Goal: Information Seeking & Learning: Check status

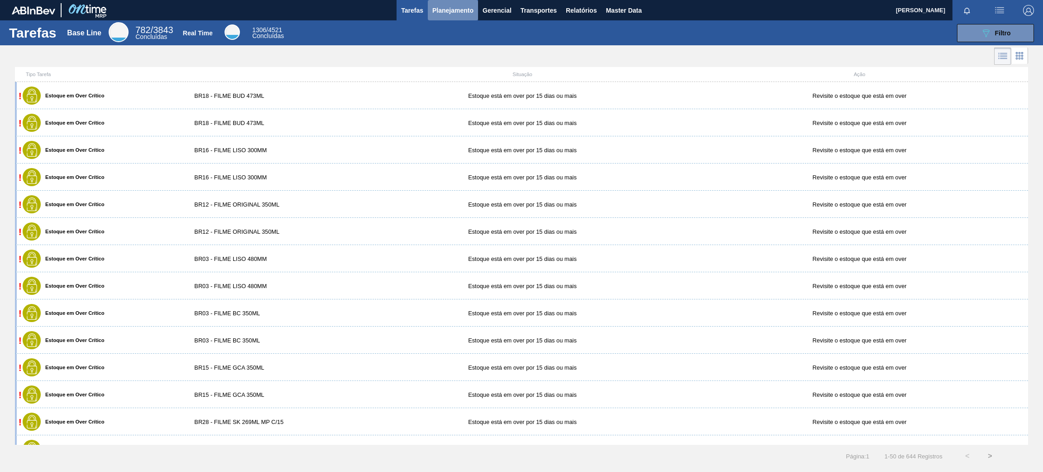
click at [457, 13] on span "Planejamento" at bounding box center [452, 10] width 41 height 11
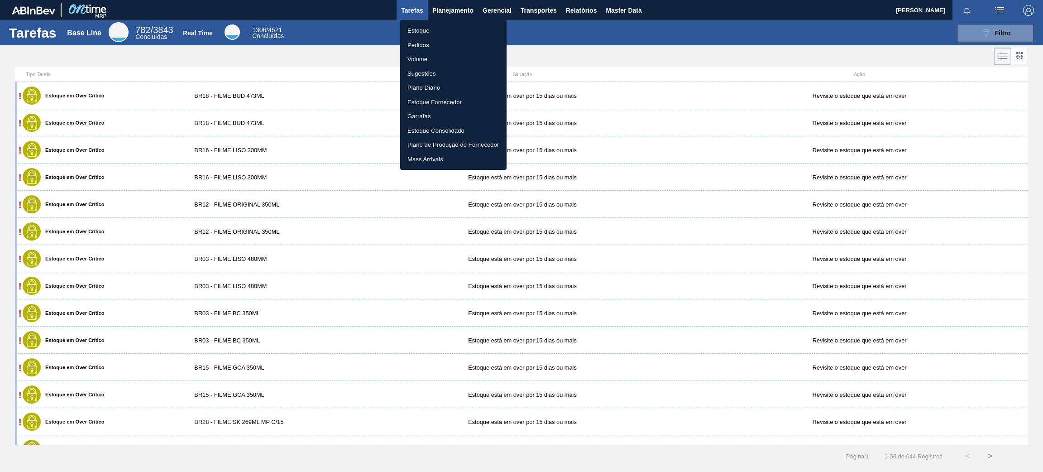
click at [459, 31] on li "Estoque" at bounding box center [453, 31] width 106 height 14
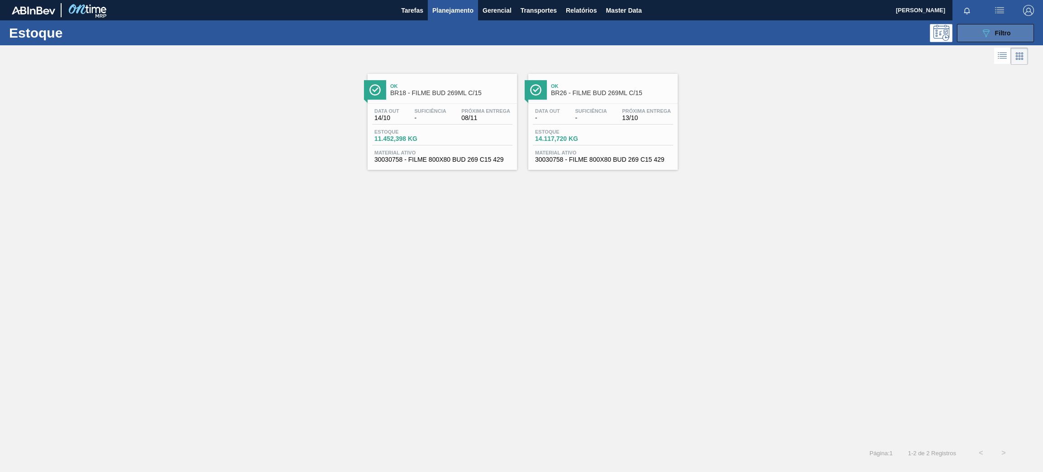
click at [968, 34] on button "089F7B8B-B2A5-4AFE-B5C0-19BA573D28AC Filtro" at bounding box center [995, 33] width 77 height 18
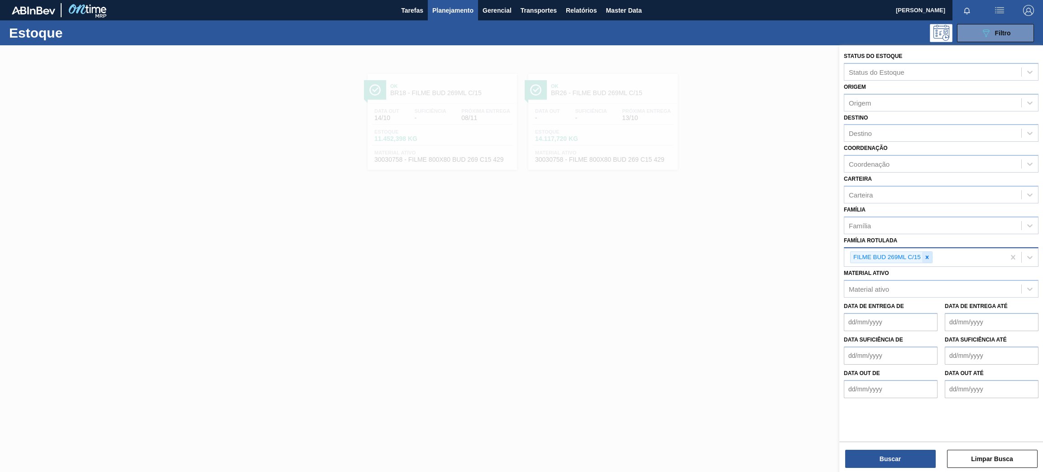
click at [925, 258] on div at bounding box center [927, 257] width 10 height 11
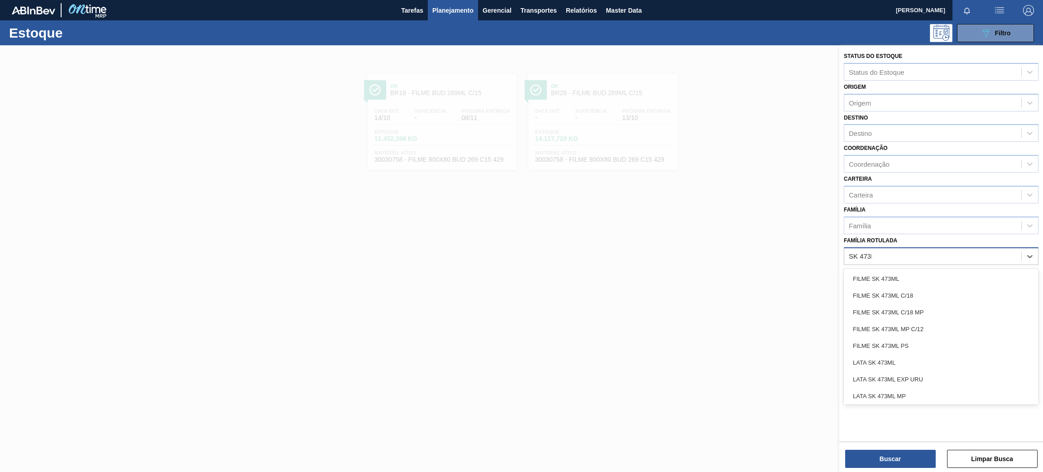
type Rotulada "SK 473ML"
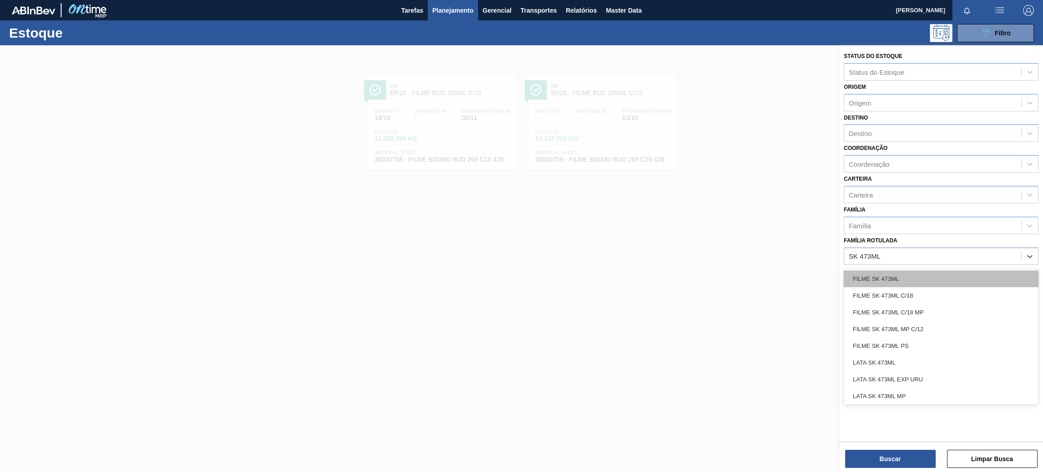
click at [935, 273] on div "FILME SK 473ML" at bounding box center [941, 278] width 195 height 17
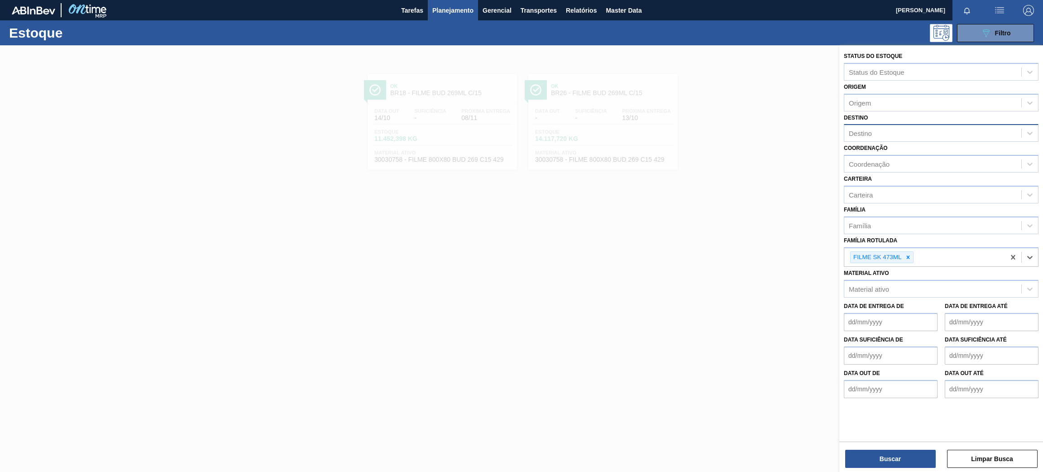
click at [882, 128] on div "Destino" at bounding box center [932, 133] width 177 height 13
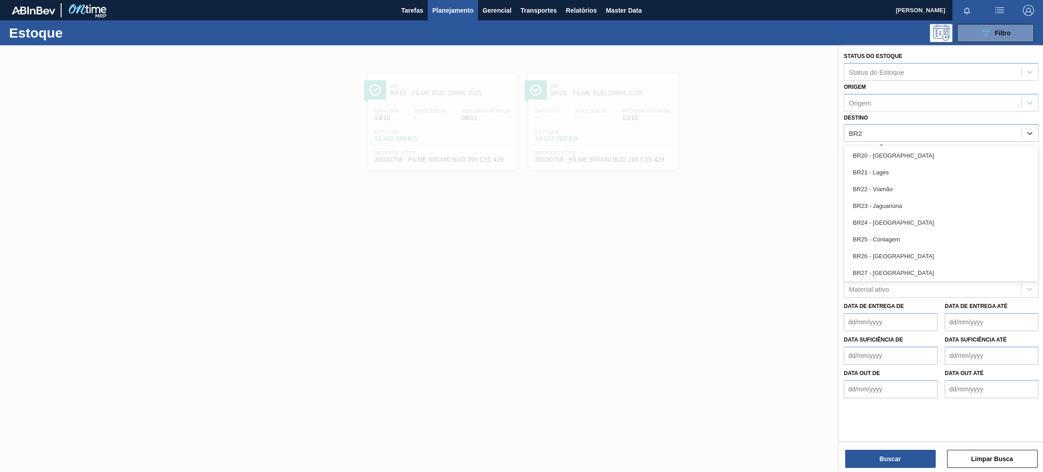
type input "BR22"
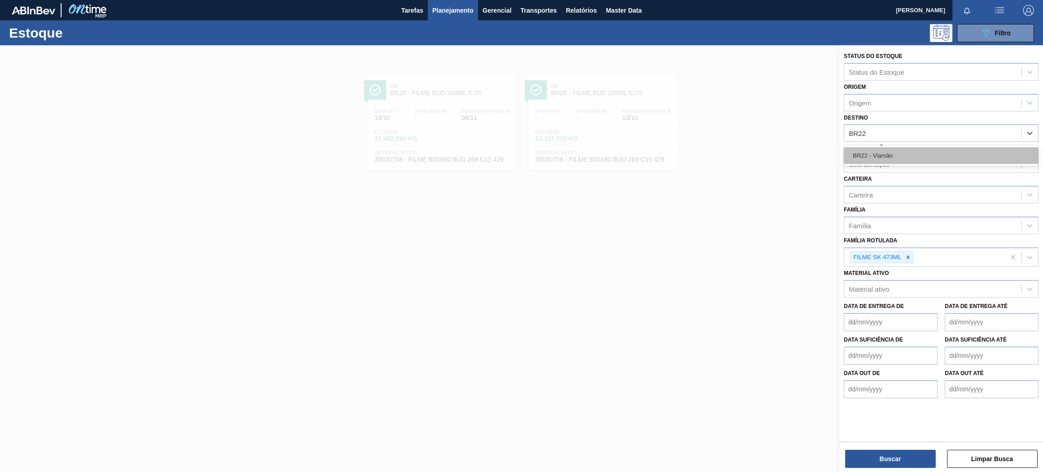
click at [904, 153] on div "BR22 - Viamão" at bounding box center [941, 155] width 195 height 17
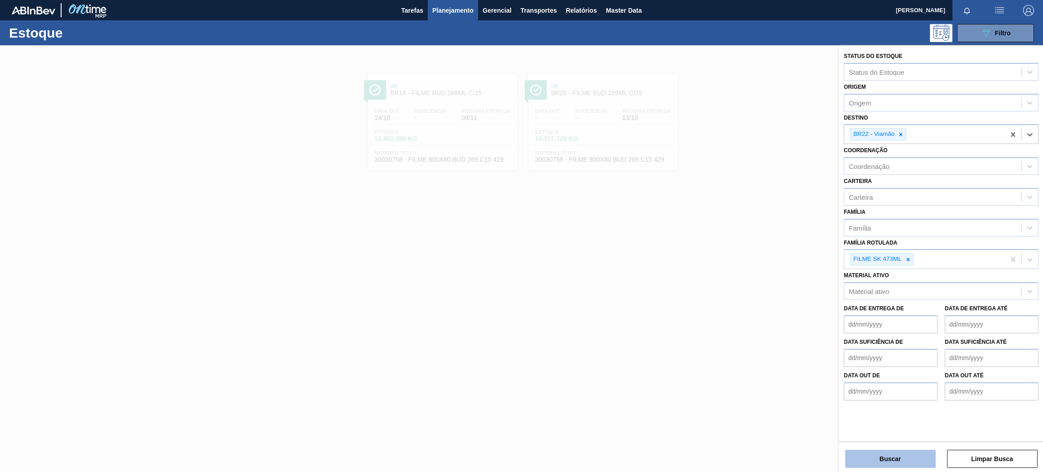
click at [860, 455] on button "Buscar" at bounding box center [890, 459] width 91 height 18
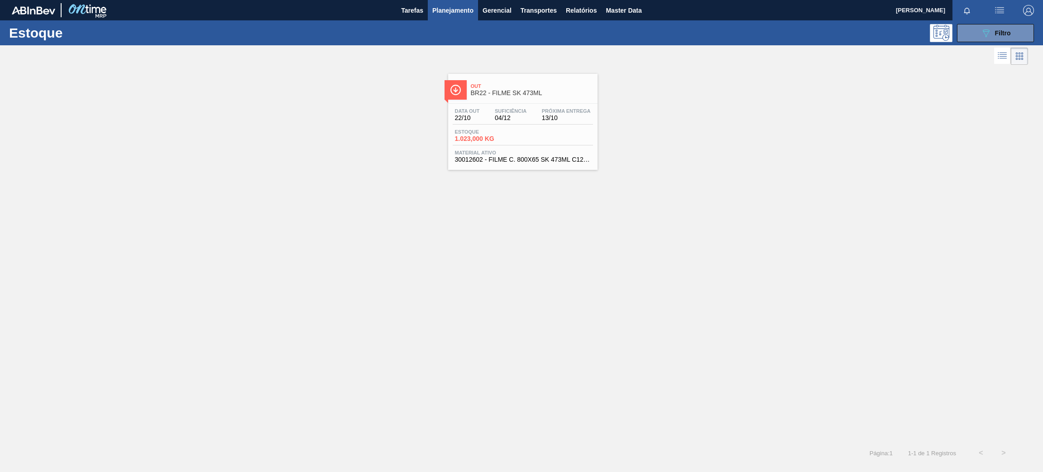
click at [502, 96] on span "BR22 - FILME SK 473ML" at bounding box center [532, 93] width 122 height 7
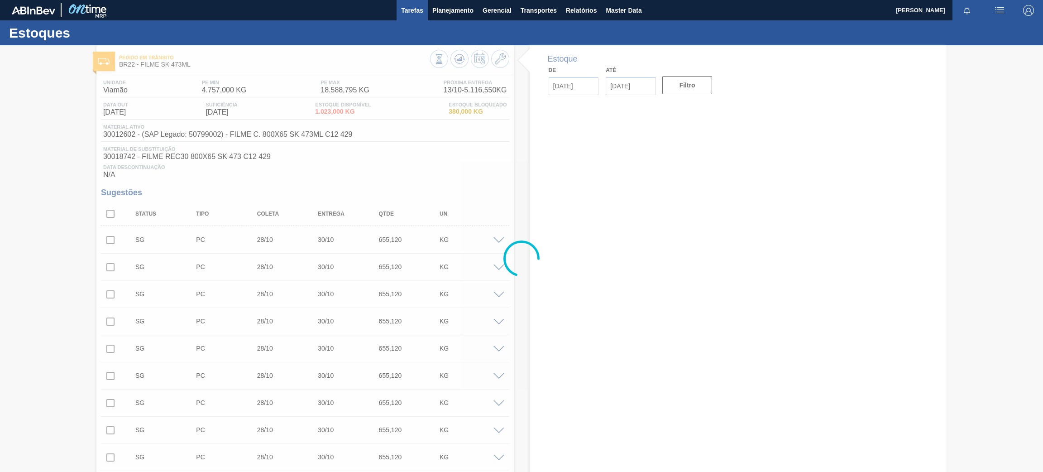
type input "13/10/2025"
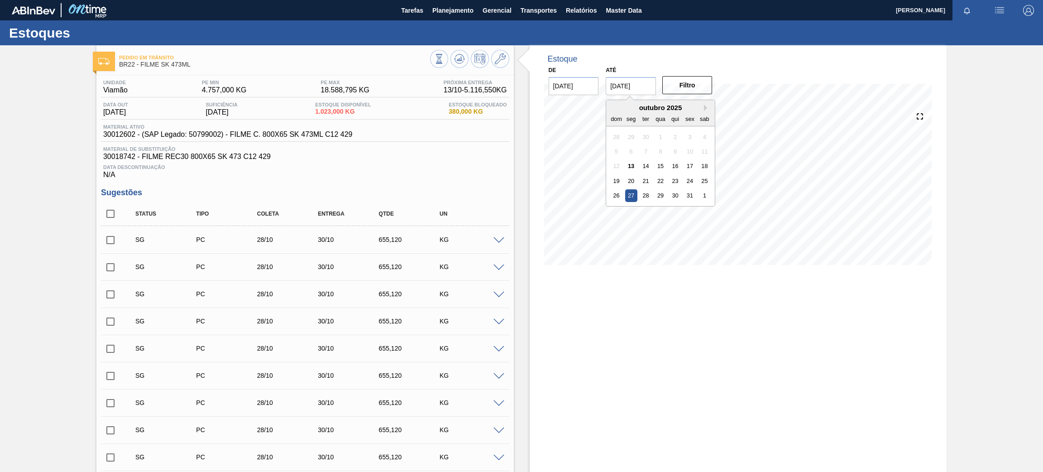
click at [632, 83] on input "27/10/2025" at bounding box center [631, 86] width 50 height 18
click at [705, 109] on button "Next Month" at bounding box center [707, 108] width 6 height 6
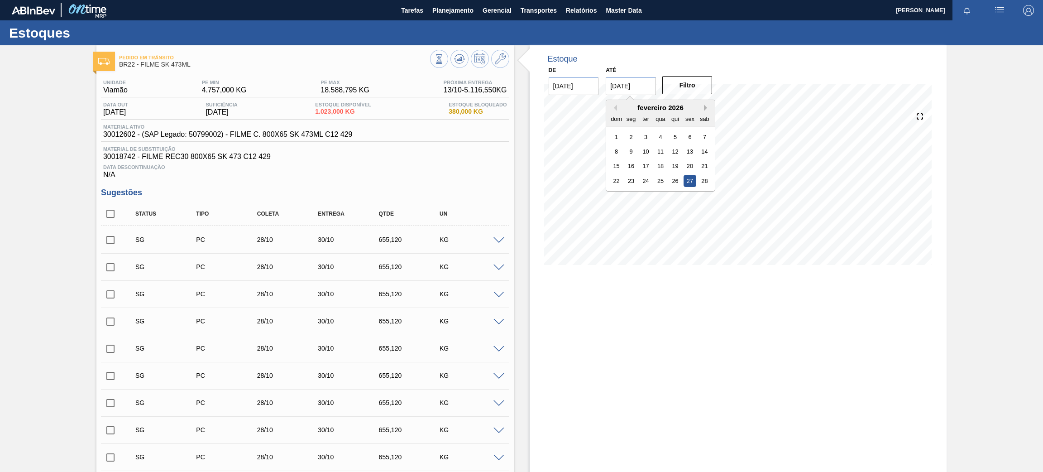
click at [705, 109] on button "Next Month" at bounding box center [707, 108] width 6 height 6
click at [671, 195] on div "2" at bounding box center [675, 195] width 12 height 12
type input "[DATE]"
click at [690, 75] on div "Filtro" at bounding box center [689, 85] width 58 height 20
click at [691, 86] on button "Filtro" at bounding box center [687, 85] width 50 height 18
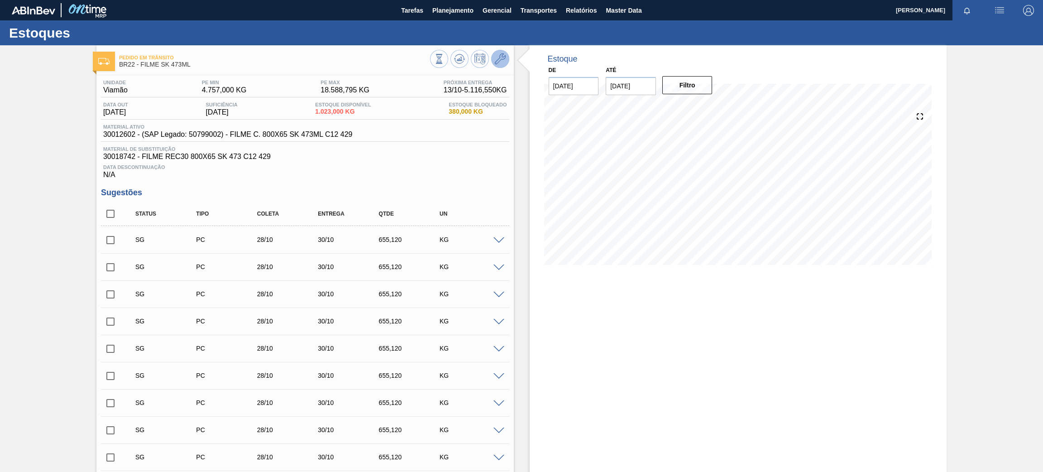
click at [498, 55] on icon at bounding box center [500, 58] width 11 height 11
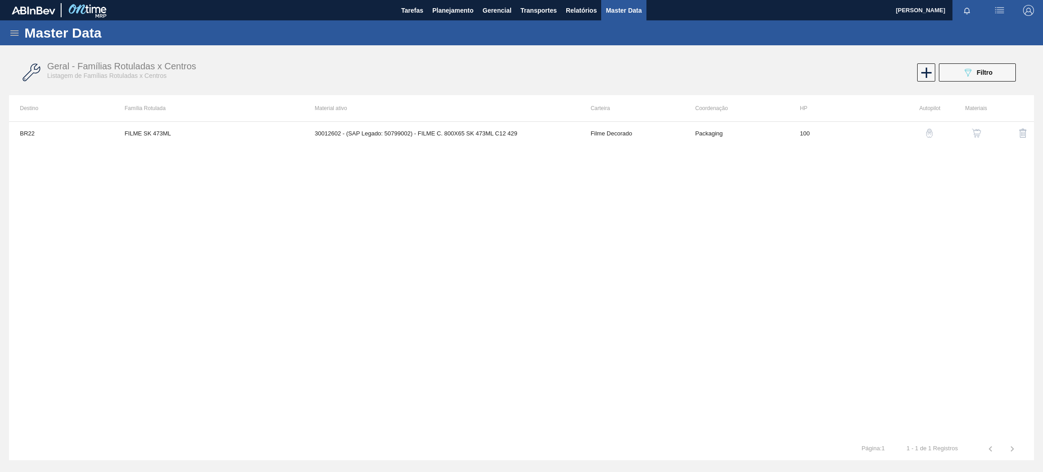
click at [972, 136] on img "button" at bounding box center [976, 133] width 9 height 9
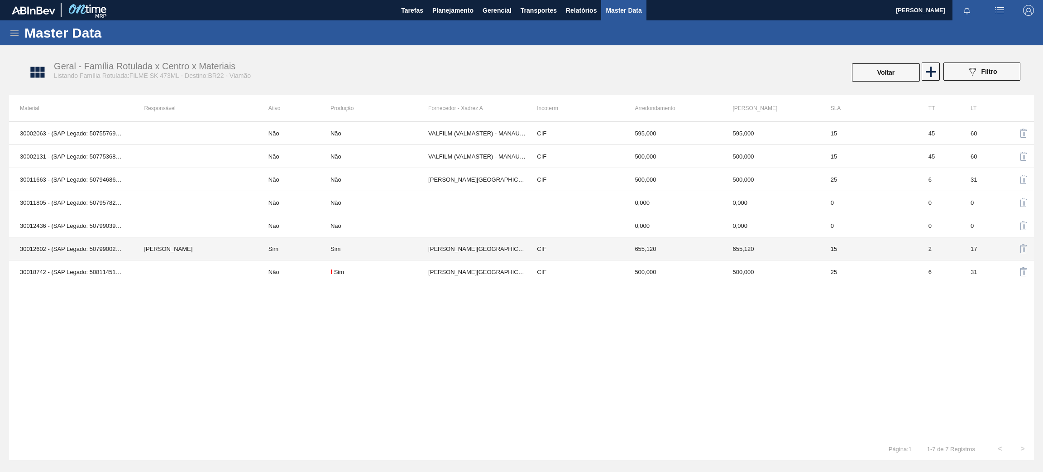
click at [173, 249] on td "[PERSON_NAME]" at bounding box center [195, 248] width 124 height 23
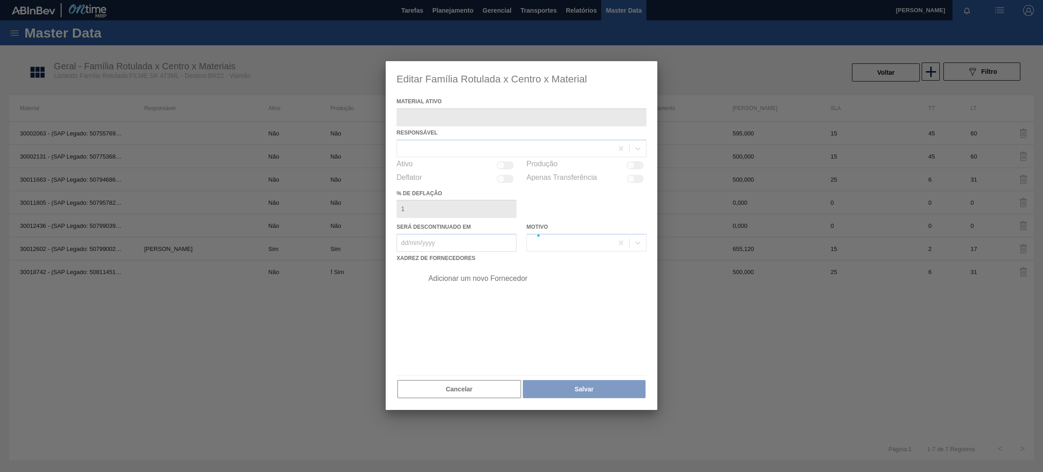
type ativo "30012602 - (SAP Legado: 50799002) - FILME C. 800X65 SK 473ML C12 429"
checkbox input "true"
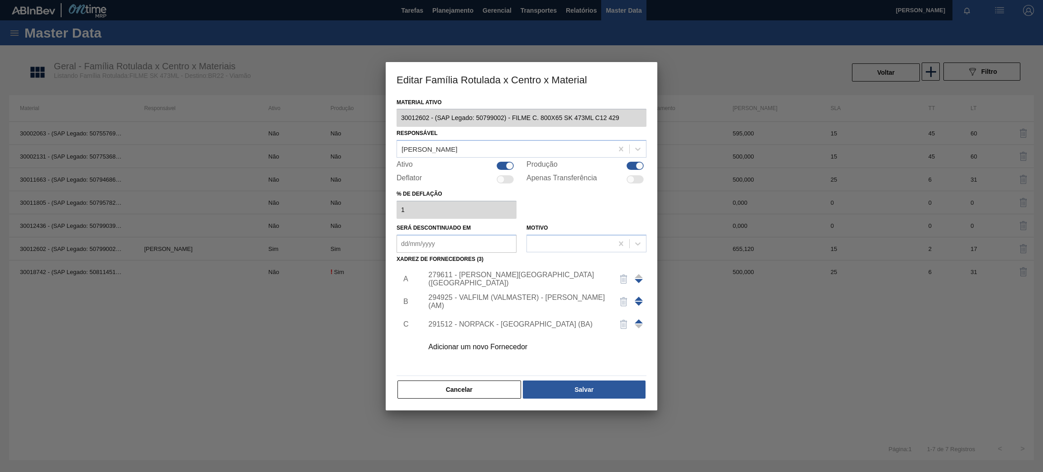
click at [565, 278] on div "279611 - PATENA - CAMPO GRANDE (MS)" at bounding box center [516, 279] width 177 height 16
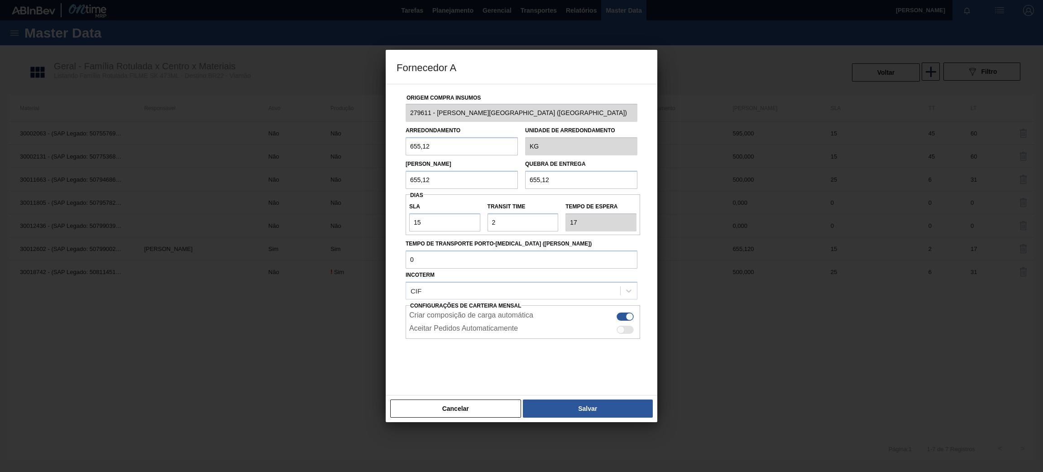
drag, startPoint x: 448, startPoint y: 173, endPoint x: 386, endPoint y: 174, distance: 61.6
click at [386, 174] on div "Origem Compra Insumos 279611 - PATENA - CAMPO GRANDE (MS) Arredondamento 655,12…" at bounding box center [522, 240] width 272 height 312
drag, startPoint x: 429, startPoint y: 183, endPoint x: 383, endPoint y: 183, distance: 45.3
click at [383, 183] on div "Fornecedor A Origem Compra Insumos 279611 - PATENA - CAMPO GRANDE (MS) Arredond…" at bounding box center [521, 236] width 1043 height 472
type input "500"
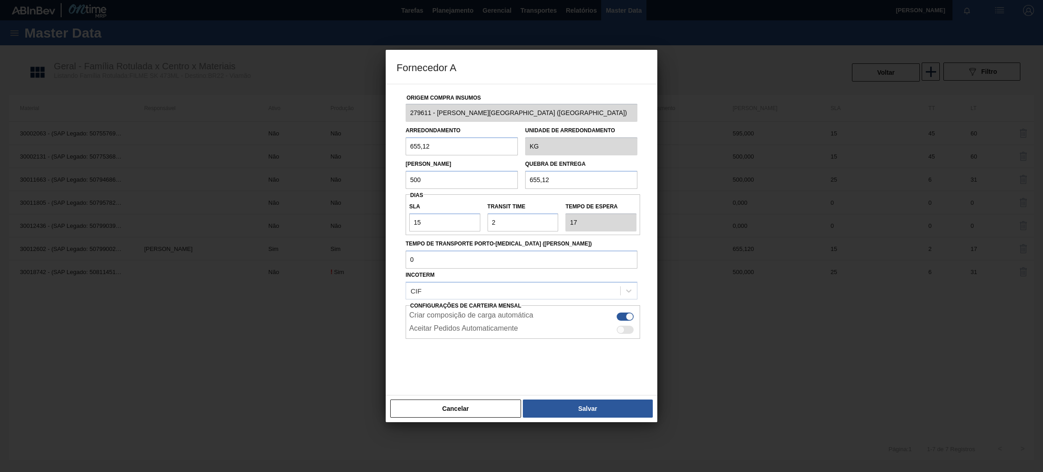
drag, startPoint x: 457, startPoint y: 142, endPoint x: 385, endPoint y: 149, distance: 72.7
click at [385, 149] on div "Fornecedor A Origem Compra Insumos 279611 - PATENA - CAMPO GRANDE (MS) Arredond…" at bounding box center [521, 236] width 1043 height 472
paste input "500"
type input "500"
drag, startPoint x: 566, startPoint y: 179, endPoint x: 501, endPoint y: 183, distance: 64.9
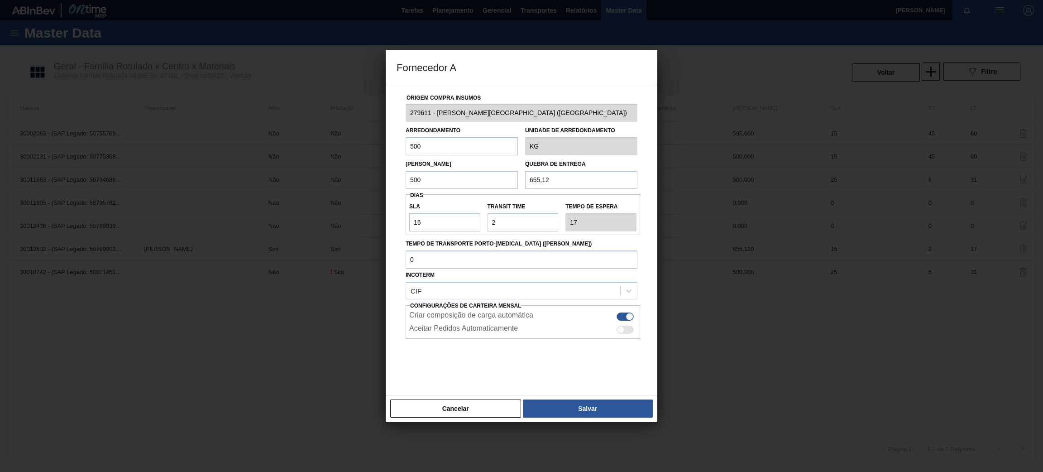
click at [501, 183] on div "Lote Mínimo 500 Quebra de entrega 655,12" at bounding box center [521, 172] width 239 height 34
type input "12.500"
drag, startPoint x: 438, startPoint y: 225, endPoint x: 379, endPoint y: 223, distance: 58.9
click at [380, 223] on div "Fornecedor A Origem Compra Insumos 279611 - PATENA - CAMPO GRANDE (MS) Arredond…" at bounding box center [521, 236] width 1043 height 472
type input "3"
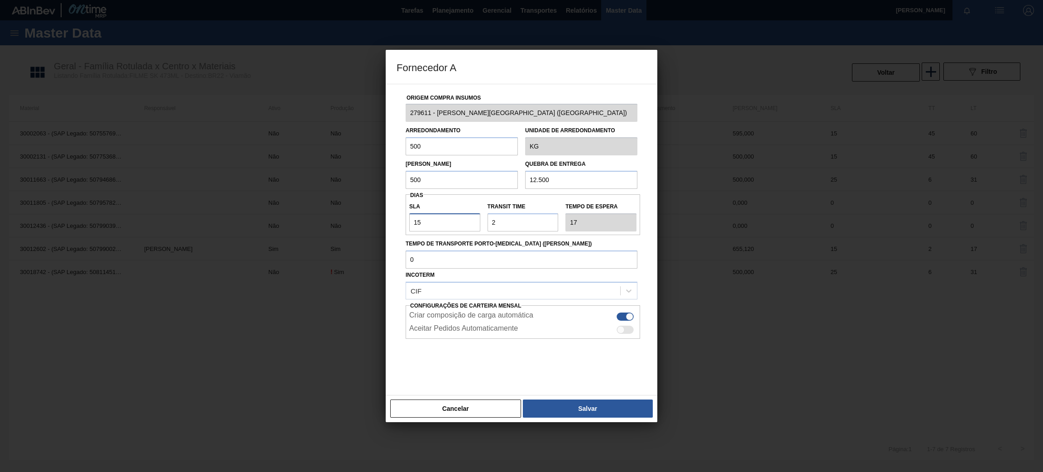
type input "5"
type input "30"
type input "32"
type input "30"
click at [576, 407] on button "Salvar" at bounding box center [588, 408] width 130 height 18
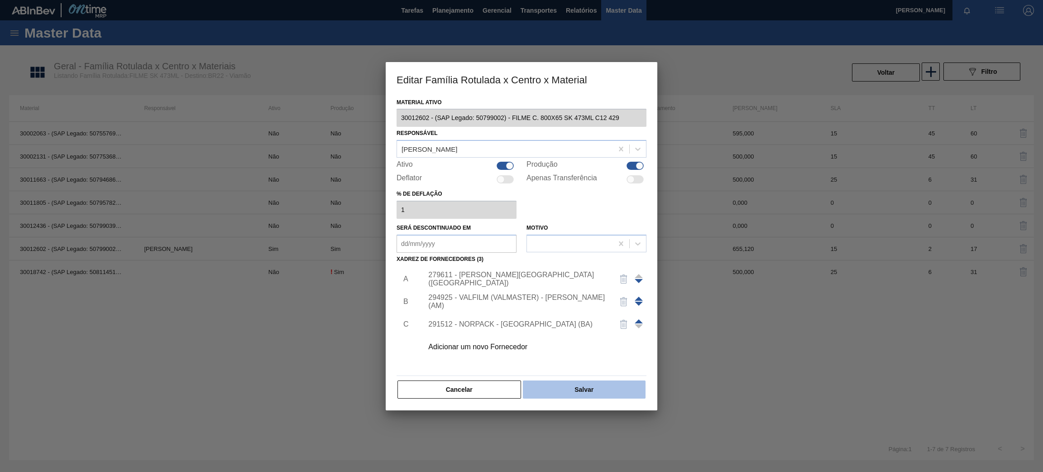
click at [575, 398] on button "Salvar" at bounding box center [584, 389] width 123 height 18
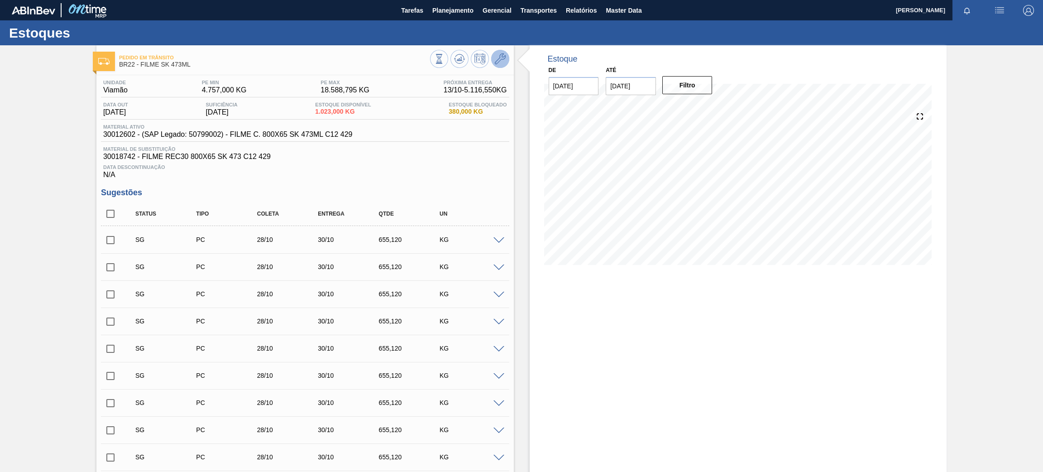
click at [499, 60] on icon at bounding box center [500, 58] width 11 height 11
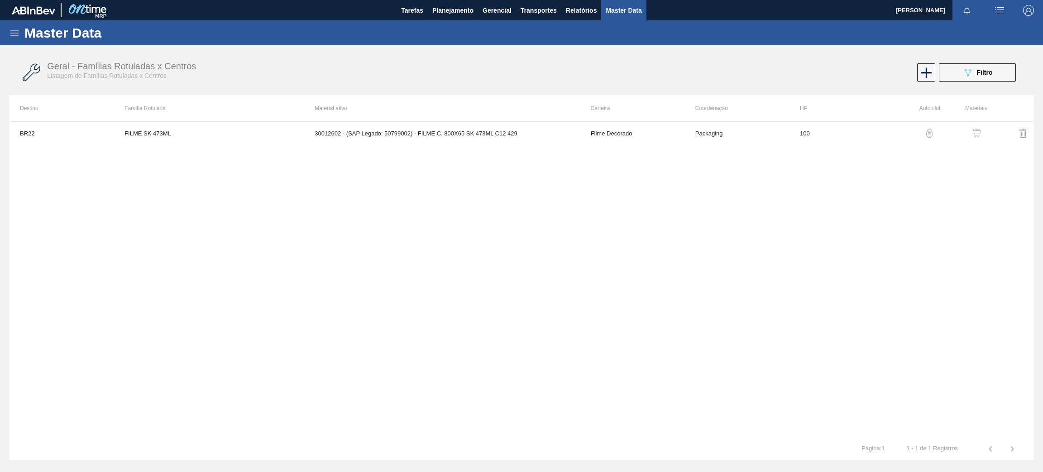
click at [978, 138] on button "button" at bounding box center [977, 133] width 22 height 22
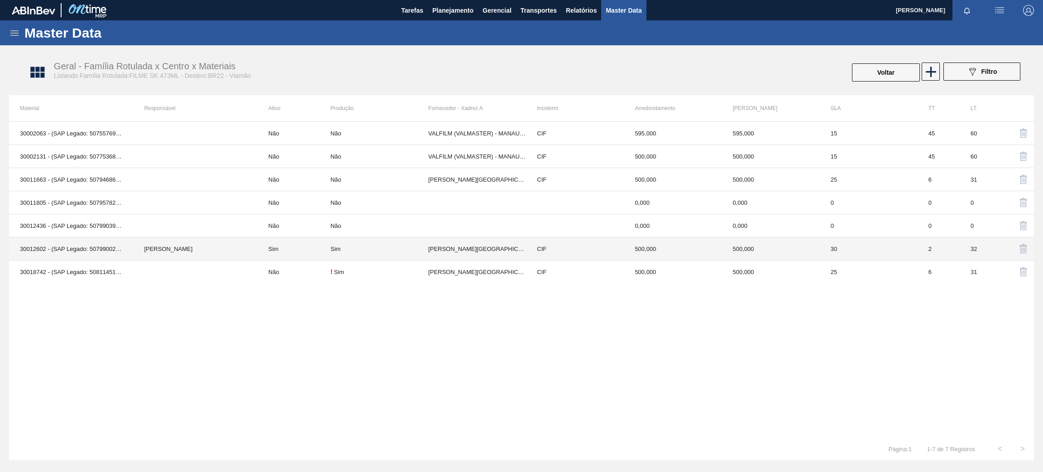
click at [182, 244] on td "[PERSON_NAME]" at bounding box center [195, 248] width 124 height 23
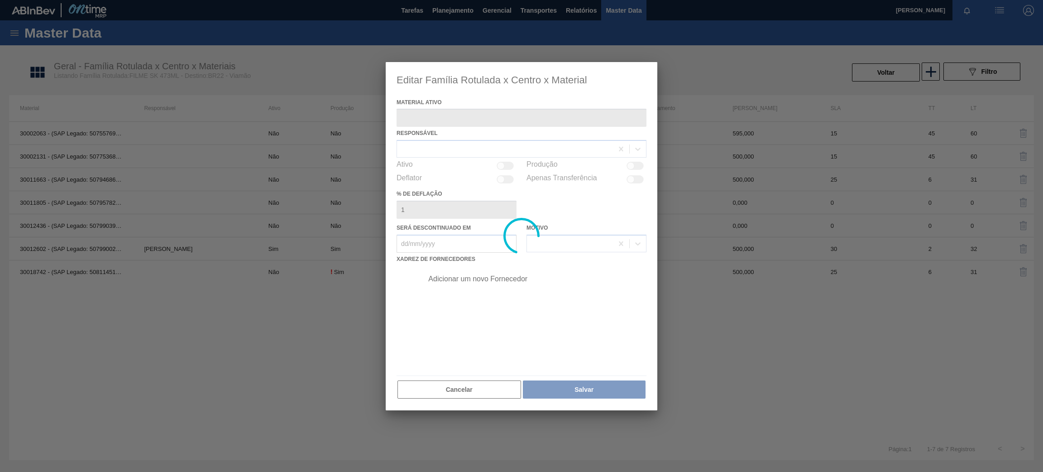
type ativo "30012602 - (SAP Legado: 50799002) - FILME C. 800X65 SK 473ML C12 429"
checkbox input "true"
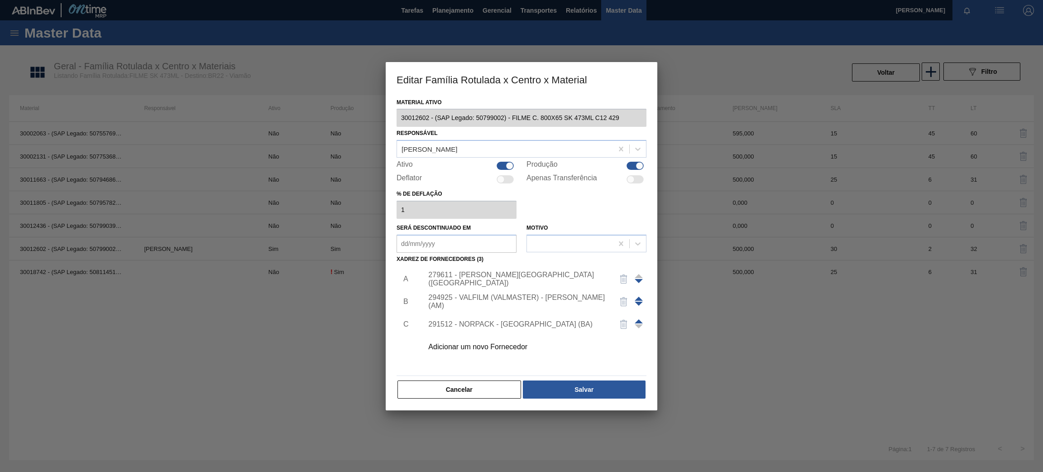
click at [508, 280] on div "279611 - PATENA - CAMPO GRANDE (MS)" at bounding box center [516, 279] width 177 height 16
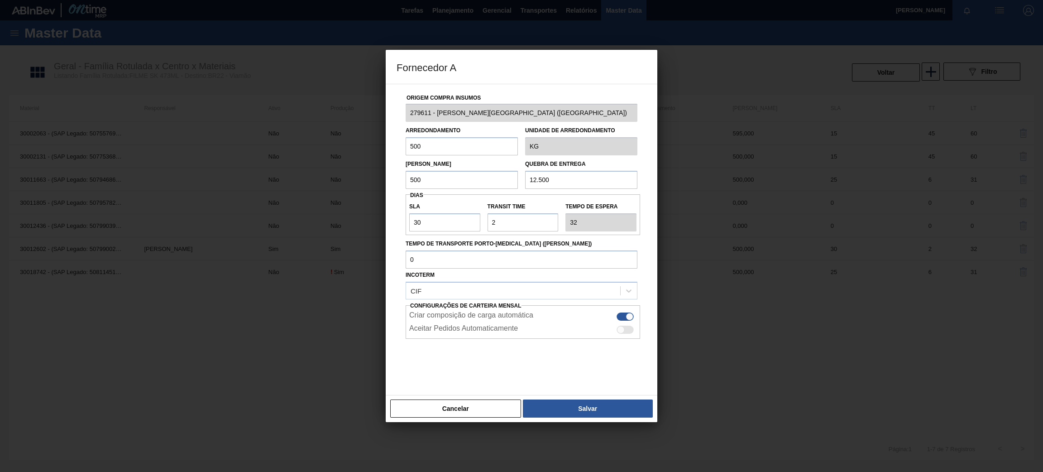
drag, startPoint x: 561, startPoint y: 175, endPoint x: 470, endPoint y: 173, distance: 91.9
click at [470, 173] on div "Lote Mínimo 500 Quebra de entrega 12.500" at bounding box center [521, 172] width 239 height 34
type input "4.000"
click at [562, 417] on div "Cancelar Salvar" at bounding box center [522, 408] width 272 height 27
click at [562, 410] on button "Salvar" at bounding box center [588, 408] width 130 height 18
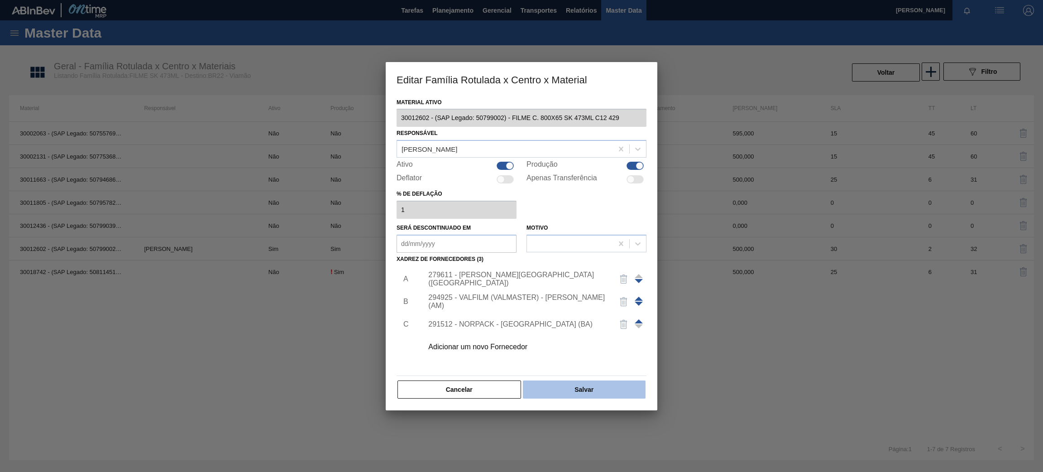
click at [567, 391] on button "Salvar" at bounding box center [584, 389] width 123 height 18
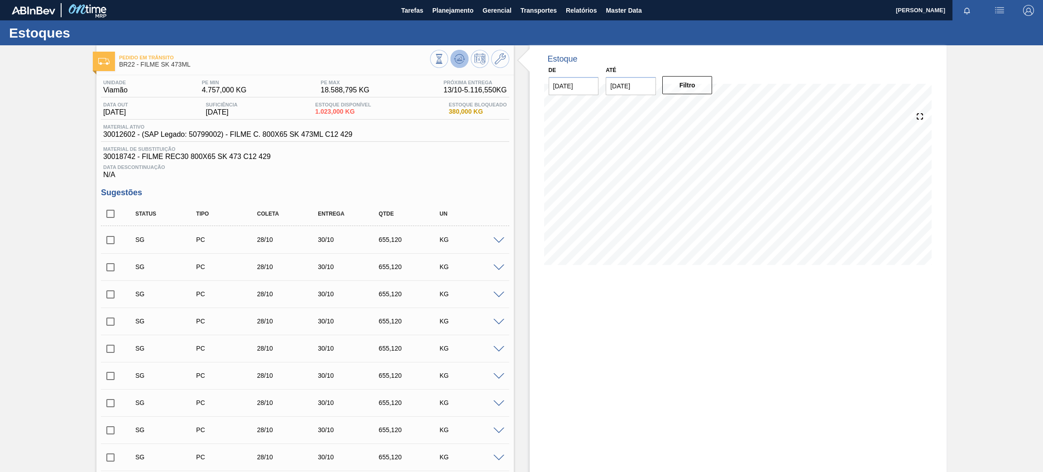
click at [465, 53] on button at bounding box center [460, 59] width 18 height 18
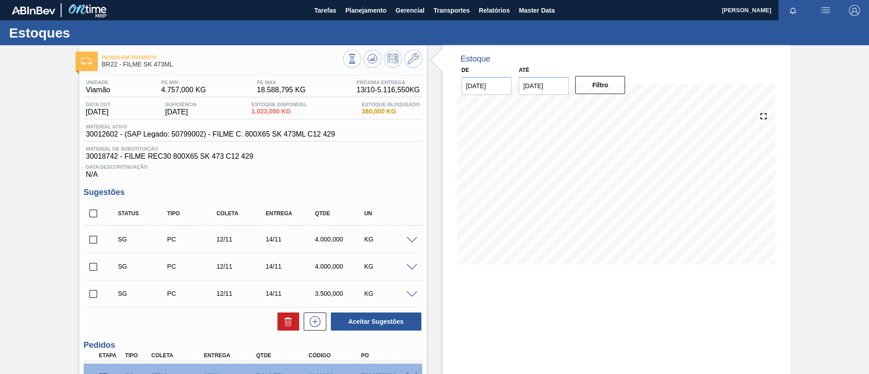
click at [86, 298] on input "checkbox" at bounding box center [93, 294] width 19 height 19
click at [372, 327] on button "Aceitar Sugestões" at bounding box center [376, 322] width 91 height 18
checkbox input "false"
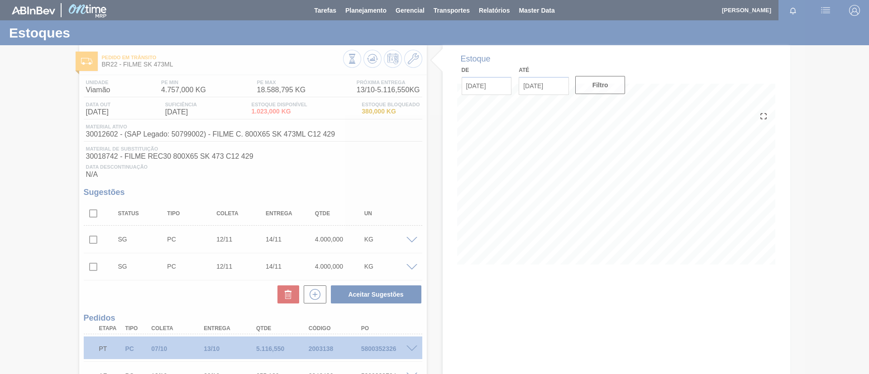
click at [378, 57] on div at bounding box center [434, 187] width 869 height 374
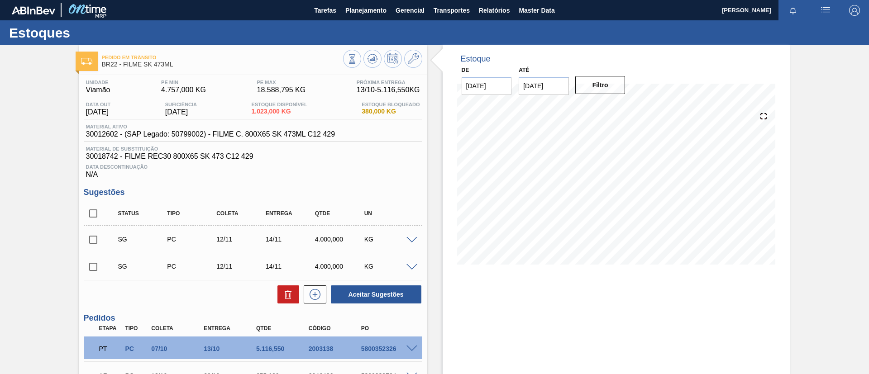
click at [372, 57] on icon at bounding box center [372, 58] width 11 height 11
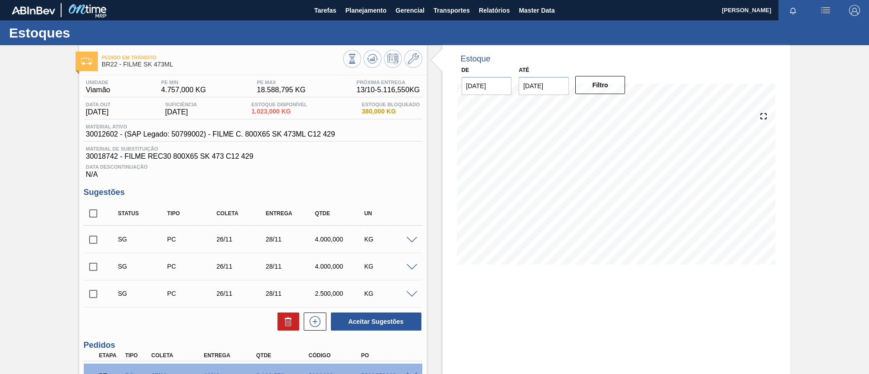
click at [104, 203] on div "Status Tipo Coleta Entrega Qtde UN" at bounding box center [253, 214] width 339 height 24
drag, startPoint x: 96, startPoint y: 215, endPoint x: 105, endPoint y: 220, distance: 11.0
click at [95, 215] on input "checkbox" at bounding box center [93, 213] width 19 height 19
checkbox input "true"
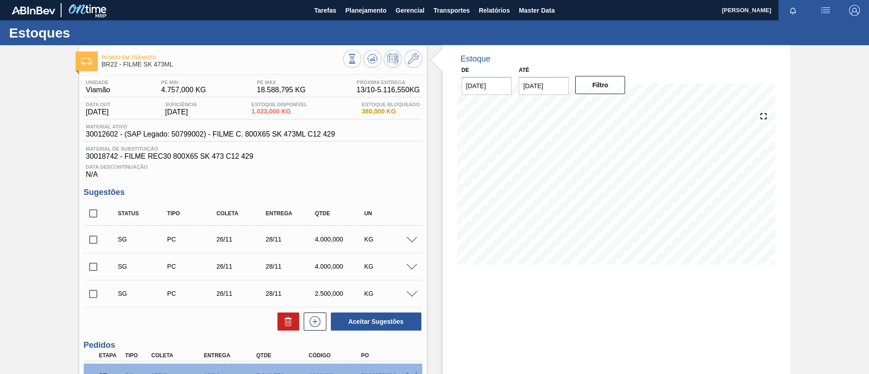
checkbox input "true"
click at [291, 324] on icon at bounding box center [288, 321] width 11 height 11
checkbox input "false"
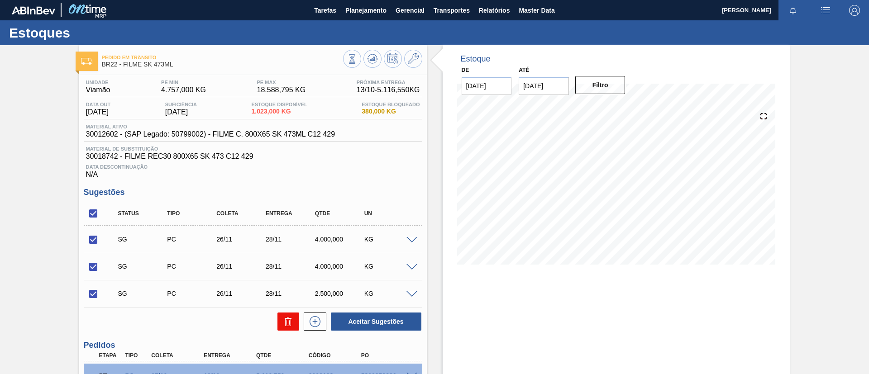
checkbox input "false"
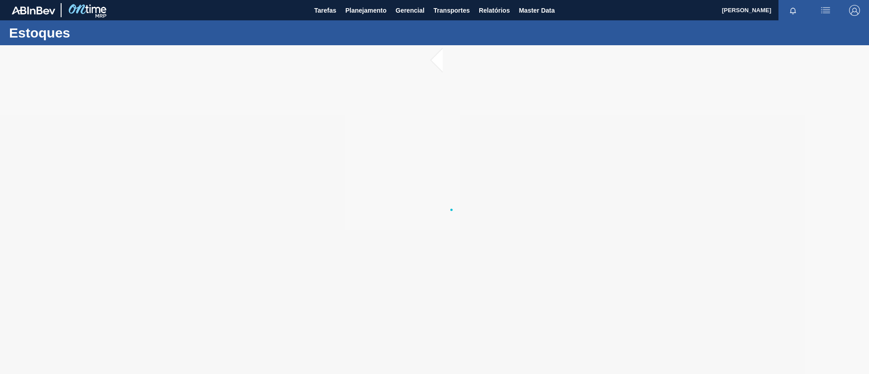
click at [662, 259] on div at bounding box center [434, 209] width 869 height 329
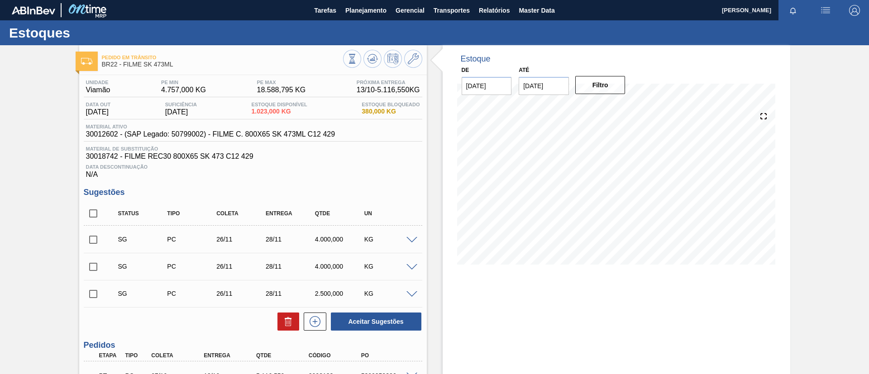
drag, startPoint x: 94, startPoint y: 213, endPoint x: 158, endPoint y: 224, distance: 65.7
click at [94, 213] on input "checkbox" at bounding box center [93, 213] width 19 height 19
checkbox input "true"
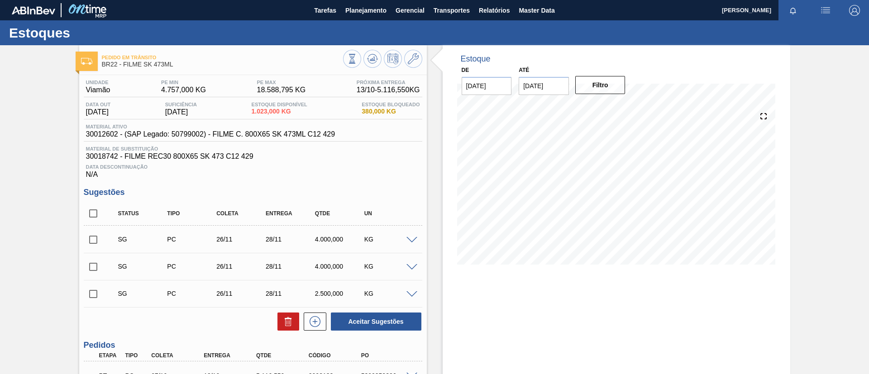
checkbox input "true"
click at [290, 321] on icon at bounding box center [288, 323] width 6 height 7
checkbox input "false"
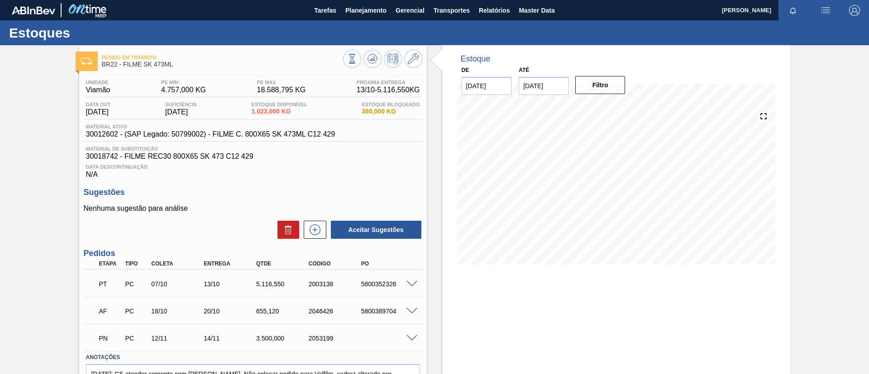
click at [356, 20] on div "Estoques" at bounding box center [434, 32] width 869 height 25
click at [358, 17] on button "Planejamento" at bounding box center [366, 10] width 50 height 20
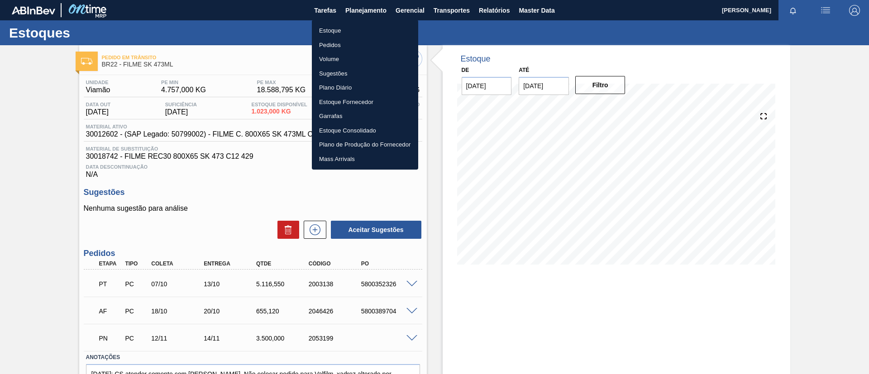
click at [359, 26] on li "Estoque" at bounding box center [365, 31] width 106 height 14
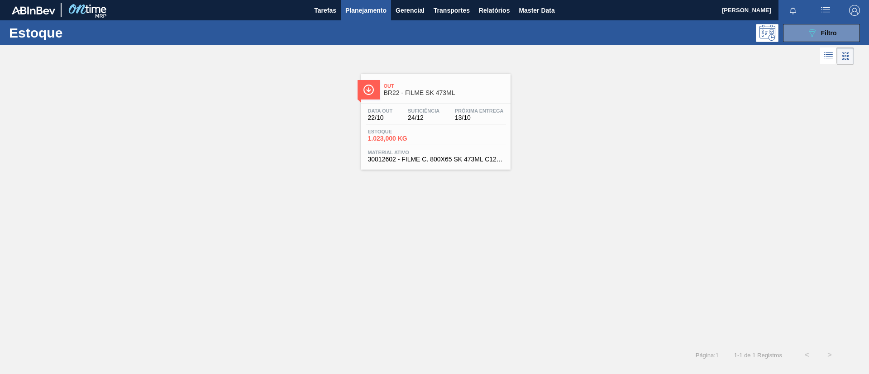
drag, startPoint x: 356, startPoint y: 12, endPoint x: 355, endPoint y: 23, distance: 11.4
click at [356, 12] on span "Planejamento" at bounding box center [365, 10] width 41 height 11
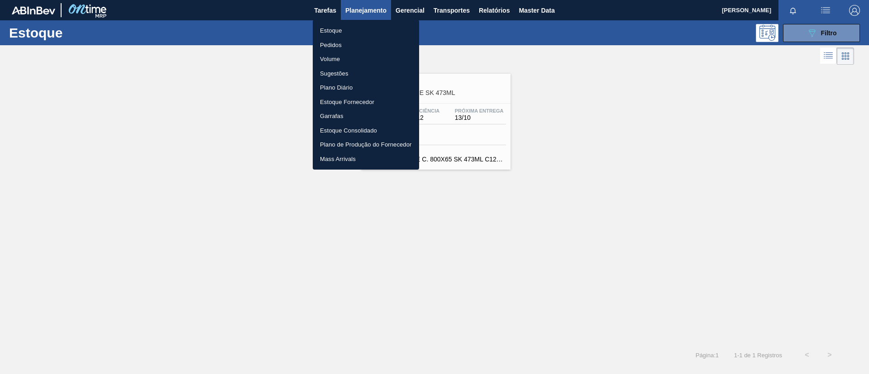
click at [354, 43] on li "Pedidos" at bounding box center [366, 45] width 106 height 14
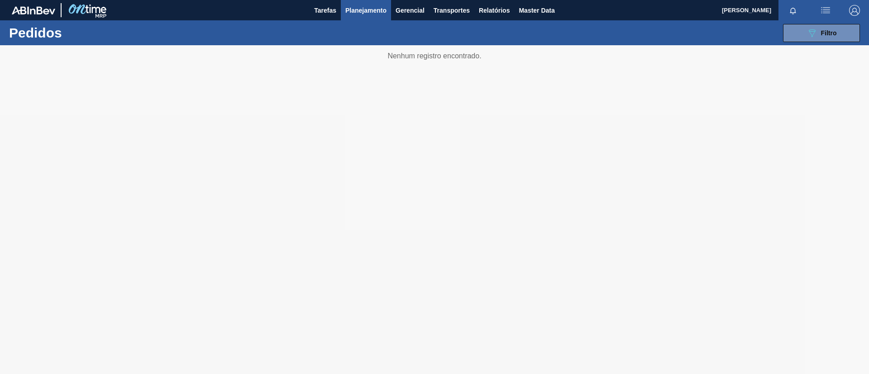
click at [838, 43] on div "089F7B8B-B2A5-4AFE-B5C0-19BA573D28AC Filtro Código Pedido Portal × 2037150 Códi…" at bounding box center [504, 32] width 720 height 27
click at [827, 32] on span "Filtro" at bounding box center [829, 32] width 16 height 7
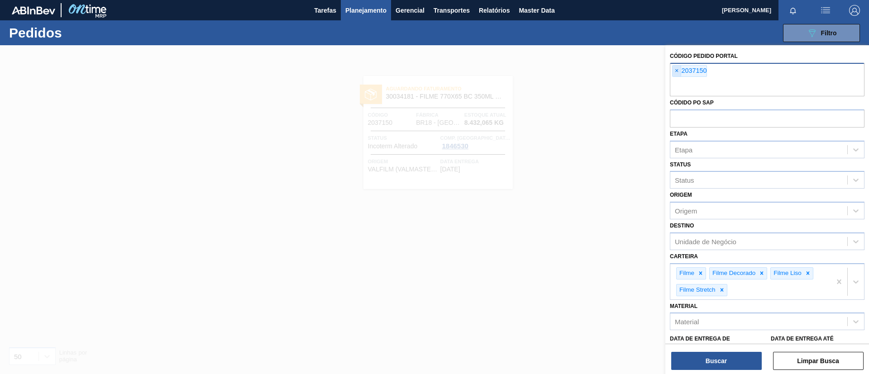
drag, startPoint x: 675, startPoint y: 71, endPoint x: 680, endPoint y: 74, distance: 6.2
click at [680, 74] on span "×" at bounding box center [677, 71] width 9 height 11
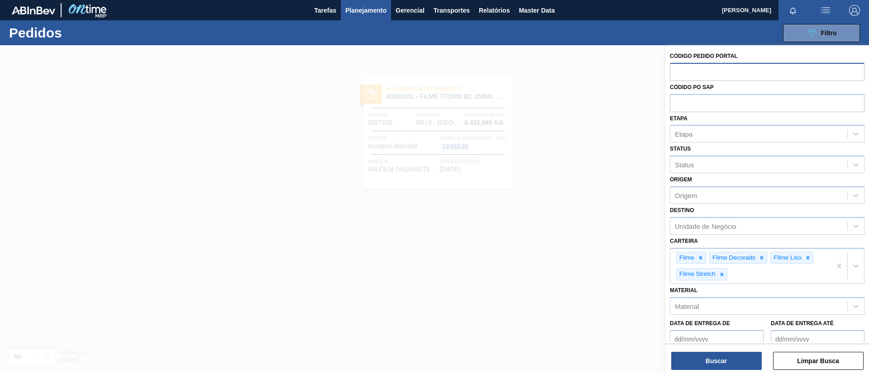
paste input "text"
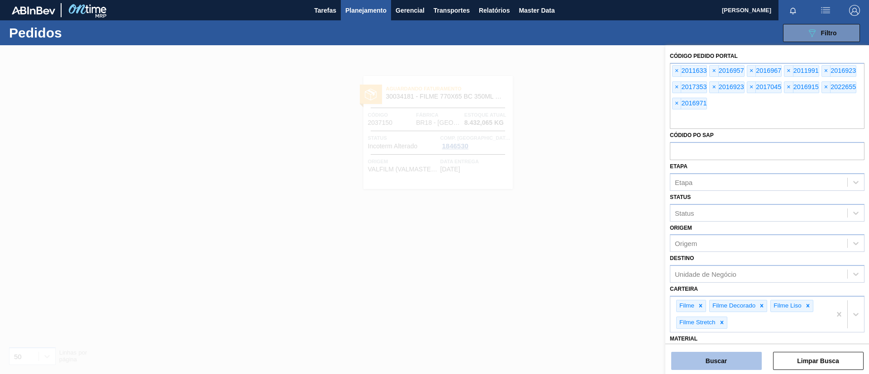
click at [706, 361] on button "Buscar" at bounding box center [716, 361] width 91 height 18
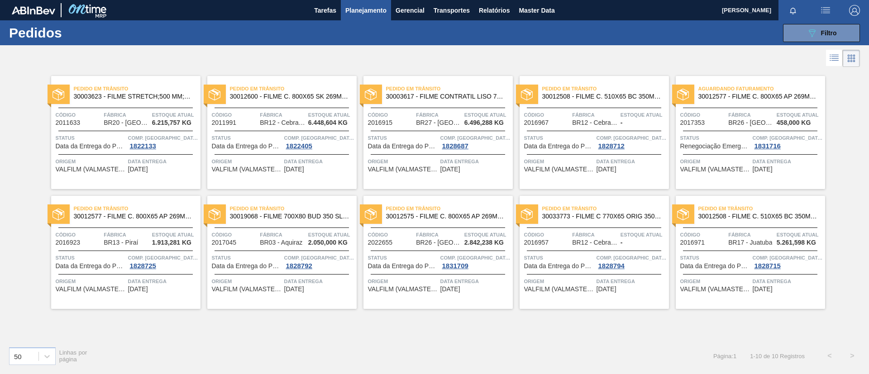
click at [149, 220] on div "Pedido em Trânsito 30012577 - FILME C. 800X65 AP 269ML MP C15 429" at bounding box center [125, 213] width 149 height 20
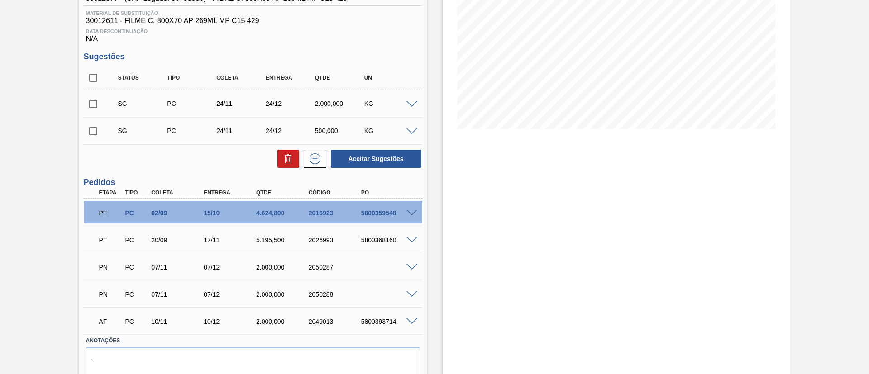
scroll to position [68, 0]
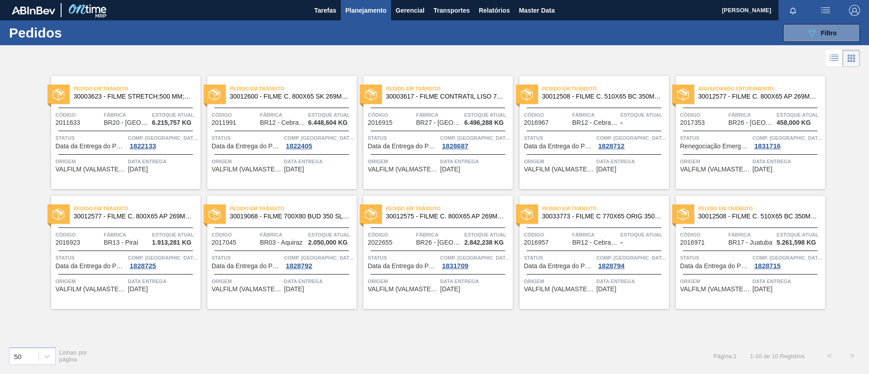
click at [318, 216] on span "30019068 - FILME 700X80 BUD 350 SLK C12 429" at bounding box center [290, 216] width 120 height 7
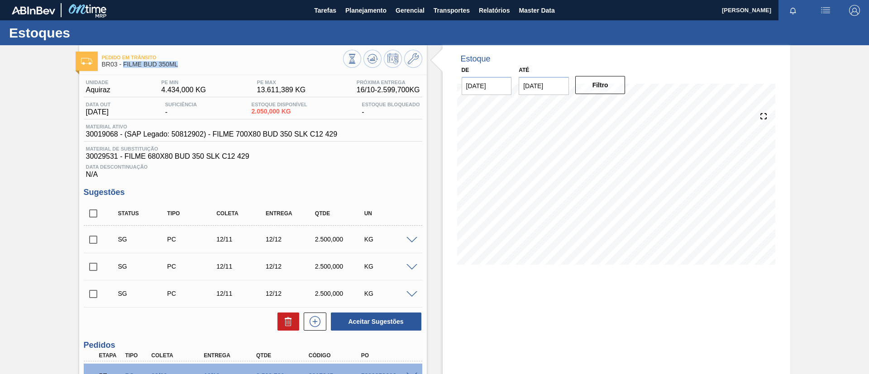
drag, startPoint x: 178, startPoint y: 69, endPoint x: 125, endPoint y: 68, distance: 53.4
click at [125, 68] on div "Pedido em Trânsito BR03 - FILME BUD 350ML" at bounding box center [222, 61] width 241 height 20
copy span "FILME BUD 350ML"
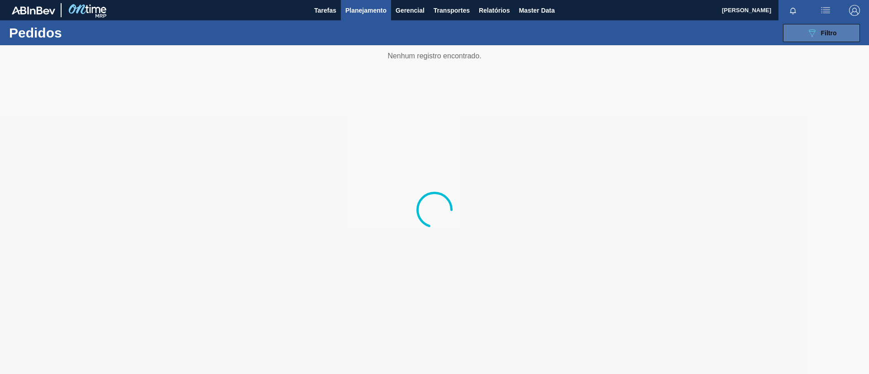
click at [799, 35] on button "089F7B8B-B2A5-4AFE-B5C0-19BA573D28AC Filtro" at bounding box center [821, 33] width 77 height 18
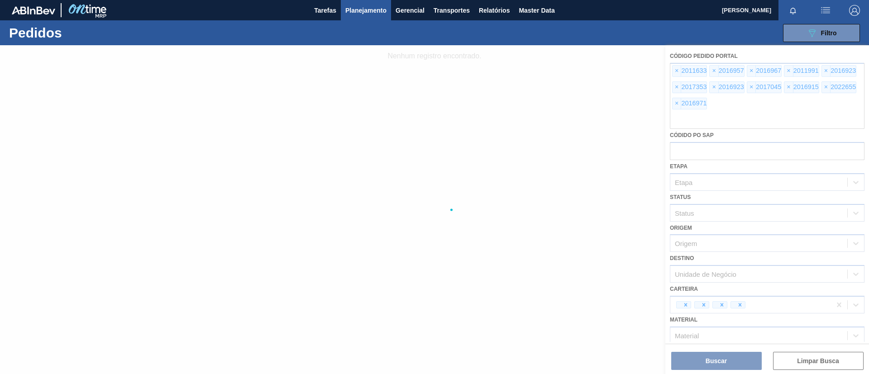
click at [571, 100] on div at bounding box center [434, 209] width 869 height 329
drag, startPoint x: 431, startPoint y: 119, endPoint x: 331, endPoint y: 15, distance: 144.4
click at [429, 119] on div at bounding box center [434, 209] width 869 height 329
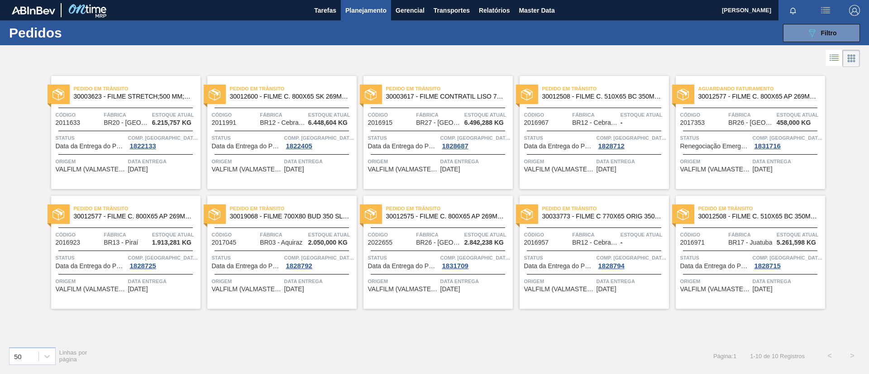
drag, startPoint x: 757, startPoint y: 218, endPoint x: 676, endPoint y: 129, distance: 120.9
click at [757, 218] on span "30012508 - FILME C. 510X65 BC 350ML MP C18 429" at bounding box center [759, 216] width 120 height 7
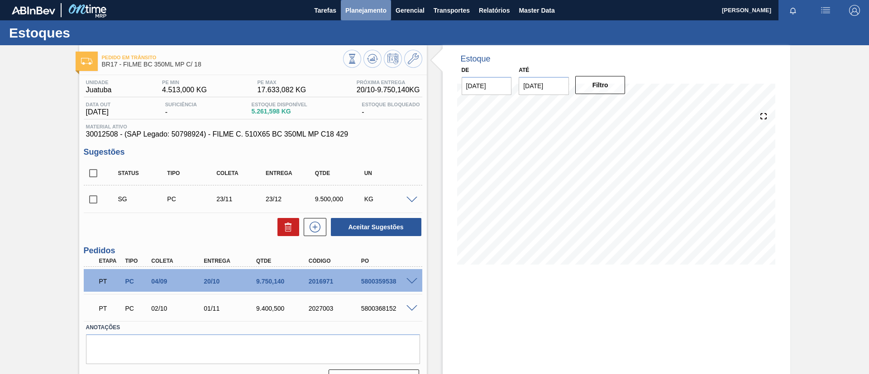
click at [361, 13] on span "Planejamento" at bounding box center [365, 10] width 41 height 11
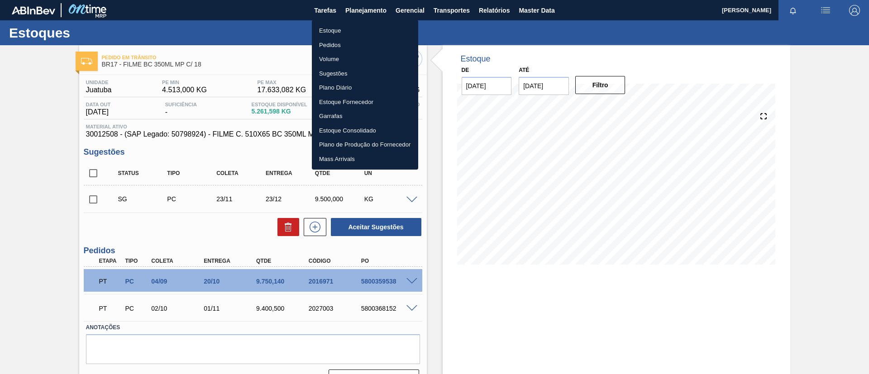
click at [360, 22] on ul "Estoque Pedidos Volume Sugestões Plano Diário Estoque Fornecedor Garrafas Estoq…" at bounding box center [365, 95] width 106 height 150
drag, startPoint x: 363, startPoint y: 28, endPoint x: 356, endPoint y: 5, distance: 23.9
click at [363, 29] on li "Estoque" at bounding box center [365, 31] width 106 height 14
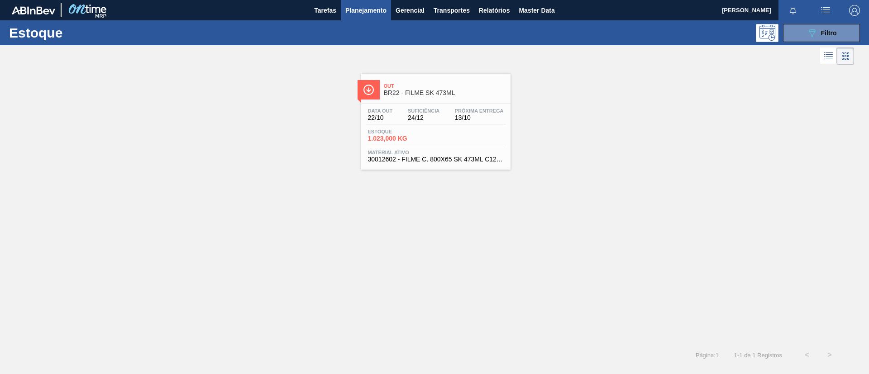
drag, startPoint x: 363, startPoint y: 15, endPoint x: 351, endPoint y: 27, distance: 16.6
click at [363, 14] on span "Planejamento" at bounding box center [365, 10] width 41 height 11
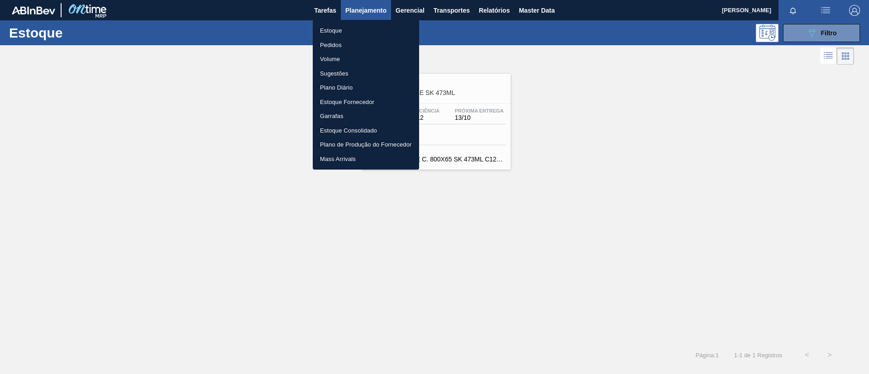
click at [351, 27] on li "Estoque" at bounding box center [366, 31] width 106 height 14
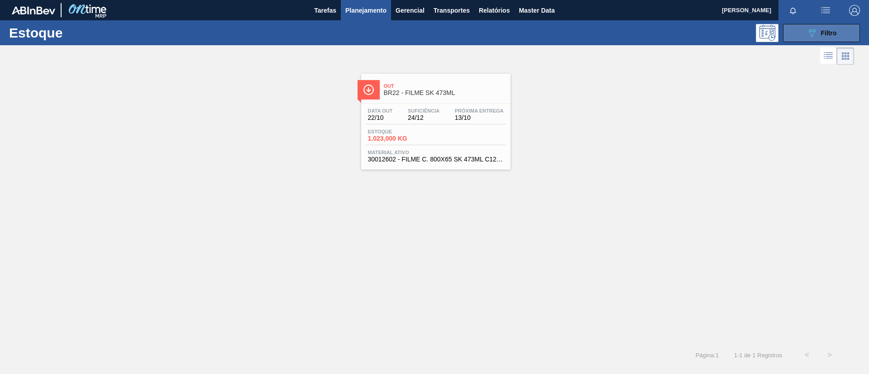
click at [804, 34] on button "089F7B8B-B2A5-4AFE-B5C0-19BA573D28AC Filtro" at bounding box center [821, 33] width 77 height 18
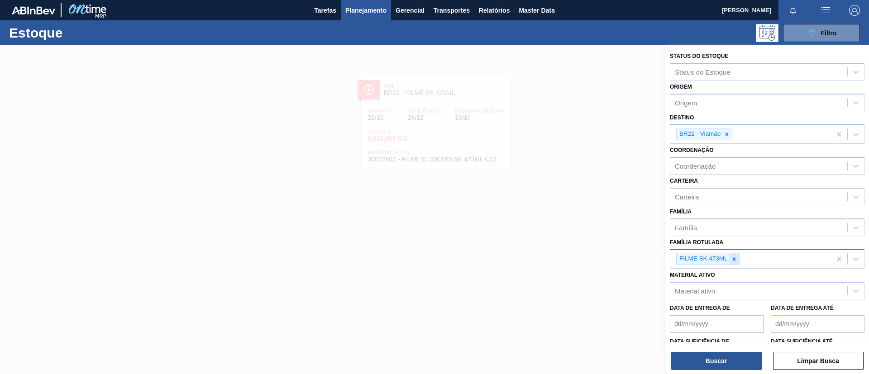
click at [736, 256] on icon at bounding box center [734, 259] width 6 height 6
click at [733, 234] on div "Família" at bounding box center [767, 228] width 195 height 18
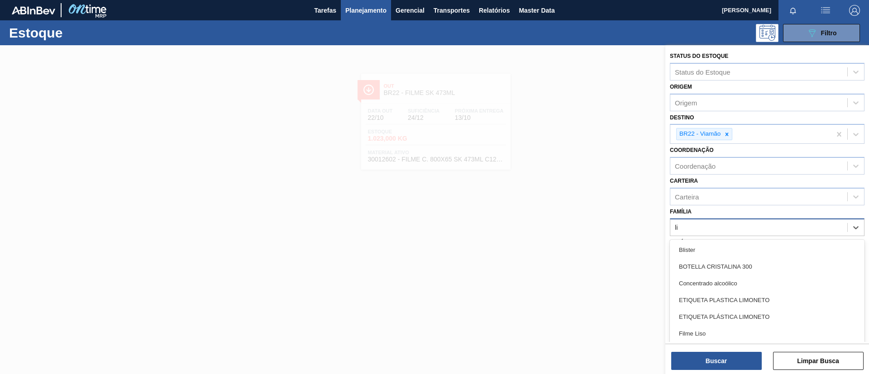
type input "lis"
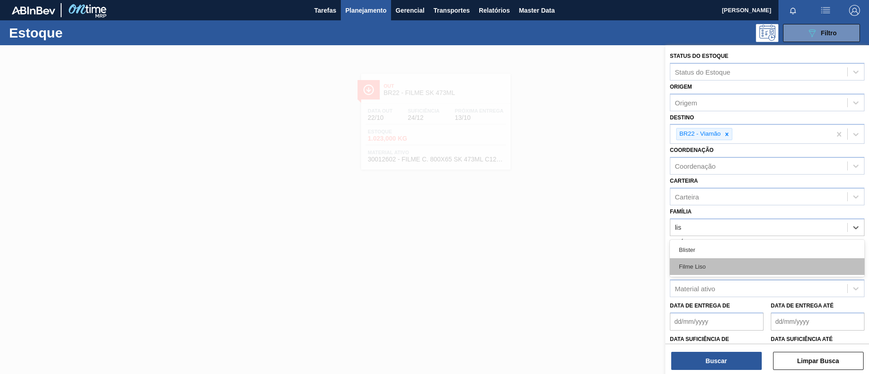
click at [719, 260] on div "Filme Liso" at bounding box center [767, 267] width 195 height 17
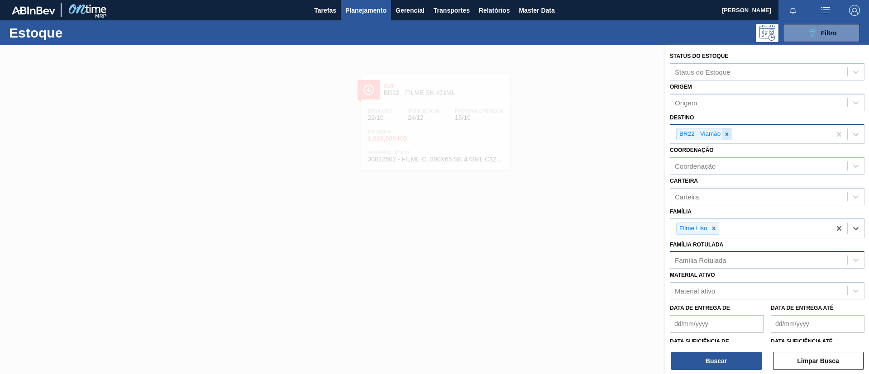
click at [730, 138] on div at bounding box center [727, 134] width 10 height 11
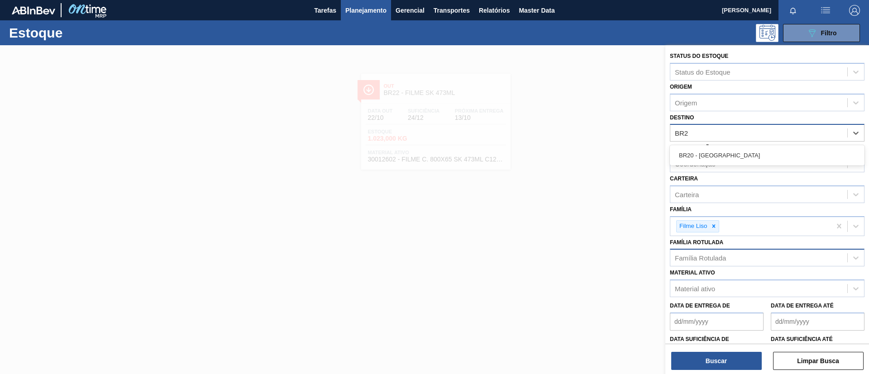
type input "BR20"
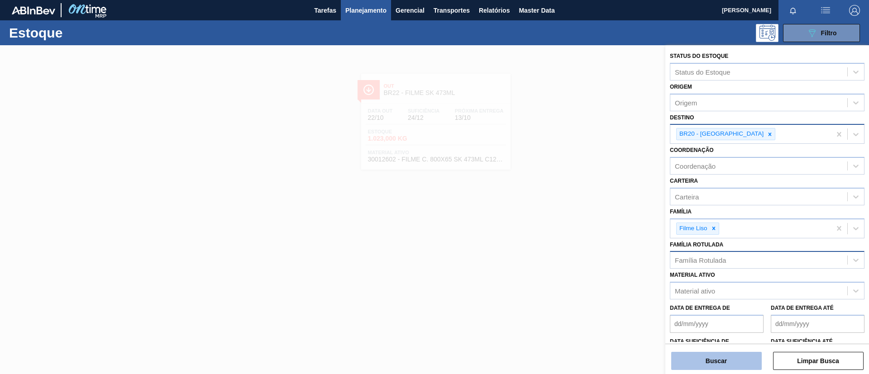
click at [727, 354] on button "Buscar" at bounding box center [716, 361] width 91 height 18
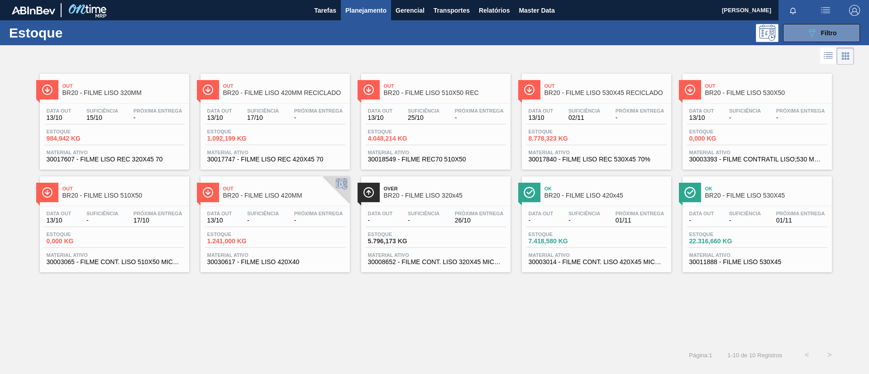
click at [356, 18] on button "Planejamento" at bounding box center [366, 10] width 50 height 20
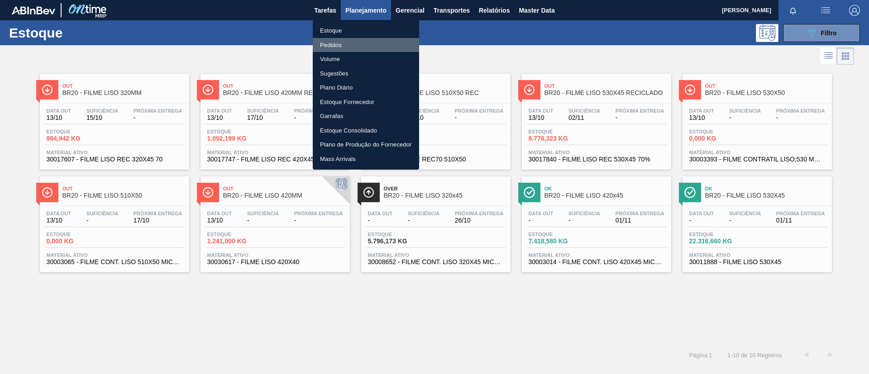
click at [365, 43] on li "Pedidos" at bounding box center [366, 45] width 106 height 14
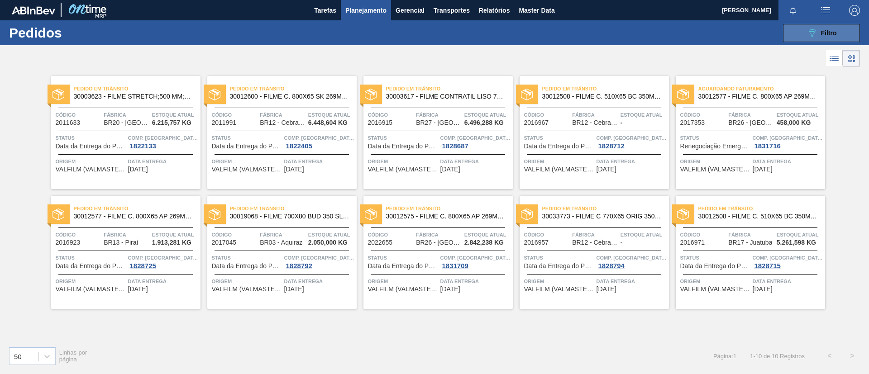
click at [854, 35] on button "089F7B8B-B2A5-4AFE-B5C0-19BA573D28AC Filtro" at bounding box center [821, 33] width 77 height 18
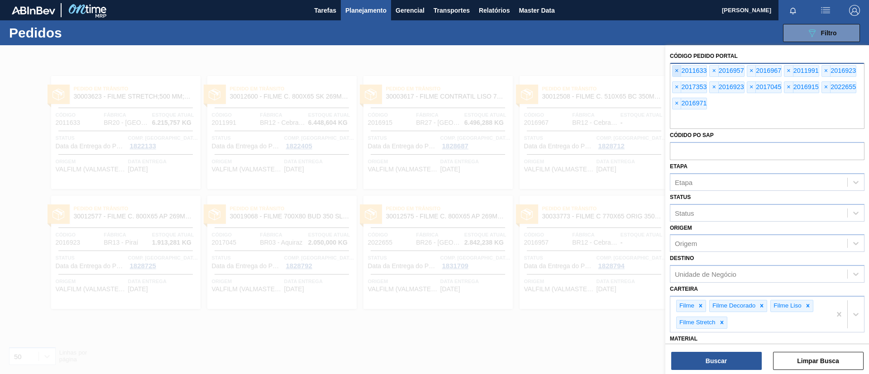
click at [681, 72] on span "×" at bounding box center [677, 71] width 9 height 11
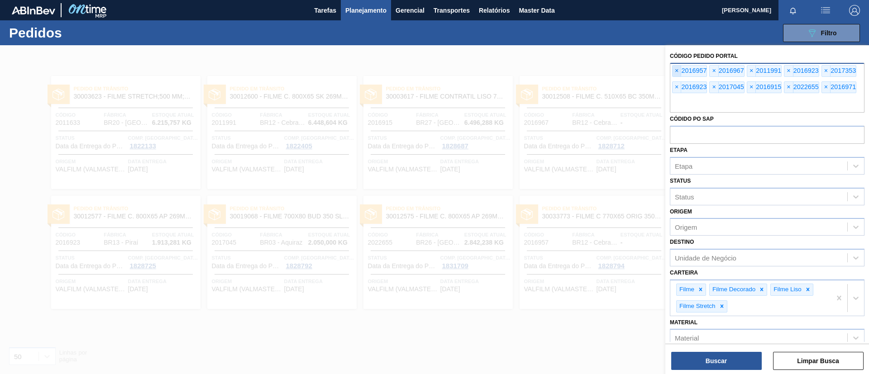
click at [681, 72] on span "×" at bounding box center [677, 71] width 9 height 11
click at [680, 72] on span "×" at bounding box center [677, 71] width 9 height 11
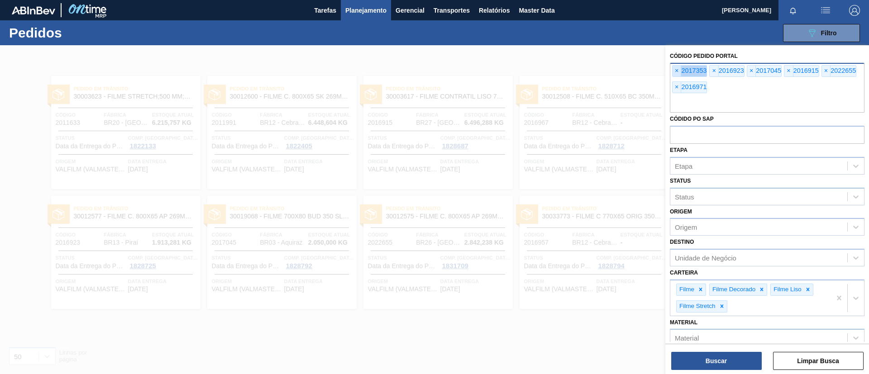
click at [680, 72] on span "×" at bounding box center [677, 71] width 9 height 11
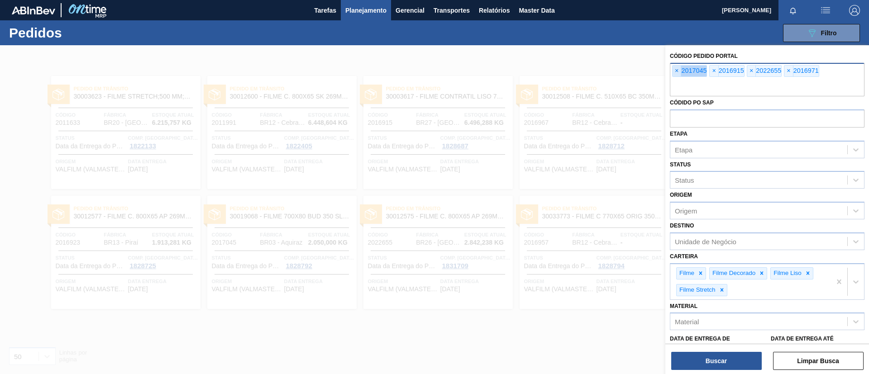
click at [680, 72] on span "×" at bounding box center [677, 71] width 9 height 11
click at [680, 79] on input "text" at bounding box center [767, 87] width 195 height 17
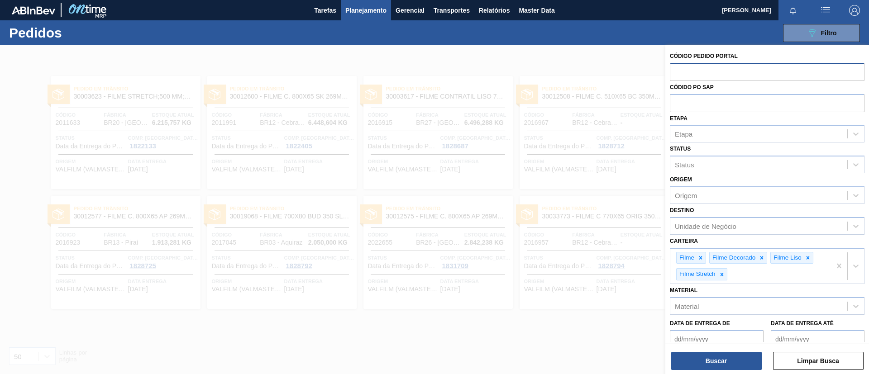
drag, startPoint x: 657, startPoint y: 83, endPoint x: 667, endPoint y: 81, distance: 11.1
click at [660, 83] on div at bounding box center [434, 232] width 869 height 374
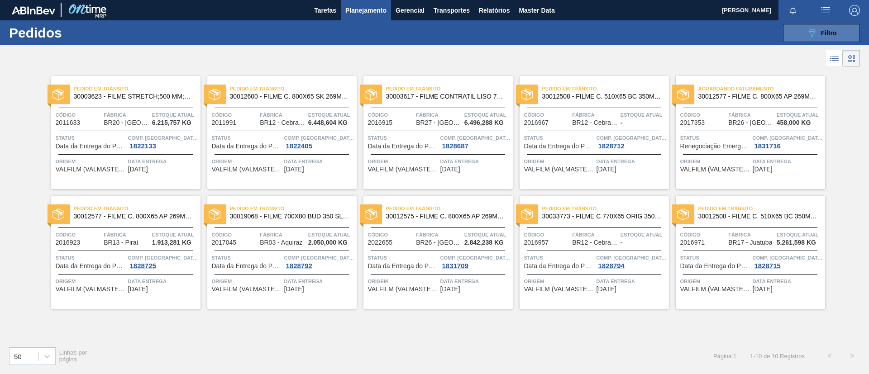
click at [850, 31] on button "089F7B8B-B2A5-4AFE-B5C0-19BA573D28AC Filtro" at bounding box center [821, 33] width 77 height 18
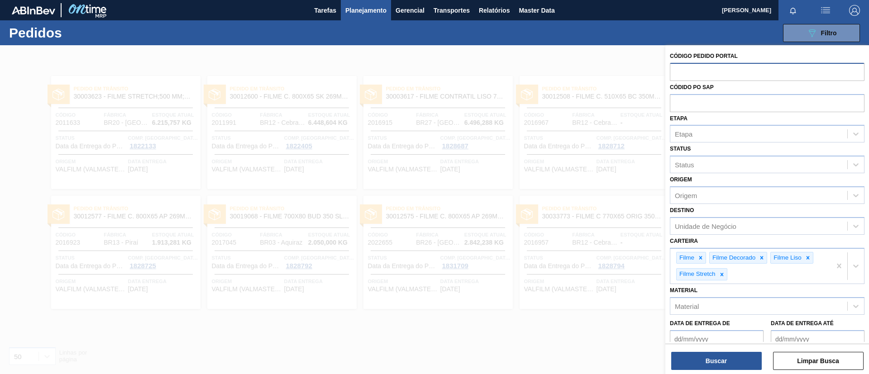
click at [735, 64] on input "text" at bounding box center [767, 71] width 195 height 17
paste input "text"
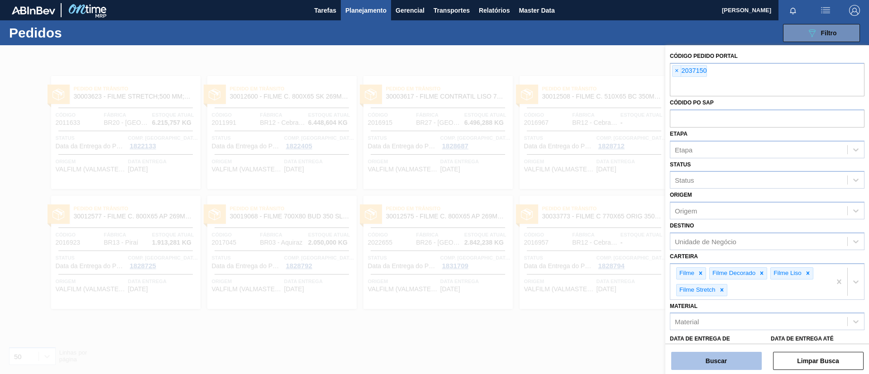
click at [730, 356] on button "Buscar" at bounding box center [716, 361] width 91 height 18
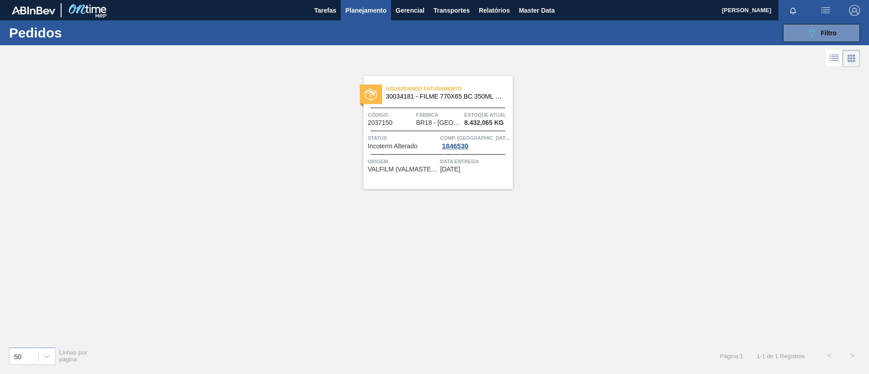
click at [486, 108] on div at bounding box center [438, 108] width 134 height 0
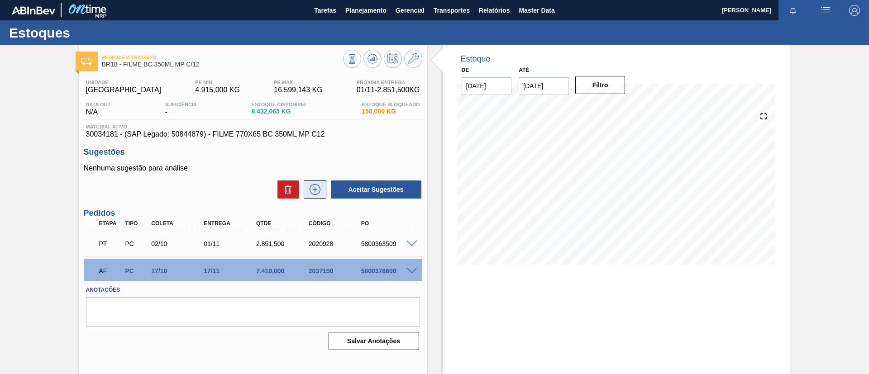
click at [309, 194] on icon at bounding box center [315, 189] width 14 height 11
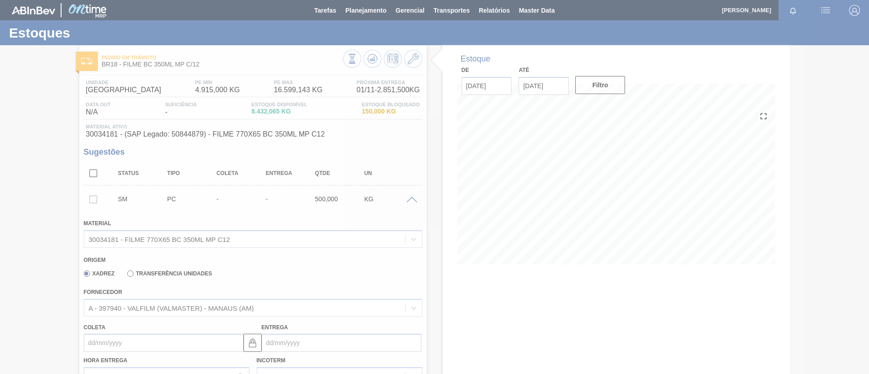
click at [140, 341] on div at bounding box center [434, 187] width 869 height 374
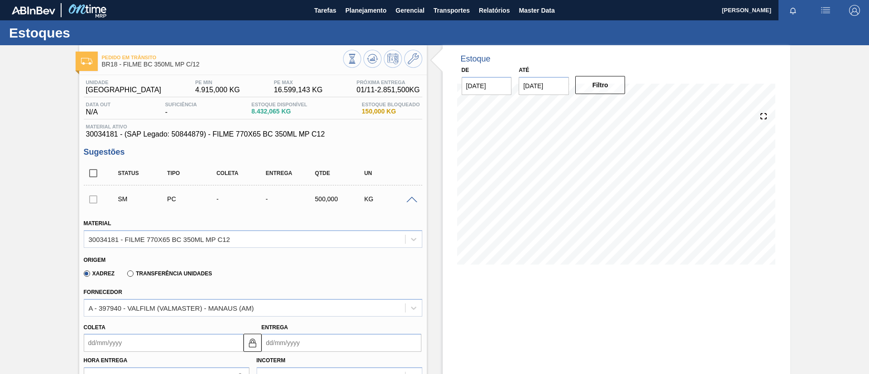
click at [145, 344] on input "Coleta" at bounding box center [164, 343] width 160 height 18
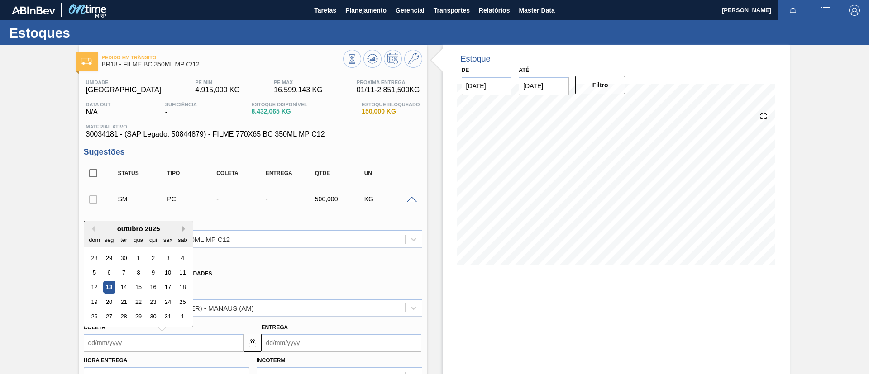
click at [182, 227] on button "Next Month" at bounding box center [185, 229] width 6 height 6
click at [149, 285] on div "13" at bounding box center [153, 288] width 12 height 12
type input "13/11/2025"
type input "13/12/2025"
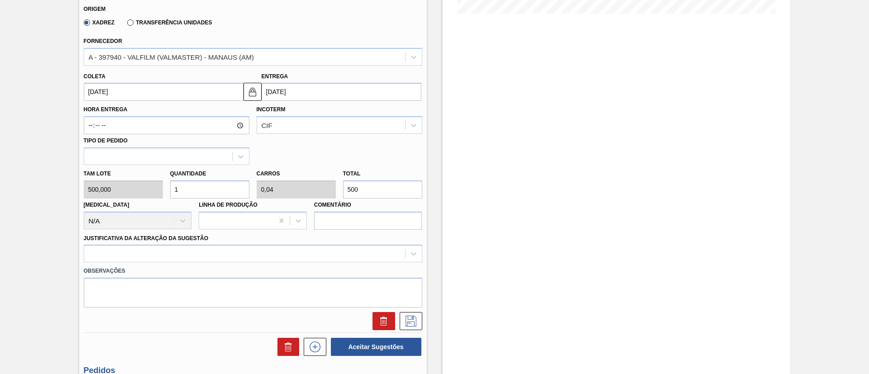
scroll to position [272, 0]
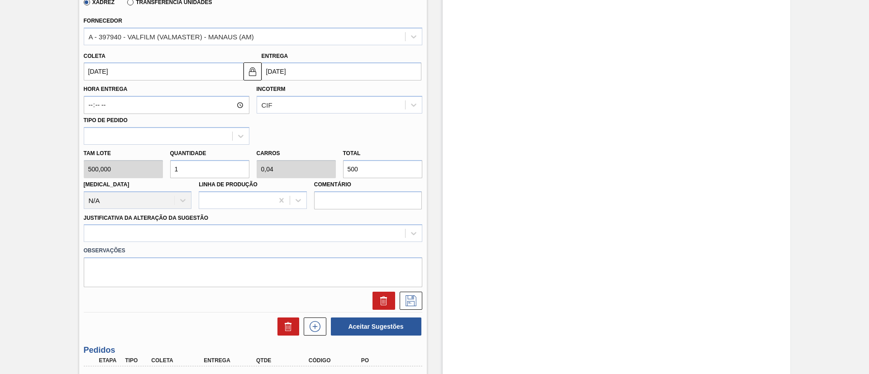
click at [310, 168] on div "Tam lote 500,000 Quantidade 1 Carros 0,04 Total 500 Doca N/A Linha de Produção …" at bounding box center [253, 177] width 346 height 65
type input "0,002"
type input "0"
type input "1"
type input "0,022"
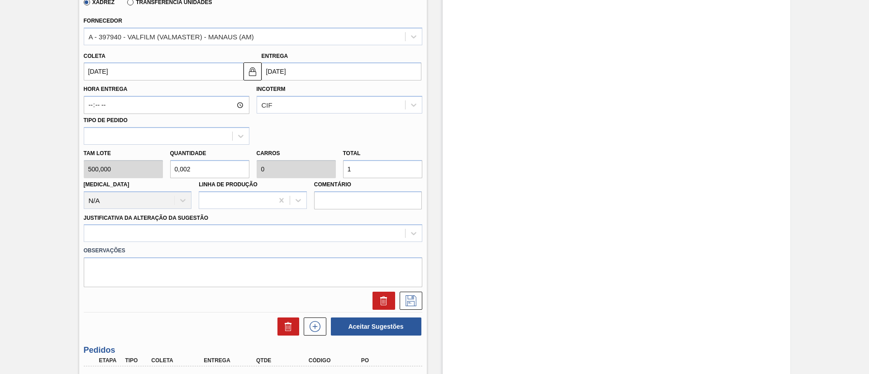
type input "0,001"
type input "11"
type input "0,228"
type input "0,009"
type input "114"
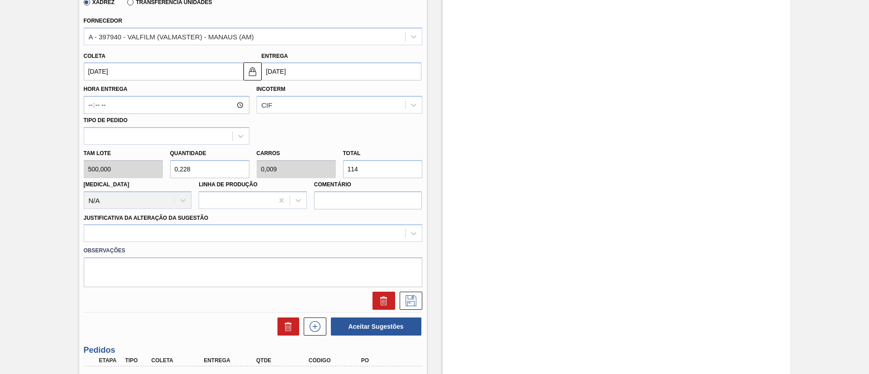
type input "2,28"
type input "0,091"
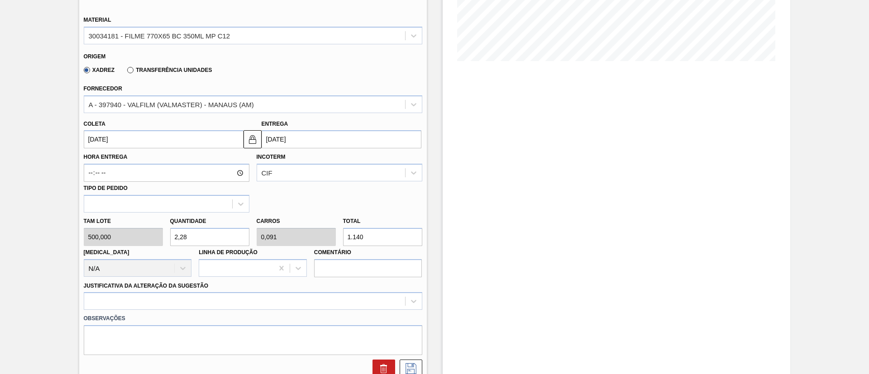
type input "1.140"
click at [204, 136] on input "13/11/2025" at bounding box center [164, 139] width 160 height 18
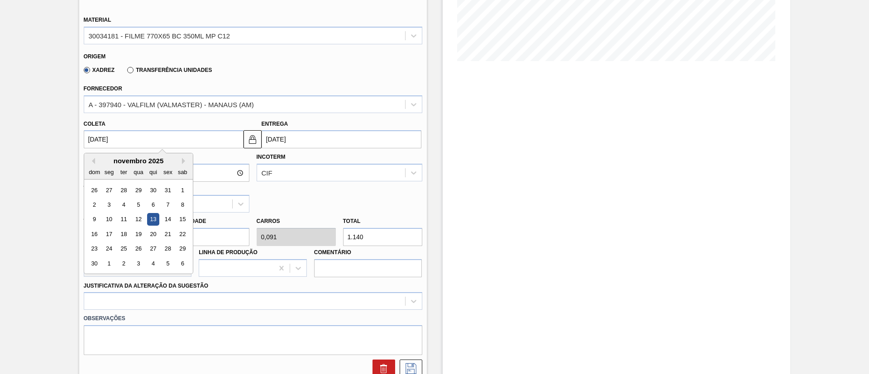
click at [298, 136] on input "13/12/2025" at bounding box center [342, 139] width 160 height 18
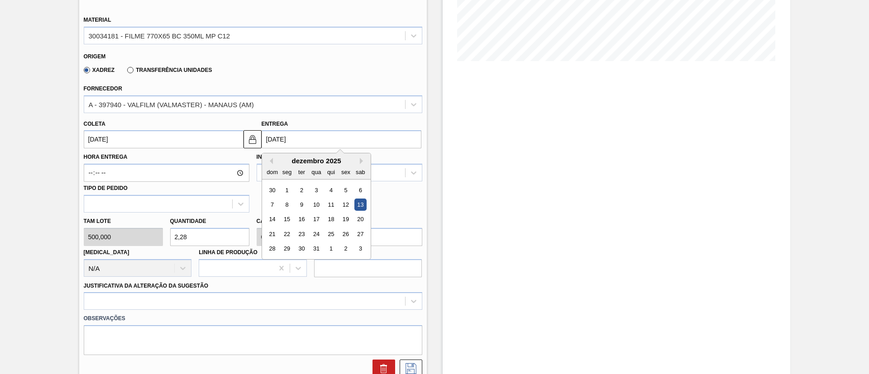
click at [199, 142] on input "13/11/2025" at bounding box center [164, 139] width 160 height 18
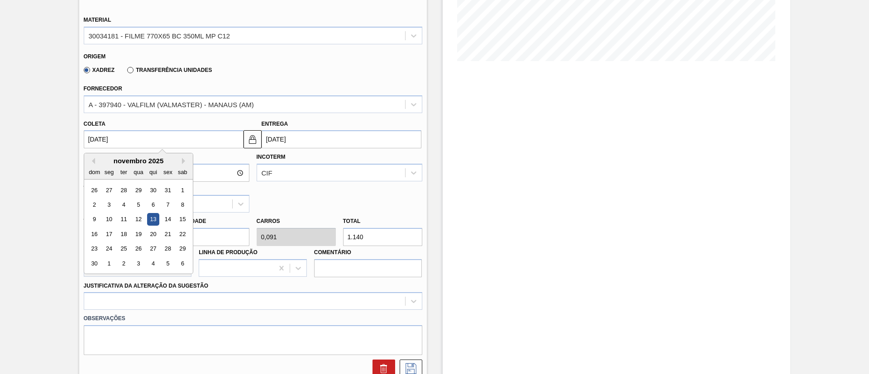
click at [137, 212] on div "26 27 28 29 30 31 1 2 3 4 5 6 7 8 9 10 11 12 13 14 15 16 17 18 19 20 21 22 23 2…" at bounding box center [138, 227] width 103 height 88
click at [139, 216] on div "12" at bounding box center [138, 220] width 12 height 12
type input "[DATE]"
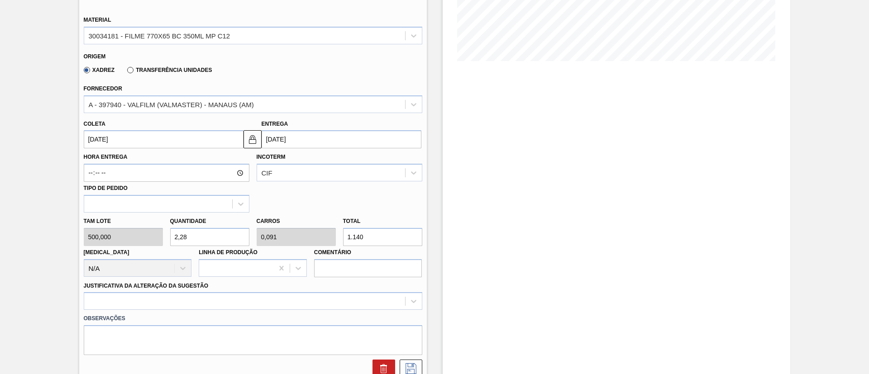
click at [365, 129] on div "Entrega 12/12/2025" at bounding box center [342, 133] width 160 height 31
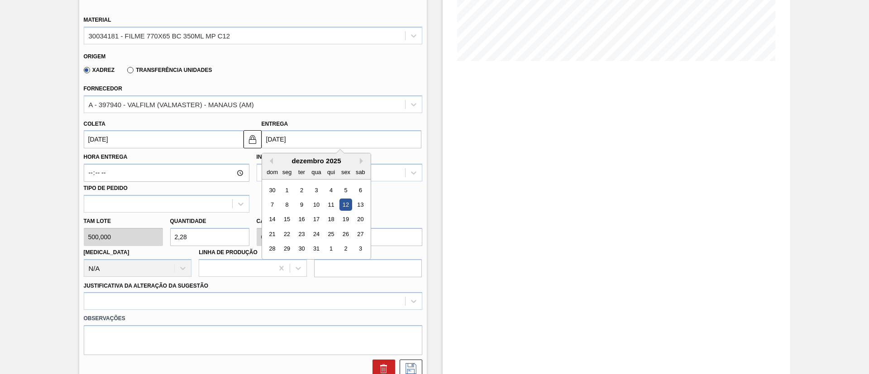
click at [369, 143] on input "[DATE]" at bounding box center [342, 139] width 160 height 18
click at [456, 205] on div "Estoque De 13/10/2025 Até 02/04/2026 Filtro 07/01 Projeção de Estoque 5,807.743…" at bounding box center [617, 203] width 348 height 722
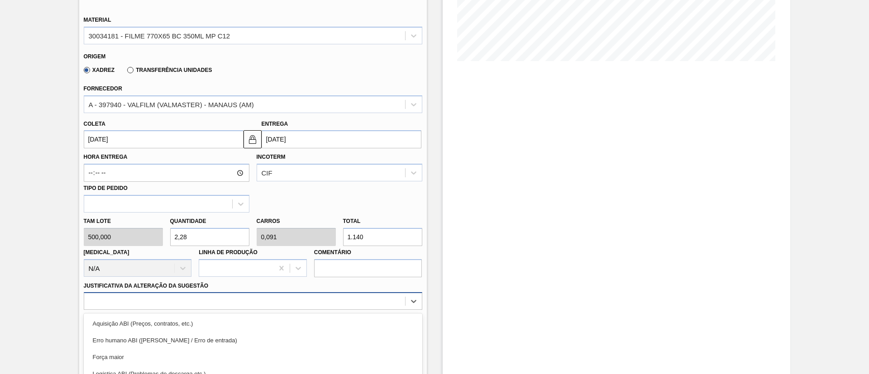
click at [166, 296] on div "option Logística ABI (Problemas de descarga etc.) focused, 4 of 18. 18 results …" at bounding box center [253, 301] width 339 height 18
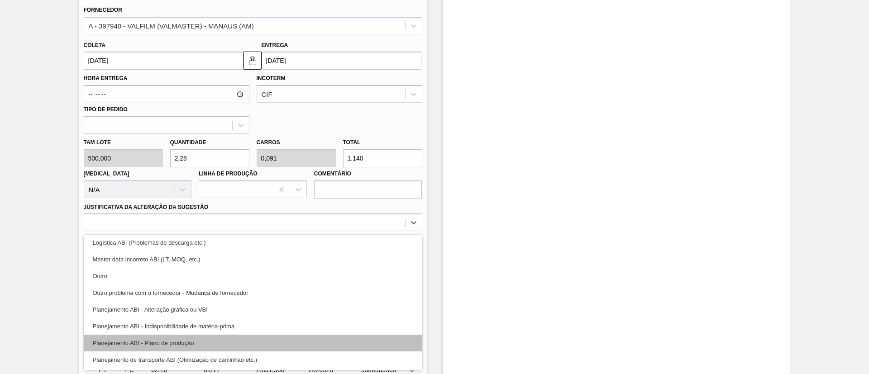
scroll to position [68, 0]
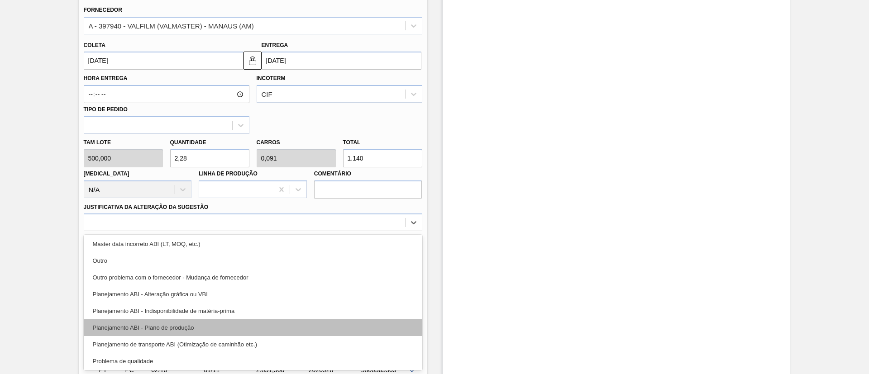
click at [172, 321] on div "Planejamento ABI - Plano de produção" at bounding box center [253, 328] width 339 height 17
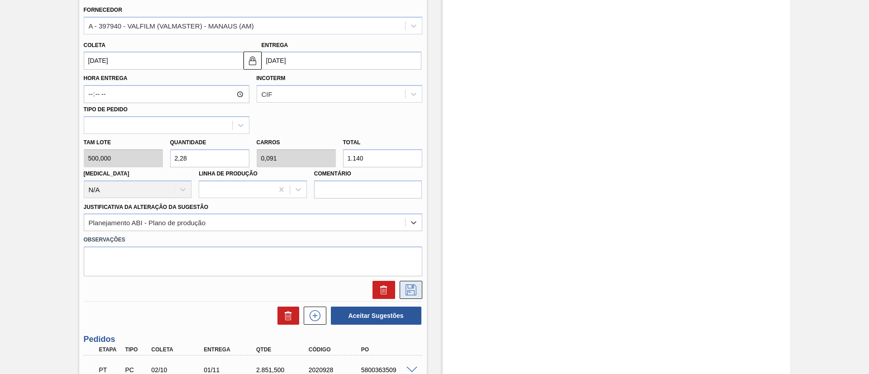
click at [405, 291] on icon at bounding box center [411, 290] width 14 height 11
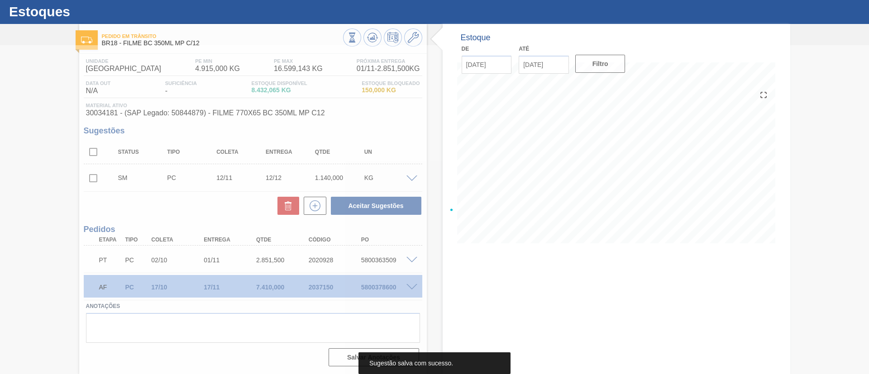
scroll to position [21, 0]
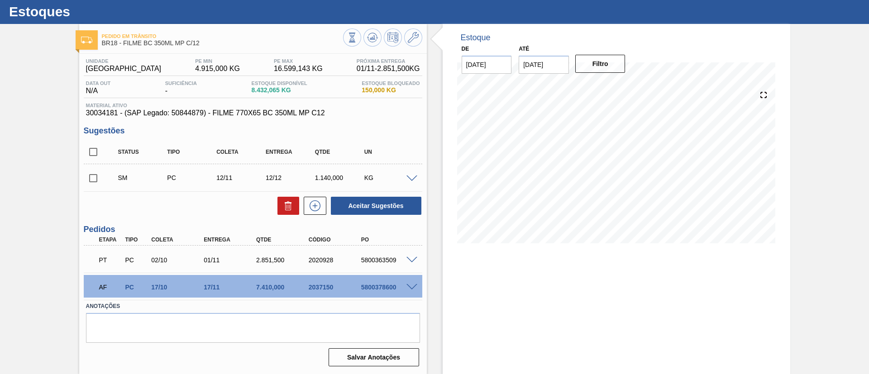
click at [93, 175] on input "checkbox" at bounding box center [93, 178] width 19 height 19
click at [349, 206] on button "Aceitar Sugestões" at bounding box center [376, 206] width 91 height 18
checkbox input "false"
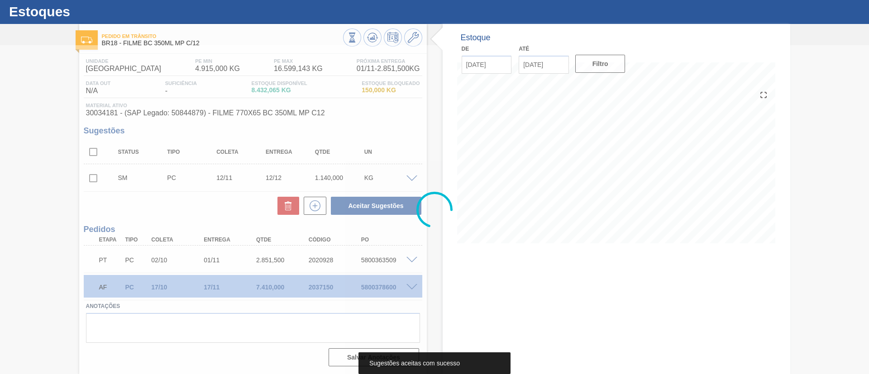
scroll to position [15, 0]
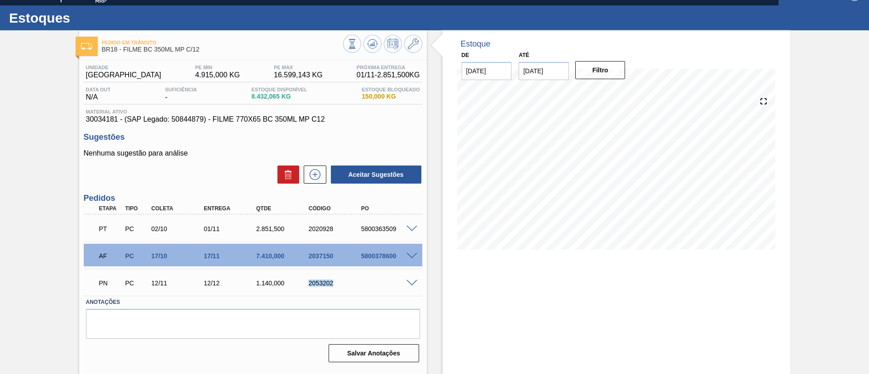
drag, startPoint x: 306, startPoint y: 284, endPoint x: 339, endPoint y: 286, distance: 33.6
click at [339, 286] on div "2053202" at bounding box center [336, 283] width 59 height 7
copy div "2053202"
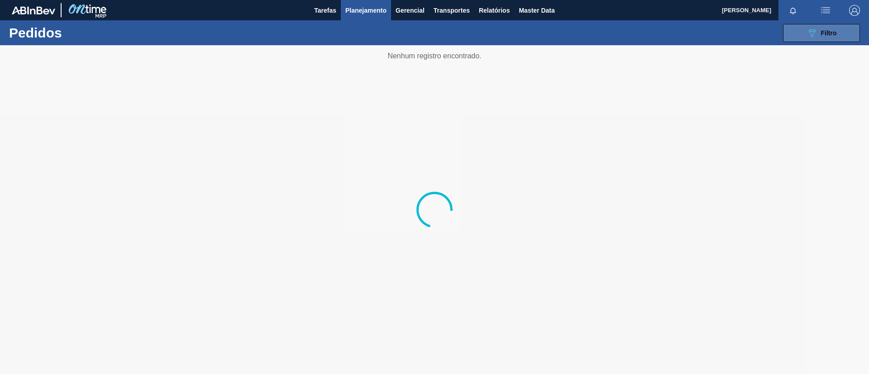
click at [806, 38] on button "089F7B8B-B2A5-4AFE-B5C0-19BA573D28AC Filtro" at bounding box center [821, 33] width 77 height 18
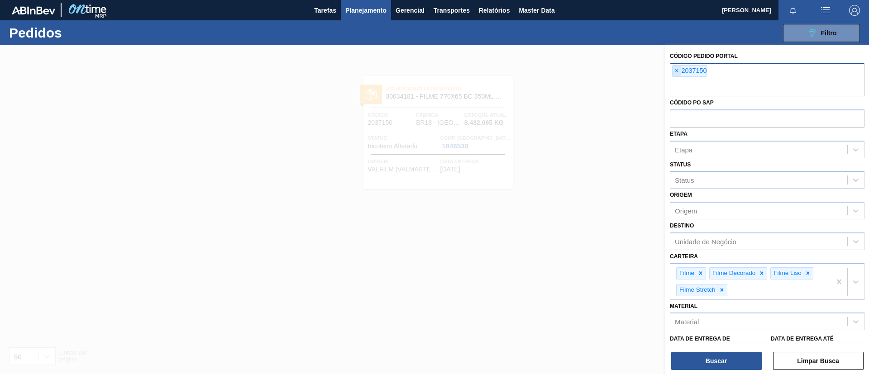
click at [676, 75] on span "×" at bounding box center [677, 71] width 9 height 11
paste input "2017667"
type input "2017667"
click at [726, 361] on button "Buscar" at bounding box center [716, 361] width 91 height 18
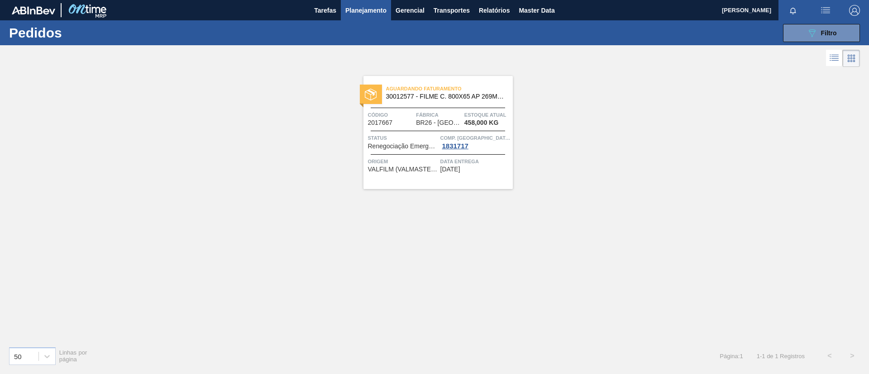
click at [488, 105] on div "Aguardando Faturamento 30012577 - FILME C. 800X65 AP 269ML MP C15 429 Código 20…" at bounding box center [438, 132] width 149 height 113
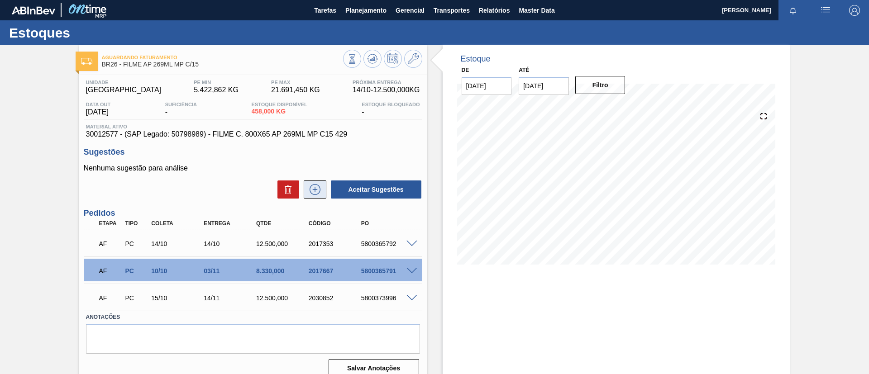
click at [310, 192] on icon at bounding box center [315, 189] width 11 height 11
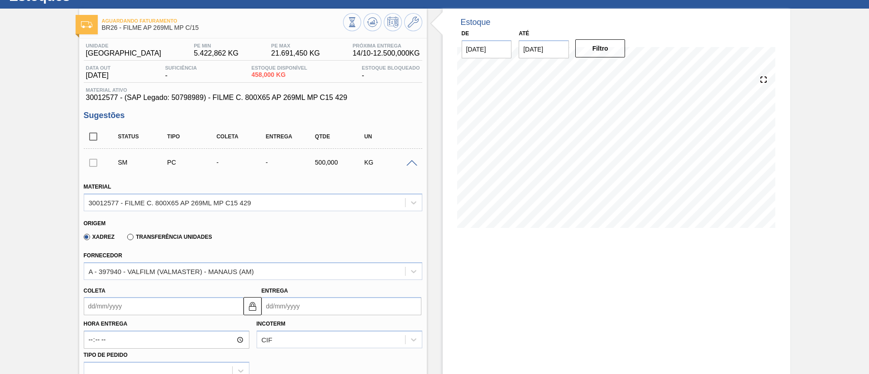
scroll to position [68, 0]
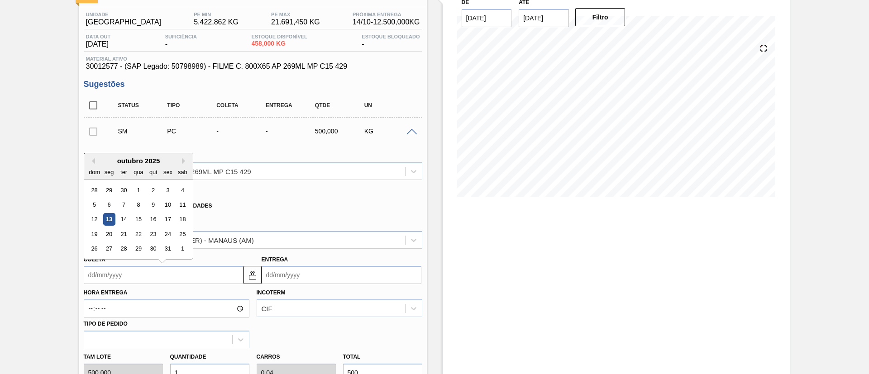
click at [163, 268] on input "Coleta" at bounding box center [164, 275] width 160 height 18
click at [182, 159] on div "Previous Month Next Month outubro 2025 dom seg ter qua qui sex sab 28 29 30 1 2…" at bounding box center [139, 206] width 110 height 107
click at [182, 158] on button "Next Month" at bounding box center [185, 161] width 6 height 6
click at [151, 219] on div "13" at bounding box center [153, 220] width 12 height 12
type input "13/11/2025"
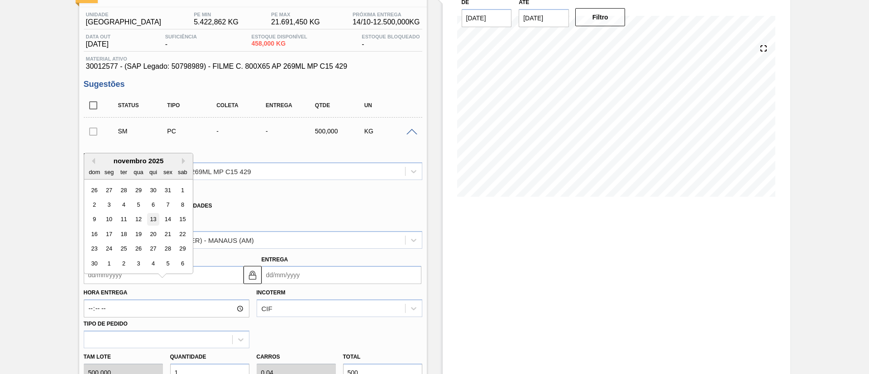
type input "13/12/2025"
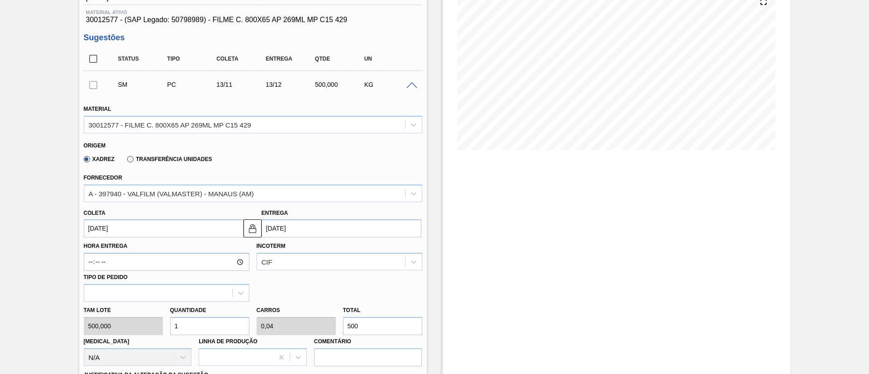
scroll to position [136, 0]
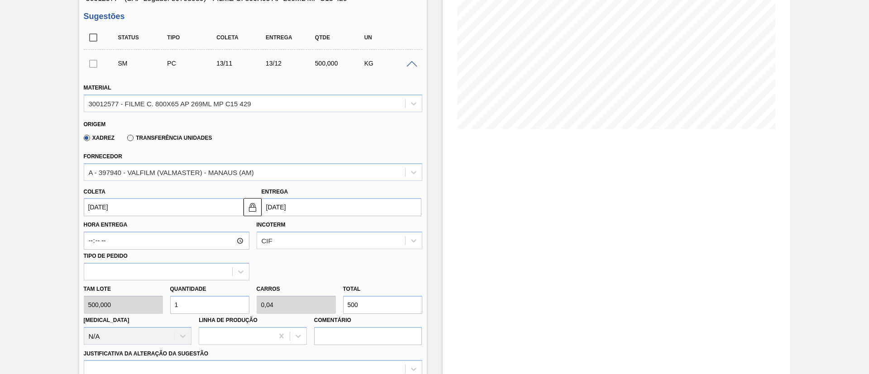
drag, startPoint x: 378, startPoint y: 307, endPoint x: 341, endPoint y: 310, distance: 36.3
click at [341, 310] on div "Total 500" at bounding box center [383, 298] width 86 height 31
type input "0,008"
type input "0"
type input "4"
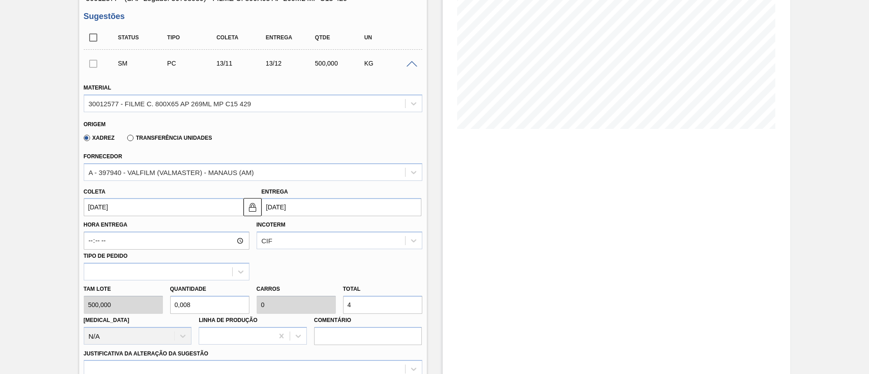
type input "0,082"
type input "0,003"
type input "41"
type input "0,832"
type input "0,033"
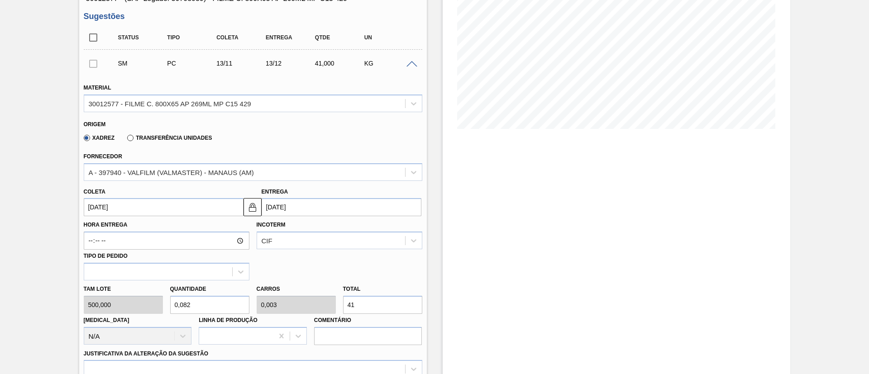
type input "416"
type input "8,33"
type input "0,333"
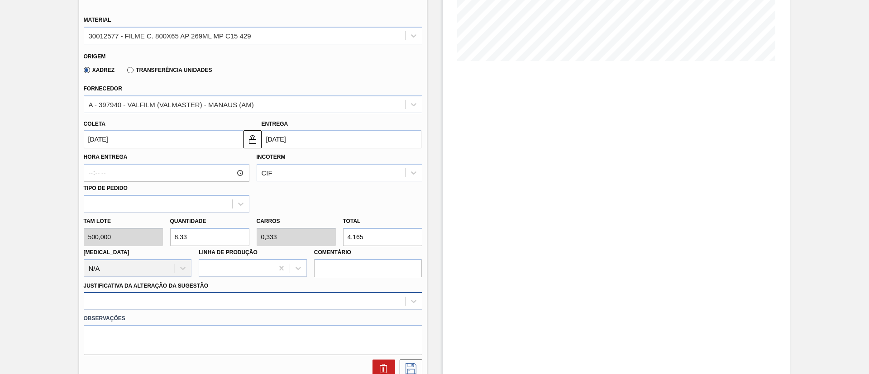
type input "4.165"
click at [196, 303] on div at bounding box center [253, 301] width 339 height 18
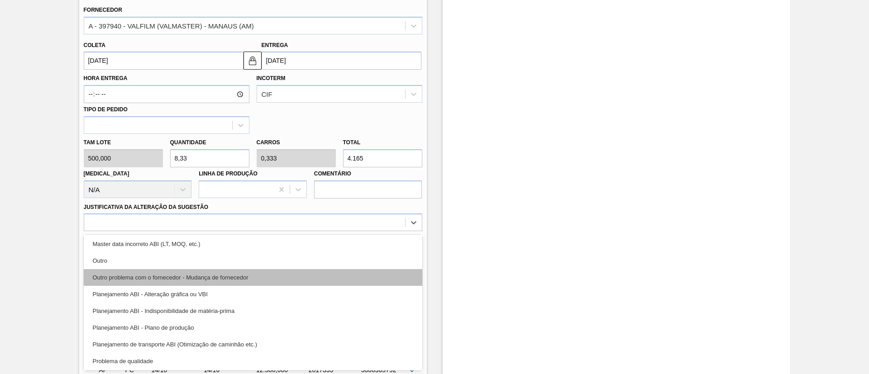
scroll to position [0, 0]
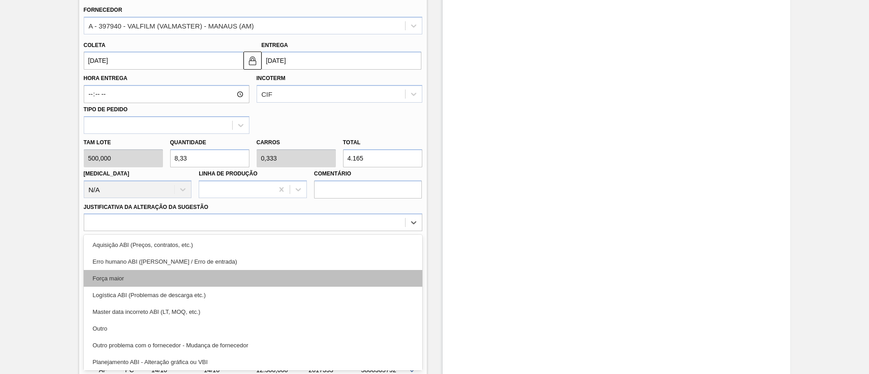
click at [171, 282] on div "Força maior" at bounding box center [253, 278] width 339 height 17
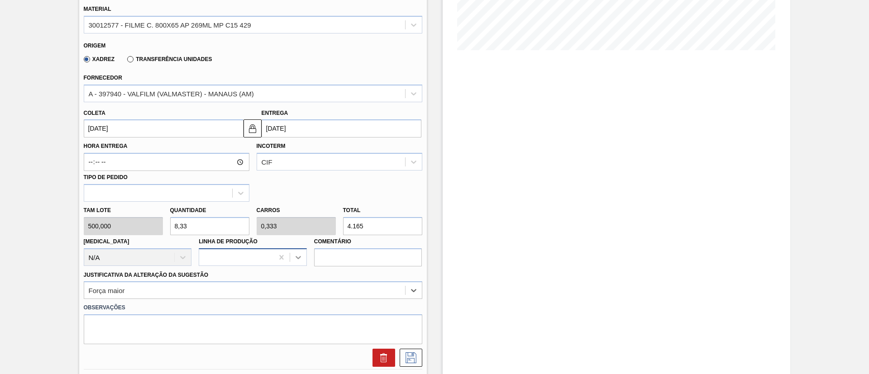
scroll to position [283, 0]
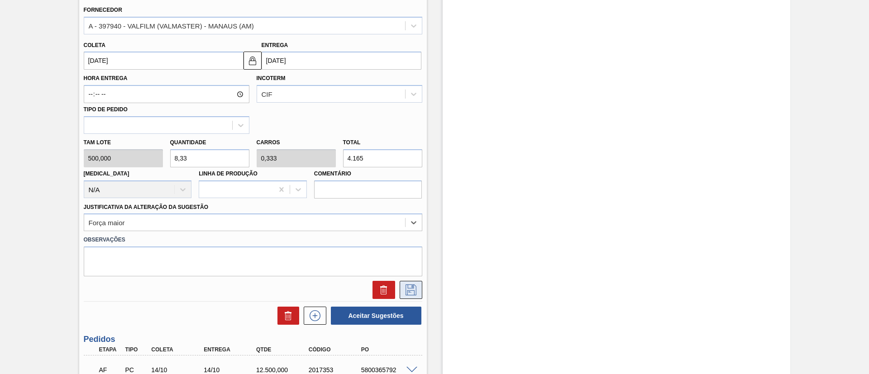
click at [410, 288] on icon at bounding box center [411, 290] width 14 height 11
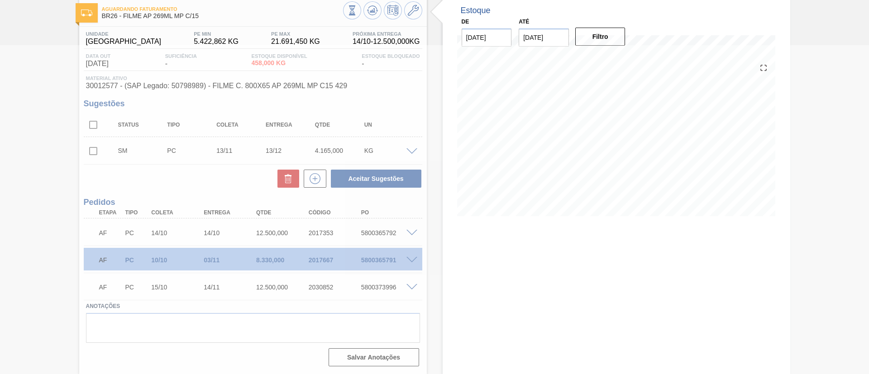
scroll to position [48, 0]
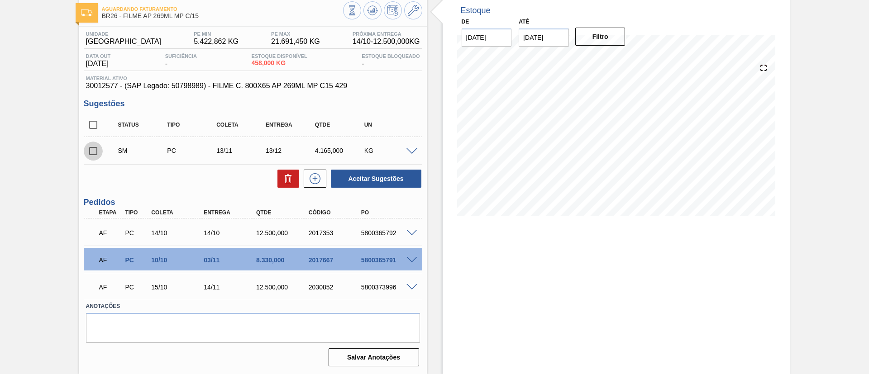
click at [90, 149] on input "checkbox" at bounding box center [93, 151] width 19 height 19
click at [379, 176] on button "Aceitar Sugestões" at bounding box center [376, 179] width 91 height 18
checkbox input "false"
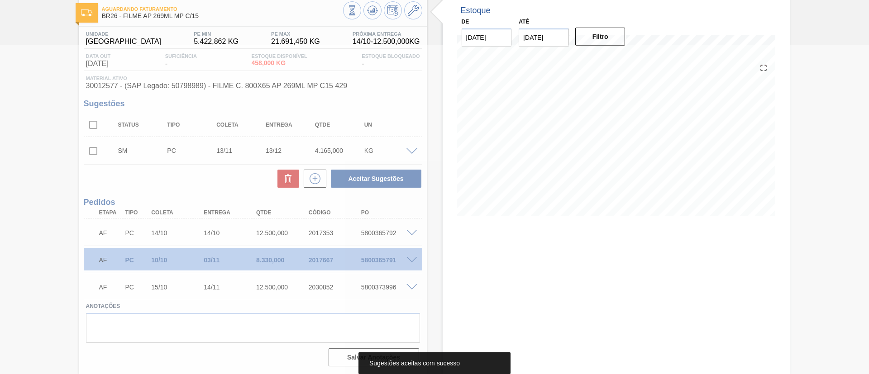
scroll to position [38, 0]
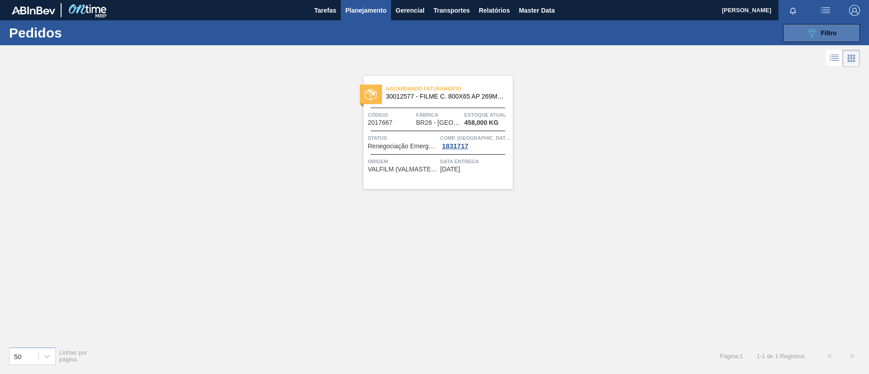
click at [801, 38] on button "089F7B8B-B2A5-4AFE-B5C0-19BA573D28AC Filtro" at bounding box center [821, 33] width 77 height 18
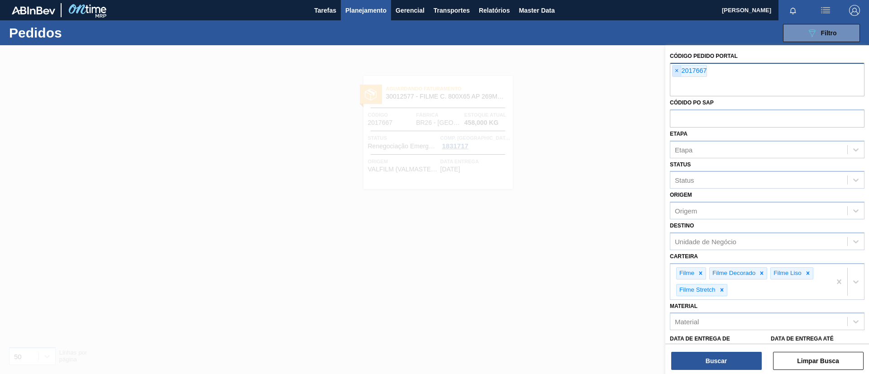
click at [676, 72] on span "×" at bounding box center [677, 71] width 9 height 11
paste input "2027009"
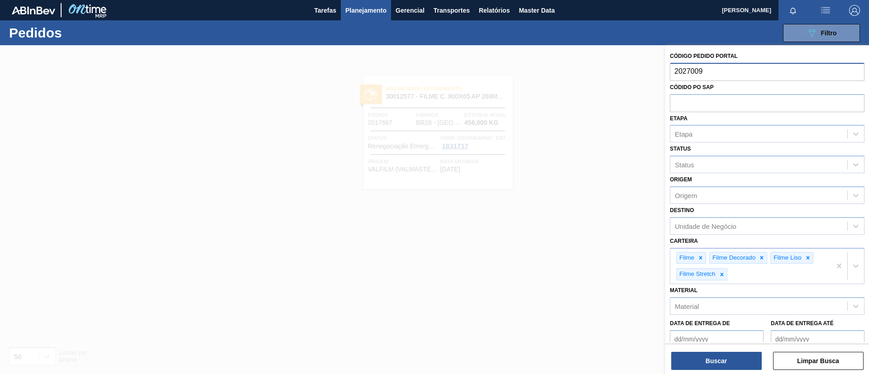
type input "2027009"
click at [714, 361] on button "Buscar" at bounding box center [716, 361] width 91 height 18
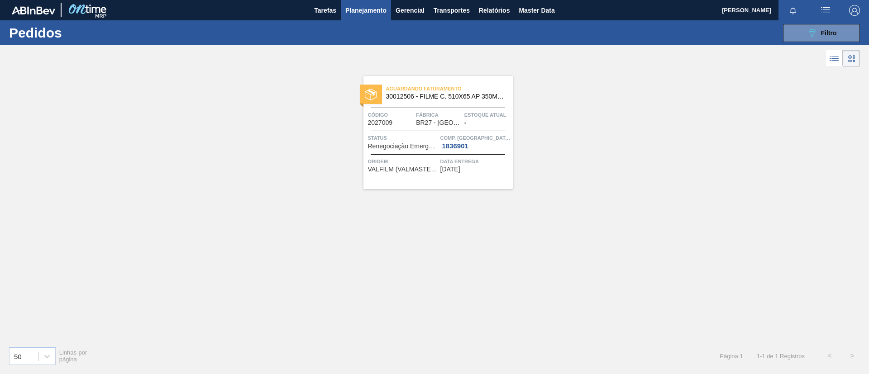
click at [483, 93] on span "30012506 - FILME C. 510X65 AP 350ML MP C18 429" at bounding box center [446, 96] width 120 height 7
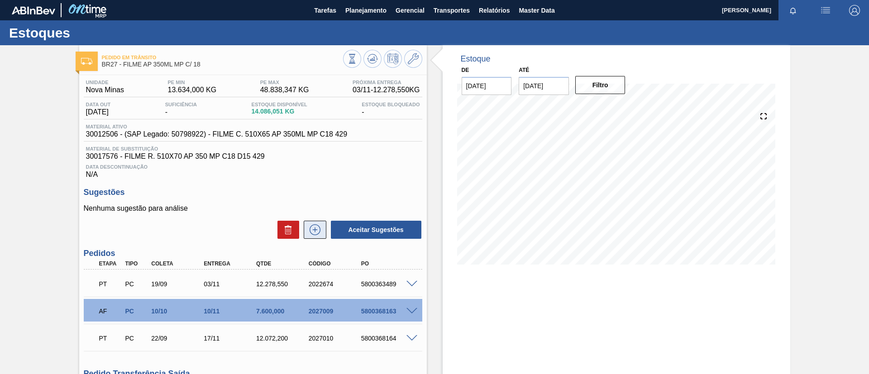
click at [316, 227] on icon at bounding box center [315, 230] width 14 height 11
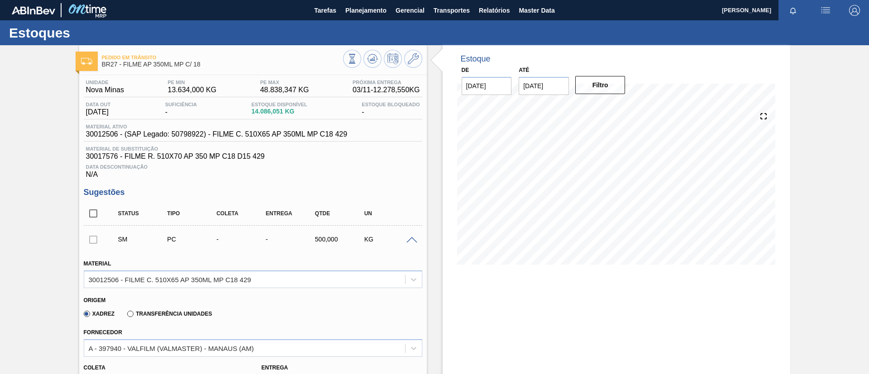
scroll to position [204, 0]
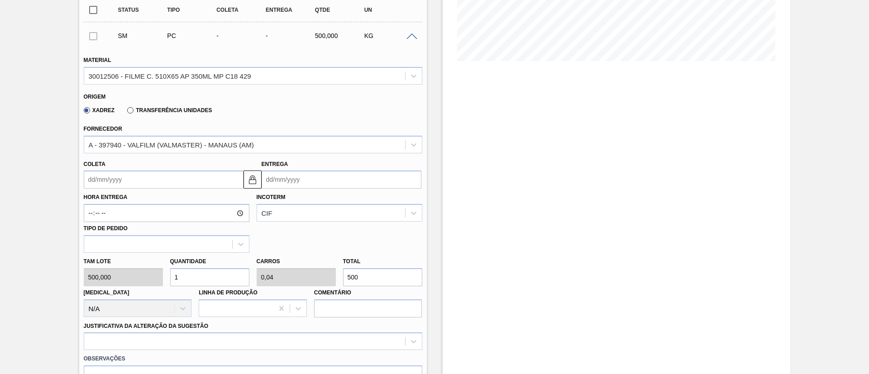
click at [167, 185] on input "Coleta" at bounding box center [164, 180] width 160 height 18
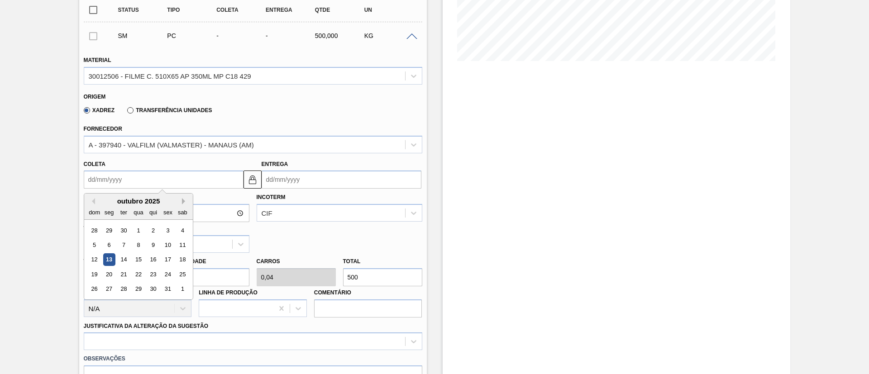
click at [184, 198] on button "Next Month" at bounding box center [185, 201] width 6 height 6
click at [151, 259] on div "13" at bounding box center [153, 260] width 12 height 12
type input "13/11/2025"
type input "13/12/2025"
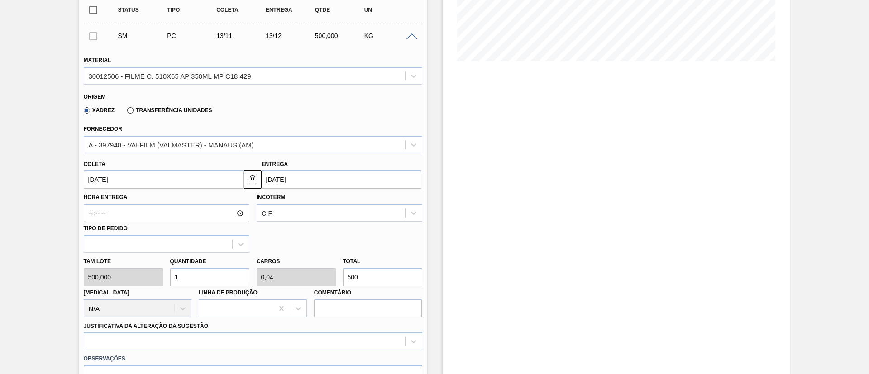
click at [353, 271] on input "500" at bounding box center [382, 277] width 79 height 18
drag, startPoint x: 366, startPoint y: 275, endPoint x: 336, endPoint y: 274, distance: 29.9
click at [336, 274] on div "Tam lote 500,000 Quantidade 1 Carros 0,04 Total 500 Doca N/A Linha de Produção …" at bounding box center [253, 285] width 346 height 65
type input "0,008"
type input "0"
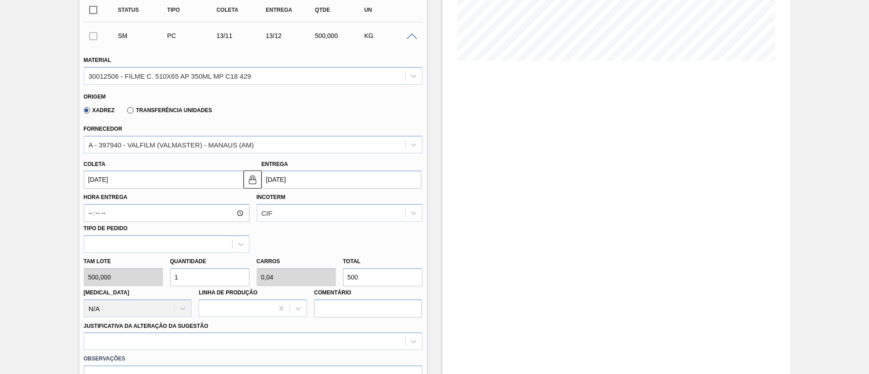
type input "4"
type input "0,098"
type input "0,004"
type input "49"
type input "0,988"
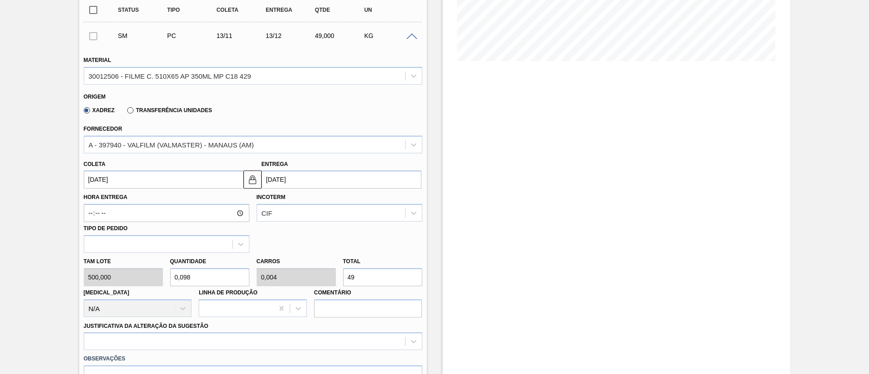
type input "0,04"
type input "494"
type input "9,88"
type input "0,395"
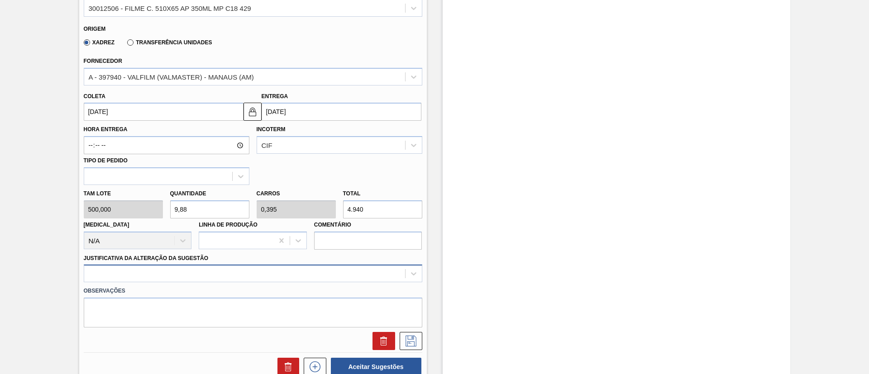
type input "4.940"
click at [213, 272] on div at bounding box center [253, 274] width 339 height 18
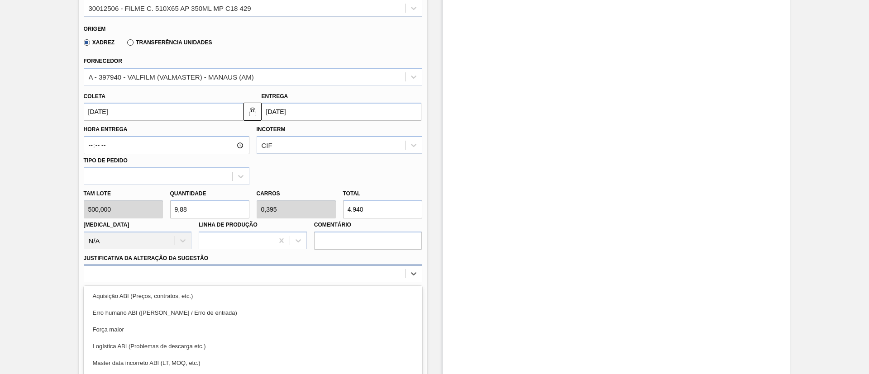
scroll to position [323, 0]
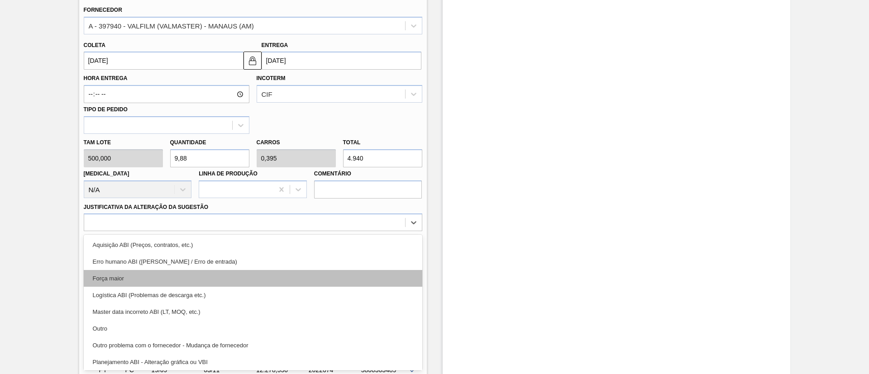
click at [121, 282] on div "Força maior" at bounding box center [253, 278] width 339 height 17
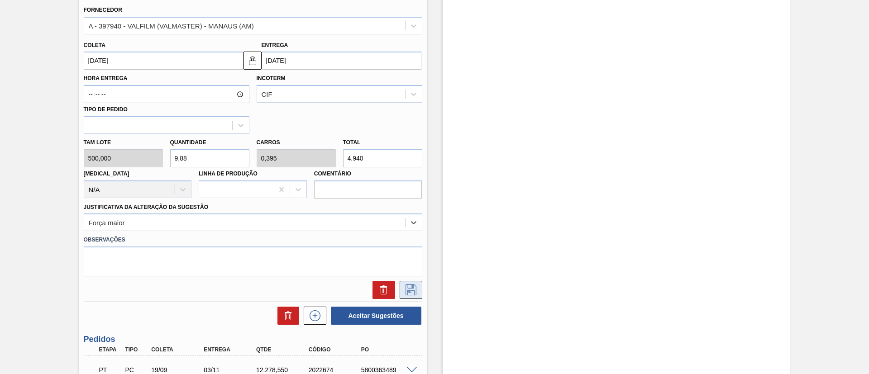
click at [406, 289] on icon at bounding box center [411, 290] width 11 height 11
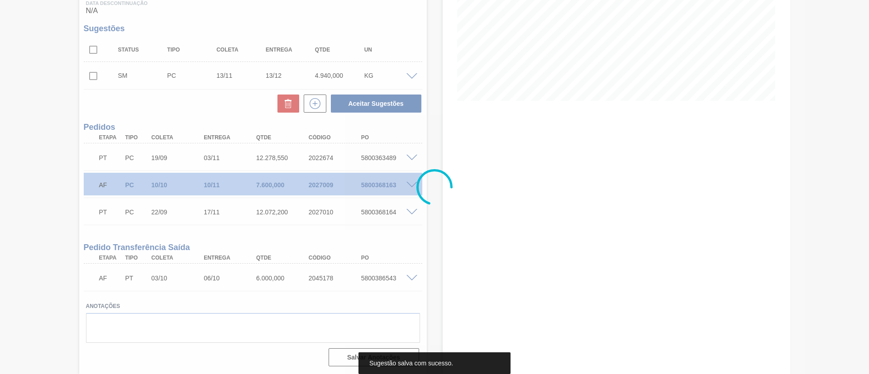
scroll to position [164, 0]
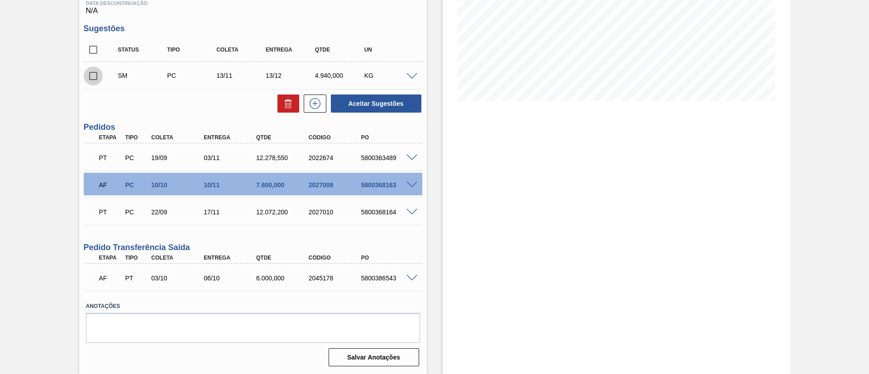
click at [92, 79] on input "checkbox" at bounding box center [93, 76] width 19 height 19
click at [354, 103] on button "Aceitar Sugestões" at bounding box center [376, 104] width 91 height 18
checkbox input "false"
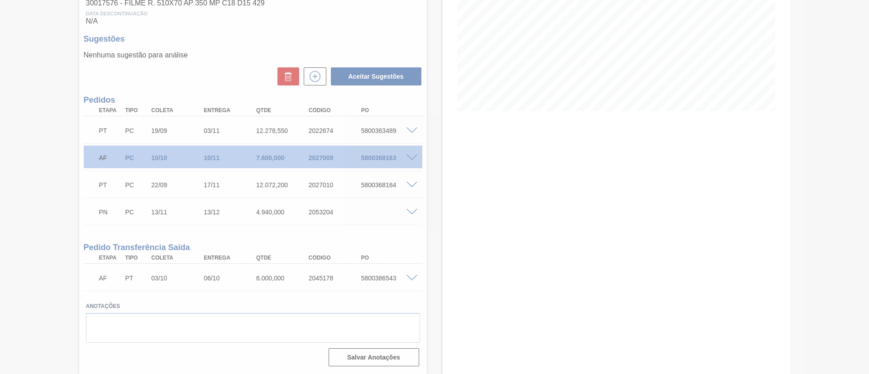
scroll to position [153, 0]
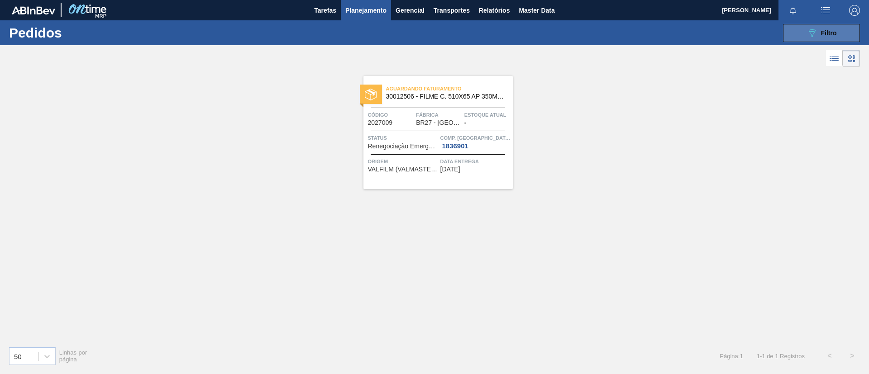
click at [818, 29] on div "089F7B8B-B2A5-4AFE-B5C0-19BA573D28AC Filtro" at bounding box center [822, 33] width 30 height 11
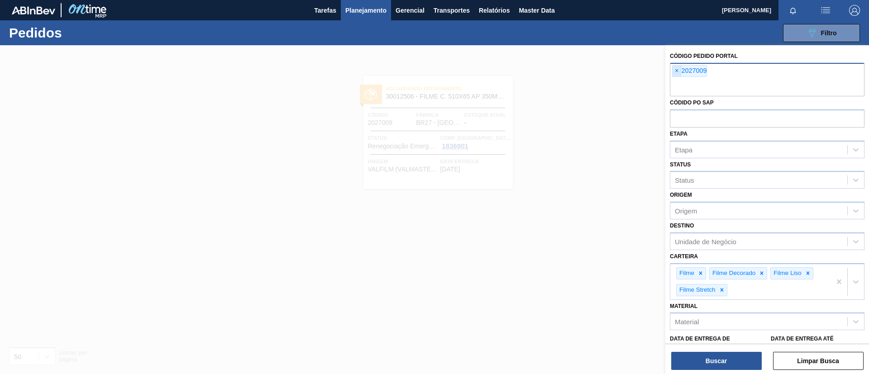
click at [674, 73] on span "×" at bounding box center [677, 71] width 9 height 11
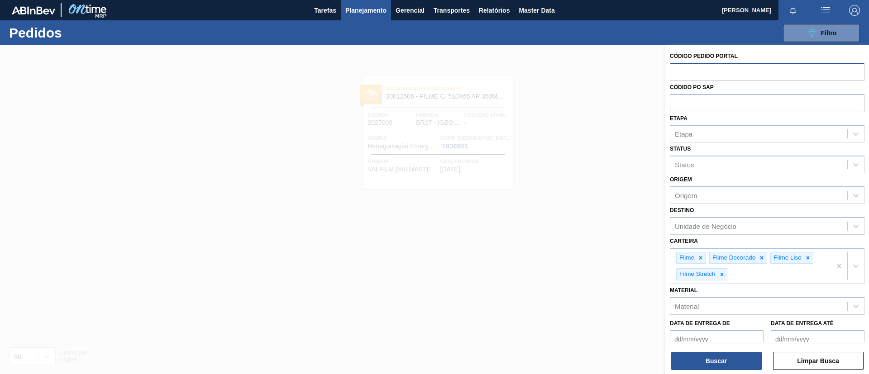
paste input "2022672"
type input "2022672"
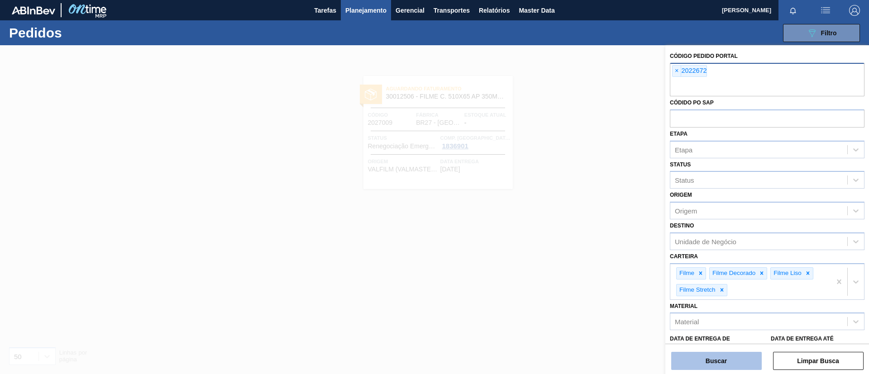
click at [715, 359] on button "Buscar" at bounding box center [716, 361] width 91 height 18
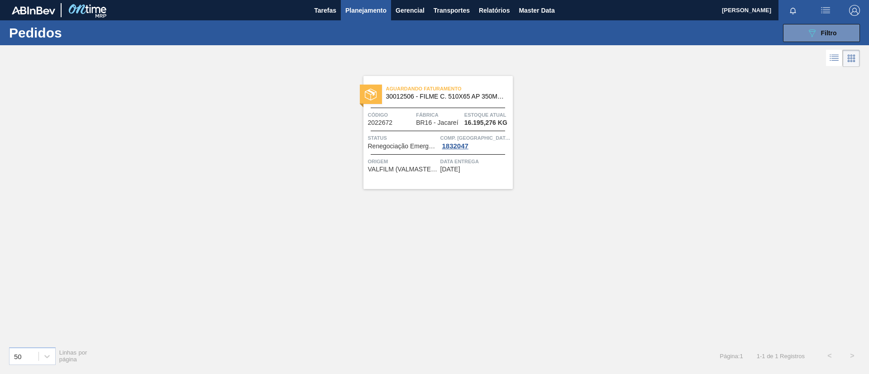
click at [496, 99] on span "30012506 - FILME C. 510X65 AP 350ML MP C18 429" at bounding box center [446, 96] width 120 height 7
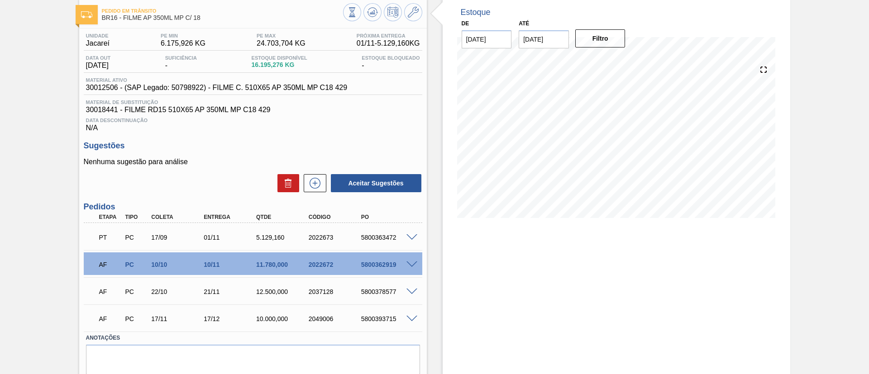
scroll to position [68, 0]
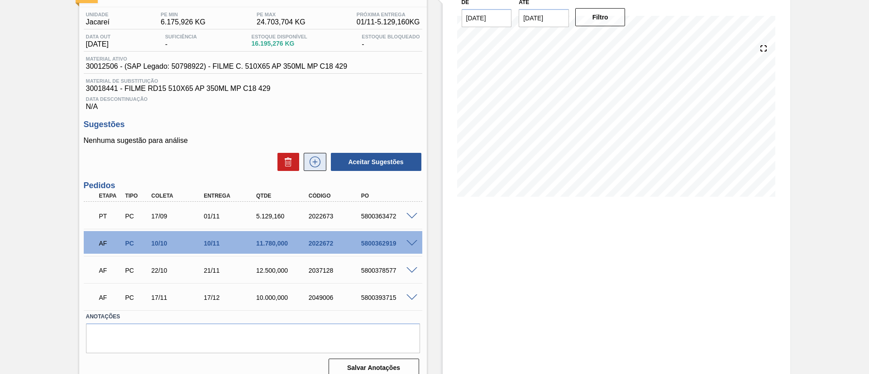
click at [321, 170] on button at bounding box center [315, 162] width 23 height 18
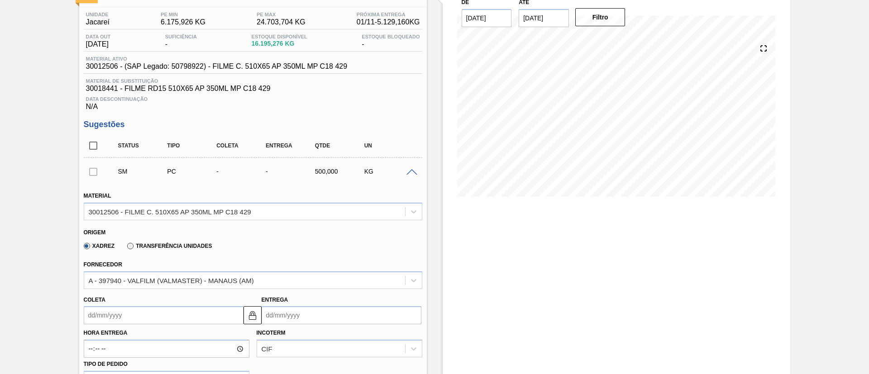
scroll to position [204, 0]
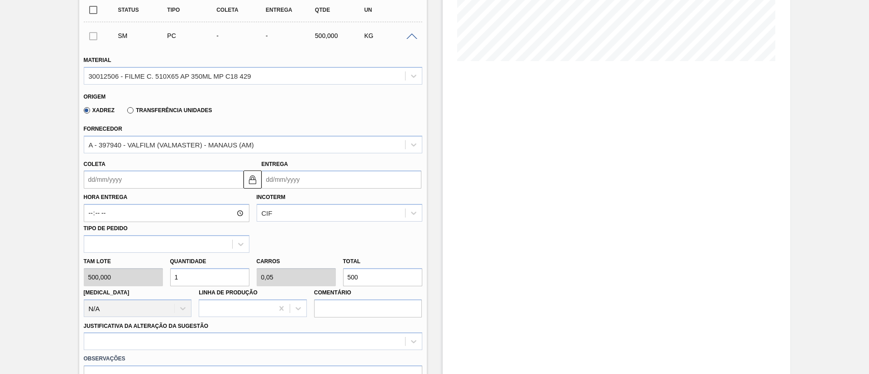
click at [312, 276] on div "Tam lote 500,000 Quantidade 1 Carros 0,05 Total 500 Doca N/A Linha de Produção …" at bounding box center [253, 285] width 346 height 65
type input "0,014"
type input "0,001"
type input "7"
type input "0,152"
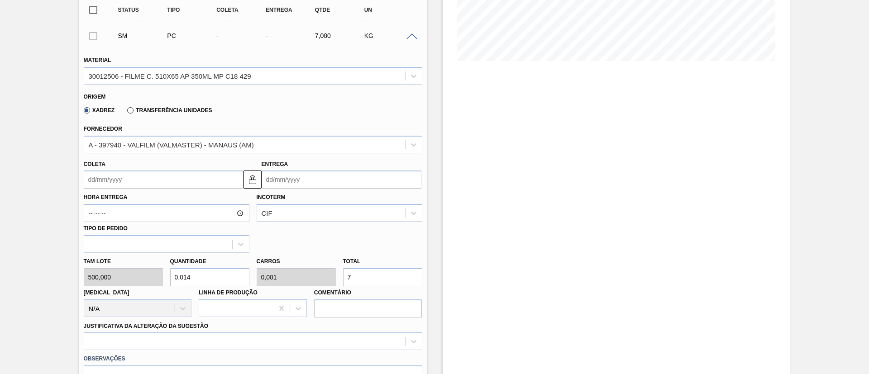
type input "0,008"
type input "76"
type input "1,52"
type input "0,076"
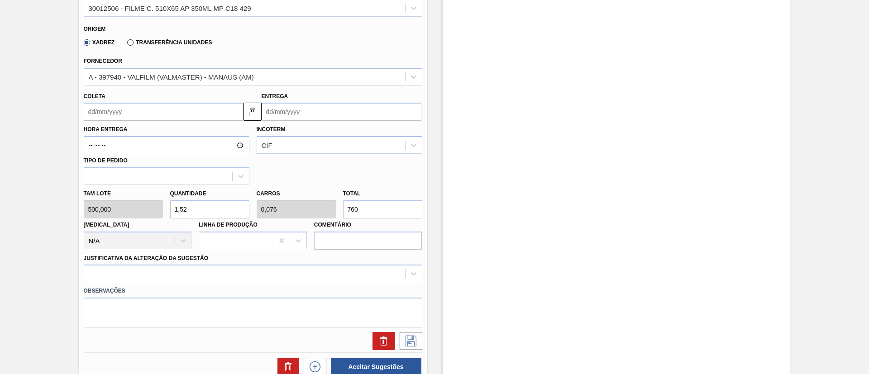
type input "760"
click at [176, 263] on div "Justificativa da Alteração da Sugestão" at bounding box center [253, 267] width 339 height 31
click at [177, 266] on div at bounding box center [253, 274] width 339 height 18
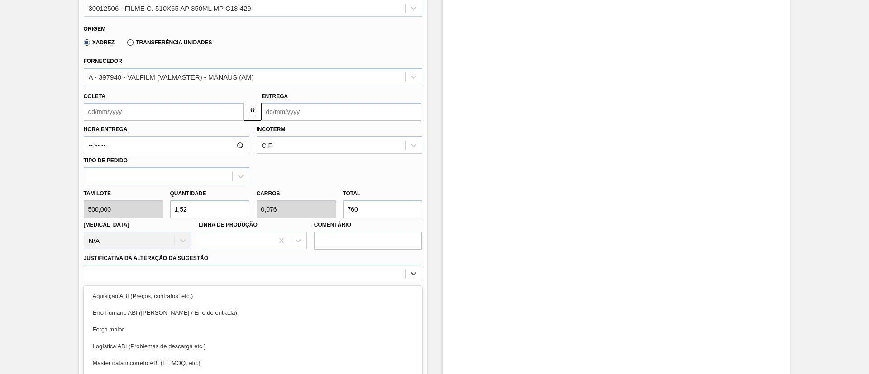
scroll to position [323, 0]
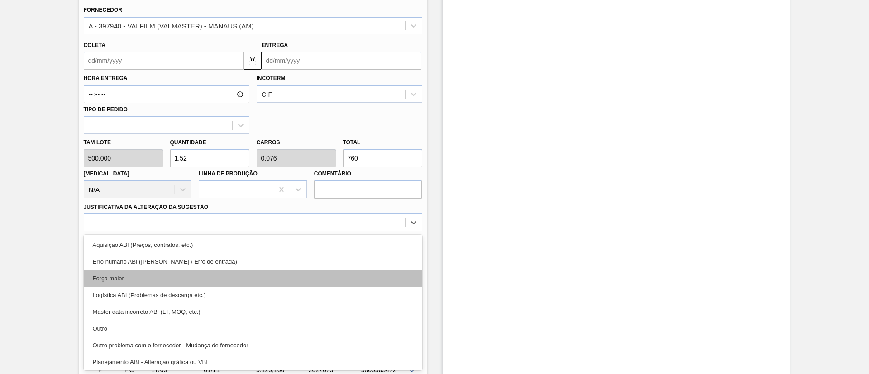
click at [151, 276] on div "Força maior" at bounding box center [253, 278] width 339 height 17
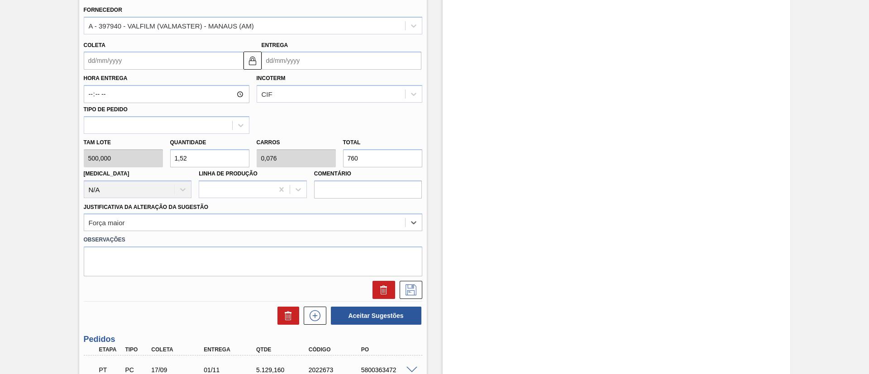
click at [177, 62] on input "Coleta" at bounding box center [164, 61] width 160 height 18
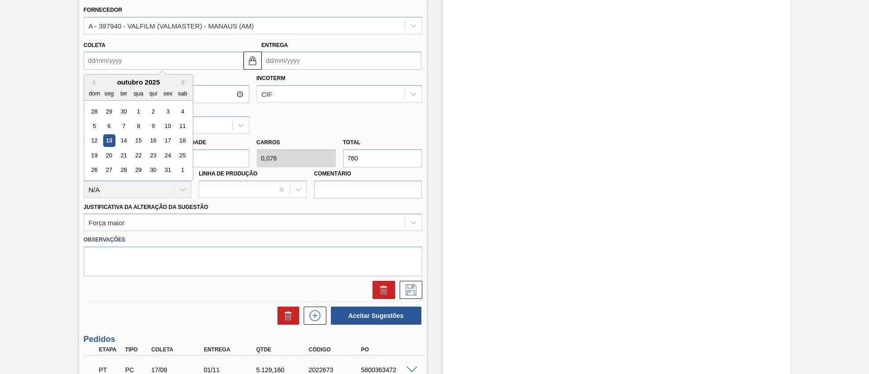
click at [181, 85] on div "outubro 2025" at bounding box center [138, 82] width 109 height 8
click at [182, 84] on button "Next Month" at bounding box center [185, 82] width 6 height 6
click at [156, 137] on div "13" at bounding box center [153, 141] width 12 height 12
type input "[DATE]"
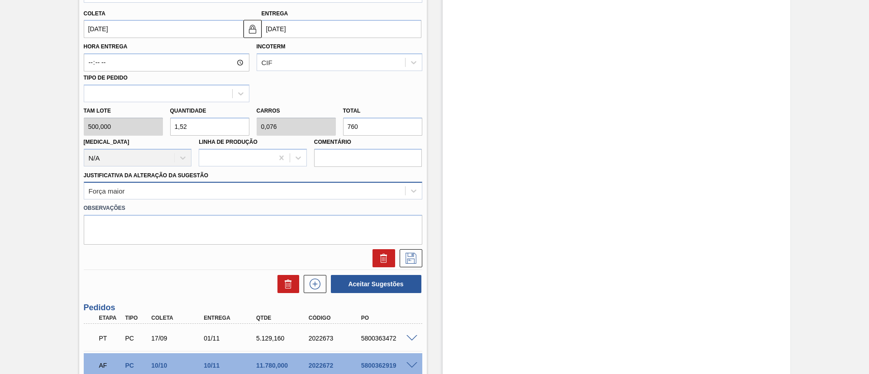
scroll to position [391, 0]
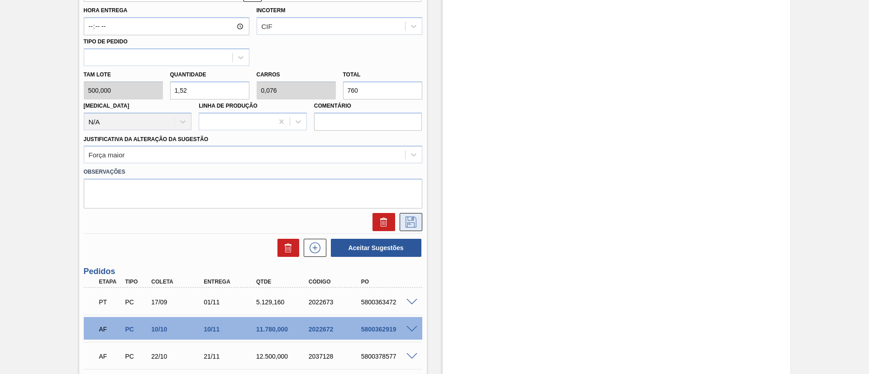
click at [406, 216] on button at bounding box center [411, 222] width 23 height 18
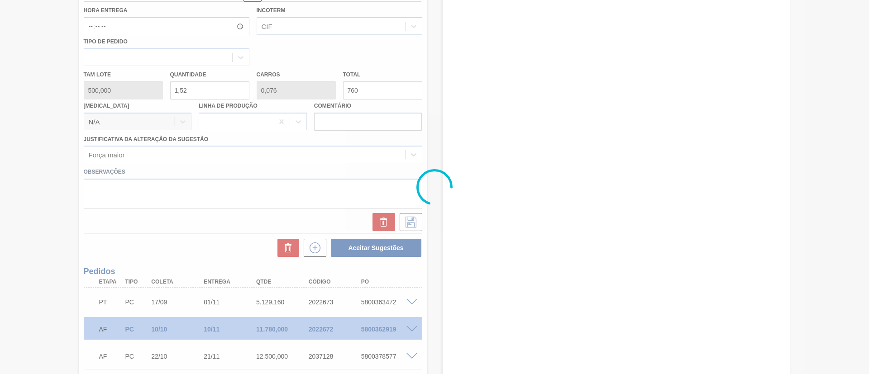
scroll to position [116, 0]
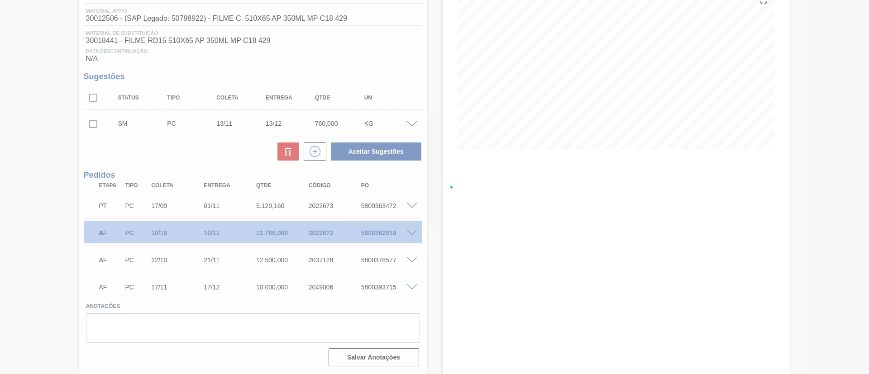
click at [99, 124] on div at bounding box center [434, 187] width 869 height 374
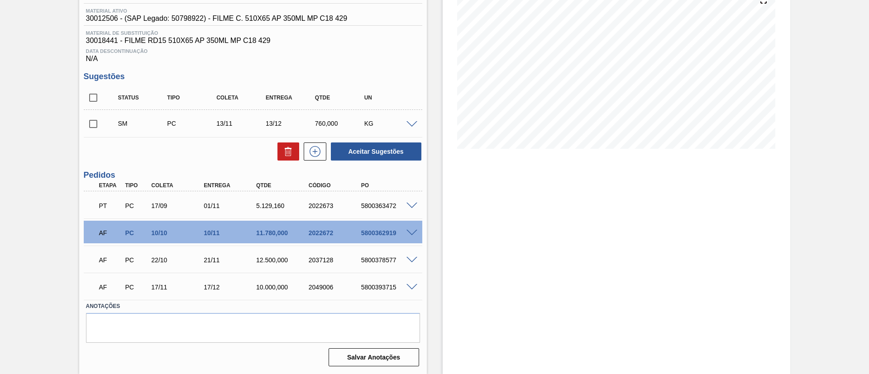
click at [91, 125] on input "checkbox" at bounding box center [93, 124] width 19 height 19
click at [359, 153] on button "Aceitar Sugestões" at bounding box center [376, 152] width 91 height 18
checkbox input "false"
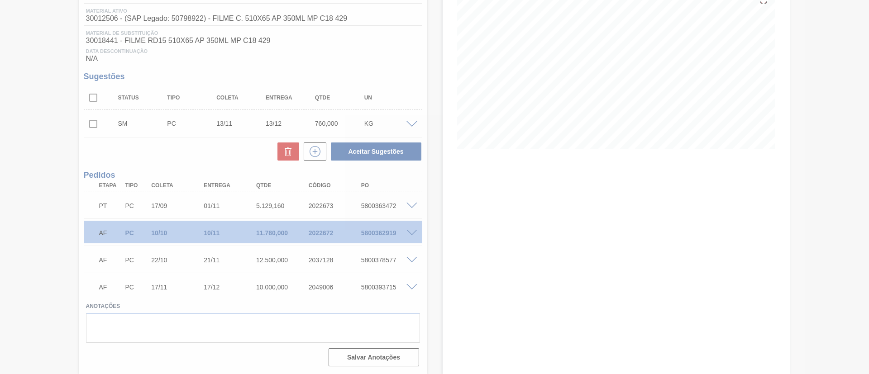
scroll to position [105, 0]
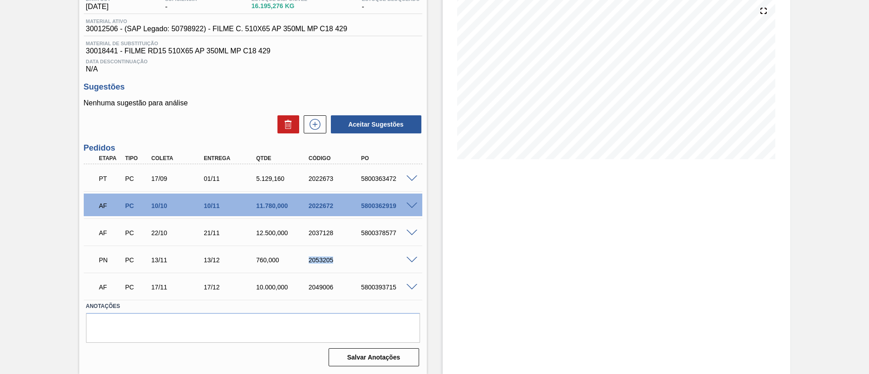
drag, startPoint x: 298, startPoint y: 253, endPoint x: 347, endPoint y: 257, distance: 49.0
click at [347, 257] on div "PN PC 13/11 13/12 760,000 2053205" at bounding box center [250, 259] width 315 height 18
copy div "2053205"
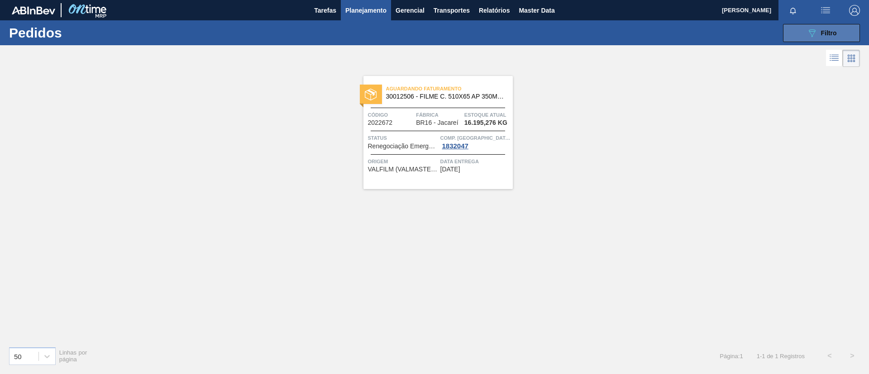
click at [794, 33] on button "089F7B8B-B2A5-4AFE-B5C0-19BA573D28AC Filtro" at bounding box center [821, 33] width 77 height 18
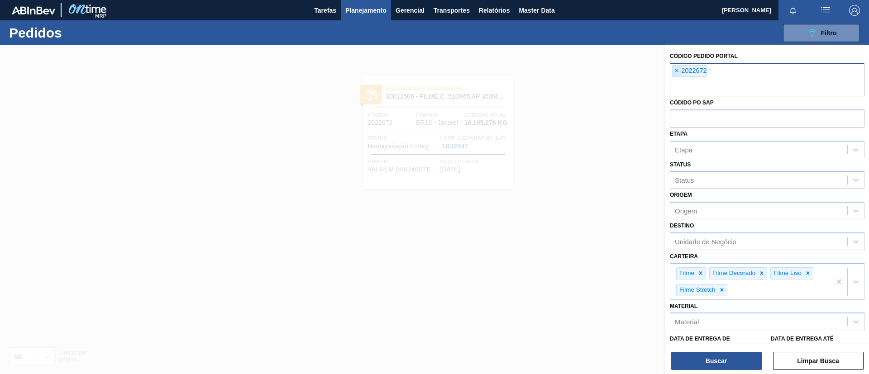
click at [676, 72] on span "×" at bounding box center [677, 71] width 9 height 11
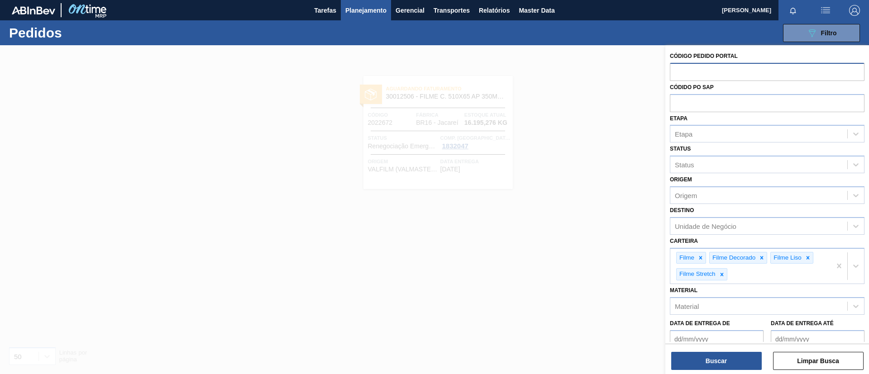
paste input "2030897"
type input "2030897"
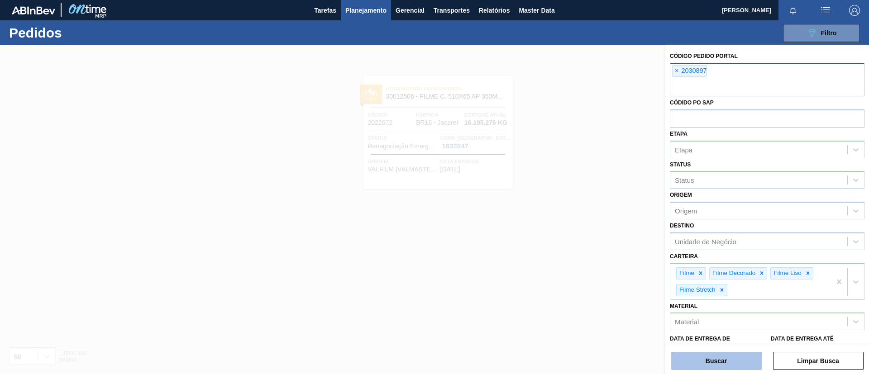
click at [730, 356] on button "Buscar" at bounding box center [716, 361] width 91 height 18
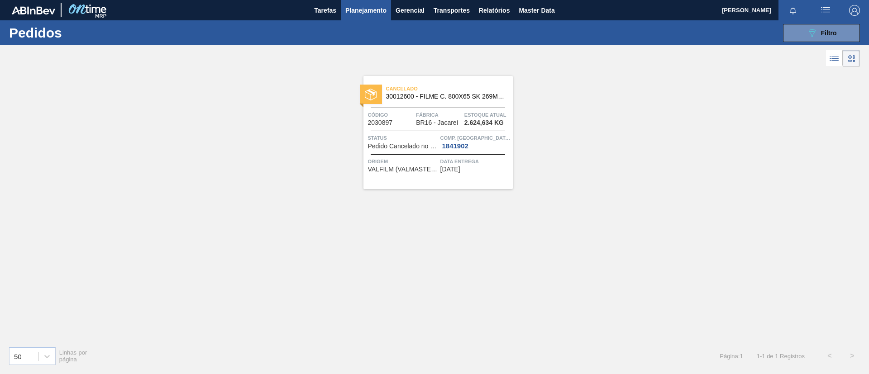
click at [604, 175] on div "Cancelado 30012600 - FILME C. 800X65 SK 269ML MP C15 429 Código 2030897 Fábrica…" at bounding box center [434, 204] width 869 height 270
click at [368, 10] on span "Planejamento" at bounding box center [365, 10] width 41 height 11
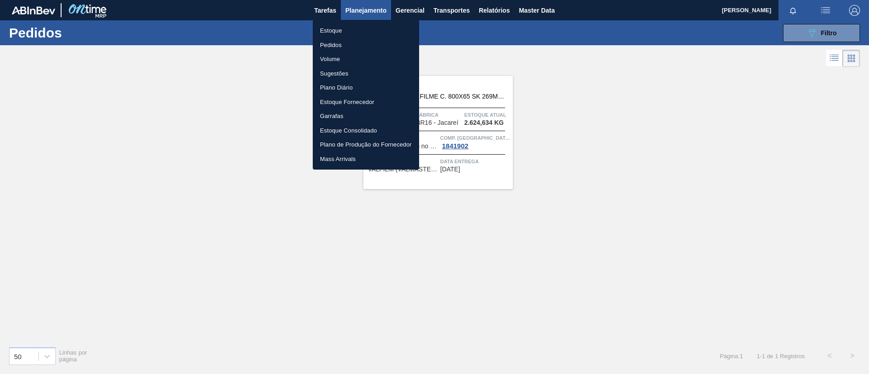
drag, startPoint x: 143, startPoint y: 142, endPoint x: 264, endPoint y: 13, distance: 177.1
click at [146, 141] on div at bounding box center [434, 187] width 869 height 374
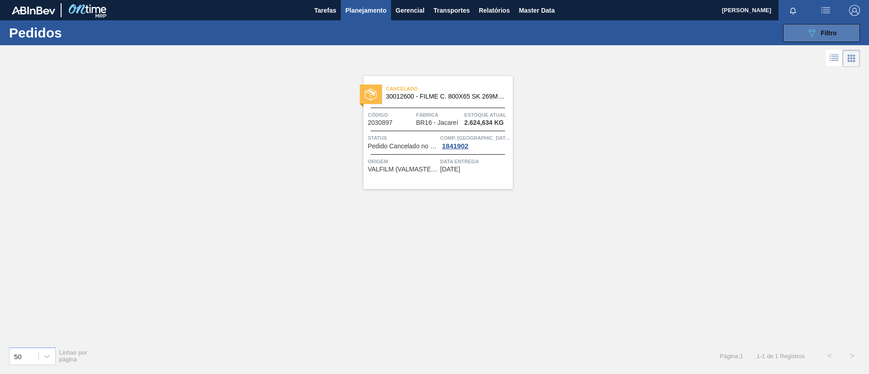
click at [829, 34] on span "Filtro" at bounding box center [829, 32] width 16 height 7
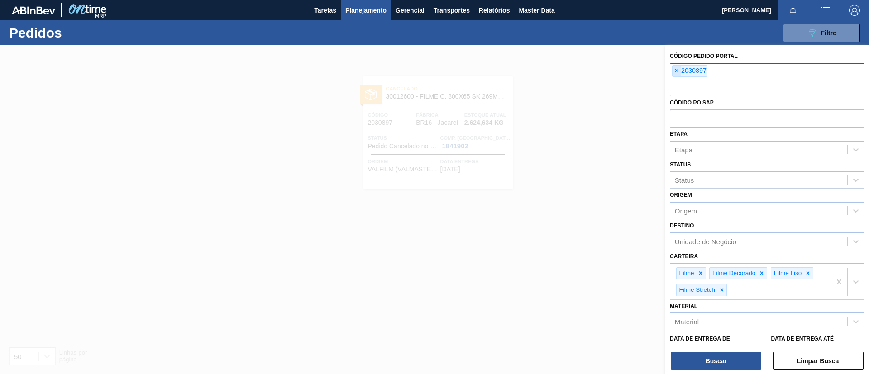
click at [674, 72] on span "×" at bounding box center [677, 71] width 9 height 11
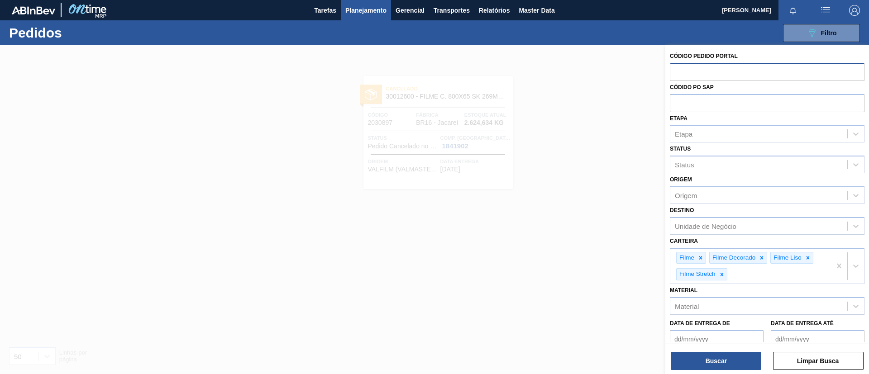
paste input "2026873"
type input "2026873"
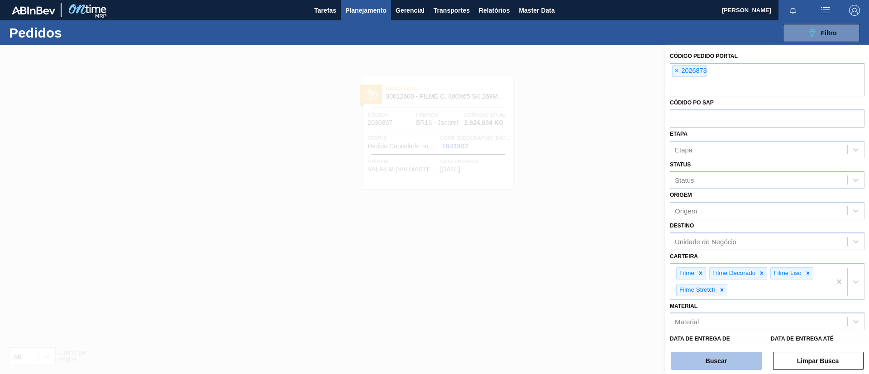
click at [715, 358] on button "Buscar" at bounding box center [716, 361] width 91 height 18
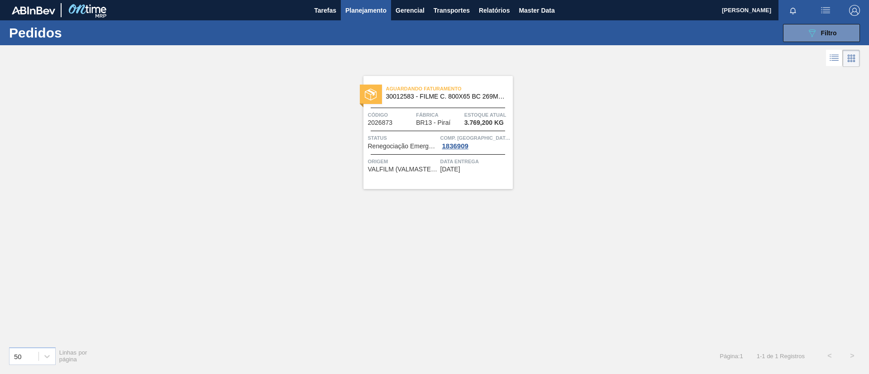
click at [451, 102] on div "Aguardando Faturamento 30012583 - FILME C. 800X65 BC 269ML MP C15 429" at bounding box center [438, 93] width 149 height 20
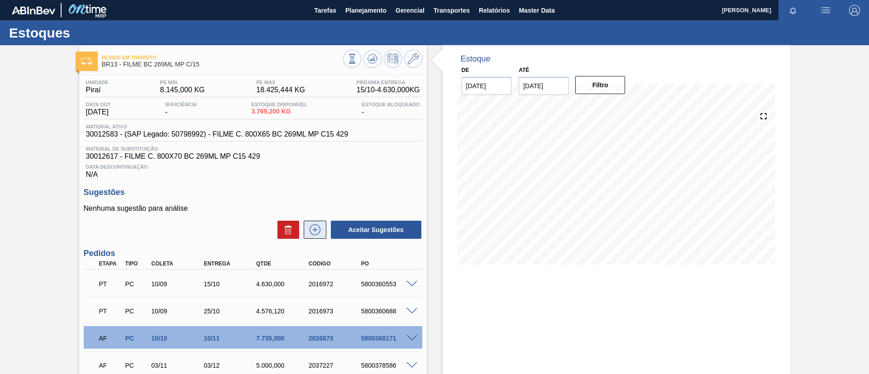
click at [317, 234] on icon at bounding box center [315, 230] width 11 height 11
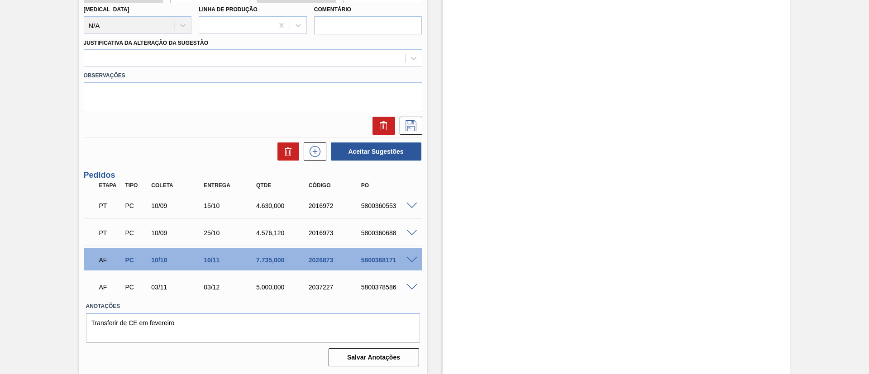
scroll to position [216, 0]
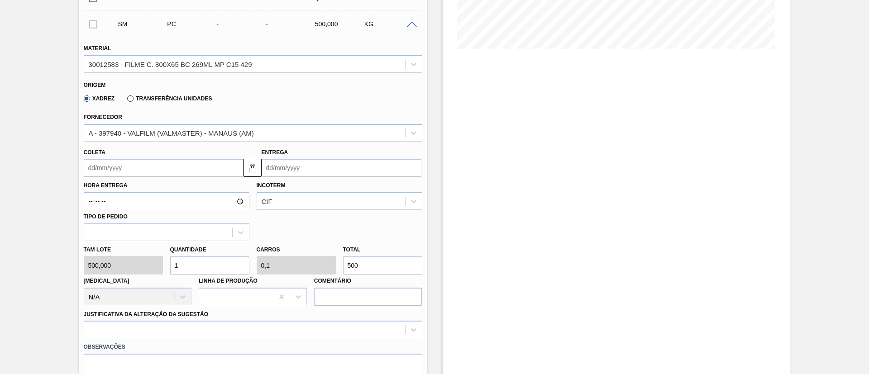
click at [131, 155] on div "Coleta" at bounding box center [164, 161] width 160 height 31
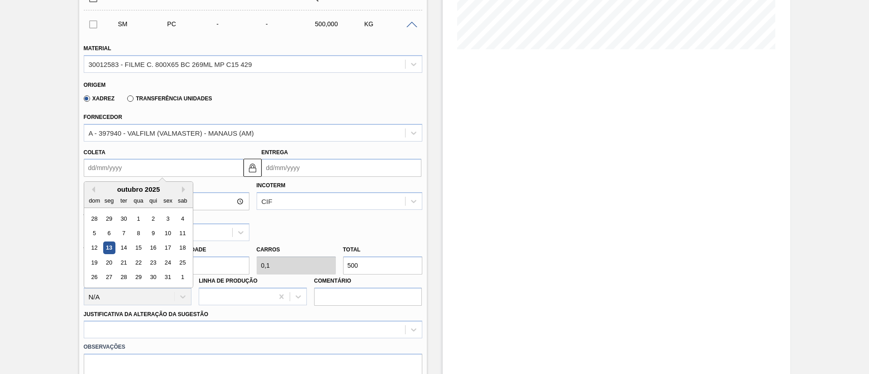
click at [140, 174] on input "Coleta" at bounding box center [164, 168] width 160 height 18
click at [184, 190] on button "Next Month" at bounding box center [185, 190] width 6 height 6
click at [154, 244] on div "13" at bounding box center [153, 248] width 12 height 12
type input "13/11/2025"
type input "13/12/2025"
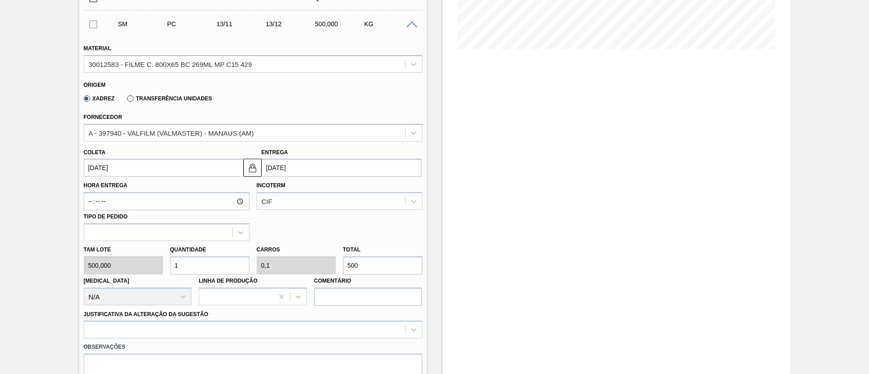
drag, startPoint x: 387, startPoint y: 260, endPoint x: 288, endPoint y: 252, distance: 99.0
click at [288, 253] on div "Tam lote 500,000 Quantidade 1 Carros 0,1 Total 500 Doca N/A Linha de Produção C…" at bounding box center [253, 273] width 346 height 65
type input "0,008"
type input "0,001"
type input "4"
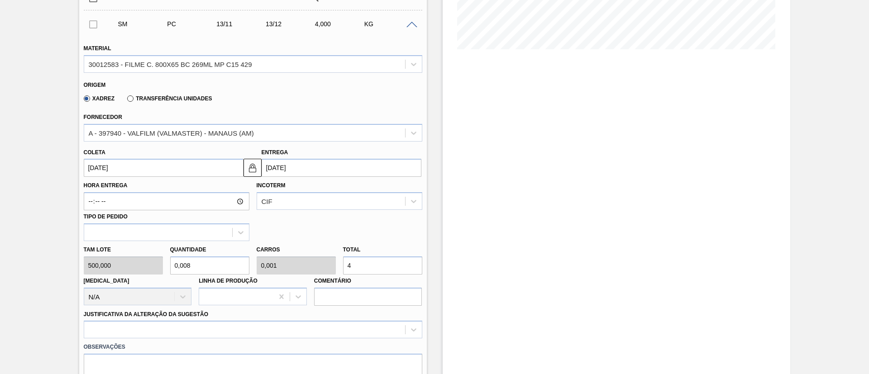
type input "0,098"
type input "0,01"
type input "49"
type input "0,992"
type input "0,099"
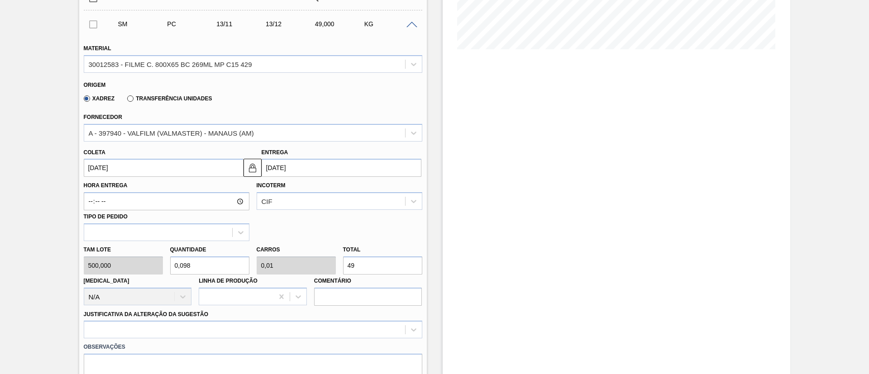
type input "496"
type input "9,92"
type input "0,992"
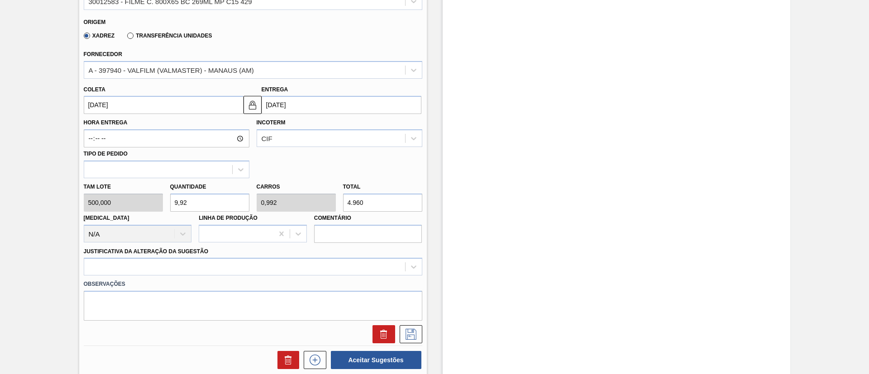
scroll to position [351, 0]
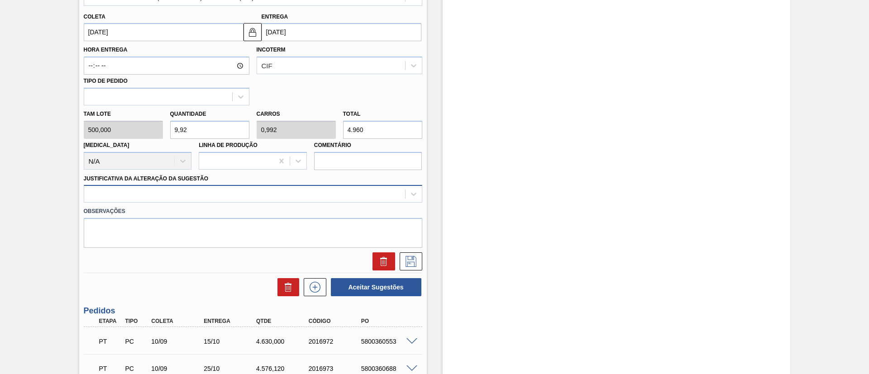
type input "4.960"
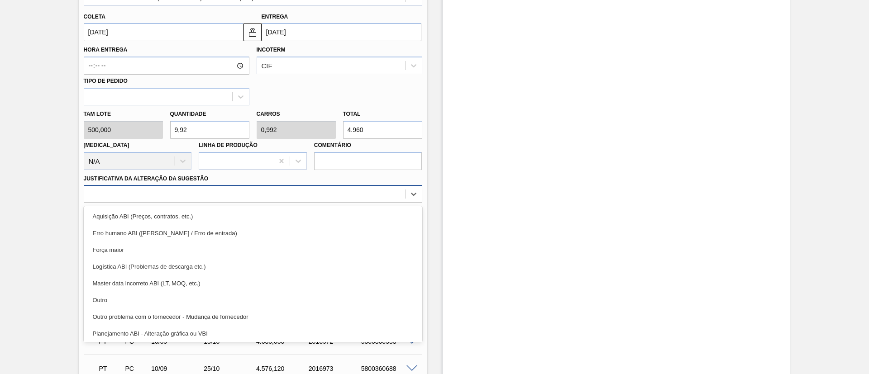
click at [131, 200] on div at bounding box center [244, 194] width 321 height 13
click at [134, 253] on div "Força maior" at bounding box center [253, 250] width 339 height 17
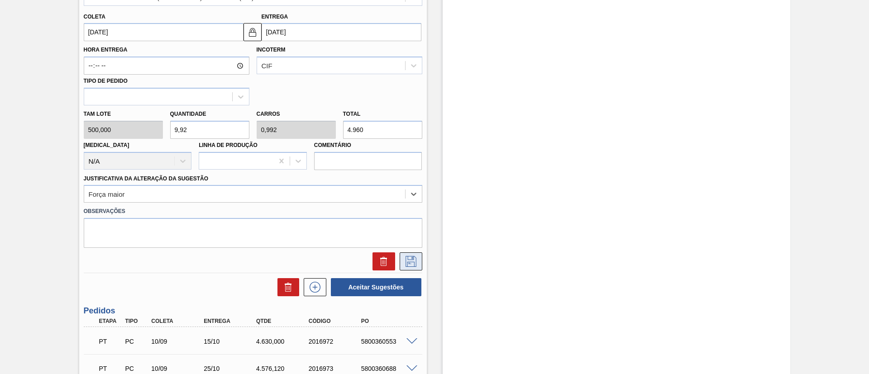
click at [409, 259] on icon at bounding box center [411, 261] width 14 height 11
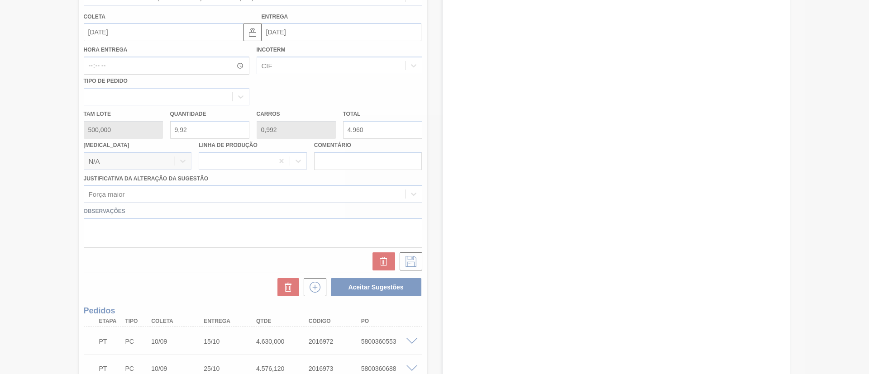
scroll to position [116, 0]
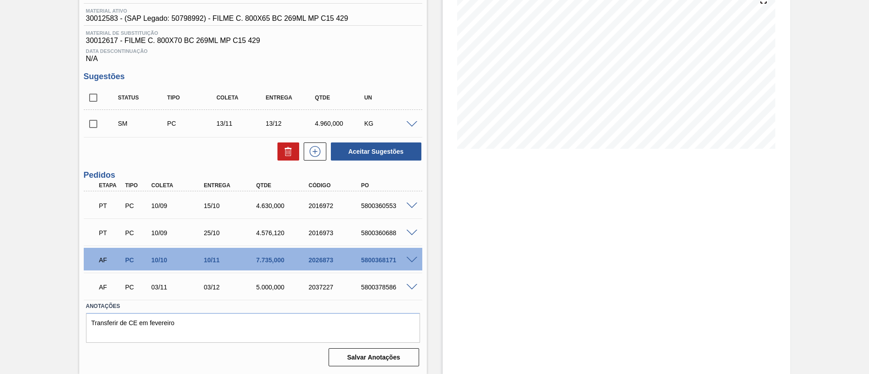
click at [91, 126] on input "checkbox" at bounding box center [93, 124] width 19 height 19
click at [85, 134] on div "SM PC 13/11 13/12 4.960,000 KG" at bounding box center [253, 123] width 339 height 23
click at [90, 121] on input "checkbox" at bounding box center [93, 124] width 19 height 19
checkbox input "false"
click at [412, 125] on span at bounding box center [412, 124] width 11 height 7
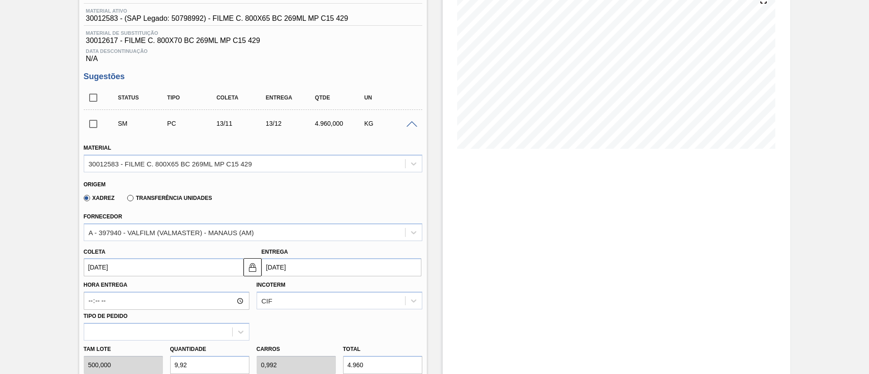
click at [155, 268] on input "13/11/2025" at bounding box center [164, 268] width 160 height 18
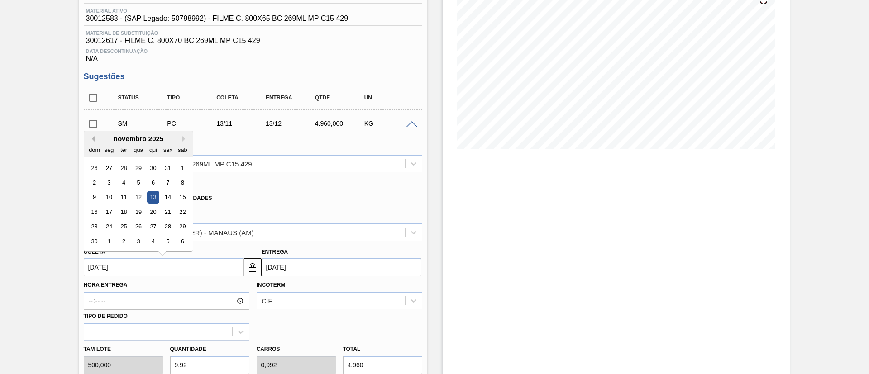
click at [95, 137] on div "novembro 2025" at bounding box center [138, 139] width 109 height 8
click at [108, 182] on div "3" at bounding box center [109, 183] width 12 height 12
type input "[DATE]"
type input "03/12/2025"
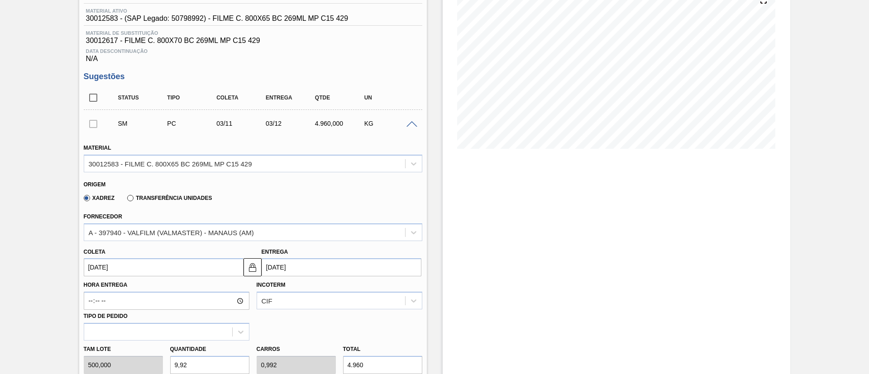
scroll to position [388, 0]
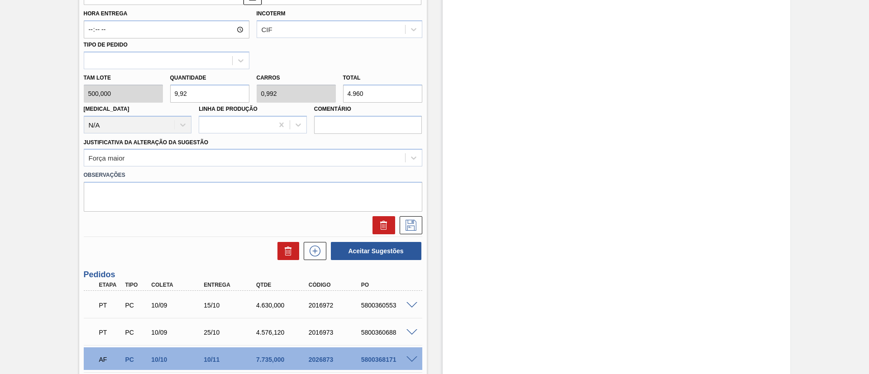
click at [409, 216] on div at bounding box center [253, 223] width 346 height 23
click at [407, 218] on button at bounding box center [411, 225] width 23 height 18
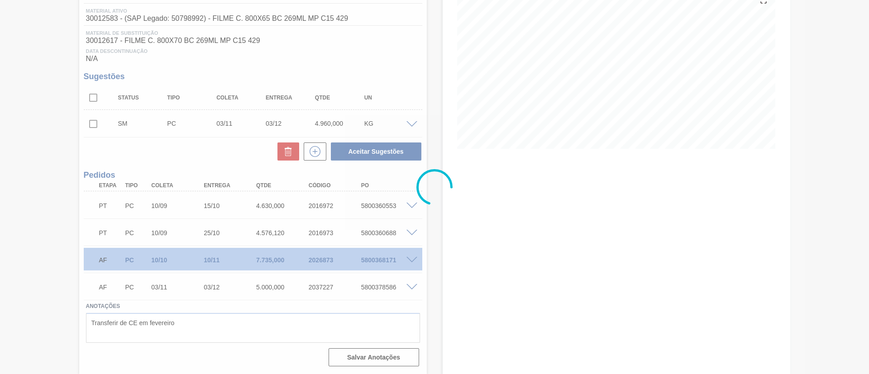
scroll to position [116, 0]
drag, startPoint x: 291, startPoint y: 80, endPoint x: 67, endPoint y: 97, distance: 224.8
click at [67, 97] on div at bounding box center [434, 187] width 869 height 374
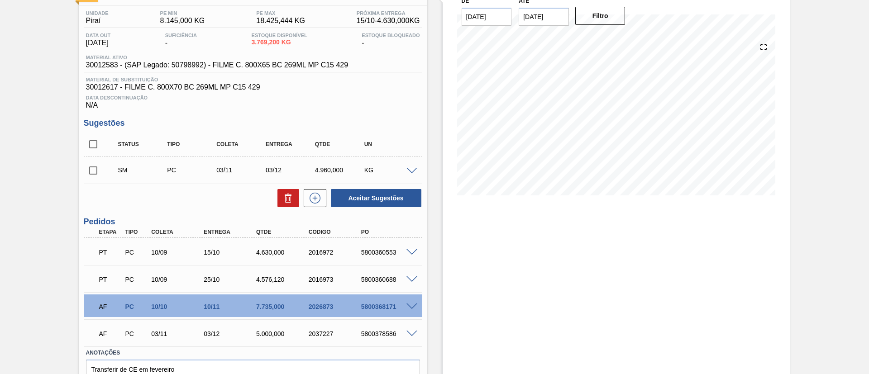
scroll to position [48, 0]
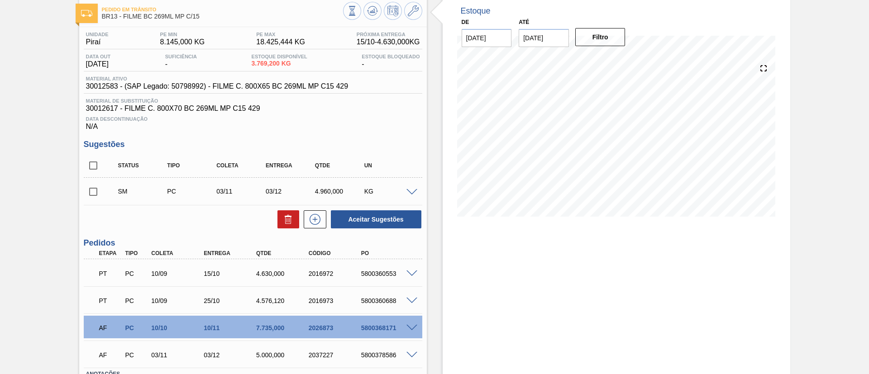
click at [408, 190] on span at bounding box center [412, 192] width 11 height 7
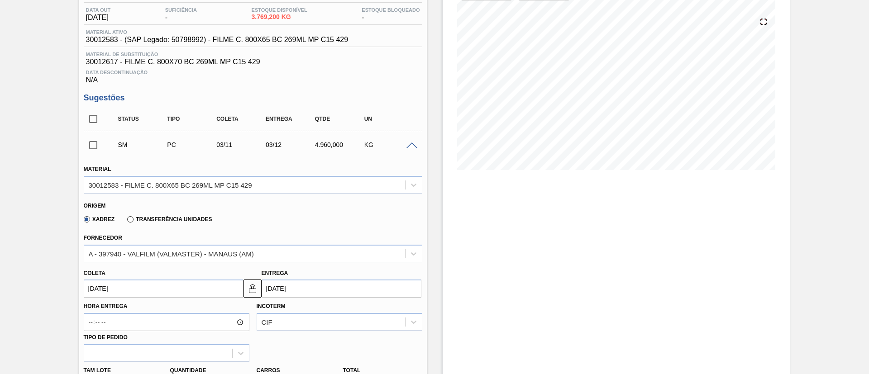
scroll to position [116, 0]
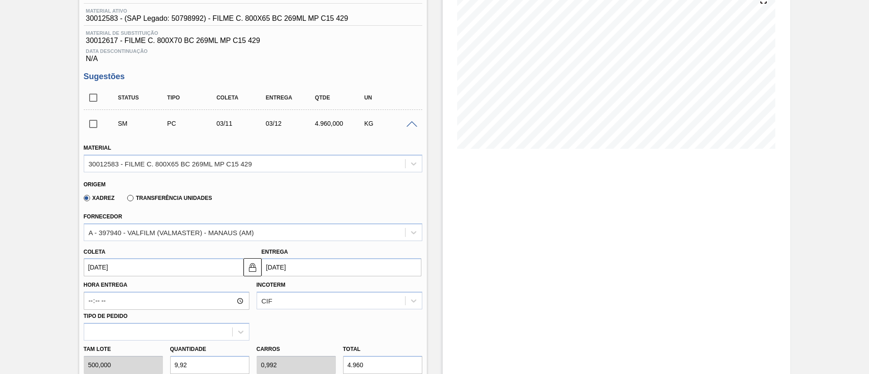
click at [147, 270] on input "[DATE]" at bounding box center [164, 268] width 160 height 18
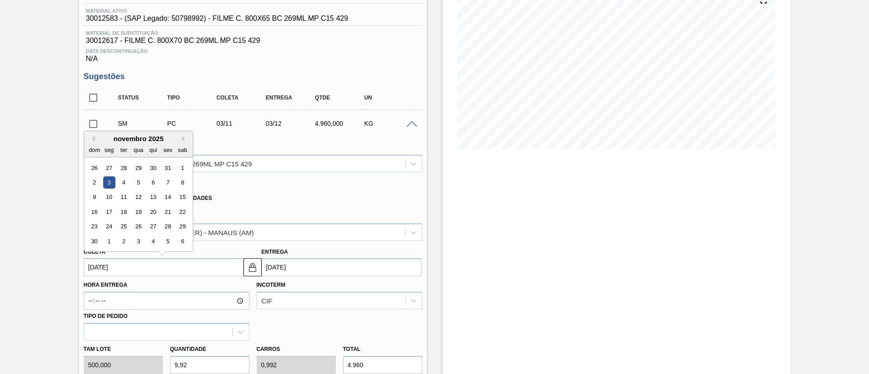
drag, startPoint x: 91, startPoint y: 136, endPoint x: 95, endPoint y: 144, distance: 8.1
click at [91, 137] on button "Previous Month" at bounding box center [92, 139] width 6 height 6
click at [136, 212] on div "22" at bounding box center [138, 212] width 12 height 12
type input "22/10/2025"
type input "21/11/2025"
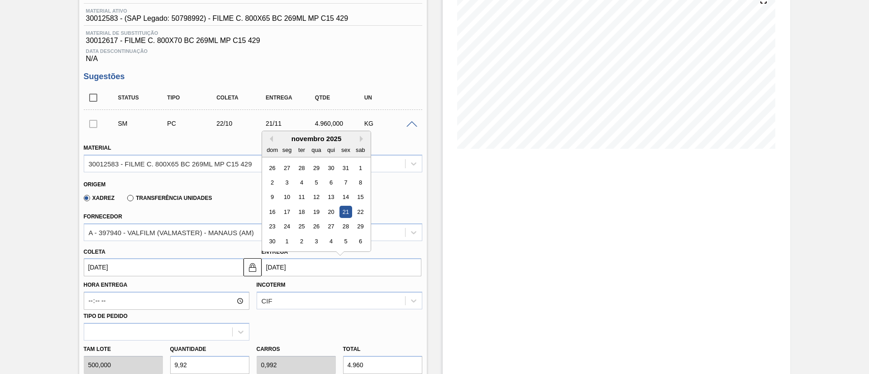
click at [372, 273] on input "21/11/2025" at bounding box center [342, 268] width 160 height 18
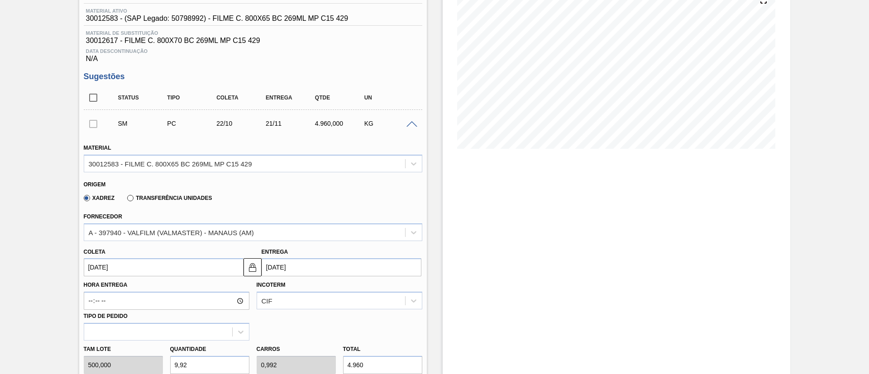
click at [440, 305] on div "Estoque De 13/10/2025 Até 02/04/2026 Filtro" at bounding box center [609, 337] width 364 height 816
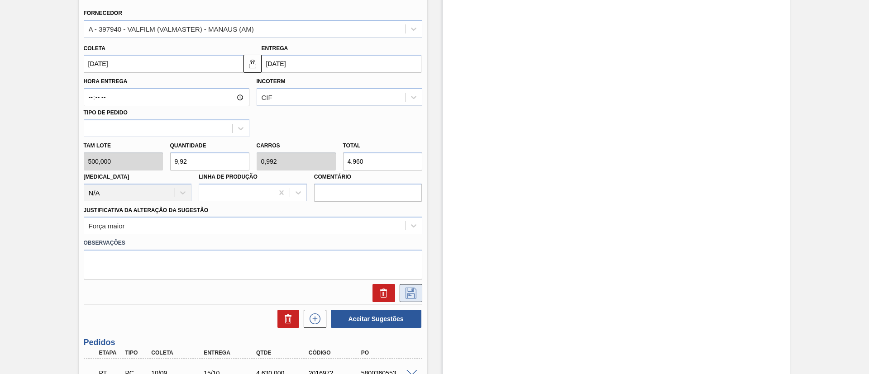
click at [410, 291] on icon at bounding box center [411, 293] width 14 height 11
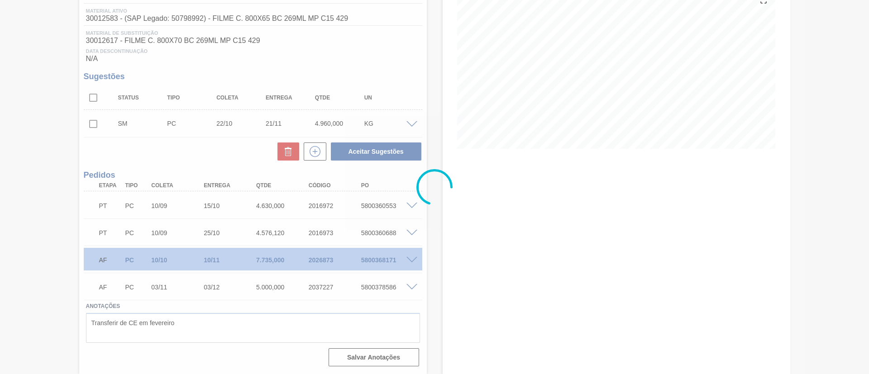
scroll to position [116, 0]
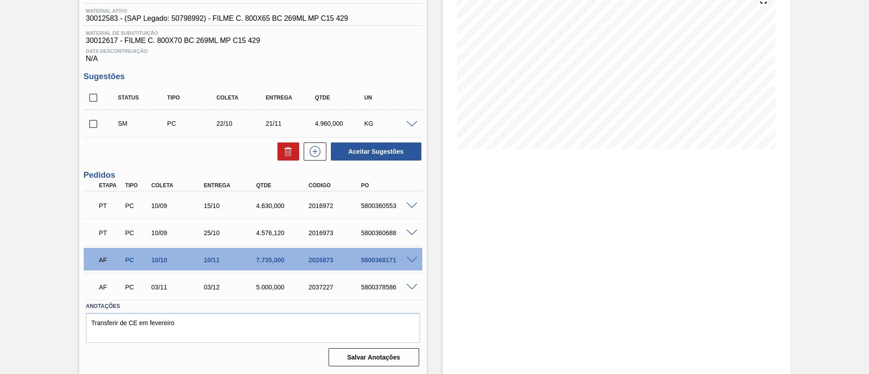
click at [90, 116] on input "checkbox" at bounding box center [93, 124] width 19 height 19
click at [396, 148] on button "Aceitar Sugestões" at bounding box center [376, 152] width 91 height 18
checkbox input "false"
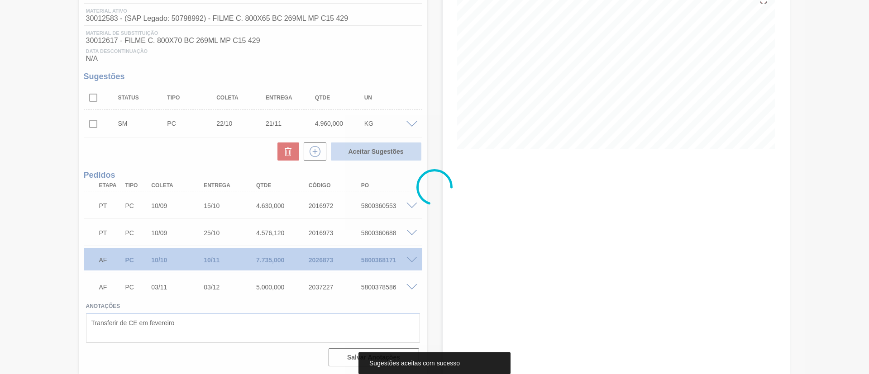
scroll to position [105, 0]
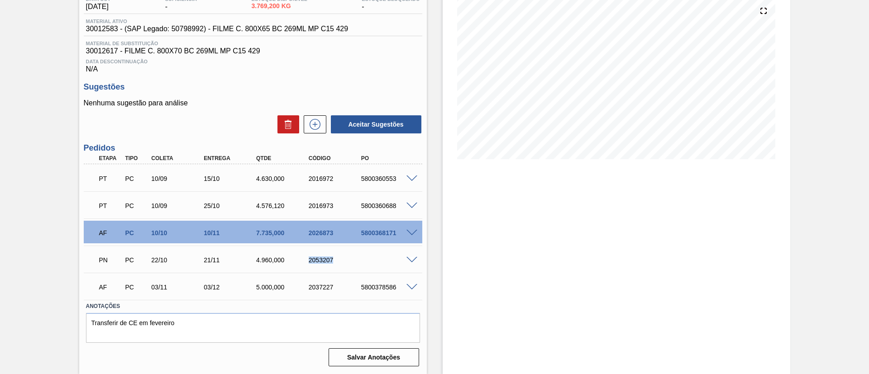
drag, startPoint x: 302, startPoint y: 263, endPoint x: 333, endPoint y: 263, distance: 30.8
click at [333, 263] on div "2053207" at bounding box center [329, 260] width 53 height 7
copy div "2053207"
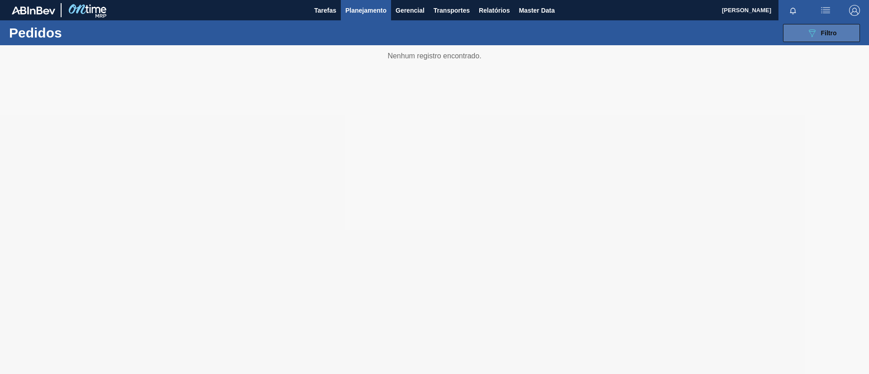
click at [826, 37] on div "089F7B8B-B2A5-4AFE-B5C0-19BA573D28AC Filtro" at bounding box center [822, 33] width 30 height 11
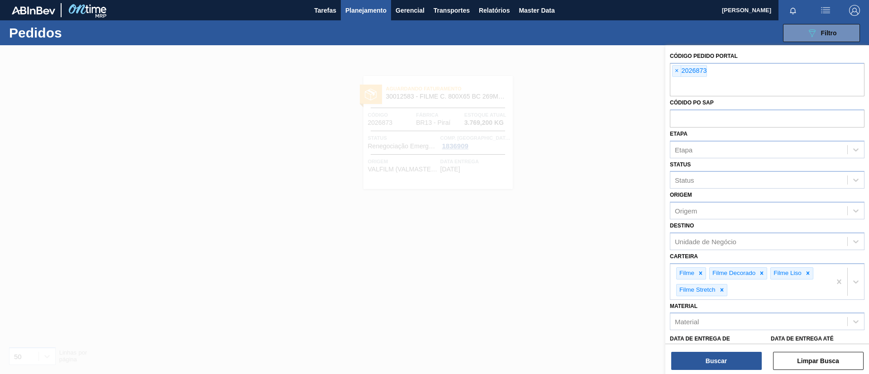
click at [676, 70] on span "×" at bounding box center [677, 71] width 9 height 11
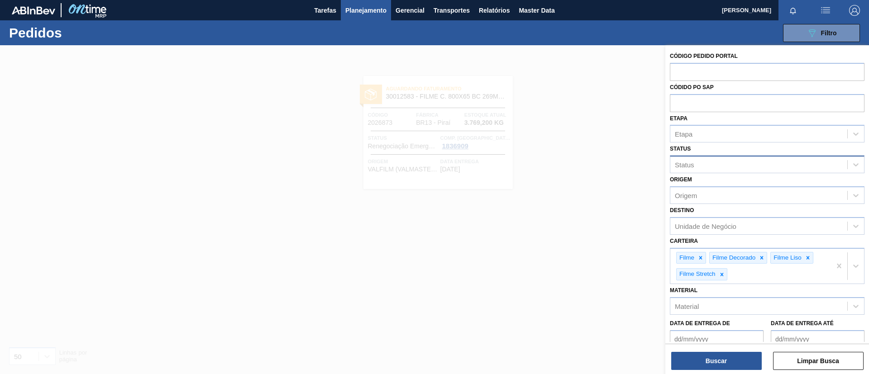
paste input "2027009"
type input "2027009"
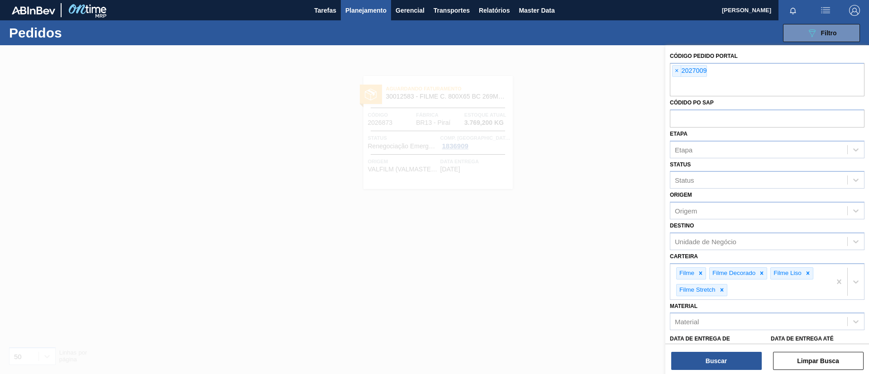
click at [705, 374] on div "Código Pedido Portal × 2027009 Códido PO SAP Etapa Etapa Status Status Origem O…" at bounding box center [768, 210] width 204 height 331
click at [706, 362] on button "Buscar" at bounding box center [716, 361] width 91 height 18
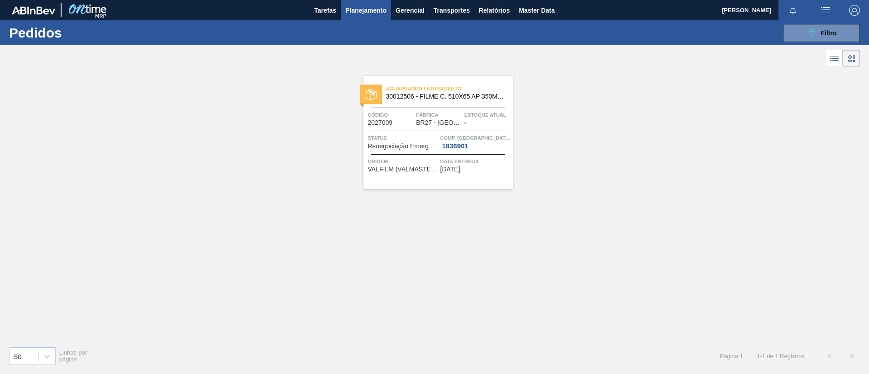
click at [502, 100] on span "30012506 - FILME C. 510X65 AP 350ML MP C18 429" at bounding box center [446, 96] width 120 height 7
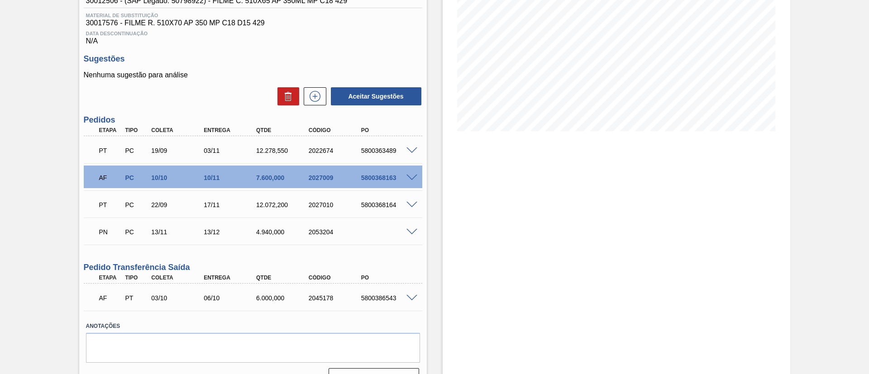
scroll to position [136, 0]
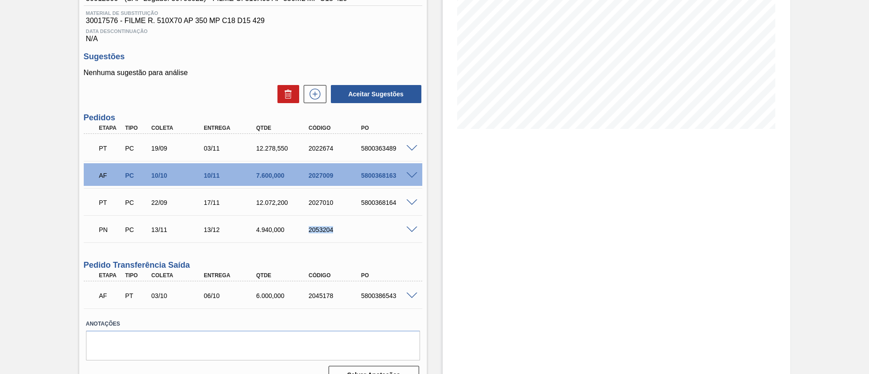
drag, startPoint x: 305, startPoint y: 227, endPoint x: 346, endPoint y: 229, distance: 41.2
click at [346, 229] on div "2053204" at bounding box center [329, 229] width 53 height 7
copy div "2053204"
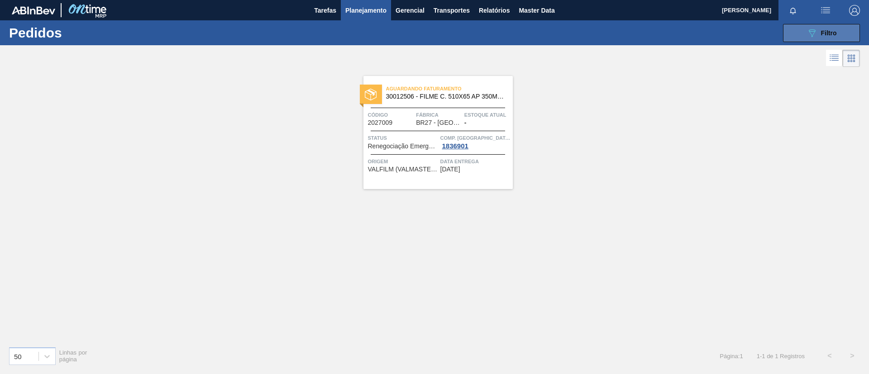
click at [803, 24] on button "089F7B8B-B2A5-4AFE-B5C0-19BA573D28AC Filtro" at bounding box center [821, 33] width 77 height 18
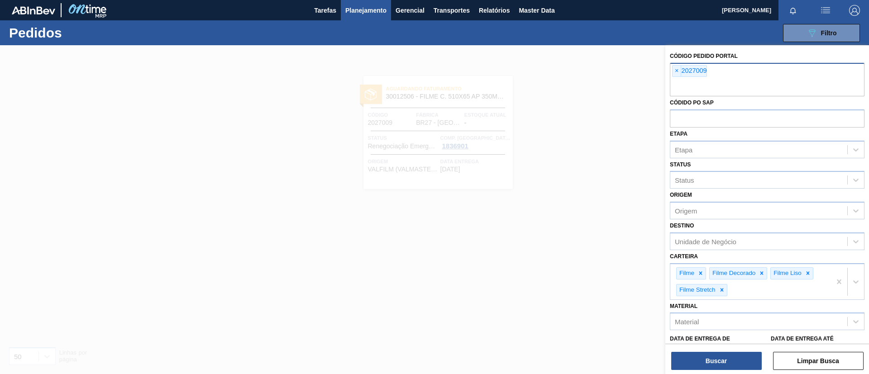
click at [671, 73] on div "× 2027009" at bounding box center [767, 80] width 195 height 34
click at [678, 73] on span "×" at bounding box center [677, 71] width 9 height 11
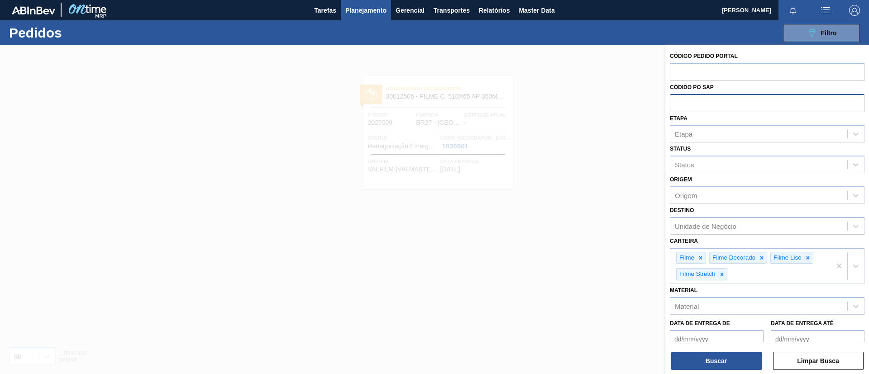
paste input "2017667"
type input "2017667"
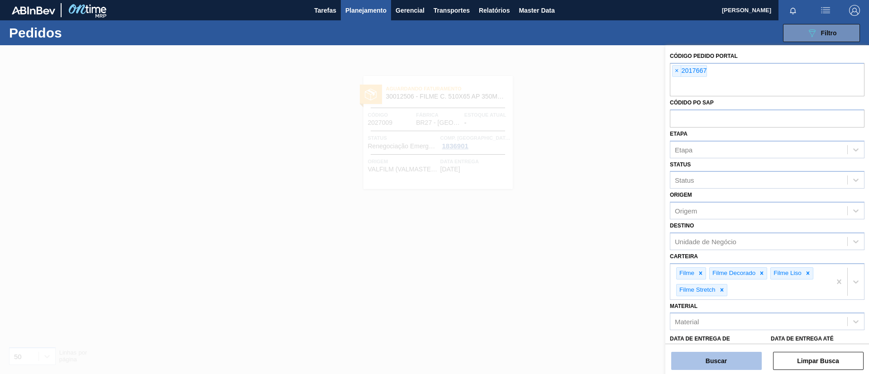
click at [721, 369] on button "Buscar" at bounding box center [716, 361] width 91 height 18
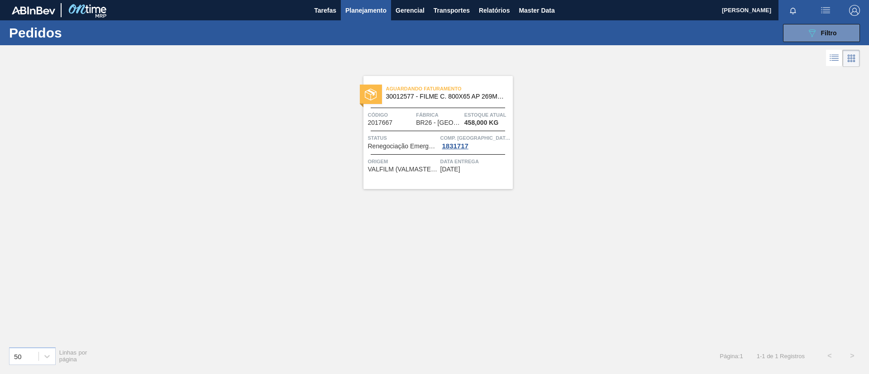
click at [463, 96] on span "30012577 - FILME C. 800X65 AP 269ML MP C15 429" at bounding box center [446, 96] width 120 height 7
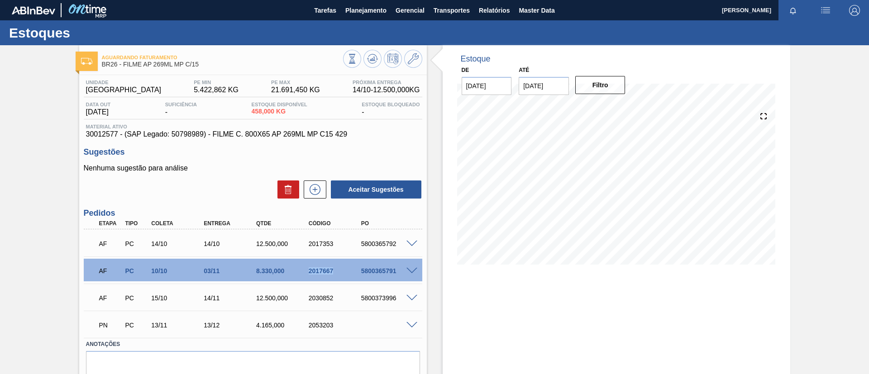
drag, startPoint x: 303, startPoint y: 266, endPoint x: 346, endPoint y: 265, distance: 42.6
click at [346, 265] on div "AF PC 10/10 03/11 8.330,000 2017667 5800365791" at bounding box center [250, 270] width 315 height 18
copy div "2017667"
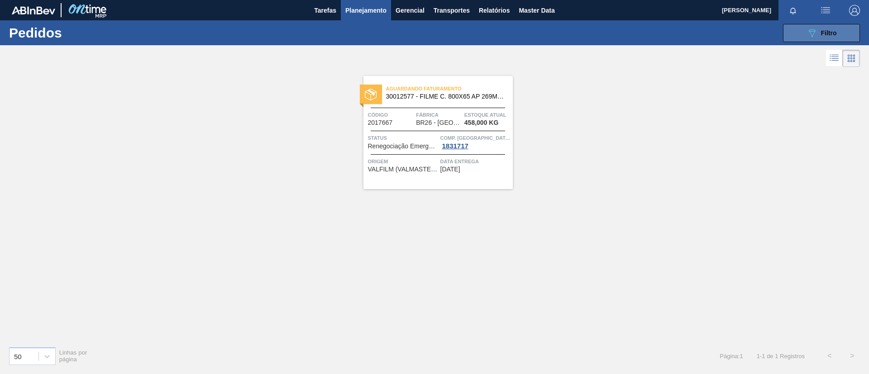
click at [827, 39] on button "089F7B8B-B2A5-4AFE-B5C0-19BA573D28AC Filtro" at bounding box center [821, 33] width 77 height 18
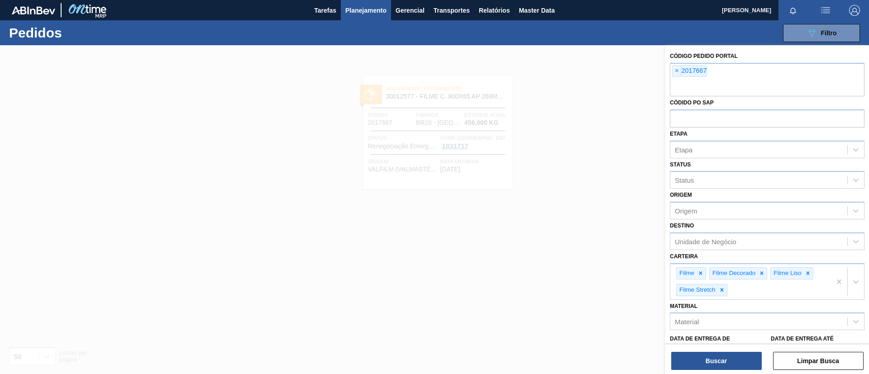
drag, startPoint x: 469, startPoint y: 101, endPoint x: 451, endPoint y: 87, distance: 22.9
click at [468, 101] on div at bounding box center [434, 232] width 869 height 374
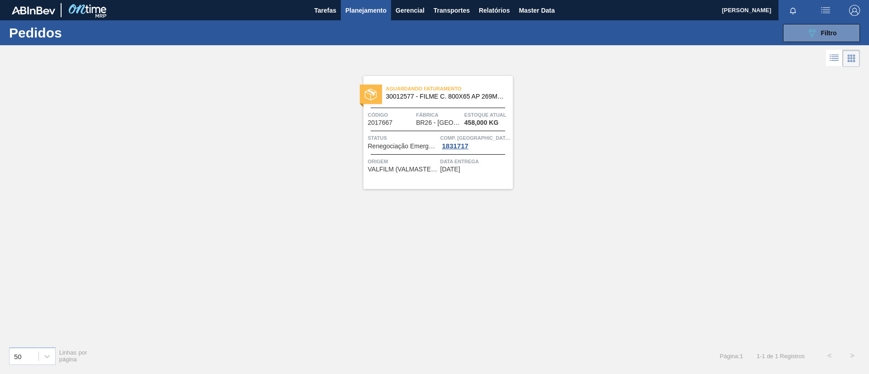
click at [377, 8] on span "Planejamento" at bounding box center [365, 10] width 41 height 11
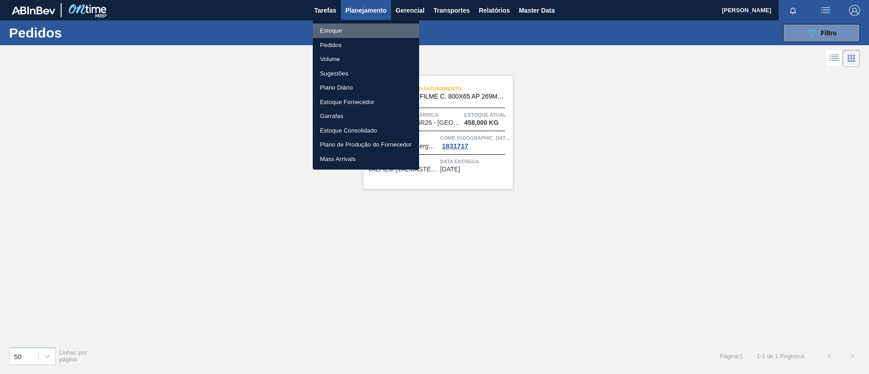
click at [363, 27] on li "Estoque" at bounding box center [366, 31] width 106 height 14
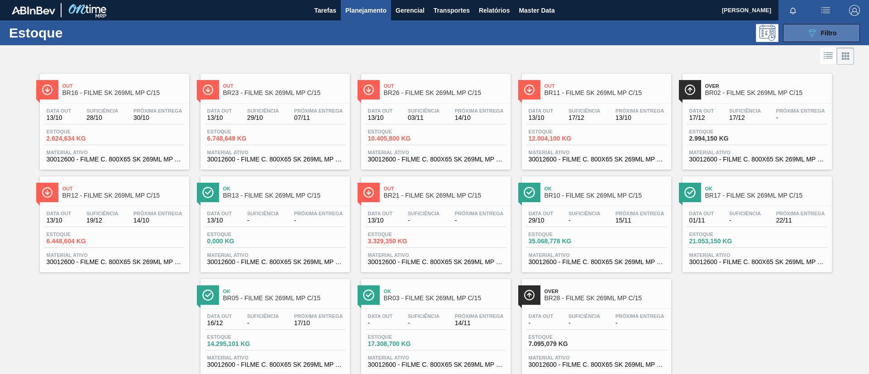
click at [801, 40] on button "089F7B8B-B2A5-4AFE-B5C0-19BA573D28AC Filtro" at bounding box center [821, 33] width 77 height 18
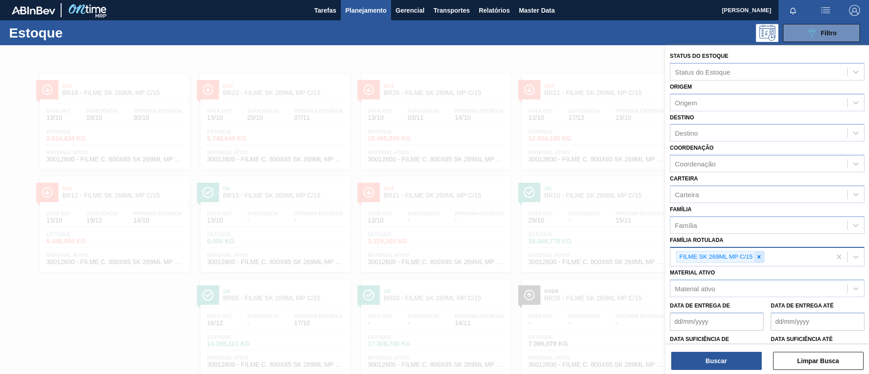
click at [756, 258] on icon at bounding box center [759, 257] width 6 height 6
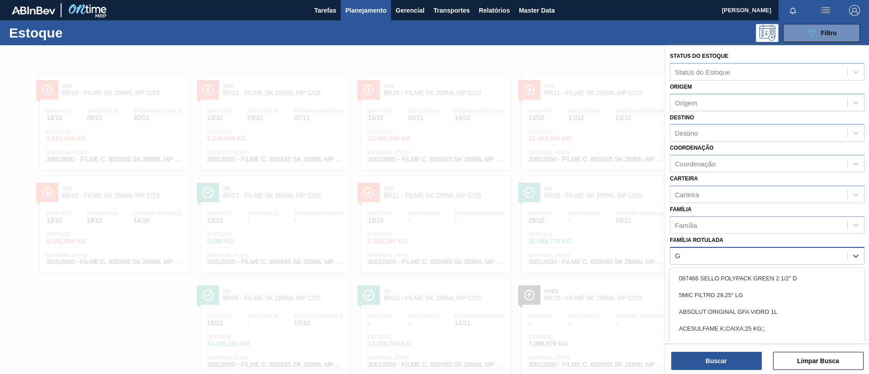
scroll to position [24, 0]
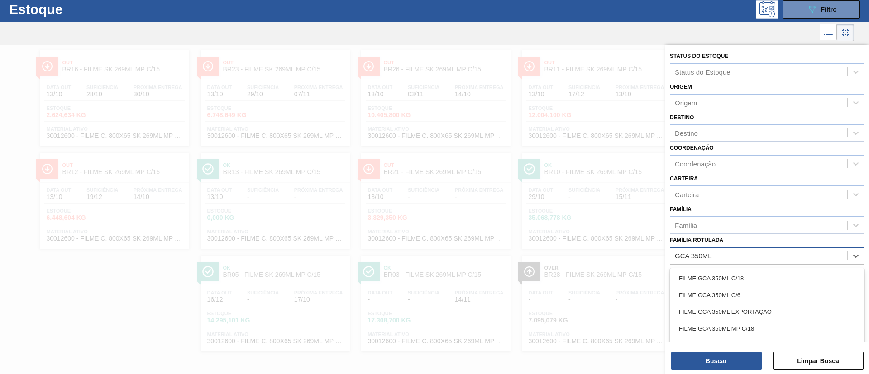
type Rotulada "GCA 350ML MP"
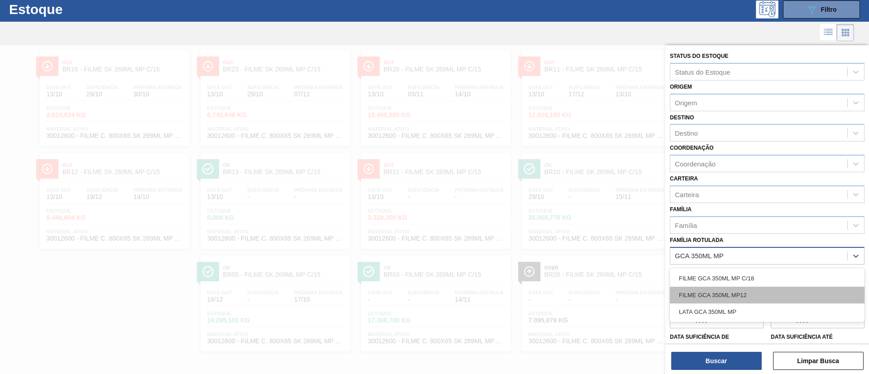
click at [767, 288] on div "FILME GCA 350ML MP12" at bounding box center [767, 295] width 195 height 17
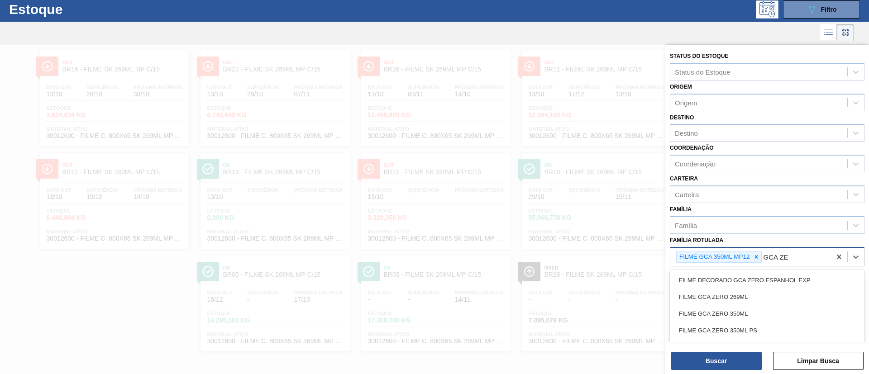
type Rotulada "GCA Z"
drag, startPoint x: 769, startPoint y: 294, endPoint x: 761, endPoint y: 315, distance: 22.4
click at [769, 294] on div "FILME GCA Z 350ML MP12" at bounding box center [767, 297] width 195 height 17
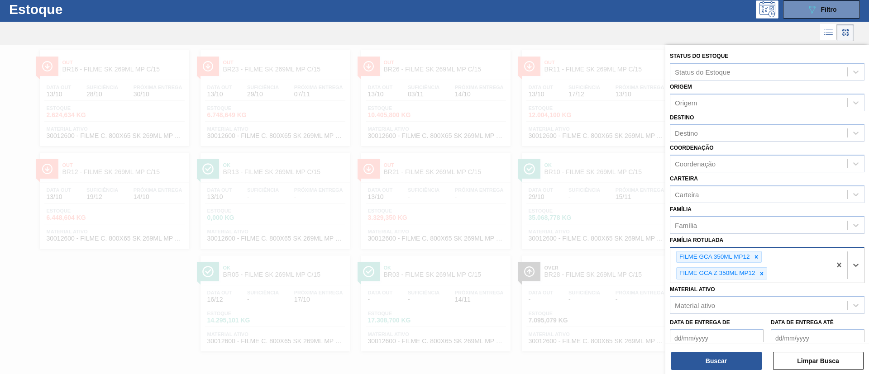
click at [737, 350] on div "Buscar Limpar Busca" at bounding box center [768, 356] width 204 height 25
click at [739, 354] on button "Buscar" at bounding box center [716, 361] width 91 height 18
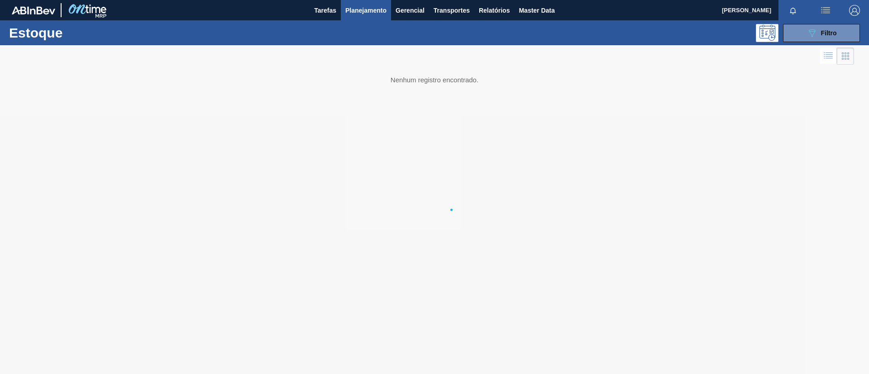
scroll to position [0, 0]
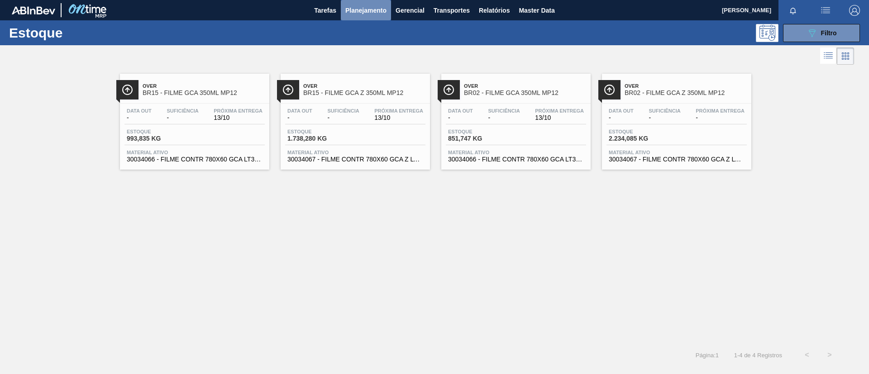
click at [372, 13] on span "Planejamento" at bounding box center [365, 10] width 41 height 11
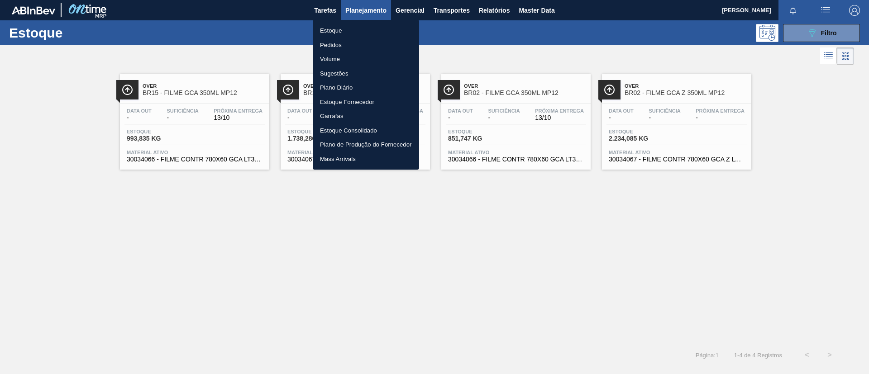
click at [362, 23] on ul "Estoque Pedidos Volume Sugestões Plano Diário Estoque Fornecedor Garrafas Estoq…" at bounding box center [366, 95] width 106 height 150
click at [357, 28] on li "Estoque" at bounding box center [366, 31] width 106 height 14
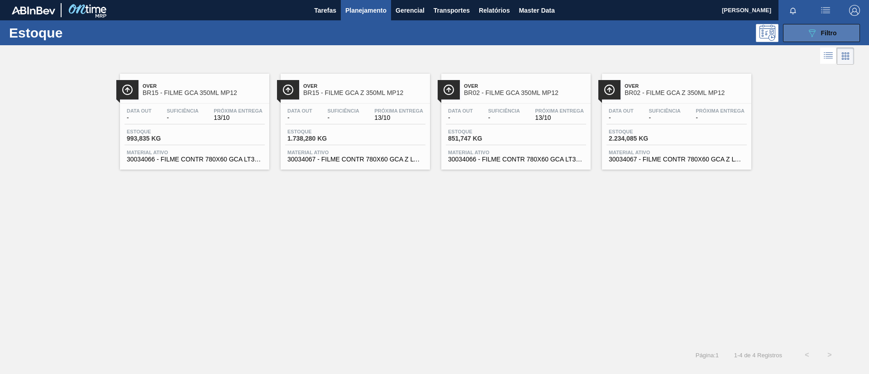
click at [828, 33] on span "Filtro" at bounding box center [829, 32] width 16 height 7
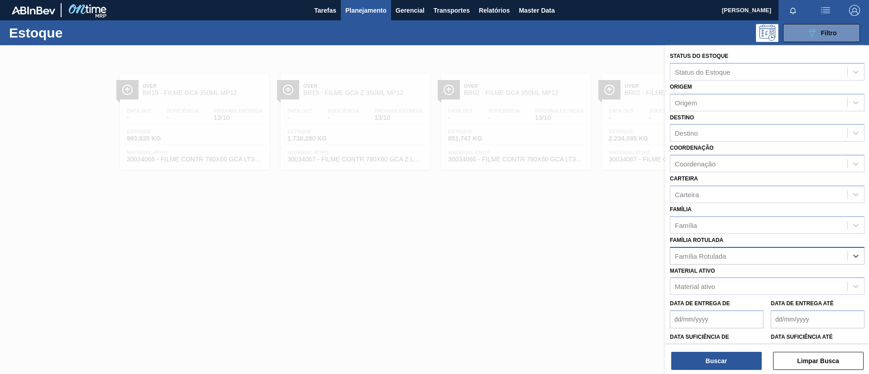
paste Rotulada "FILME BC 473ML"
type Rotulada "FILME BC 473ML"
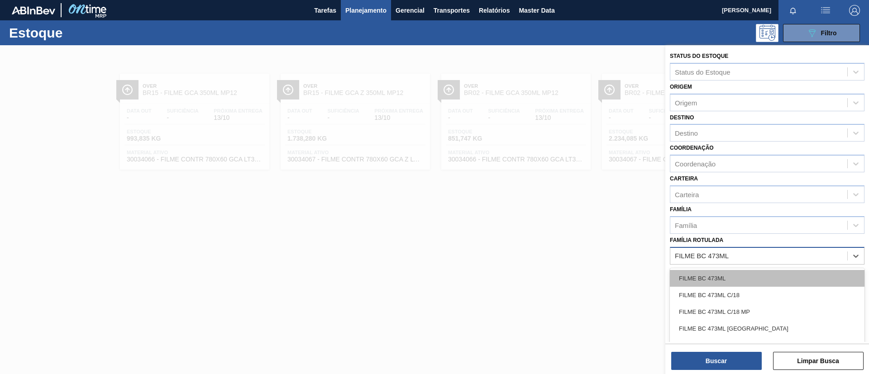
click at [745, 273] on div "FILME BC 473ML" at bounding box center [767, 278] width 195 height 17
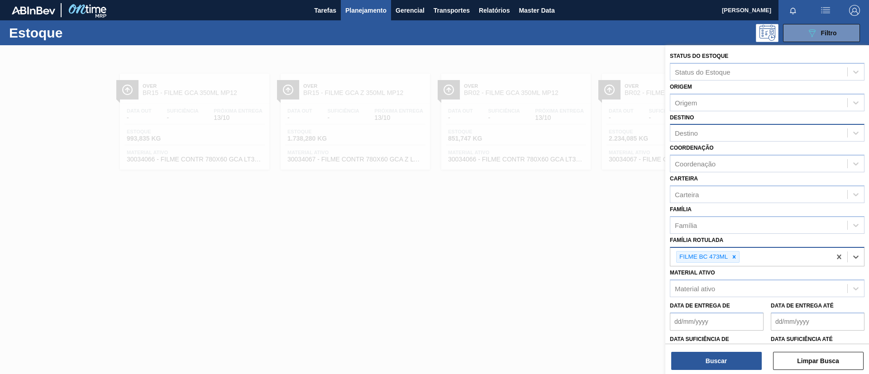
click at [718, 134] on div "Destino" at bounding box center [759, 133] width 177 height 13
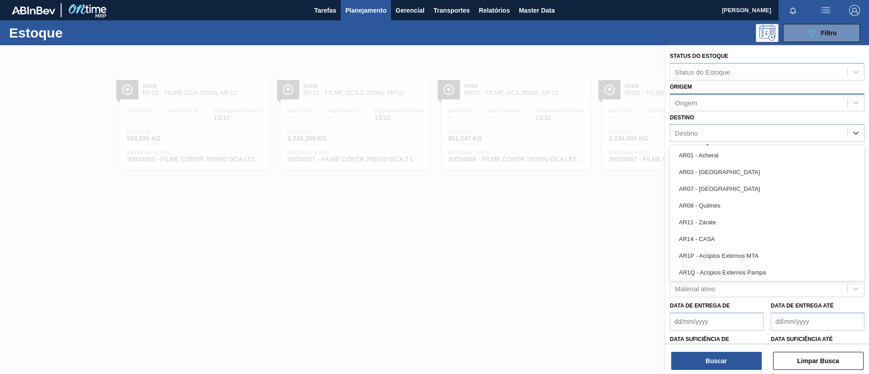
click at [723, 110] on div "Origem" at bounding box center [767, 103] width 195 height 18
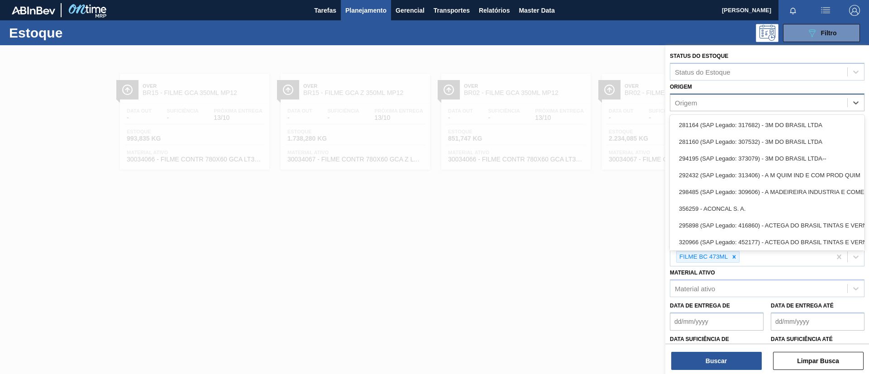
click at [731, 86] on div "Origem option 281164 (SAP Legado: 317682) - 3M DO BRASIL LTDA focused, 1 of 101…" at bounding box center [767, 96] width 195 height 31
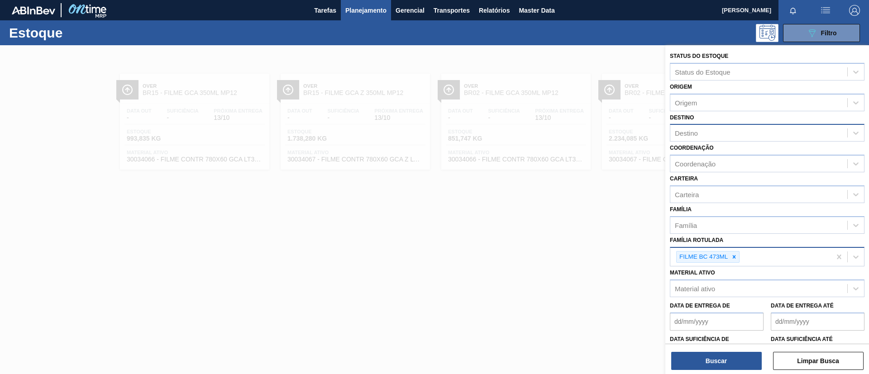
click at [719, 130] on div "Destino" at bounding box center [759, 133] width 177 height 13
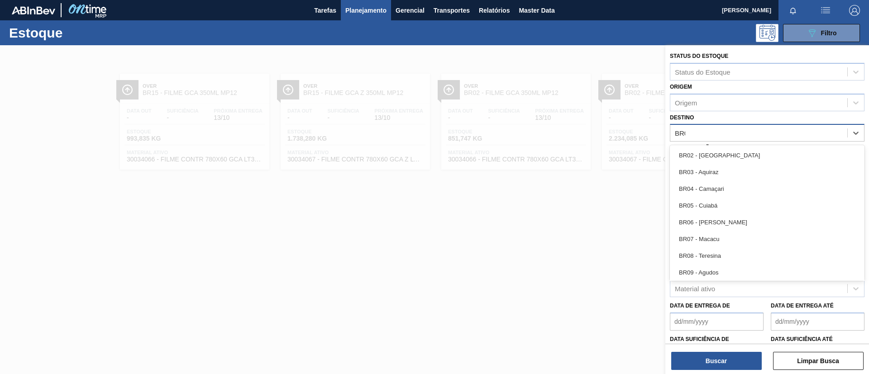
type input "BR02"
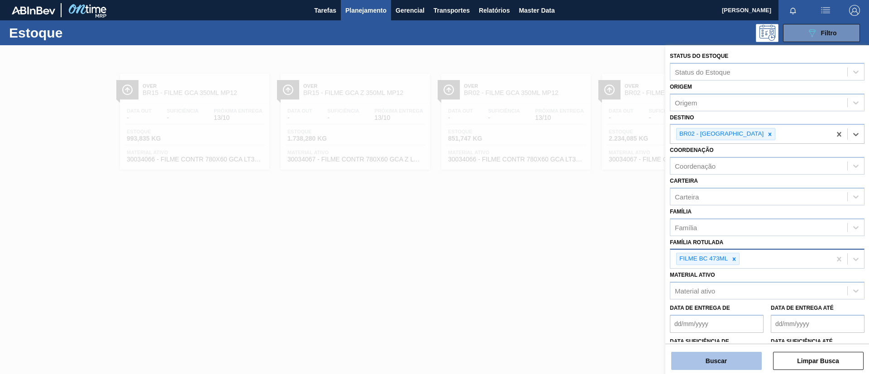
click at [724, 356] on button "Buscar" at bounding box center [716, 361] width 91 height 18
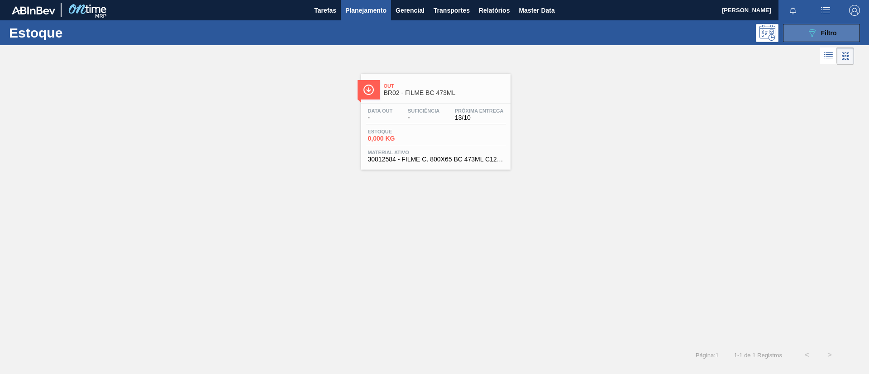
click at [838, 34] on button "089F7B8B-B2A5-4AFE-B5C0-19BA573D28AC Filtro" at bounding box center [821, 33] width 77 height 18
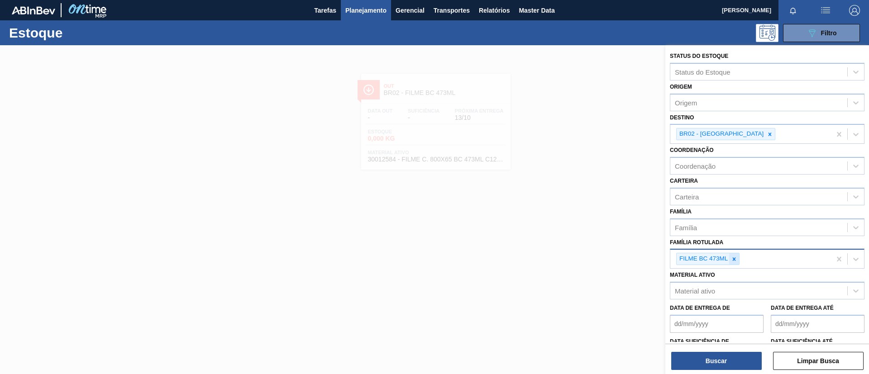
click at [732, 259] on icon at bounding box center [734, 259] width 6 height 6
paste Rotulada "FILME ORIGINAL 350ML MP"
type Rotulada "FILME ORIGINAL 350ML MP"
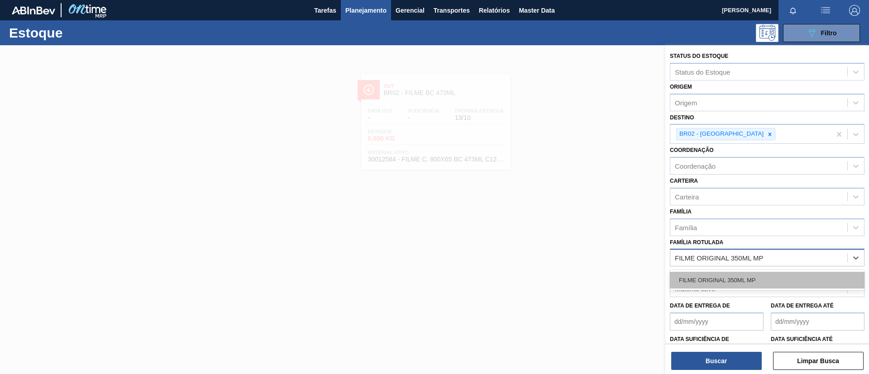
click at [738, 279] on div "FILME ORIGINAL 350ML MP" at bounding box center [767, 280] width 195 height 17
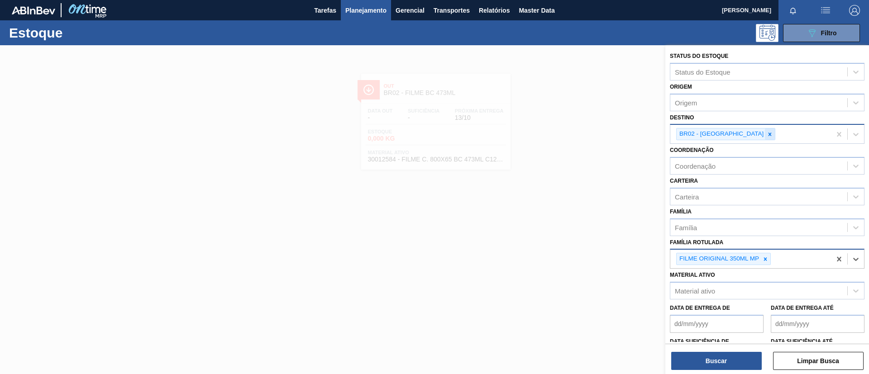
click at [767, 137] on icon at bounding box center [770, 134] width 6 height 6
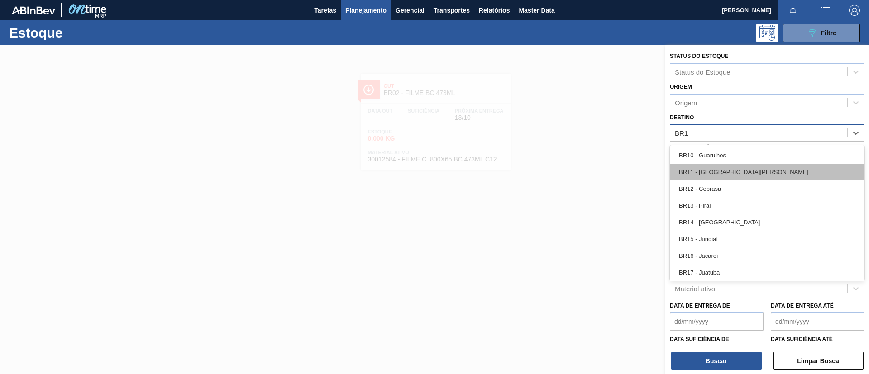
type input "BR16"
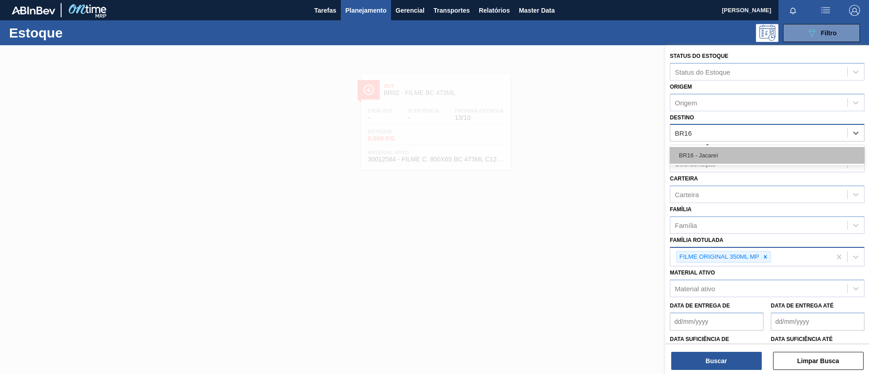
click at [733, 149] on div "BR16 - Jacareí" at bounding box center [767, 155] width 195 height 17
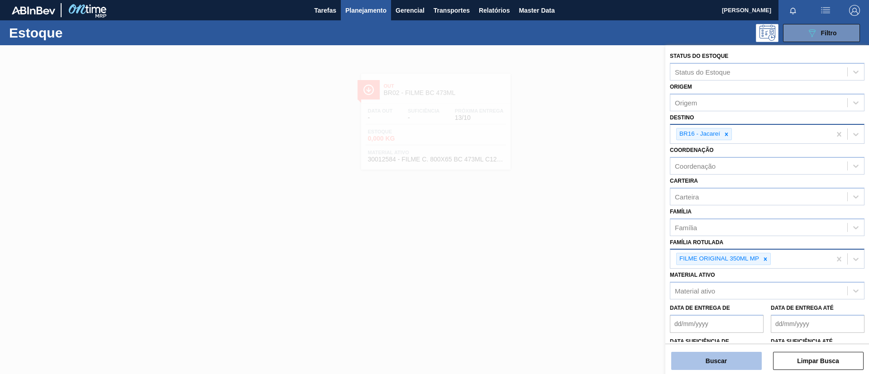
click at [725, 367] on button "Buscar" at bounding box center [716, 361] width 91 height 18
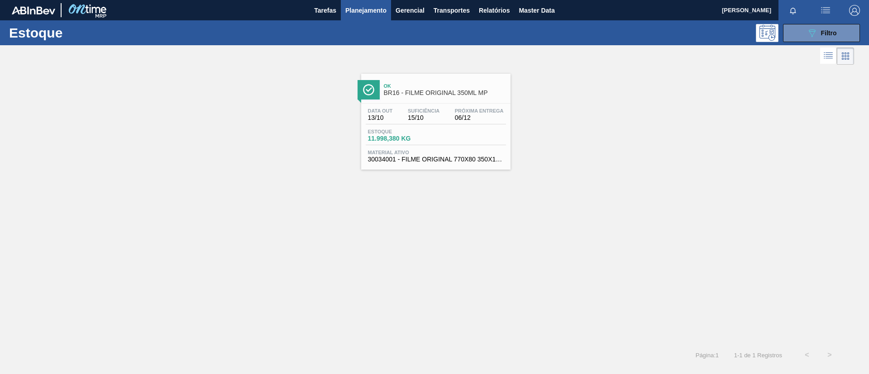
click at [429, 86] on span "Ok" at bounding box center [445, 85] width 122 height 5
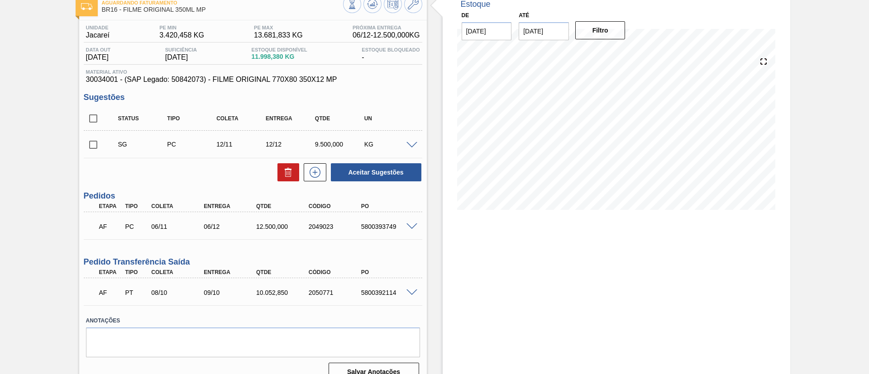
scroll to position [68, 0]
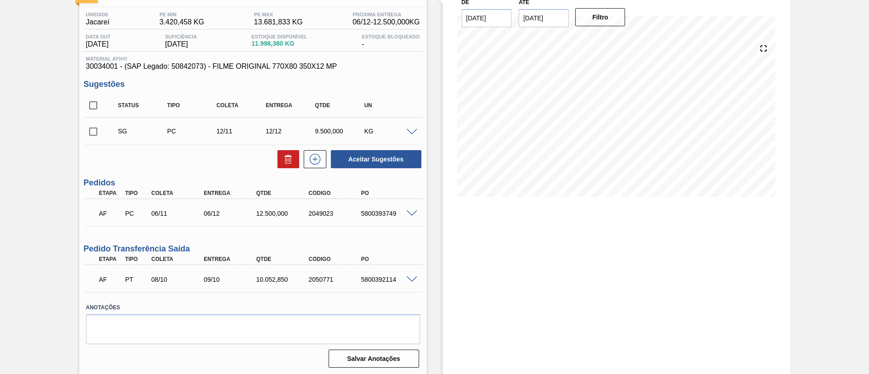
click at [412, 281] on span at bounding box center [412, 280] width 11 height 7
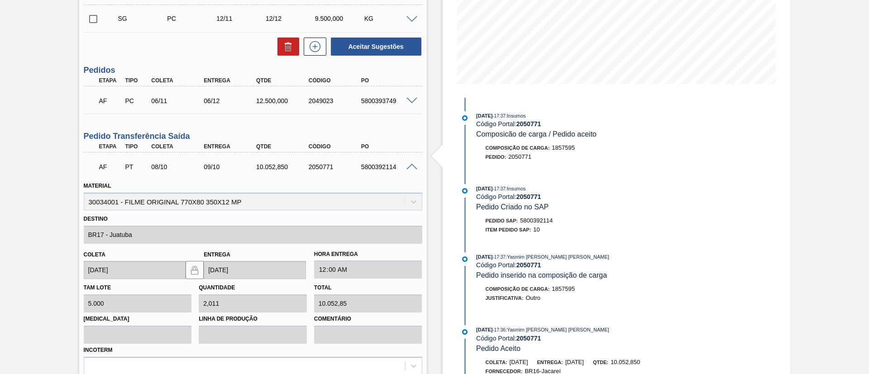
scroll to position [338, 0]
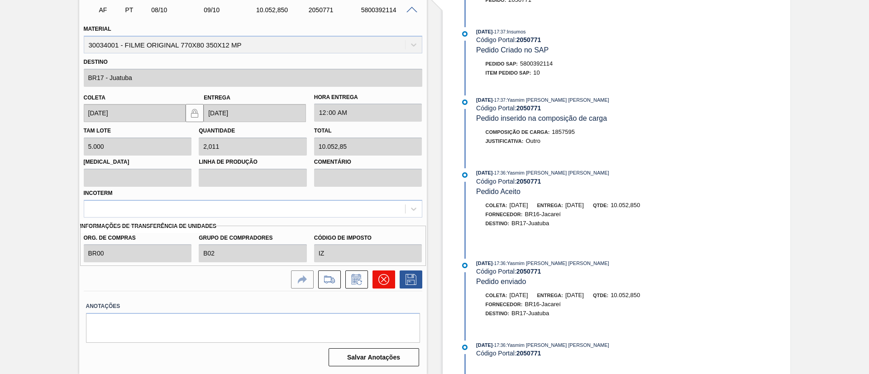
click at [387, 276] on icon at bounding box center [383, 279] width 11 height 11
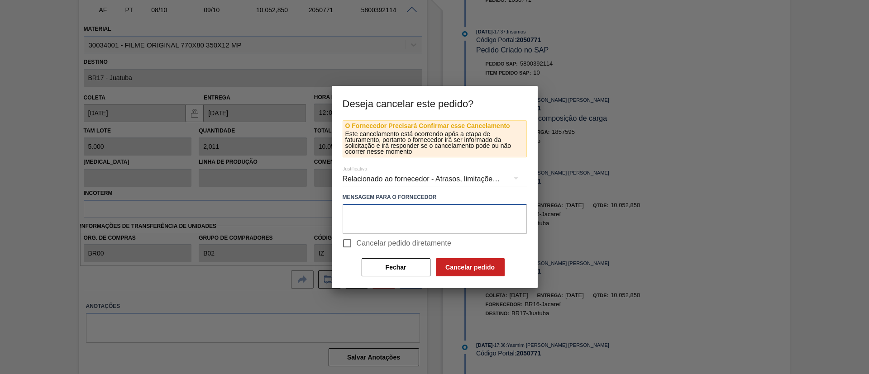
click at [384, 230] on textarea at bounding box center [435, 219] width 184 height 30
drag, startPoint x: 399, startPoint y: 243, endPoint x: 408, endPoint y: 246, distance: 9.6
click at [401, 243] on span "Cancelar pedido diretamente" at bounding box center [404, 243] width 95 height 11
click at [357, 243] on input "Cancelar pedido diretamente" at bounding box center [347, 243] width 19 height 19
checkbox input "true"
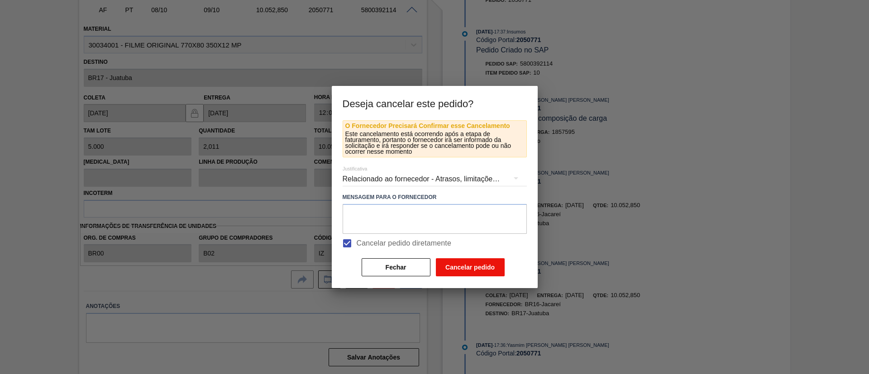
click at [456, 268] on button "Cancelar pedido" at bounding box center [470, 268] width 69 height 18
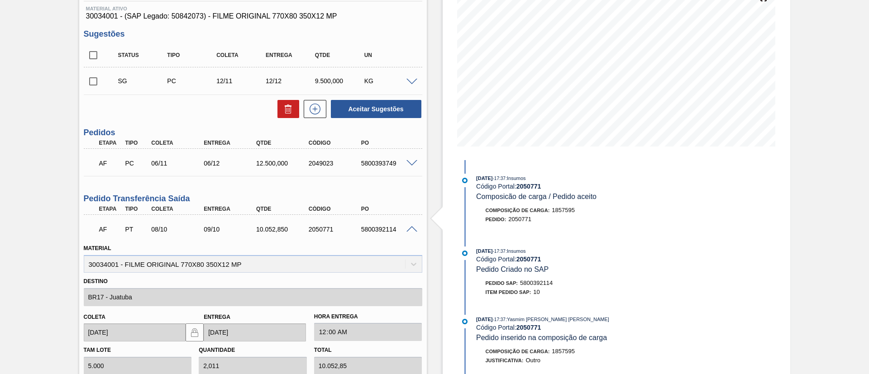
scroll to position [0, 0]
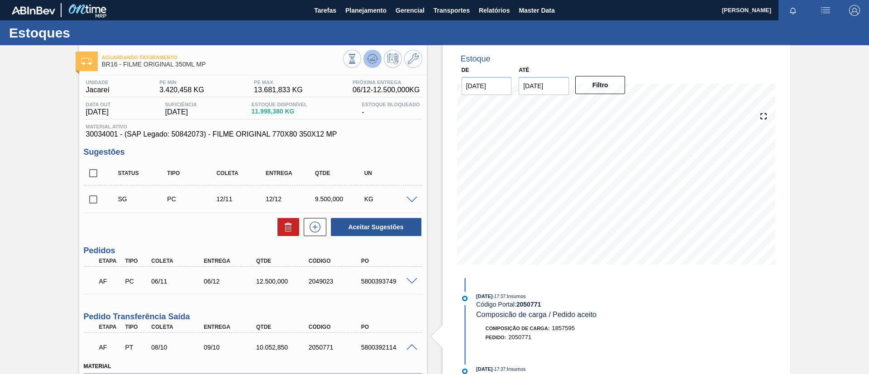
click at [369, 50] on button at bounding box center [373, 59] width 18 height 18
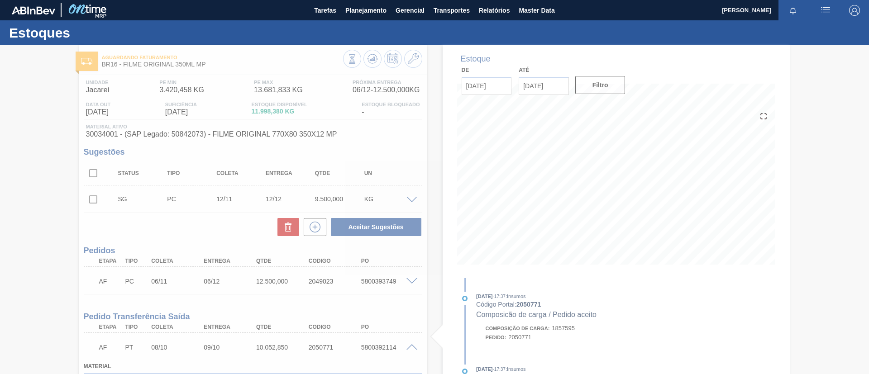
drag, startPoint x: 396, startPoint y: 187, endPoint x: 0, endPoint y: 152, distance: 397.7
click at [0, 152] on div at bounding box center [434, 209] width 869 height 329
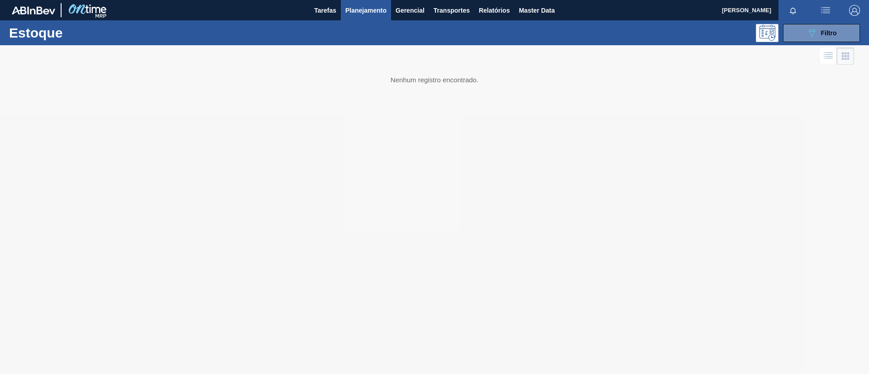
click at [800, 22] on div "Estoque 089F7B8B-B2A5-4AFE-B5C0-19BA573D28AC Filtro" at bounding box center [434, 32] width 869 height 25
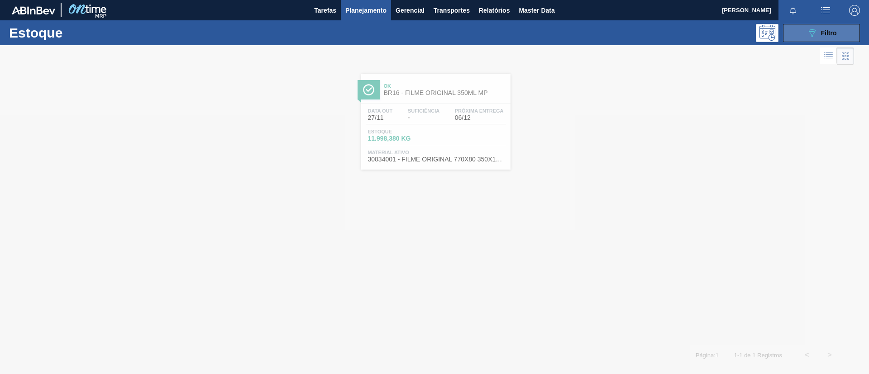
click at [808, 34] on icon "089F7B8B-B2A5-4AFE-B5C0-19BA573D28AC" at bounding box center [812, 33] width 11 height 11
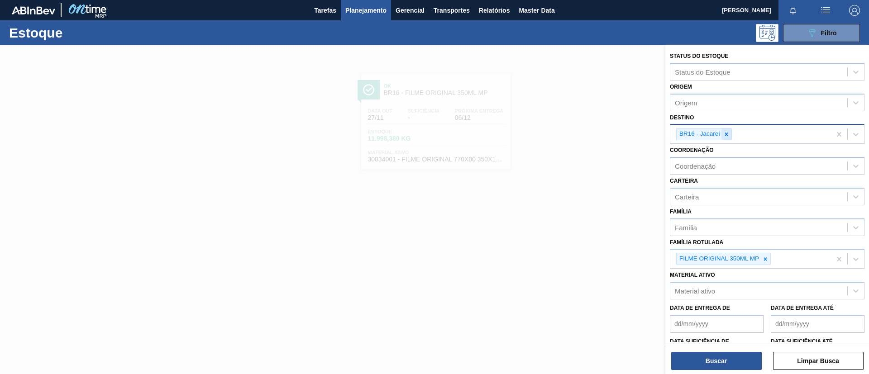
click at [730, 134] on div at bounding box center [727, 134] width 10 height 11
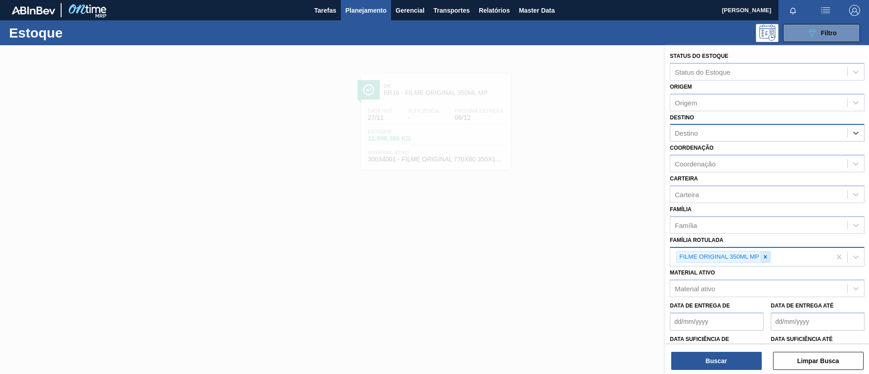
click at [765, 259] on icon at bounding box center [765, 257] width 6 height 6
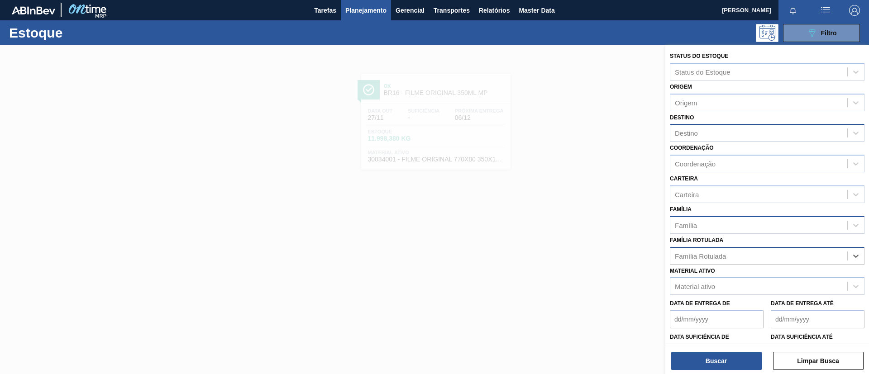
click at [748, 225] on div "Família" at bounding box center [759, 225] width 177 height 13
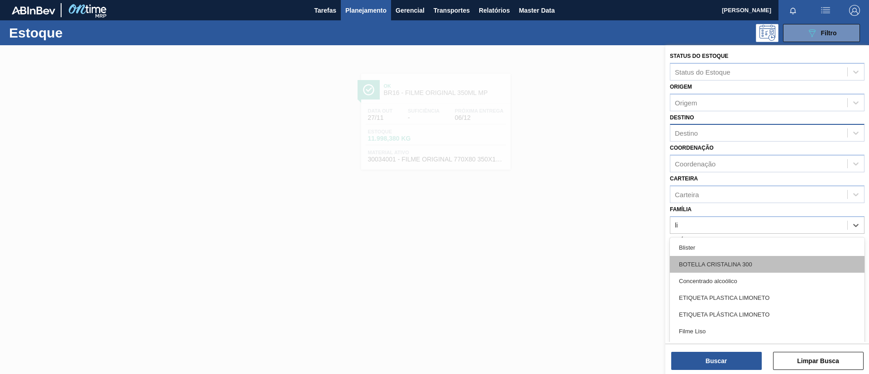
type input "lis"
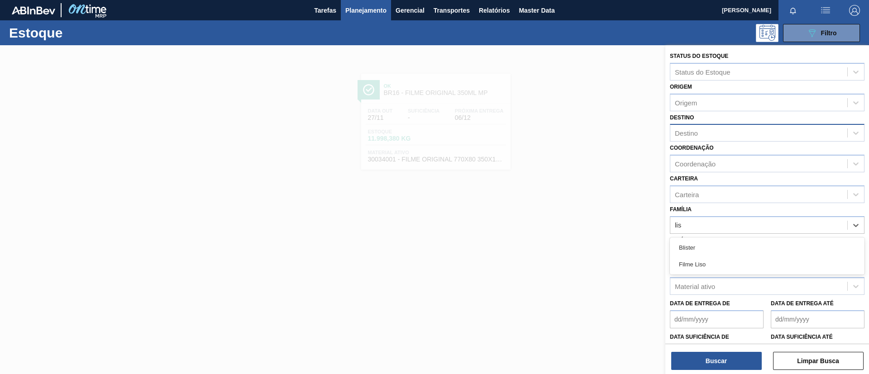
drag, startPoint x: 751, startPoint y: 268, endPoint x: 698, endPoint y: 128, distance: 150.2
click at [751, 267] on div "Filme Liso" at bounding box center [767, 264] width 195 height 17
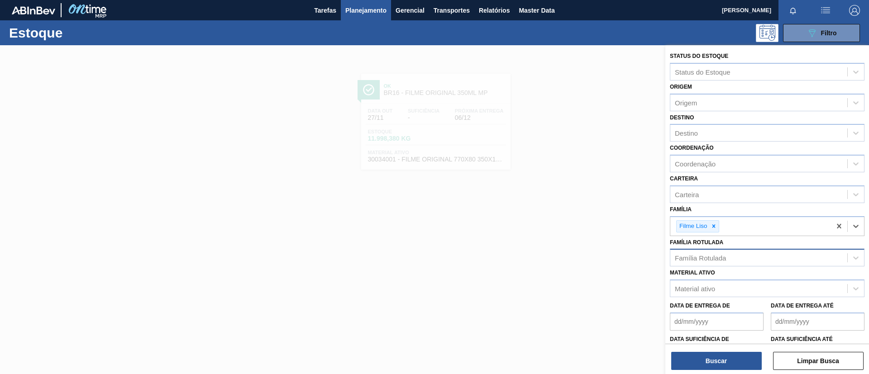
click at [696, 122] on div "Destino Destino" at bounding box center [767, 126] width 195 height 31
click at [707, 132] on div "Destino" at bounding box center [759, 133] width 177 height 13
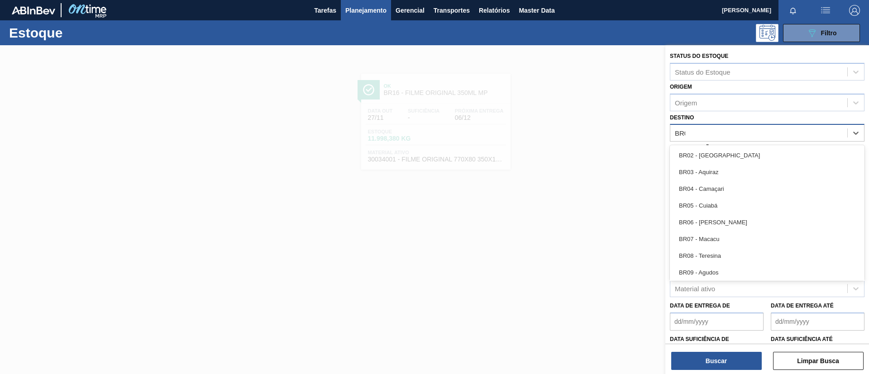
type input "BR03"
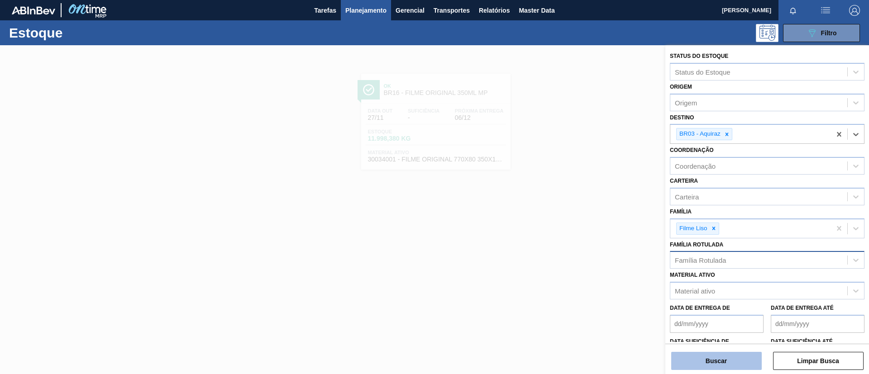
click at [735, 368] on button "Buscar" at bounding box center [716, 361] width 91 height 18
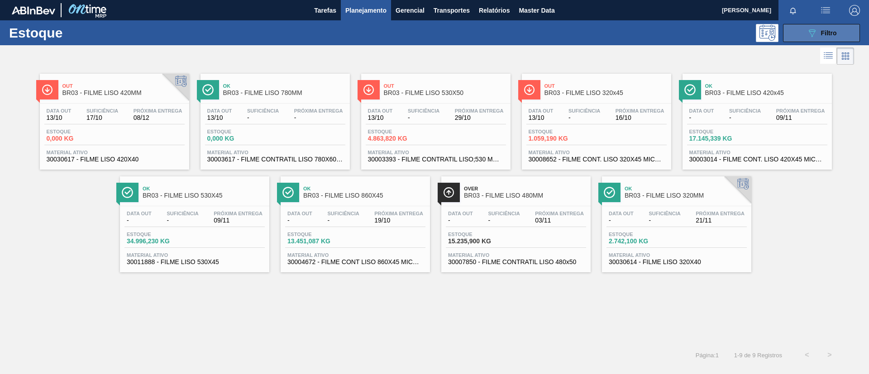
click at [845, 38] on button "089F7B8B-B2A5-4AFE-B5C0-19BA573D28AC Filtro" at bounding box center [821, 33] width 77 height 18
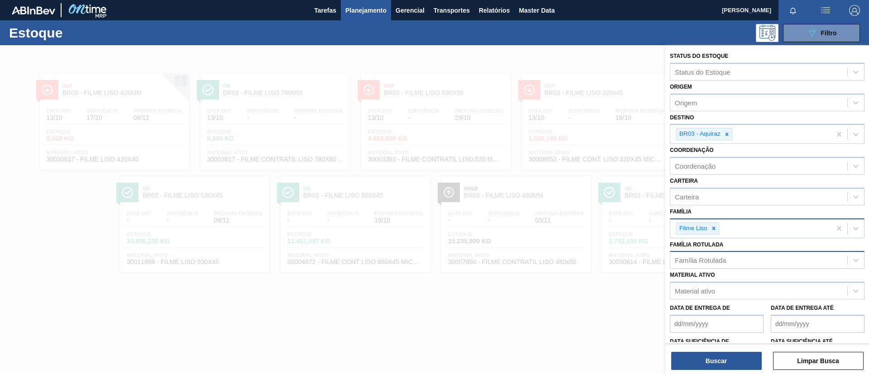
click at [707, 230] on div "Filme Liso" at bounding box center [693, 228] width 32 height 11
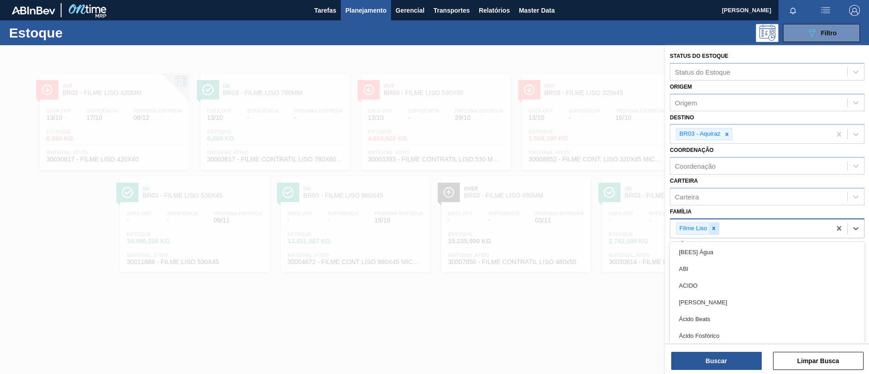
click at [714, 230] on icon at bounding box center [714, 228] width 6 height 6
click at [717, 210] on div "Família option Filme Liso, deselected. option [BEES] Água focused, 1 of 101. 10…" at bounding box center [767, 221] width 195 height 31
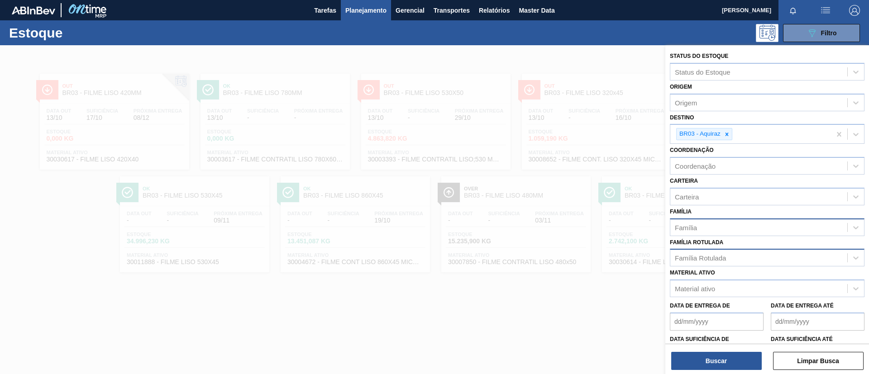
click at [724, 260] on div "Família Rotulada" at bounding box center [700, 258] width 51 height 8
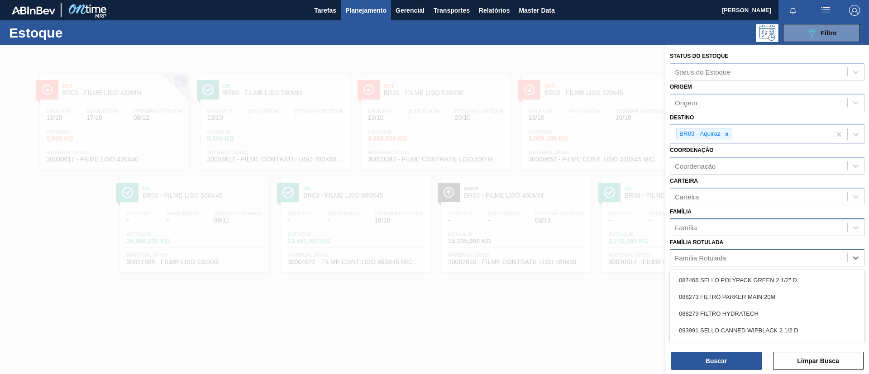
paste Rotulada "FILME SK 350ML MP C/12"
type Rotulada "FILME SK 350ML MP C/12"
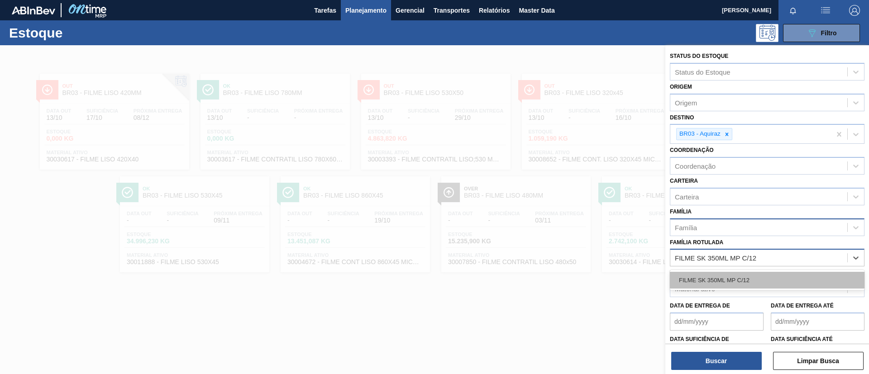
click at [733, 283] on div "FILME SK 350ML MP C/12" at bounding box center [767, 280] width 195 height 17
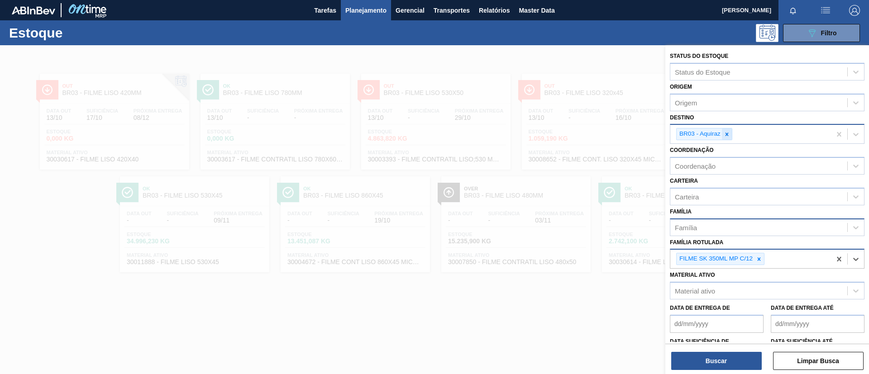
click at [726, 132] on icon at bounding box center [727, 134] width 6 height 6
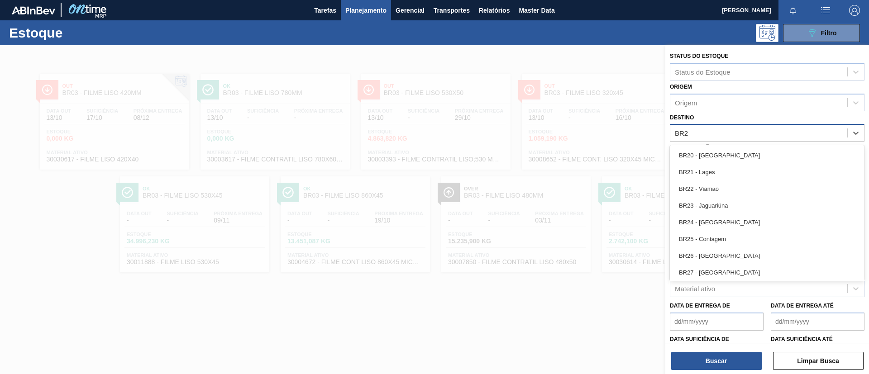
type input "BR24"
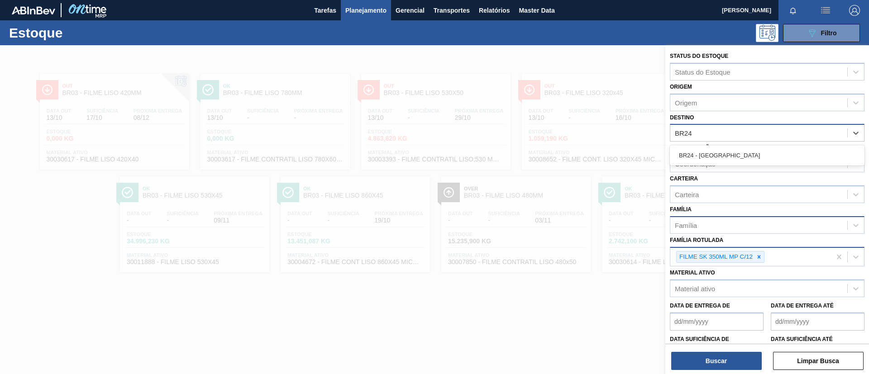
drag, startPoint x: 732, startPoint y: 150, endPoint x: 722, endPoint y: 230, distance: 80.3
click at [733, 151] on div "BR24 - [GEOGRAPHIC_DATA]" at bounding box center [767, 155] width 195 height 17
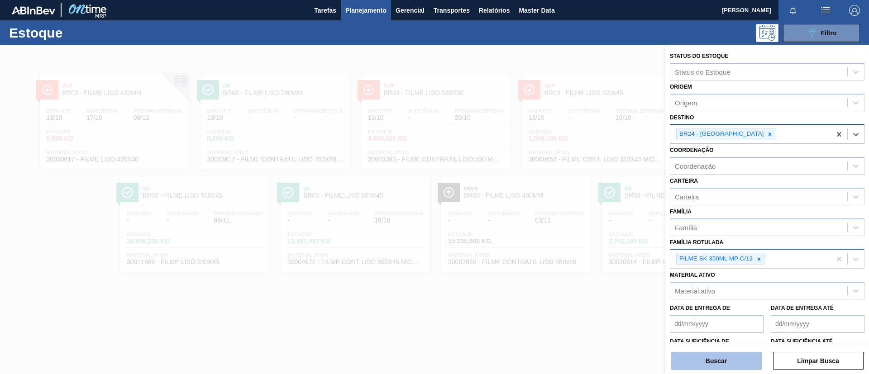
click at [749, 361] on button "Buscar" at bounding box center [716, 361] width 91 height 18
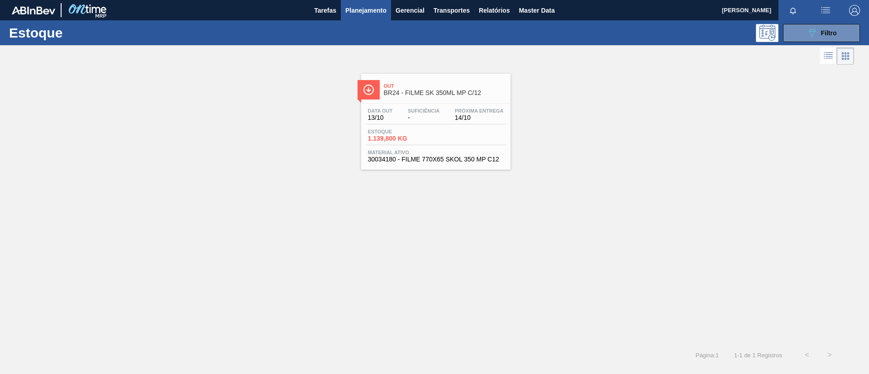
click at [384, 81] on div "Out BR24 - FILME SK 350ML MP C/12" at bounding box center [445, 90] width 122 height 20
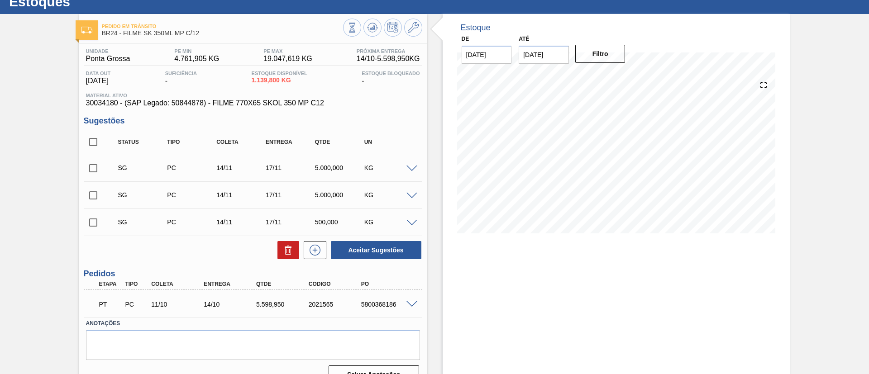
scroll to position [48, 0]
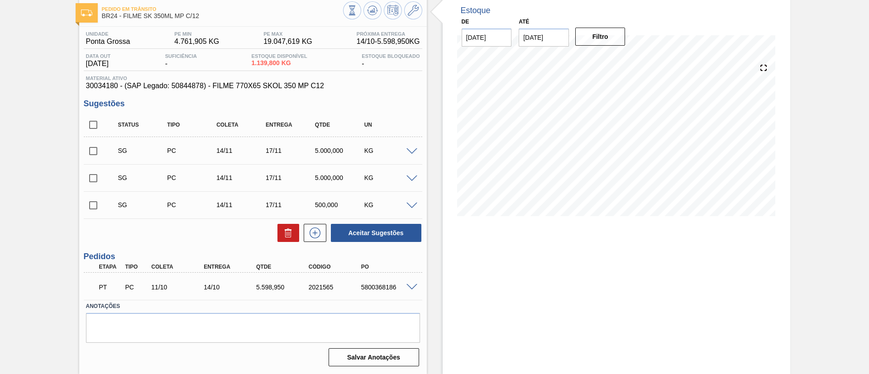
click at [410, 287] on span at bounding box center [412, 287] width 11 height 7
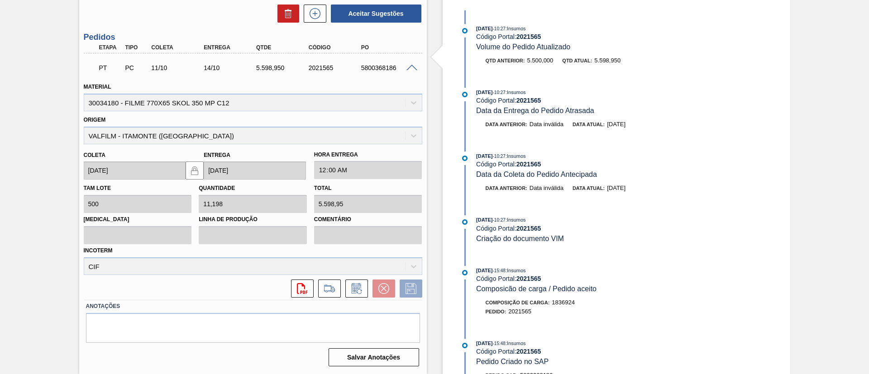
scroll to position [0, 0]
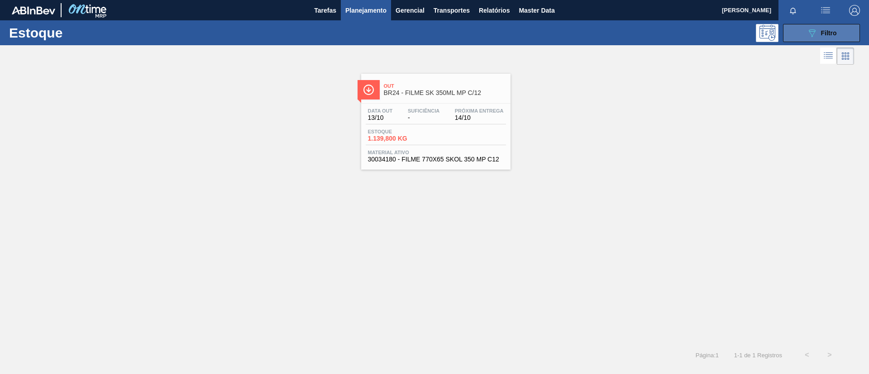
click at [829, 38] on div "089F7B8B-B2A5-4AFE-B5C0-19BA573D28AC Filtro" at bounding box center [822, 33] width 30 height 11
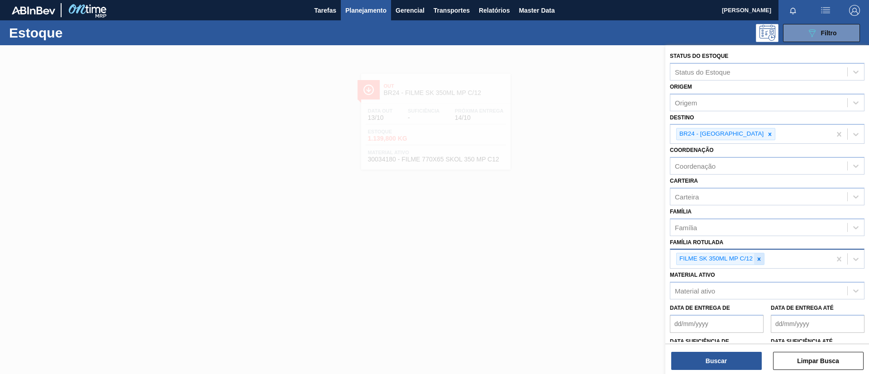
click at [757, 263] on div at bounding box center [759, 259] width 10 height 11
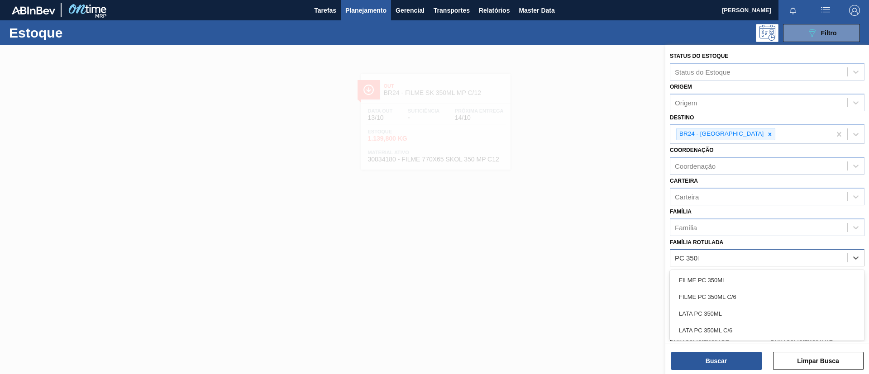
type Rotulada "PC 350ML"
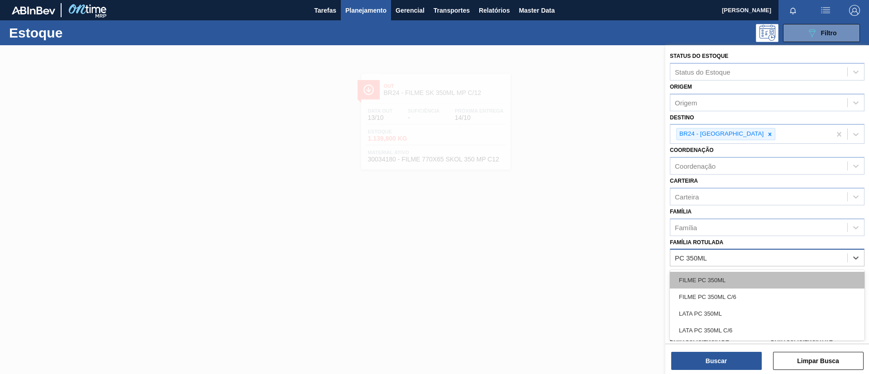
click at [754, 278] on div "FILME PC 350ML" at bounding box center [767, 280] width 195 height 17
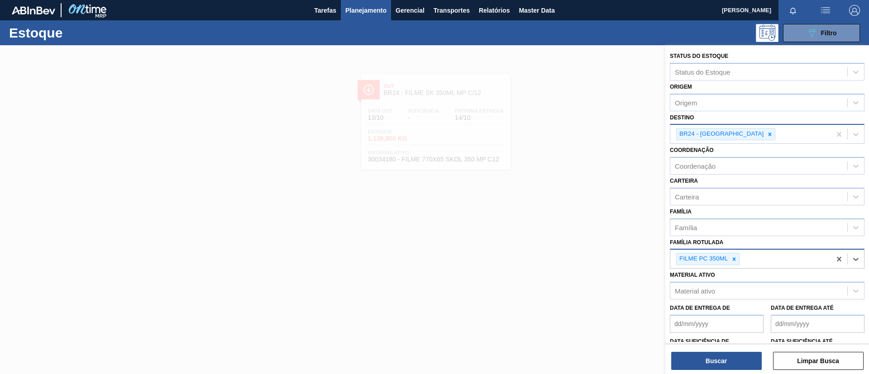
click at [767, 136] on icon at bounding box center [770, 134] width 6 height 6
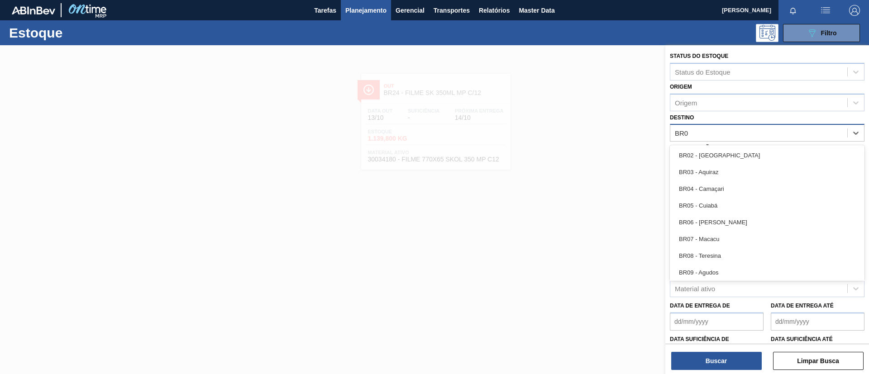
type input "BR02"
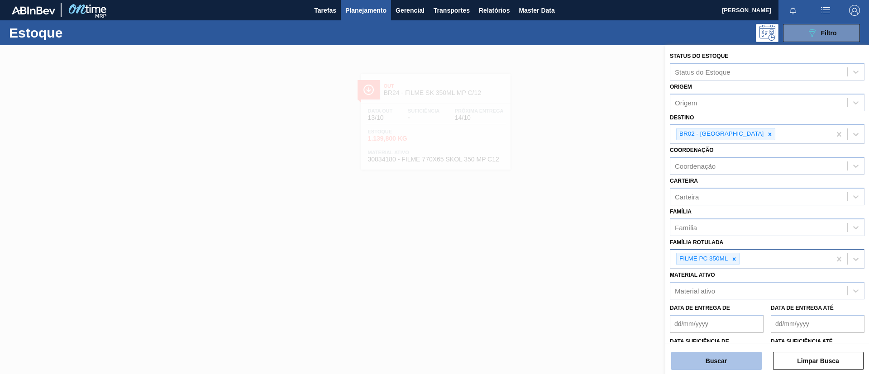
click at [736, 355] on button "Buscar" at bounding box center [716, 361] width 91 height 18
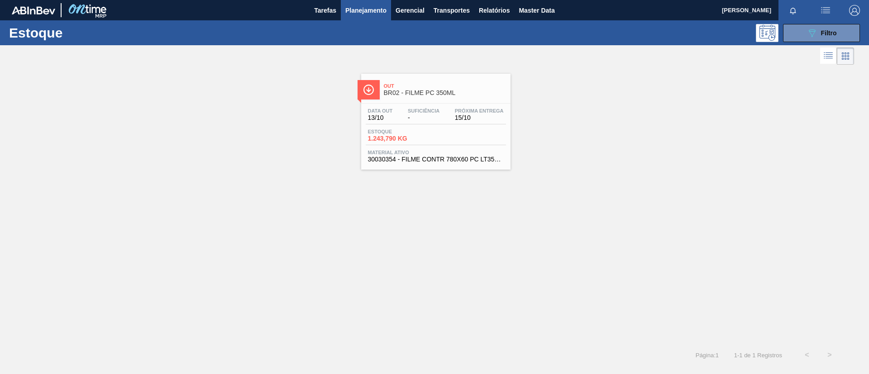
click at [419, 103] on div at bounding box center [436, 103] width 134 height 0
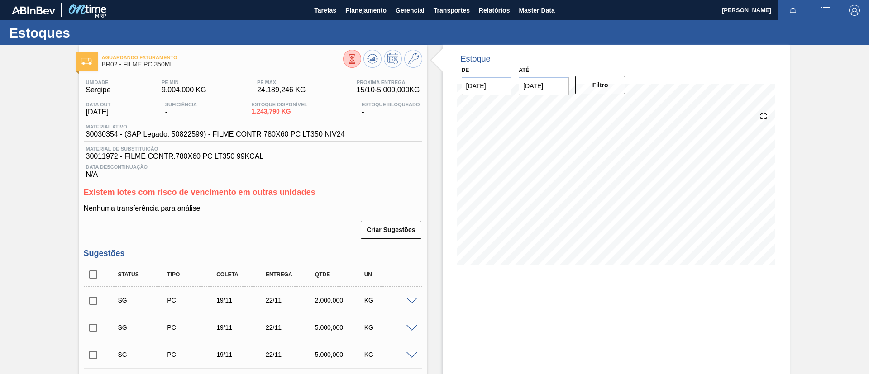
scroll to position [204, 0]
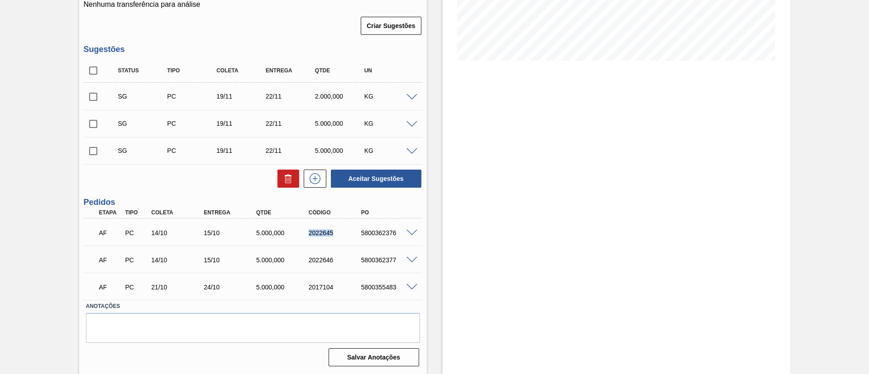
drag, startPoint x: 306, startPoint y: 230, endPoint x: 354, endPoint y: 234, distance: 48.6
click at [354, 234] on div "2022645" at bounding box center [329, 233] width 53 height 7
copy div "2022645"
click at [344, 239] on div "AF PC 14/10 15/10 5.000,000 2022645 5800362376" at bounding box center [250, 232] width 315 height 18
drag, startPoint x: 303, startPoint y: 263, endPoint x: 341, endPoint y: 265, distance: 37.6
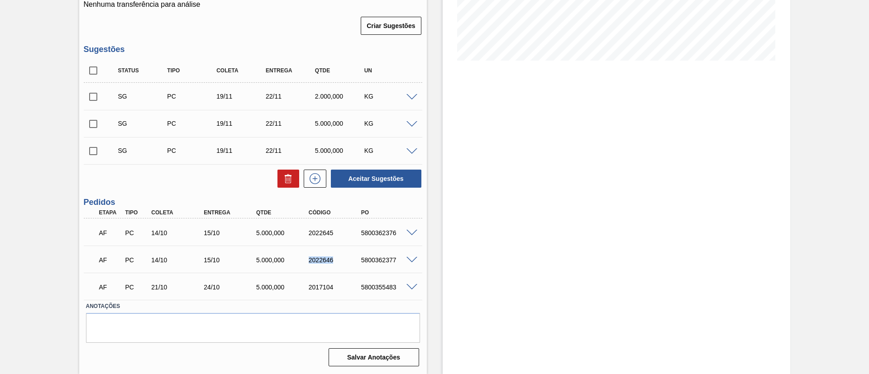
click at [341, 265] on div "AF PC 14/10 15/10 5.000,000 2022646 5800362377" at bounding box center [250, 259] width 315 height 18
copy div "2022646"
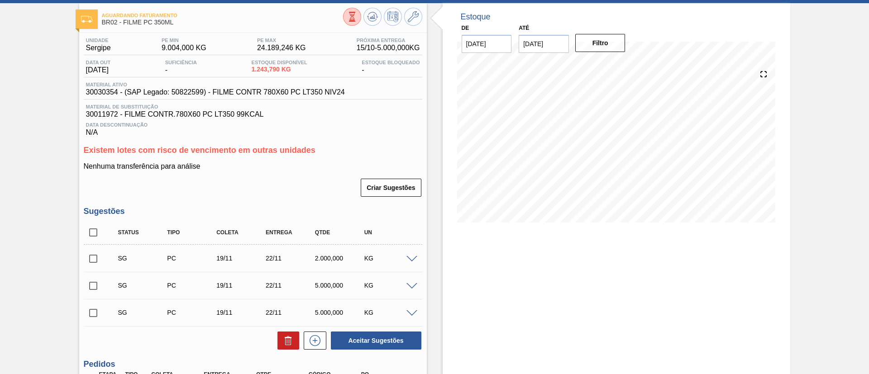
scroll to position [0, 0]
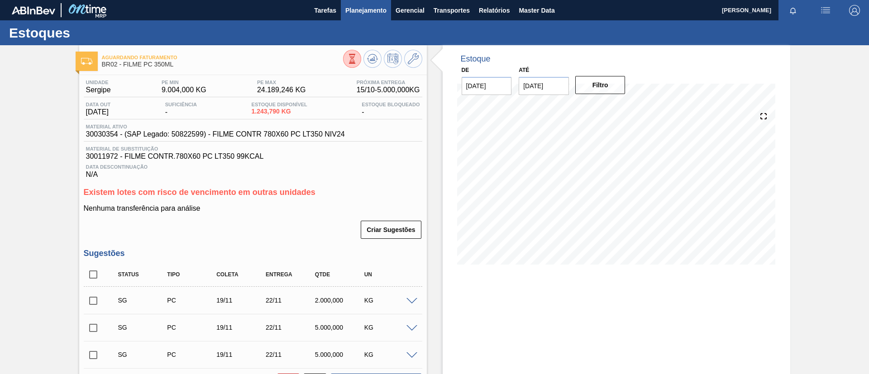
click at [349, 11] on span "Planejamento" at bounding box center [365, 10] width 41 height 11
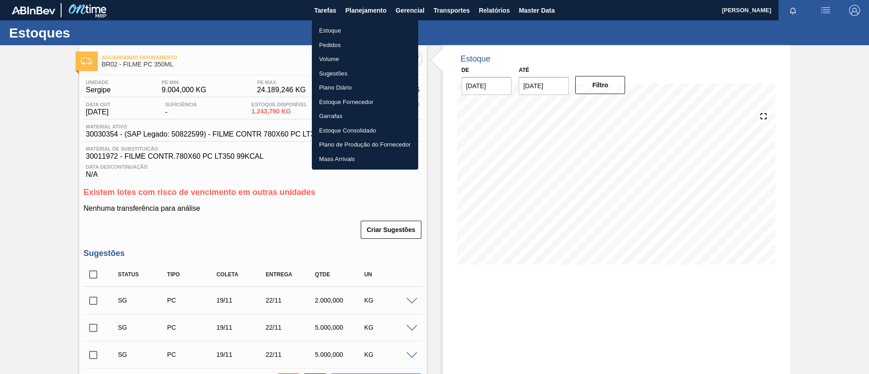
click at [352, 26] on li "Estoque" at bounding box center [365, 31] width 106 height 14
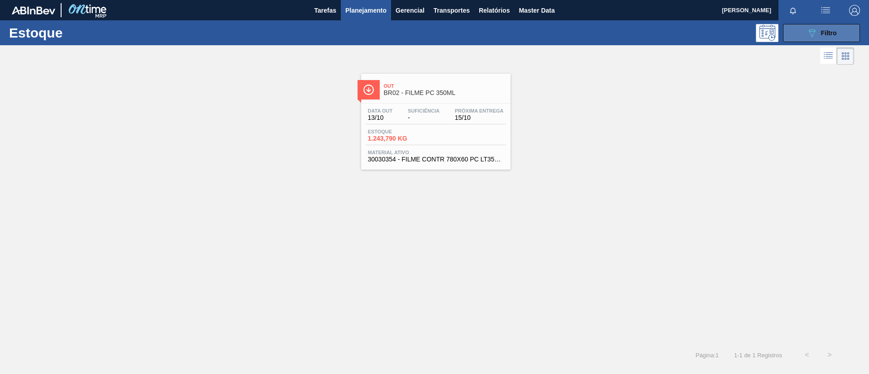
click at [823, 36] on span "Filtro" at bounding box center [829, 32] width 16 height 7
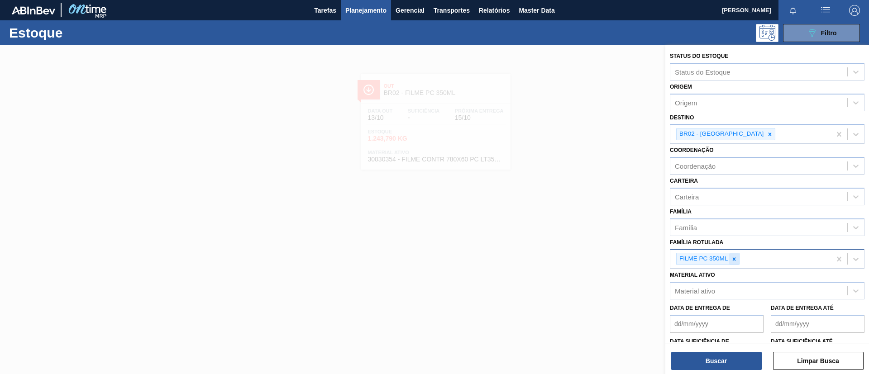
click at [734, 258] on icon at bounding box center [734, 259] width 6 height 6
paste Rotulada "FILME ORIGINAL 350ML"
type Rotulada "FILME ORIGINAL 350ML"
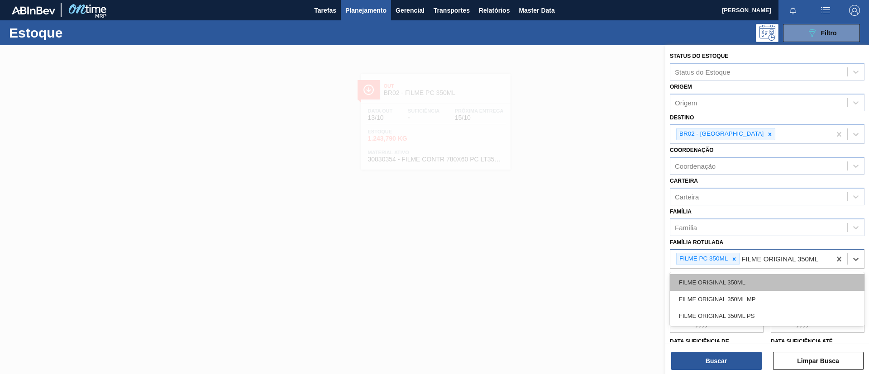
click at [738, 281] on div "FILME ORIGINAL 350ML" at bounding box center [767, 282] width 195 height 17
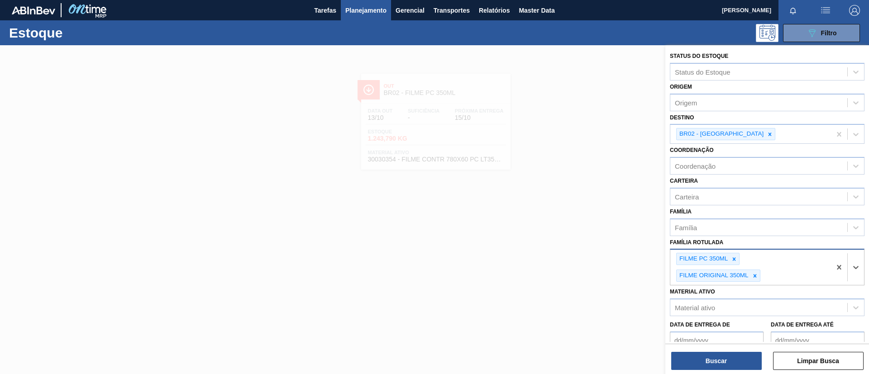
click at [728, 261] on div "FILME PC 350ML" at bounding box center [703, 259] width 53 height 11
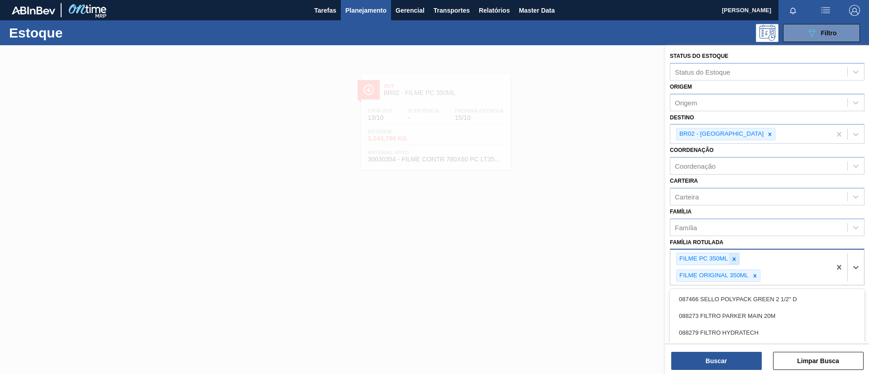
click at [736, 261] on icon at bounding box center [734, 259] width 3 height 3
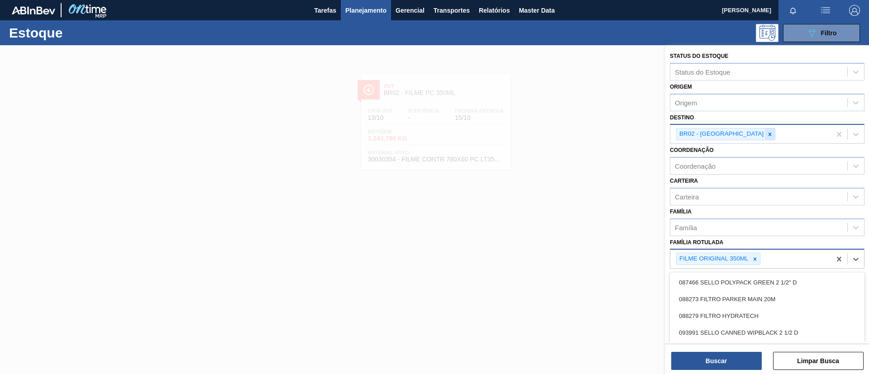
click at [769, 135] on icon at bounding box center [770, 134] width 3 height 3
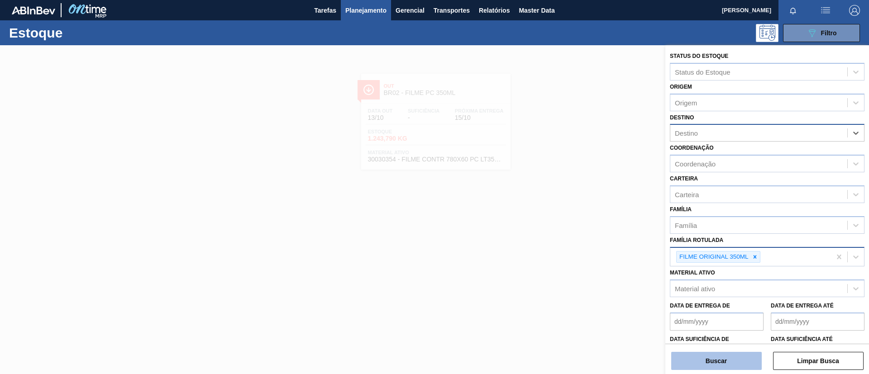
click at [714, 366] on button "Buscar" at bounding box center [716, 361] width 91 height 18
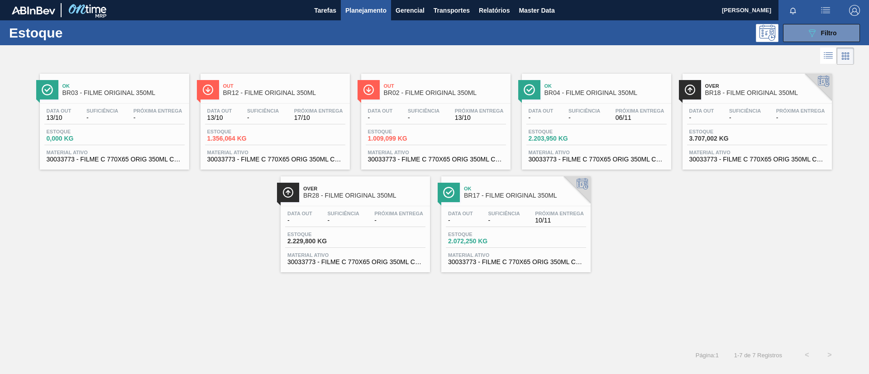
click at [295, 100] on div "Out BR12 - FILME ORIGINAL 350ML Data out 13/10 Suficiência - Próxima Entrega 17…" at bounding box center [275, 122] width 149 height 96
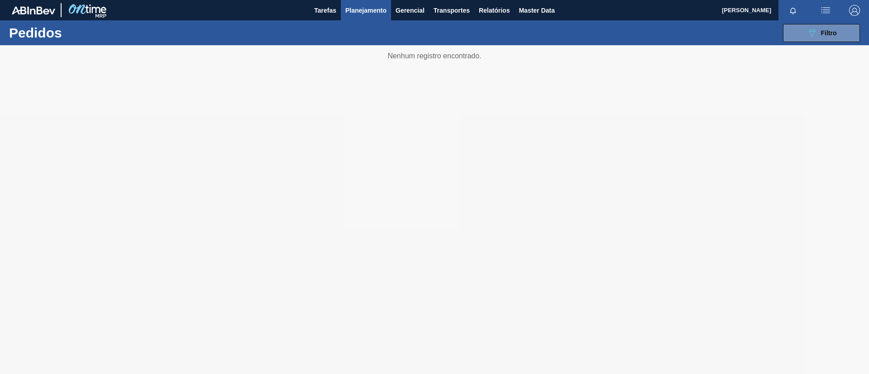
click at [378, 4] on button "Planejamento" at bounding box center [366, 10] width 50 height 20
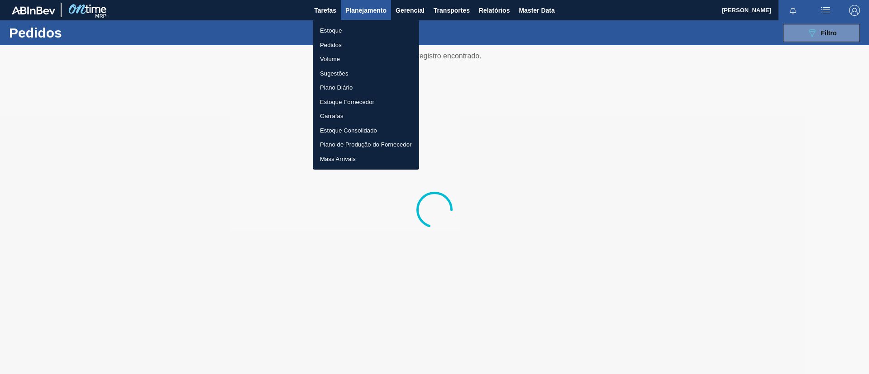
click at [369, 27] on li "Estoque" at bounding box center [366, 31] width 106 height 14
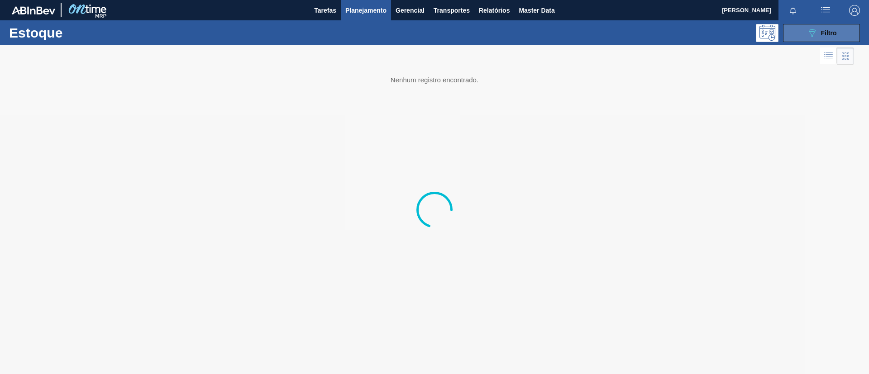
click at [815, 37] on icon "089F7B8B-B2A5-4AFE-B5C0-19BA573D28AC" at bounding box center [812, 33] width 11 height 11
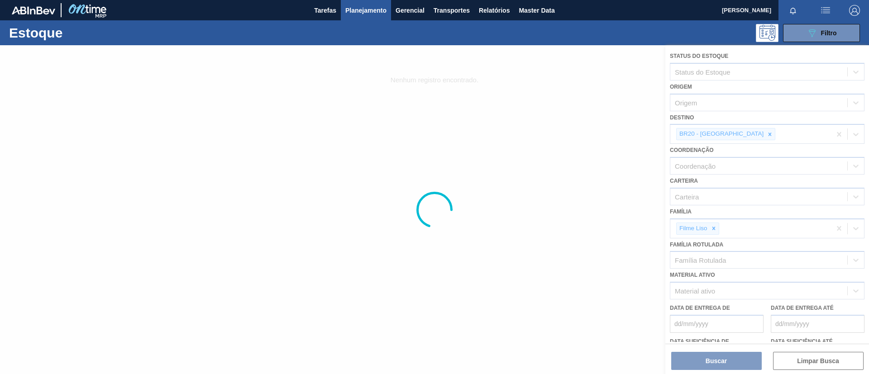
click at [716, 233] on div at bounding box center [434, 209] width 869 height 329
click at [712, 229] on div at bounding box center [434, 209] width 869 height 329
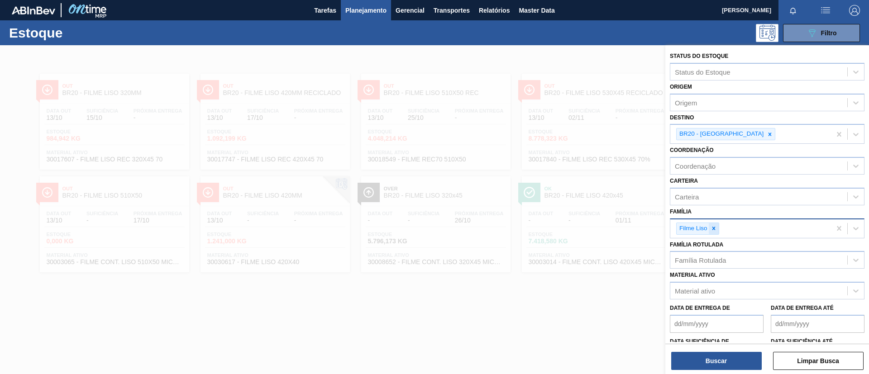
click at [719, 233] on div "Filme Liso" at bounding box center [697, 229] width 43 height 12
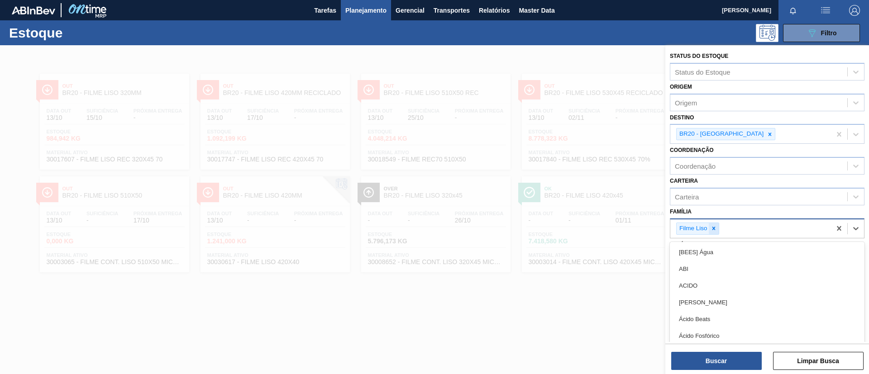
click at [713, 228] on icon at bounding box center [714, 228] width 6 height 6
click at [713, 216] on div "Família option Filme Liso, deselected. option [BEES] Água focused, 1 of 101. 10…" at bounding box center [767, 221] width 195 height 31
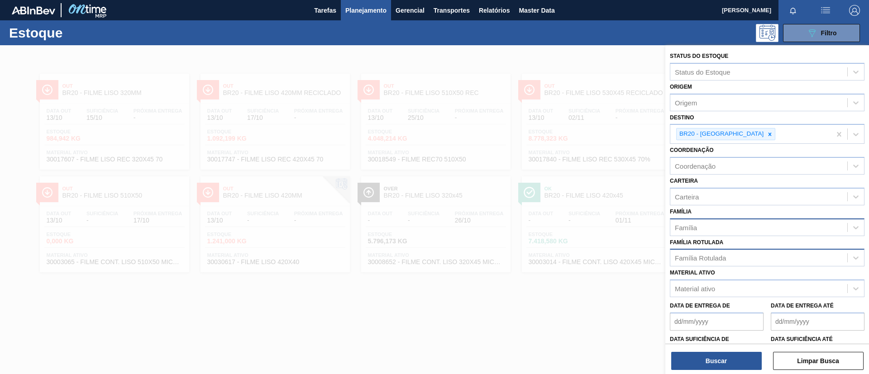
click at [726, 260] on div "Família Rotulada" at bounding box center [700, 258] width 51 height 8
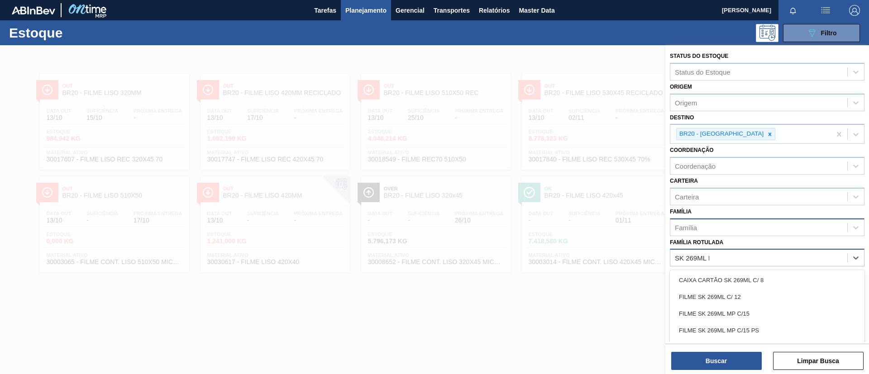
type Rotulada "SK 269ML MP"
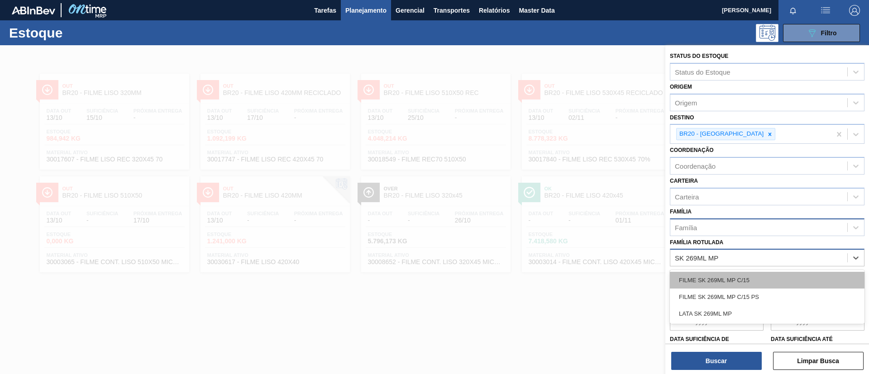
click at [720, 279] on div "FILME SK 269ML MP C/15" at bounding box center [767, 280] width 195 height 17
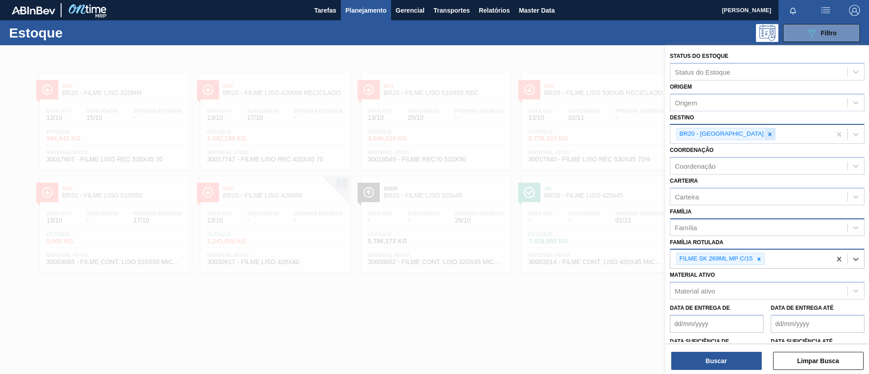
click at [767, 134] on icon at bounding box center [770, 134] width 6 height 6
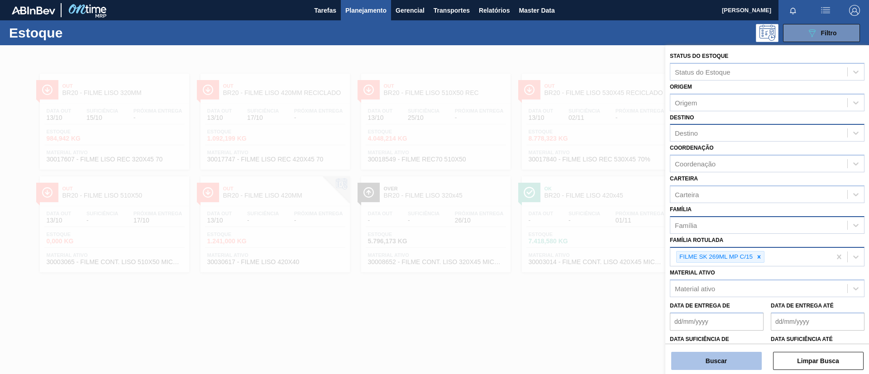
click at [722, 364] on button "Buscar" at bounding box center [716, 361] width 91 height 18
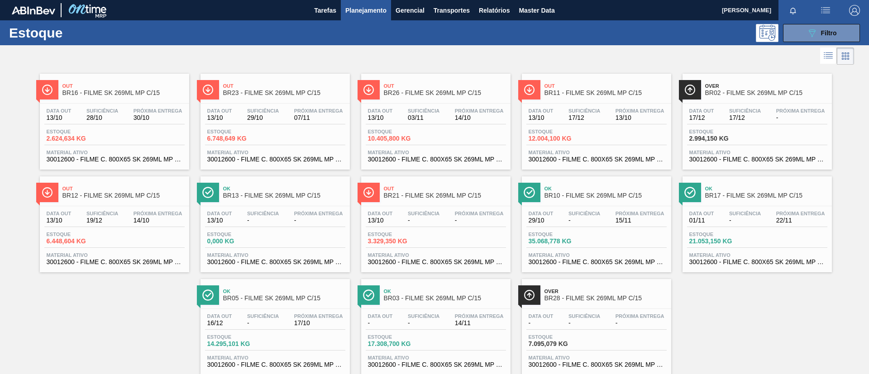
click at [285, 88] on span "Out" at bounding box center [284, 85] width 122 height 5
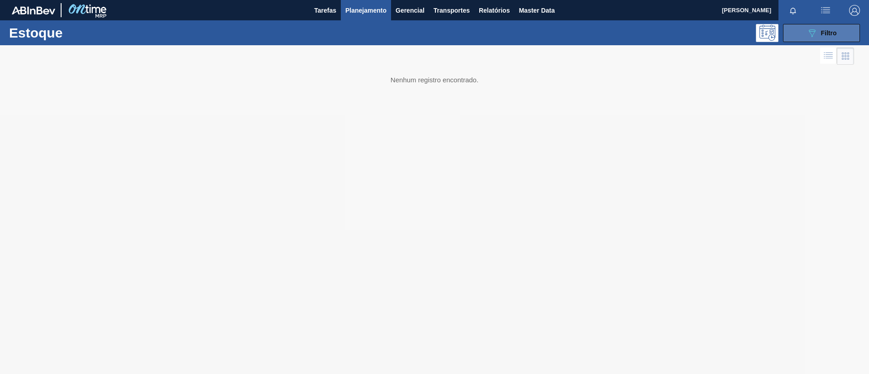
click at [832, 28] on div "089F7B8B-B2A5-4AFE-B5C0-19BA573D28AC Filtro" at bounding box center [822, 33] width 30 height 11
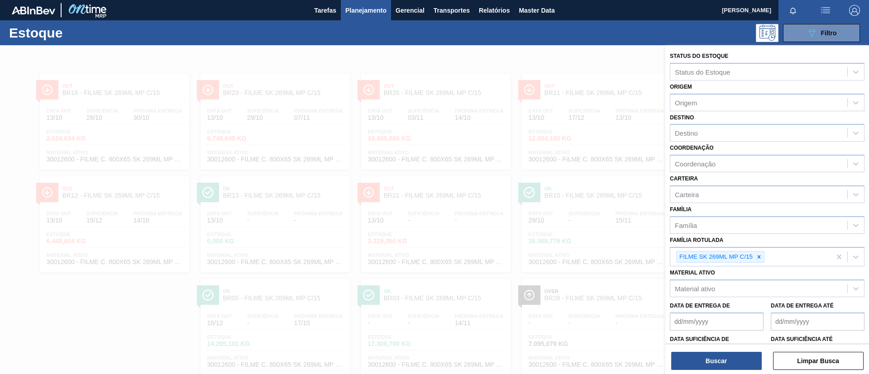
click at [560, 131] on div at bounding box center [434, 232] width 869 height 374
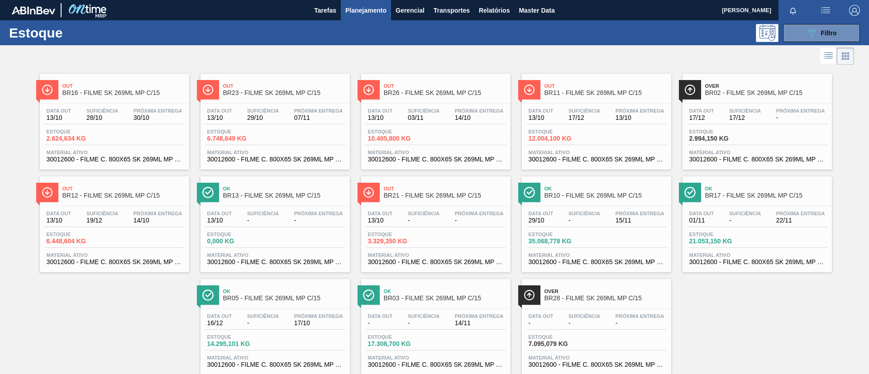
click at [606, 101] on div "Out BR11 - FILME SK 269ML MP C/15 Data [DATE] Suficiência 17/12 Próxima Entrega…" at bounding box center [596, 122] width 149 height 96
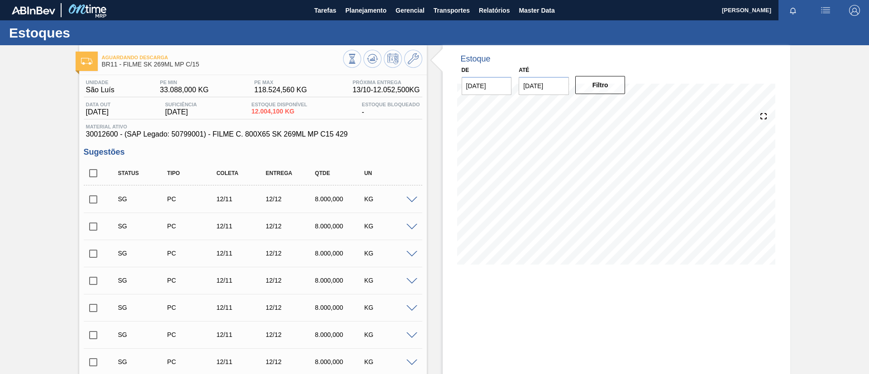
click at [413, 200] on span at bounding box center [412, 200] width 11 height 7
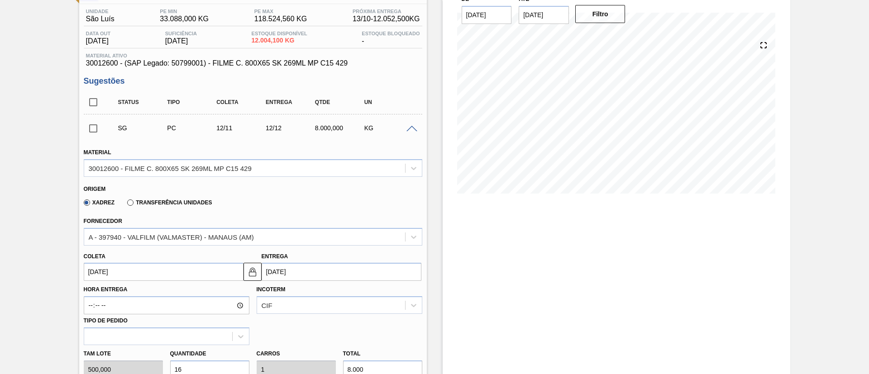
scroll to position [136, 0]
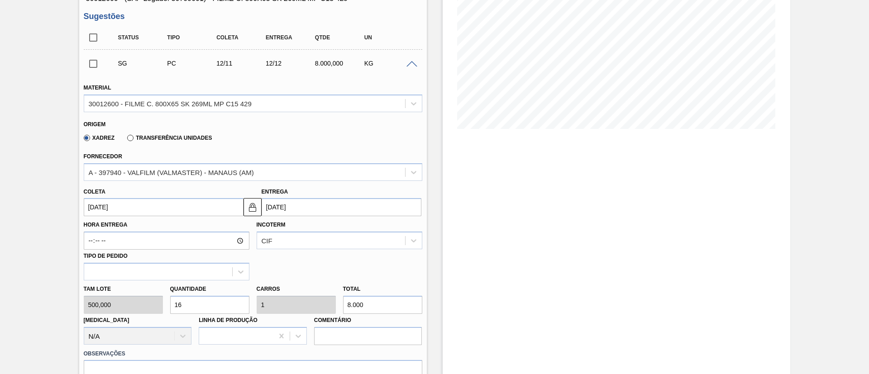
click at [157, 227] on label "Hora Entrega" at bounding box center [167, 225] width 166 height 13
click at [157, 232] on input "Hora Entrega" at bounding box center [167, 241] width 166 height 18
drag, startPoint x: 398, startPoint y: 298, endPoint x: 295, endPoint y: 292, distance: 103.0
click at [295, 292] on div "Tam lote 500,000 Quantidade 16 Carros 1 Total 8.000 Doca N/A Linha de Produção …" at bounding box center [253, 313] width 346 height 65
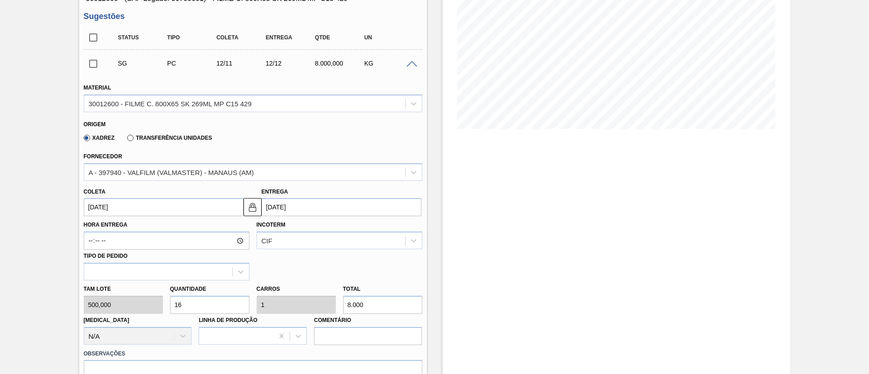
type input "0,01"
type input "0,001"
type input "5"
type input "0,118"
type input "0,007"
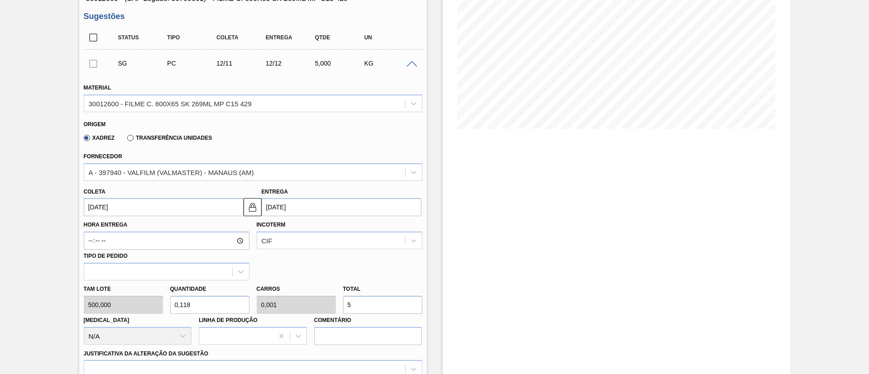
type input "59"
type input "1,19"
type input "0,074"
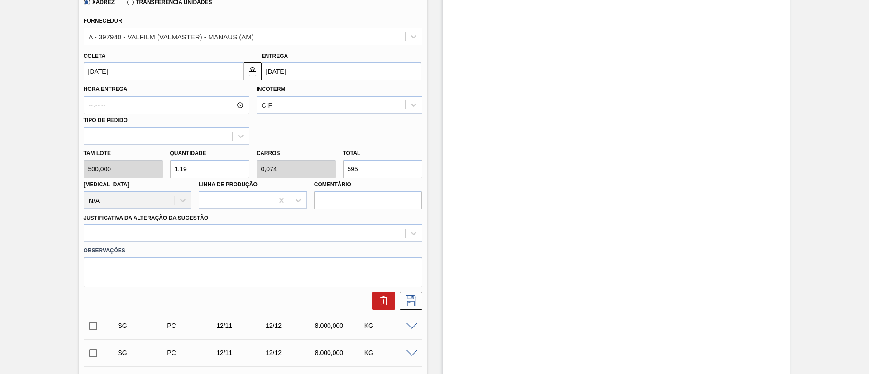
type input "595"
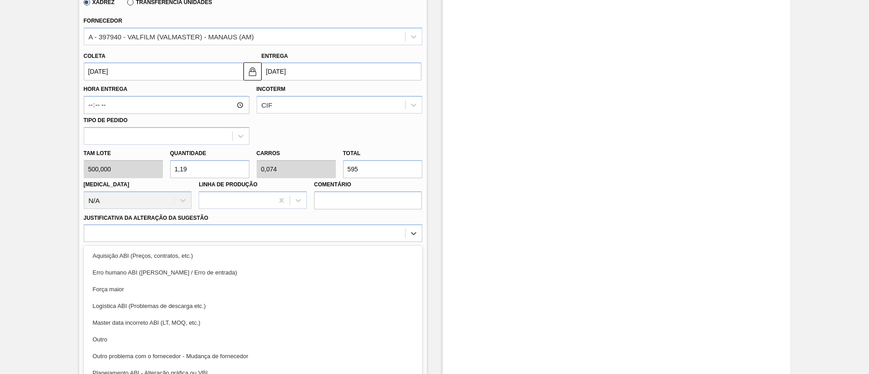
click at [292, 232] on div "Material 30012600 - FILME C. 800X65 SK 269ML MP C15 429 Origem Xadrez Transferê…" at bounding box center [253, 124] width 339 height 371
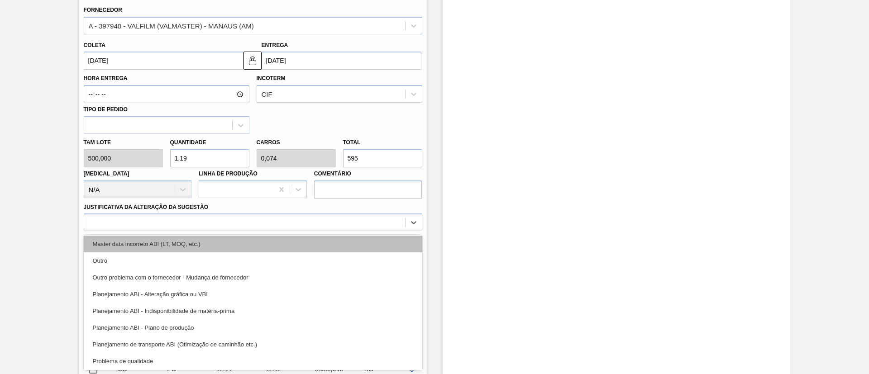
scroll to position [0, 0]
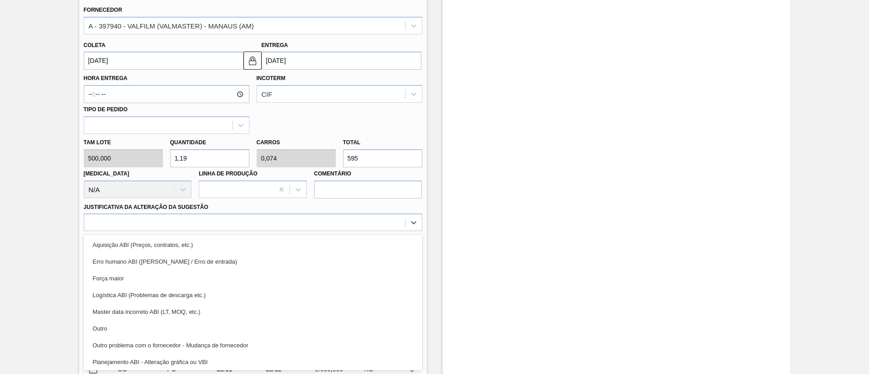
drag, startPoint x: 156, startPoint y: 271, endPoint x: 163, endPoint y: 272, distance: 6.8
click at [156, 270] on div "Força maior" at bounding box center [253, 278] width 339 height 17
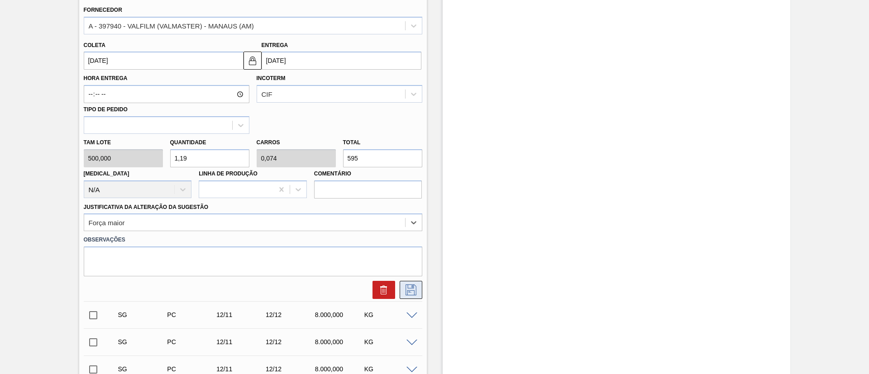
click at [409, 297] on button at bounding box center [411, 290] width 23 height 18
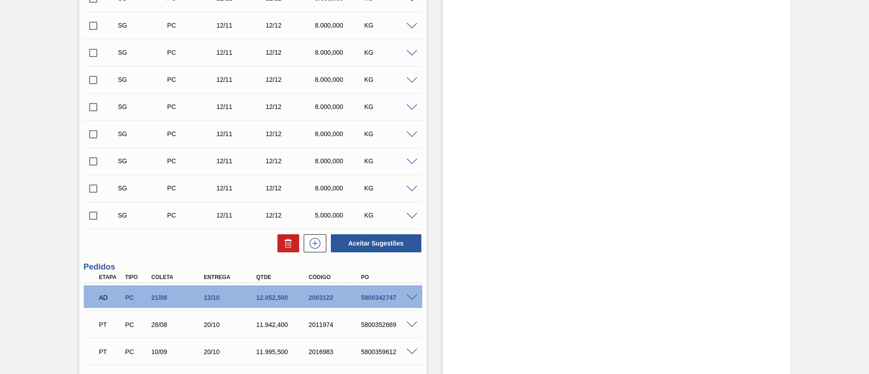
scroll to position [147, 0]
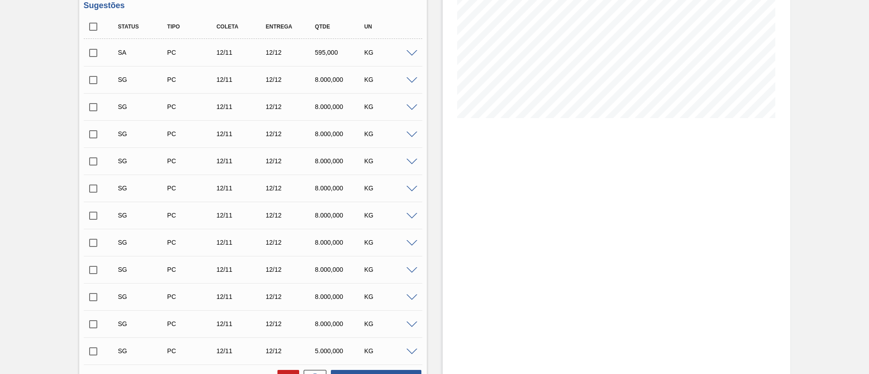
click at [91, 53] on input "checkbox" at bounding box center [93, 52] width 19 height 19
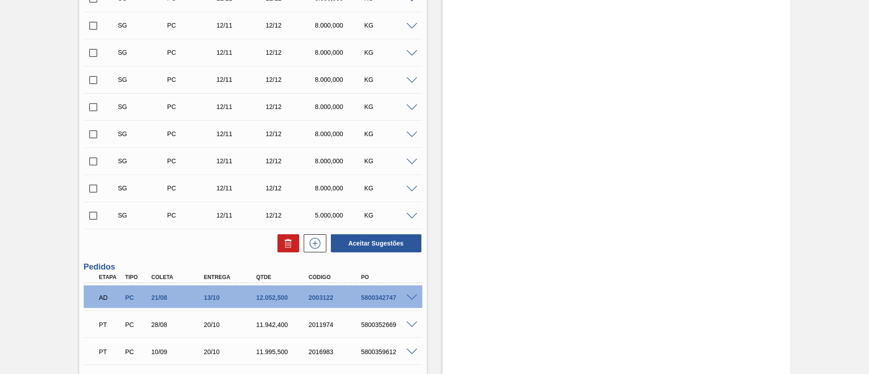
scroll to position [374, 0]
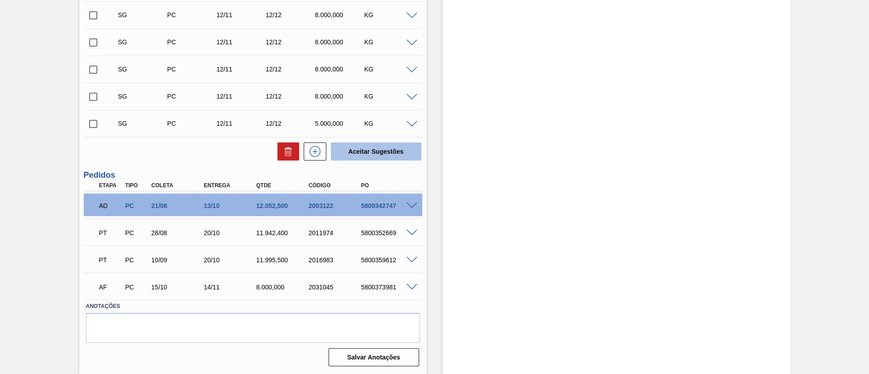
click at [405, 151] on button "Aceitar Sugestões" at bounding box center [376, 152] width 91 height 18
checkbox input "false"
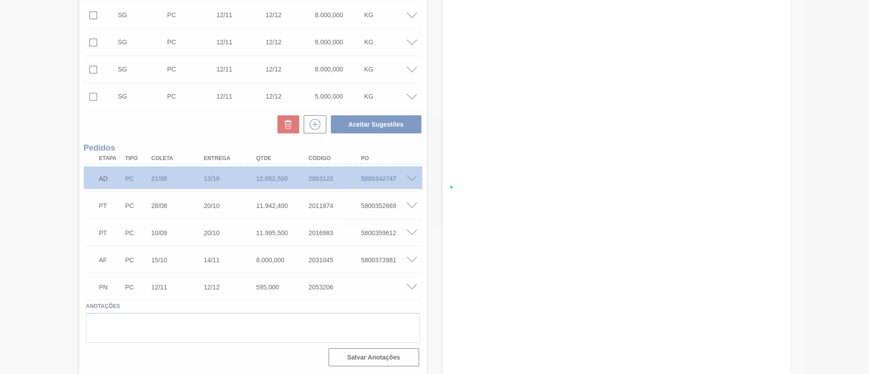
scroll to position [347, 0]
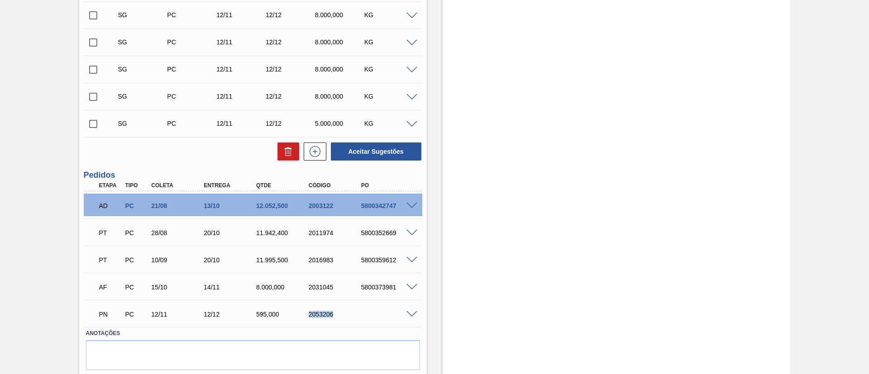
drag, startPoint x: 308, startPoint y: 314, endPoint x: 349, endPoint y: 318, distance: 41.0
click at [349, 318] on div "PN PC 12/11 12/12 595,000 2053206" at bounding box center [250, 314] width 315 height 18
copy div "2053206"
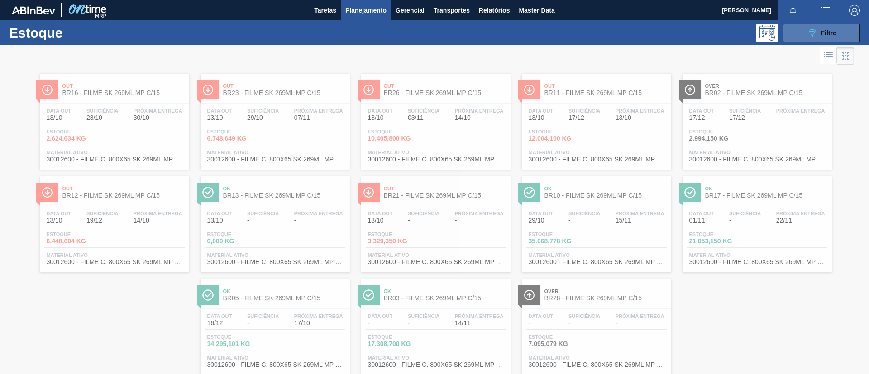
click at [783, 38] on div "089F7B8B-B2A5-4AFE-B5C0-19BA573D28AC Filtro" at bounding box center [504, 33] width 720 height 18
click at [783, 38] on button "089F7B8B-B2A5-4AFE-B5C0-19BA573D28AC Filtro" at bounding box center [821, 33] width 77 height 18
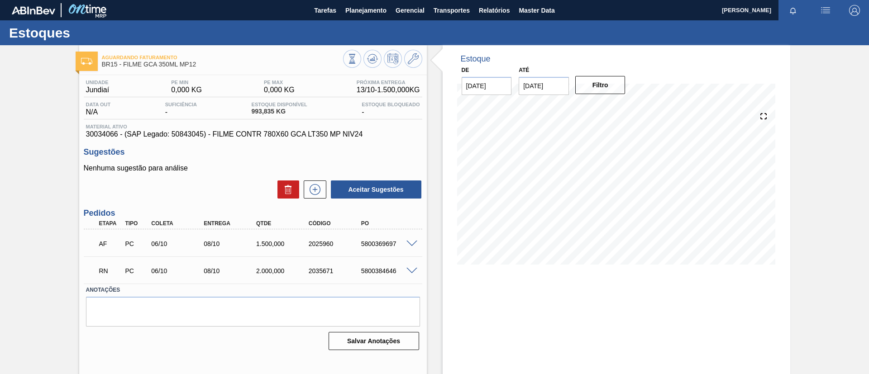
click at [45, 116] on div "Aguardando Faturamento BR15 - FILME GCA 350ML MP12 Unidade Jundiaí PE MIN 0,000…" at bounding box center [434, 217] width 869 height 344
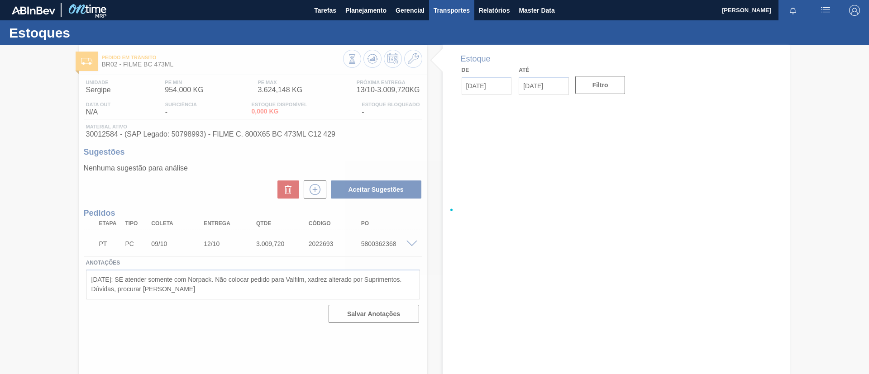
type input "[DATE]"
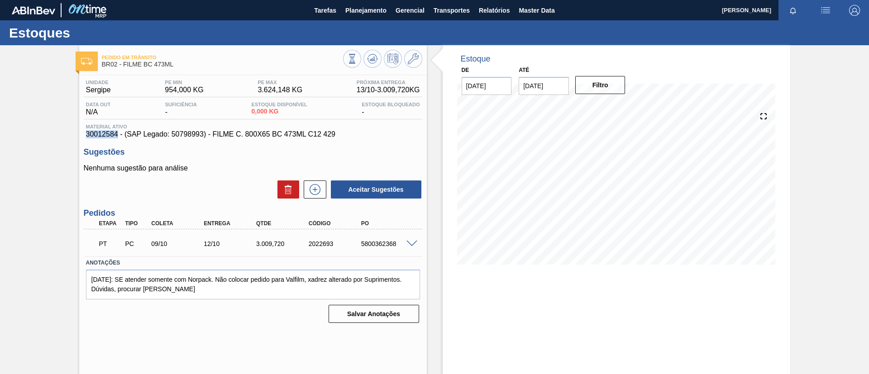
drag, startPoint x: 82, startPoint y: 137, endPoint x: 116, endPoint y: 138, distance: 34.0
click at [116, 138] on div "Unidade Sergipe PE MIN 954,000 KG PE MAX 3.624,148 KG Próxima Entrega 13/10 - 3…" at bounding box center [253, 200] width 348 height 251
copy span "30012584"
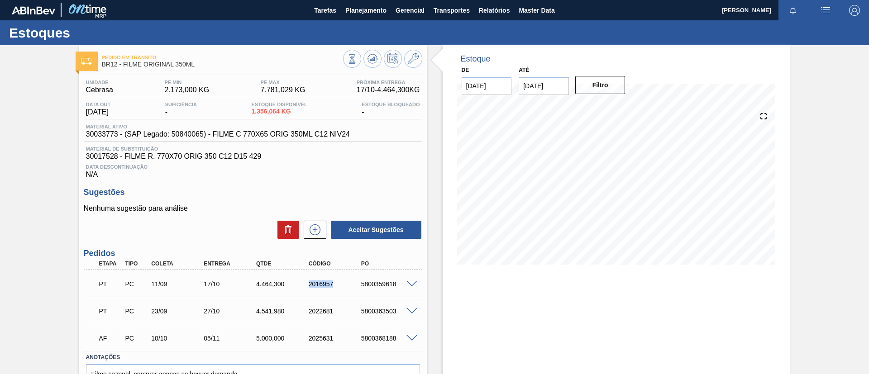
drag, startPoint x: 312, startPoint y: 285, endPoint x: 337, endPoint y: 290, distance: 25.9
click at [337, 290] on div "PT PC 11/09 17/10 4.464,[PHONE_NUMBER] 5800359618" at bounding box center [250, 283] width 315 height 18
copy div "2016957"
click at [342, 282] on div "2016957" at bounding box center [336, 284] width 59 height 7
click at [369, 12] on span "Planejamento" at bounding box center [365, 10] width 41 height 11
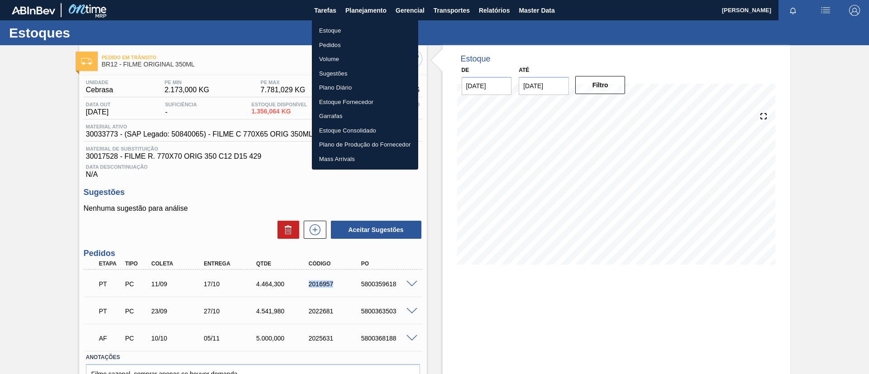
click at [369, 27] on li "Estoque" at bounding box center [365, 31] width 106 height 14
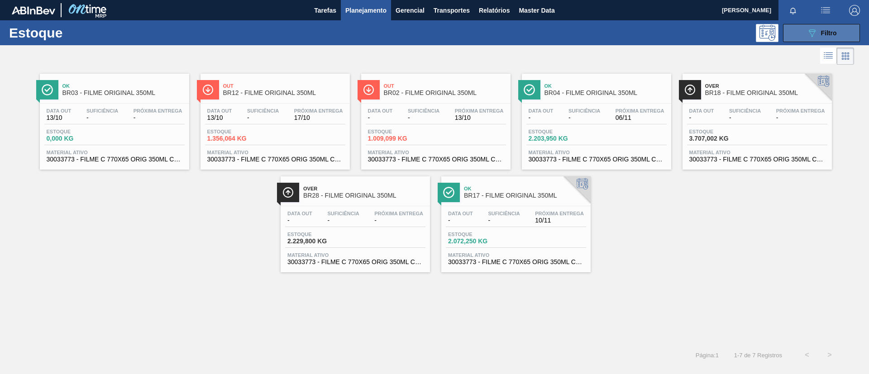
click at [843, 38] on button "089F7B8B-B2A5-4AFE-B5C0-19BA573D28AC Filtro" at bounding box center [821, 33] width 77 height 18
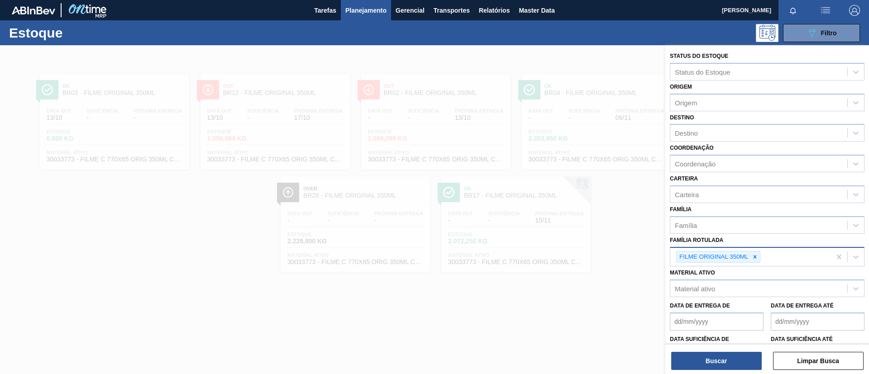
click at [757, 254] on icon at bounding box center [755, 257] width 6 height 6
paste Rotulada "FILME BC PM SLEEK 350ML"
type Rotulada "FILME BC PM SLEEK 350ML"
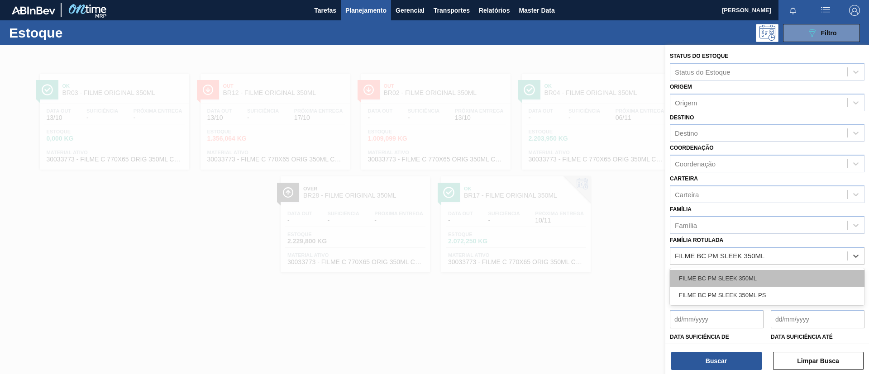
click at [751, 271] on div "FILME BC PM SLEEK 350ML" at bounding box center [767, 278] width 195 height 17
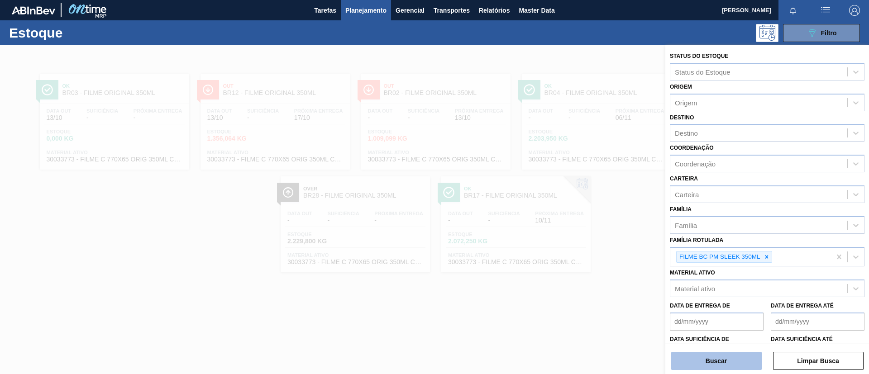
click at [732, 370] on button "Buscar" at bounding box center [716, 361] width 91 height 18
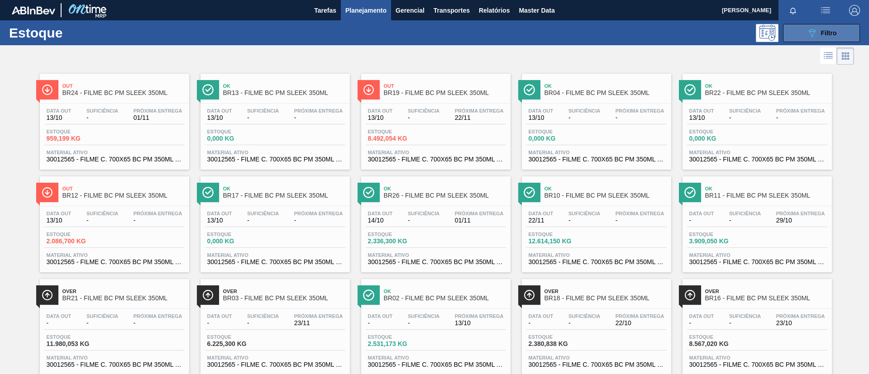
click at [807, 28] on icon "089F7B8B-B2A5-4AFE-B5C0-19BA573D28AC" at bounding box center [812, 33] width 11 height 11
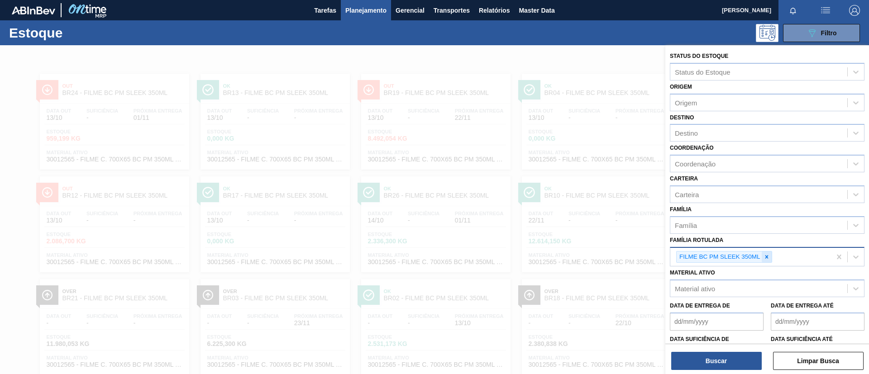
click at [771, 258] on div at bounding box center [767, 257] width 10 height 11
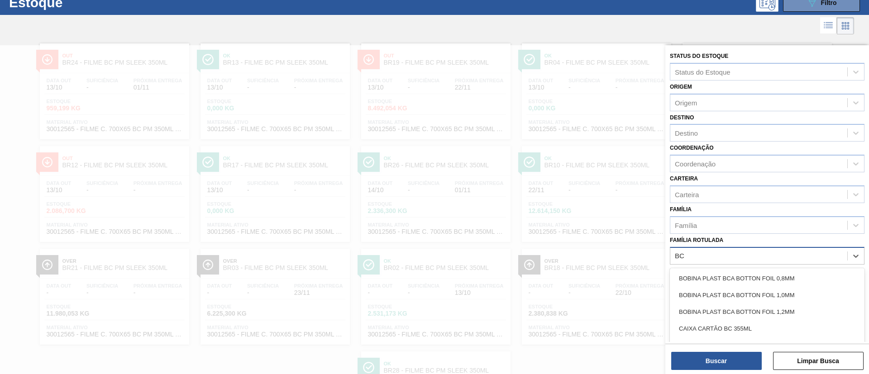
scroll to position [34, 0]
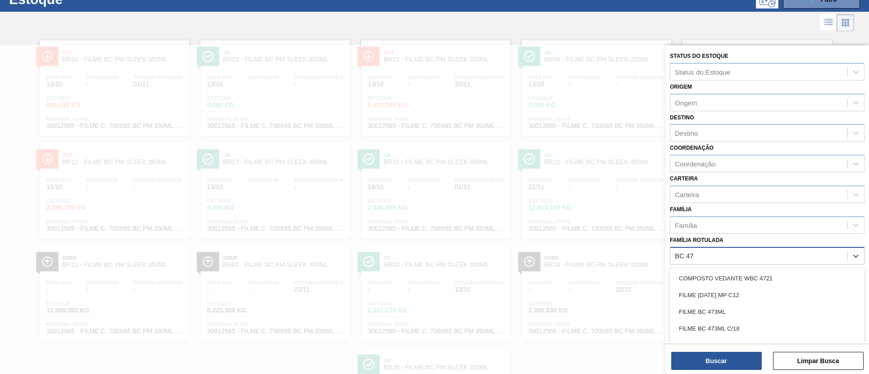
type Rotulada "[DATE]"
drag, startPoint x: 743, startPoint y: 290, endPoint x: 738, endPoint y: 302, distance: 12.0
click at [743, 291] on div "FILME BC 473ML" at bounding box center [767, 295] width 195 height 17
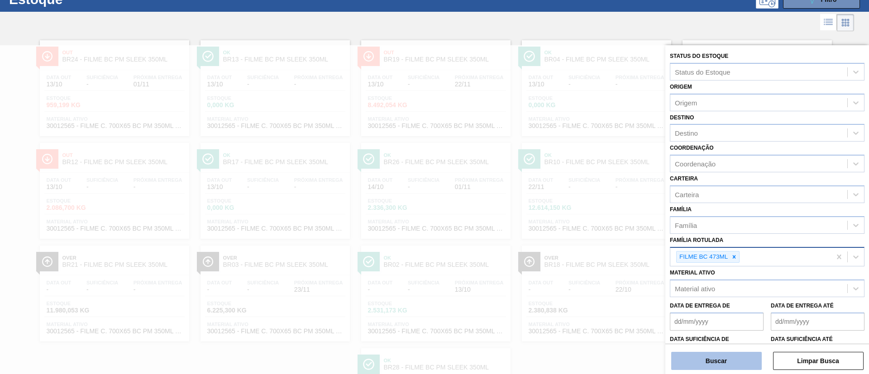
click at [705, 353] on button "Buscar" at bounding box center [716, 361] width 91 height 18
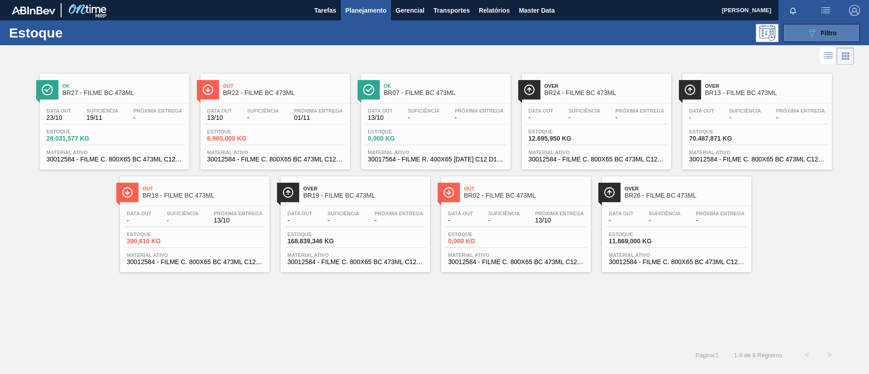
click at [834, 39] on button "089F7B8B-B2A5-4AFE-B5C0-19BA573D28AC Filtro" at bounding box center [821, 33] width 77 height 18
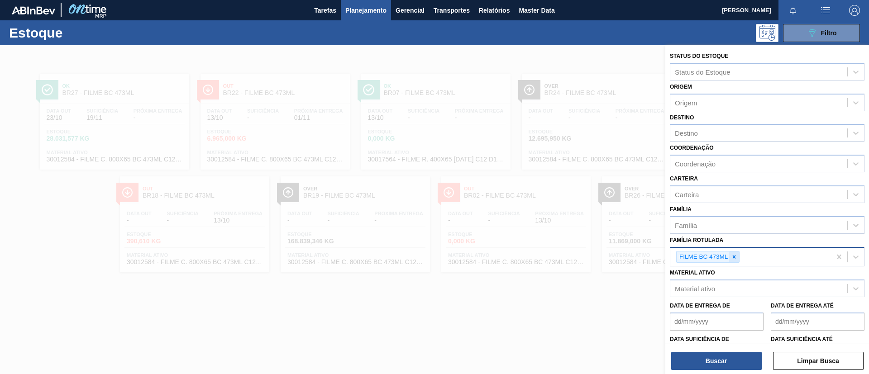
click at [733, 257] on icon at bounding box center [734, 257] width 6 height 6
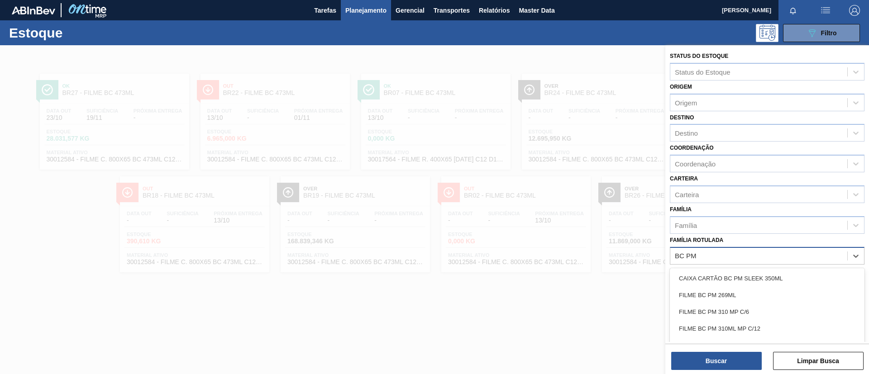
type Rotulada "BC PM SL"
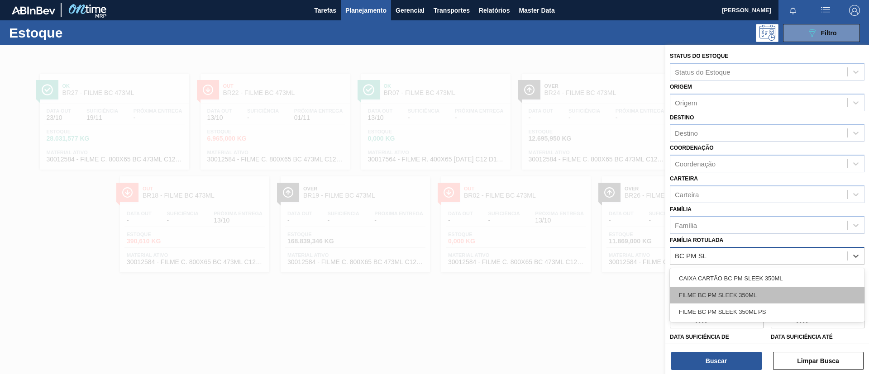
click at [757, 294] on div "FILME BC PM SLEEK 350ML" at bounding box center [767, 295] width 195 height 17
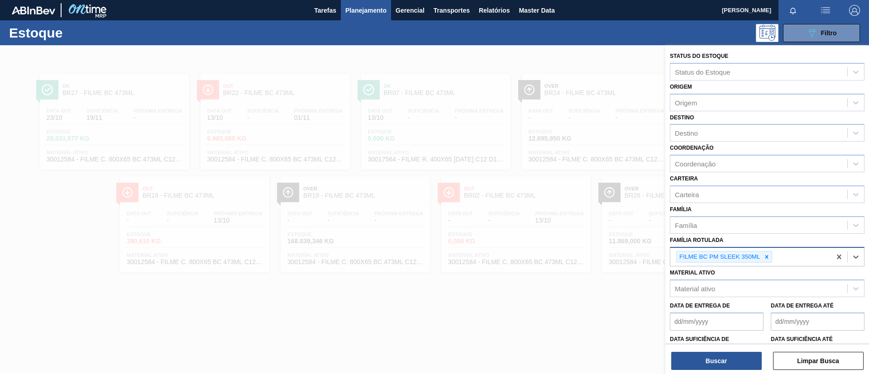
click at [727, 371] on div "Status do Estoque Status do Estoque Origem Origem Destino Destino Coordenação C…" at bounding box center [768, 210] width 204 height 331
click at [724, 360] on button "Buscar" at bounding box center [716, 361] width 91 height 18
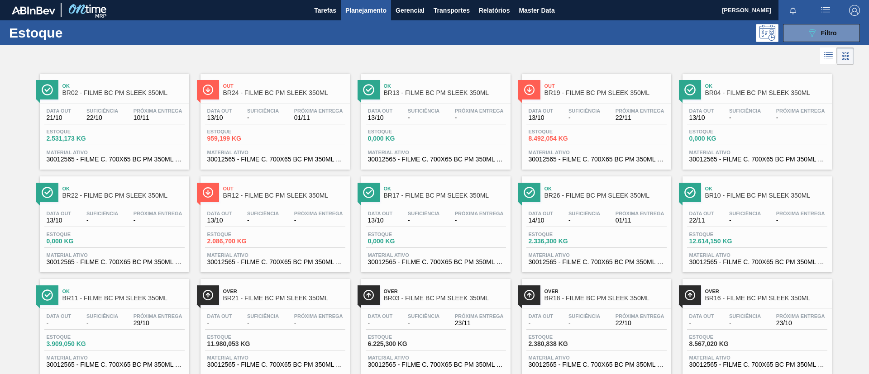
click at [147, 91] on span "BR02 - FILME BC PM SLEEK 350ML" at bounding box center [123, 93] width 122 height 7
click at [371, 39] on div "089F7B8B-B2A5-4AFE-B5C0-19BA573D28AC Filtro" at bounding box center [504, 33] width 720 height 18
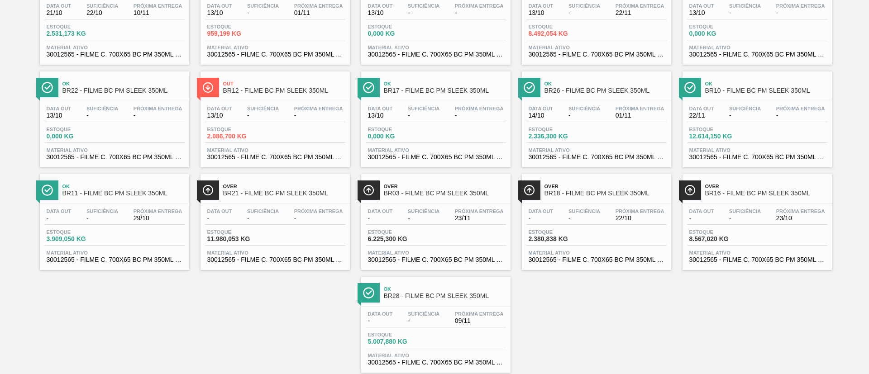
scroll to position [126, 0]
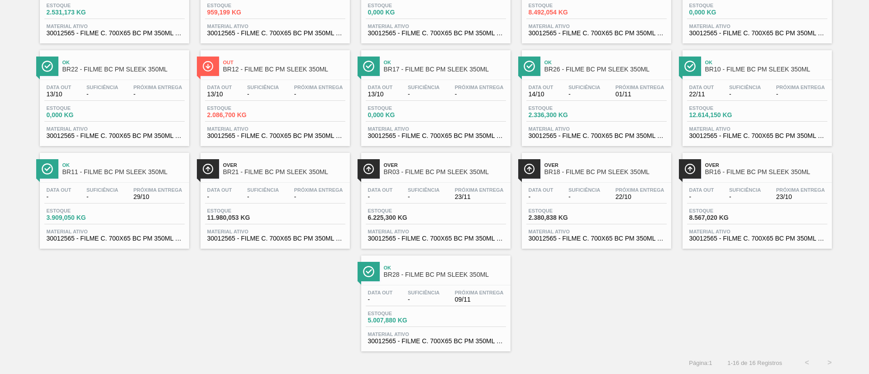
click at [459, 188] on span "Próxima Entrega" at bounding box center [479, 189] width 49 height 5
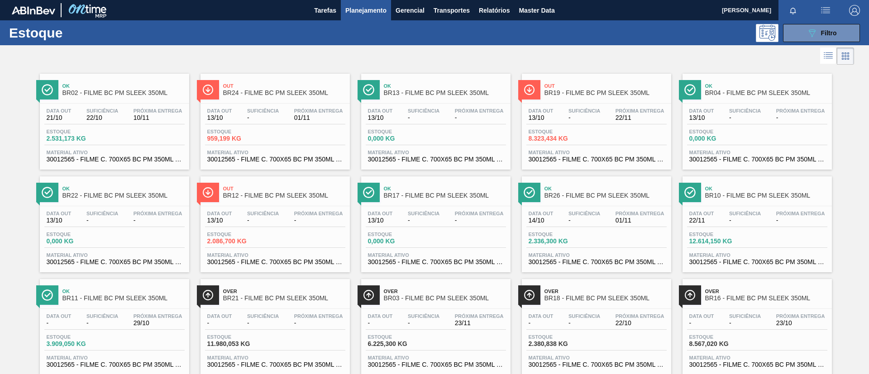
click at [313, 48] on div at bounding box center [427, 56] width 854 height 22
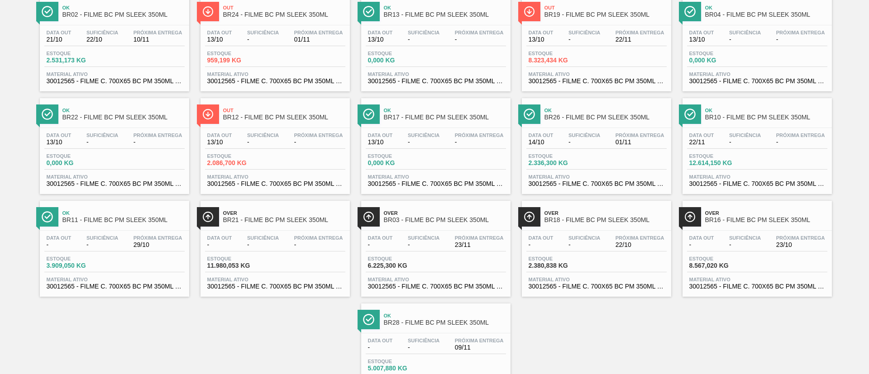
scroll to position [58, 0]
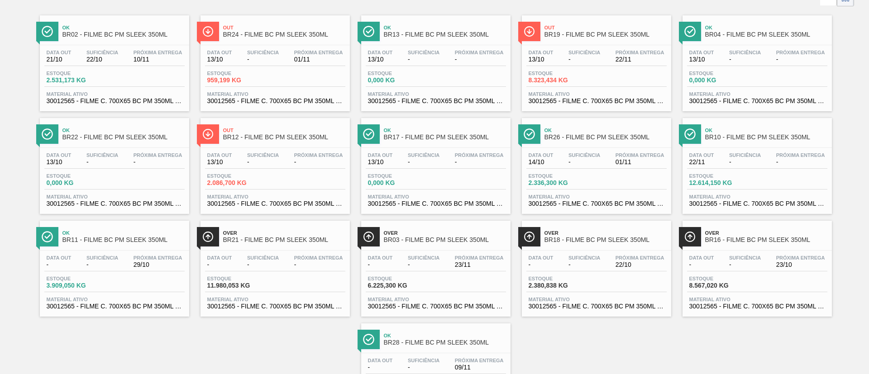
click at [607, 266] on div "Data out - Suficiência - Próxima Entrega 22/10" at bounding box center [597, 263] width 140 height 16
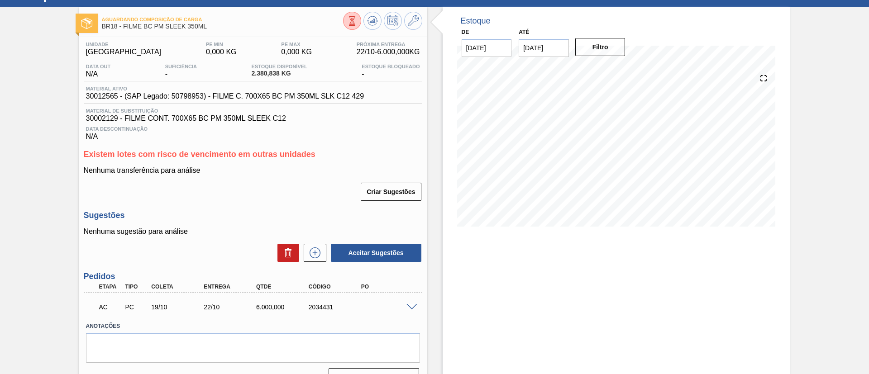
scroll to position [58, 0]
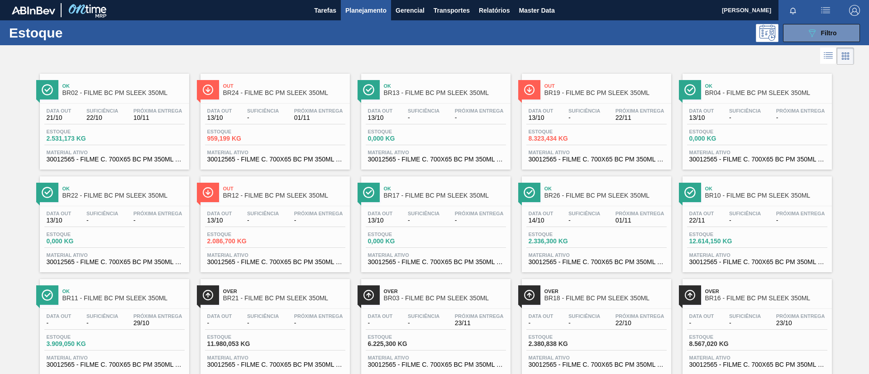
click at [484, 56] on div at bounding box center [427, 56] width 854 height 22
click at [812, 38] on button "089F7B8B-B2A5-4AFE-B5C0-19BA573D28AC Filtro" at bounding box center [821, 33] width 77 height 18
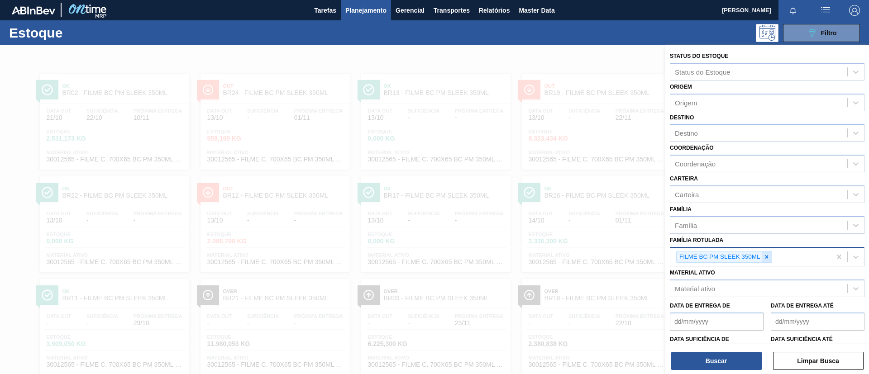
click at [766, 259] on icon at bounding box center [767, 257] width 6 height 6
paste Rotulada "FILME SODA 350ML"
type Rotulada "FILME SODA 350ML"
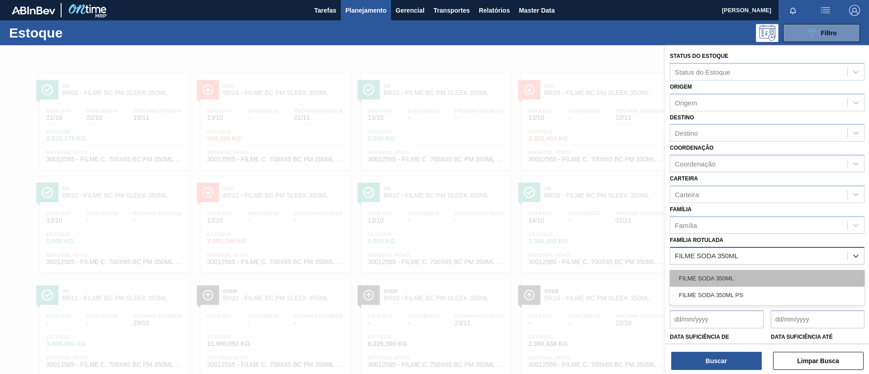
click at [758, 273] on div "FILME SODA 350ML" at bounding box center [767, 278] width 195 height 17
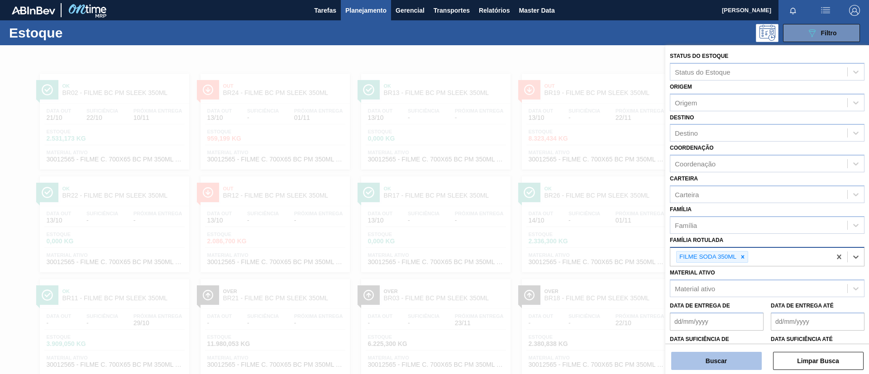
click at [707, 363] on button "Buscar" at bounding box center [716, 361] width 91 height 18
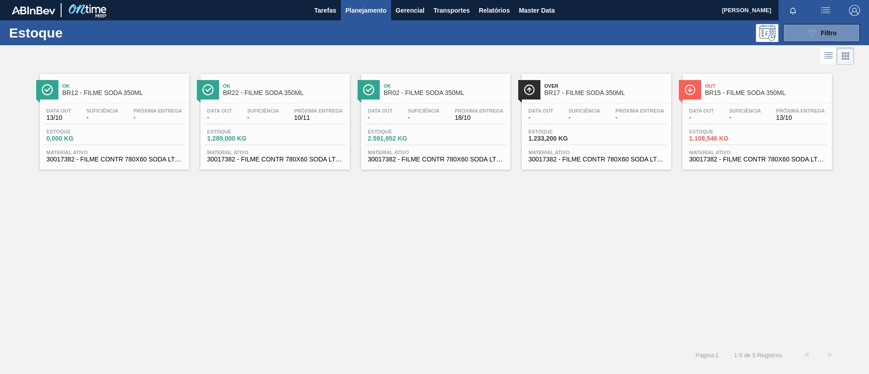
click at [776, 95] on span "BR15 - FILME SODA 350ML" at bounding box center [766, 93] width 122 height 7
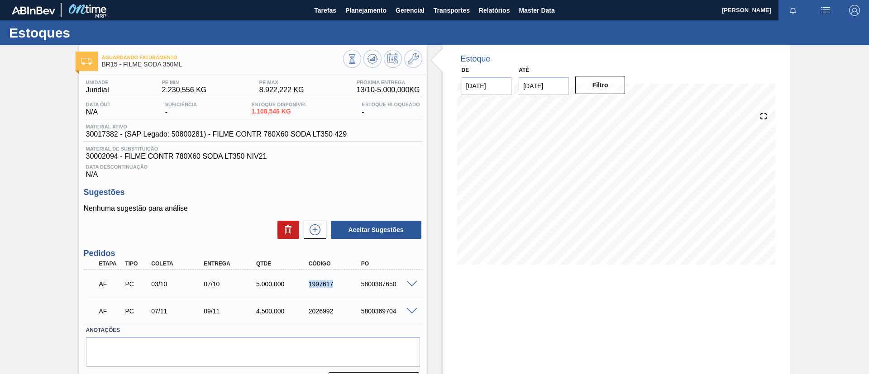
drag, startPoint x: 300, startPoint y: 284, endPoint x: 344, endPoint y: 286, distance: 43.9
click at [344, 286] on div "AF PC 03/10 07/10 5.000,000 1997617 5800387650" at bounding box center [250, 283] width 315 height 18
copy div "1997617"
drag, startPoint x: 340, startPoint y: 298, endPoint x: 244, endPoint y: 62, distance: 255.3
click at [340, 298] on div "AF PC 07/11 09/11 4.500,000 2026992 5800369704 Material 30017382 - FILME CONTR …" at bounding box center [253, 310] width 339 height 27
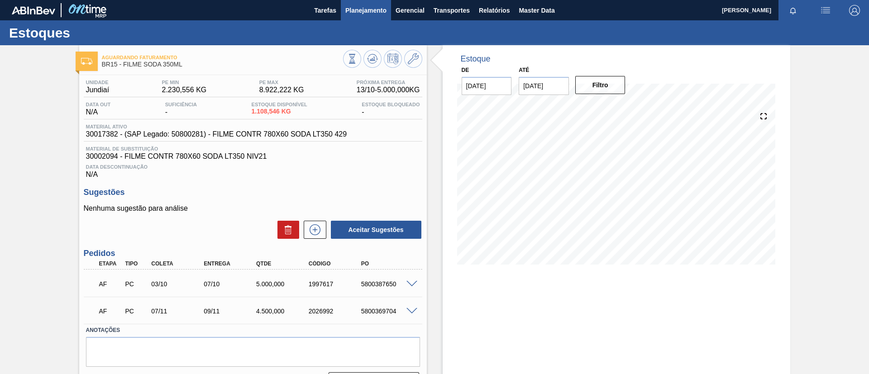
click at [350, 17] on button "Planejamento" at bounding box center [366, 10] width 50 height 20
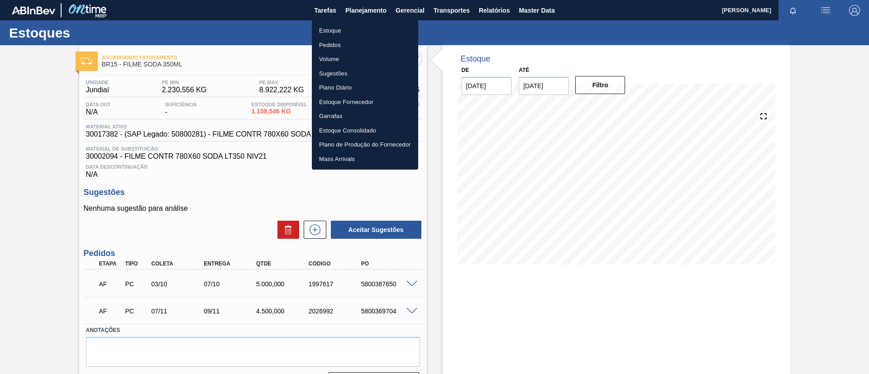
drag, startPoint x: 358, startPoint y: 28, endPoint x: 400, endPoint y: 37, distance: 43.2
click at [358, 28] on li "Estoque" at bounding box center [365, 31] width 106 height 14
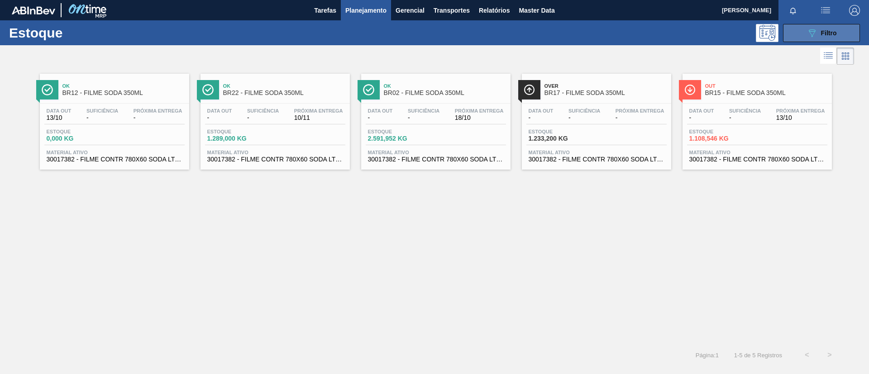
click at [818, 36] on div "089F7B8B-B2A5-4AFE-B5C0-19BA573D28AC Filtro" at bounding box center [822, 33] width 30 height 11
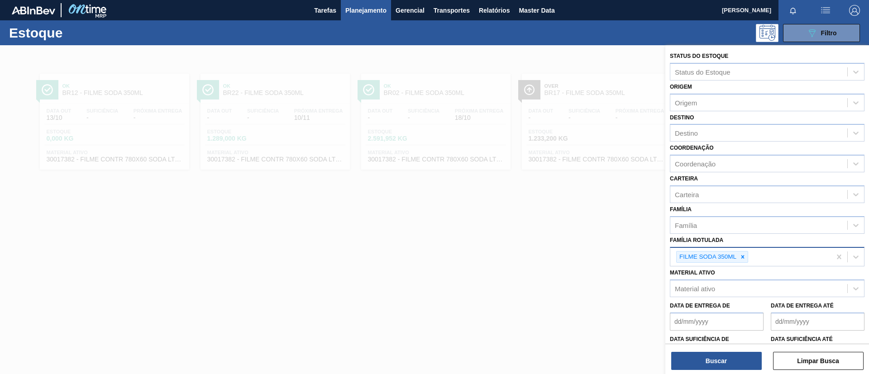
click at [743, 252] on div at bounding box center [743, 257] width 10 height 11
paste Rotulada "FILME PC BLACK 350ML"
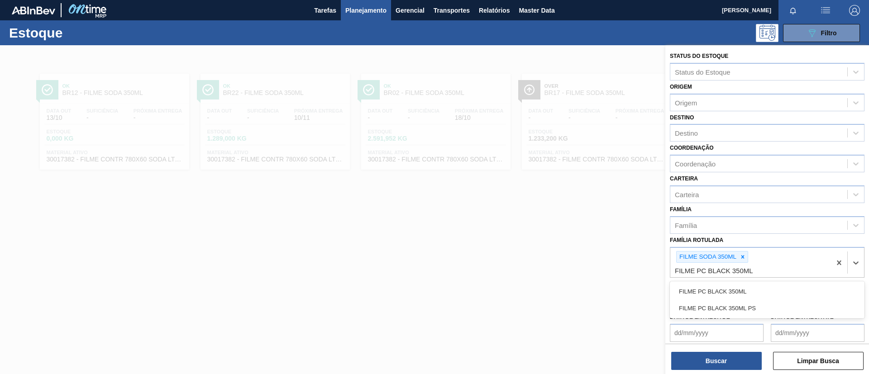
type Rotulada "FILME PC BLACK 350ML"
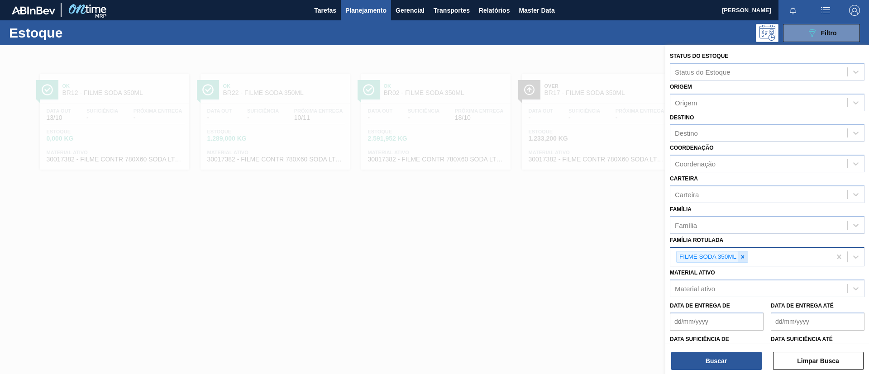
click at [743, 257] on icon at bounding box center [743, 256] width 3 height 3
paste Rotulada "FILME PC BLACK 350ML"
type Rotulada "FILME PC BLACK 350ML"
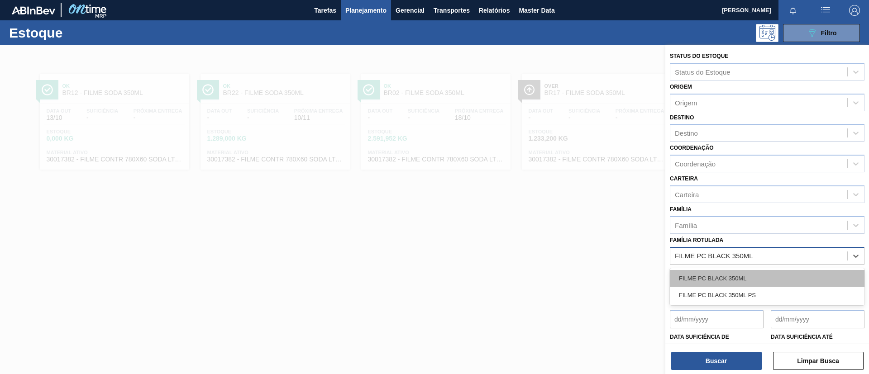
click at [753, 280] on div "FILME PC BLACK 350ML" at bounding box center [767, 278] width 195 height 17
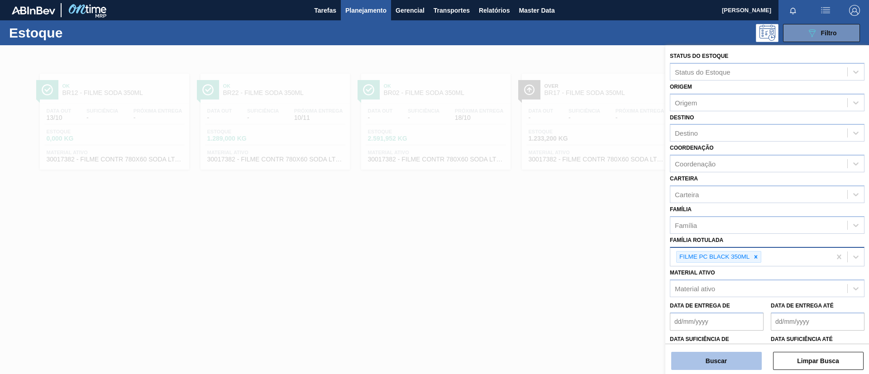
click at [720, 363] on button "Buscar" at bounding box center [716, 361] width 91 height 18
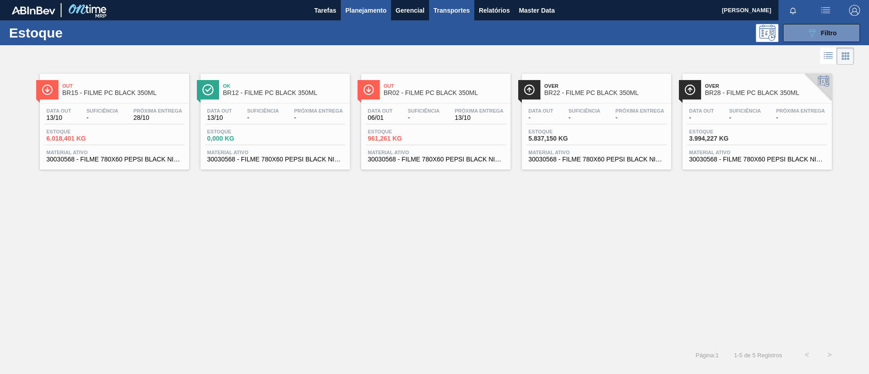
click at [432, 82] on div "Out BR02 - FILME PC BLACK 350ML" at bounding box center [445, 90] width 122 height 20
click at [816, 36] on icon "089F7B8B-B2A5-4AFE-B5C0-19BA573D28AC" at bounding box center [812, 33] width 11 height 11
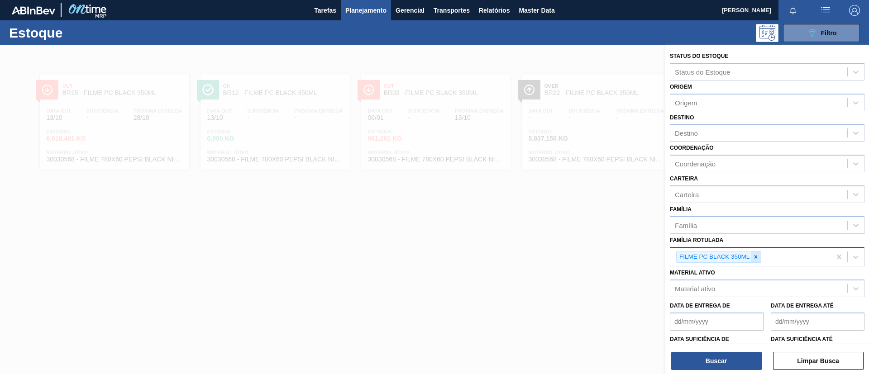
click at [761, 261] on div at bounding box center [756, 257] width 10 height 11
paste Rotulada "FILME SK 269ML"
type Rotulada "FILME SK 269ML"
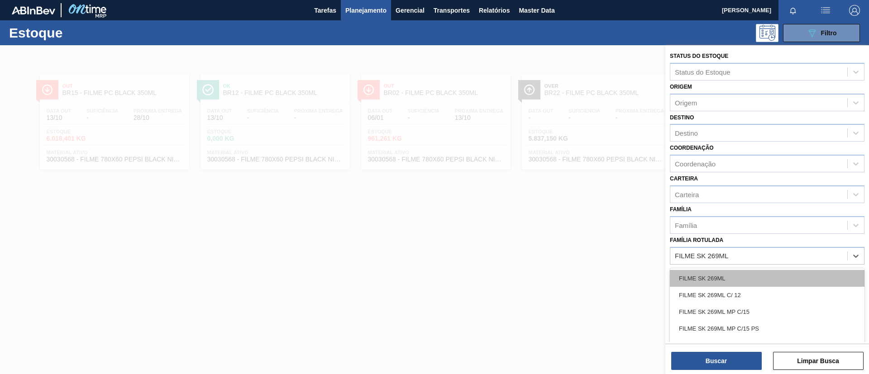
click at [755, 271] on div "FILME SK 269ML" at bounding box center [767, 278] width 195 height 17
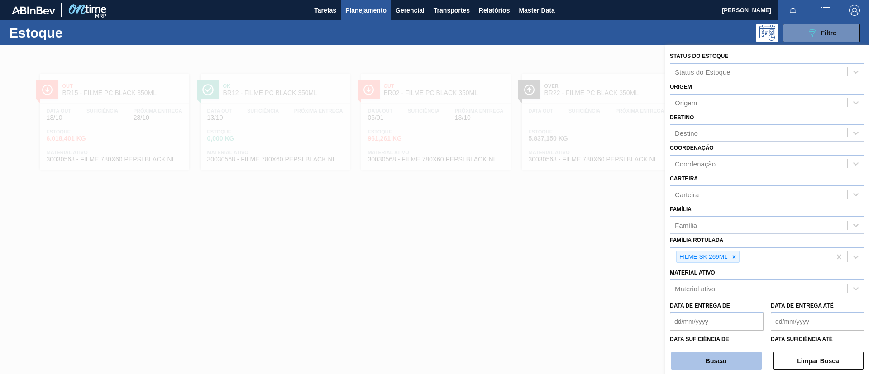
click at [712, 362] on button "Buscar" at bounding box center [716, 361] width 91 height 18
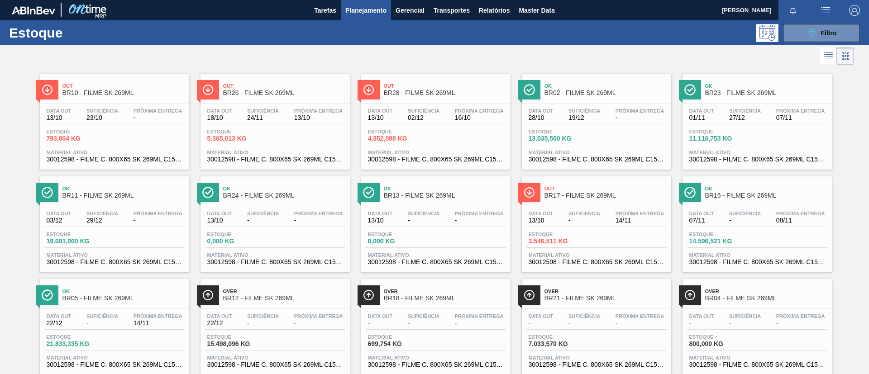
click at [97, 116] on span "23/10" at bounding box center [102, 118] width 32 height 7
click at [858, 31] on button "089F7B8B-B2A5-4AFE-B5C0-19BA573D28AC Filtro" at bounding box center [821, 33] width 77 height 18
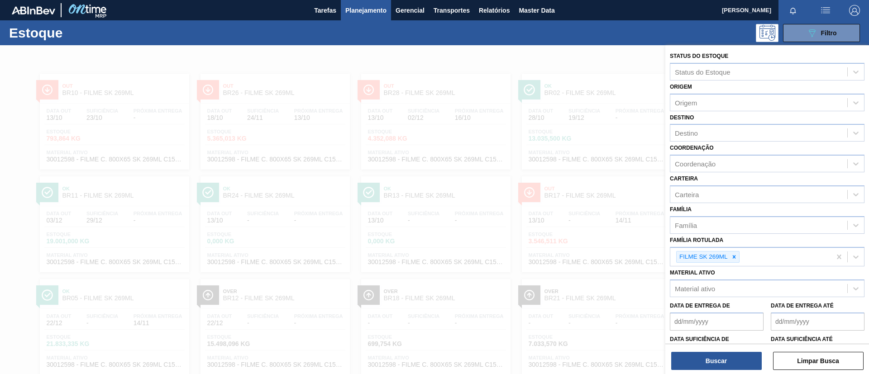
click at [518, 35] on div "089F7B8B-B2A5-4AFE-B5C0-19BA573D28AC Filtro" at bounding box center [504, 33] width 720 height 18
drag, startPoint x: 558, startPoint y: 78, endPoint x: 565, endPoint y: 81, distance: 7.5
click at [559, 79] on div at bounding box center [434, 232] width 869 height 374
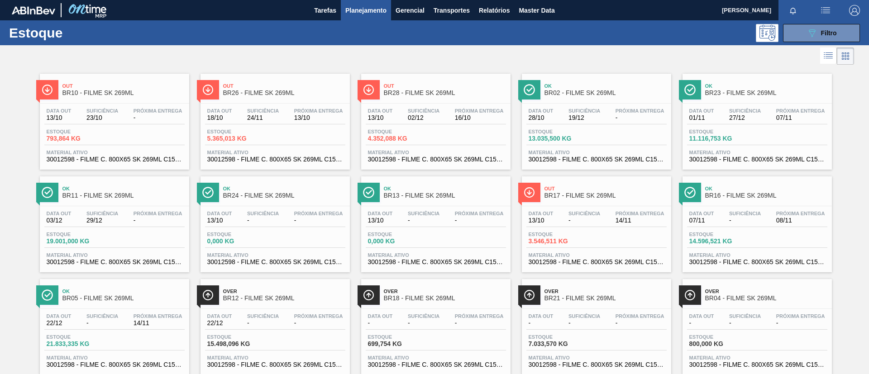
click at [819, 14] on span "button" at bounding box center [826, 10] width 22 height 11
drag, startPoint x: 655, startPoint y: 53, endPoint x: 797, endPoint y: 43, distance: 142.6
click at [656, 54] on div at bounding box center [434, 187] width 869 height 374
click at [838, 38] on button "089F7B8B-B2A5-4AFE-B5C0-19BA573D28AC Filtro" at bounding box center [821, 33] width 77 height 18
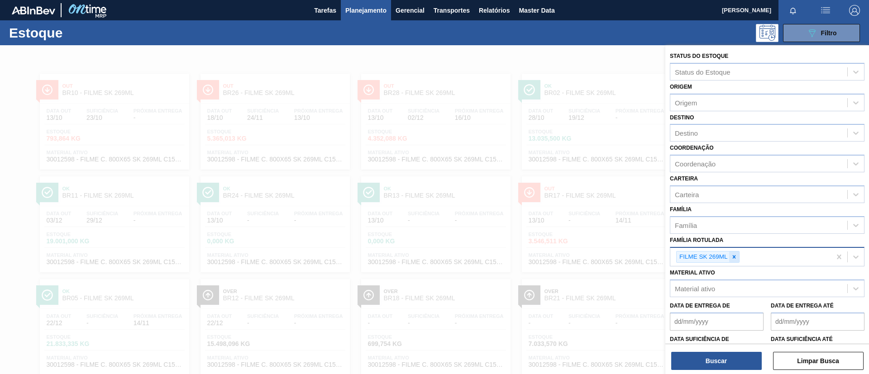
click at [737, 254] on icon at bounding box center [734, 257] width 6 height 6
paste Rotulada "FILME ORIGINAL 269ML MP"
type Rotulada "FILME ORIGINAL 269ML MP"
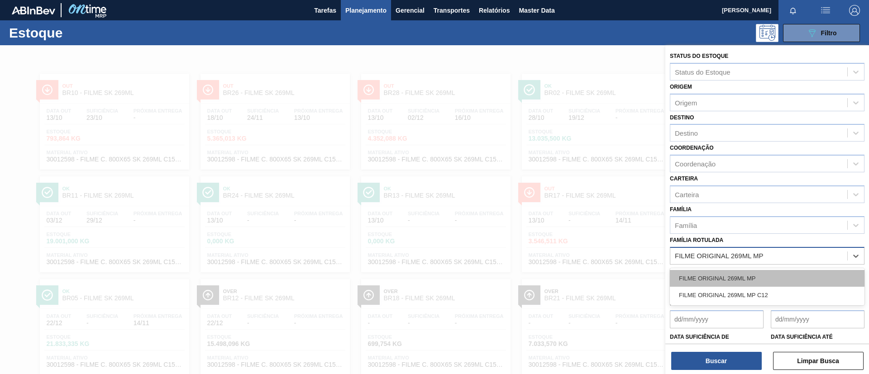
click at [740, 271] on div "FILME ORIGINAL 269ML MP" at bounding box center [767, 278] width 195 height 17
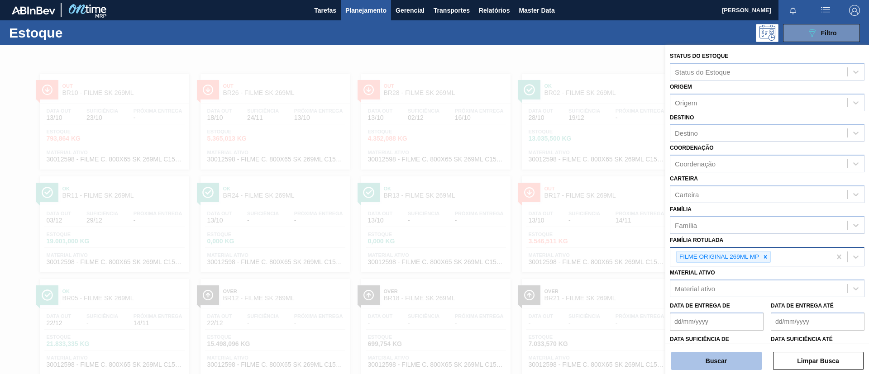
click at [718, 360] on button "Buscar" at bounding box center [716, 361] width 91 height 18
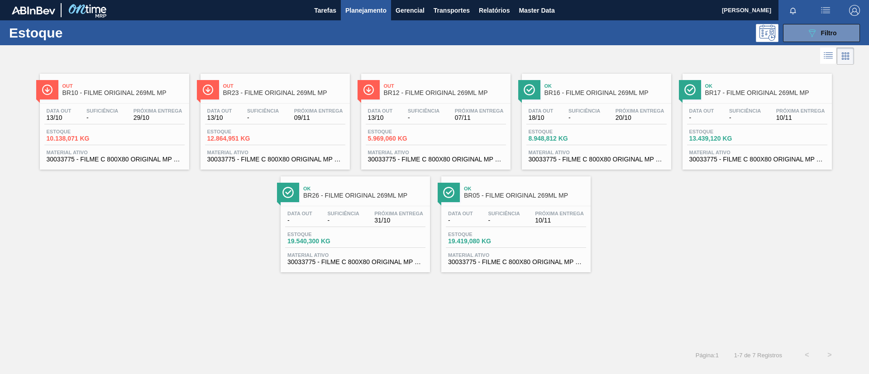
click at [578, 96] on span "BR16 - FILME ORIGINAL 269ML MP" at bounding box center [606, 93] width 122 height 7
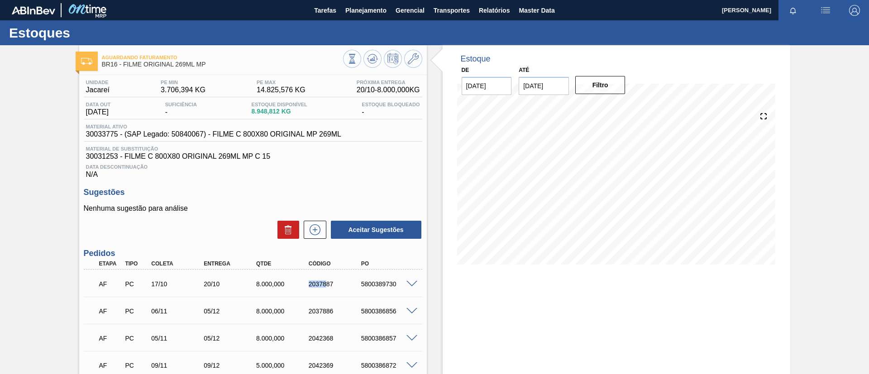
drag, startPoint x: 326, startPoint y: 291, endPoint x: 355, endPoint y: 286, distance: 29.0
click at [330, 292] on div "AF PC 17/10 20/10 8.000,000 2037887 5800389730" at bounding box center [250, 283] width 315 height 18
click at [333, 291] on div "AF PC 17/10 20/10 8.000,000 2037887 5800389730" at bounding box center [250, 283] width 315 height 18
drag, startPoint x: 306, startPoint y: 285, endPoint x: 341, endPoint y: 283, distance: 34.9
click at [341, 288] on div "AF PC 17/10 20/10 8.000,000 2037887 5800389730" at bounding box center [250, 283] width 315 height 18
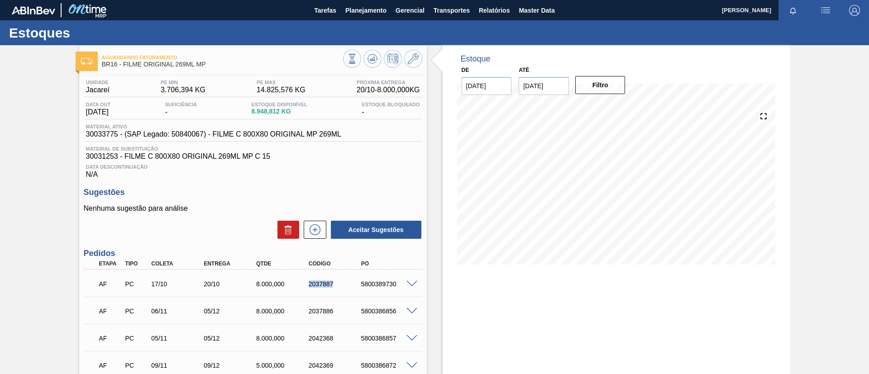
copy div "2037887"
drag, startPoint x: 362, startPoint y: 13, endPoint x: 360, endPoint y: 29, distance: 15.9
click at [361, 14] on span "Planejamento" at bounding box center [365, 10] width 41 height 11
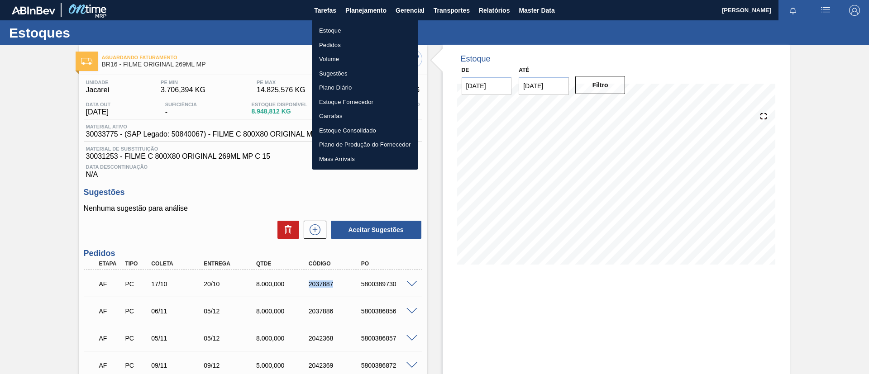
click at [360, 29] on li "Estoque" at bounding box center [365, 31] width 106 height 14
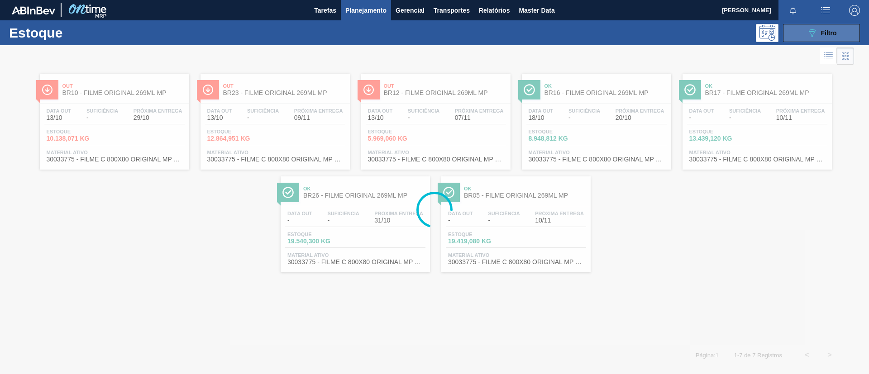
click at [845, 35] on button "089F7B8B-B2A5-4AFE-B5C0-19BA573D28AC Filtro" at bounding box center [821, 33] width 77 height 18
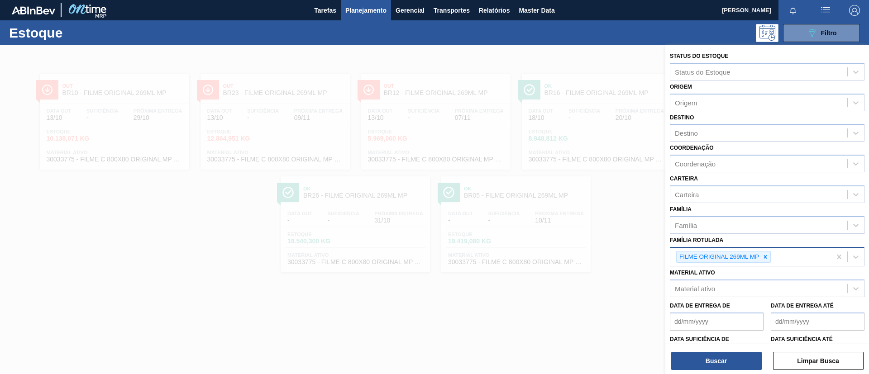
click at [763, 255] on icon at bounding box center [765, 257] width 6 height 6
paste Rotulada "FILME BC 350ML MP C/ 18"
type Rotulada "FILME BC 350ML MP C/ 18"
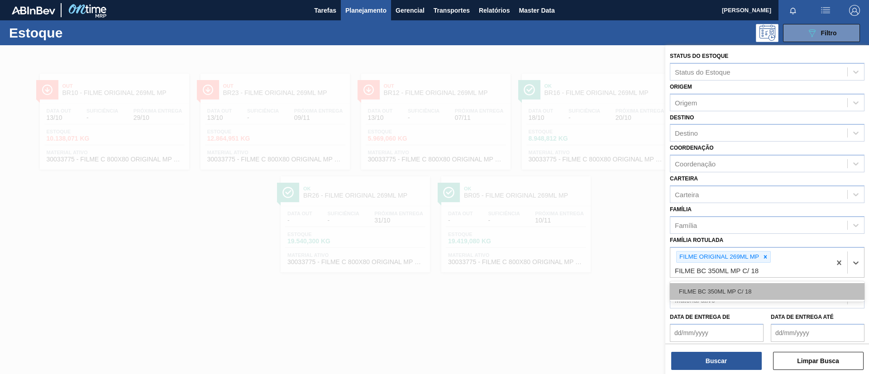
click at [774, 297] on div "FILME BC 350ML MP C/ 18" at bounding box center [767, 291] width 195 height 17
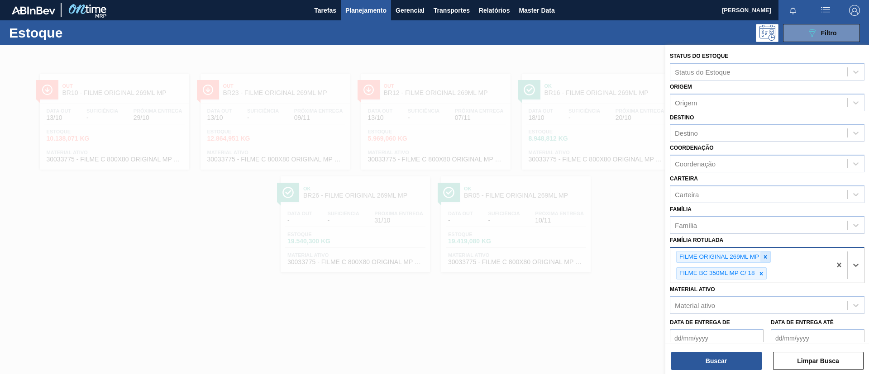
click at [767, 258] on icon at bounding box center [765, 257] width 6 height 6
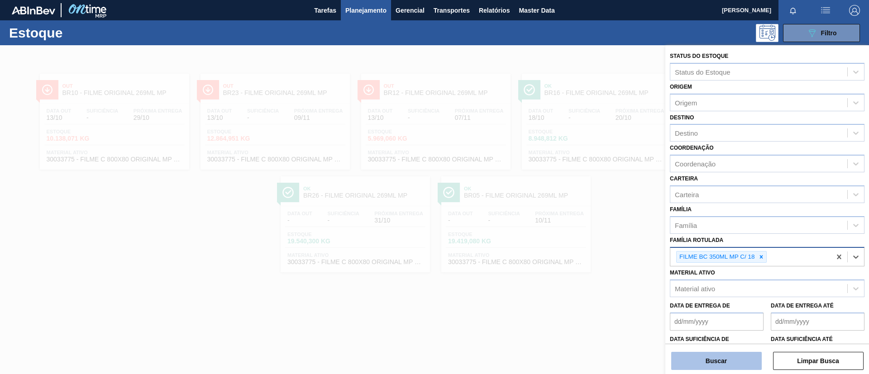
click at [737, 359] on button "Buscar" at bounding box center [716, 361] width 91 height 18
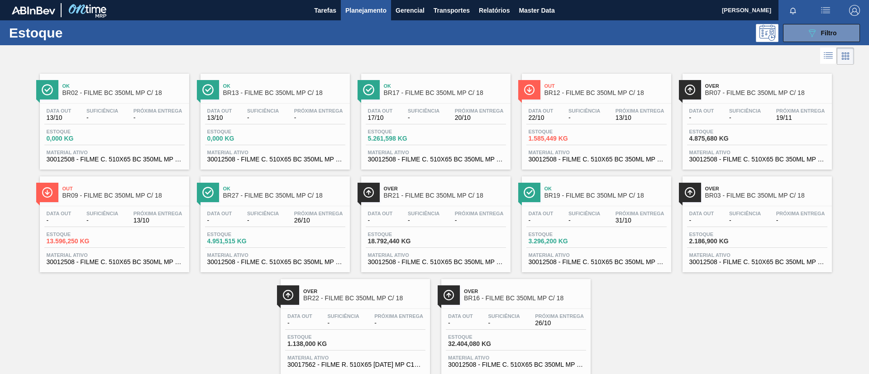
click at [454, 80] on div "Ok BR17 - FILME BC 350ML MP C/ 18" at bounding box center [445, 90] width 122 height 20
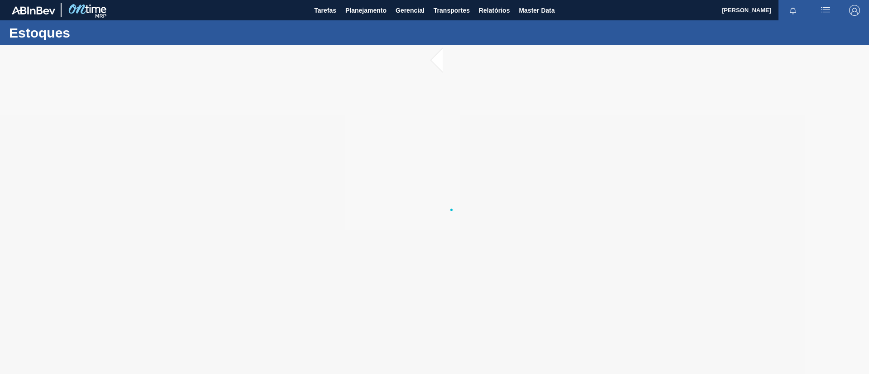
click at [435, 64] on div at bounding box center [434, 209] width 869 height 329
click at [440, 59] on div at bounding box center [434, 209] width 869 height 329
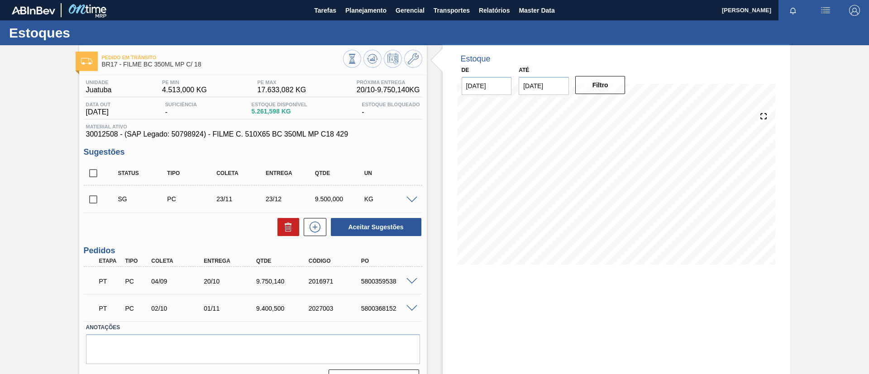
click at [410, 307] on span at bounding box center [412, 309] width 11 height 7
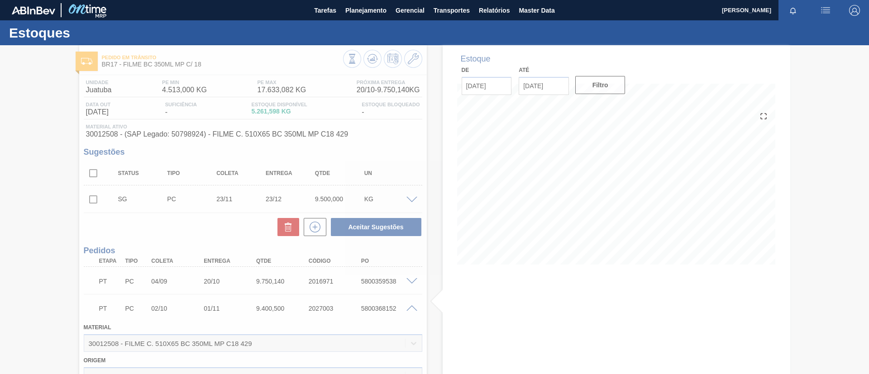
click at [357, 305] on div at bounding box center [434, 209] width 869 height 329
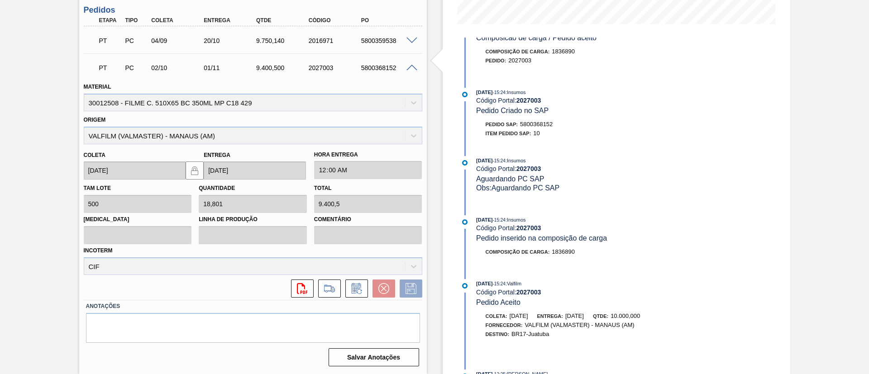
scroll to position [393, 0]
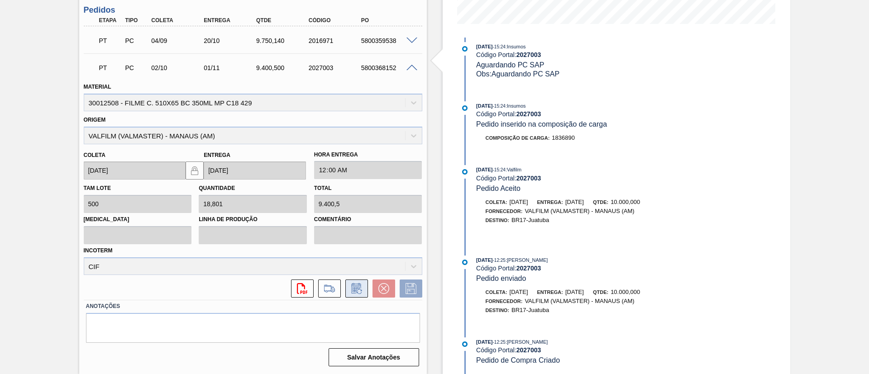
click at [361, 285] on icon at bounding box center [357, 288] width 14 height 11
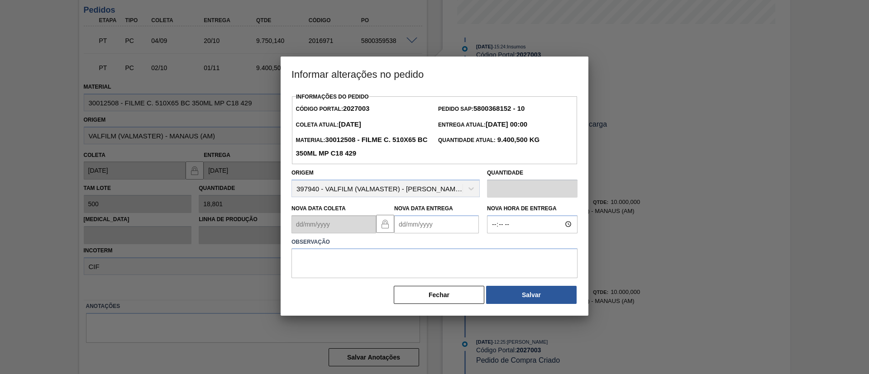
click at [440, 238] on label "Observação" at bounding box center [435, 242] width 286 height 13
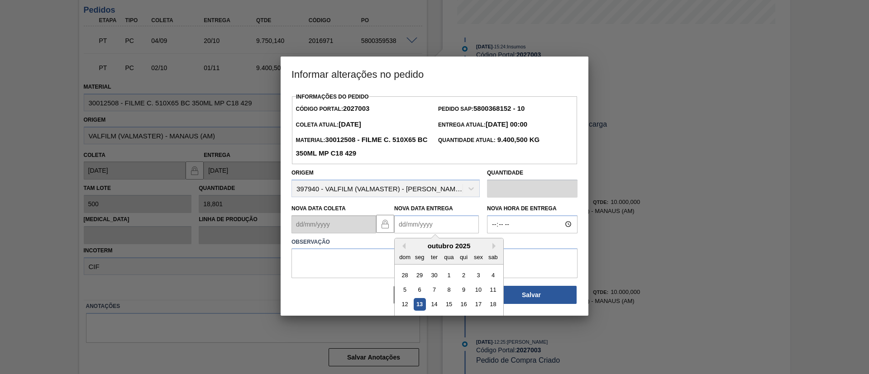
click at [442, 227] on Entrega2027003 "Nova Data Entrega" at bounding box center [436, 225] width 85 height 18
click at [493, 244] on button "Next Month" at bounding box center [496, 246] width 6 height 6
click at [433, 307] on div "11" at bounding box center [434, 304] width 12 height 12
type Entrega2027003 "11/11/2025"
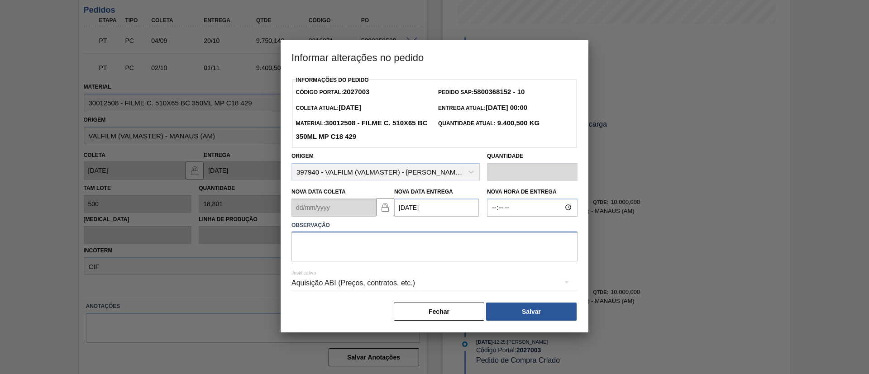
click at [408, 245] on textarea at bounding box center [435, 247] width 286 height 30
type textarea "Data Original"
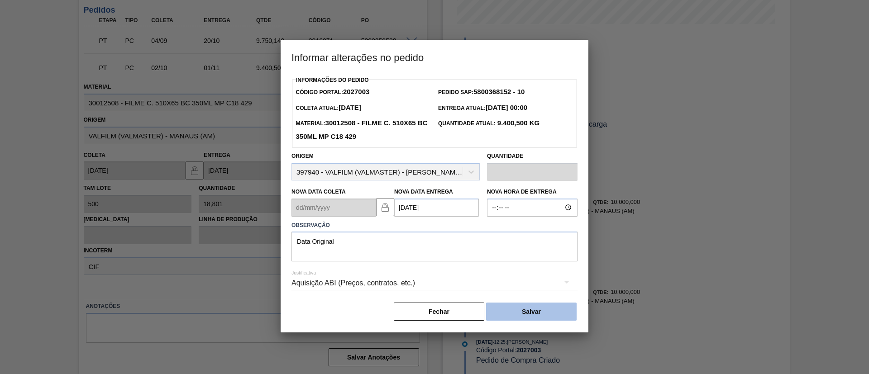
click at [503, 307] on button "Salvar" at bounding box center [531, 312] width 91 height 18
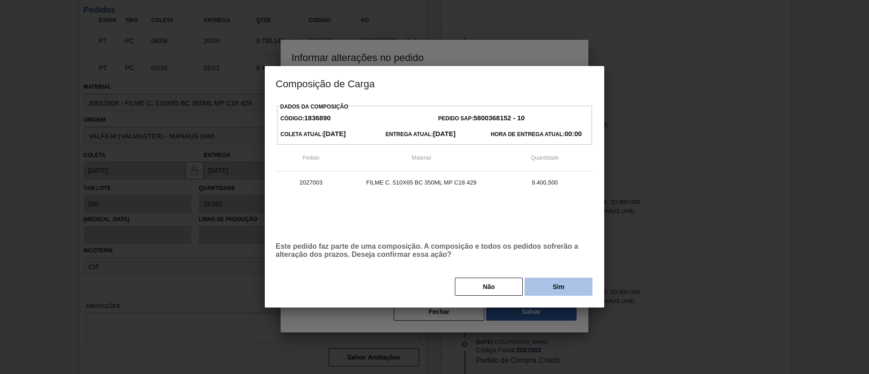
click at [537, 285] on button "Sim" at bounding box center [559, 287] width 68 height 18
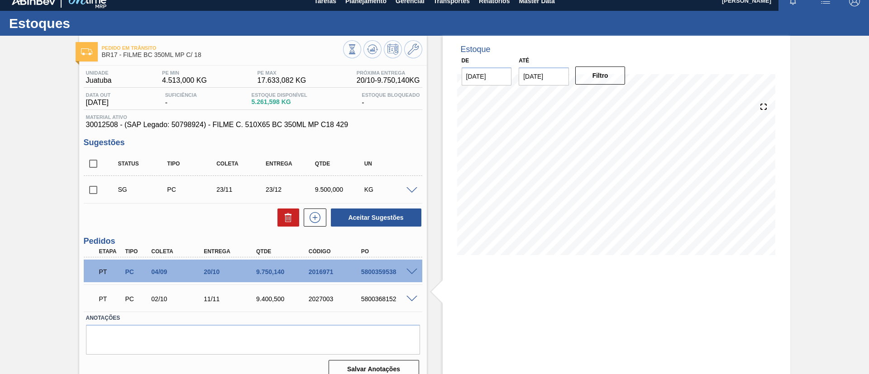
scroll to position [0, 0]
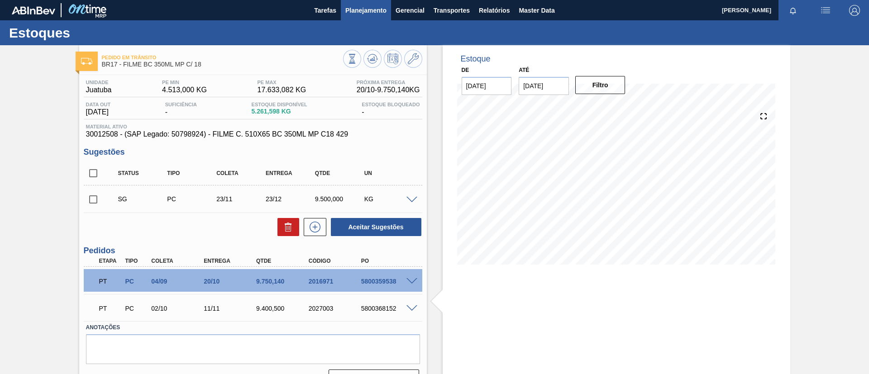
click at [352, 15] on span "Planejamento" at bounding box center [365, 10] width 41 height 11
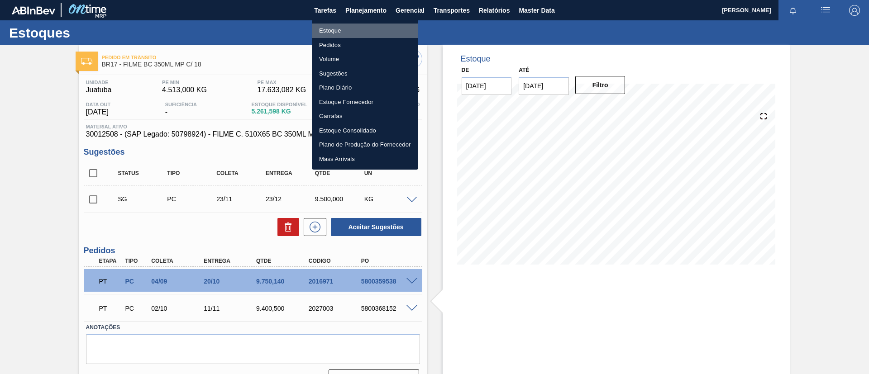
click at [355, 36] on li "Estoque" at bounding box center [365, 31] width 106 height 14
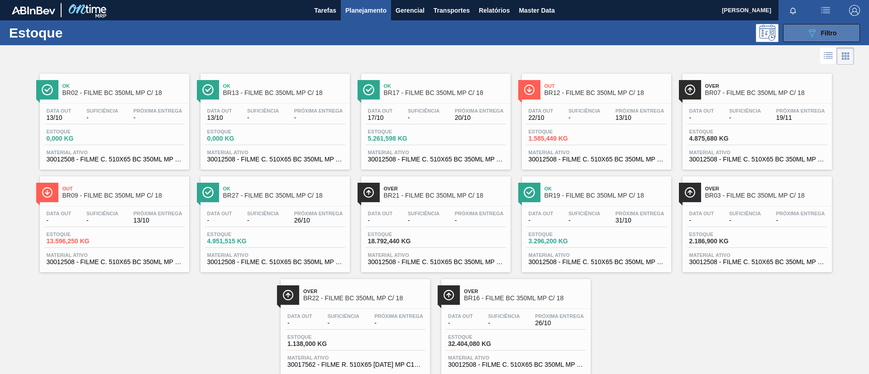
click at [809, 41] on button "089F7B8B-B2A5-4AFE-B5C0-19BA573D28AC Filtro" at bounding box center [821, 33] width 77 height 18
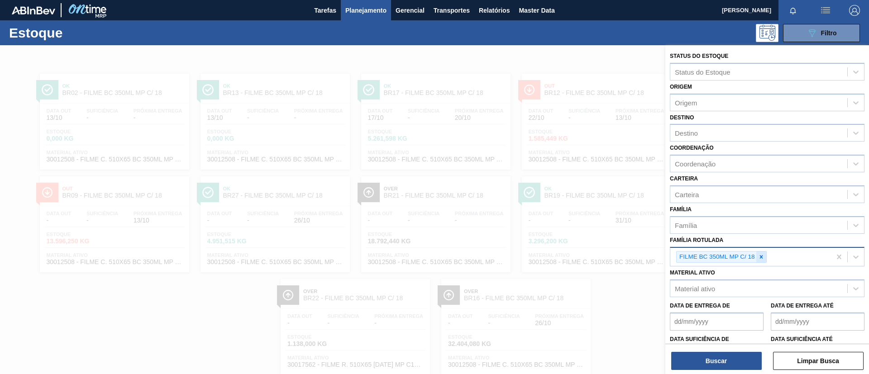
click at [760, 260] on div at bounding box center [762, 257] width 10 height 11
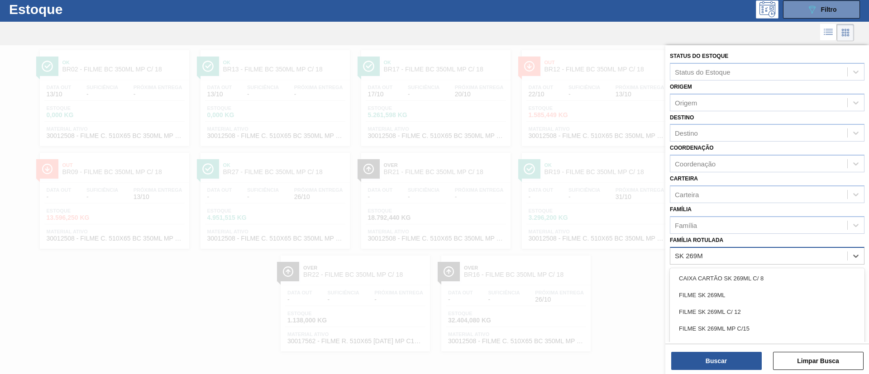
type Rotulada "SK 269ML"
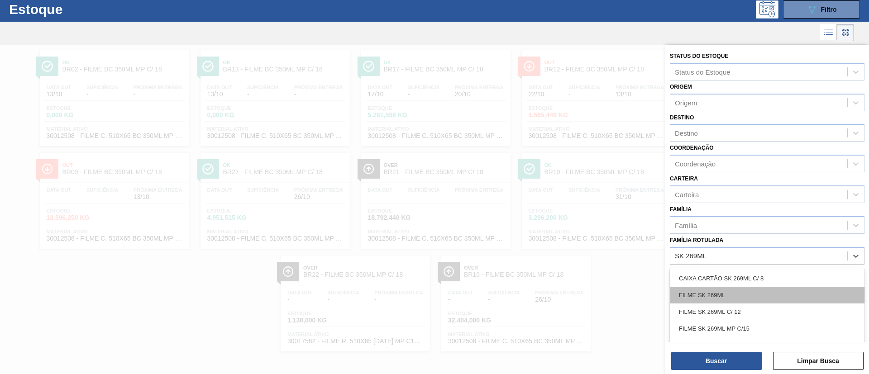
click at [762, 302] on div "FILME SK 269ML" at bounding box center [767, 295] width 195 height 17
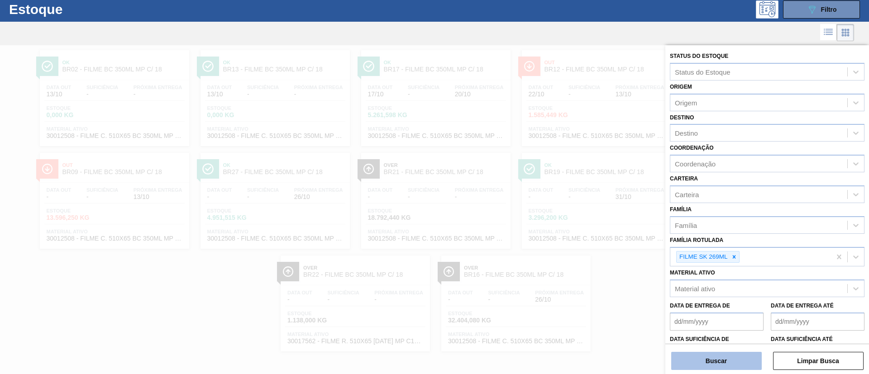
click at [740, 358] on button "Buscar" at bounding box center [716, 361] width 91 height 18
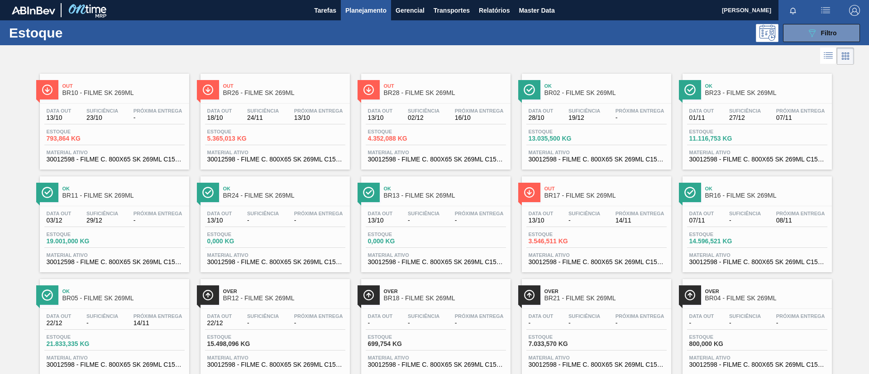
click at [259, 101] on div "Out BR26 - FILME SK 269ML Data out 18/10 Suficiência 24/11 Próxima Entrega 13/1…" at bounding box center [275, 122] width 149 height 96
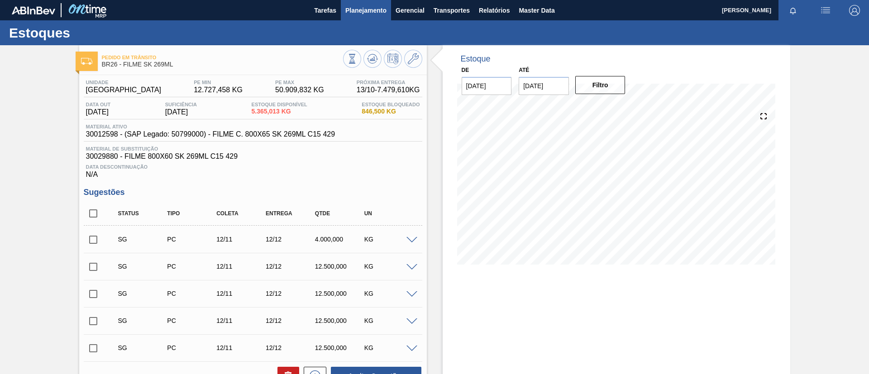
click at [355, 14] on span "Planejamento" at bounding box center [365, 10] width 41 height 11
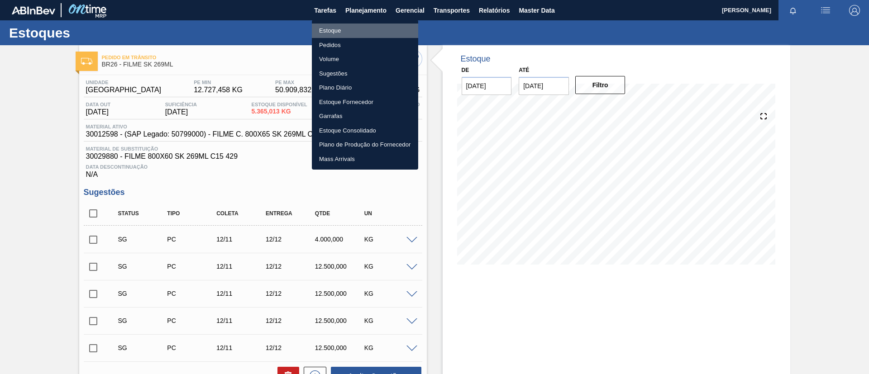
click at [352, 29] on li "Estoque" at bounding box center [365, 31] width 106 height 14
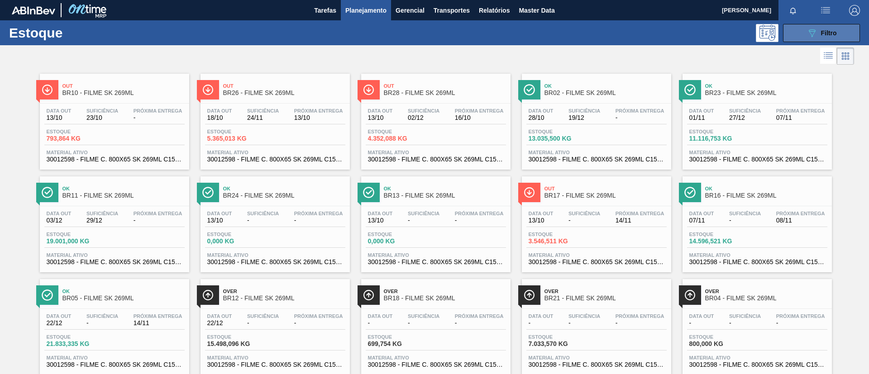
click at [814, 38] on button "089F7B8B-B2A5-4AFE-B5C0-19BA573D28AC Filtro" at bounding box center [821, 33] width 77 height 18
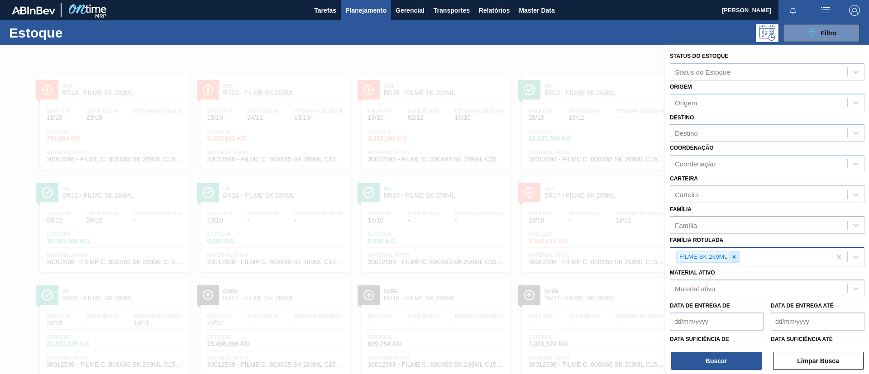
click at [738, 259] on div at bounding box center [734, 257] width 10 height 11
paste Rotulada "FILME STRETCH 23MICRA"
type Rotulada "FILME STRETCH 23MICRA"
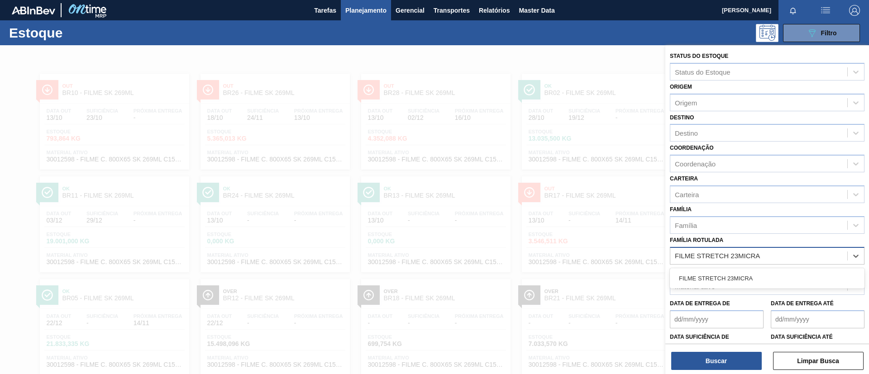
click at [734, 281] on div "FILME STRETCH 23MICRA" at bounding box center [767, 278] width 195 height 17
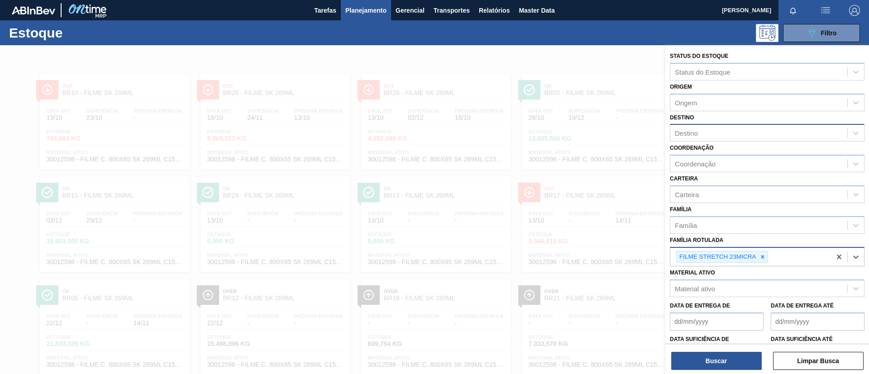
click at [715, 135] on div "Destino" at bounding box center [759, 133] width 177 height 13
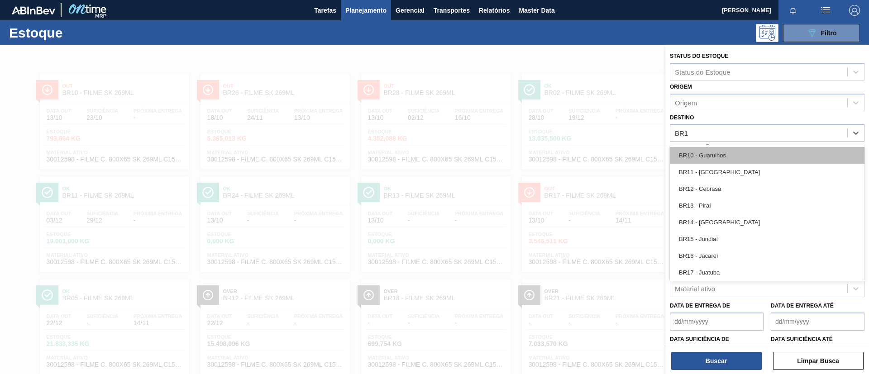
type input "BR16"
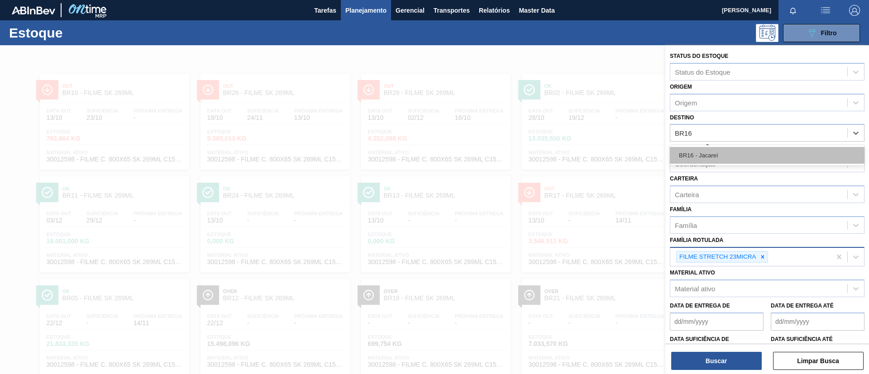
click at [724, 155] on div "BR16 - Jacareí" at bounding box center [767, 155] width 195 height 17
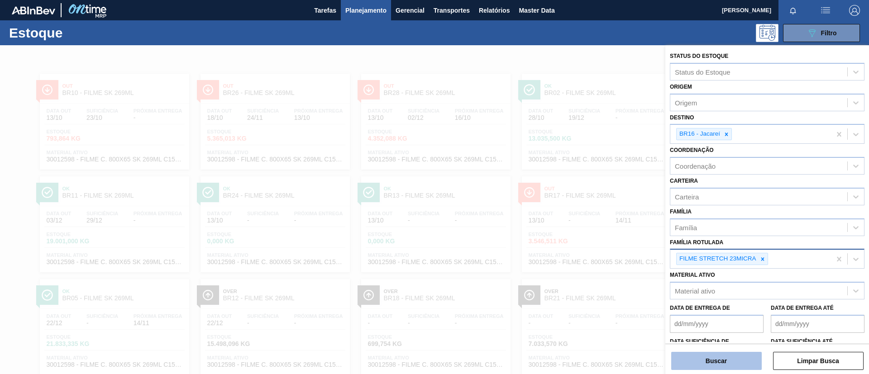
click at [716, 361] on button "Buscar" at bounding box center [716, 361] width 91 height 18
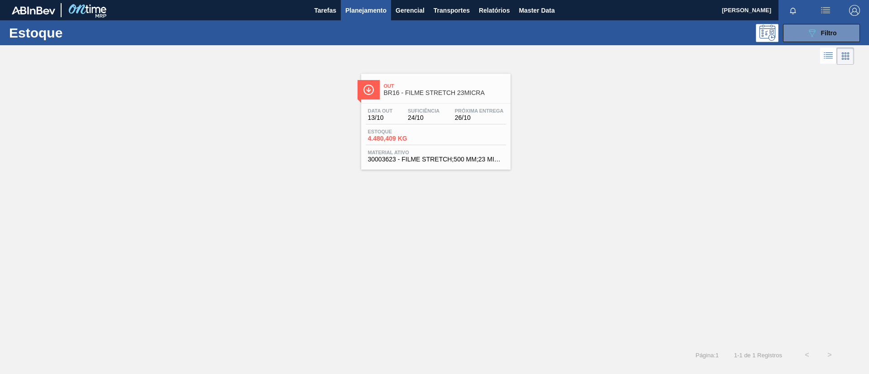
drag, startPoint x: 434, startPoint y: 100, endPoint x: 503, endPoint y: 207, distance: 126.9
click at [434, 100] on div "Out BR16 - FILME STRETCH 23MICRA Data out 13/10 Suficiência 24/10 Próxima Entre…" at bounding box center [435, 122] width 149 height 96
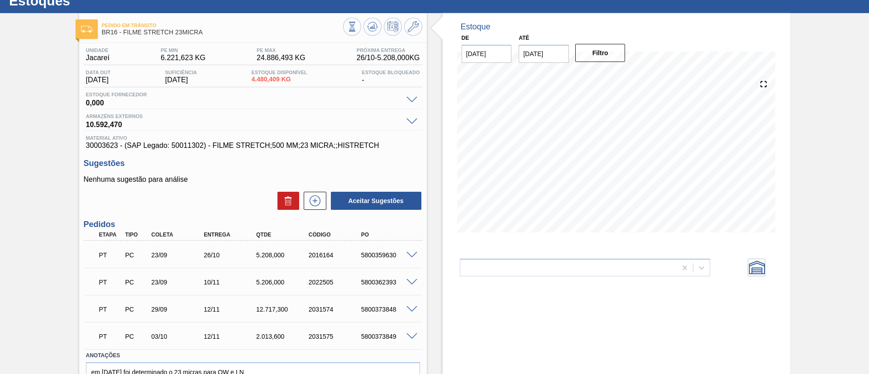
scroll to position [14, 0]
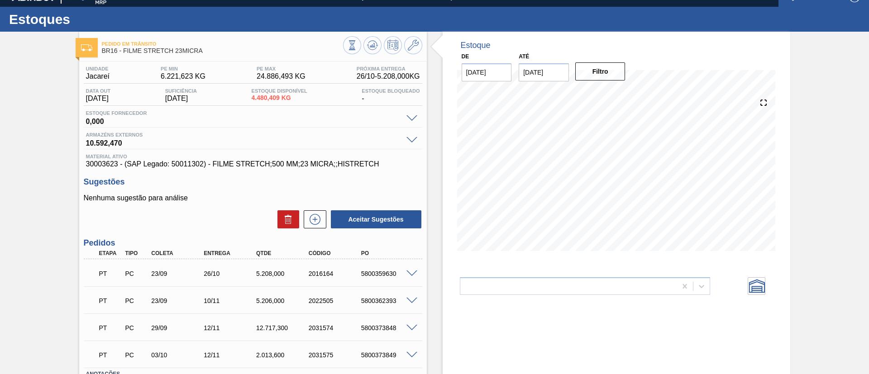
click at [325, 272] on div "2016164" at bounding box center [336, 273] width 59 height 7
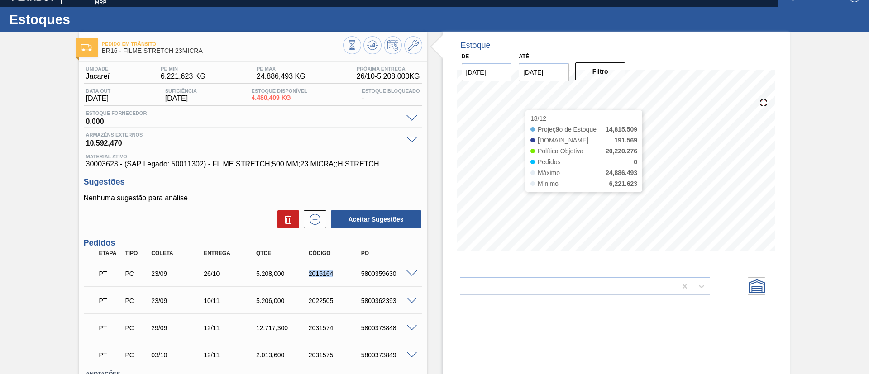
copy div "2016164"
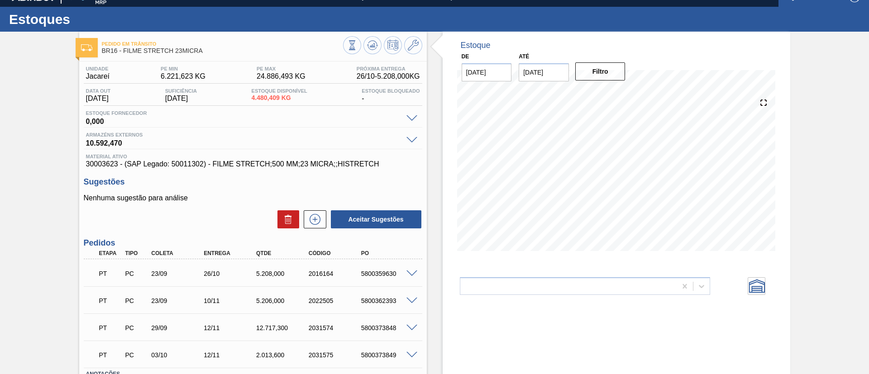
drag, startPoint x: 59, startPoint y: 263, endPoint x: 454, endPoint y: 236, distance: 395.7
click at [60, 264] on div "Pedido em Trânsito BR16 - FILME STRETCH 23MICRA Unidade Jacareí PE MIN 6.221,62…" at bounding box center [434, 237] width 869 height 411
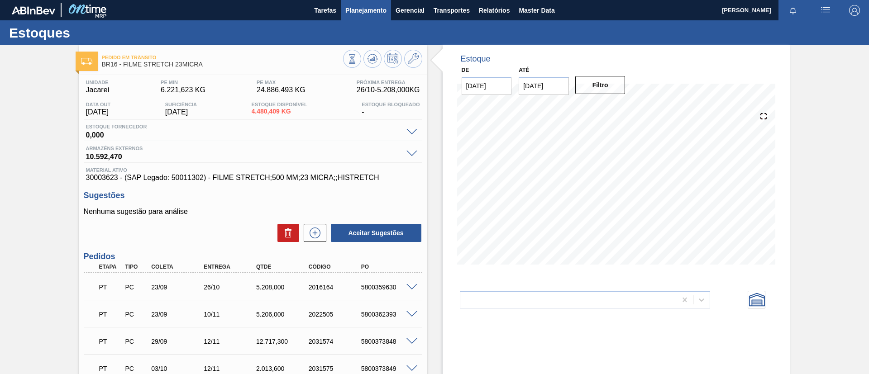
click at [372, 13] on span "Planejamento" at bounding box center [365, 10] width 41 height 11
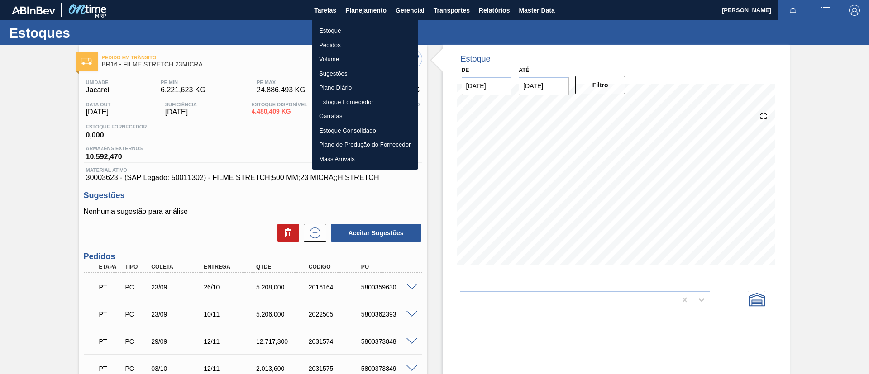
click at [360, 25] on li "Estoque" at bounding box center [365, 31] width 106 height 14
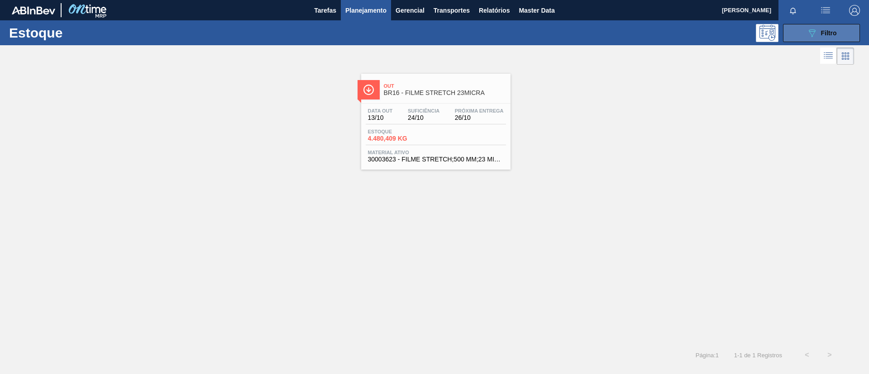
click at [802, 33] on button "089F7B8B-B2A5-4AFE-B5C0-19BA573D28AC Filtro" at bounding box center [821, 33] width 77 height 18
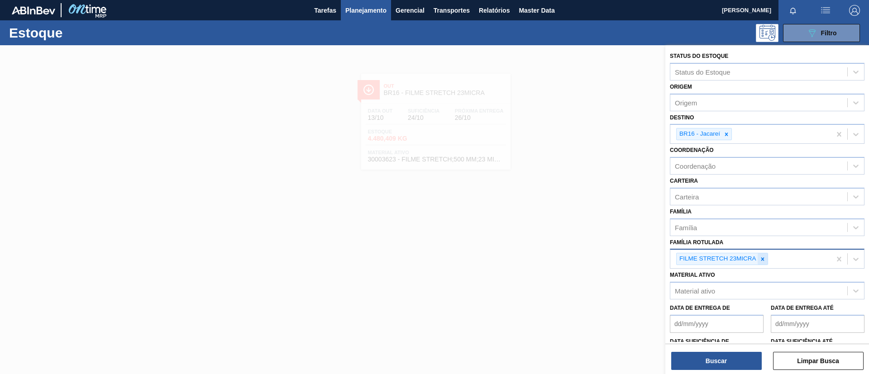
click at [763, 257] on icon at bounding box center [763, 259] width 6 height 6
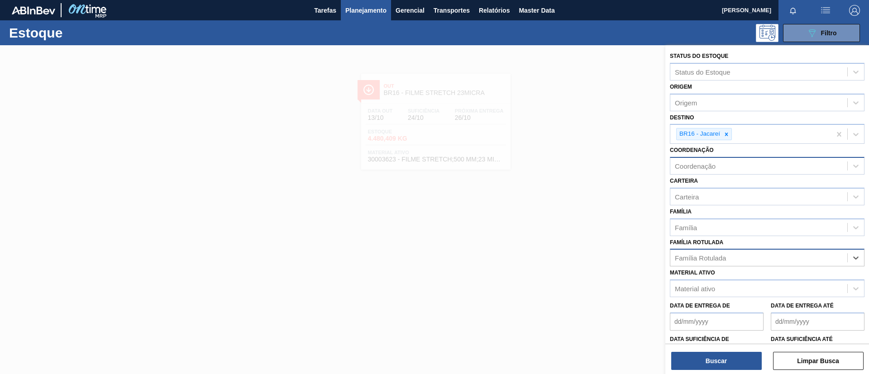
paste Rotulada "FILME AP 350ML"
type Rotulada "FILME AP 350ML"
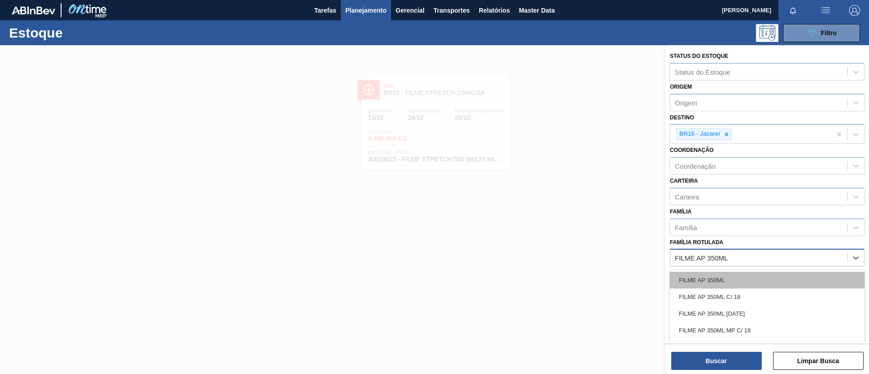
click at [725, 276] on div "FILME AP 350ML" at bounding box center [767, 280] width 195 height 17
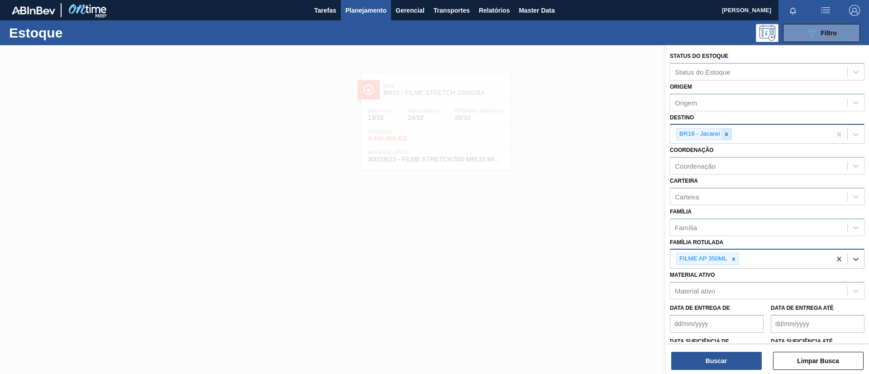
click at [724, 133] on icon at bounding box center [727, 134] width 6 height 6
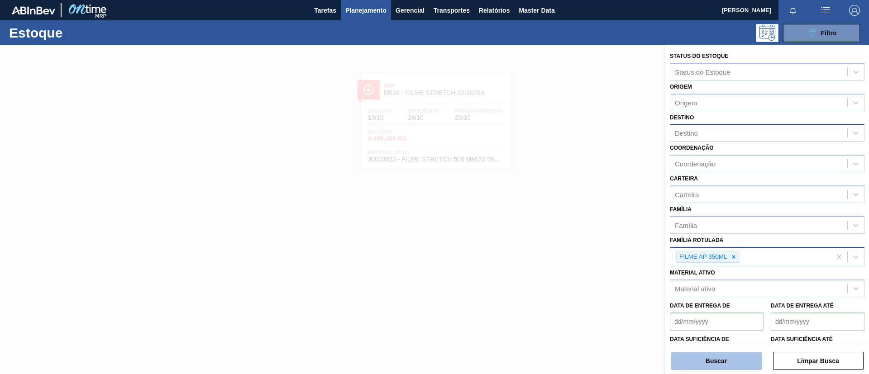
click at [710, 359] on button "Buscar" at bounding box center [716, 361] width 91 height 18
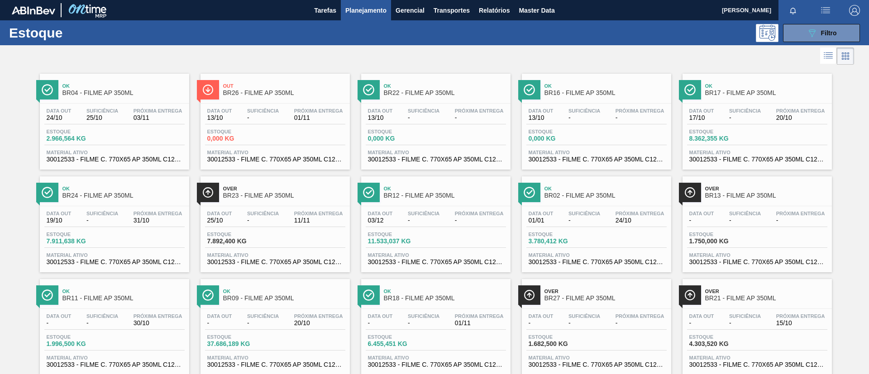
click at [19, 216] on div "Ok BR04 - FILME AP 350ML Data out 24/10 Suficiência 25/10 Próxima Entrega 03/11…" at bounding box center [434, 272] width 869 height 411
click at [123, 92] on span "BR04 - FILME AP 350ML" at bounding box center [123, 93] width 122 height 7
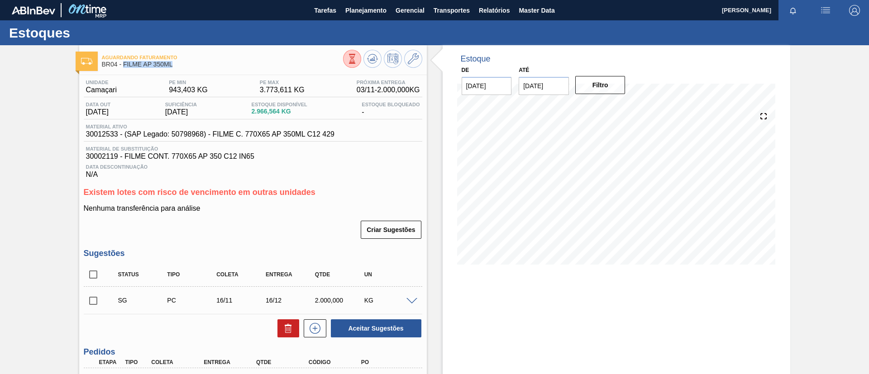
drag, startPoint x: 188, startPoint y: 72, endPoint x: 123, endPoint y: 69, distance: 64.8
click at [123, 69] on div "Aguardando Faturamento BR04 - FILME AP 350ML Unidade Camaçari PE MIN 943,403 KG…" at bounding box center [253, 271] width 348 height 452
copy span "FILME AP 350ML"
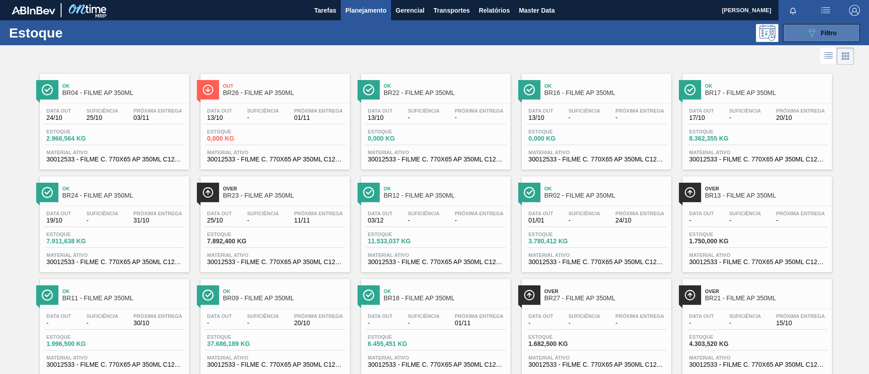
click at [816, 31] on icon "089F7B8B-B2A5-4AFE-B5C0-19BA573D28AC" at bounding box center [812, 33] width 11 height 11
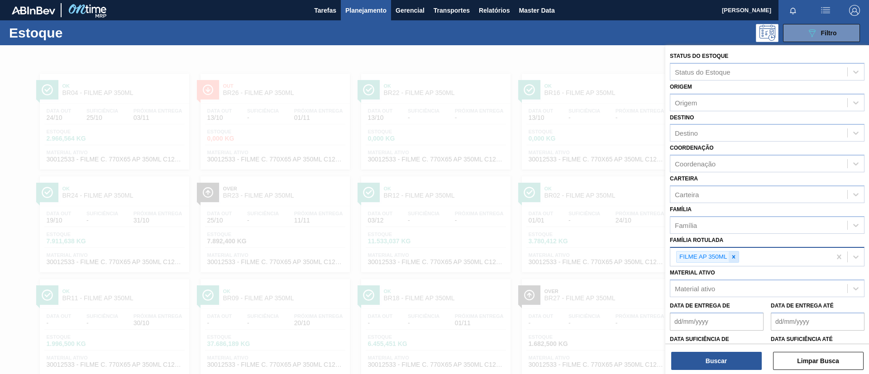
click at [738, 257] on div at bounding box center [734, 257] width 10 height 11
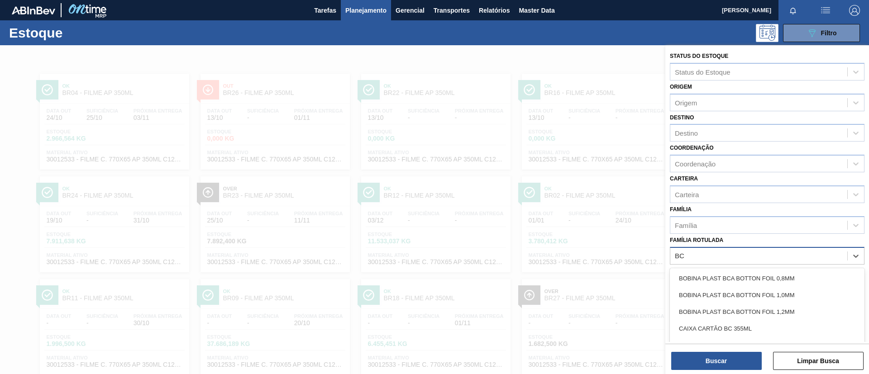
scroll to position [34, 0]
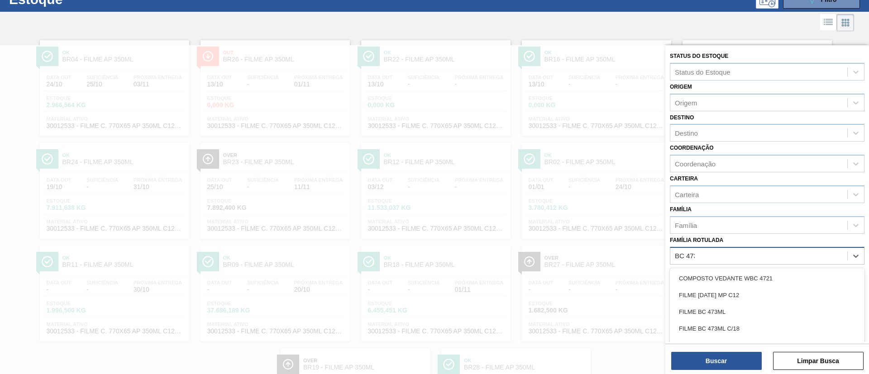
type Rotulada "BC 473ML"
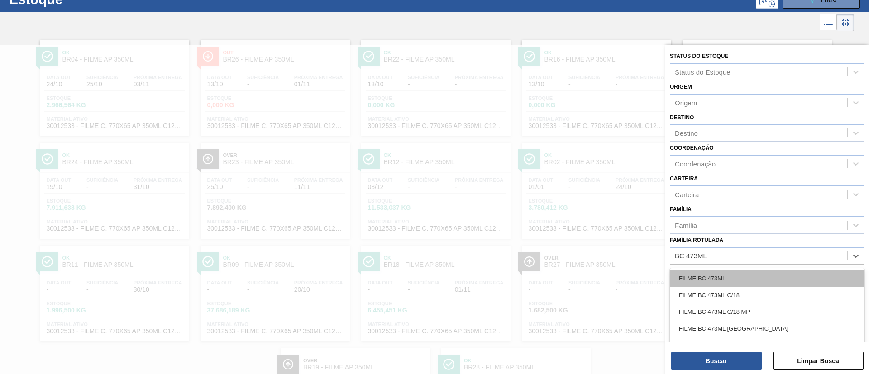
click at [730, 283] on div "FILME BC 473ML" at bounding box center [767, 278] width 195 height 17
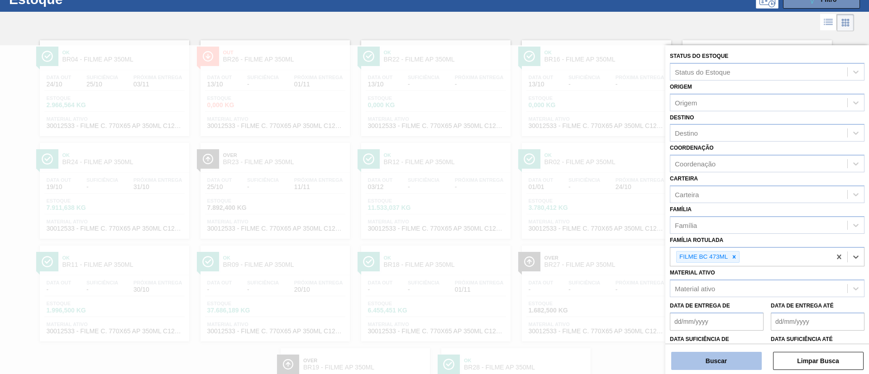
click at [728, 365] on button "Buscar" at bounding box center [716, 361] width 91 height 18
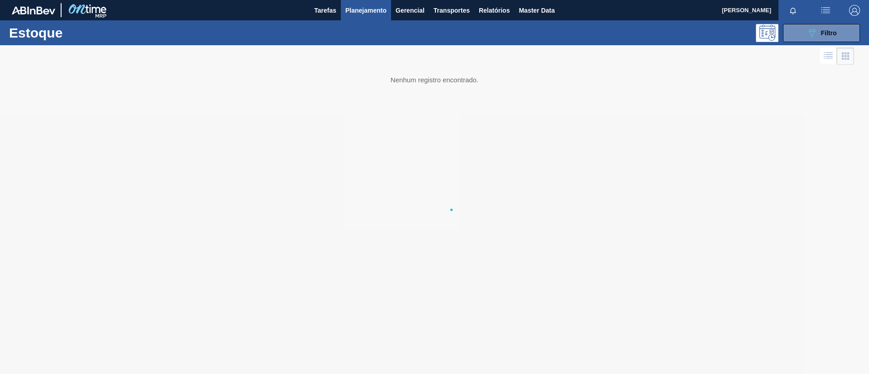
scroll to position [0, 0]
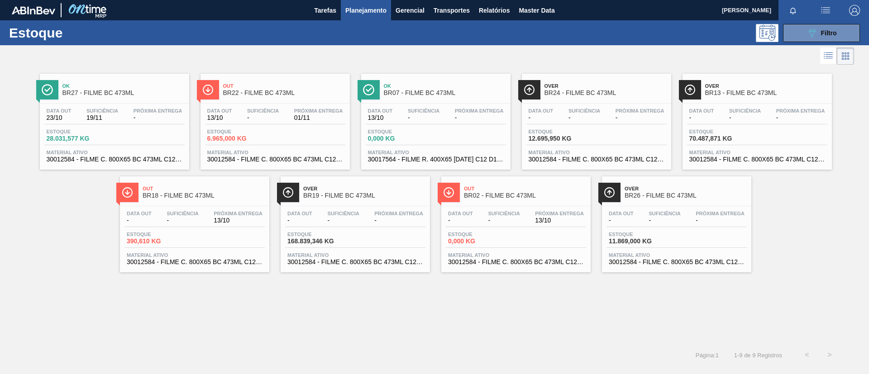
click at [241, 202] on div "Out BR18 - FILME BC 473ML" at bounding box center [204, 192] width 122 height 20
click at [208, 53] on div at bounding box center [427, 56] width 854 height 22
click at [516, 197] on span "BR02 - FILME BC 473ML" at bounding box center [525, 195] width 122 height 7
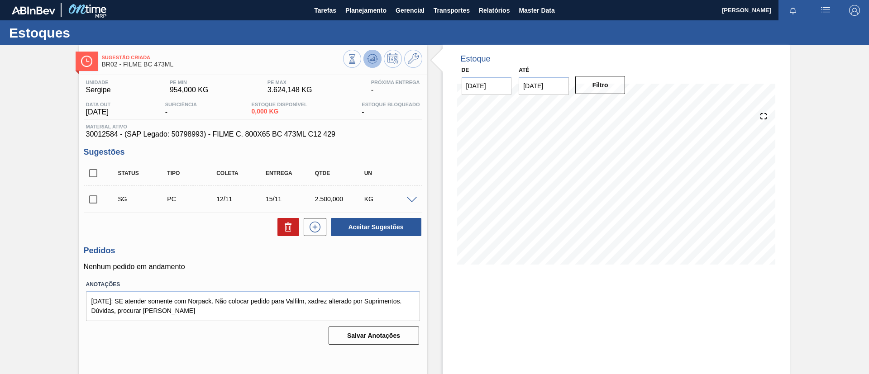
click at [370, 59] on icon at bounding box center [372, 59] width 6 height 4
drag, startPoint x: 85, startPoint y: 132, endPoint x: 117, endPoint y: 138, distance: 32.7
click at [117, 138] on div "Material ativo 30012584 - (SAP Legado: 50798993) - FILME C. 800X65 BC 473ML C12…" at bounding box center [253, 131] width 339 height 14
copy span "30012584"
click at [58, 150] on div "Sugestão Criada BR02 - FILME BC 473ML Unidade Sergipe PE MIN 954,000 KG PE MAX …" at bounding box center [434, 217] width 869 height 344
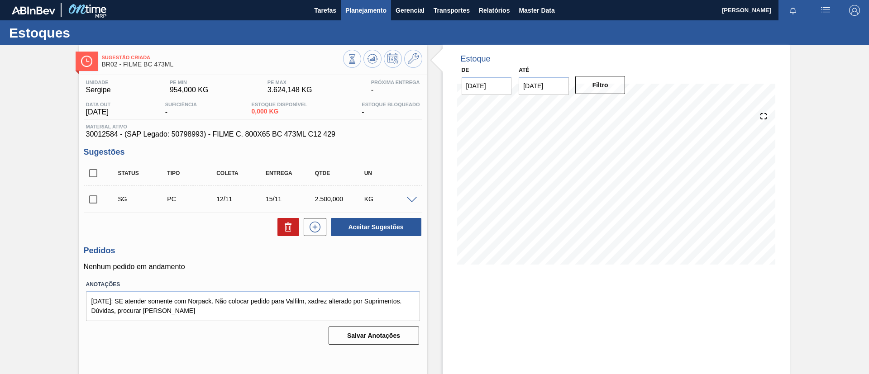
click at [369, 7] on span "Planejamento" at bounding box center [365, 10] width 41 height 11
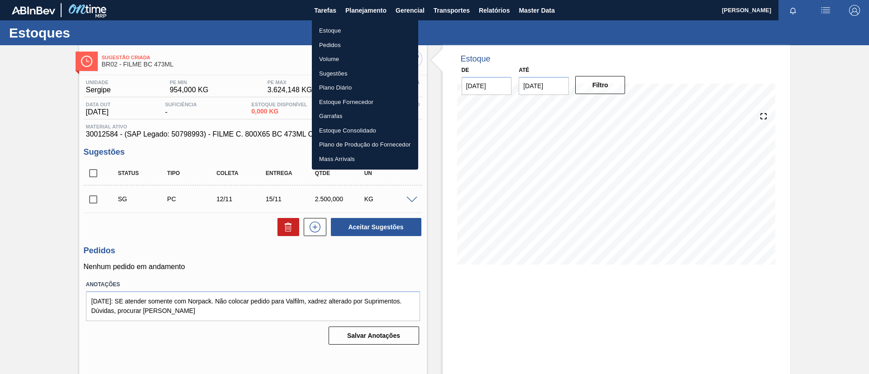
click at [355, 28] on li "Estoque" at bounding box center [365, 31] width 106 height 14
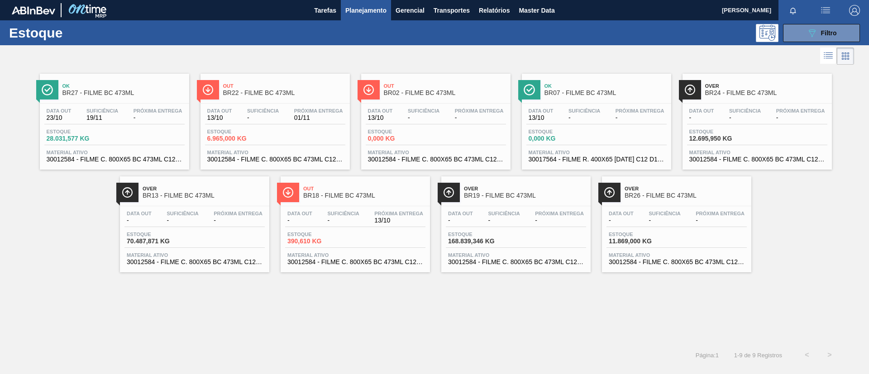
click at [170, 332] on div "Ok BR27 - FILME BC 473ML Data out 23/10 Suficiência 19/11 Próxima Entrega - Est…" at bounding box center [434, 205] width 869 height 277
click at [831, 34] on span "Filtro" at bounding box center [829, 32] width 16 height 7
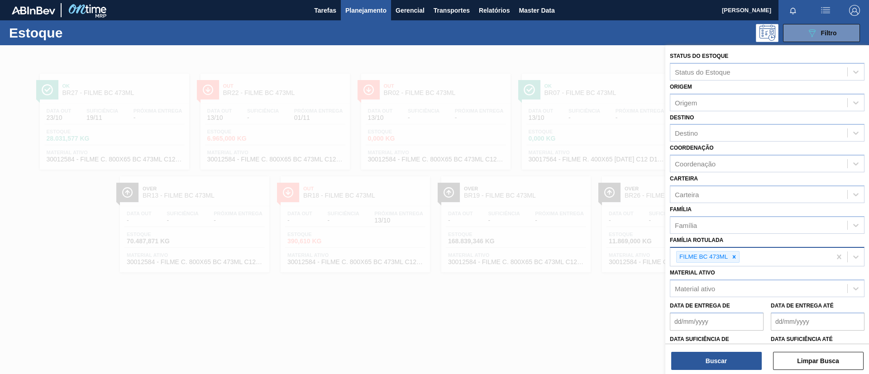
click at [732, 258] on icon at bounding box center [734, 257] width 6 height 6
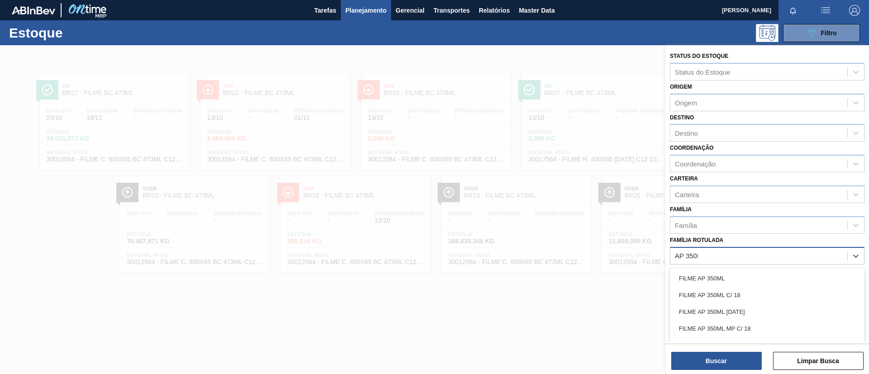
type Rotulada "AP 350ML"
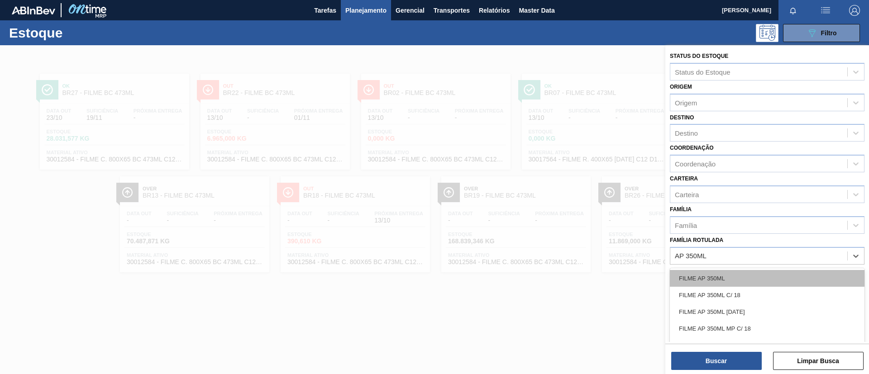
click at [748, 276] on div "FILME AP 350ML" at bounding box center [767, 278] width 195 height 17
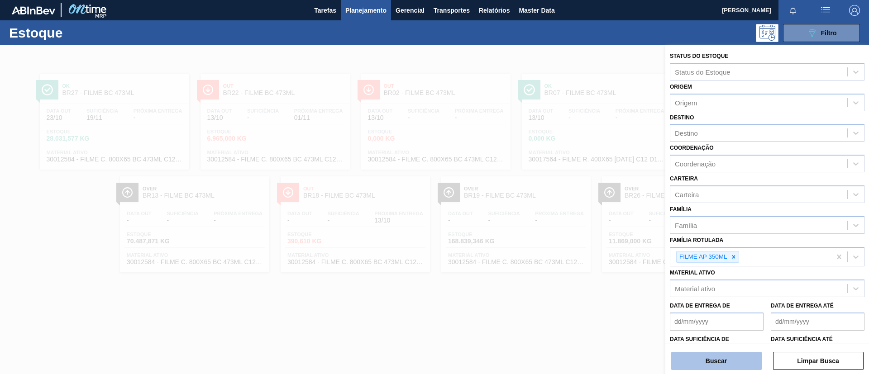
click at [742, 357] on button "Buscar" at bounding box center [716, 361] width 91 height 18
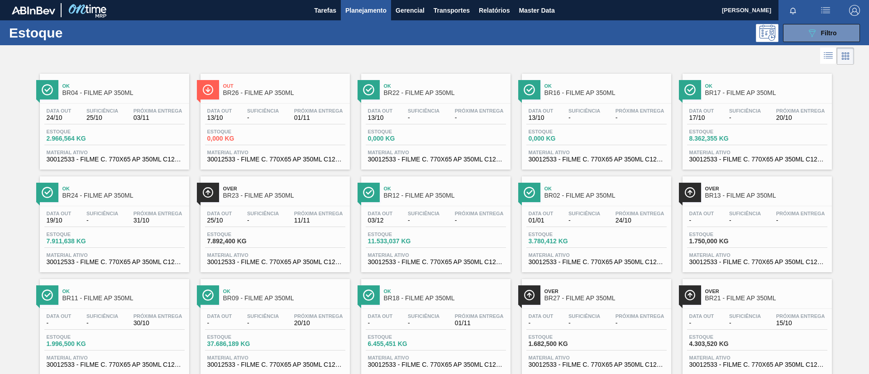
click at [233, 55] on div at bounding box center [427, 56] width 854 height 22
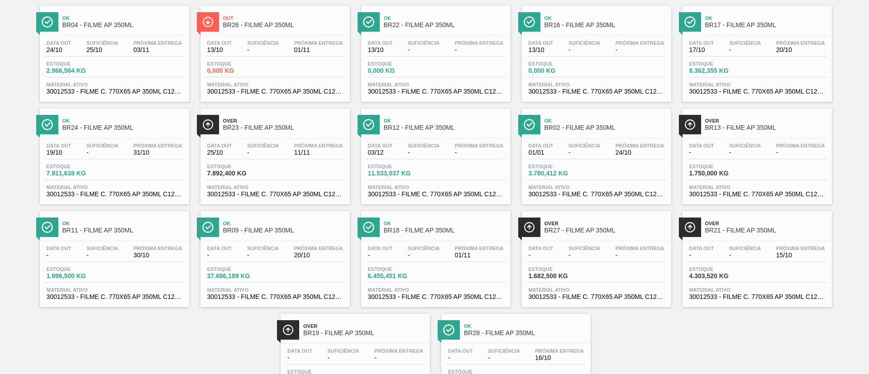
click at [291, 130] on span "BR23 - FILME AP 350ML" at bounding box center [284, 128] width 122 height 7
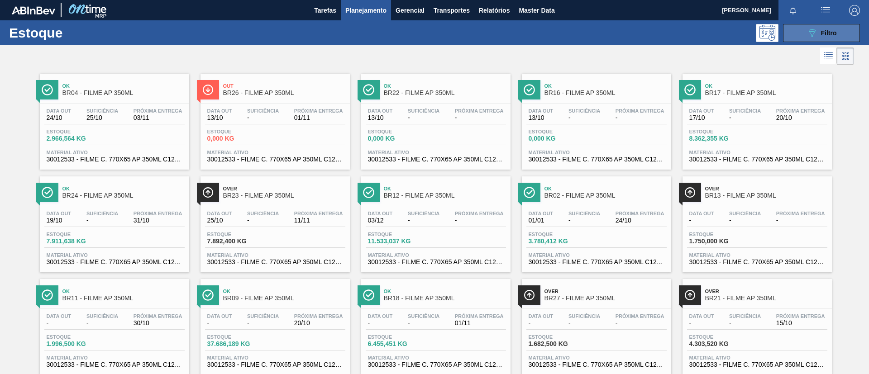
click at [840, 31] on button "089F7B8B-B2A5-4AFE-B5C0-19BA573D28AC Filtro" at bounding box center [821, 33] width 77 height 18
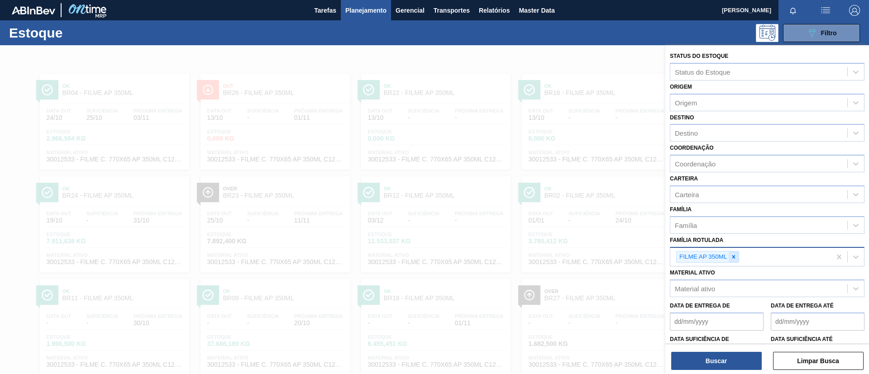
click at [738, 254] on div at bounding box center [734, 257] width 10 height 11
paste Rotulada "FILME BC 269ML MP C/15"
type Rotulada "FILME BC 269ML MP C/15"
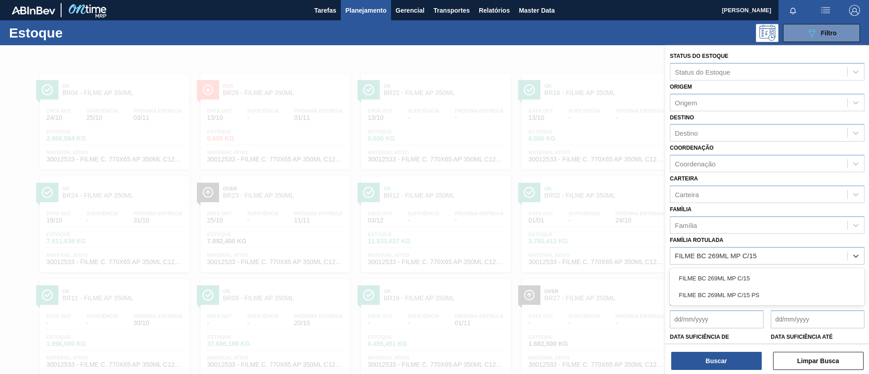
drag, startPoint x: 751, startPoint y: 271, endPoint x: 755, endPoint y: 302, distance: 32.0
click at [751, 271] on div "FILME BC 269ML MP C/15" at bounding box center [767, 278] width 195 height 17
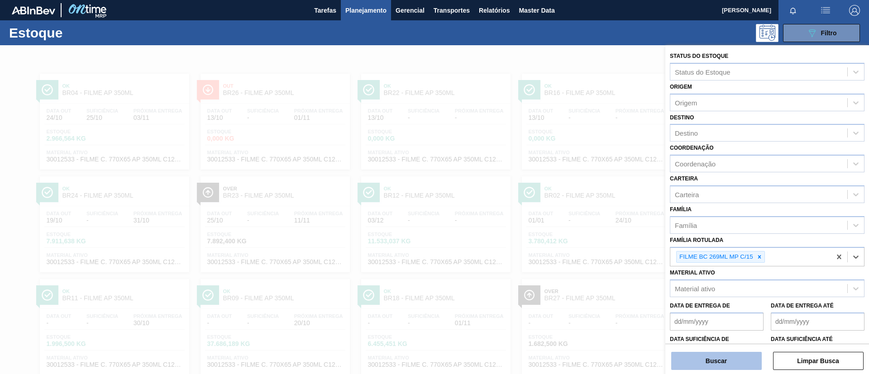
click at [685, 358] on button "Buscar" at bounding box center [716, 361] width 91 height 18
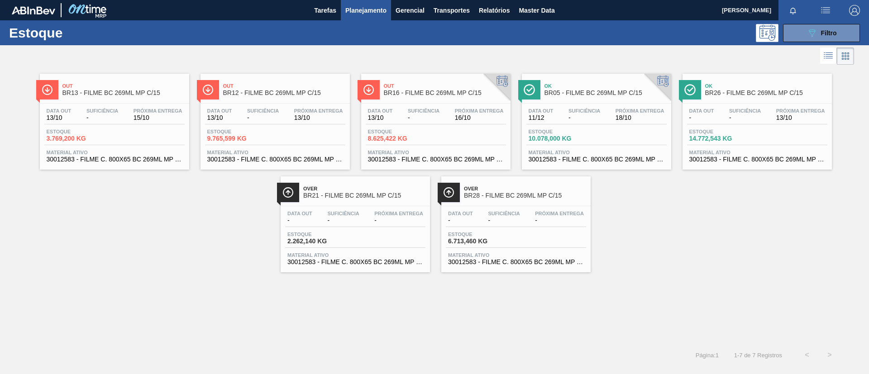
click at [238, 101] on div "Out BR12 - FILME BC 269ML MP C/15 Data out 13/10 Suficiência - Próxima Entrega …" at bounding box center [275, 122] width 149 height 96
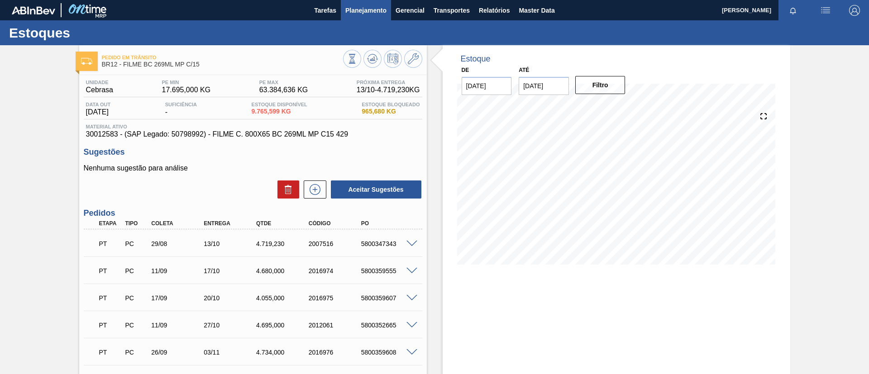
click at [366, 9] on span "Planejamento" at bounding box center [365, 10] width 41 height 11
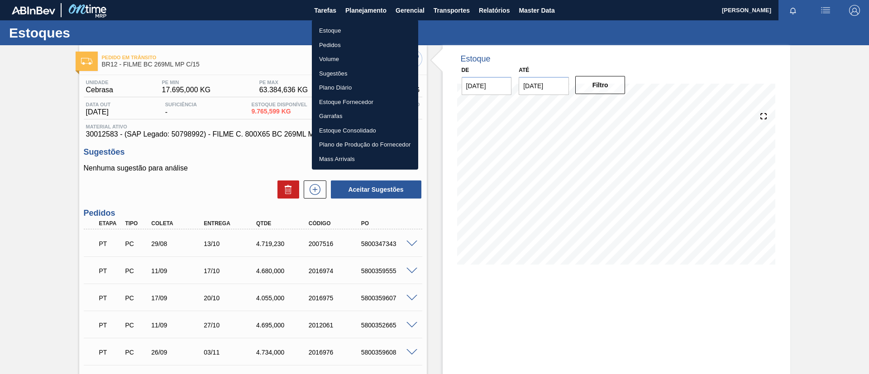
click at [354, 20] on ul "Estoque Pedidos Volume Sugestões Plano Diário Estoque Fornecedor Garrafas Estoq…" at bounding box center [365, 95] width 106 height 150
click at [356, 25] on li "Estoque" at bounding box center [365, 31] width 106 height 14
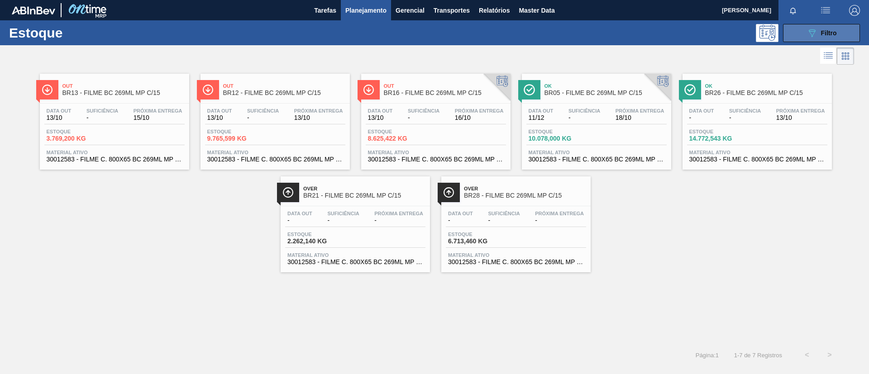
click at [825, 27] on button "089F7B8B-B2A5-4AFE-B5C0-19BA573D28AC Filtro" at bounding box center [821, 33] width 77 height 18
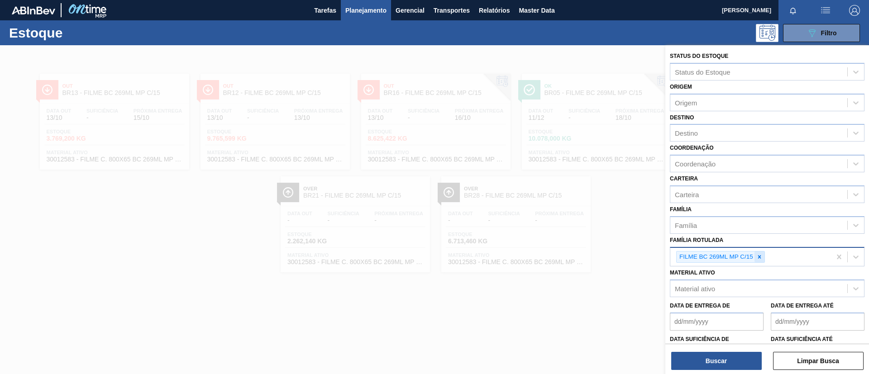
click at [760, 254] on icon at bounding box center [760, 257] width 6 height 6
paste Rotulada "FILME SK 350ML MP C/12"
type Rotulada "FILME SK 350ML MP C/12"
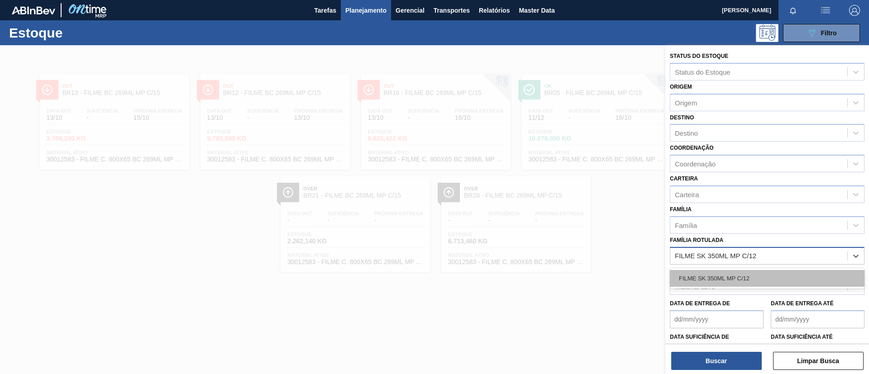
click at [745, 279] on div "FILME SK 350ML MP C/12" at bounding box center [767, 278] width 195 height 17
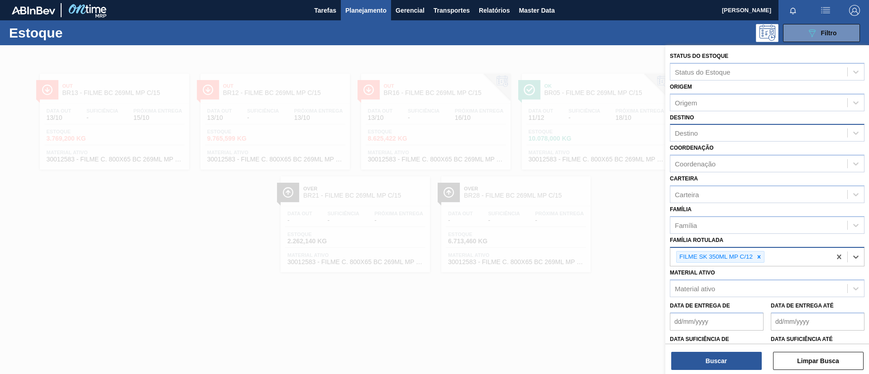
click at [707, 127] on div "Destino" at bounding box center [759, 133] width 177 height 13
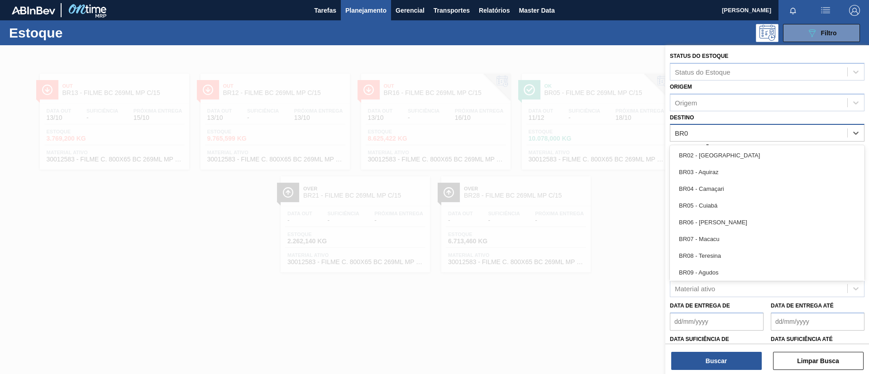
type input "BR04"
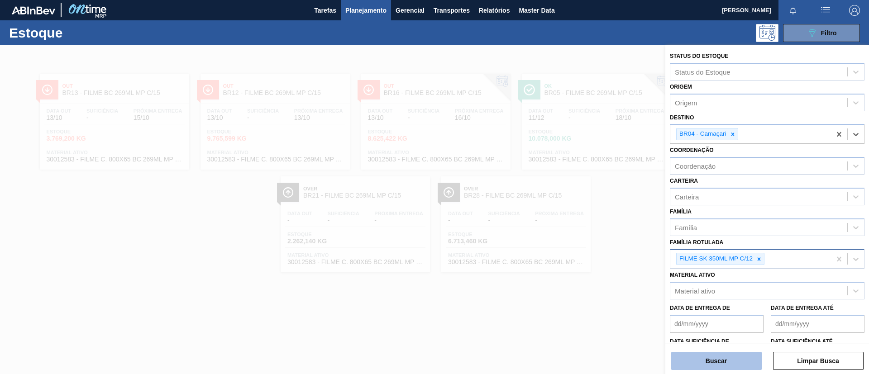
click at [734, 356] on button "Buscar" at bounding box center [716, 361] width 91 height 18
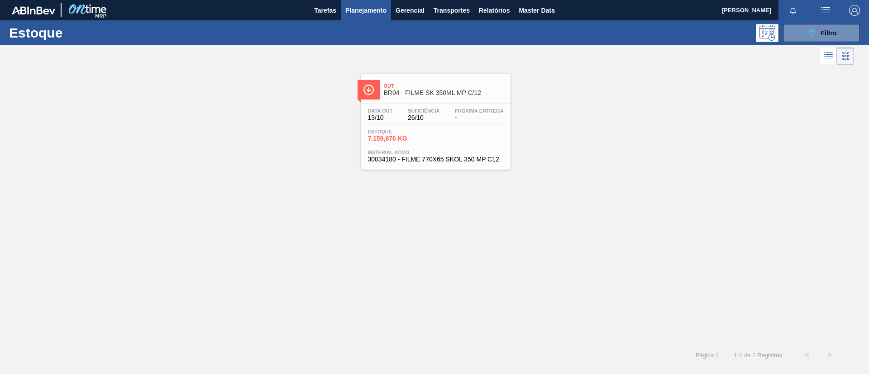
click at [380, 96] on div "Out BR04 - FILME SK 350ML MP C/12" at bounding box center [435, 88] width 149 height 20
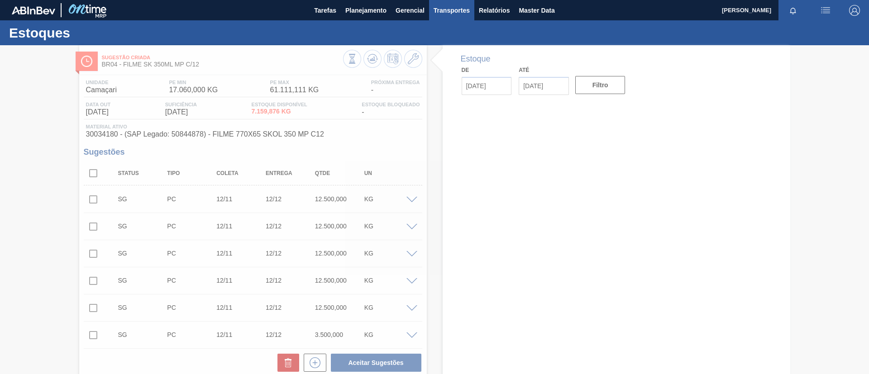
type input "[DATE]"
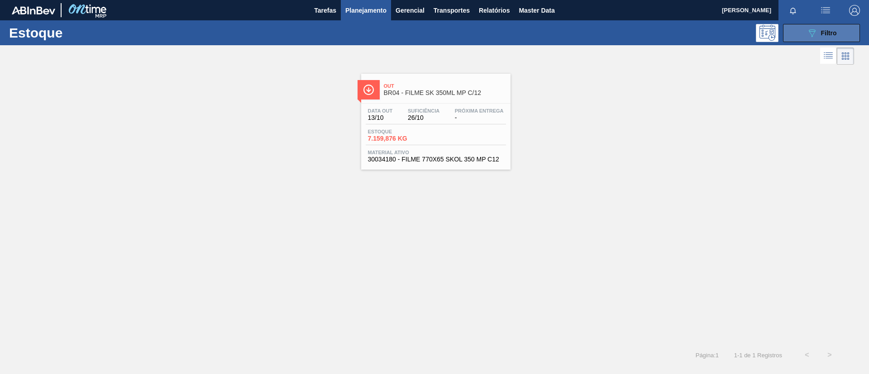
click at [835, 35] on span "Filtro" at bounding box center [829, 32] width 16 height 7
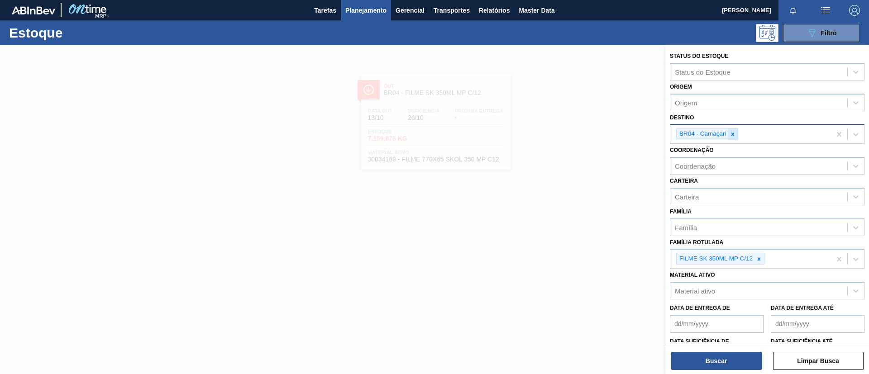
click at [736, 137] on icon at bounding box center [733, 134] width 6 height 6
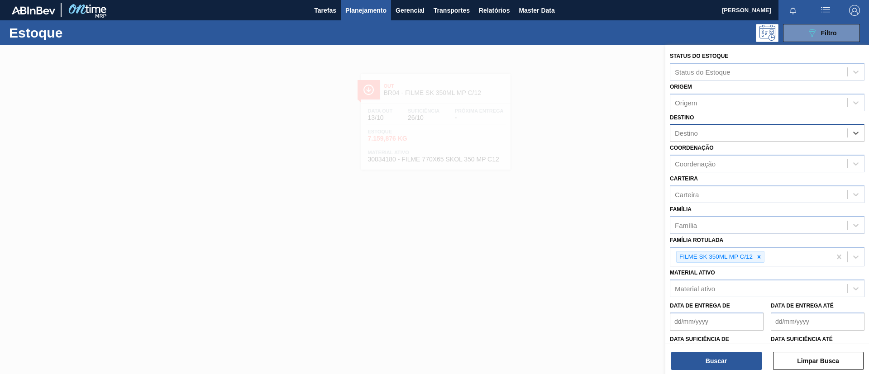
click at [715, 371] on div "Status do Estoque Status do Estoque Origem Origem Destino option BR04 - Camaçar…" at bounding box center [768, 210] width 204 height 331
click at [713, 365] on button "Buscar" at bounding box center [716, 361] width 91 height 18
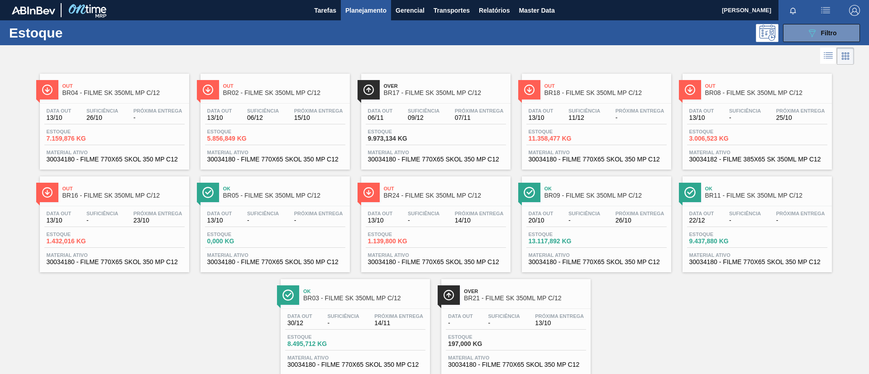
click at [163, 304] on div "Out BR04 - FILME SK 350ML MP C/12 Data out 13/10 Suficiência 26/10 Próxima Entr…" at bounding box center [434, 221] width 869 height 308
click at [299, 90] on span "BR02 - FILME SK 350ML MP C/12" at bounding box center [284, 93] width 122 height 7
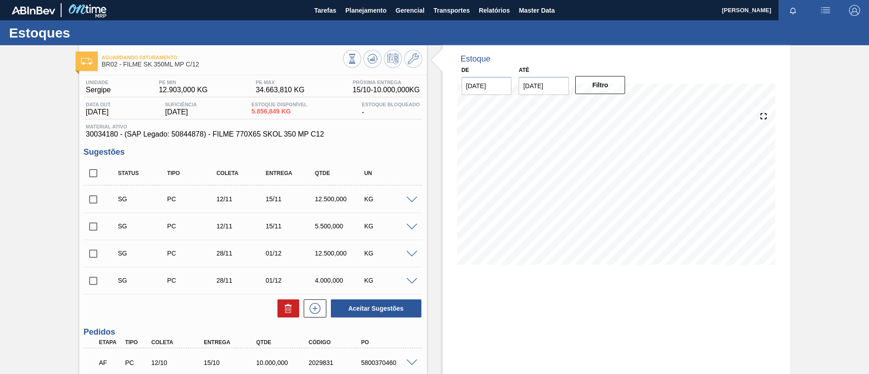
click at [91, 179] on input "checkbox" at bounding box center [93, 173] width 19 height 19
checkbox input "true"
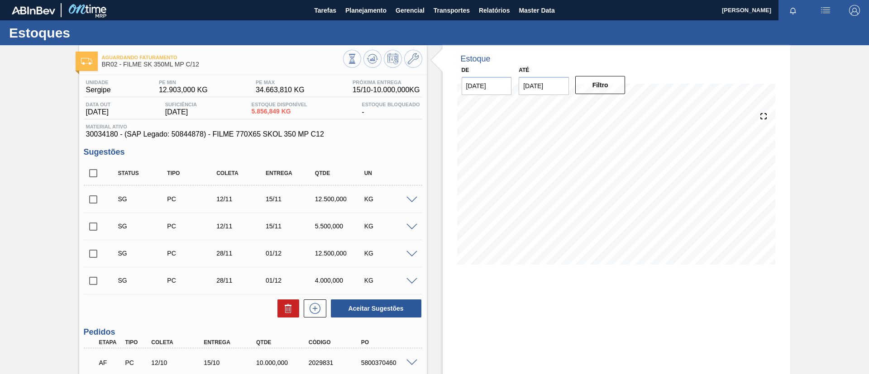
checkbox input "true"
click at [283, 315] on button at bounding box center [289, 309] width 22 height 18
checkbox input "false"
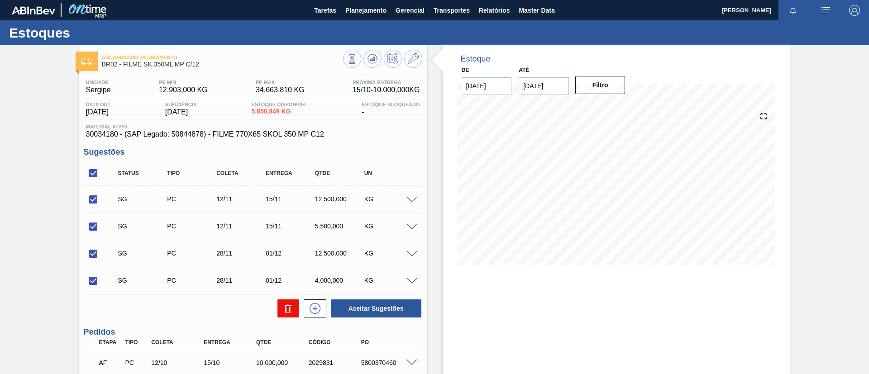
checkbox input "false"
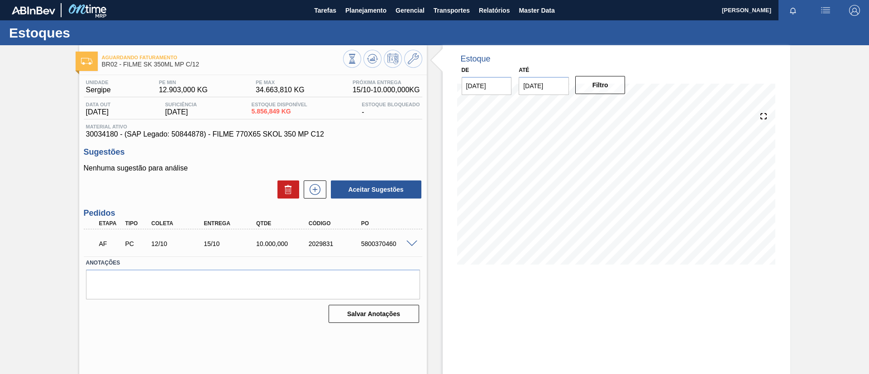
drag, startPoint x: 222, startPoint y: 4, endPoint x: 18, endPoint y: 89, distance: 220.8
click at [18, 89] on div "Aguardando Faturamento BR02 - FILME SK 350ML MP C/12 Unidade Sergipe PE MIN 12.…" at bounding box center [434, 217] width 869 height 344
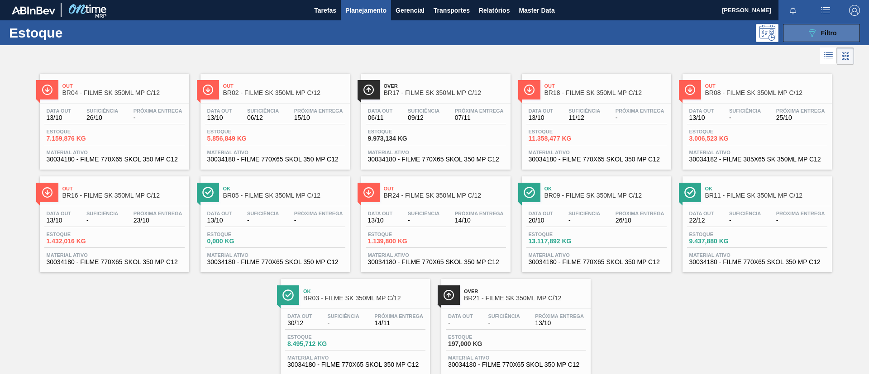
click at [825, 34] on span "Filtro" at bounding box center [829, 32] width 16 height 7
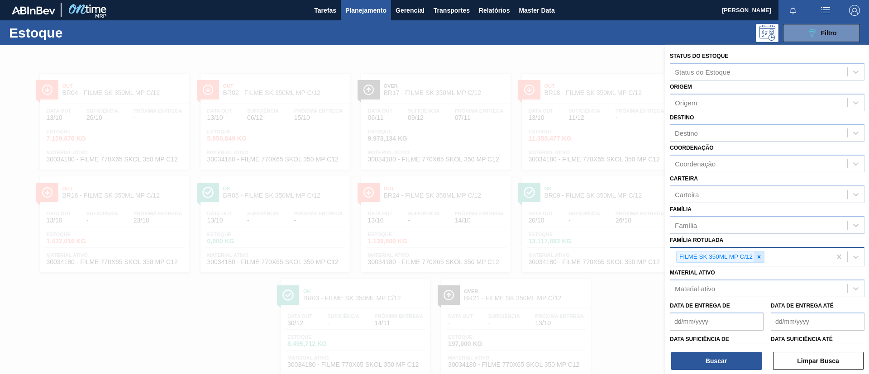
click at [760, 259] on icon at bounding box center [759, 257] width 6 height 6
paste Rotulada "FILME BC 269ML MP C/15"
type Rotulada "FILME BC 269ML MP C/15"
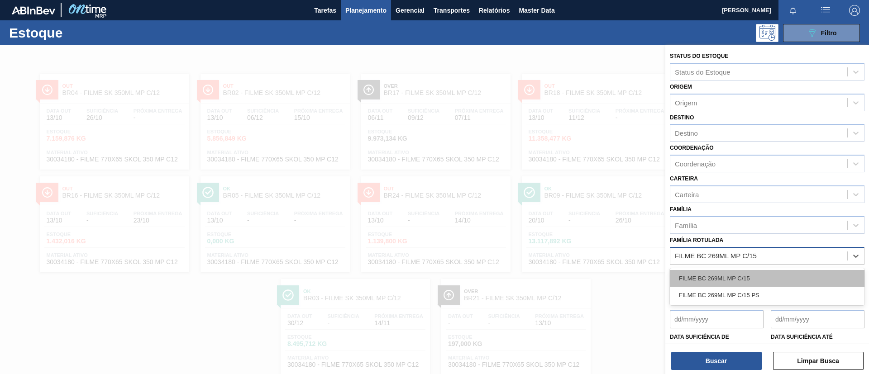
click at [761, 281] on div "FILME BC 269ML MP C/15" at bounding box center [767, 278] width 195 height 17
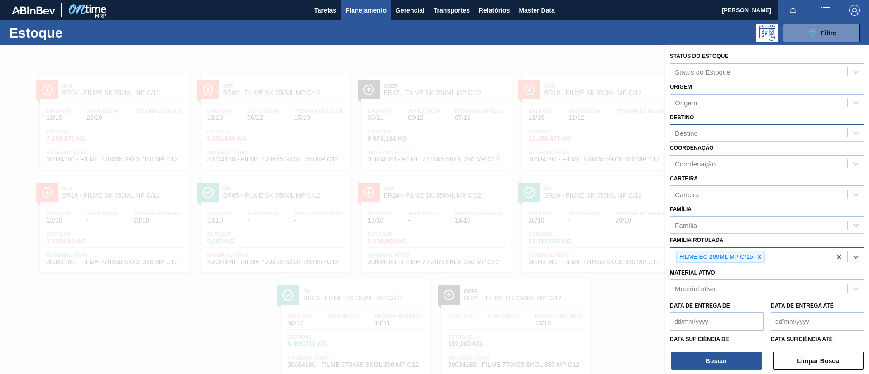
click at [687, 128] on div "Destino" at bounding box center [759, 133] width 177 height 13
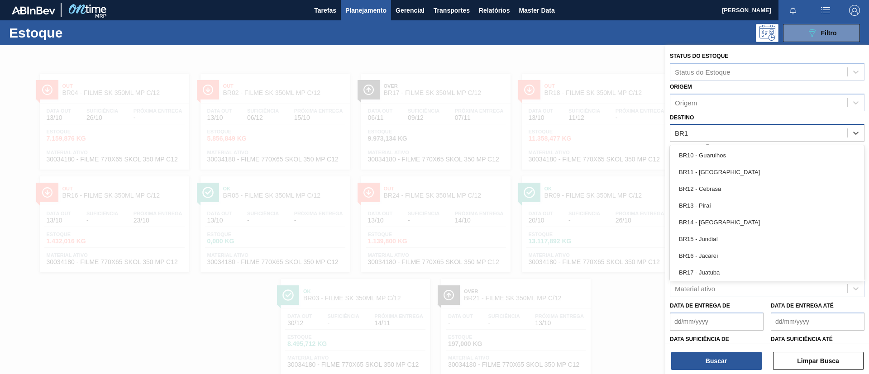
type input "BR16"
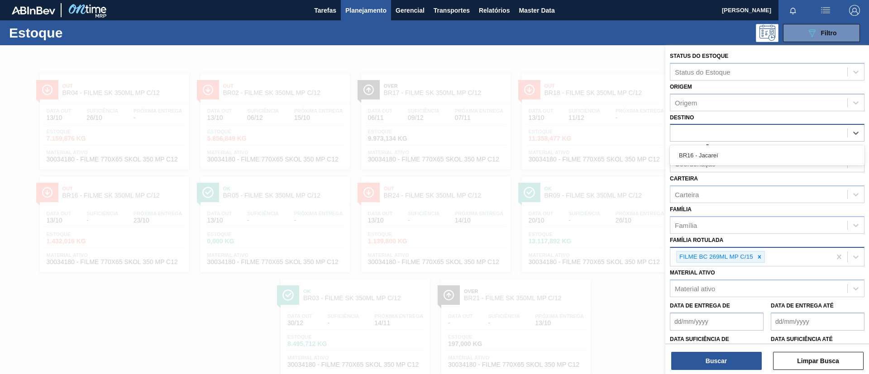
click at [692, 141] on div "BR16" at bounding box center [767, 133] width 195 height 18
click at [696, 133] on div "Destino" at bounding box center [686, 133] width 23 height 8
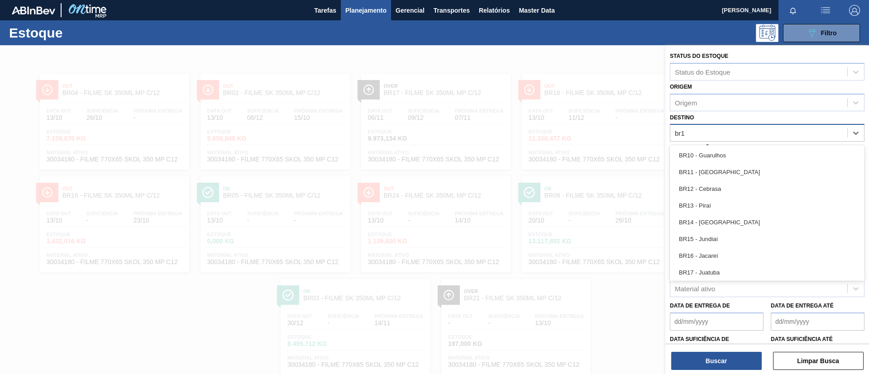
type input "br16"
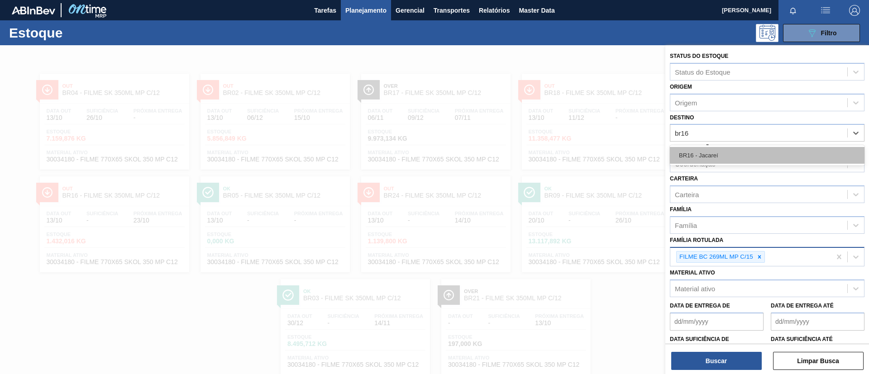
click at [706, 148] on div "BR16 - Jacareí" at bounding box center [767, 155] width 195 height 17
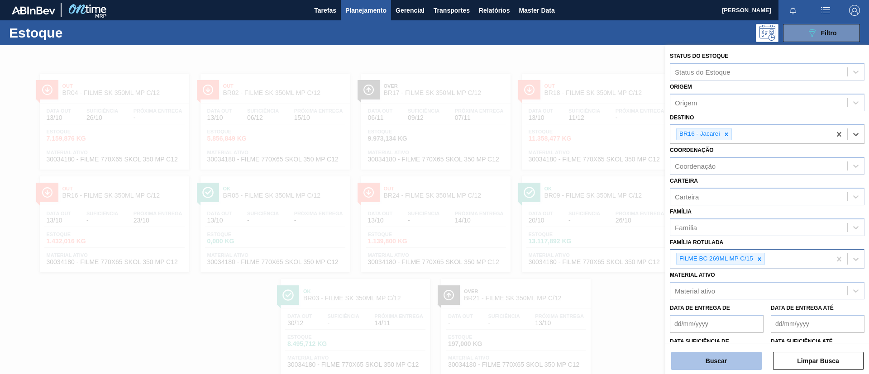
click at [718, 364] on button "Buscar" at bounding box center [716, 361] width 91 height 18
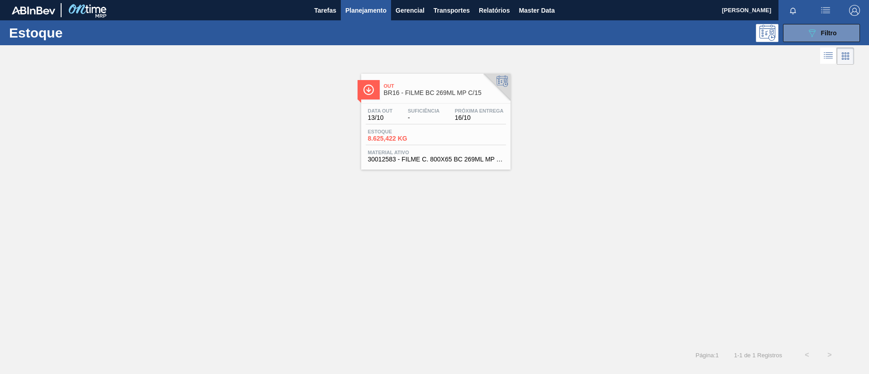
click at [403, 90] on span "BR16 - FILME BC 269ML MP C/15" at bounding box center [445, 93] width 122 height 7
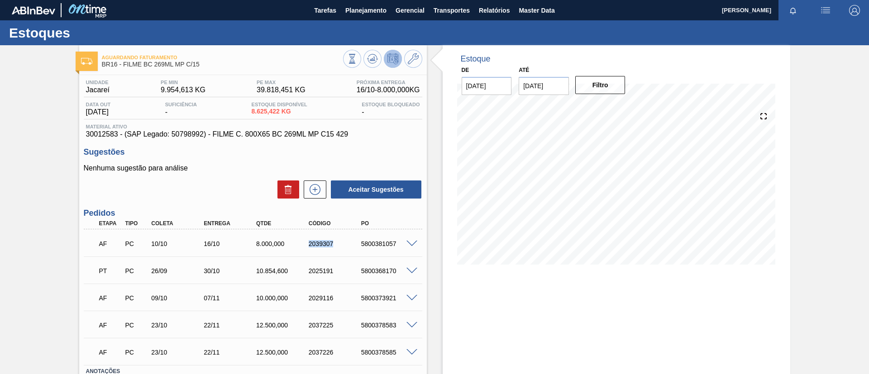
drag, startPoint x: 294, startPoint y: 238, endPoint x: 342, endPoint y: 246, distance: 48.7
click at [342, 246] on div "AF PC 10/10 16/10 8.000,000 2039307 5800381057" at bounding box center [250, 243] width 315 height 18
copy div "2039307"
click at [348, 11] on span "Planejamento" at bounding box center [365, 10] width 41 height 11
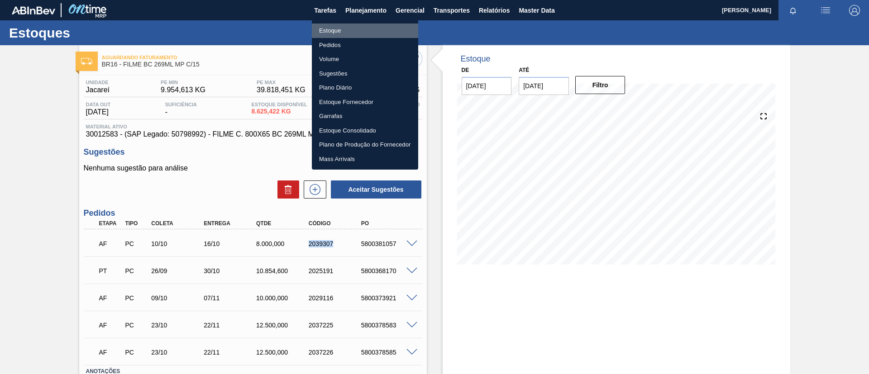
click at [353, 28] on li "Estoque" at bounding box center [365, 31] width 106 height 14
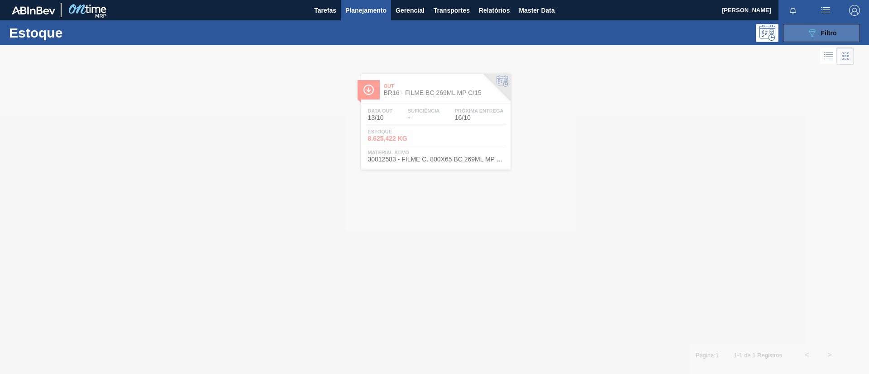
click at [810, 32] on icon "089F7B8B-B2A5-4AFE-B5C0-19BA573D28AC" at bounding box center [812, 33] width 11 height 11
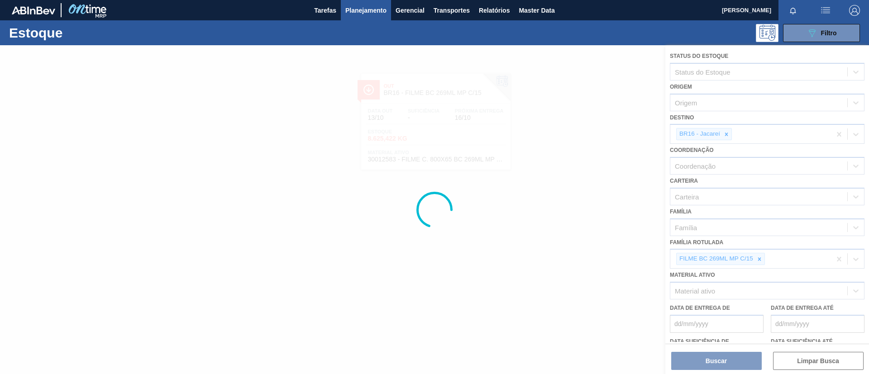
click at [762, 263] on div at bounding box center [434, 209] width 869 height 329
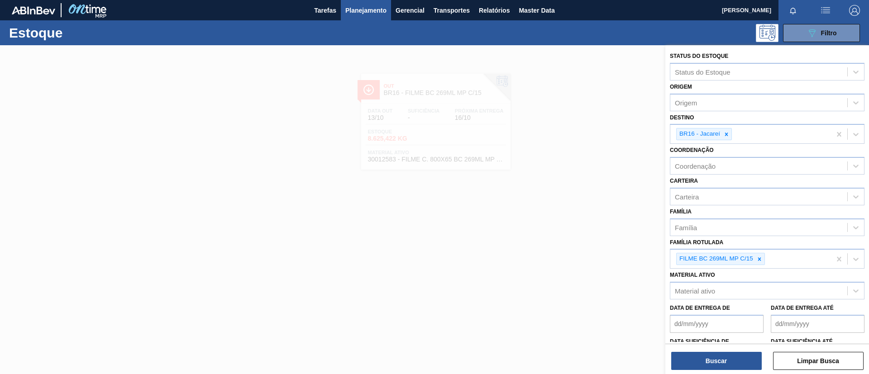
click at [762, 263] on div at bounding box center [760, 259] width 10 height 11
paste Rotulada "FILME PC BLACK 350ML PS"
type Rotulada "FILME PC BLACK 350ML PS"
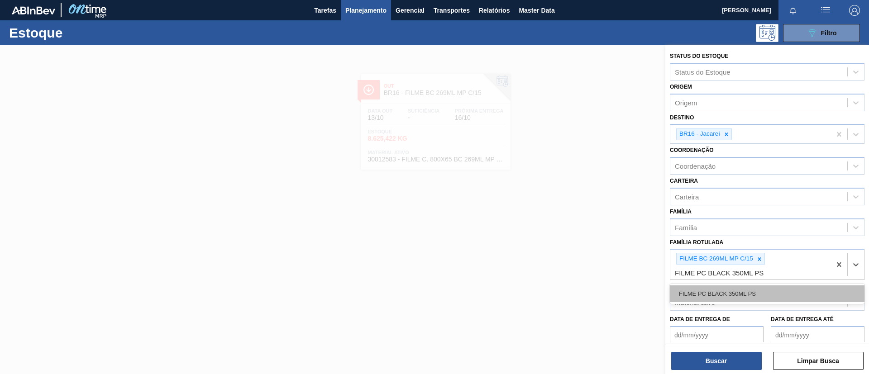
click at [751, 294] on div "FILME PC BLACK 350ML PS" at bounding box center [767, 294] width 195 height 17
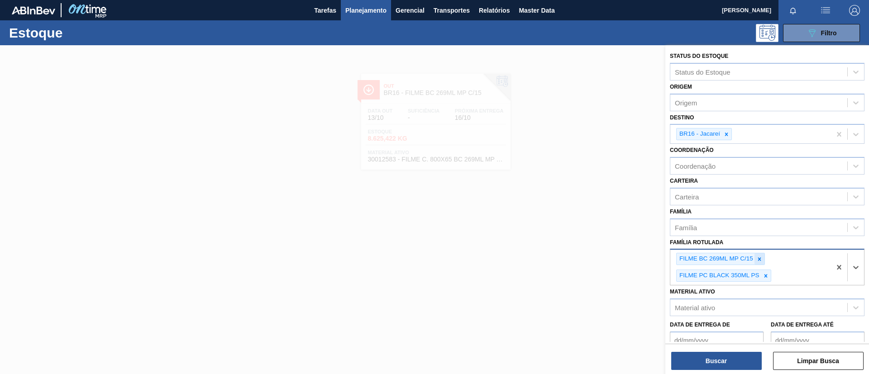
click at [760, 261] on icon at bounding box center [760, 259] width 6 height 6
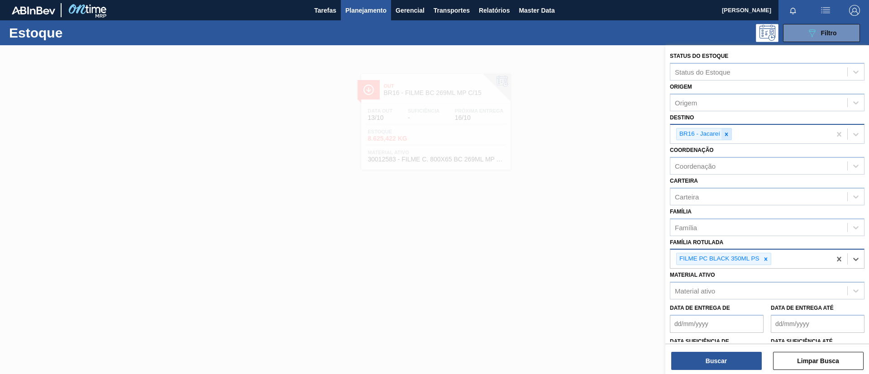
click at [725, 135] on icon at bounding box center [726, 134] width 3 height 3
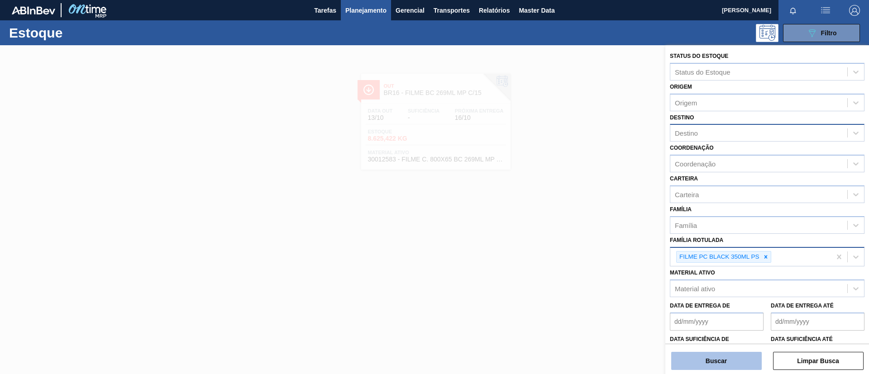
click at [710, 360] on button "Buscar" at bounding box center [716, 361] width 91 height 18
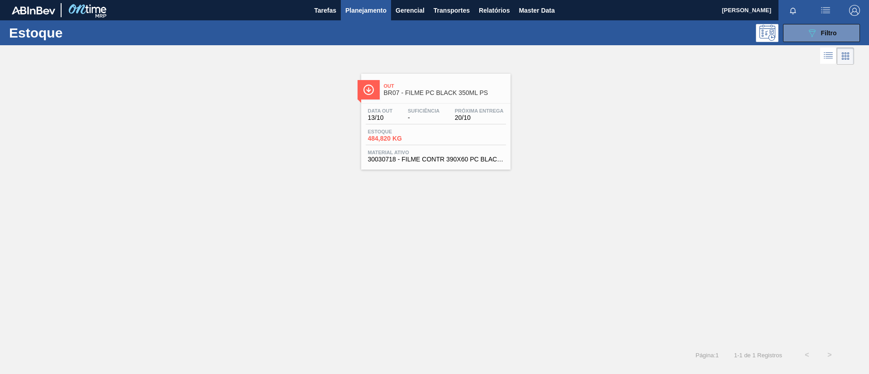
click at [381, 78] on div "Out BR07 - FILME PC BLACK 350ML PS" at bounding box center [435, 88] width 149 height 20
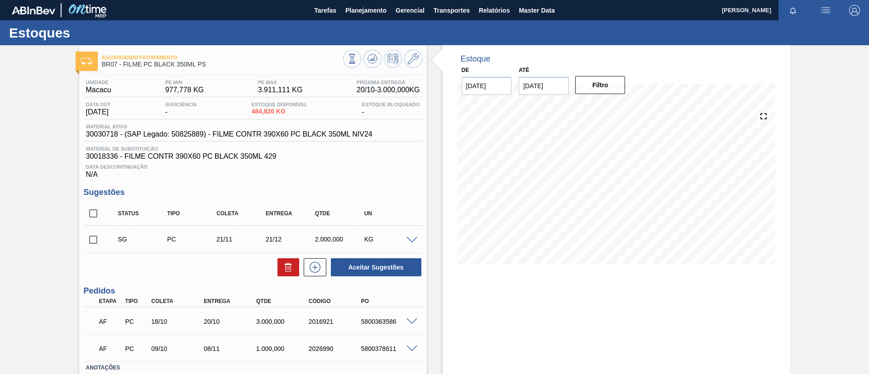
click at [413, 322] on span at bounding box center [412, 322] width 11 height 7
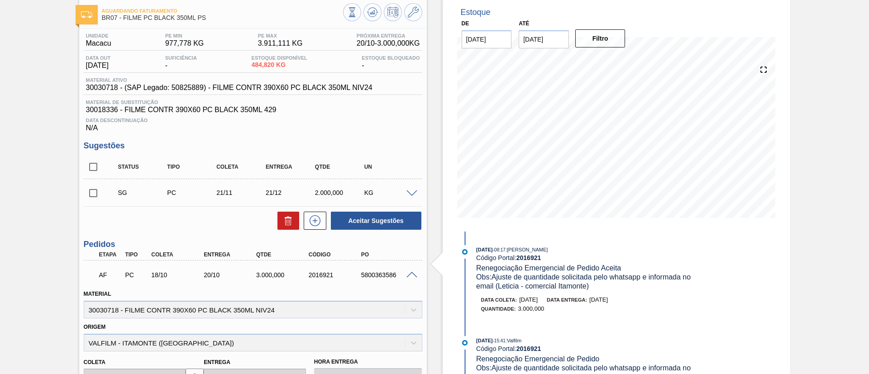
scroll to position [68, 0]
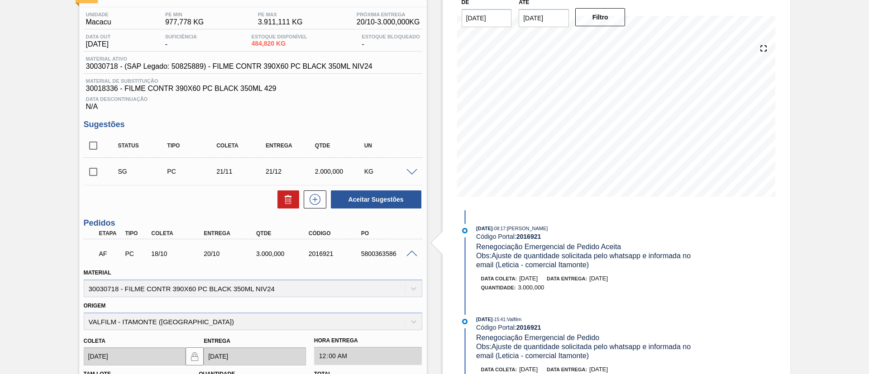
click at [310, 254] on div "2016921" at bounding box center [336, 253] width 59 height 7
drag, startPoint x: 304, startPoint y: 254, endPoint x: 350, endPoint y: 259, distance: 46.9
click at [340, 259] on div "AF PC 18/10 20/10 3.000,000 2016921 5800363586" at bounding box center [250, 253] width 315 height 18
copy div "2016921"
click at [408, 252] on span at bounding box center [412, 254] width 11 height 7
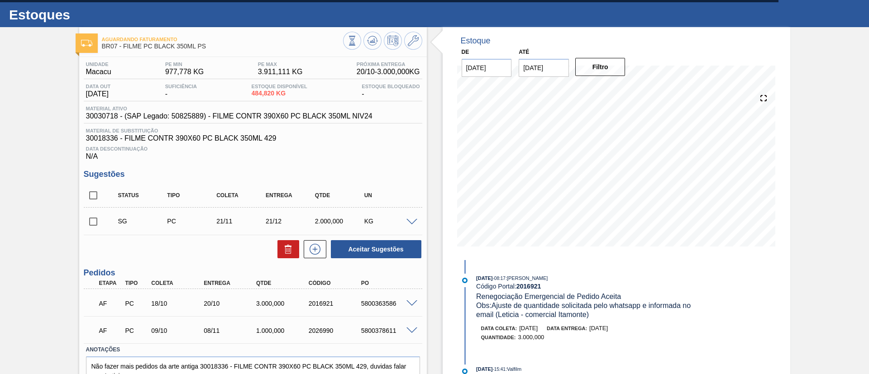
scroll to position [0, 0]
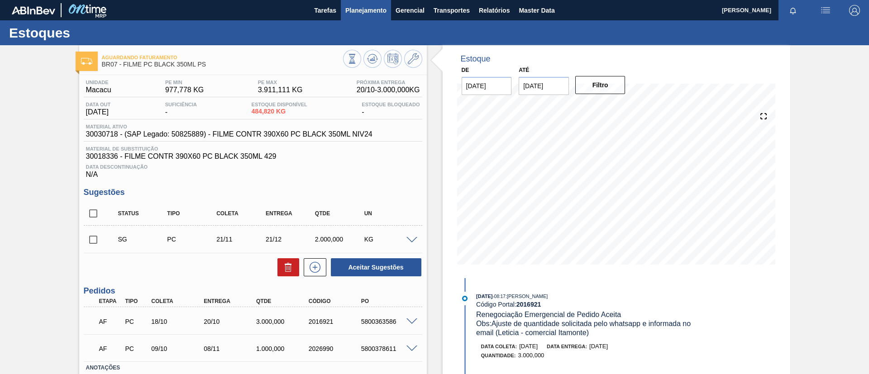
click at [356, 14] on span "Planejamento" at bounding box center [365, 10] width 41 height 11
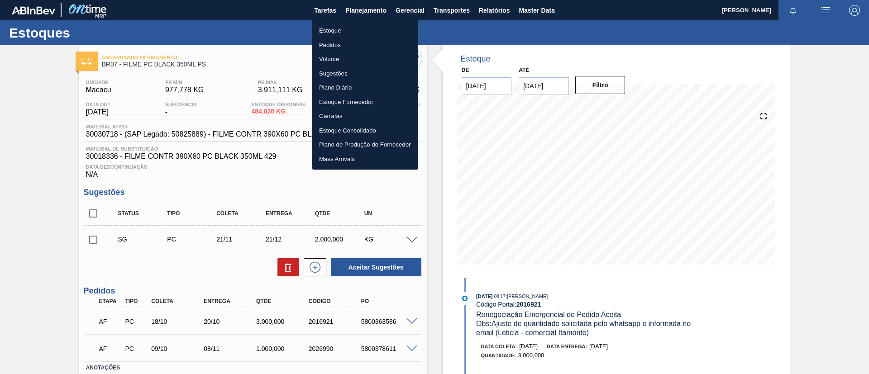
click at [357, 31] on li "Estoque" at bounding box center [365, 31] width 106 height 14
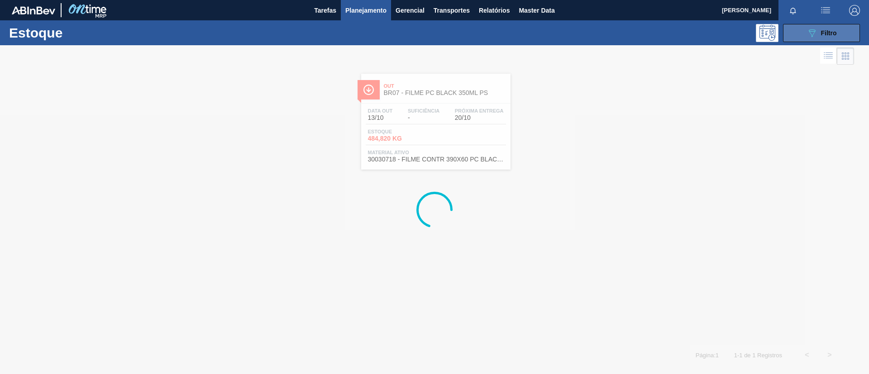
click at [840, 34] on button "089F7B8B-B2A5-4AFE-B5C0-19BA573D28AC Filtro" at bounding box center [821, 33] width 77 height 18
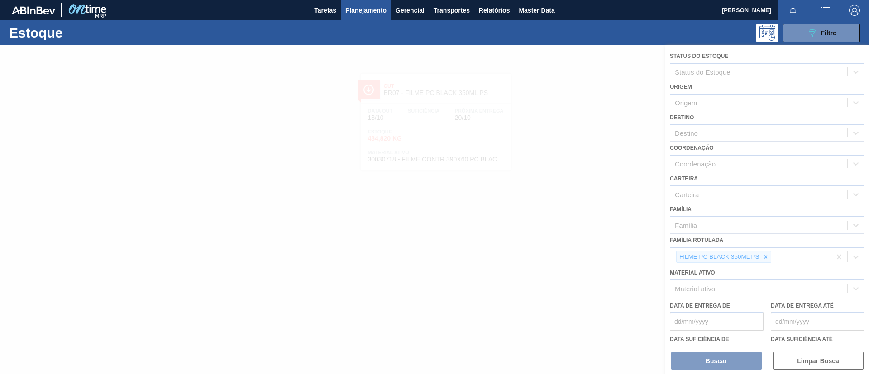
click at [769, 259] on div at bounding box center [434, 209] width 869 height 329
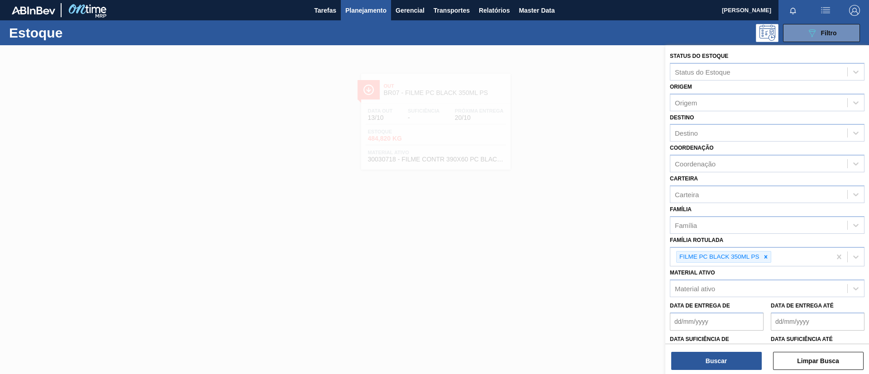
click at [769, 259] on div at bounding box center [766, 257] width 10 height 11
paste Rotulada "FILME AP 350ML MP C/ 18"
type Rotulada "FILME AP 350ML MP C/ 18"
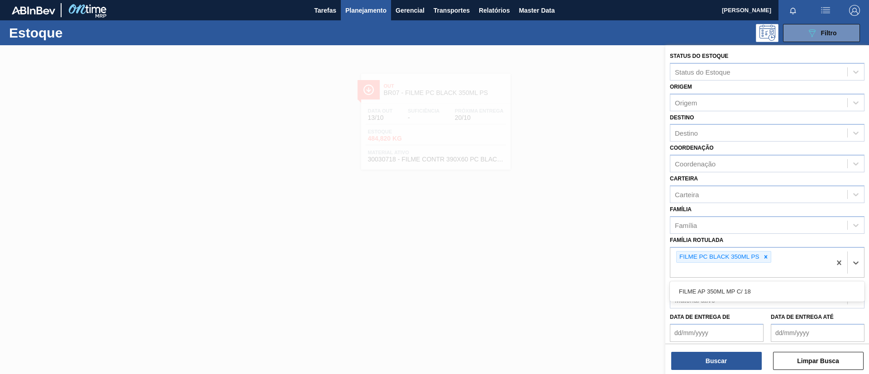
click at [737, 278] on div "Status do Estoque Status do Estoque Origem Origem Destino Destino Coordenação C…" at bounding box center [768, 229] width 204 height 369
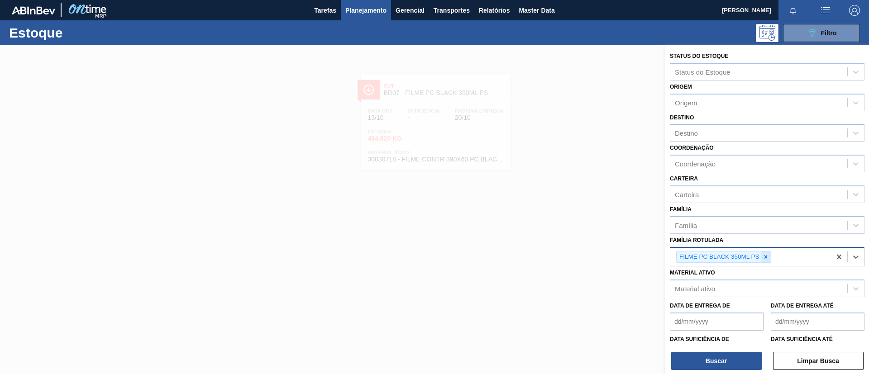
click at [766, 257] on icon at bounding box center [765, 256] width 3 height 3
paste Rotulada "FILME AP 350ML MP C/ 18"
type Rotulada "FILME AP 350ML MP C/ 18"
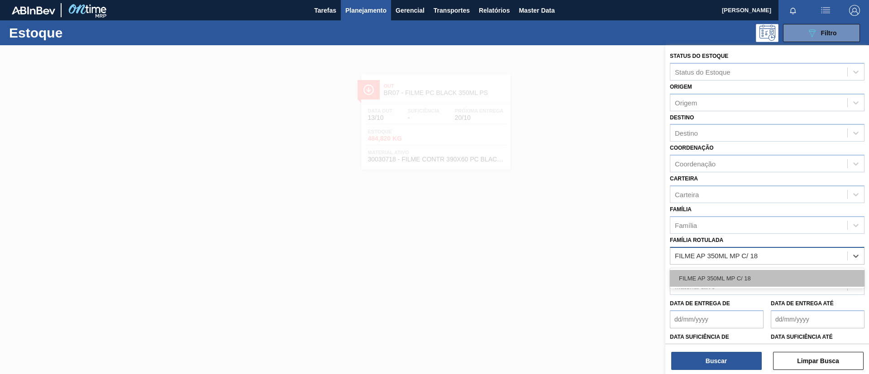
click at [747, 280] on div "FILME AP 350ML MP C/ 18" at bounding box center [767, 278] width 195 height 17
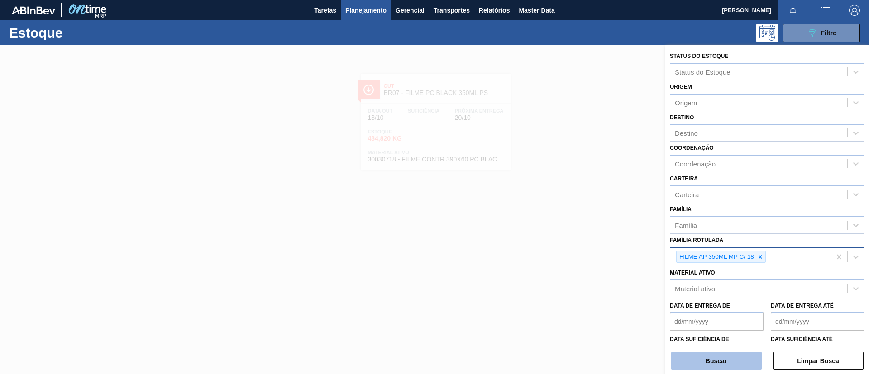
click at [746, 356] on button "Buscar" at bounding box center [716, 361] width 91 height 18
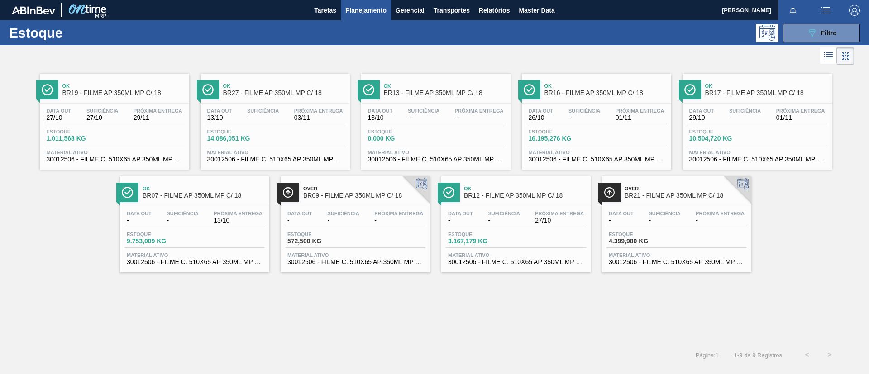
click at [817, 48] on div at bounding box center [427, 56] width 854 height 22
click at [820, 32] on div "089F7B8B-B2A5-4AFE-B5C0-19BA573D28AC Filtro" at bounding box center [822, 33] width 30 height 11
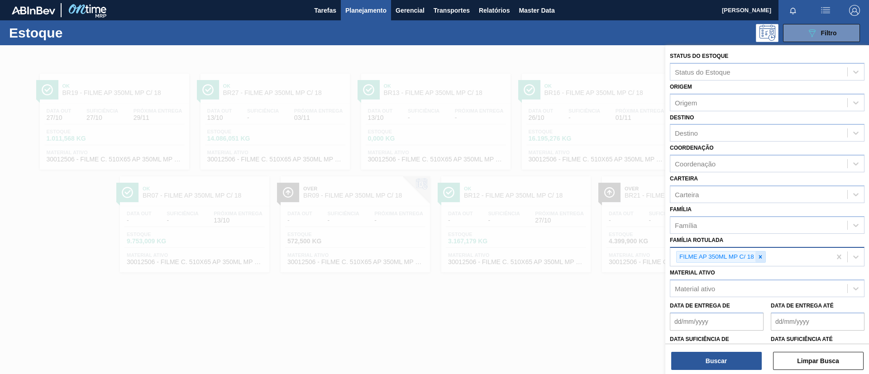
click at [761, 258] on icon at bounding box center [760, 257] width 6 height 6
paste Rotulada "FILME SK 269ML MP C/15"
type Rotulada "FILME SK 269ML MP C/15"
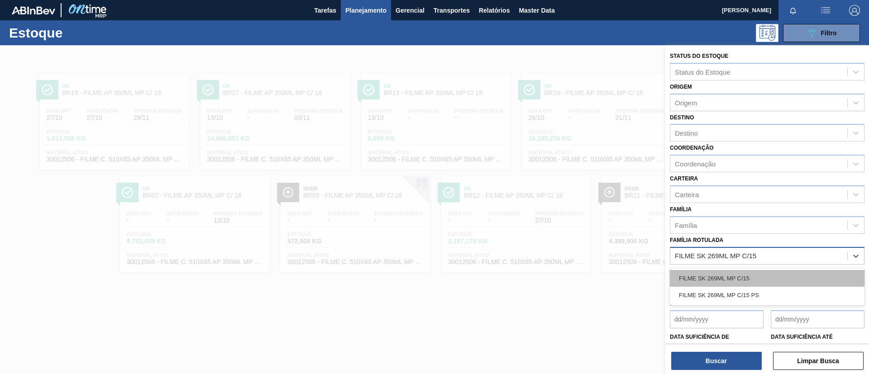
click at [744, 280] on div "FILME SK 269ML MP C/15" at bounding box center [767, 278] width 195 height 17
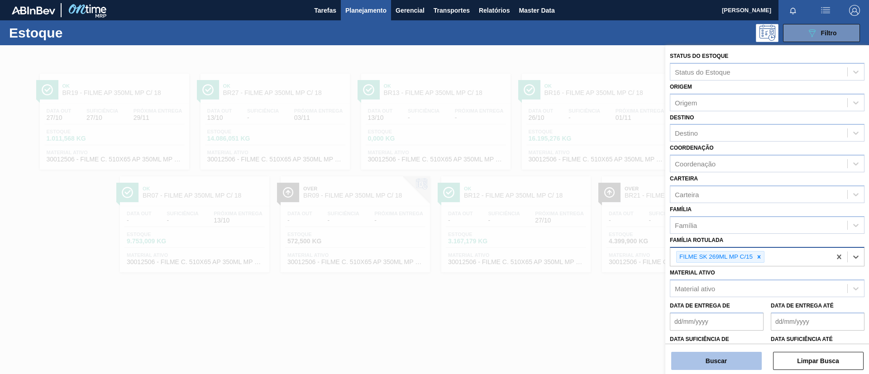
click at [725, 365] on button "Buscar" at bounding box center [716, 361] width 91 height 18
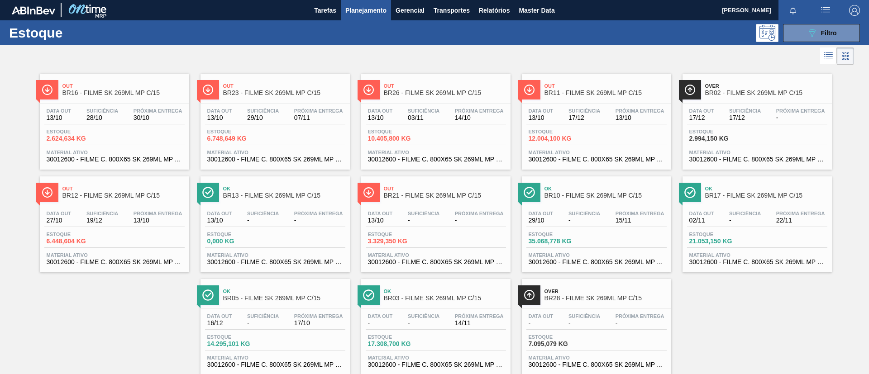
click at [134, 211] on span "Próxima Entrega" at bounding box center [158, 213] width 49 height 5
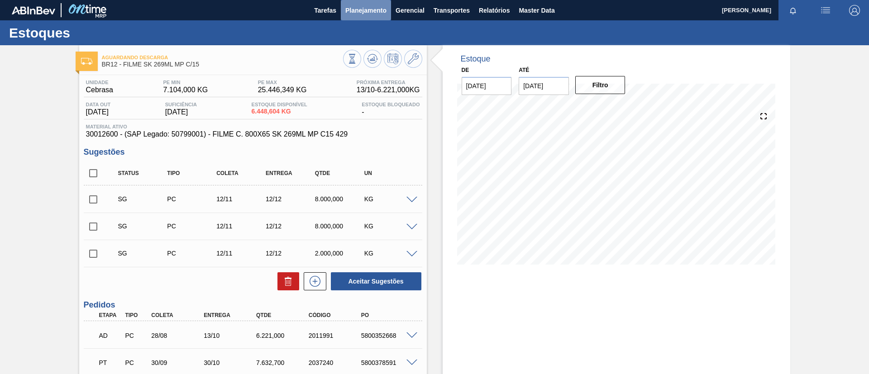
click at [373, 16] on button "Planejamento" at bounding box center [366, 10] width 50 height 20
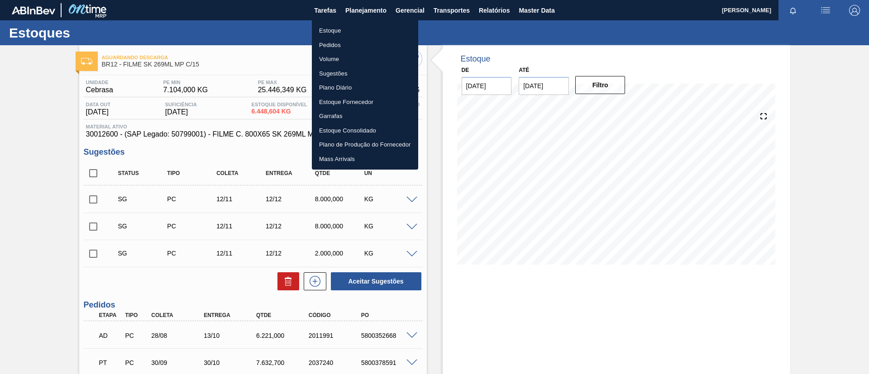
click at [381, 33] on li "Estoque" at bounding box center [365, 31] width 106 height 14
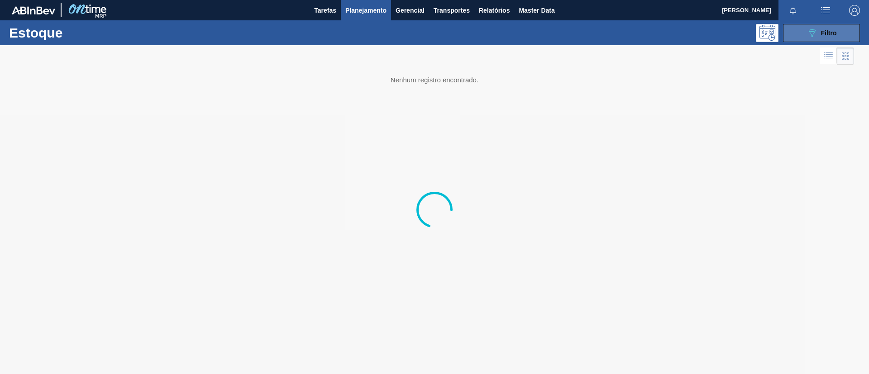
click at [802, 33] on button "089F7B8B-B2A5-4AFE-B5C0-19BA573D28AC Filtro" at bounding box center [821, 33] width 77 height 18
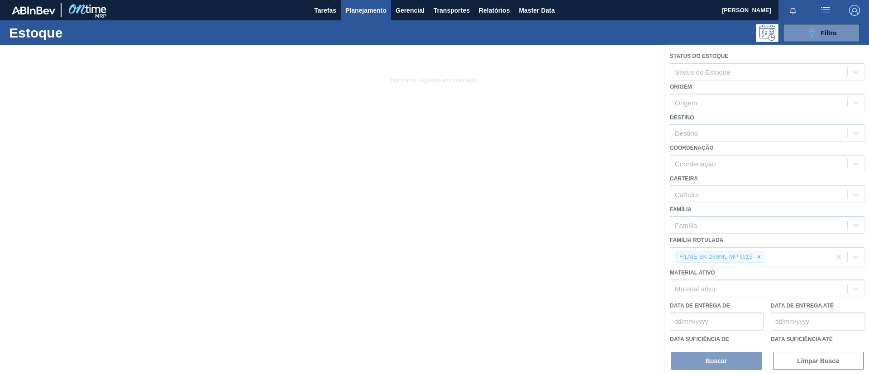
click at [760, 260] on div at bounding box center [434, 209] width 869 height 329
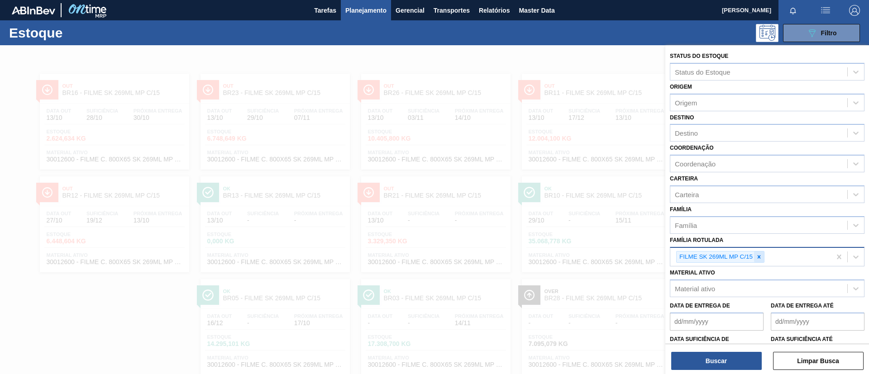
click at [762, 259] on icon at bounding box center [759, 257] width 6 height 6
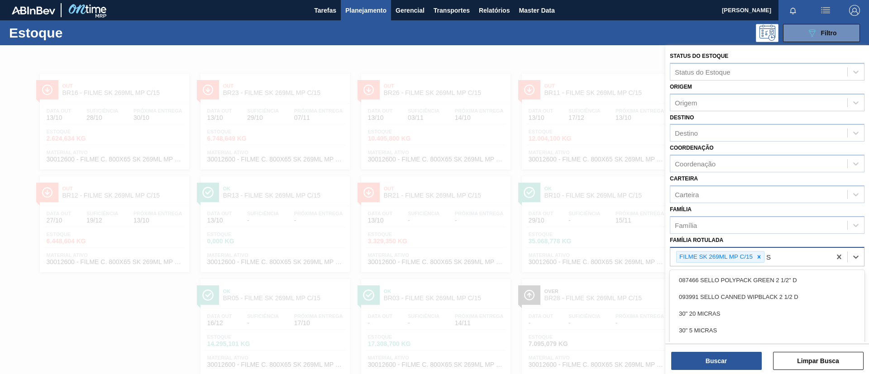
scroll to position [24, 0]
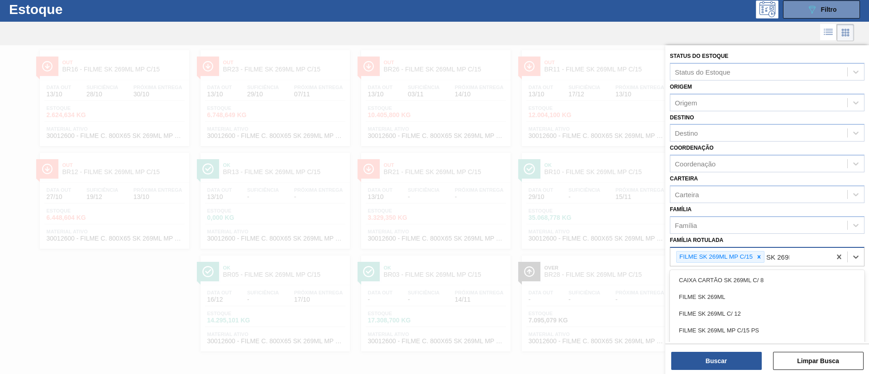
type Rotulada "SK 269ML"
click at [747, 298] on div "FILME SK 269ML" at bounding box center [767, 297] width 195 height 17
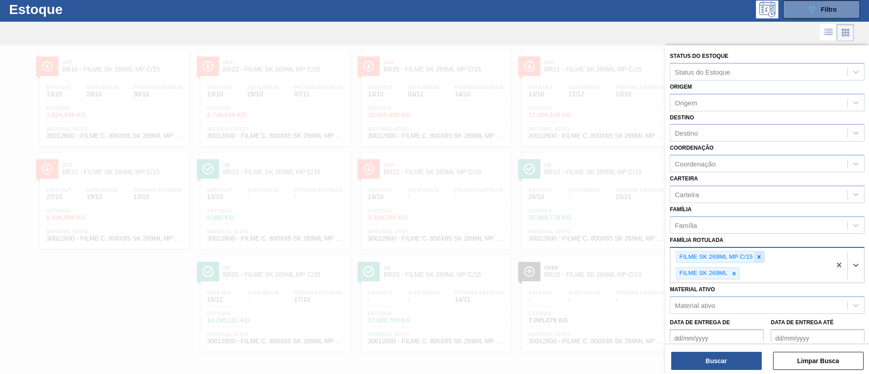
click at [758, 259] on icon at bounding box center [759, 257] width 6 height 6
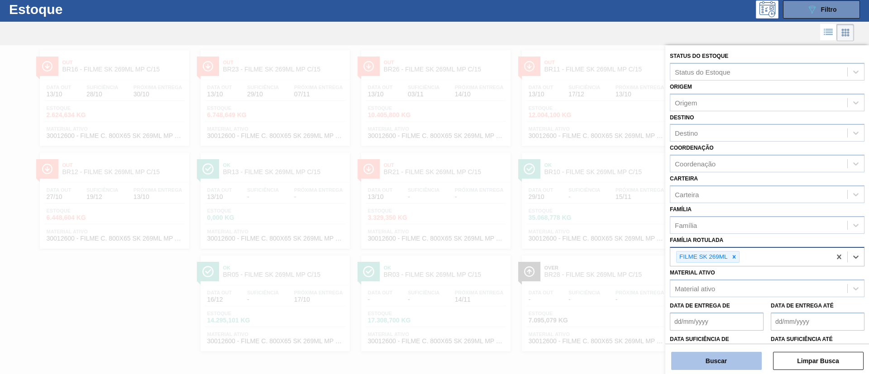
click at [738, 360] on button "Buscar" at bounding box center [716, 361] width 91 height 18
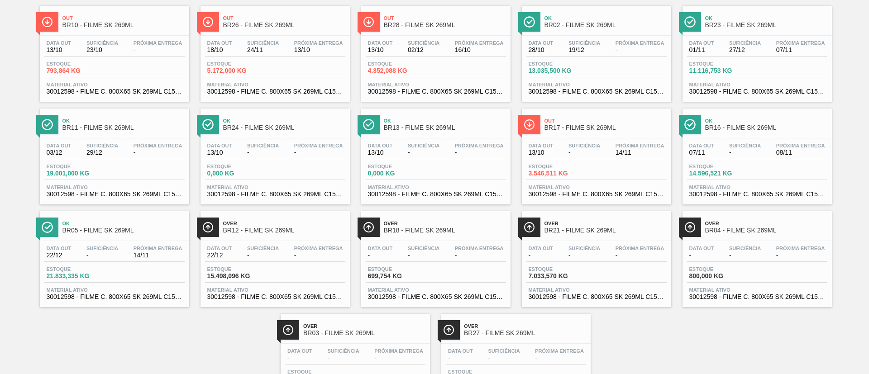
scroll to position [0, 0]
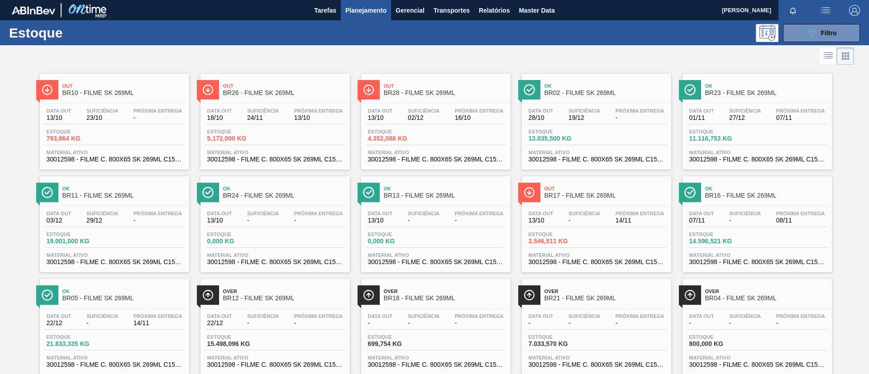
click at [592, 108] on span "Suficiência" at bounding box center [585, 110] width 32 height 5
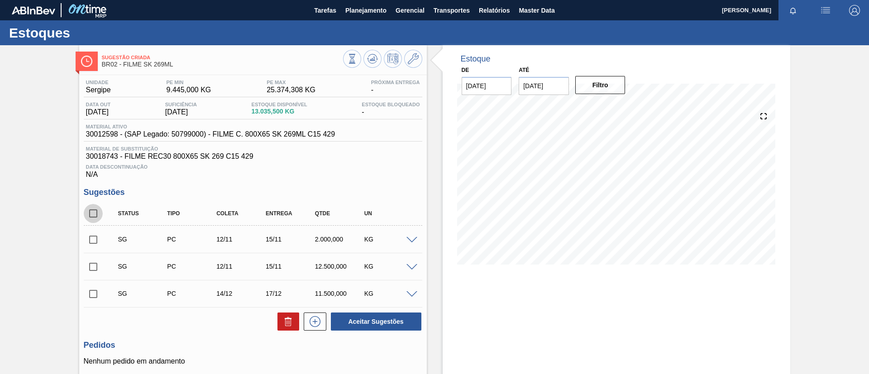
click at [96, 208] on input "checkbox" at bounding box center [93, 213] width 19 height 19
checkbox input "true"
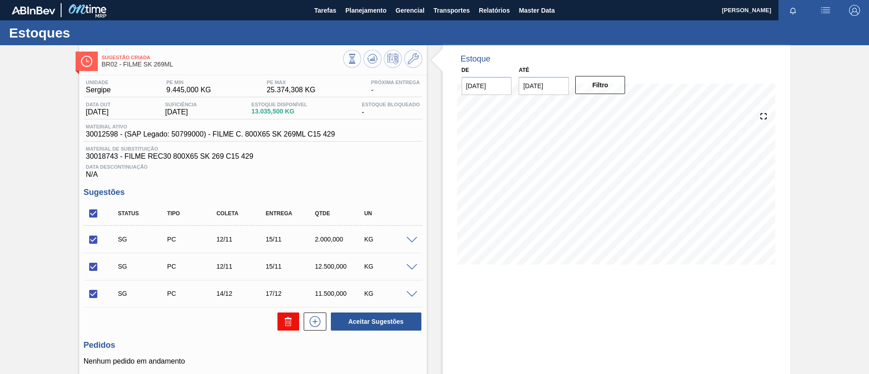
click at [283, 320] on icon at bounding box center [288, 321] width 11 height 11
checkbox input "false"
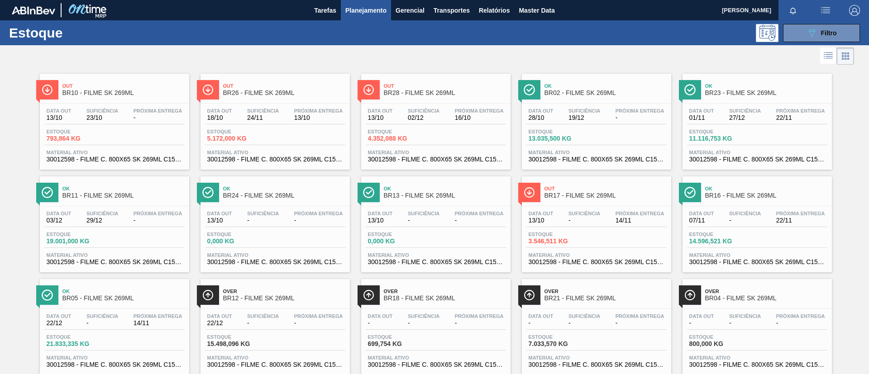
scroll to position [68, 0]
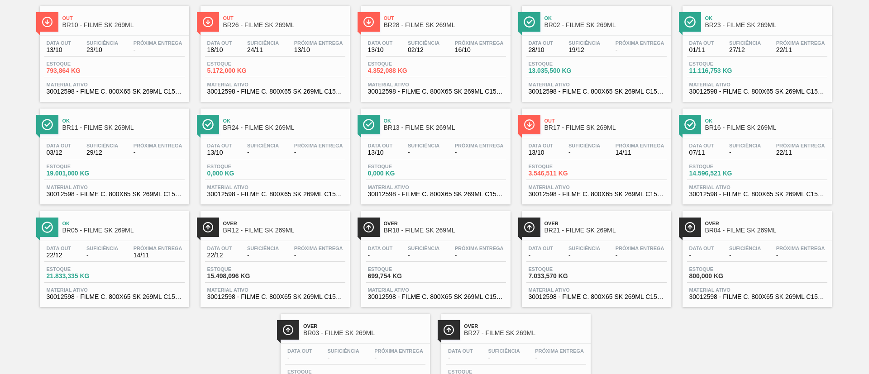
click at [128, 125] on span "BR11 - FILME SK 269ML" at bounding box center [123, 128] width 122 height 7
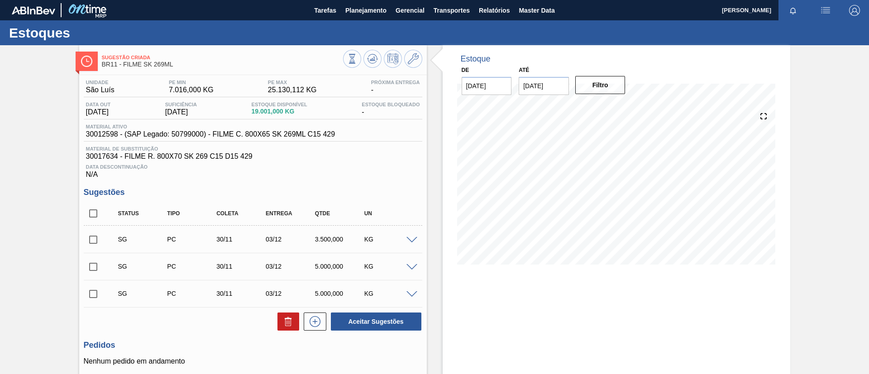
click at [81, 217] on div "Unidade São Luís PE MIN 7.016,000 KG PE MAX 25.130,112 KG Próxima Entrega - Dat…" at bounding box center [253, 259] width 348 height 368
click at [91, 214] on input "checkbox" at bounding box center [93, 213] width 19 height 19
checkbox input "true"
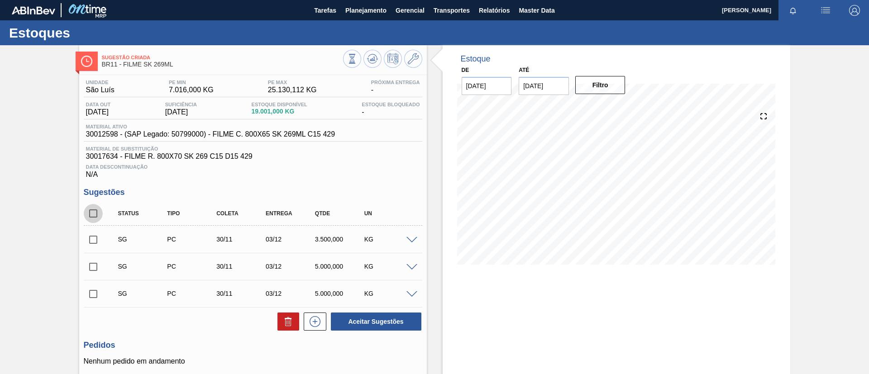
checkbox input "true"
click at [288, 326] on icon at bounding box center [288, 323] width 6 height 7
checkbox input "false"
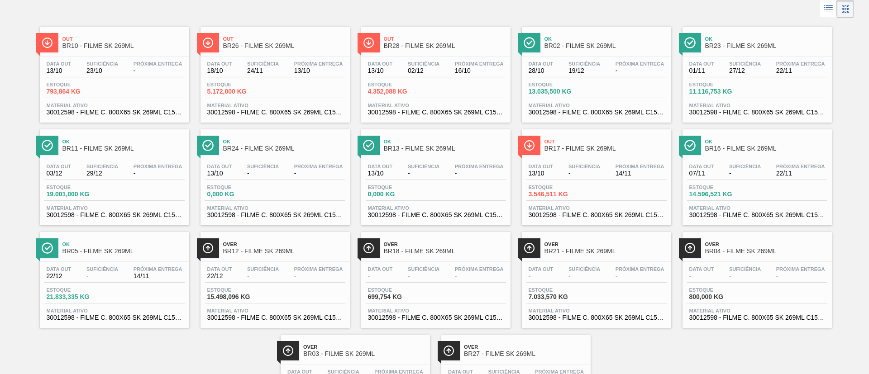
scroll to position [126, 0]
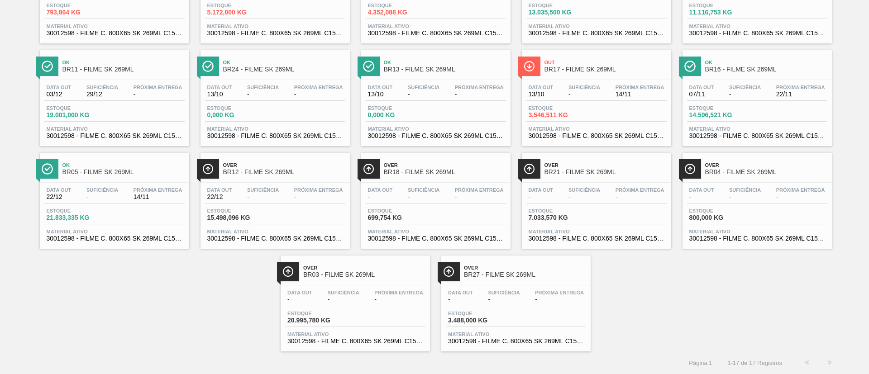
click at [582, 76] on div "Out BR17 - FILME SK 269ML" at bounding box center [606, 66] width 122 height 20
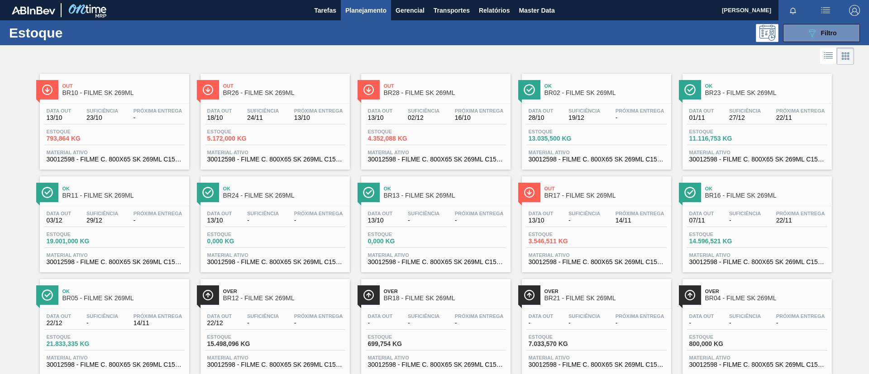
scroll to position [68, 0]
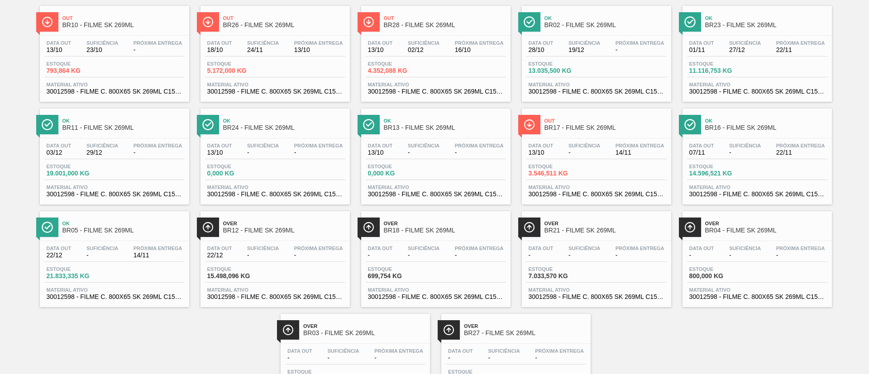
click at [808, 149] on span "22/11" at bounding box center [800, 152] width 49 height 7
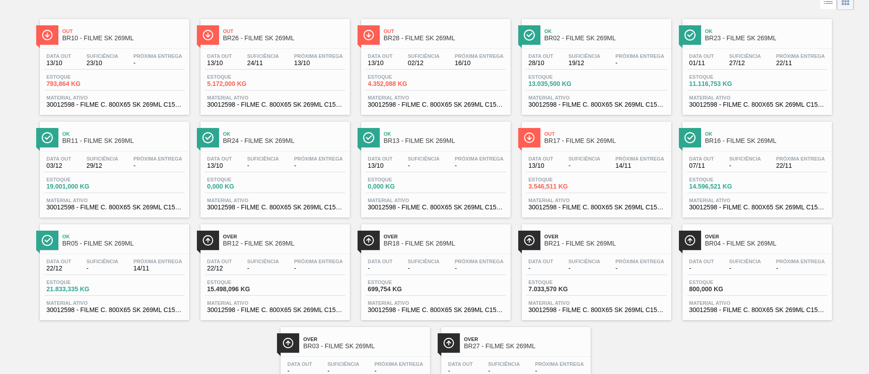
scroll to position [68, 0]
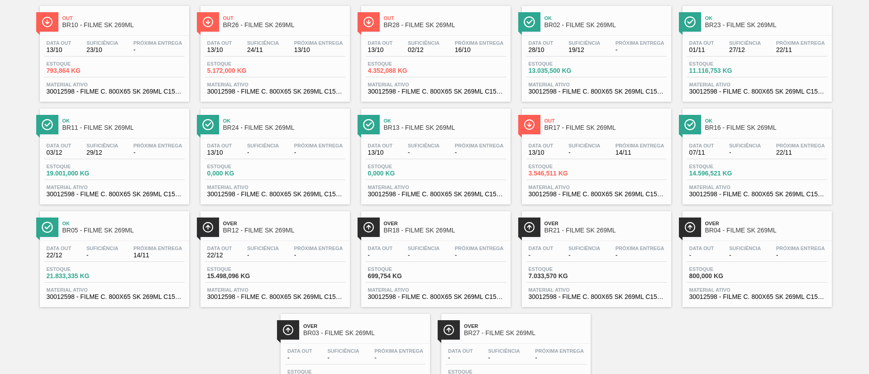
click at [144, 246] on span "Próxima Entrega" at bounding box center [158, 248] width 49 height 5
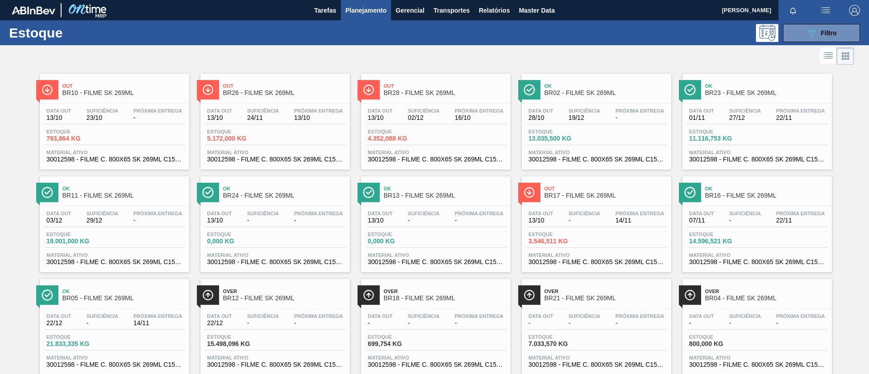
scroll to position [126, 0]
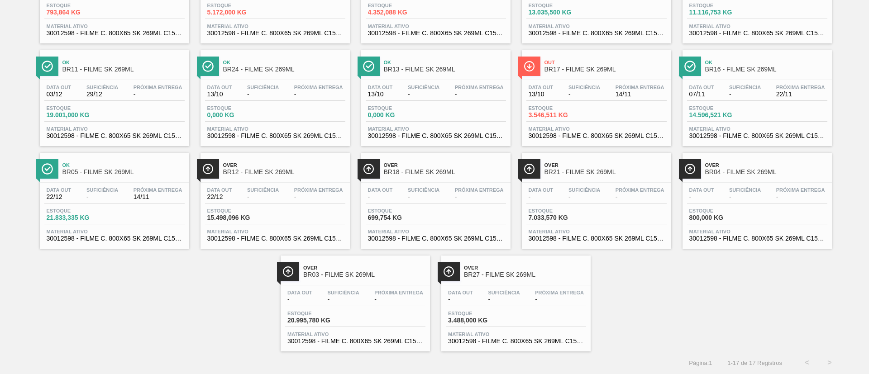
click at [292, 167] on span "Over" at bounding box center [284, 165] width 122 height 5
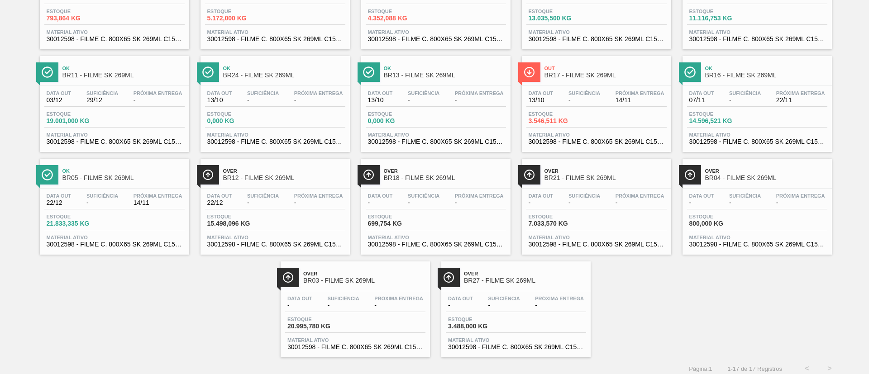
scroll to position [126, 0]
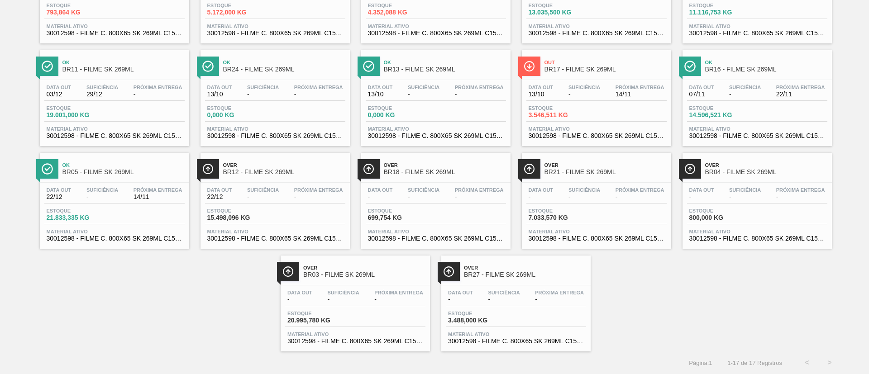
click at [575, 172] on span "BR21 - FILME SK 269ML" at bounding box center [606, 172] width 122 height 7
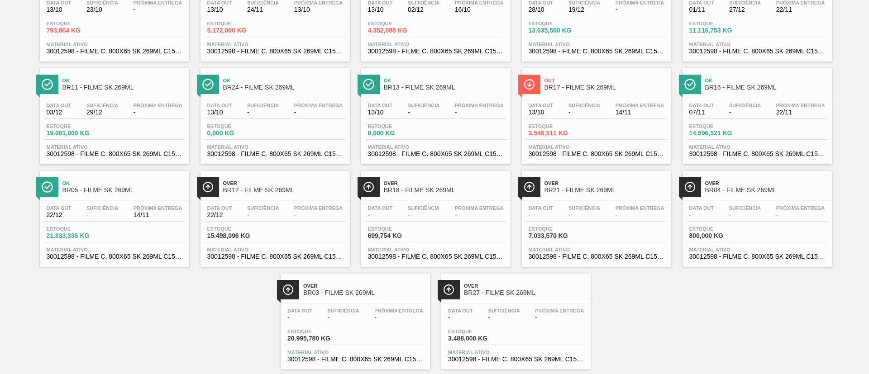
scroll to position [126, 0]
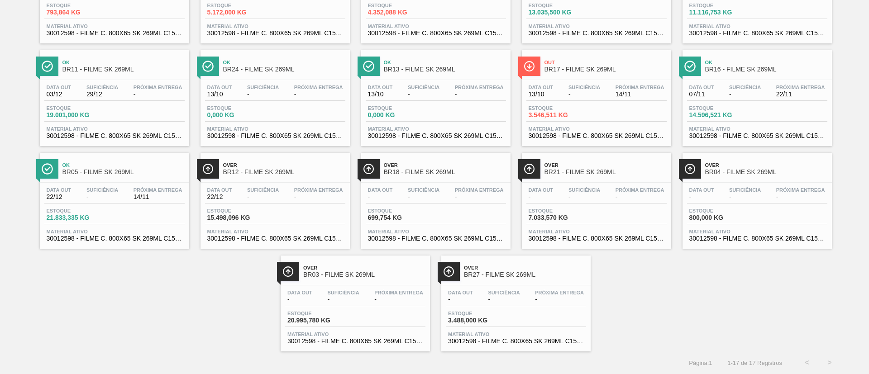
click at [700, 295] on div "Out BR10 - FILME SK 269ML Data out 13/10 Suficiência 23/10 Próxima Entrega - Es…" at bounding box center [434, 146] width 869 height 411
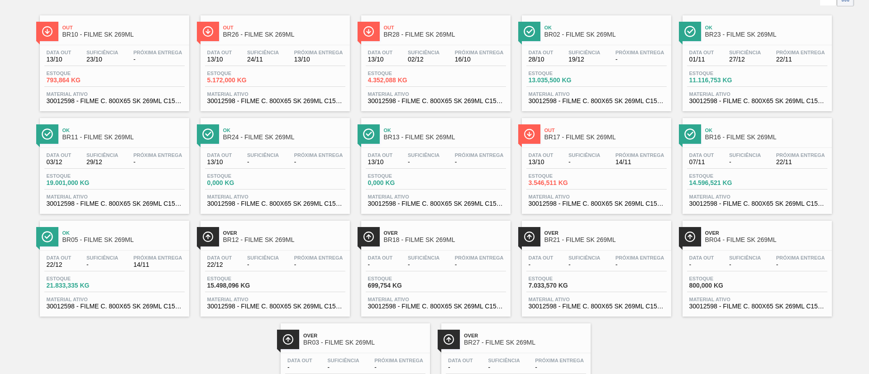
click at [264, 36] on span "BR26 - FILME SK 269ML" at bounding box center [284, 34] width 122 height 7
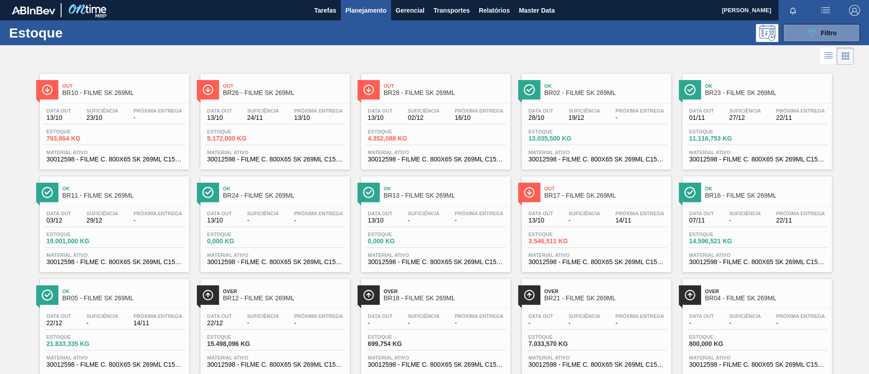
click at [208, 53] on div at bounding box center [427, 56] width 854 height 22
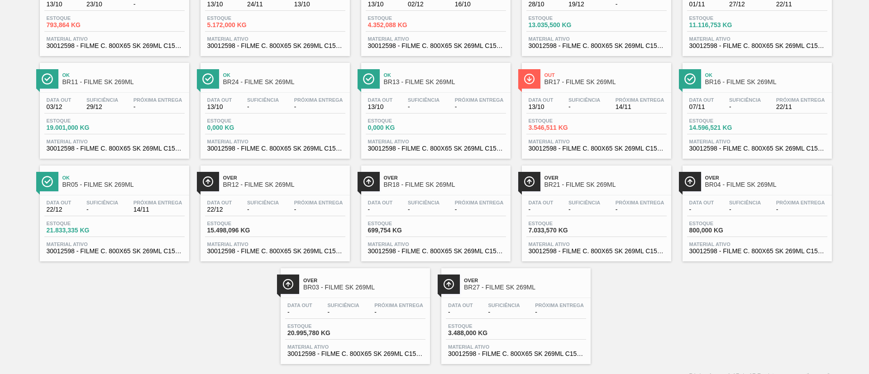
scroll to position [126, 0]
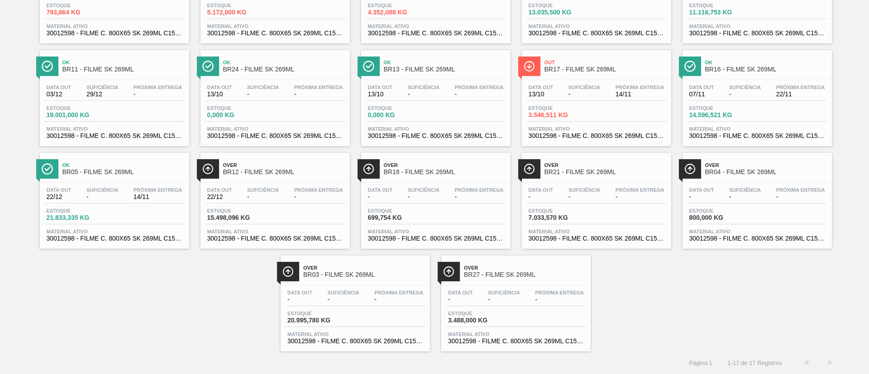
click at [510, 276] on span "BR27 - FILME SK 269ML" at bounding box center [525, 275] width 122 height 7
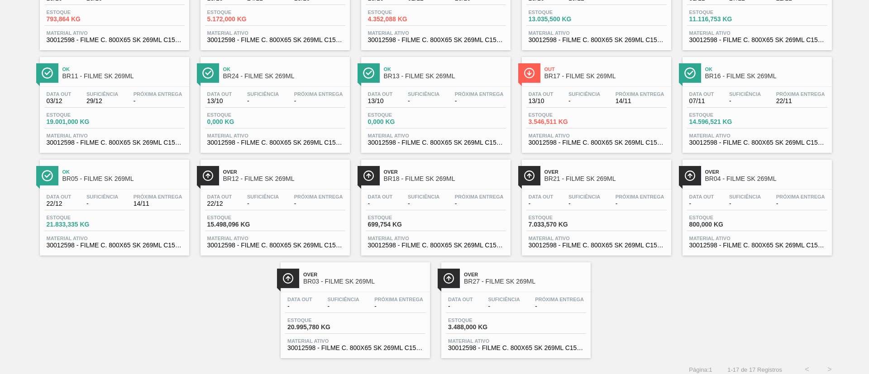
scroll to position [126, 0]
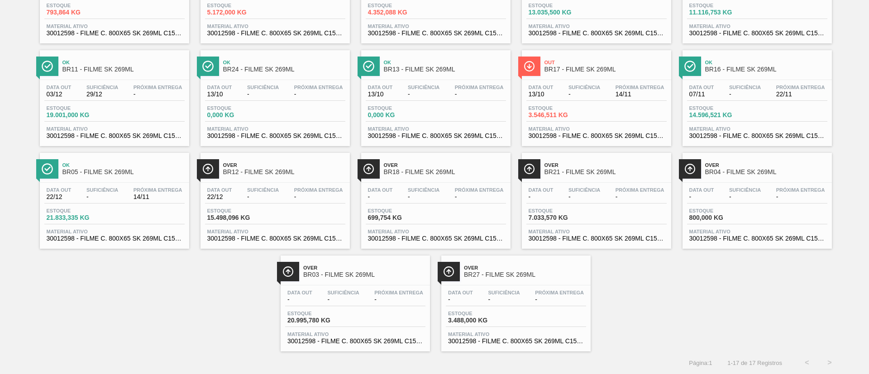
click at [566, 176] on div "Over BR21 - FILME SK 269ML" at bounding box center [606, 169] width 122 height 20
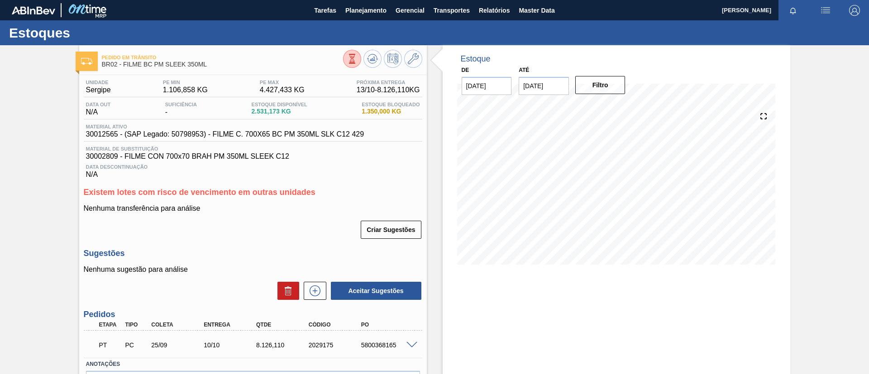
scroll to position [58, 0]
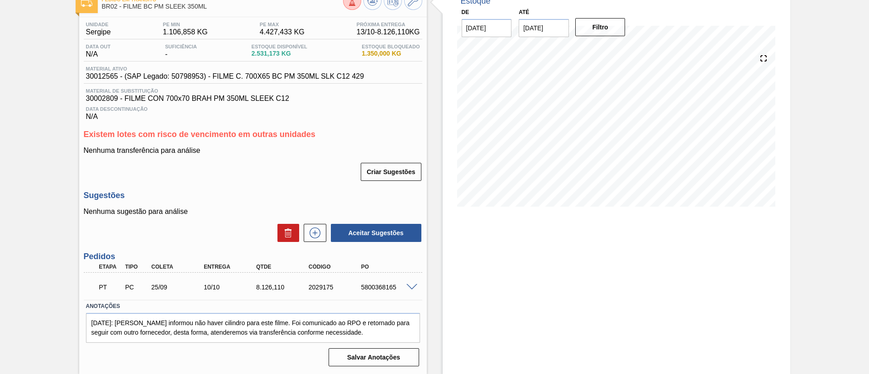
click at [412, 290] on div "5800368165" at bounding box center [388, 287] width 59 height 7
click at [412, 284] on span at bounding box center [412, 287] width 11 height 7
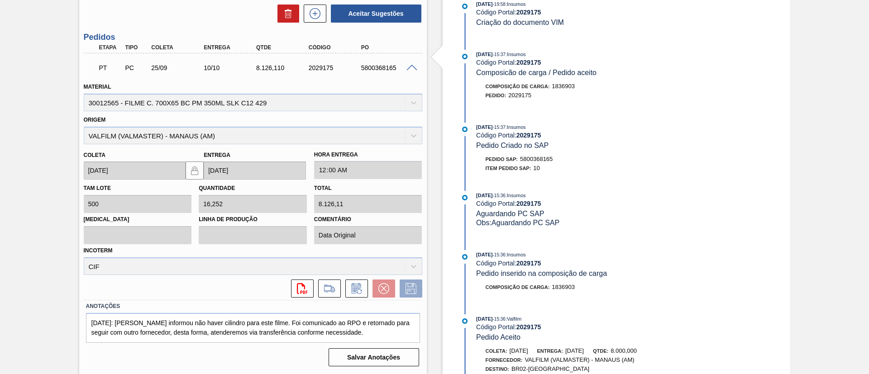
scroll to position [438, 0]
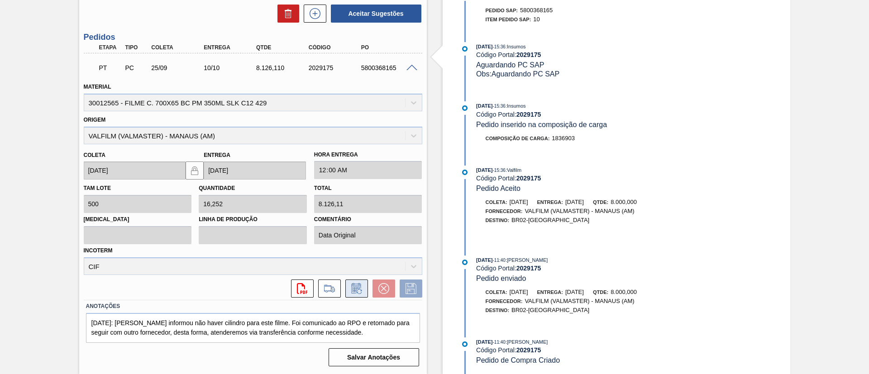
click at [361, 285] on icon at bounding box center [357, 288] width 14 height 11
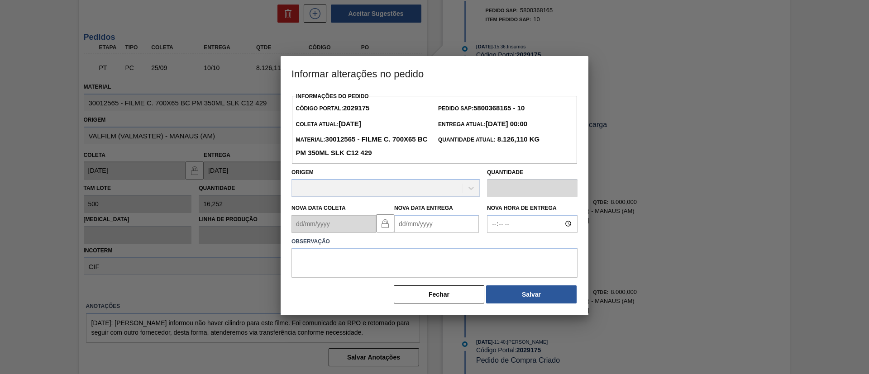
click at [429, 215] on div "Nova Data Entrega" at bounding box center [436, 217] width 85 height 31
click at [438, 225] on Entrega2029175 "Nova Data Entrega" at bounding box center [436, 224] width 85 height 18
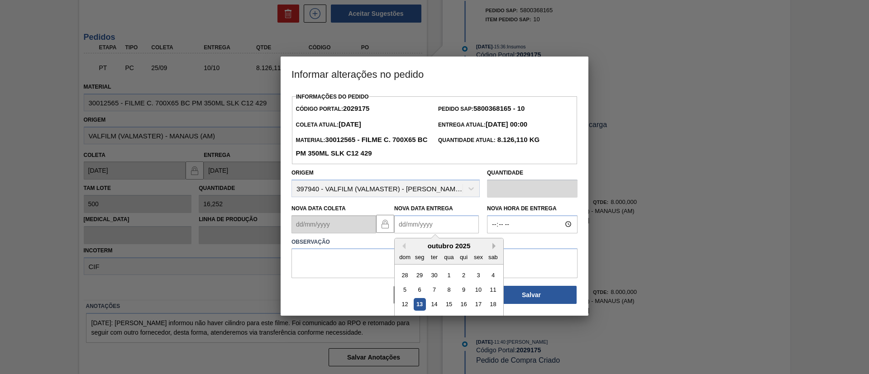
click at [493, 245] on button "Next Month" at bounding box center [496, 246] width 6 height 6
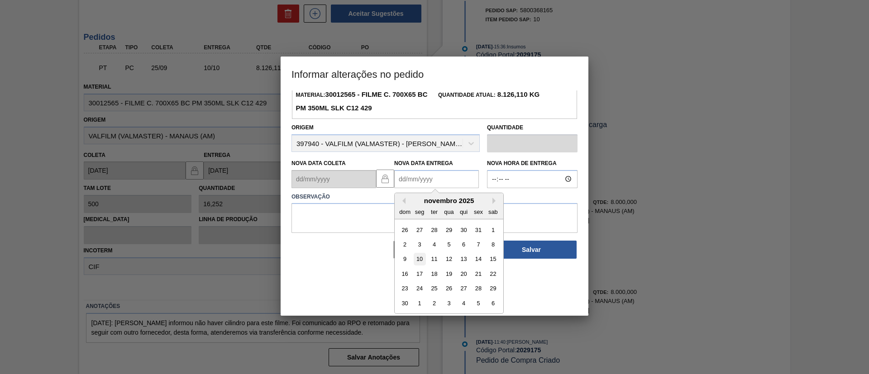
click at [417, 258] on div "10" at bounding box center [420, 259] width 12 height 12
type Entrega2029175 "[DATE]"
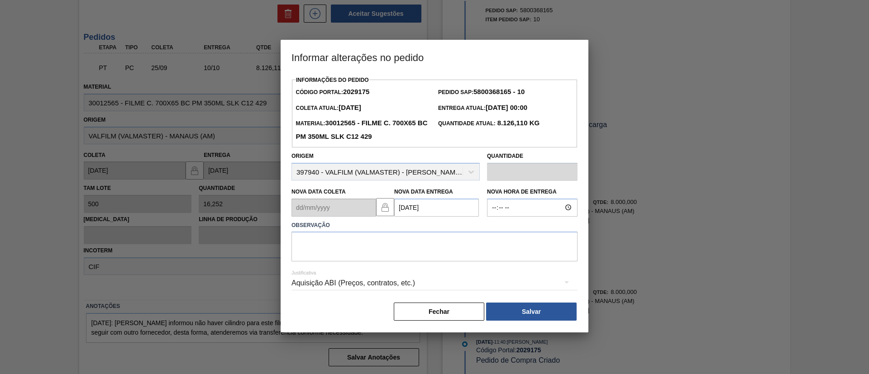
scroll to position [0, 0]
click at [414, 248] on textarea at bounding box center [435, 247] width 286 height 30
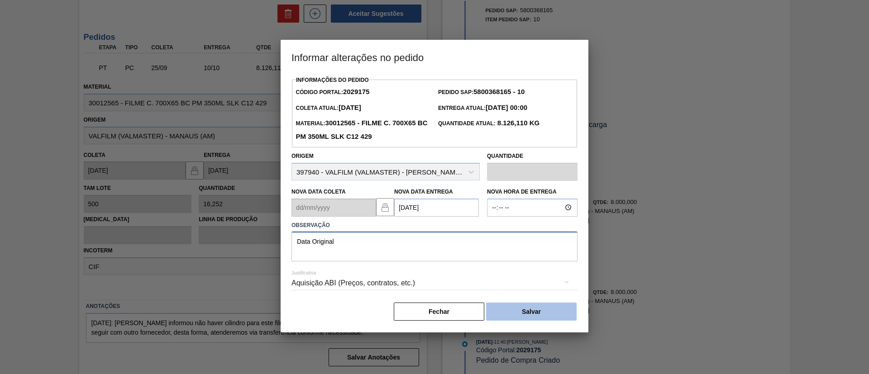
type textarea "Data Original"
click at [556, 315] on button "Salvar" at bounding box center [531, 312] width 91 height 18
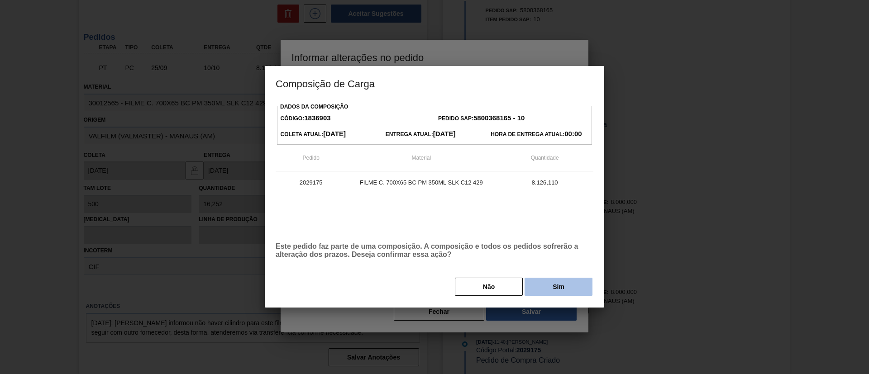
click at [558, 288] on button "Sim" at bounding box center [559, 287] width 68 height 18
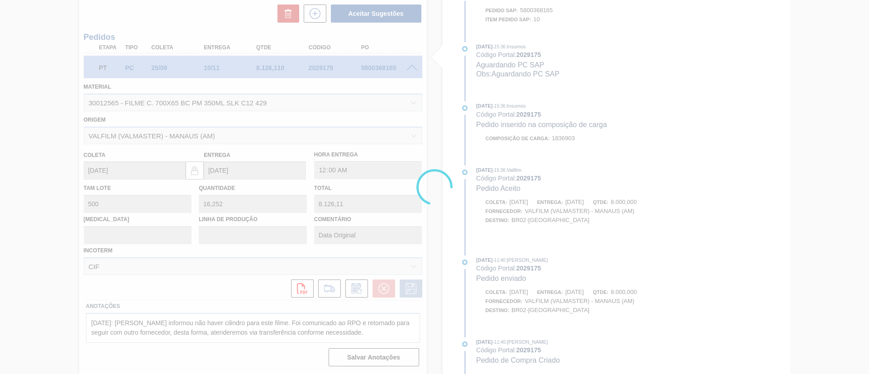
type input "[DATE]"
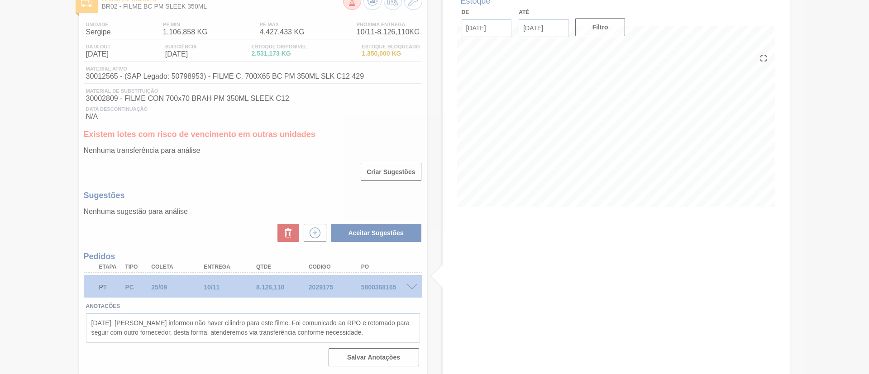
scroll to position [58, 0]
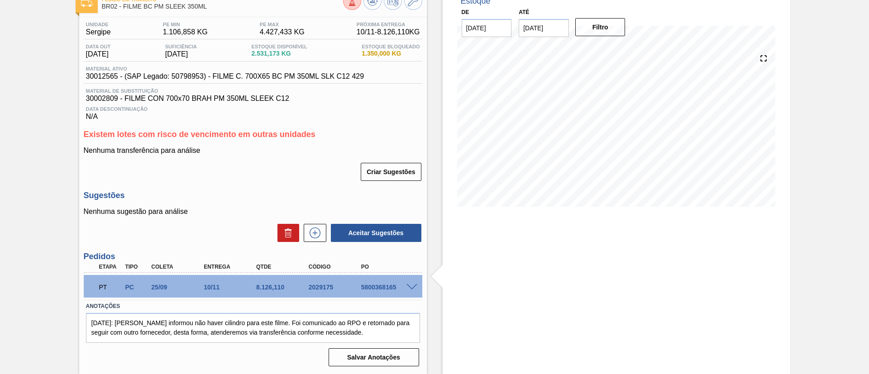
drag, startPoint x: 0, startPoint y: 226, endPoint x: 27, endPoint y: 202, distance: 35.9
click at [0, 226] on div "Pedido em Trânsito BR02 - FILME BC PM SLEEK 350ML Unidade Sergipe PE MIN 1.106,…" at bounding box center [434, 180] width 869 height 387
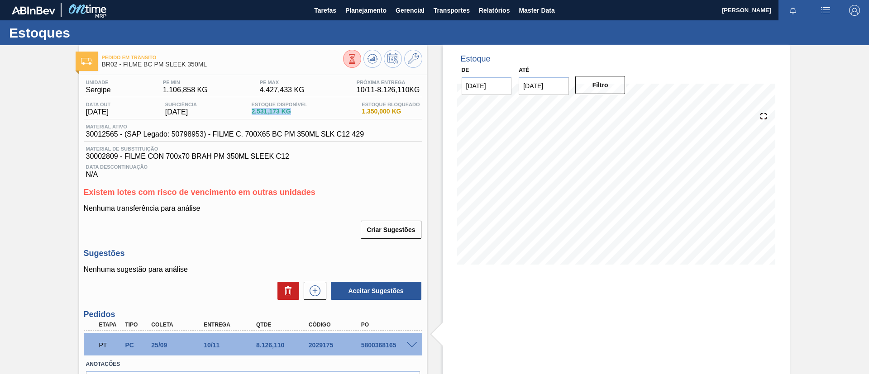
drag, startPoint x: 251, startPoint y: 115, endPoint x: 302, endPoint y: 111, distance: 51.7
click at [295, 113] on div "Data out [DATE] Suficiência [DATE] Estoque Disponível 2.531,173 KG Estoque Bloq…" at bounding box center [253, 111] width 339 height 18
copy span "2.531,173 KG"
click at [58, 141] on div "Pedido em Trânsito BR02 - FILME BC PM SLEEK 350ML Unidade Sergipe PE MIN 1.106,…" at bounding box center [434, 238] width 869 height 387
drag, startPoint x: 209, startPoint y: 65, endPoint x: 123, endPoint y: 71, distance: 86.7
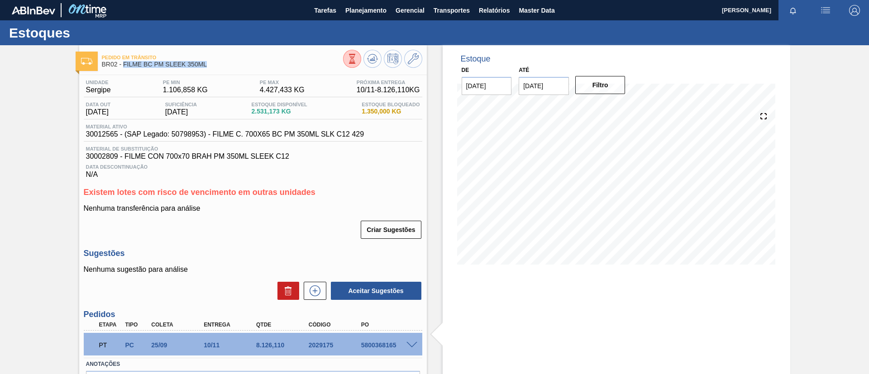
click at [123, 71] on div "Pedido em Trânsito BR02 - FILME BC PM SLEEK 350ML" at bounding box center [222, 61] width 241 height 20
copy span "FILME BC PM SLEEK 350ML"
click at [81, 95] on div "Unidade Sergipe PE MIN 1.106,858 KG PE MAX 4.427,433 KG Próxima Entrega 10/11 -…" at bounding box center [253, 251] width 348 height 353
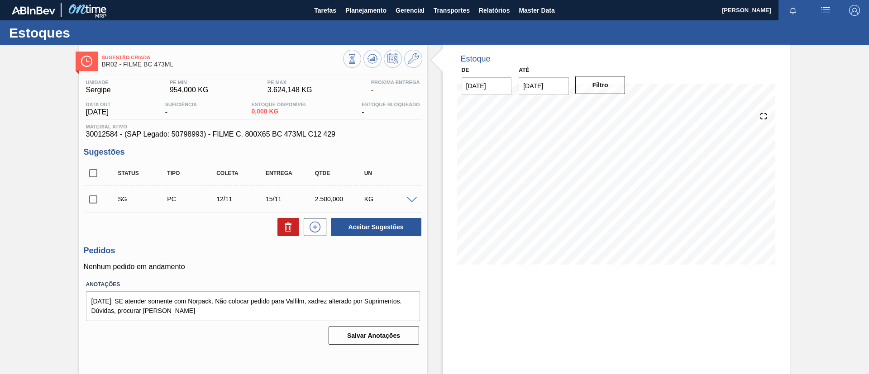
click at [86, 201] on input "checkbox" at bounding box center [93, 199] width 19 height 19
click at [347, 229] on button "Aceitar Sugestões" at bounding box center [376, 227] width 91 height 18
checkbox input "false"
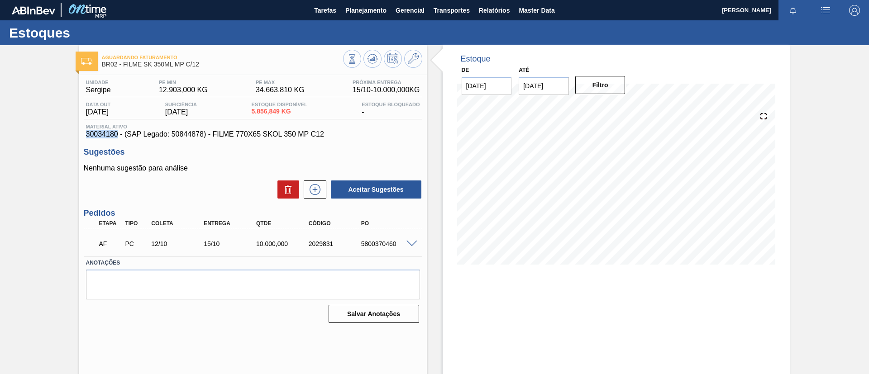
drag, startPoint x: 82, startPoint y: 132, endPoint x: 118, endPoint y: 138, distance: 35.7
click at [118, 138] on div "Unidade Sergipe PE MIN 12.903,000 KG PE MAX 34.663,810 KG Próxima Entrega 15/10…" at bounding box center [253, 200] width 348 height 251
copy span "30034180"
click at [27, 157] on div "Aguardando Faturamento BR02 - FILME SK 350ML MP C/12 Unidade Sergipe PE MIN 12.…" at bounding box center [434, 217] width 869 height 344
drag, startPoint x: 304, startPoint y: 244, endPoint x: 352, endPoint y: 254, distance: 49.1
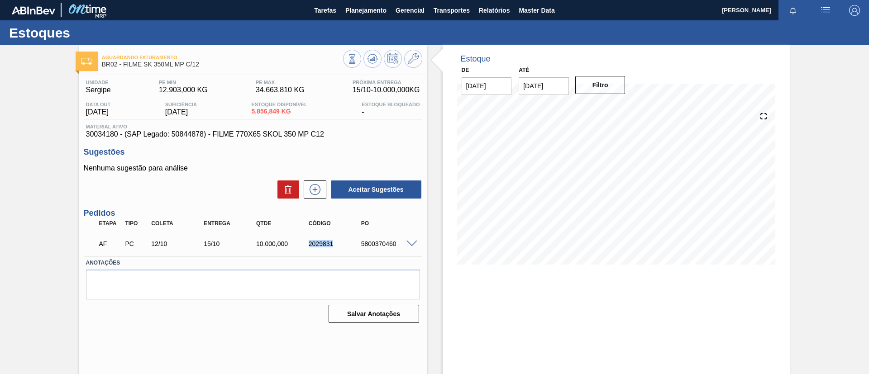
click at [352, 254] on div "AF PC 12/10 15/10 10.000,000 2029831 5800370460 Material 30034180 - FILME 770X6…" at bounding box center [253, 243] width 339 height 27
copy div "2029831"
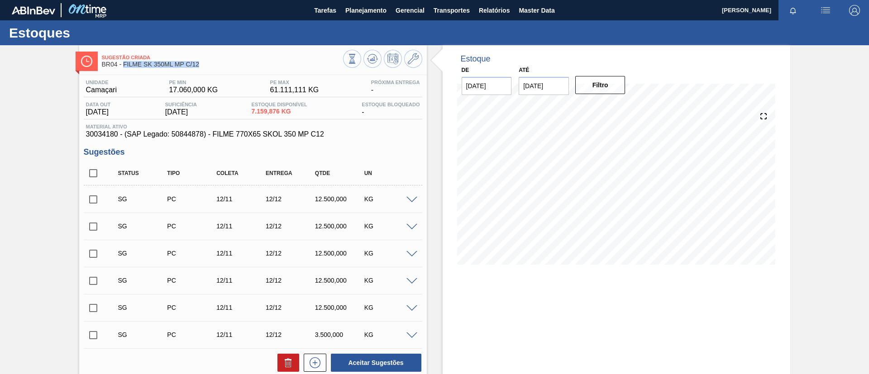
drag, startPoint x: 203, startPoint y: 67, endPoint x: 123, endPoint y: 66, distance: 79.7
click at [123, 66] on span "BR04 - FILME SK 350ML MP C/12" at bounding box center [222, 64] width 241 height 7
copy span "FILME SK 350ML MP C/12"
click at [0, 202] on div "Sugestão Criada BR04 - FILME SK 350ML MP C/12 Unidade Camaçari PE MIN 17.060,00…" at bounding box center [434, 266] width 869 height 443
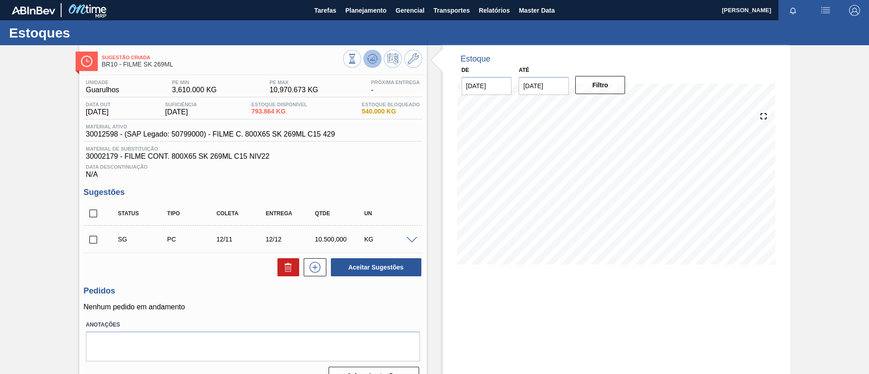
click at [364, 62] on button at bounding box center [373, 59] width 18 height 18
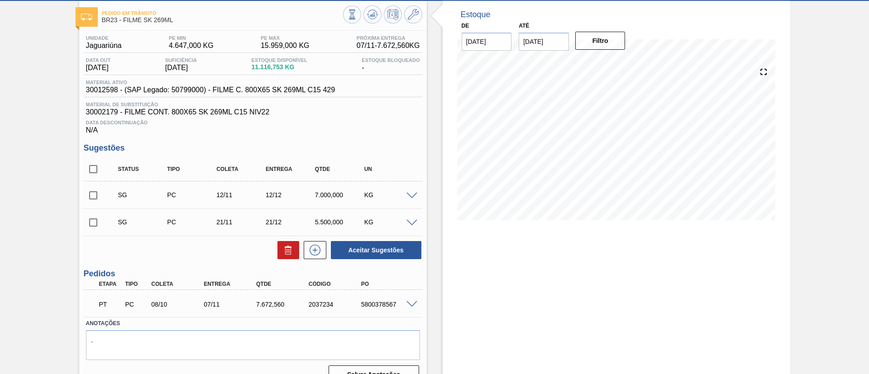
scroll to position [62, 0]
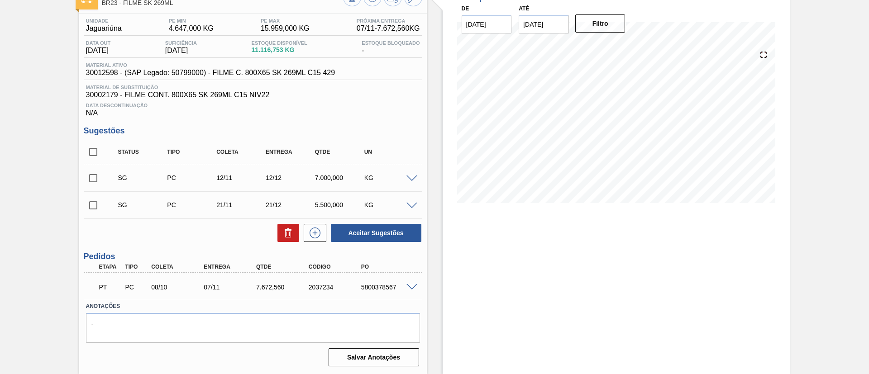
click at [412, 286] on span at bounding box center [412, 287] width 11 height 7
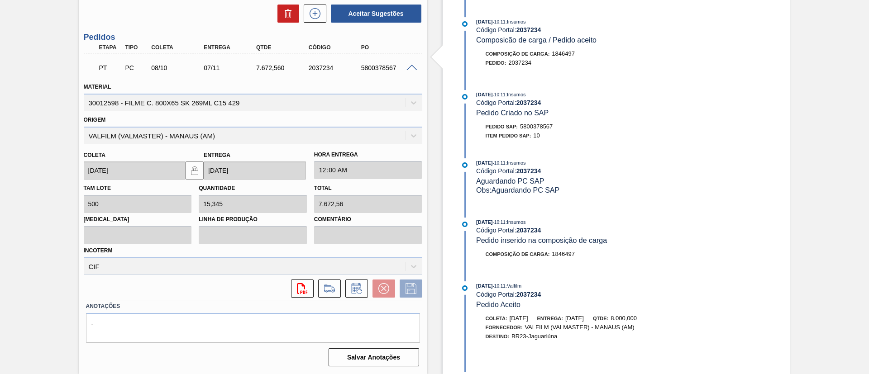
scroll to position [352, 0]
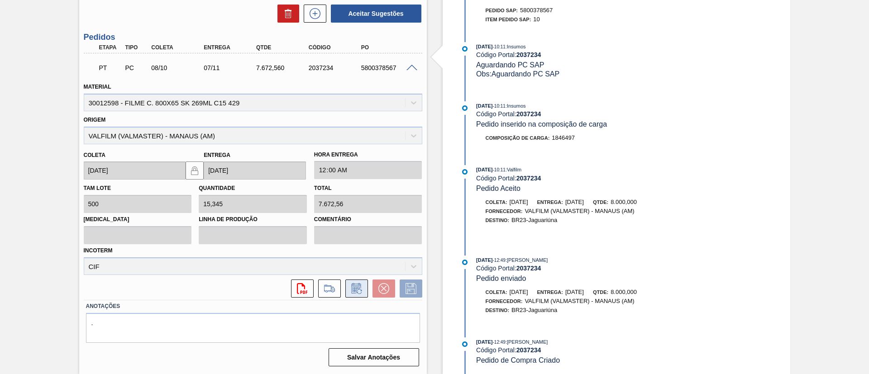
click at [361, 285] on icon at bounding box center [357, 288] width 14 height 11
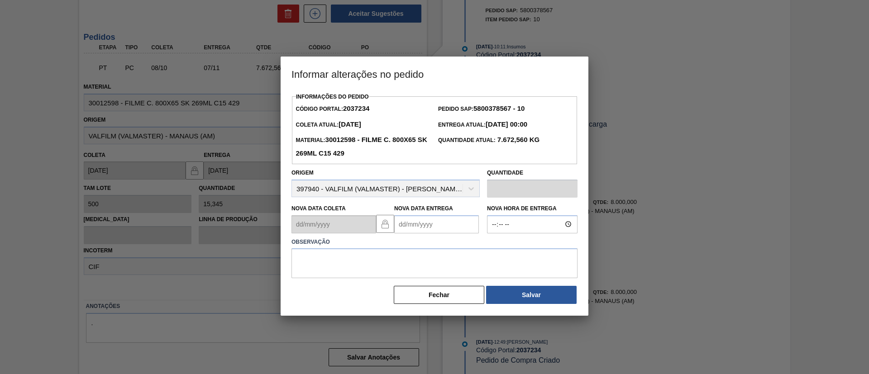
click at [468, 224] on Entrega2037234 "Nova Data Entrega" at bounding box center [436, 225] width 85 height 18
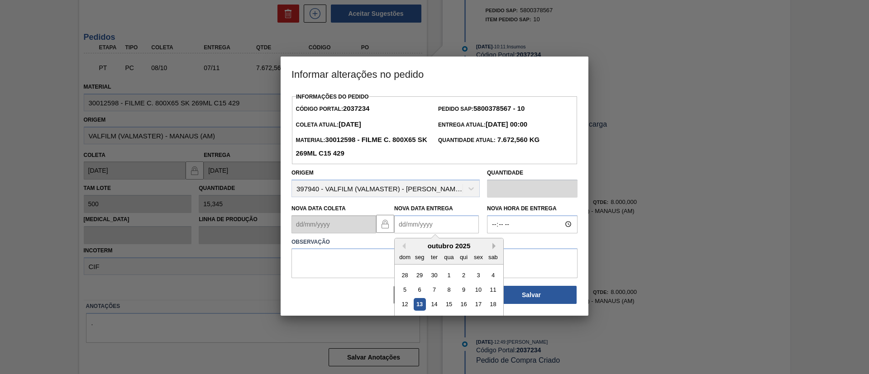
click at [494, 249] on button "Next Month" at bounding box center [496, 246] width 6 height 6
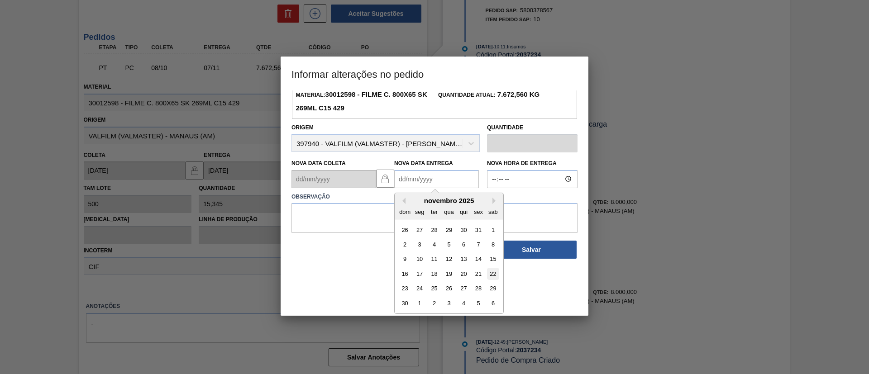
click at [487, 272] on div "22" at bounding box center [493, 274] width 12 height 12
type Entrega2037234 "[DATE]"
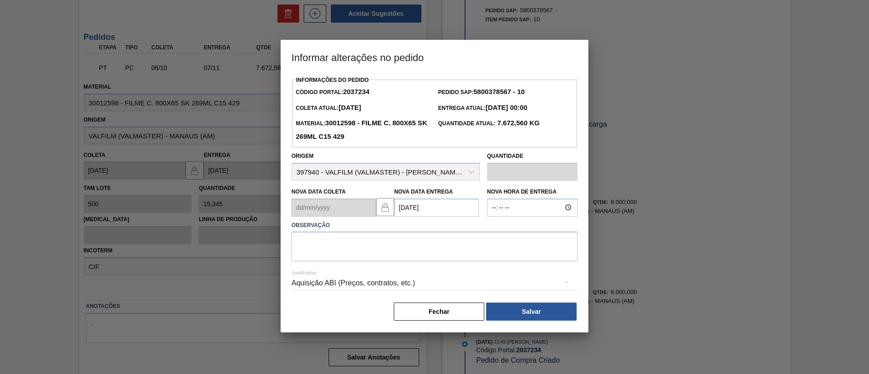
scroll to position [0, 0]
click at [444, 251] on textarea at bounding box center [435, 247] width 286 height 30
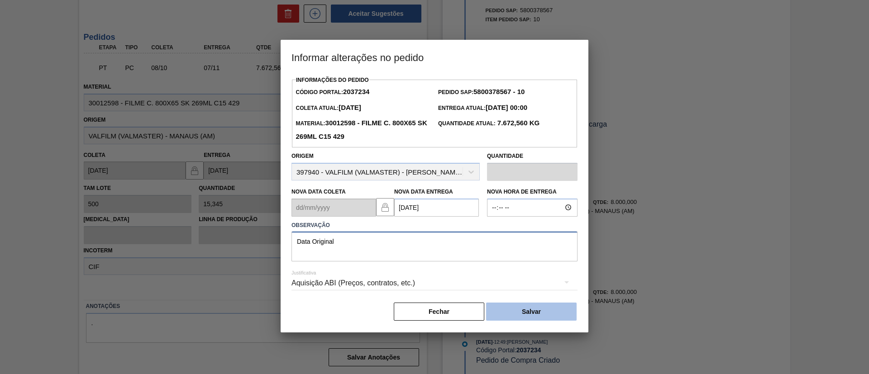
type textarea "Data Original"
click at [524, 315] on button "Salvar" at bounding box center [531, 312] width 91 height 18
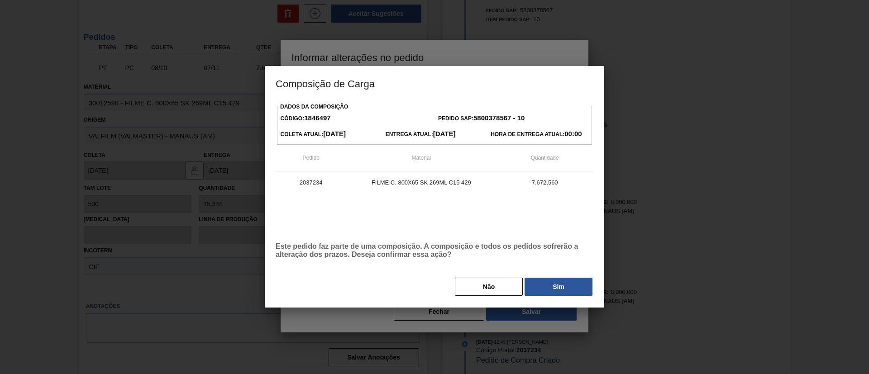
click at [542, 277] on div "Dados da Composição Código: 1846497 Pedido SAP: 5800378567 - 10 Coleta Atual: 2…" at bounding box center [435, 199] width 318 height 197
click at [544, 280] on button "Sim" at bounding box center [559, 287] width 68 height 18
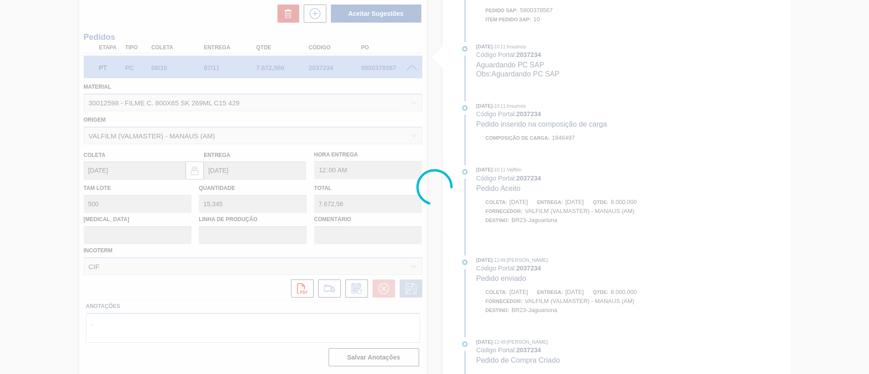
type input "Data Original"
type input "[DATE]"
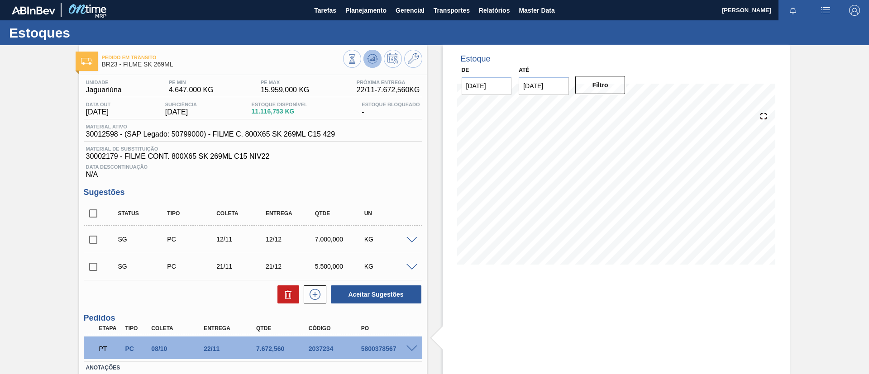
click at [372, 62] on icon at bounding box center [372, 58] width 11 height 11
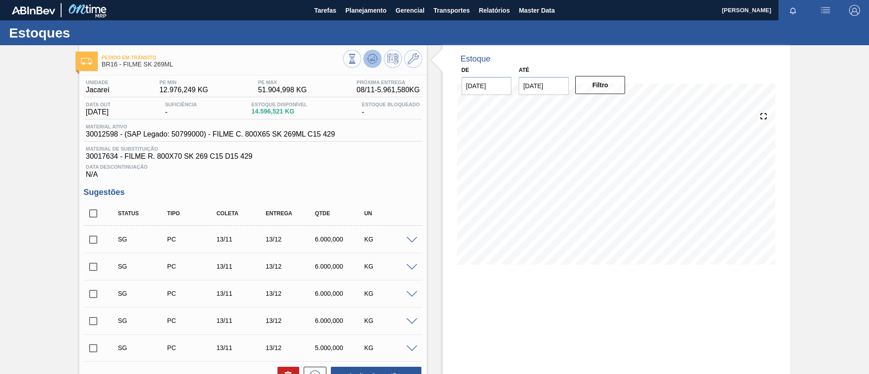
click at [374, 54] on icon at bounding box center [372, 58] width 11 height 11
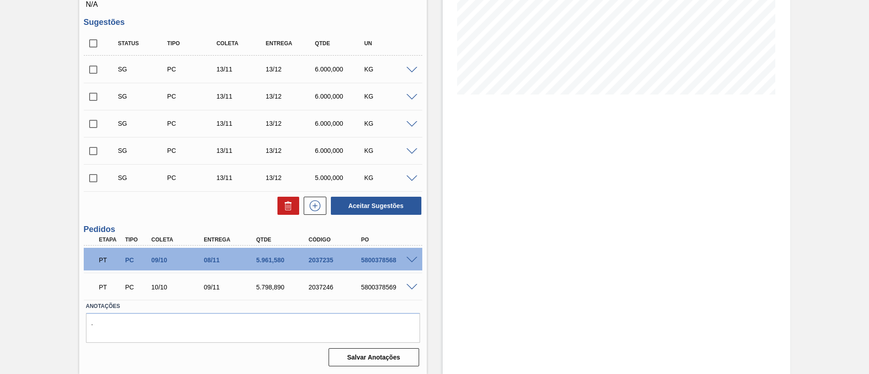
click at [412, 256] on div at bounding box center [413, 259] width 18 height 7
click at [411, 256] on div at bounding box center [413, 259] width 18 height 7
click at [411, 259] on span at bounding box center [412, 260] width 11 height 7
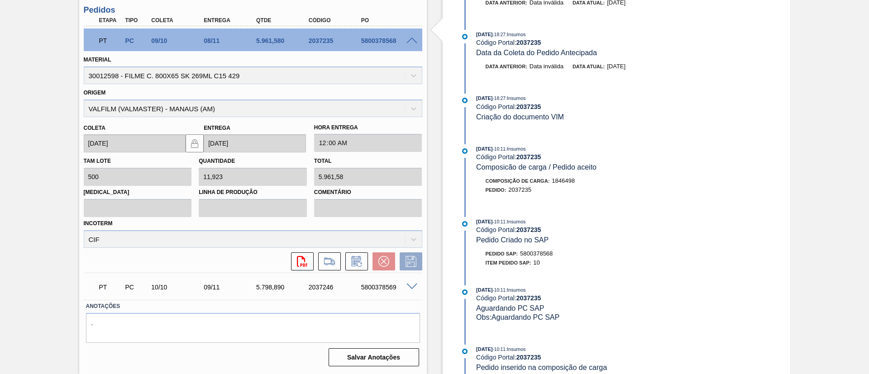
scroll to position [244, 0]
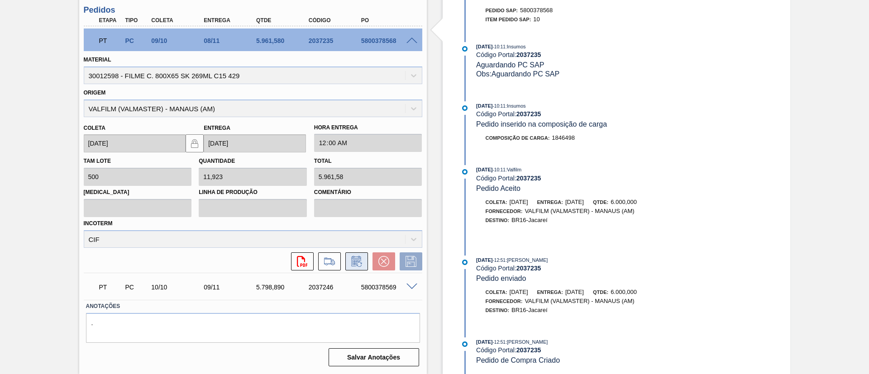
click at [349, 262] on button at bounding box center [356, 262] width 23 height 18
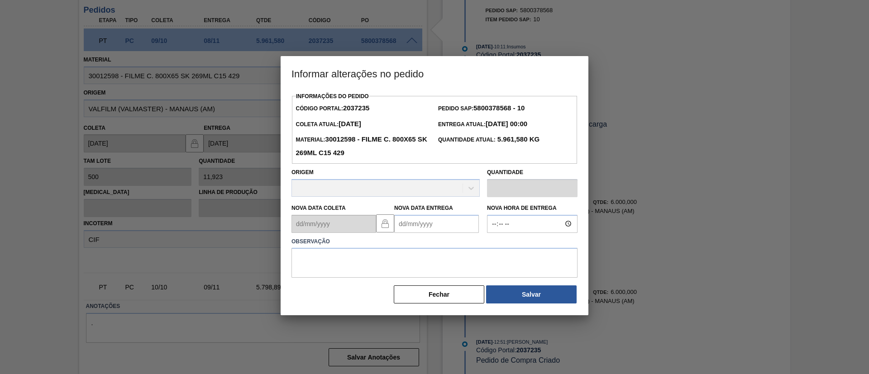
click at [451, 232] on Entrega2037235 "Nova Data Entrega" at bounding box center [436, 224] width 85 height 18
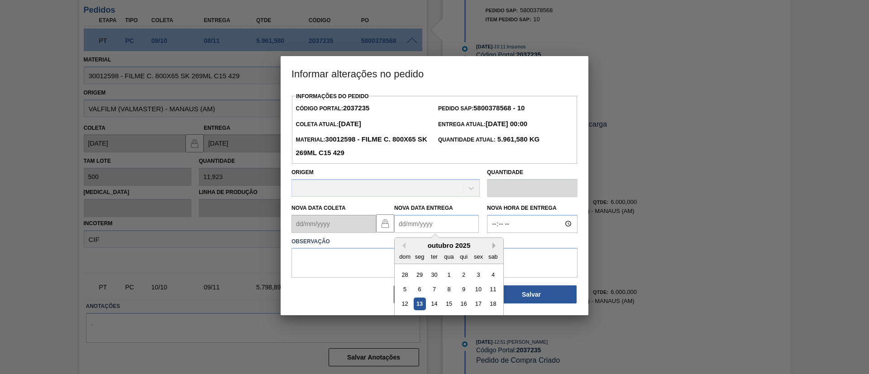
click at [493, 248] on button "Next Month" at bounding box center [496, 246] width 6 height 6
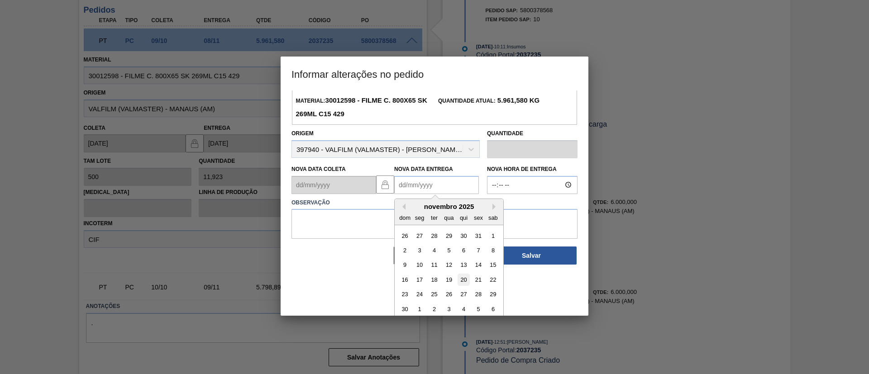
scroll to position [45, 0]
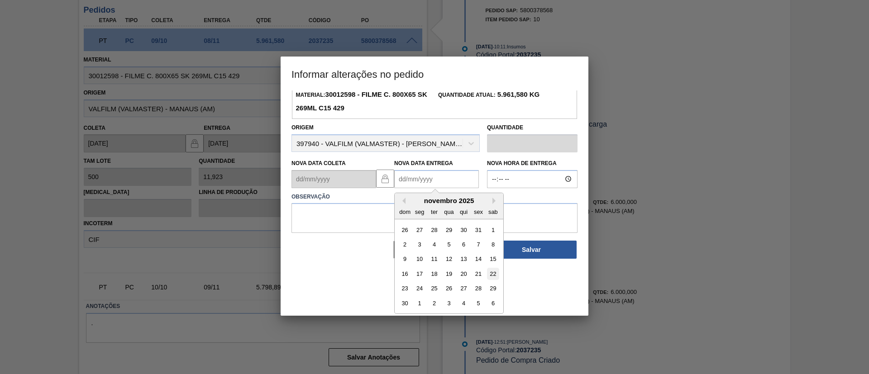
click at [492, 271] on div "22" at bounding box center [493, 274] width 12 height 12
type Entrega2037235 "[DATE]"
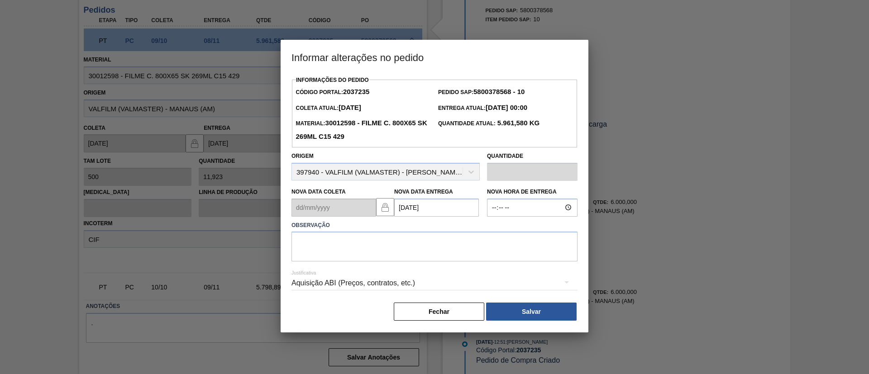
scroll to position [0, 0]
click at [447, 231] on label "Observação" at bounding box center [435, 225] width 286 height 13
click at [451, 245] on textarea at bounding box center [435, 247] width 286 height 30
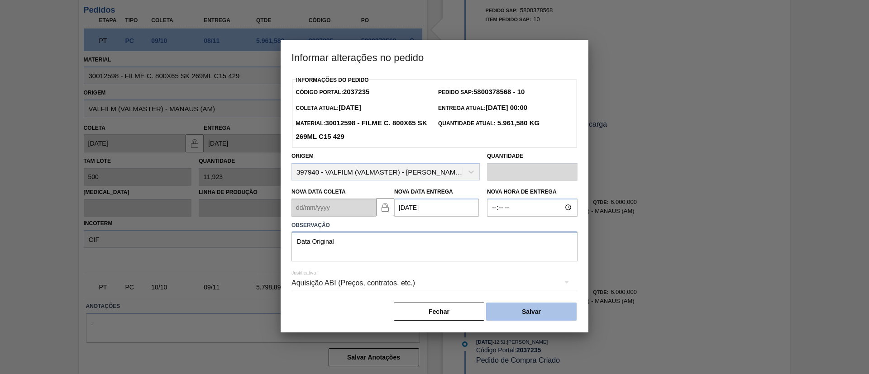
type textarea "Data Original"
click at [508, 320] on button "Salvar" at bounding box center [531, 312] width 91 height 18
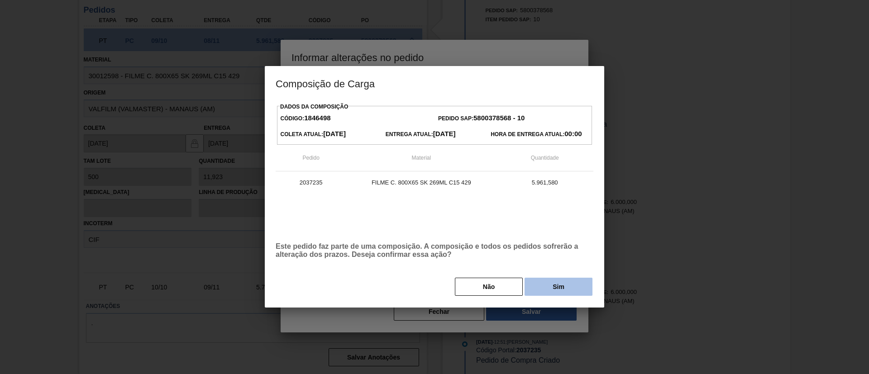
click at [572, 287] on button "Sim" at bounding box center [559, 287] width 68 height 18
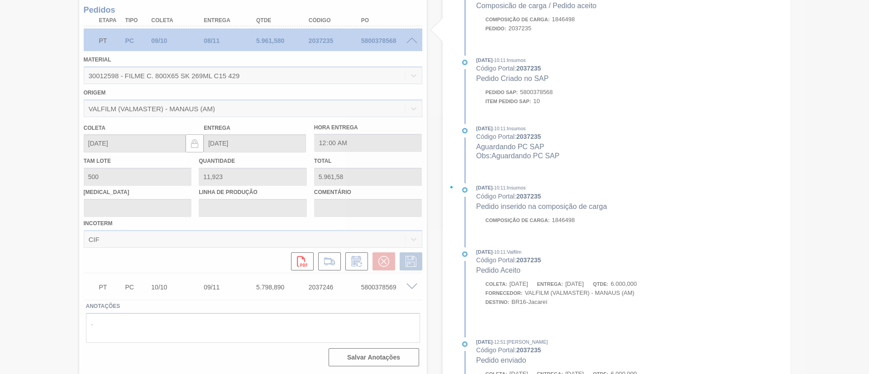
scroll to position [326, 0]
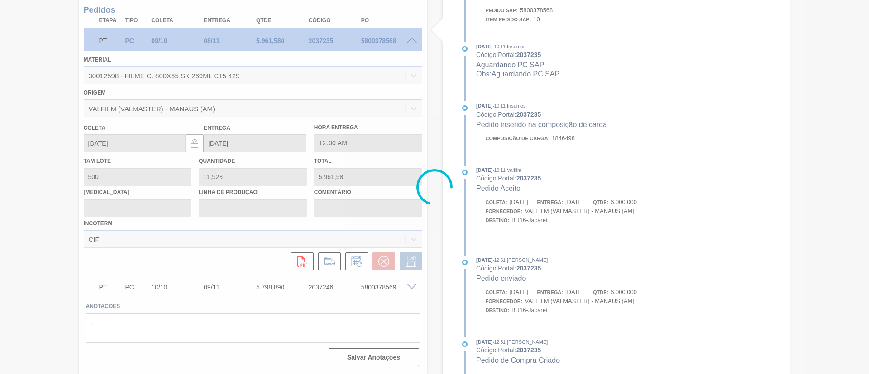
type input "Data Original"
type input "22/11/2025"
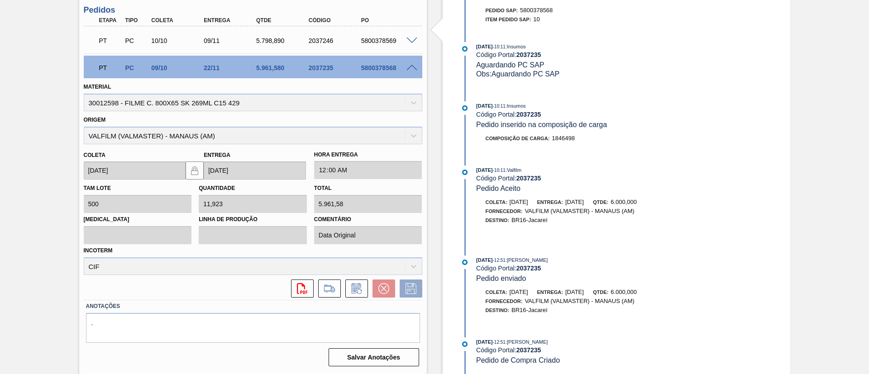
scroll to position [170, 0]
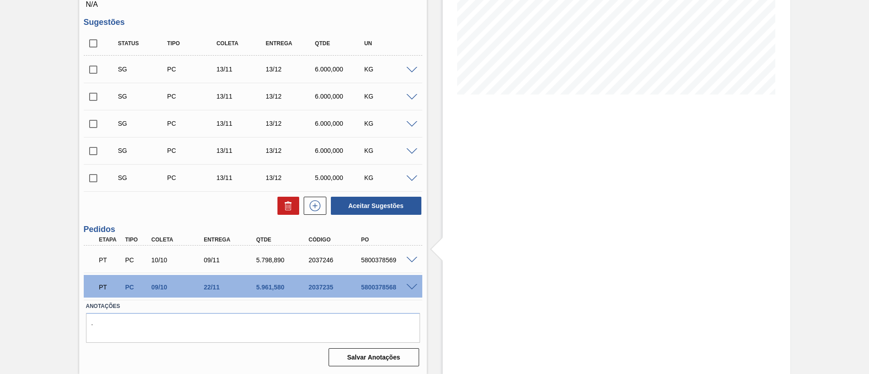
click at [409, 260] on span at bounding box center [412, 260] width 11 height 7
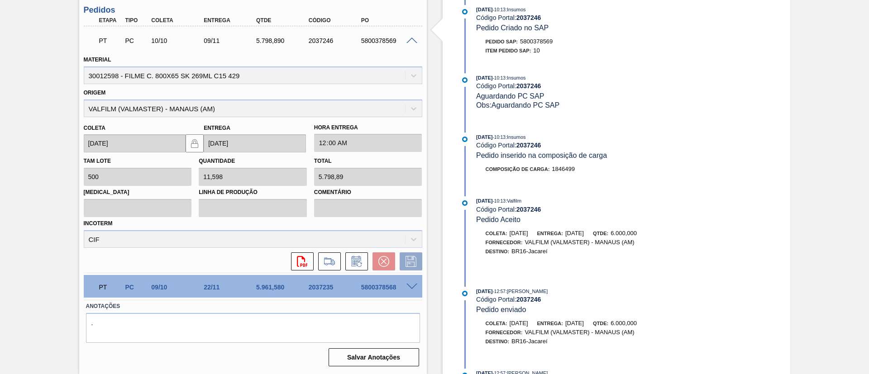
scroll to position [244, 0]
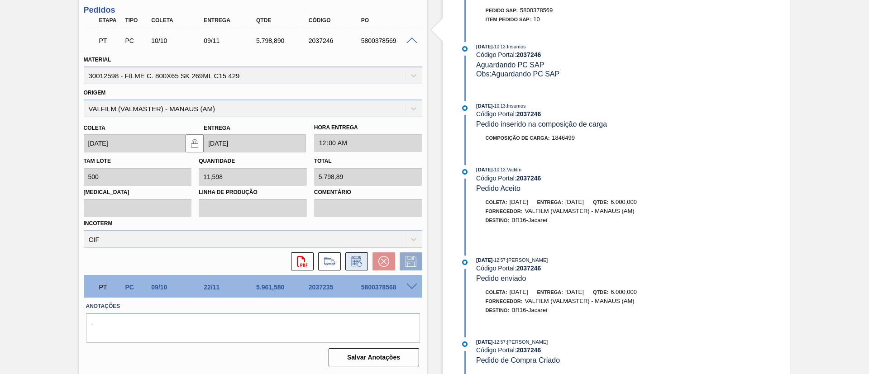
click at [361, 258] on icon at bounding box center [357, 261] width 14 height 11
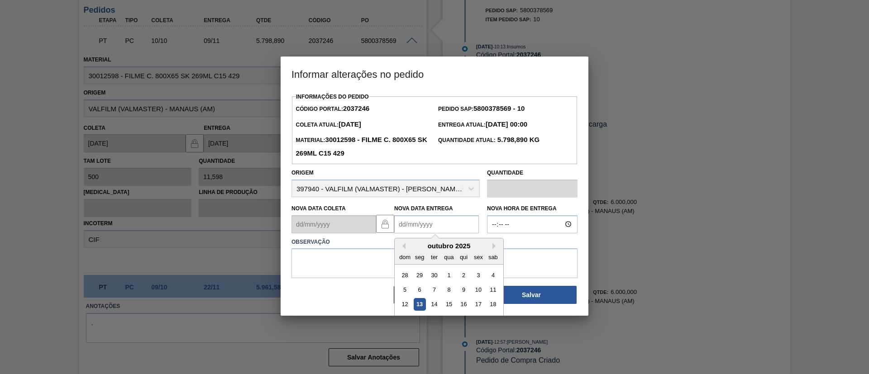
click at [436, 229] on Entrega2037246 "Nova Data Entrega" at bounding box center [436, 225] width 85 height 18
click at [494, 247] on button "Next Month" at bounding box center [496, 246] width 6 height 6
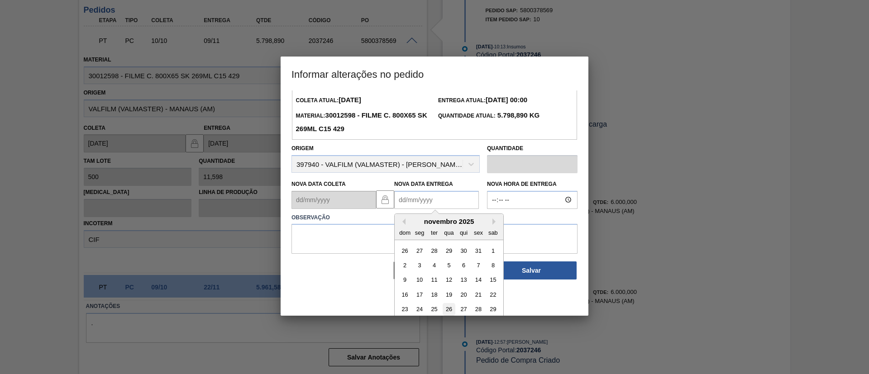
scroll to position [45, 0]
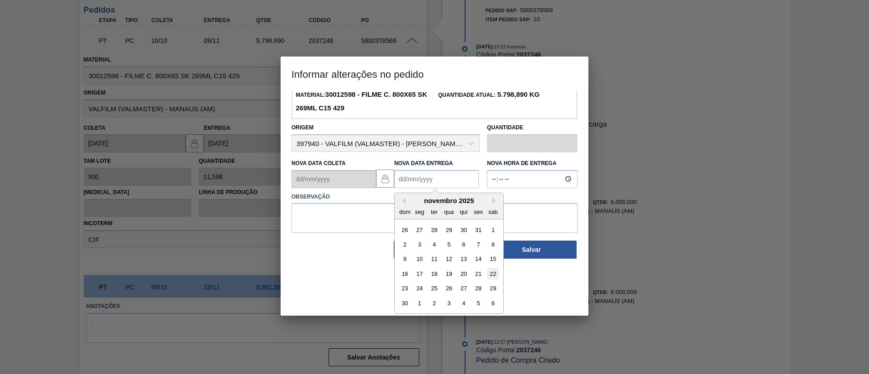
click at [495, 274] on div "22" at bounding box center [493, 274] width 12 height 12
type Entrega2037246 "22/11/2025"
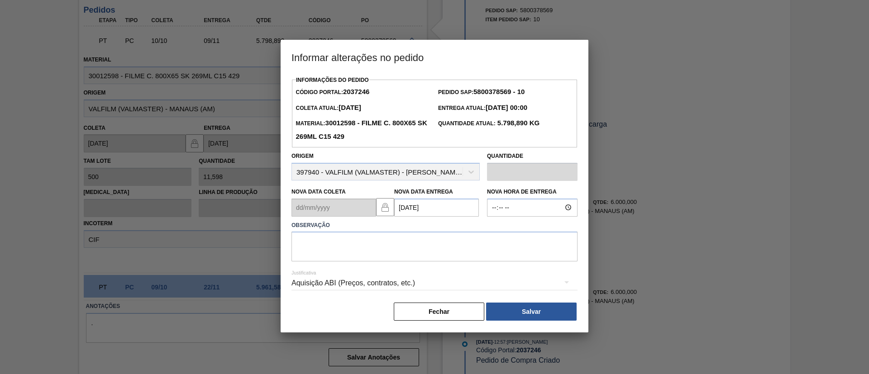
scroll to position [0, 0]
click at [447, 244] on textarea at bounding box center [435, 247] width 286 height 30
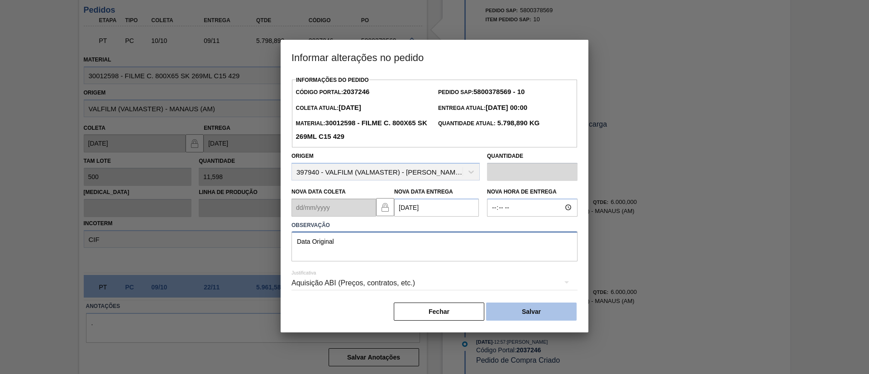
type textarea "Data Original"
click at [534, 321] on button "Salvar" at bounding box center [531, 312] width 91 height 18
click at [556, 307] on button "Salvar" at bounding box center [531, 312] width 91 height 18
click at [569, 311] on button "Salvar" at bounding box center [531, 312] width 91 height 18
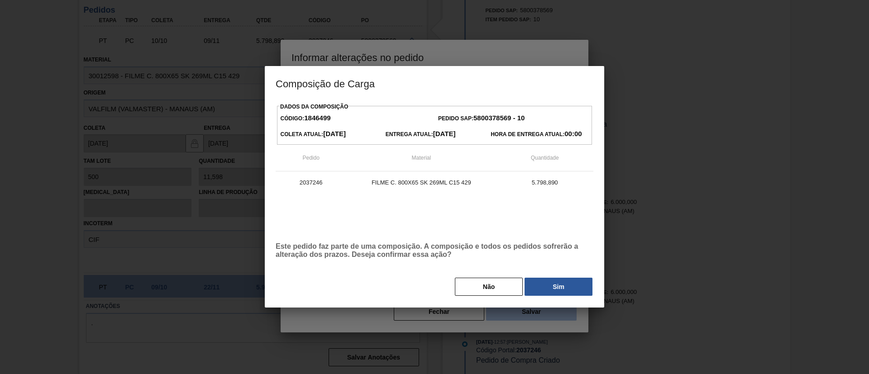
click at [546, 317] on div at bounding box center [434, 187] width 869 height 374
click at [552, 290] on button "Sim" at bounding box center [559, 287] width 68 height 18
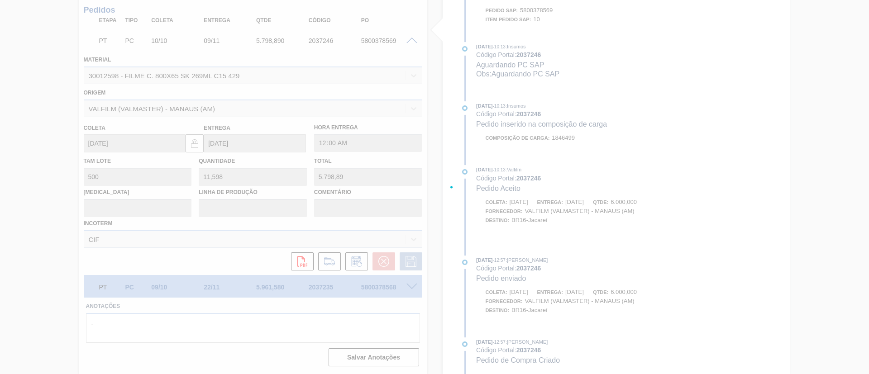
type input "Data Original"
type input "22/11/2025"
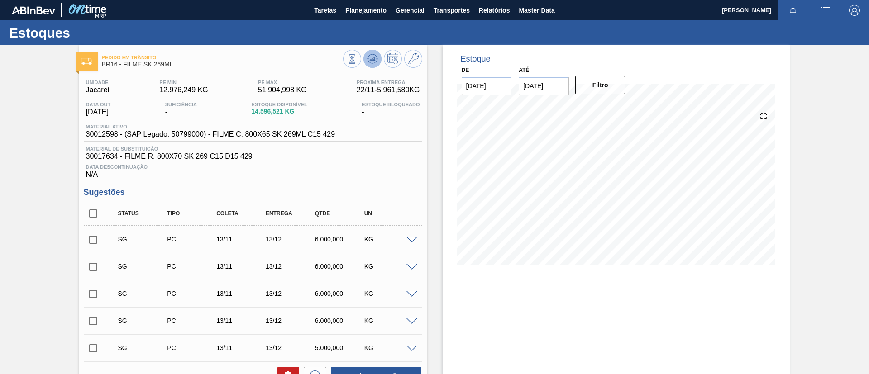
click at [370, 58] on icon at bounding box center [372, 58] width 11 height 11
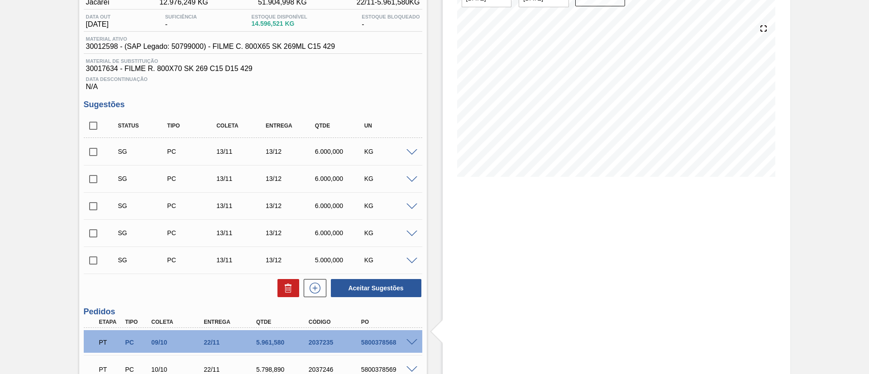
scroll to position [136, 0]
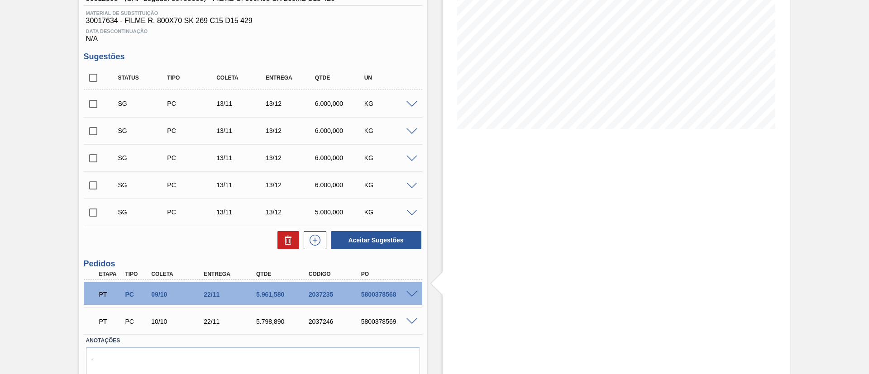
click at [97, 73] on input "checkbox" at bounding box center [93, 77] width 19 height 19
checkbox input "true"
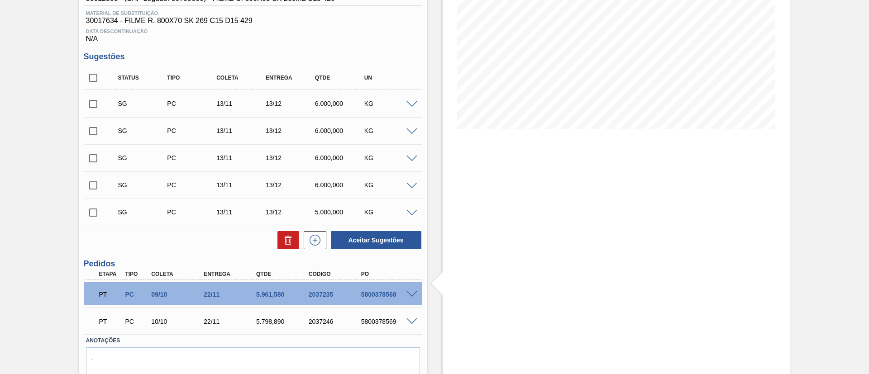
checkbox input "true"
click at [276, 230] on div "Status Tipo Coleta Entrega Qtde UN SG PC 13/11 13/12 6.000,000 KG Material 3001…" at bounding box center [253, 158] width 339 height 184
click at [280, 233] on button at bounding box center [289, 240] width 22 height 18
checkbox input "false"
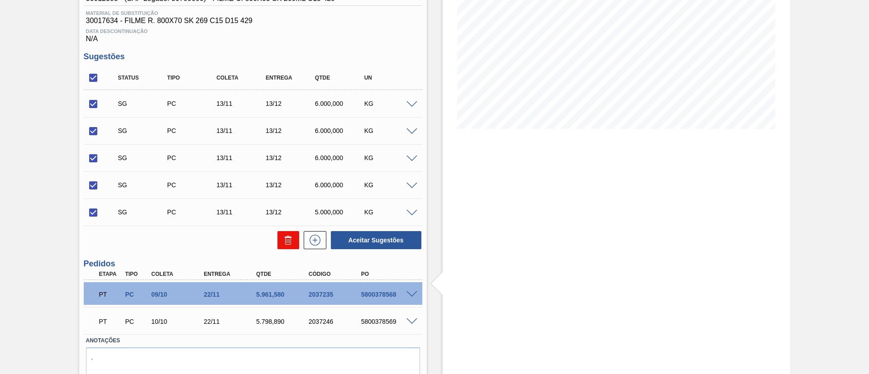
checkbox input "false"
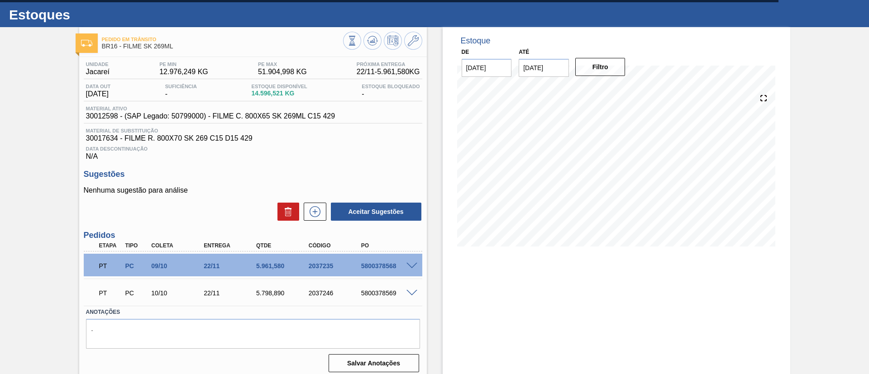
scroll to position [0, 0]
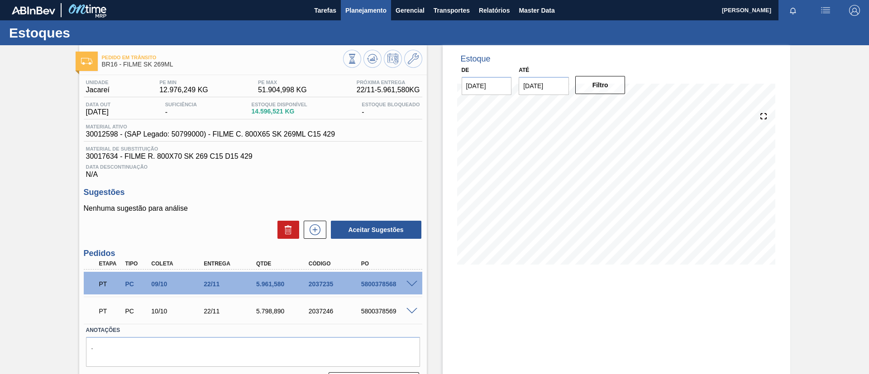
click at [353, 10] on span "Planejamento" at bounding box center [365, 10] width 41 height 11
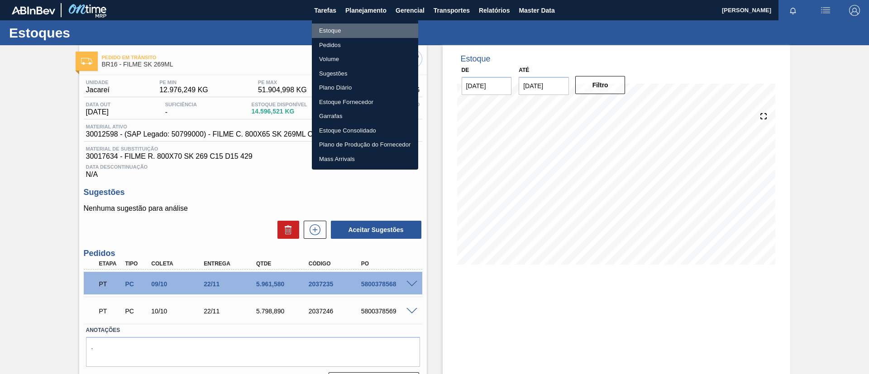
click at [353, 26] on li "Estoque" at bounding box center [365, 31] width 106 height 14
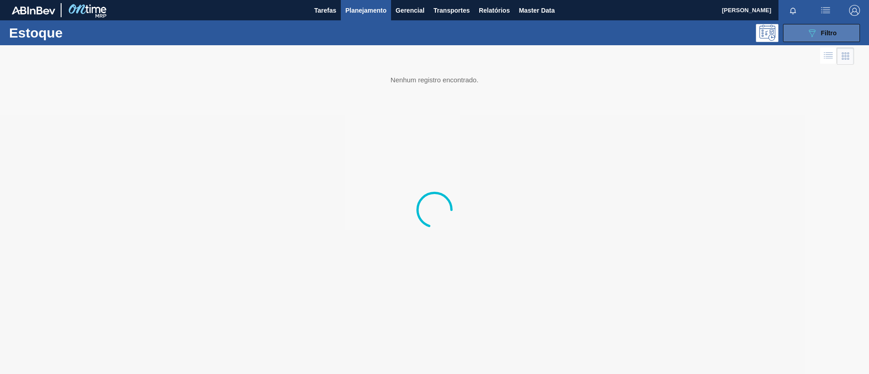
click at [810, 35] on icon "089F7B8B-B2A5-4AFE-B5C0-19BA573D28AC" at bounding box center [812, 33] width 11 height 11
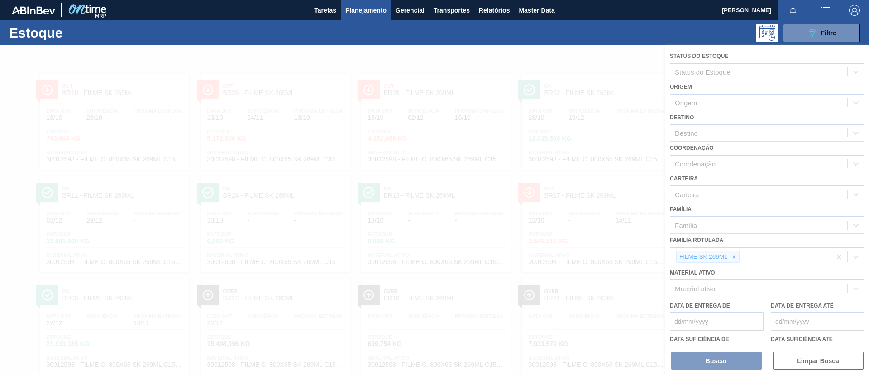
click at [459, 150] on div at bounding box center [434, 209] width 869 height 329
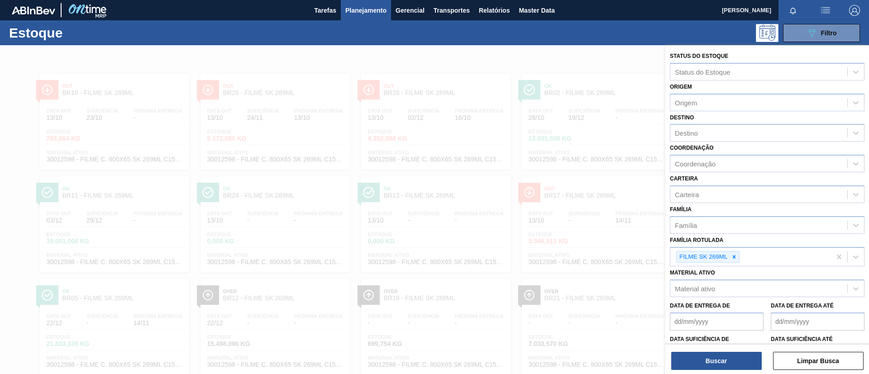
click at [257, 78] on div at bounding box center [434, 232] width 869 height 374
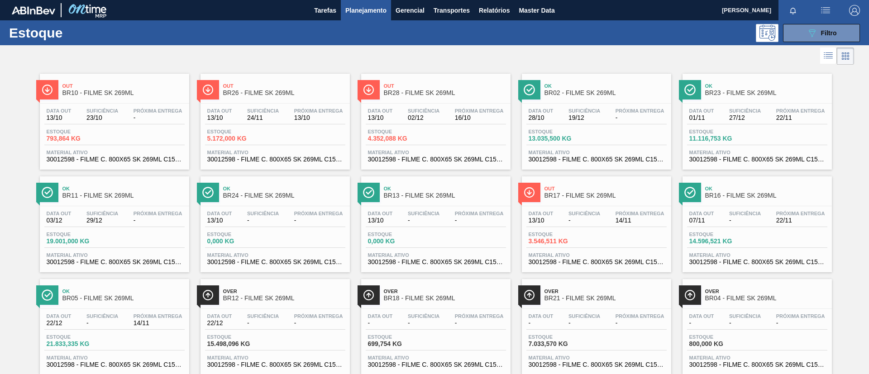
click at [144, 83] on span "Out" at bounding box center [123, 85] width 122 height 5
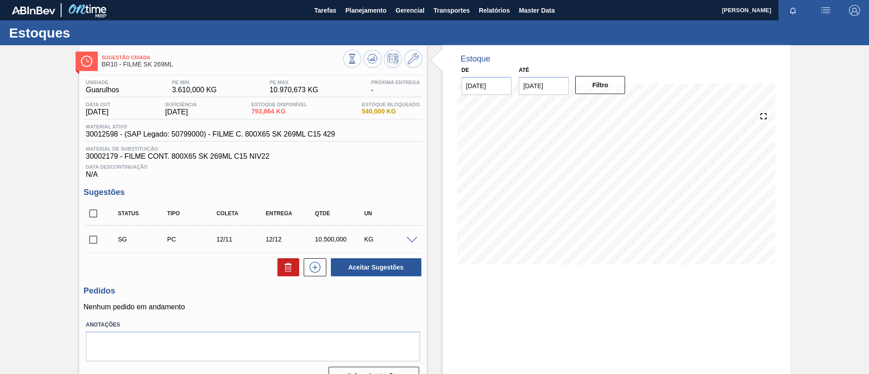
drag, startPoint x: 99, startPoint y: 206, endPoint x: 144, endPoint y: 222, distance: 47.5
click at [99, 207] on input "checkbox" at bounding box center [93, 213] width 19 height 19
checkbox input "true"
click at [274, 258] on div "Aceitar Sugestões" at bounding box center [253, 268] width 339 height 20
click at [281, 262] on button at bounding box center [289, 268] width 22 height 18
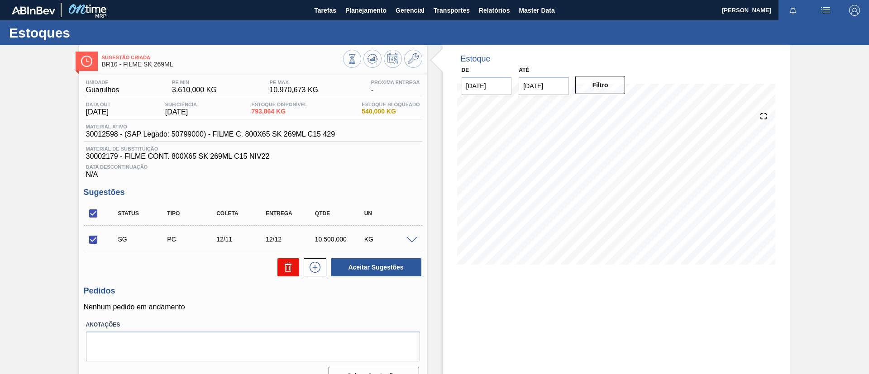
checkbox input "false"
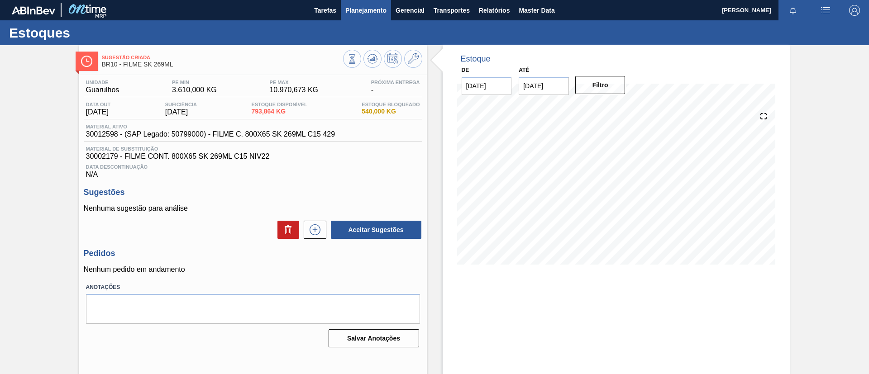
click at [351, 15] on span "Planejamento" at bounding box center [365, 10] width 41 height 11
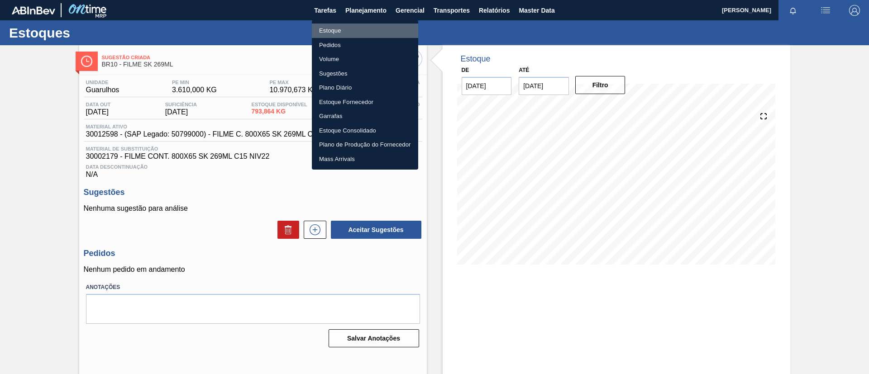
click at [358, 30] on li "Estoque" at bounding box center [365, 31] width 106 height 14
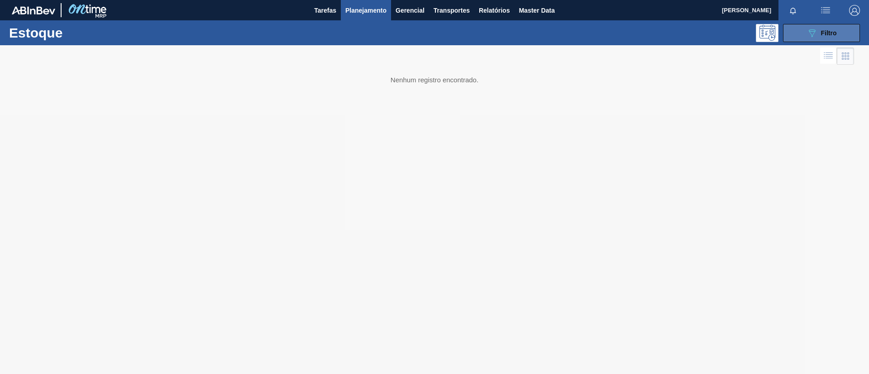
click at [820, 32] on div "089F7B8B-B2A5-4AFE-B5C0-19BA573D28AC Filtro" at bounding box center [822, 33] width 30 height 11
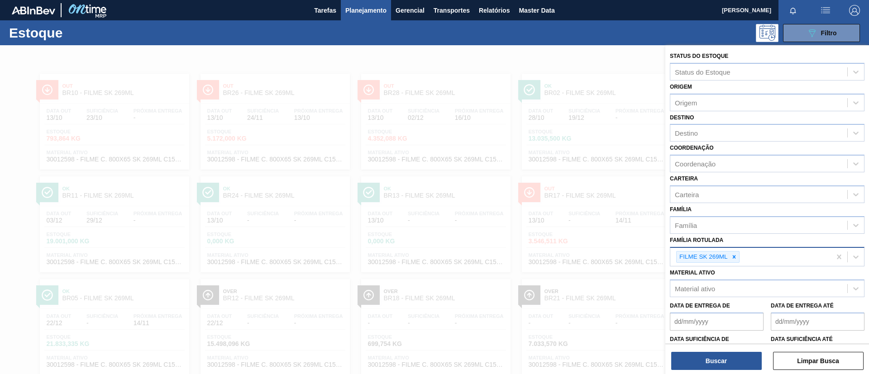
click at [729, 260] on div at bounding box center [734, 257] width 10 height 11
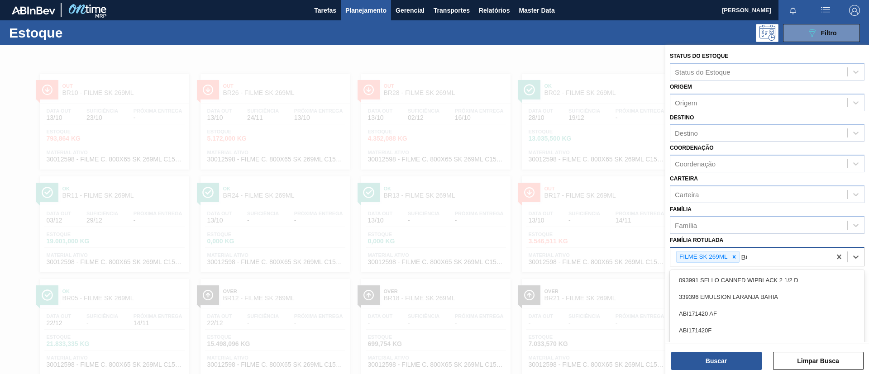
scroll to position [35, 0]
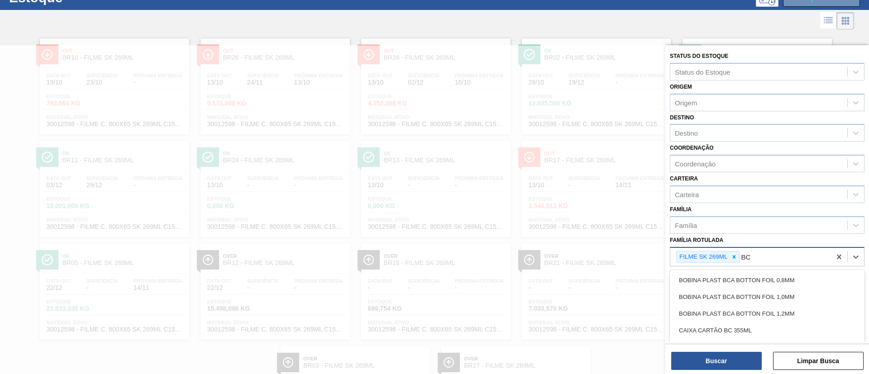
type Rotulada "B"
type Rotulada "BC 473ML"
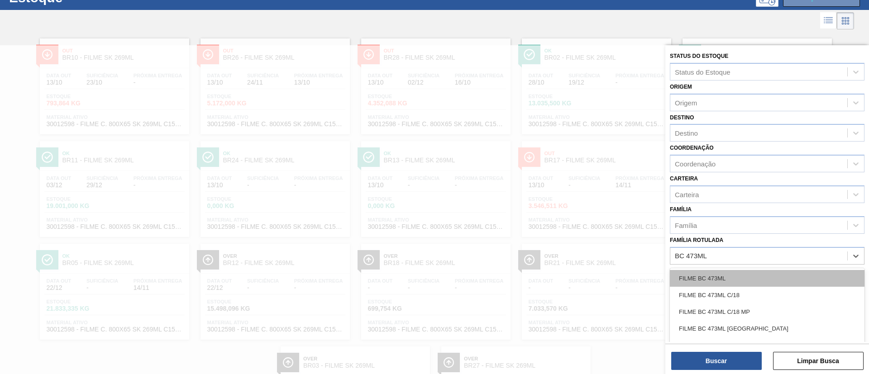
click at [744, 271] on div "FILME BC 473ML" at bounding box center [767, 278] width 195 height 17
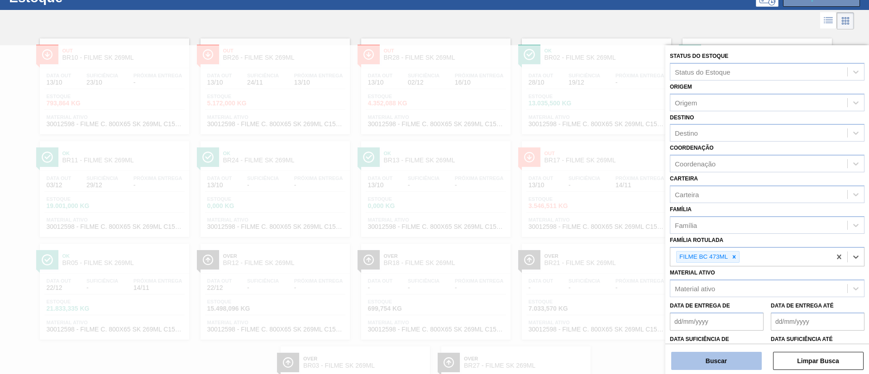
click at [737, 356] on button "Buscar" at bounding box center [716, 361] width 91 height 18
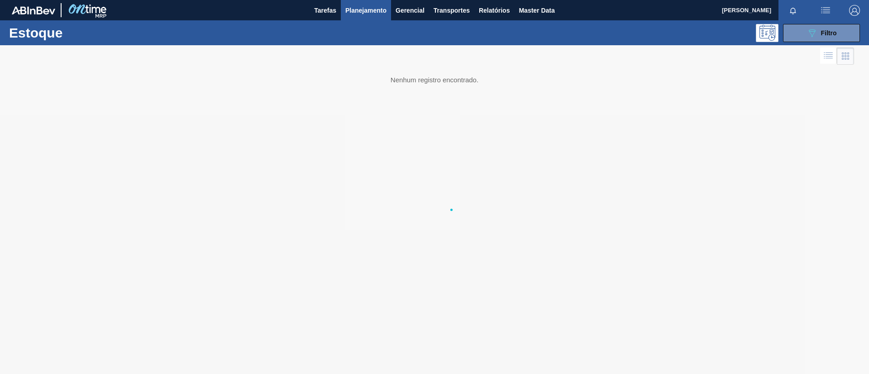
scroll to position [0, 0]
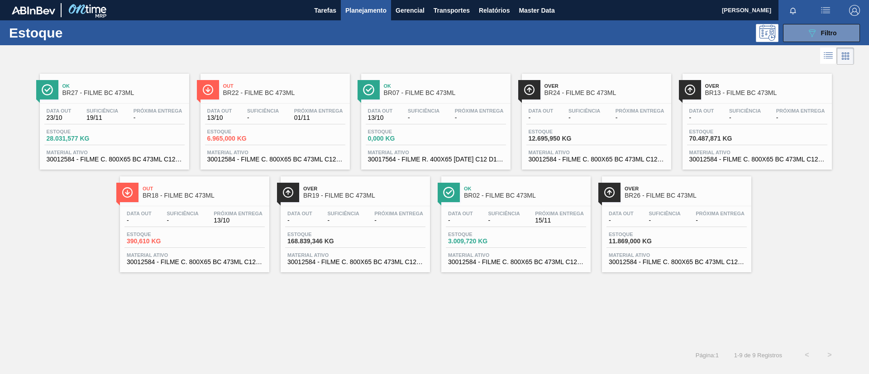
click at [238, 194] on span "BR18 - FILME BC 473ML" at bounding box center [204, 195] width 122 height 7
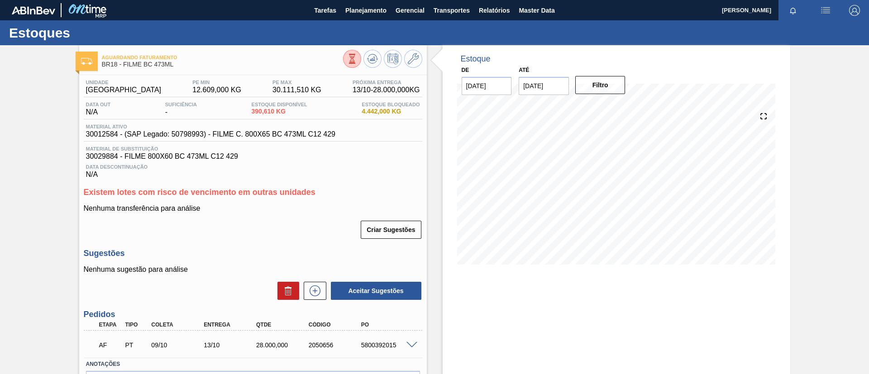
scroll to position [58, 0]
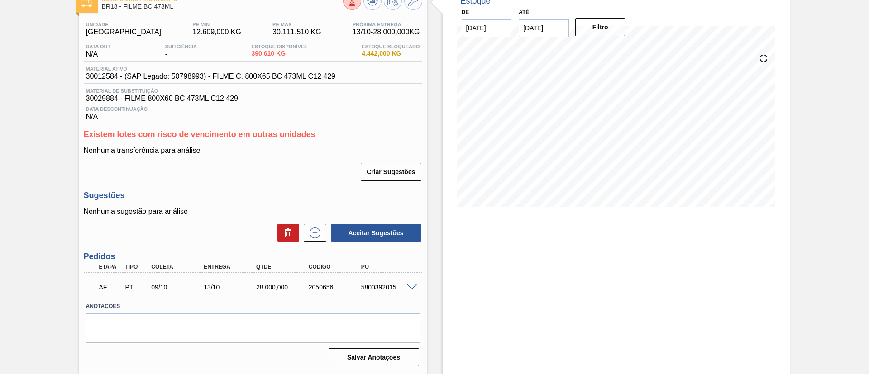
click at [412, 290] on div "5800392015" at bounding box center [388, 287] width 59 height 7
click at [411, 287] on span at bounding box center [412, 287] width 11 height 7
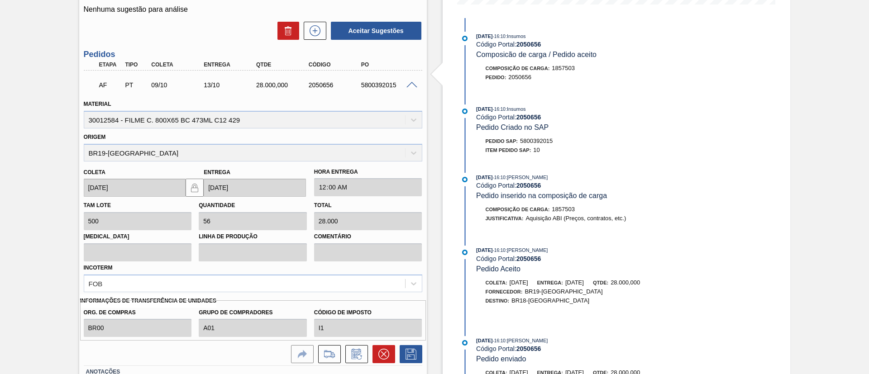
scroll to position [326, 0]
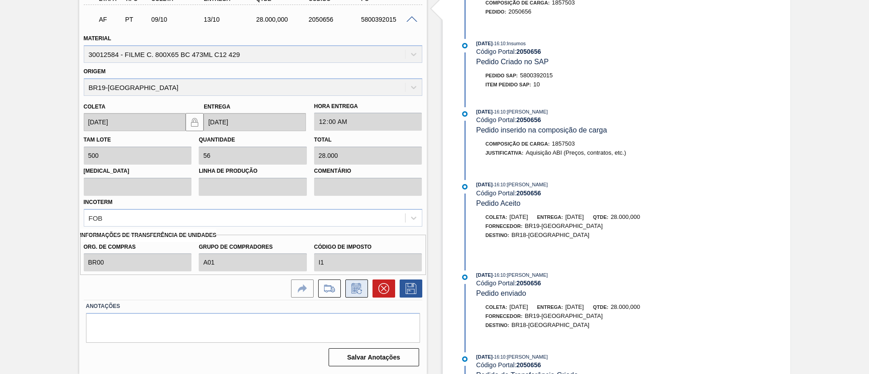
click at [358, 291] on icon at bounding box center [357, 288] width 14 height 11
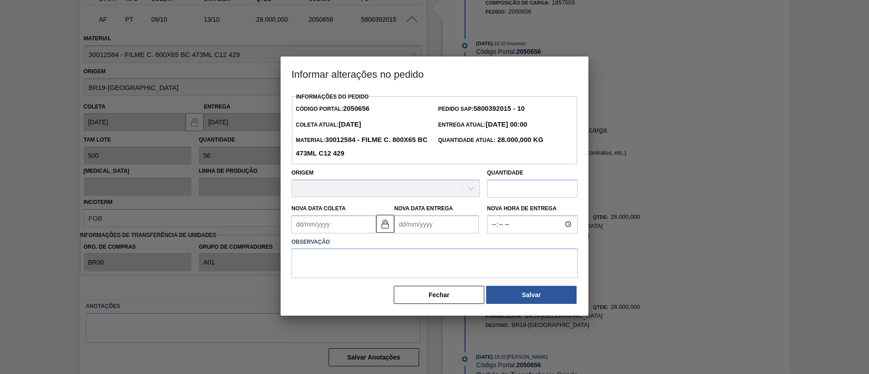
click at [349, 230] on Coleta2050656 "Nova Data Coleta" at bounding box center [334, 225] width 85 height 18
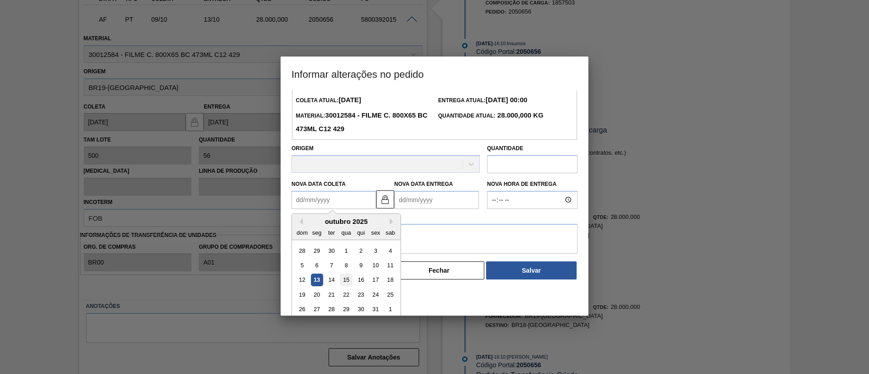
scroll to position [30, 0]
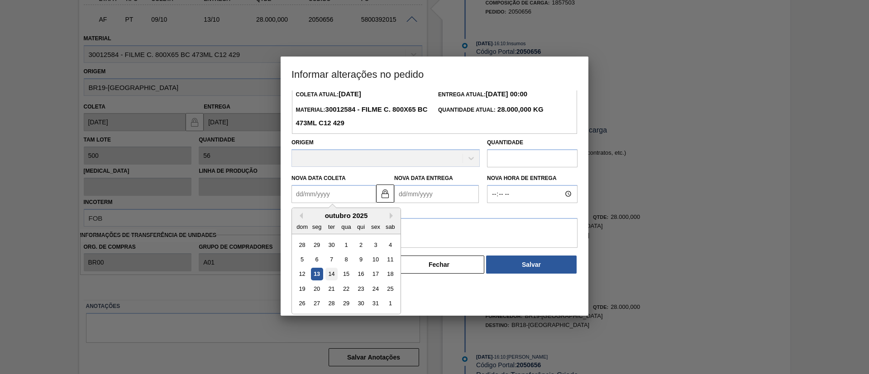
click at [332, 273] on div "14" at bounding box center [332, 274] width 12 height 12
type Coleta2050656 "[DATE]"
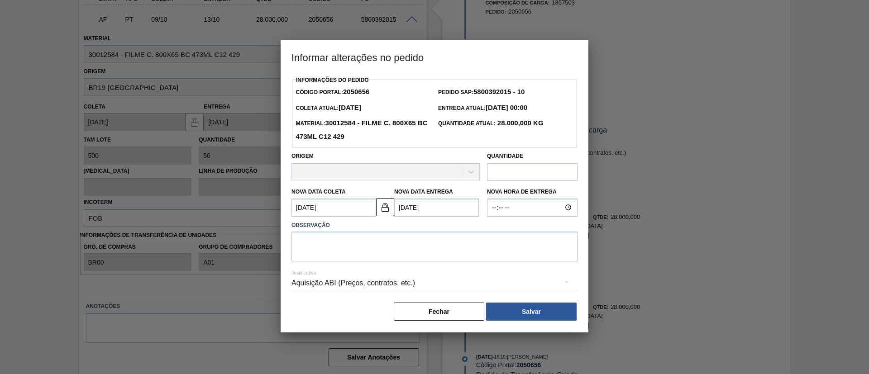
scroll to position [0, 0]
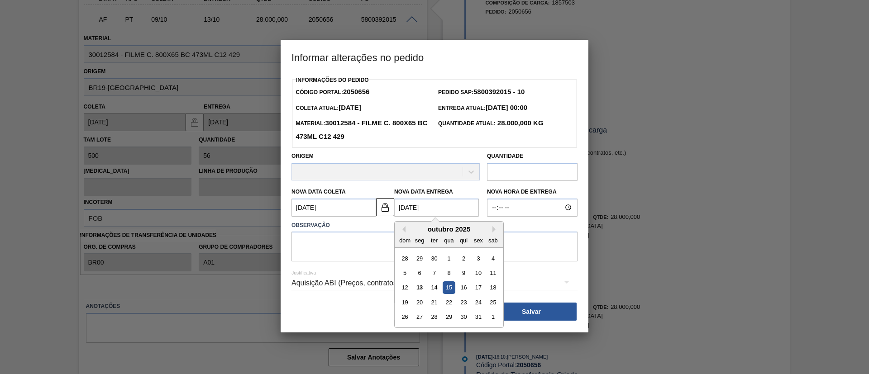
click at [427, 214] on Entrega2050656 "[DATE]" at bounding box center [436, 208] width 85 height 18
click at [388, 207] on img at bounding box center [385, 207] width 11 height 11
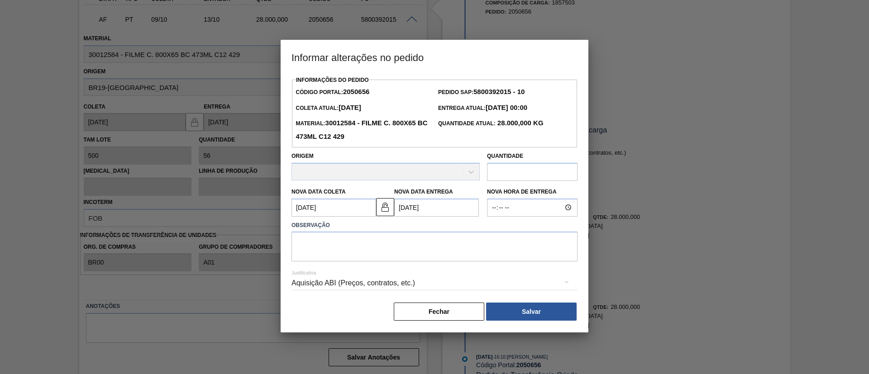
click at [434, 210] on Entrega2050656 "[DATE]" at bounding box center [436, 208] width 85 height 18
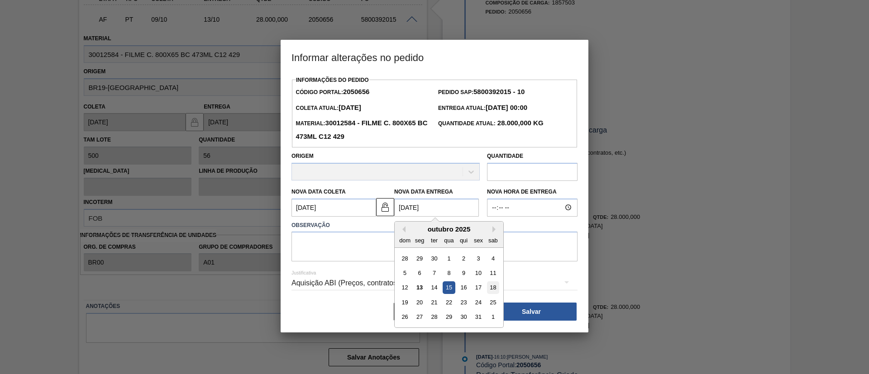
click at [488, 289] on div "18" at bounding box center [493, 288] width 12 height 12
type Entrega2050656 "[DATE]"
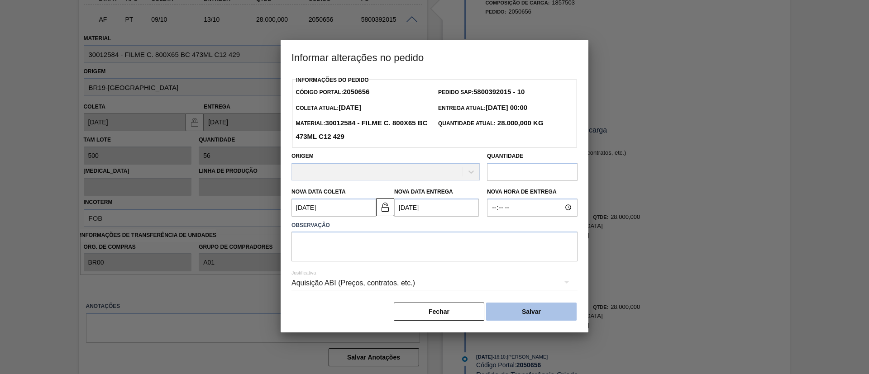
click at [509, 315] on button "Salvar" at bounding box center [531, 312] width 91 height 18
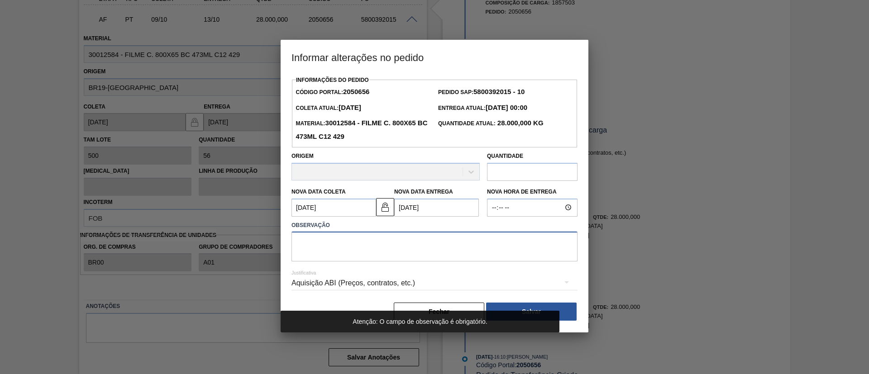
click at [393, 251] on textarea at bounding box center [435, 247] width 286 height 30
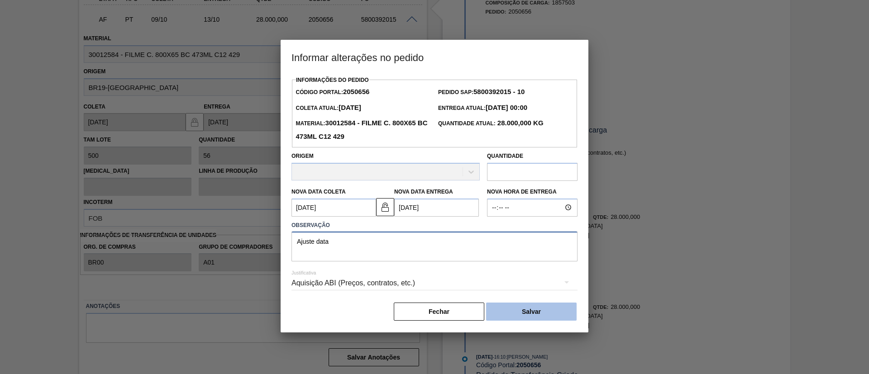
type textarea "Ajuste data"
click at [529, 307] on button "Salvar" at bounding box center [531, 312] width 91 height 18
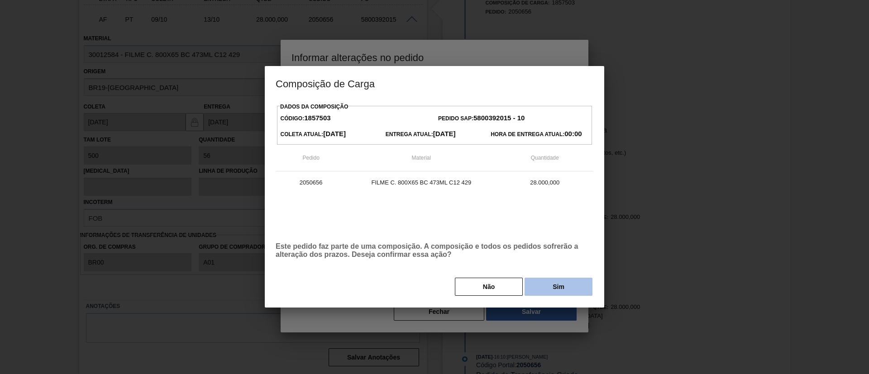
click at [545, 294] on button "Sim" at bounding box center [559, 287] width 68 height 18
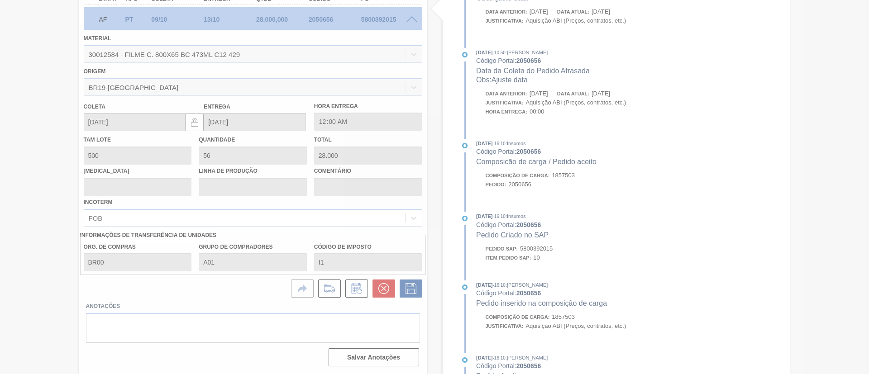
type input "Ajuste data"
type input "[DATE]"
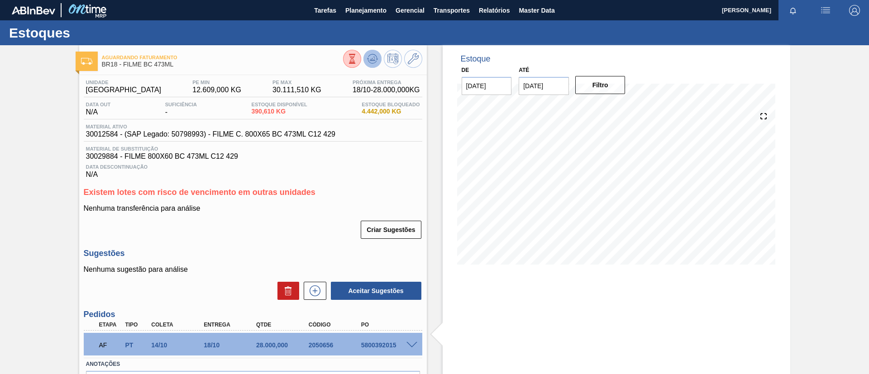
click at [375, 54] on icon at bounding box center [372, 58] width 11 height 11
drag, startPoint x: 351, startPoint y: 15, endPoint x: 348, endPoint y: 26, distance: 11.9
click at [351, 15] on button "Planejamento" at bounding box center [366, 10] width 50 height 20
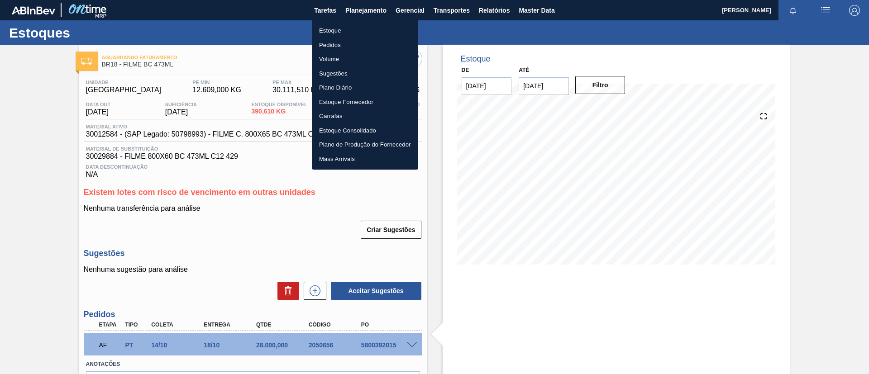
click at [343, 50] on li "Pedidos" at bounding box center [365, 45] width 106 height 14
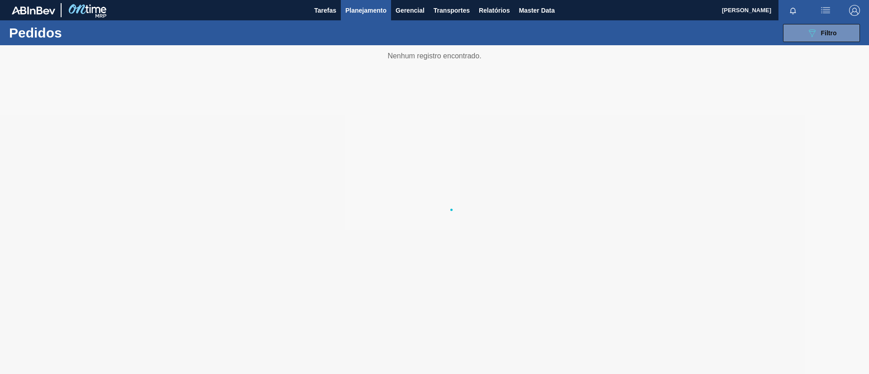
click at [343, 49] on ul "Estoque Pedidos Volume Sugestões Plano Diário Estoque Fornecedor Garrafas Estoq…" at bounding box center [365, 68] width 80 height 84
click at [783, 42] on div "089F7B8B-B2A5-4AFE-B5C0-19BA573D28AC Filtro Código Pedido Portal × 2017667 Códi…" at bounding box center [504, 32] width 720 height 27
click at [815, 27] on button "089F7B8B-B2A5-4AFE-B5C0-19BA573D28AC Filtro" at bounding box center [821, 33] width 77 height 18
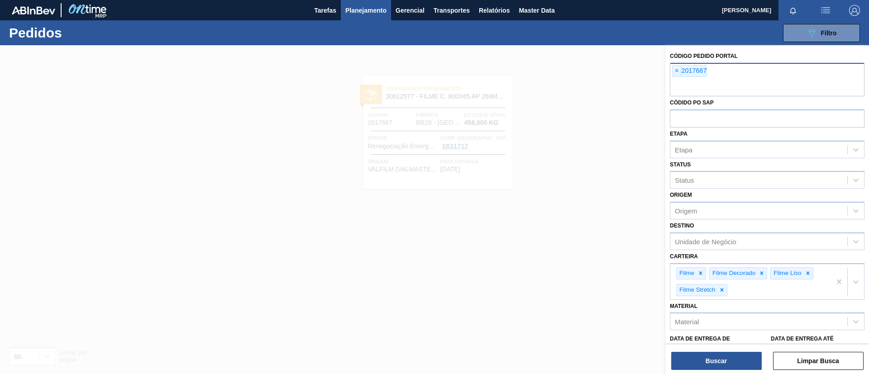
click at [672, 72] on div "× 2017667" at bounding box center [767, 80] width 195 height 34
click at [677, 72] on span "×" at bounding box center [677, 71] width 9 height 11
paste input "2027676"
type input "2027676"
click at [724, 353] on button "Buscar" at bounding box center [716, 361] width 91 height 18
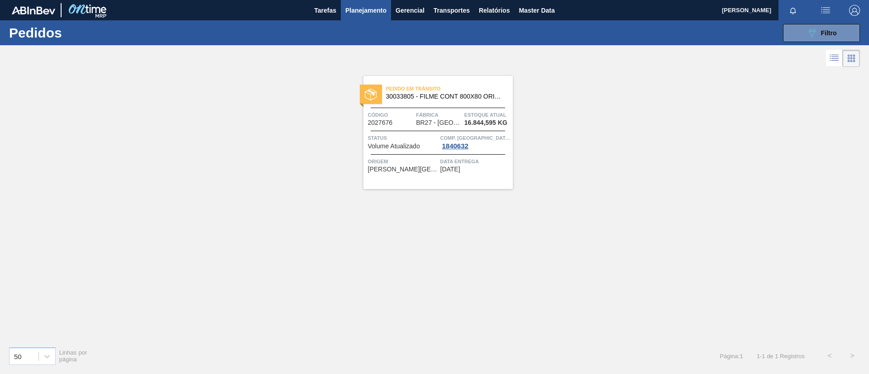
click at [429, 96] on span "30033805 - FILME CONT 800X80 ORIG 473 MP C12 429" at bounding box center [446, 96] width 120 height 7
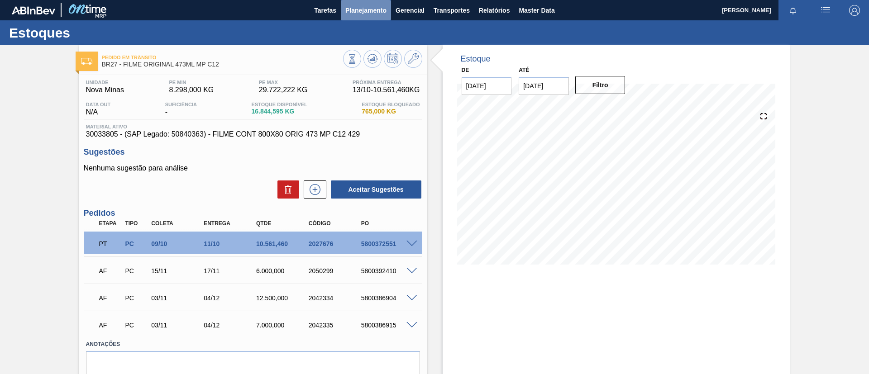
click at [357, 18] on button "Planejamento" at bounding box center [366, 10] width 50 height 20
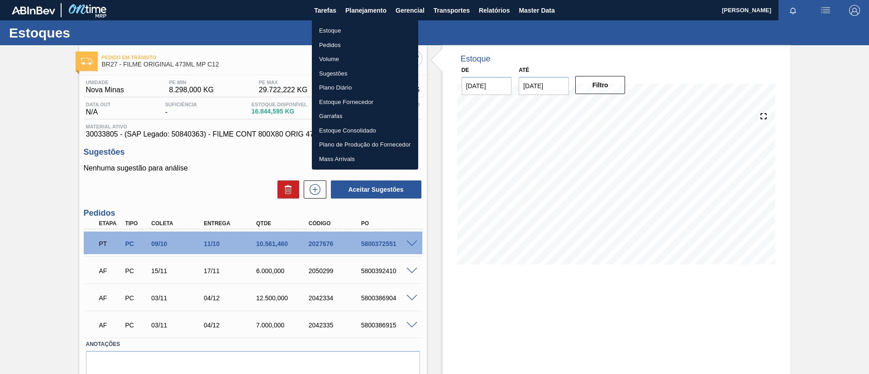
click at [362, 26] on li "Estoque" at bounding box center [365, 31] width 106 height 14
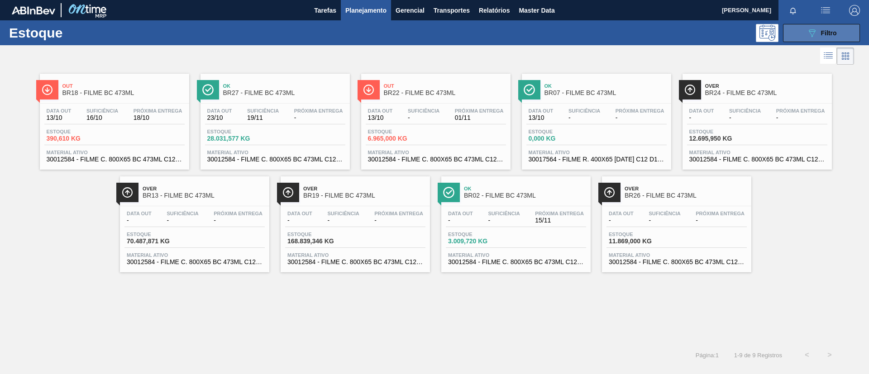
click at [794, 35] on button "089F7B8B-B2A5-4AFE-B5C0-19BA573D28AC Filtro" at bounding box center [821, 33] width 77 height 18
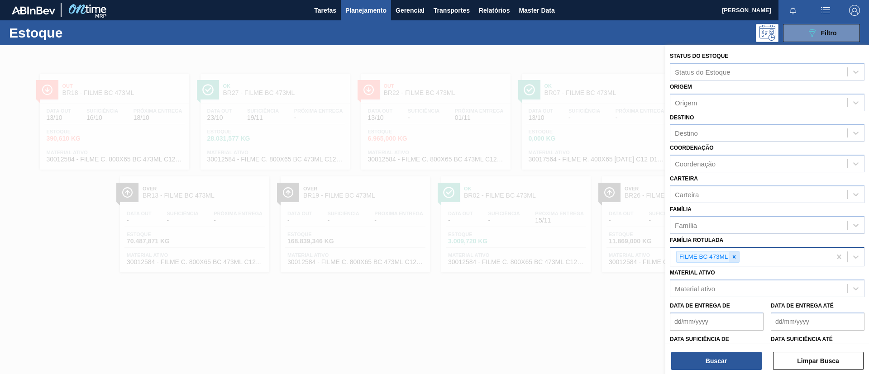
click at [736, 259] on icon at bounding box center [734, 257] width 6 height 6
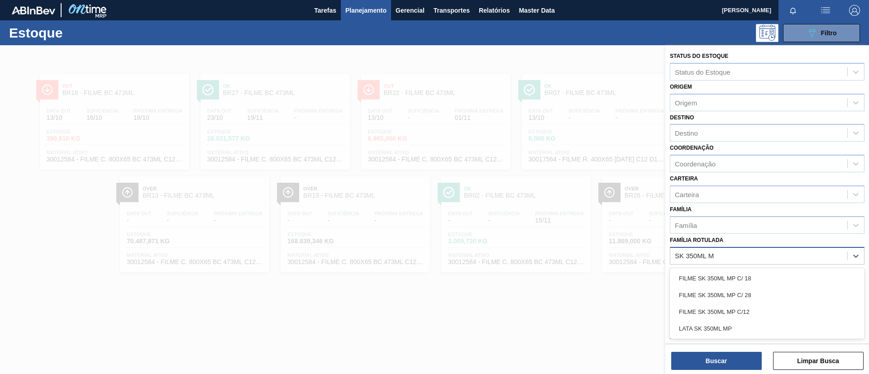
type Rotulada "SK 350ML MP"
click at [748, 311] on div "FILME SK 350ML MP C/12" at bounding box center [767, 312] width 195 height 17
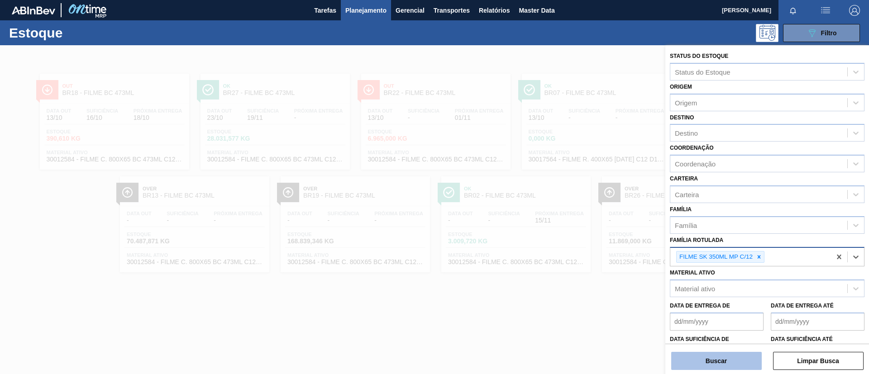
click at [728, 365] on button "Buscar" at bounding box center [716, 361] width 91 height 18
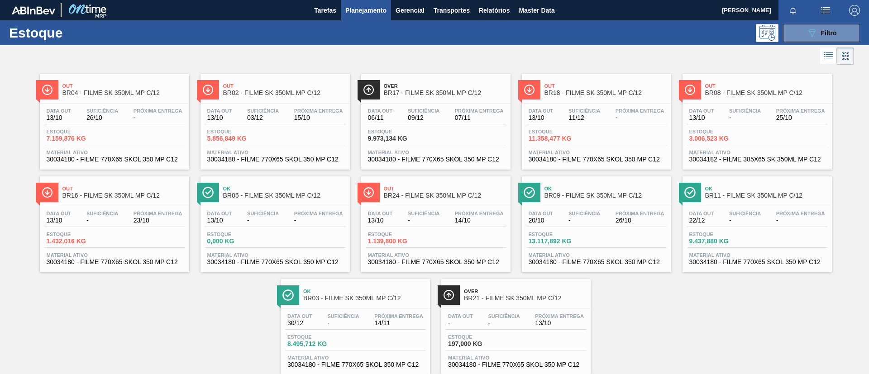
click at [132, 91] on span "BR04 - FILME SK 350ML MP C/12" at bounding box center [123, 93] width 122 height 7
click at [250, 88] on span "Out" at bounding box center [284, 85] width 122 height 5
click at [110, 79] on div "Out BR04 - FILME SK 350ML MP C/12" at bounding box center [114, 88] width 149 height 20
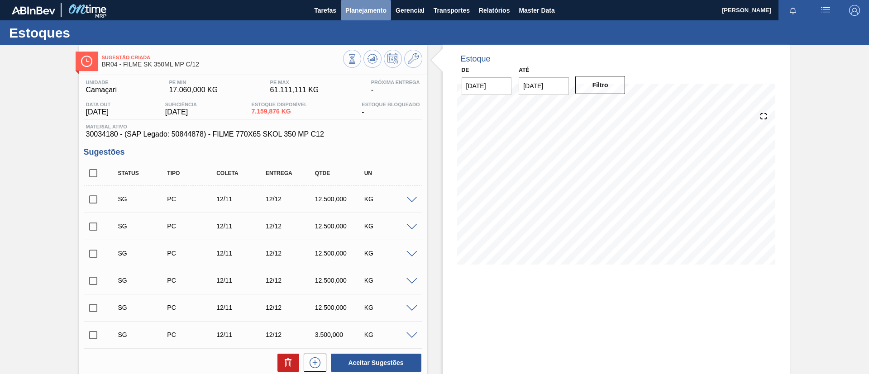
click at [364, 13] on span "Planejamento" at bounding box center [365, 10] width 41 height 11
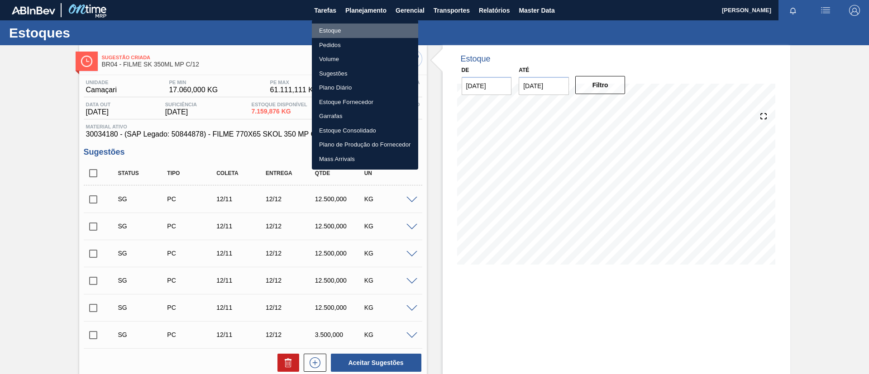
drag, startPoint x: 378, startPoint y: 26, endPoint x: 707, endPoint y: 96, distance: 336.6
click at [378, 26] on li "Estoque" at bounding box center [365, 31] width 106 height 14
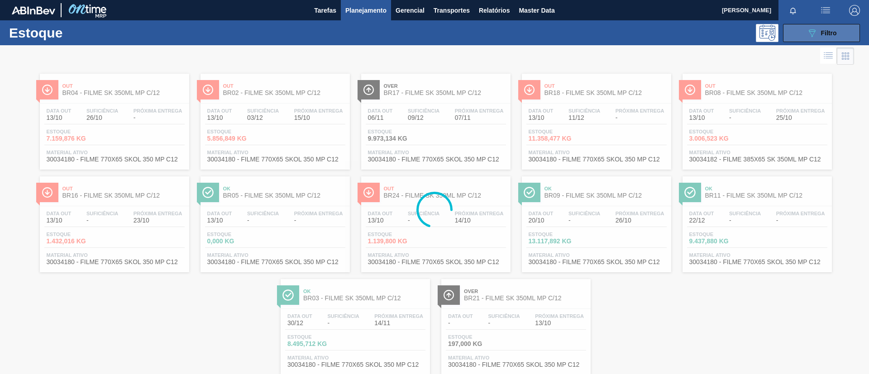
click at [834, 38] on div "089F7B8B-B2A5-4AFE-B5C0-19BA573D28AC Filtro" at bounding box center [822, 33] width 30 height 11
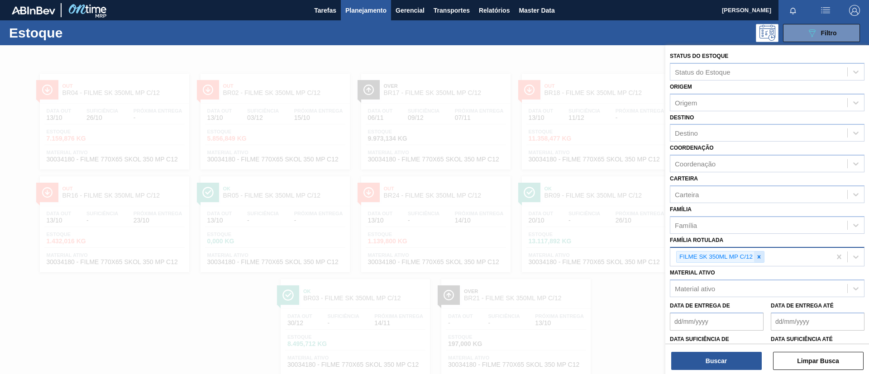
click at [759, 262] on div at bounding box center [759, 257] width 10 height 11
click at [760, 262] on div at bounding box center [759, 257] width 10 height 11
click at [761, 262] on div "Família Rotulada" at bounding box center [759, 255] width 177 height 13
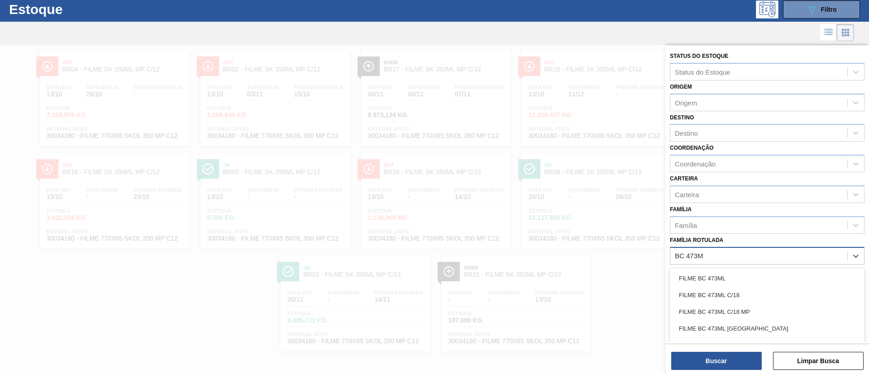
type Rotulada "BC 473ML"
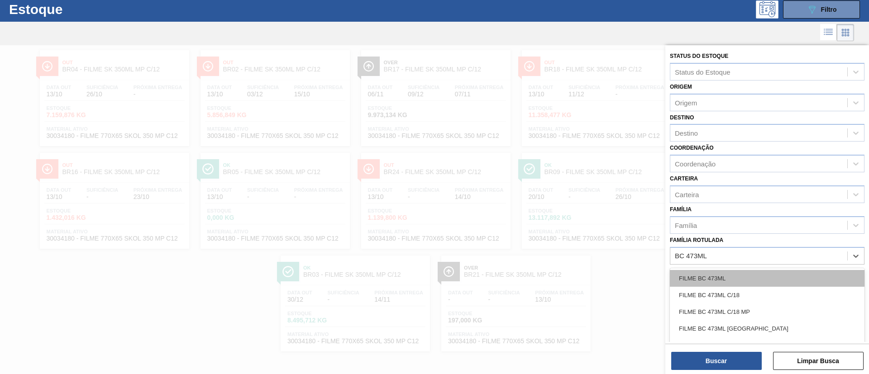
click at [769, 274] on div "FILME BC 473ML" at bounding box center [767, 278] width 195 height 17
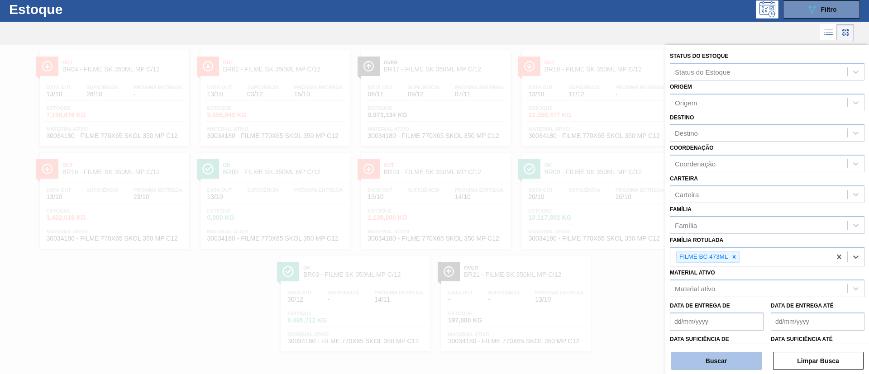
click at [726, 358] on button "Buscar" at bounding box center [716, 361] width 91 height 18
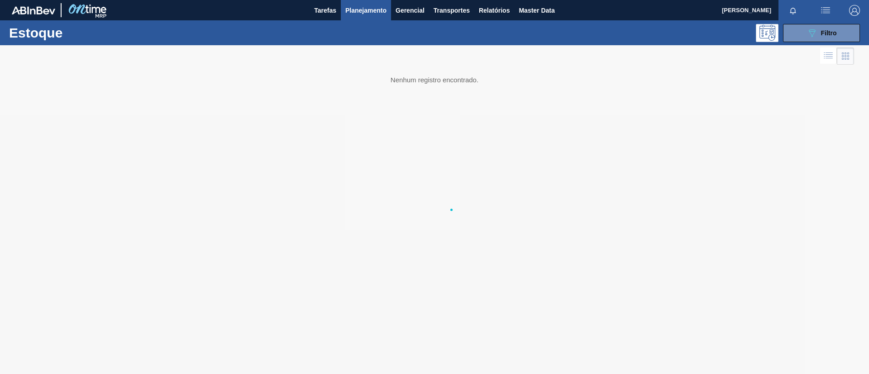
scroll to position [0, 0]
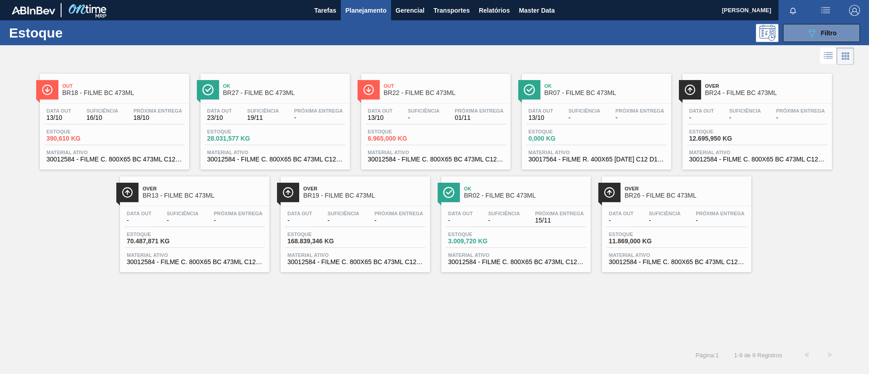
click at [140, 91] on span "BR18 - FILME BC 473ML" at bounding box center [123, 93] width 122 height 7
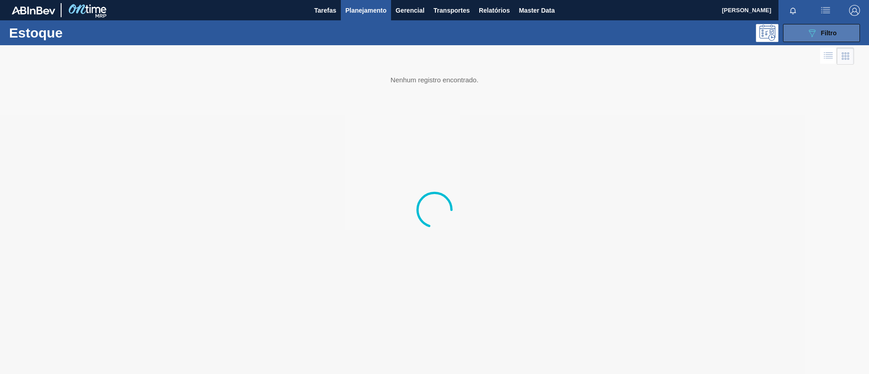
click at [813, 34] on icon "089F7B8B-B2A5-4AFE-B5C0-19BA573D28AC" at bounding box center [812, 33] width 11 height 11
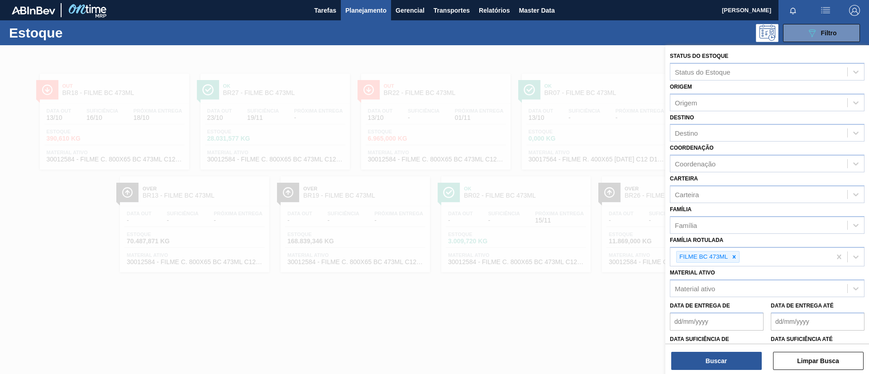
click at [332, 148] on div at bounding box center [434, 232] width 869 height 374
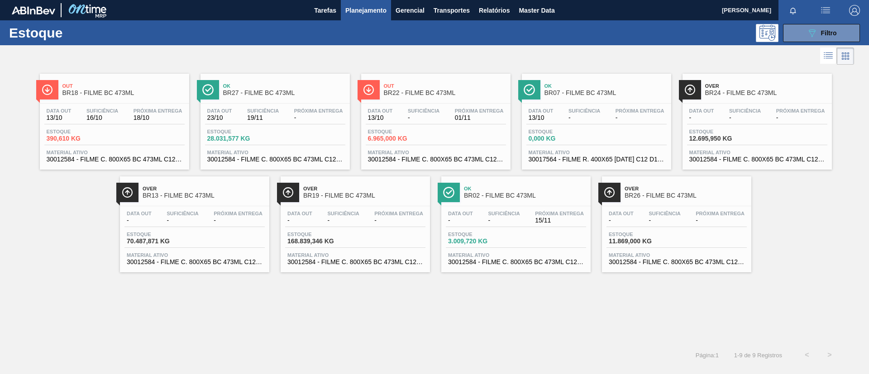
click at [420, 294] on div "Out BR18 - FILME BC 473ML Data out 13/10 Suficiência 16/10 Próxima Entrega 18/1…" at bounding box center [434, 205] width 869 height 277
click at [805, 35] on button "089F7B8B-B2A5-4AFE-B5C0-19BA573D28AC Filtro" at bounding box center [821, 33] width 77 height 18
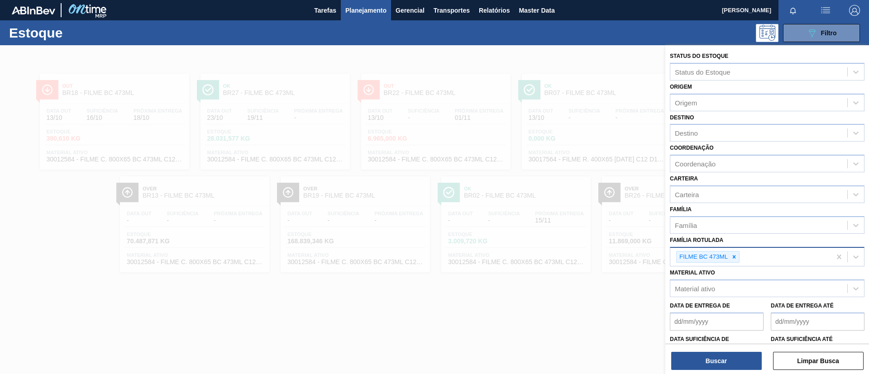
click at [738, 253] on div at bounding box center [734, 257] width 10 height 11
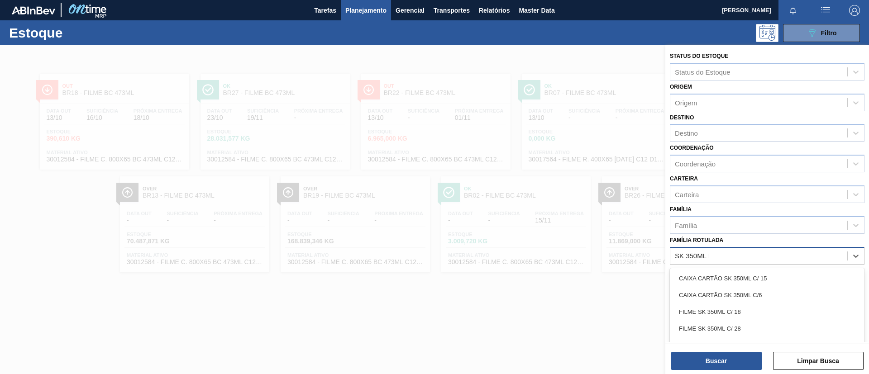
type Rotulada "SK 350ML MP"
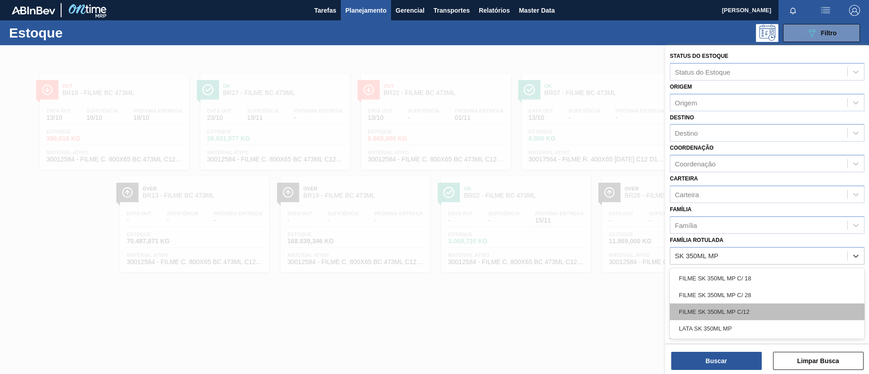
click at [756, 316] on div "FILME SK 350ML MP C/12" at bounding box center [767, 312] width 195 height 17
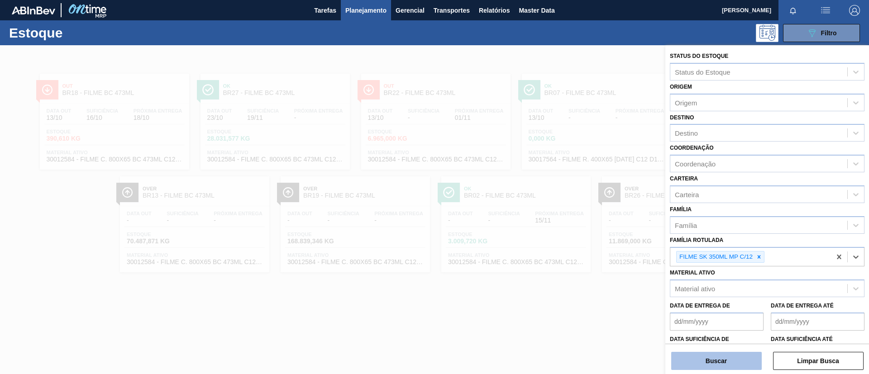
click at [721, 356] on button "Buscar" at bounding box center [716, 361] width 91 height 18
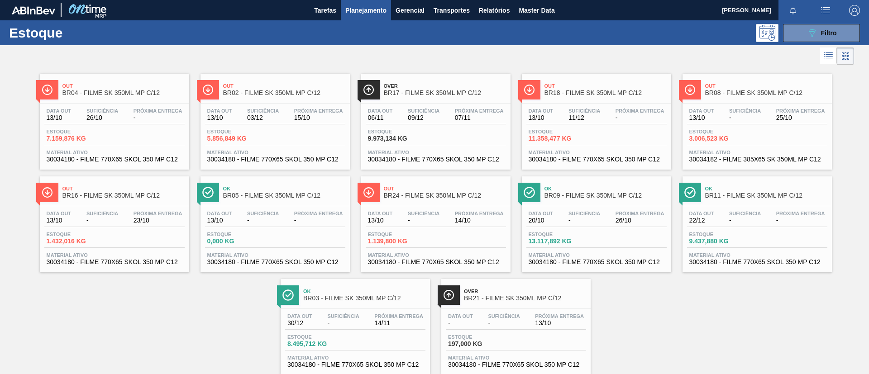
click at [82, 91] on span "BR04 - FILME SK 350ML MP C/12" at bounding box center [123, 93] width 122 height 7
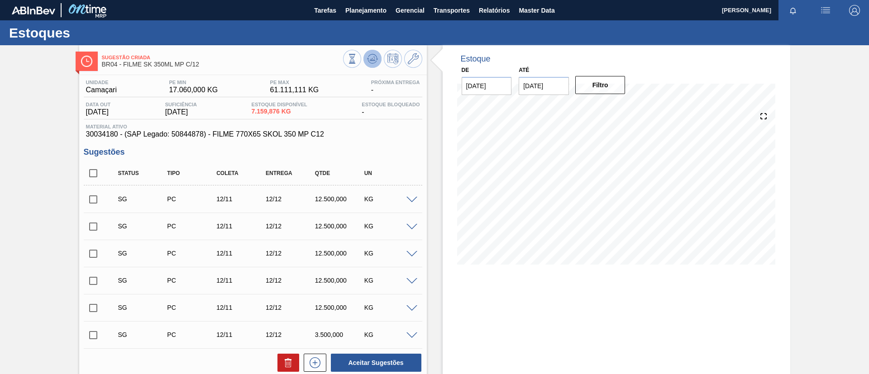
click at [373, 50] on button at bounding box center [373, 59] width 18 height 18
drag, startPoint x: 102, startPoint y: 163, endPoint x: 101, endPoint y: 169, distance: 5.7
click at [102, 163] on div "Status Tipo Coleta Entrega Qtde UN" at bounding box center [253, 174] width 339 height 24
click at [99, 174] on input "checkbox" at bounding box center [93, 173] width 19 height 19
checkbox input "true"
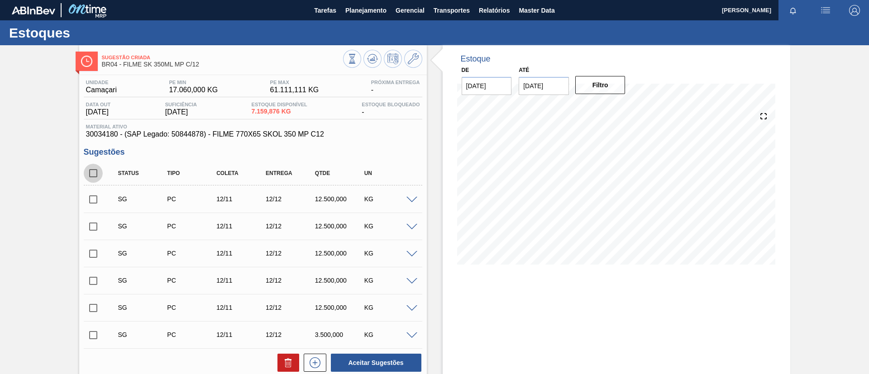
checkbox input "true"
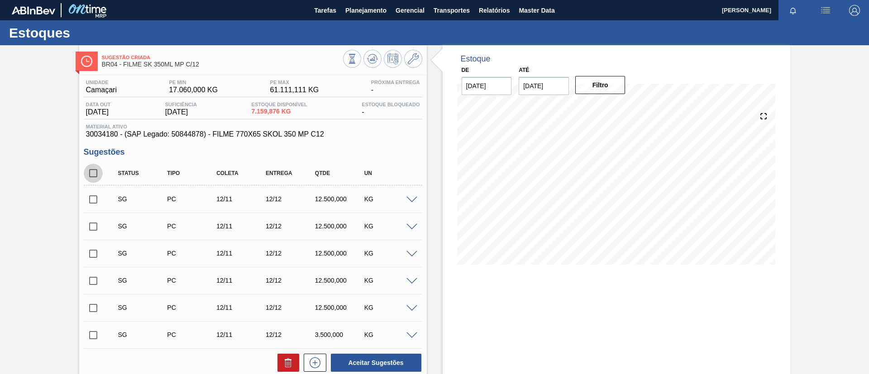
checkbox input "true"
click at [291, 362] on icon at bounding box center [288, 363] width 11 height 11
checkbox input "false"
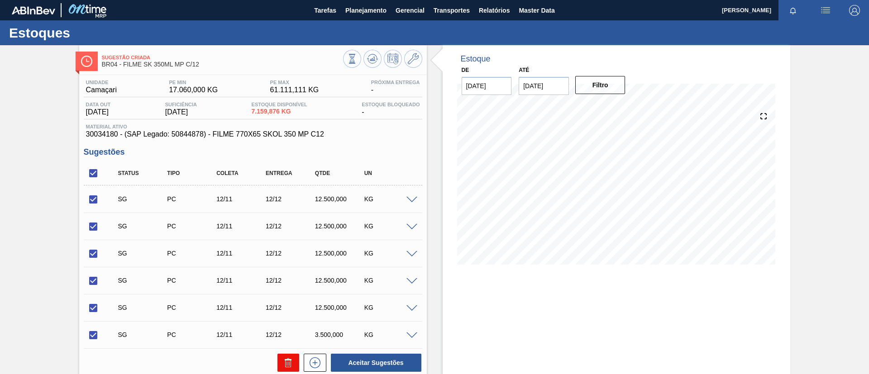
checkbox input "false"
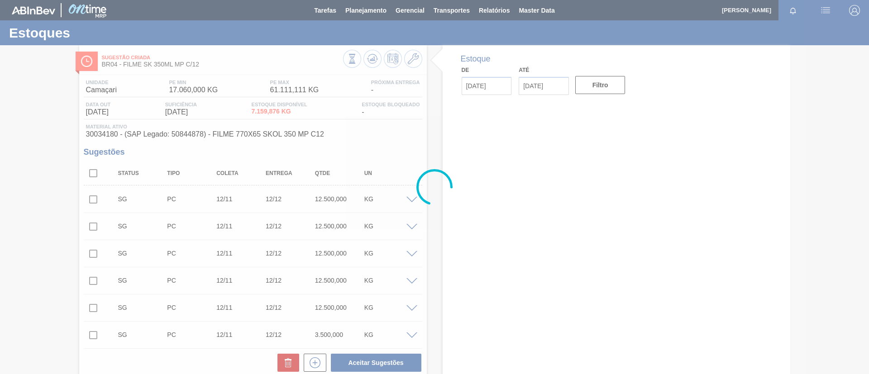
click at [94, 174] on div at bounding box center [434, 187] width 869 height 374
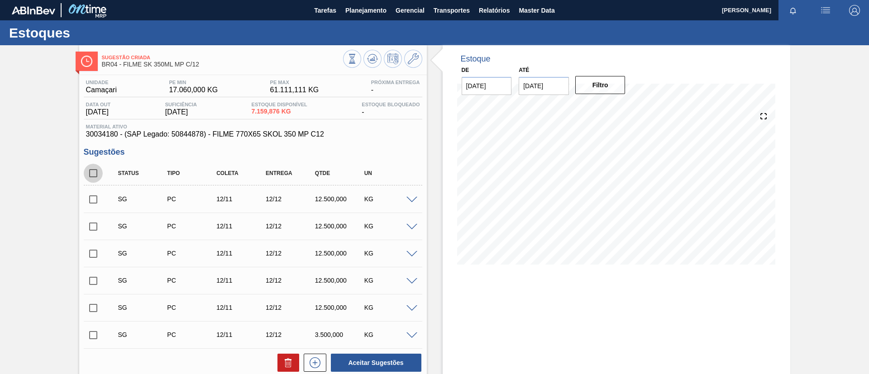
click at [94, 174] on input "checkbox" at bounding box center [93, 173] width 19 height 19
checkbox input "true"
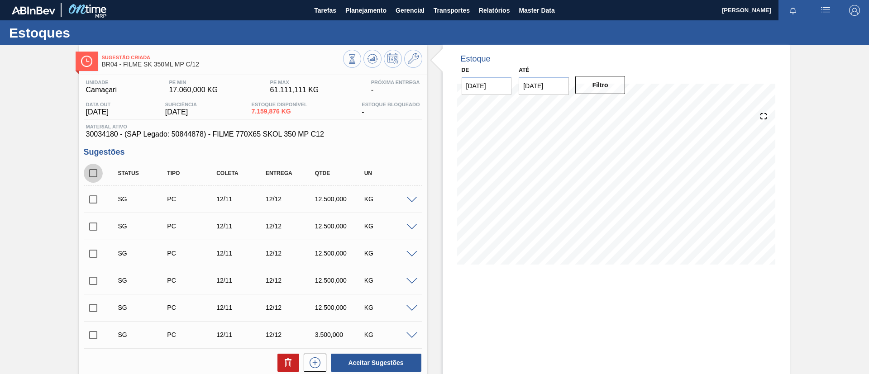
checkbox input "true"
click at [290, 363] on icon at bounding box center [288, 364] width 6 height 7
checkbox input "false"
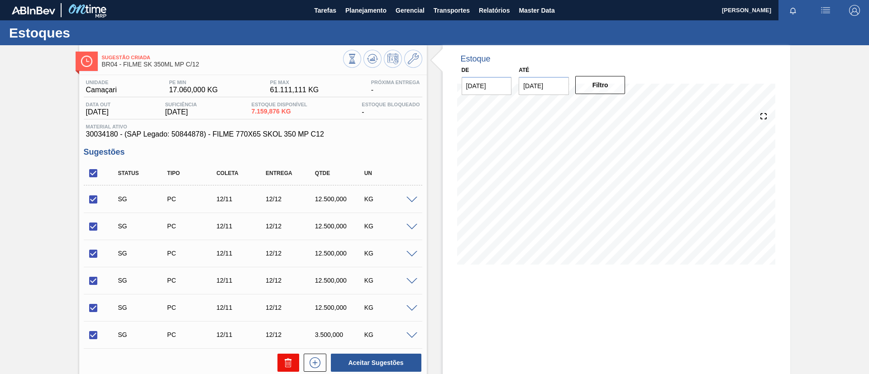
checkbox input "false"
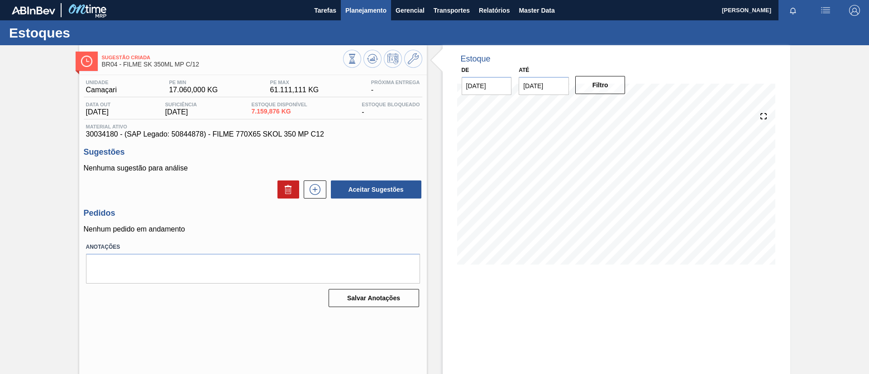
click at [347, 14] on span "Planejamento" at bounding box center [365, 10] width 41 height 11
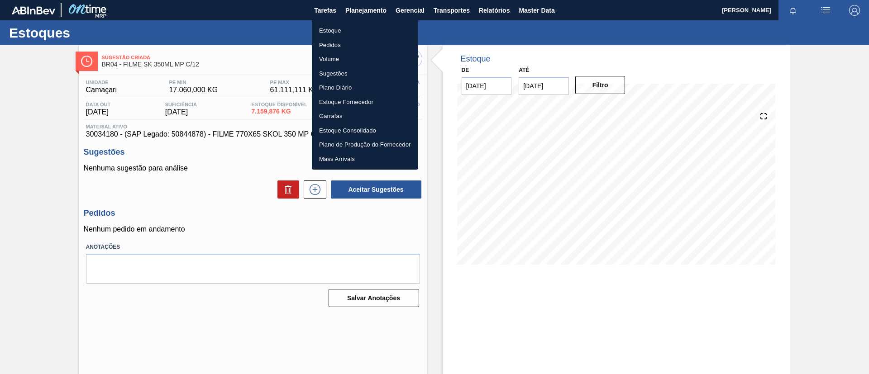
click at [353, 21] on ul "Estoque Pedidos Volume Sugestões Plano Diário Estoque Fornecedor Garrafas Estoq…" at bounding box center [365, 95] width 106 height 150
click at [354, 22] on ul "Estoque Pedidos Volume Sugestões Plano Diário Estoque Fornecedor Garrafas Estoq…" at bounding box center [365, 95] width 106 height 150
click at [360, 28] on li "Estoque" at bounding box center [365, 31] width 106 height 14
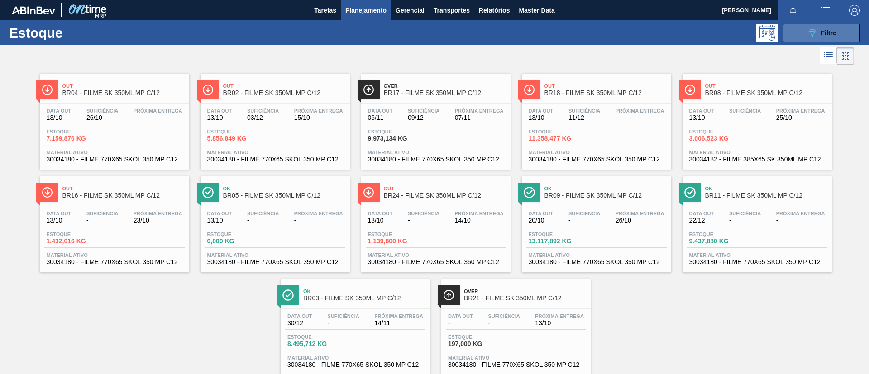
click at [818, 39] on button "089F7B8B-B2A5-4AFE-B5C0-19BA573D28AC Filtro" at bounding box center [821, 33] width 77 height 18
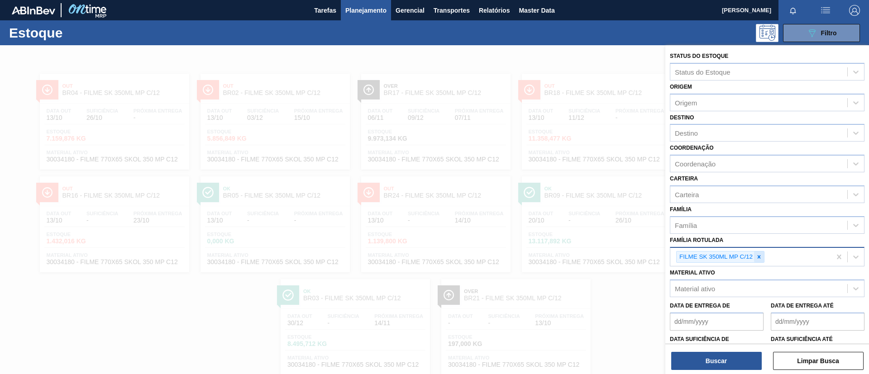
click at [764, 254] on div at bounding box center [759, 257] width 10 height 11
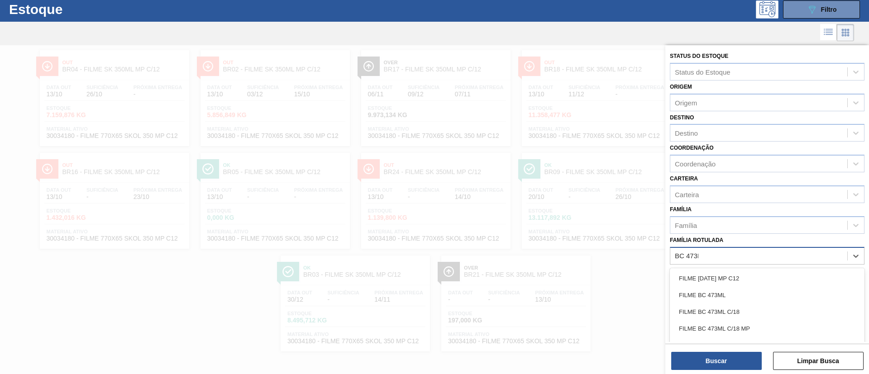
type Rotulada "BC 473ML"
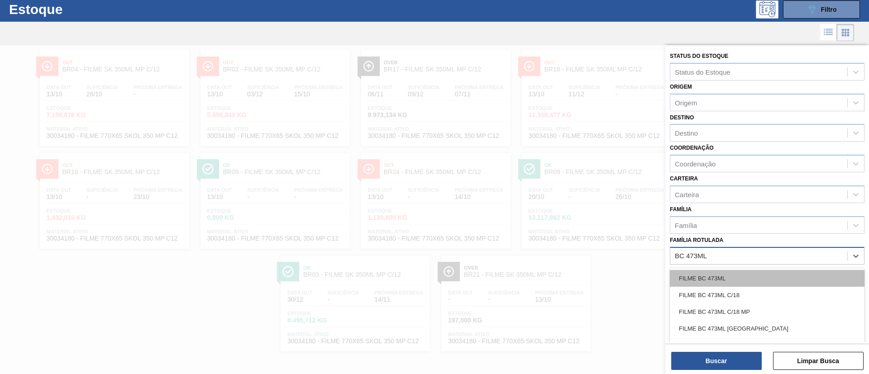
click at [776, 273] on div "FILME BC 473ML" at bounding box center [767, 278] width 195 height 17
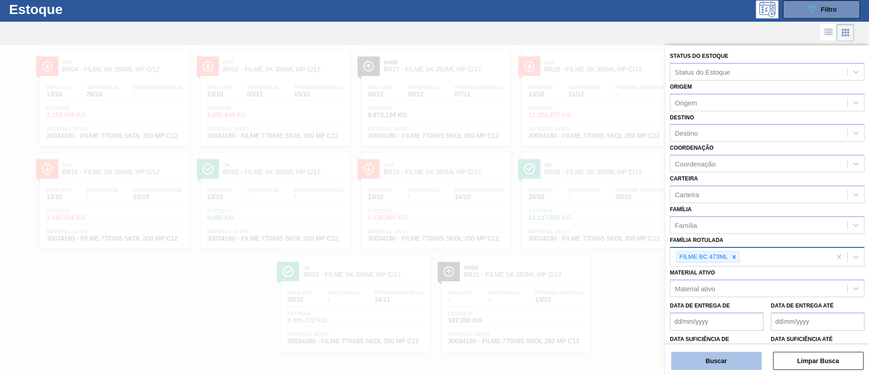
click at [743, 359] on button "Buscar" at bounding box center [716, 361] width 91 height 18
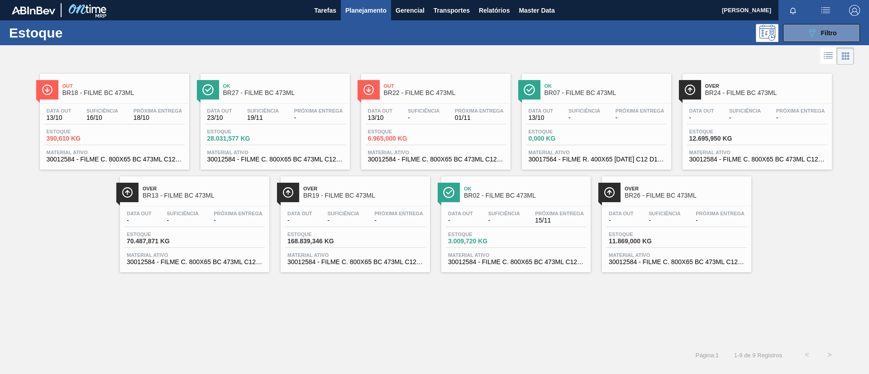
drag, startPoint x: 147, startPoint y: 90, endPoint x: 148, endPoint y: 6, distance: 83.8
click at [147, 90] on span "BR18 - FILME BC 473ML" at bounding box center [123, 93] width 122 height 7
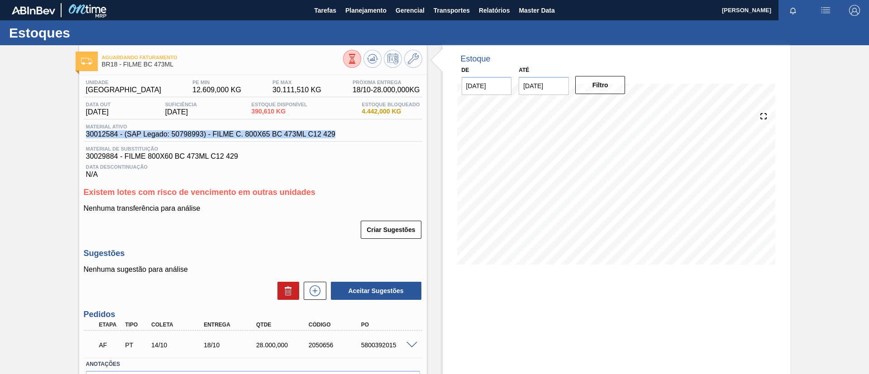
drag, startPoint x: 85, startPoint y: 134, endPoint x: 339, endPoint y: 140, distance: 254.1
click at [339, 140] on div "Material ativo 30012584 - (SAP Legado: 50798993) - FILME C. 800X65 BC 473ML C12…" at bounding box center [253, 133] width 339 height 18
copy span "30012584 - (SAP Legado: 50798993) - FILME C. 800X65 BC 473ML C12 429"
click at [82, 138] on div "Unidade Pernambuco PE MIN 12.609,000 KG PE MAX 30.111,510 KG Próxima Entrega 18…" at bounding box center [253, 251] width 348 height 353
click at [88, 132] on span "30012584 - (SAP Legado: 50798993) - FILME C. 800X65 BC 473ML C12 429" at bounding box center [210, 134] width 249 height 8
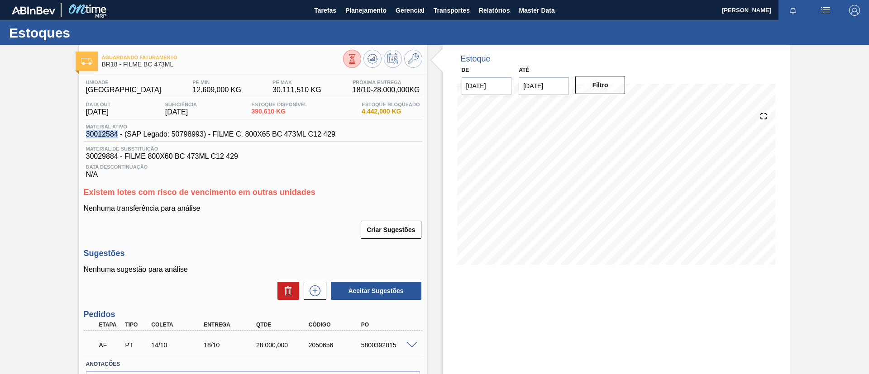
drag, startPoint x: 86, startPoint y: 132, endPoint x: 118, endPoint y: 135, distance: 31.8
click at [118, 135] on span "30012584 - (SAP Legado: 50798993) - FILME C. 800X65 BC 473ML C12 429" at bounding box center [210, 134] width 249 height 8
copy span "30012584"
drag, startPoint x: 373, startPoint y: 16, endPoint x: 369, endPoint y: 27, distance: 11.9
click at [372, 15] on button "Planejamento" at bounding box center [366, 10] width 50 height 20
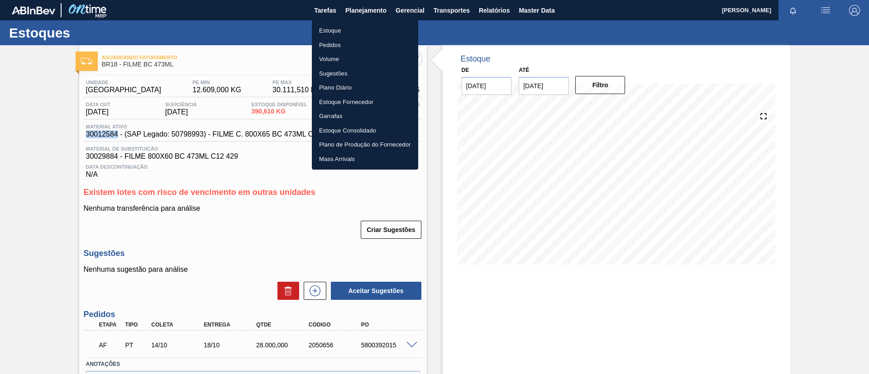
click at [351, 47] on li "Pedidos" at bounding box center [365, 45] width 106 height 14
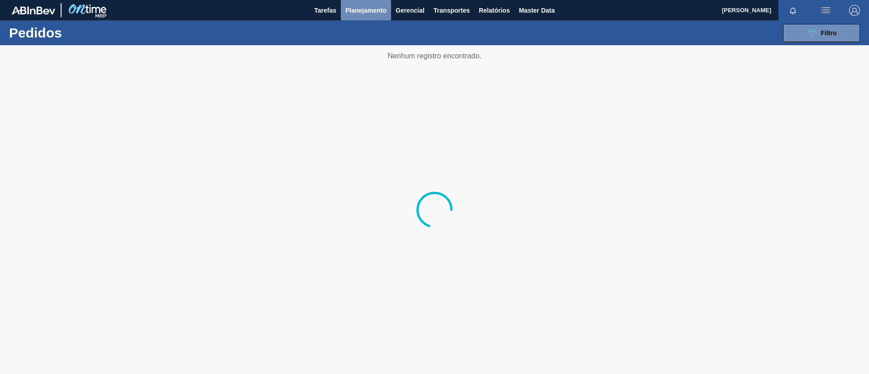
click at [357, 18] on button "Planejamento" at bounding box center [366, 10] width 50 height 20
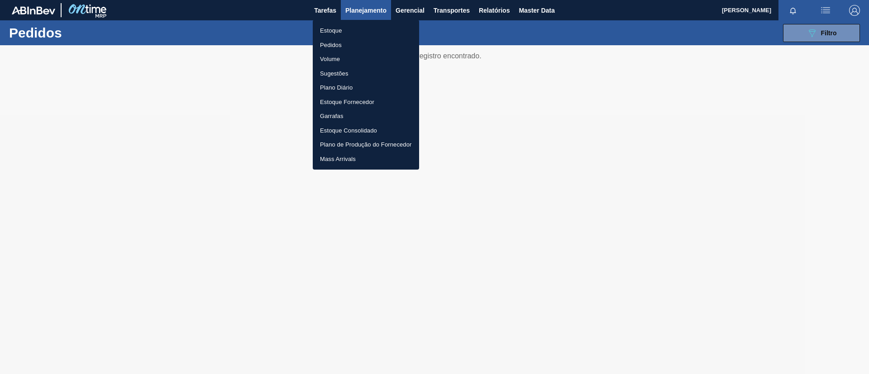
click at [357, 37] on ul "Estoque Pedidos Volume Sugestões Plano Diário Estoque Fornecedor Garrafas Estoq…" at bounding box center [366, 95] width 106 height 150
click at [355, 25] on li "Estoque" at bounding box center [366, 31] width 106 height 14
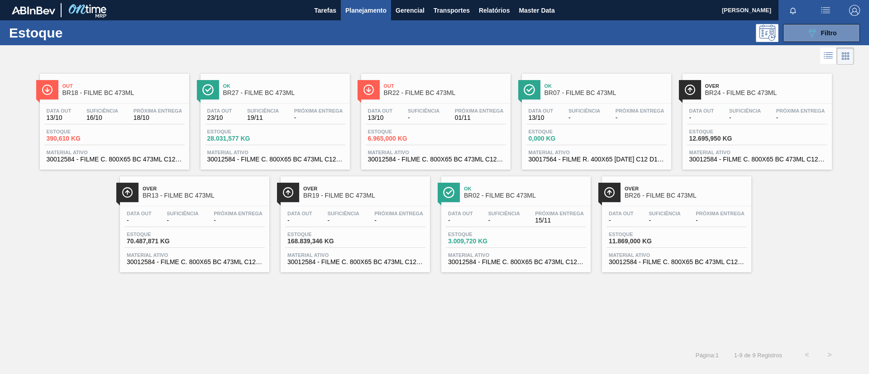
drag, startPoint x: 359, startPoint y: 11, endPoint x: 356, endPoint y: 28, distance: 16.5
click at [359, 12] on span "Planejamento" at bounding box center [365, 10] width 41 height 11
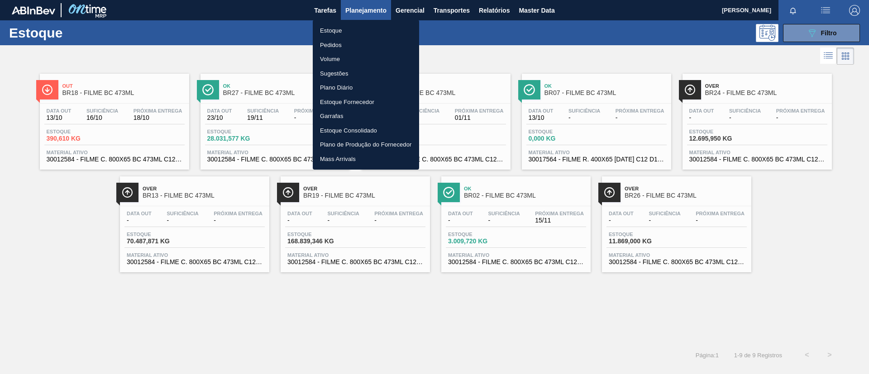
click at [338, 44] on li "Pedidos" at bounding box center [366, 45] width 106 height 14
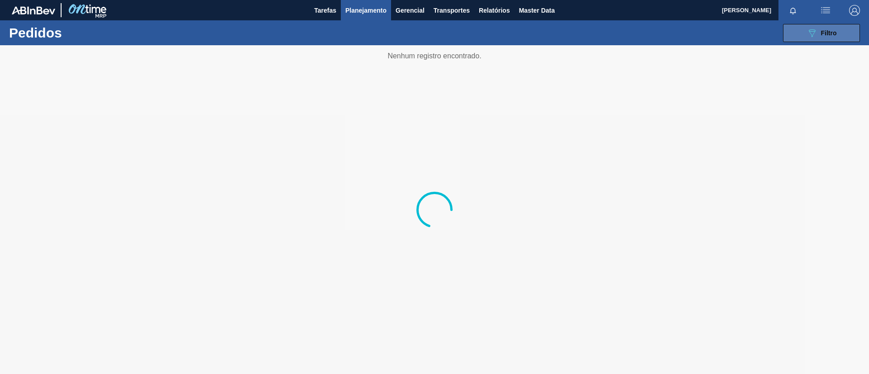
click at [824, 26] on button "089F7B8B-B2A5-4AFE-B5C0-19BA573D28AC Filtro" at bounding box center [821, 33] width 77 height 18
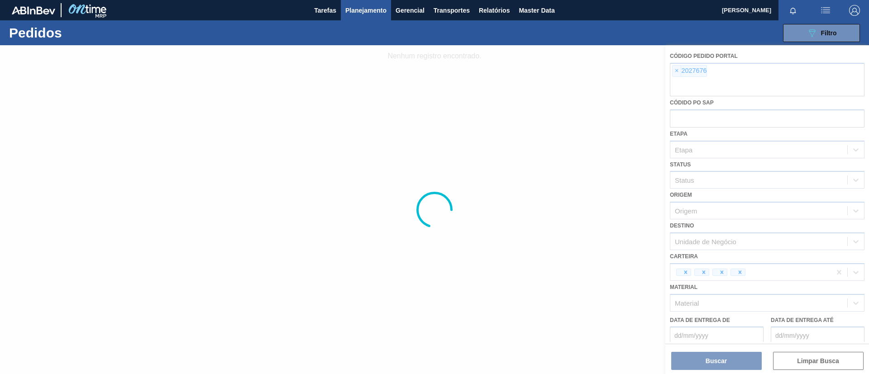
click at [677, 71] on div at bounding box center [434, 209] width 869 height 329
click at [678, 71] on div at bounding box center [434, 209] width 869 height 329
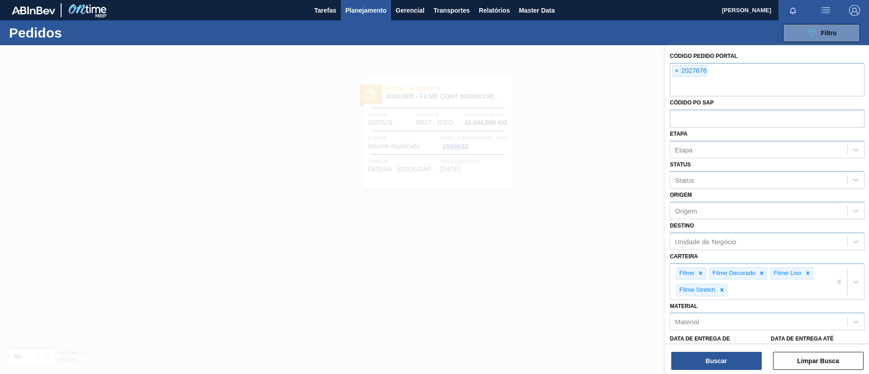
click at [678, 71] on span "×" at bounding box center [677, 71] width 9 height 11
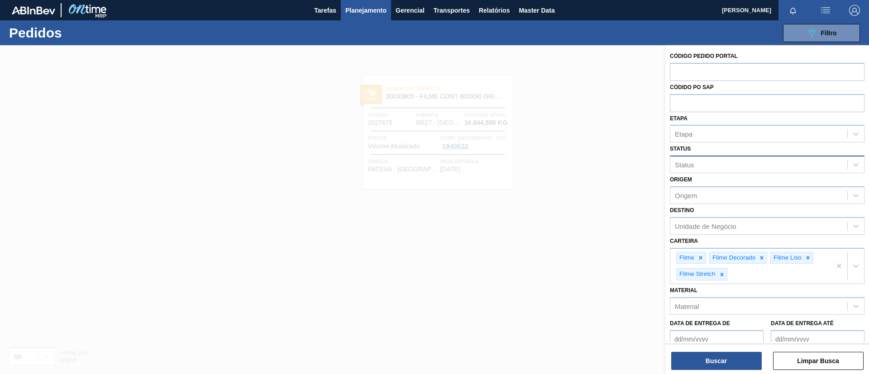
paste input "2027676"
type input "2027676"
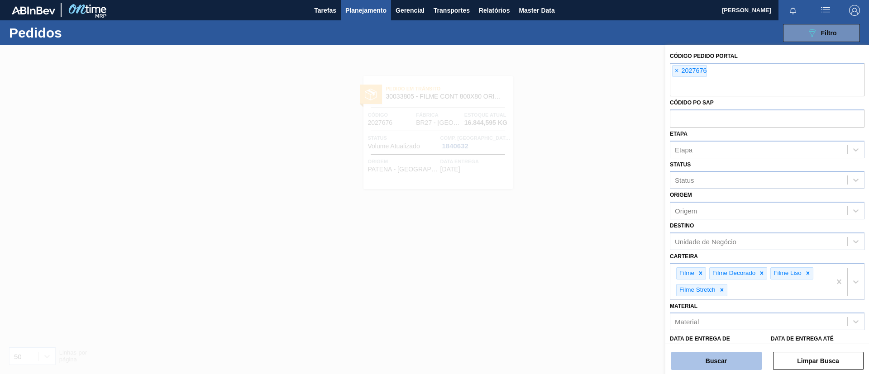
click at [718, 359] on button "Buscar" at bounding box center [716, 361] width 91 height 18
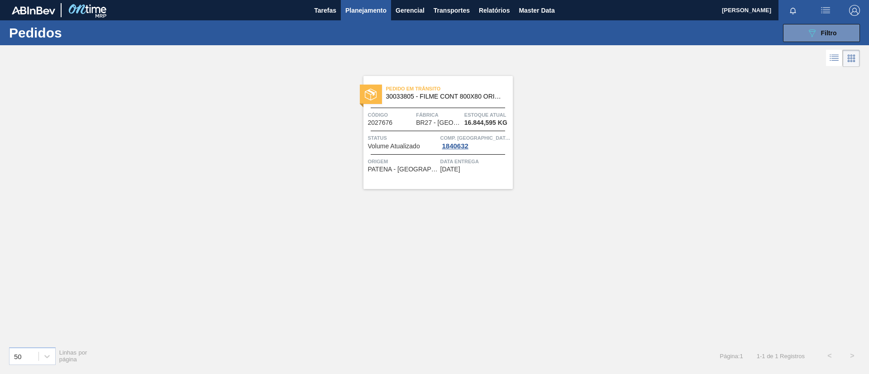
click at [451, 90] on span "Pedido em Trânsito" at bounding box center [449, 88] width 127 height 9
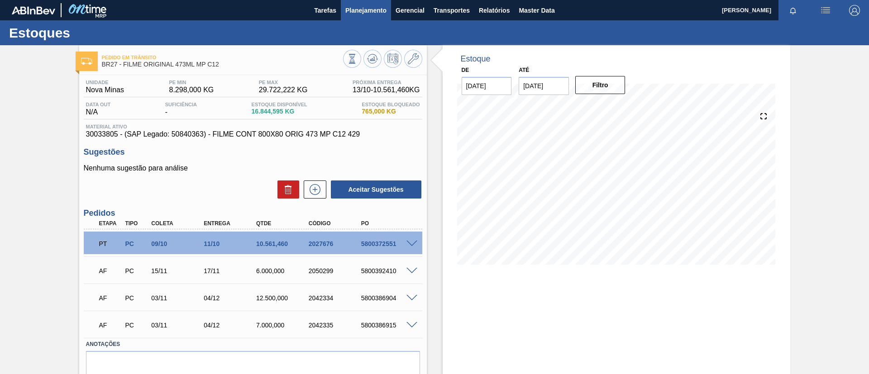
click at [360, 17] on button "Planejamento" at bounding box center [366, 10] width 50 height 20
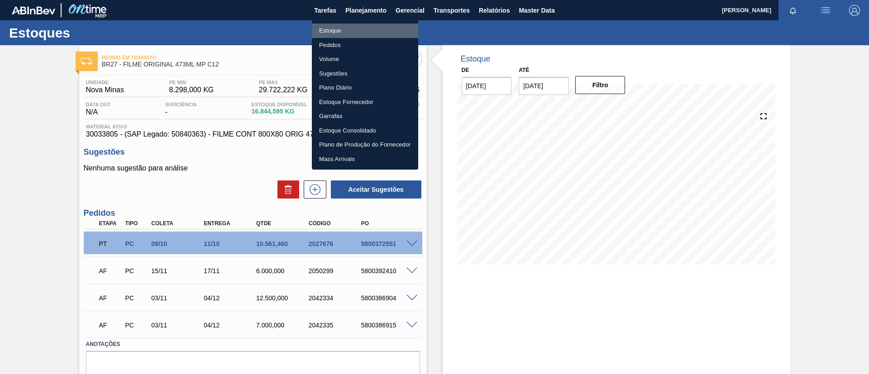
click at [361, 28] on li "Estoque" at bounding box center [365, 31] width 106 height 14
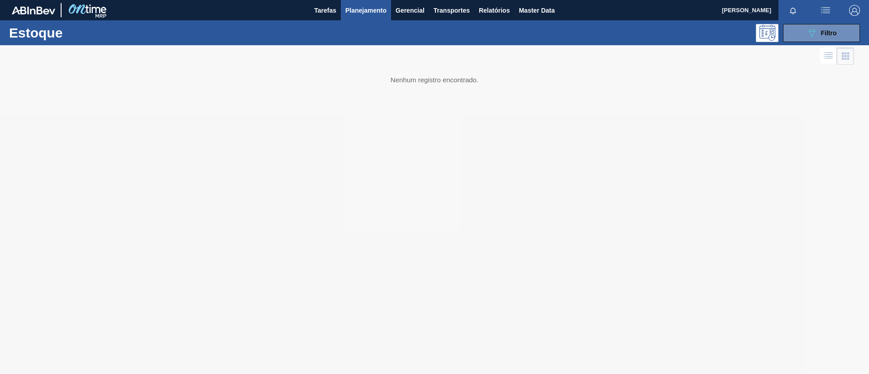
click at [816, 43] on div "Estoque 089F7B8B-B2A5-4AFE-B5C0-19BA573D28AC Filtro" at bounding box center [434, 32] width 869 height 25
click at [815, 36] on icon "089F7B8B-B2A5-4AFE-B5C0-19BA573D28AC" at bounding box center [812, 33] width 11 height 11
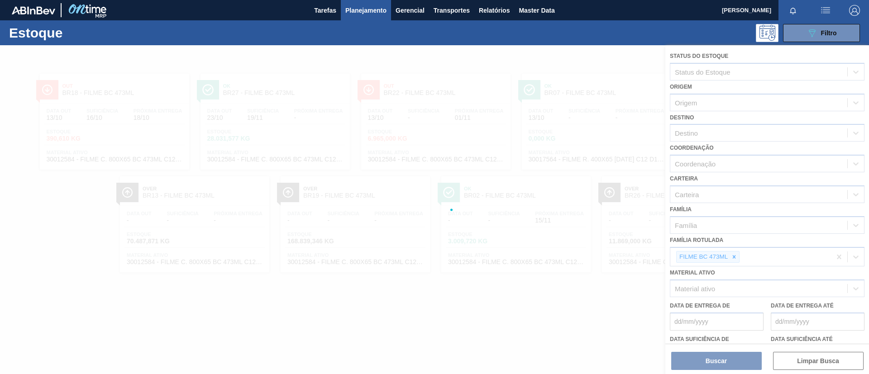
click at [534, 182] on div at bounding box center [434, 209] width 869 height 329
click at [59, 88] on div at bounding box center [434, 232] width 869 height 374
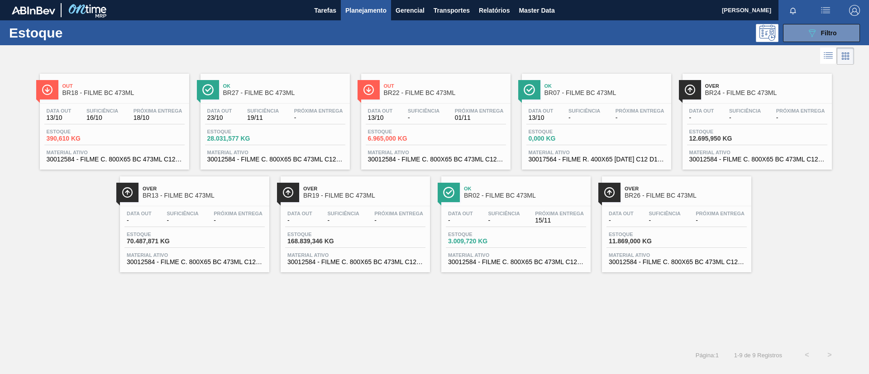
click at [259, 97] on div "Ok BR27 - FILME BC 473ML" at bounding box center [284, 90] width 122 height 20
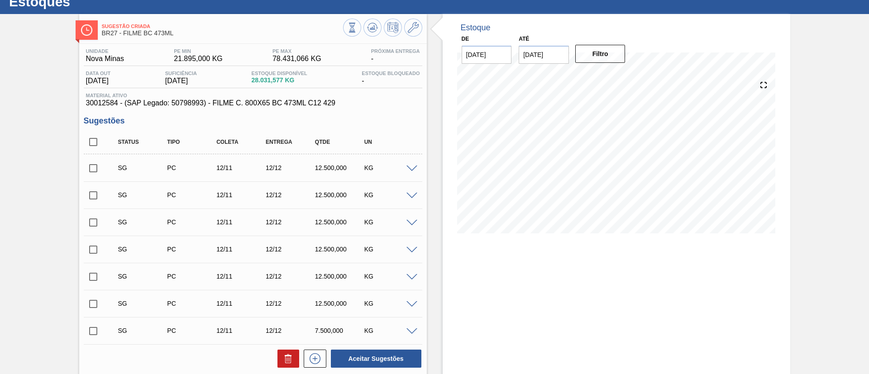
scroll to position [5, 0]
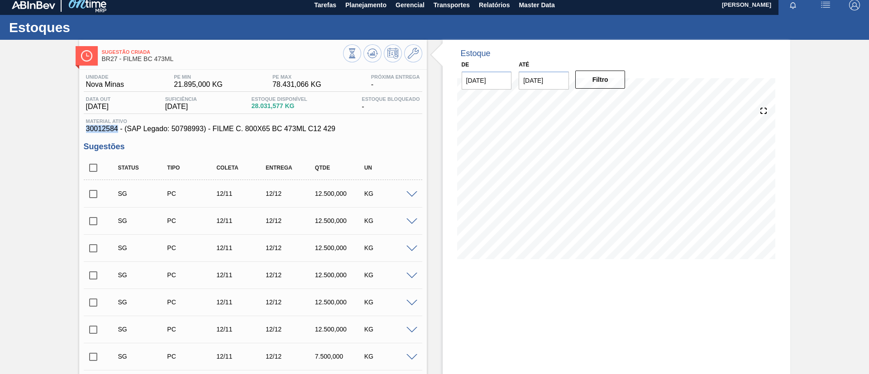
drag, startPoint x: 85, startPoint y: 129, endPoint x: 116, endPoint y: 129, distance: 31.2
click at [116, 129] on div "Material ativo 30012584 - (SAP Legado: 50798993) - FILME C. 800X65 BC 473ML C12…" at bounding box center [253, 126] width 339 height 14
copy span "30012584"
click at [352, 8] on span "Planejamento" at bounding box center [365, 5] width 41 height 11
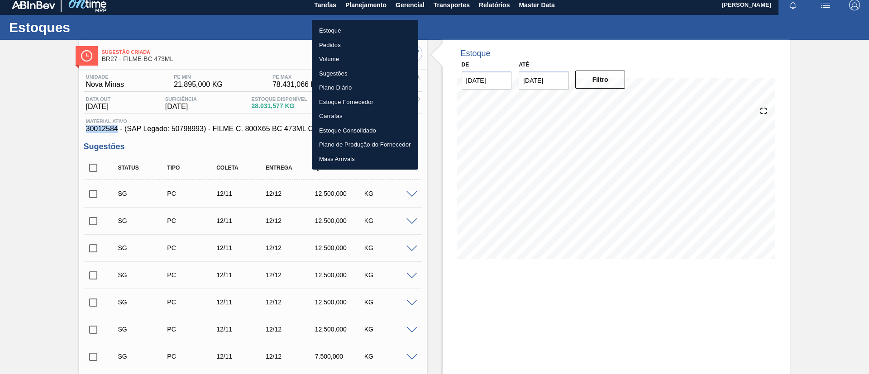
drag, startPoint x: 354, startPoint y: 28, endPoint x: 726, endPoint y: 41, distance: 372.4
click at [355, 28] on li "Estoque" at bounding box center [365, 31] width 106 height 14
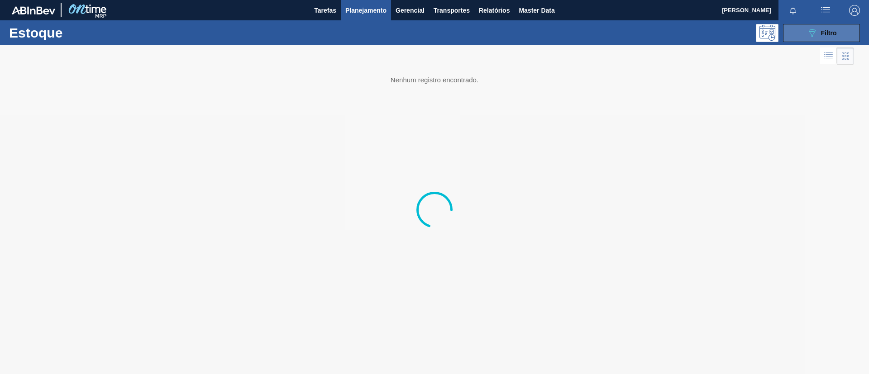
click at [813, 32] on icon "089F7B8B-B2A5-4AFE-B5C0-19BA573D28AC" at bounding box center [812, 33] width 11 height 11
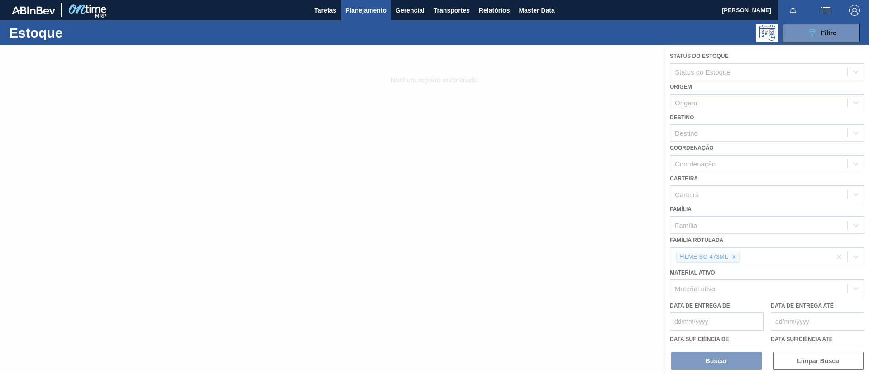
click at [731, 255] on div at bounding box center [434, 209] width 869 height 329
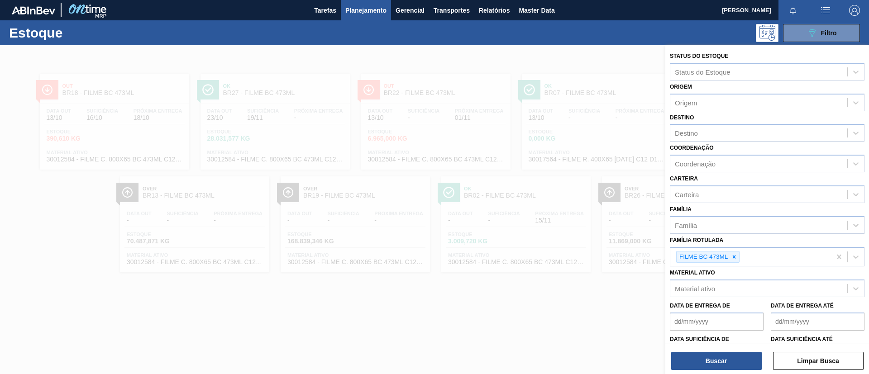
drag, startPoint x: 738, startPoint y: 259, endPoint x: 735, endPoint y: 273, distance: 14.3
click at [738, 259] on icon at bounding box center [734, 257] width 6 height 6
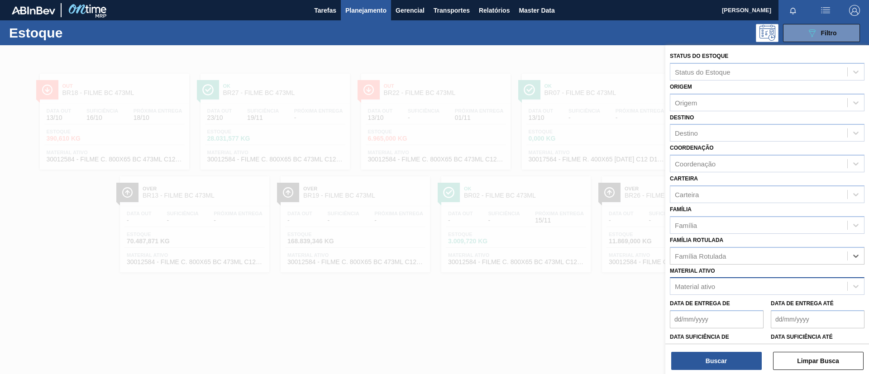
click at [733, 286] on div "Material ativo" at bounding box center [759, 286] width 177 height 13
paste ativo "30029884"
type ativo "30029884"
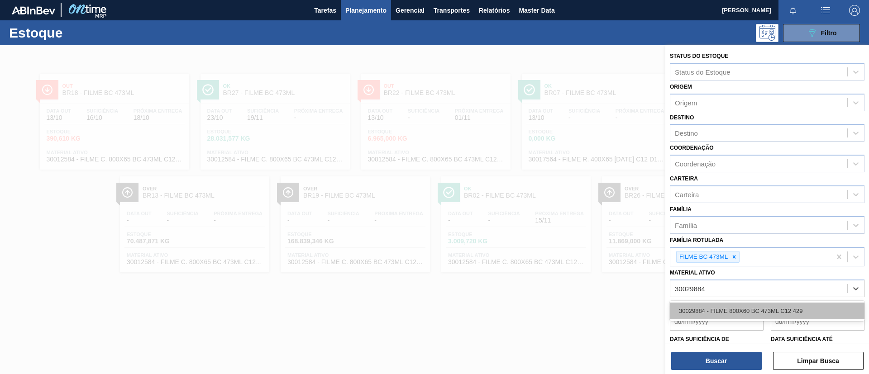
click at [738, 307] on div "30029884 - FILME 800X60 BC 473ML C12 429" at bounding box center [767, 311] width 195 height 17
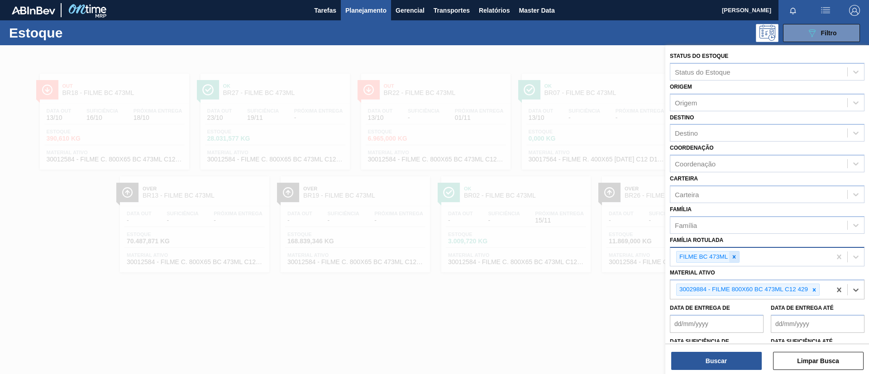
click at [732, 259] on icon at bounding box center [734, 257] width 6 height 6
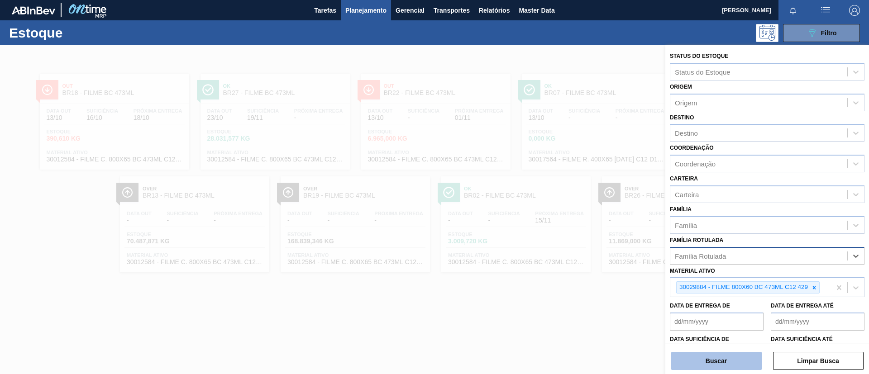
click at [718, 353] on button "Buscar" at bounding box center [716, 361] width 91 height 18
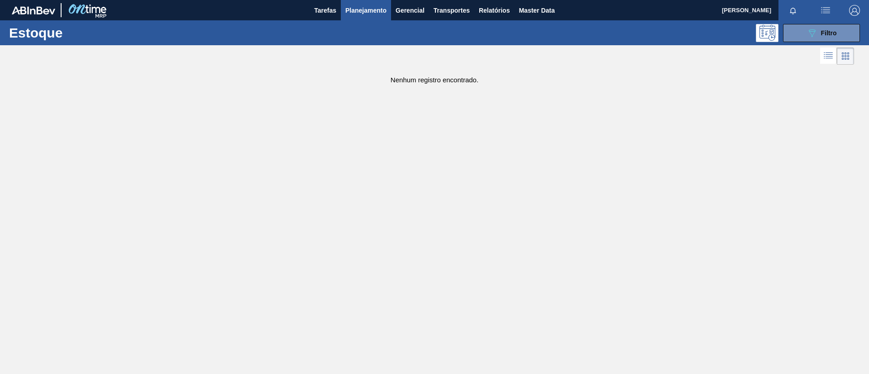
click at [809, 42] on div "Estoque 089F7B8B-B2A5-4AFE-B5C0-19BA573D28AC Filtro" at bounding box center [434, 32] width 869 height 25
click at [815, 35] on icon "089F7B8B-B2A5-4AFE-B5C0-19BA573D28AC" at bounding box center [812, 33] width 11 height 11
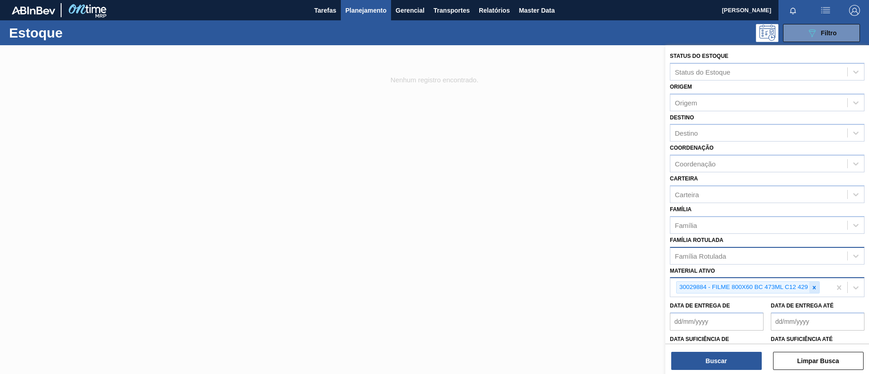
click at [815, 291] on div at bounding box center [815, 287] width 10 height 11
click at [765, 265] on div "Material ativo option 30029884 - FILME 800X60 BC 473ML C12 429, deselected. Sel…" at bounding box center [767, 280] width 195 height 31
click at [760, 258] on div "Família Rotulada" at bounding box center [759, 255] width 177 height 13
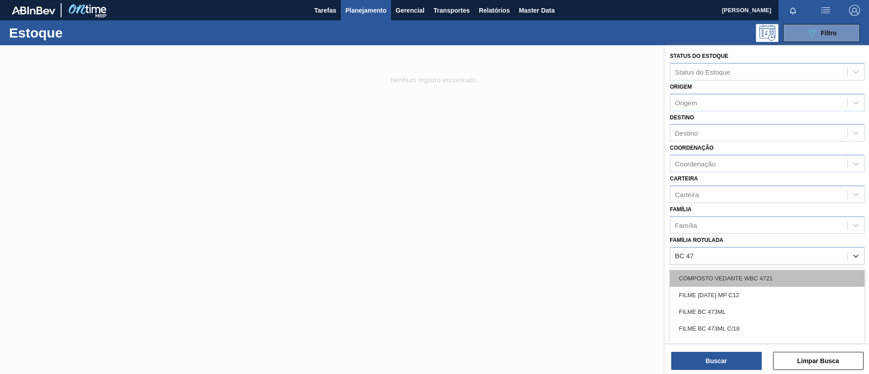
type Rotulada "BC 473"
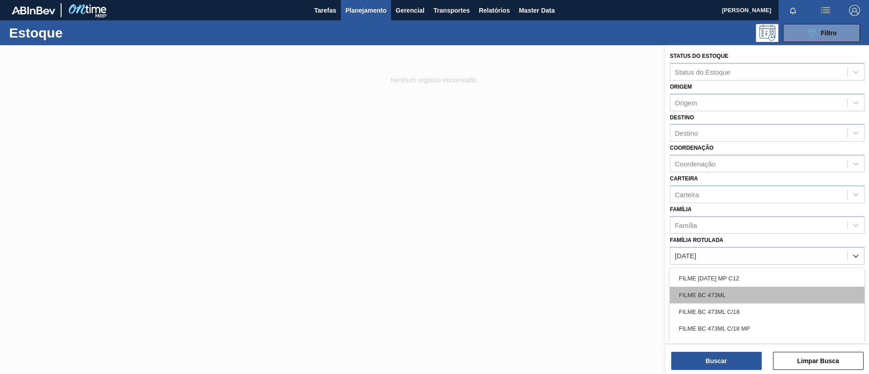
click at [757, 289] on div "FILME BC 473ML" at bounding box center [767, 295] width 195 height 17
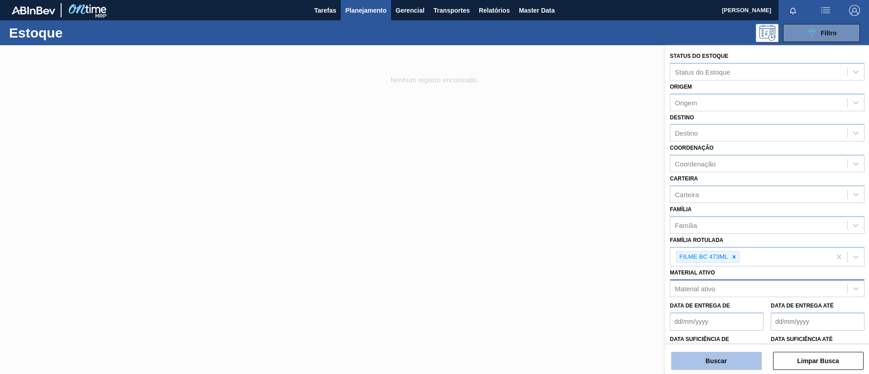
click at [714, 356] on button "Buscar" at bounding box center [716, 361] width 91 height 18
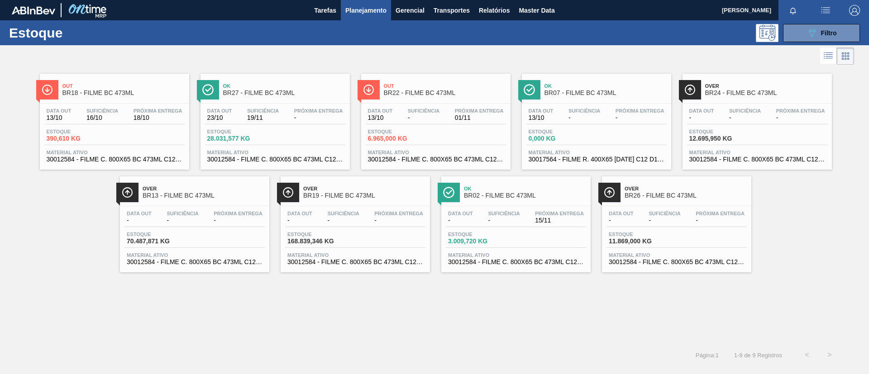
drag, startPoint x: 83, startPoint y: 116, endPoint x: 103, endPoint y: 81, distance: 40.2
click at [83, 116] on div "Data out 13/10 Suficiência 16/10 Próxima Entrega 18/10" at bounding box center [114, 116] width 140 height 16
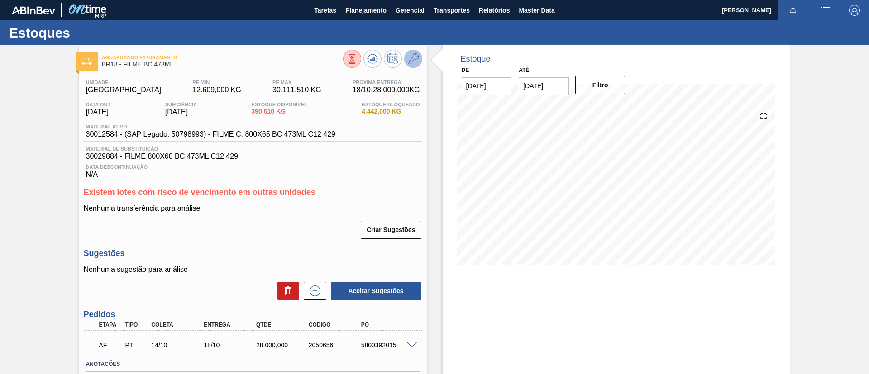
click at [414, 55] on icon at bounding box center [413, 58] width 11 height 11
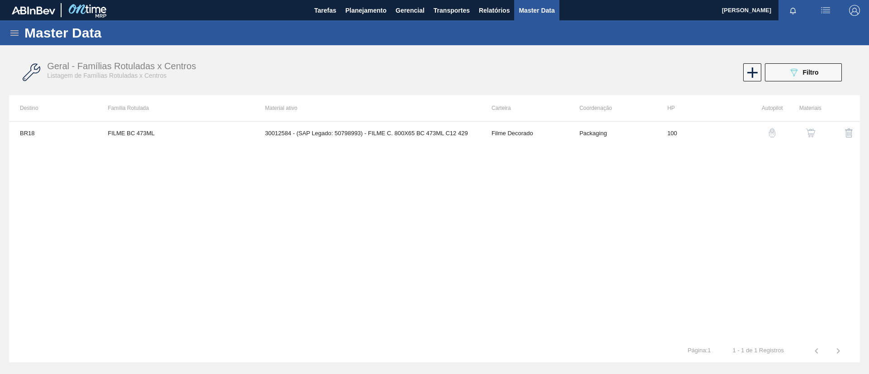
click at [811, 136] on img "button" at bounding box center [810, 133] width 9 height 9
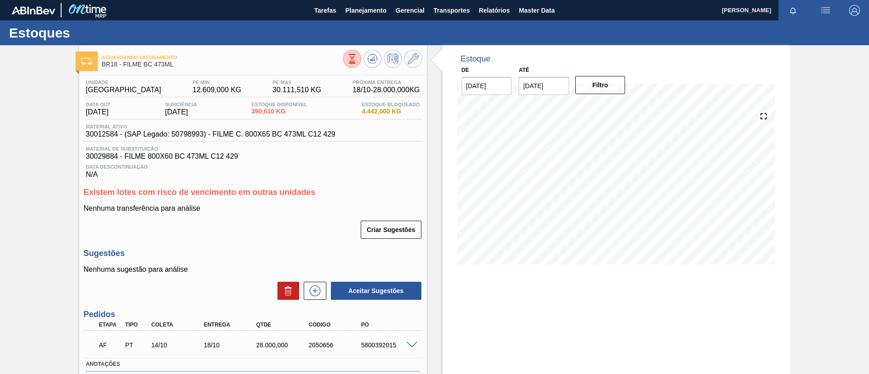
click at [344, 58] on button at bounding box center [352, 59] width 18 height 18
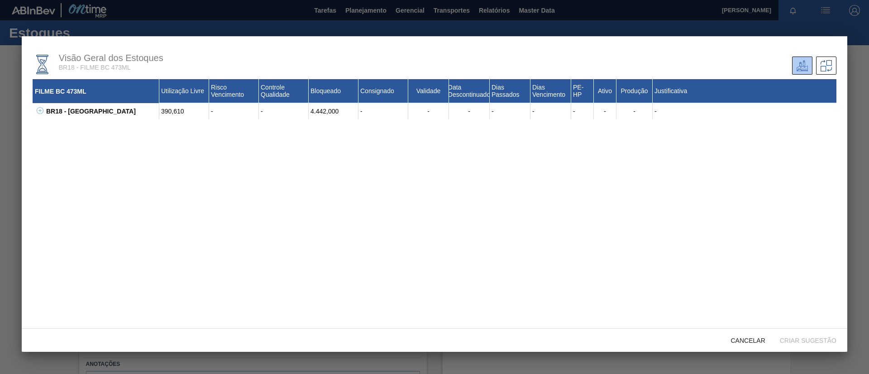
click at [41, 114] on icon at bounding box center [40, 110] width 7 height 7
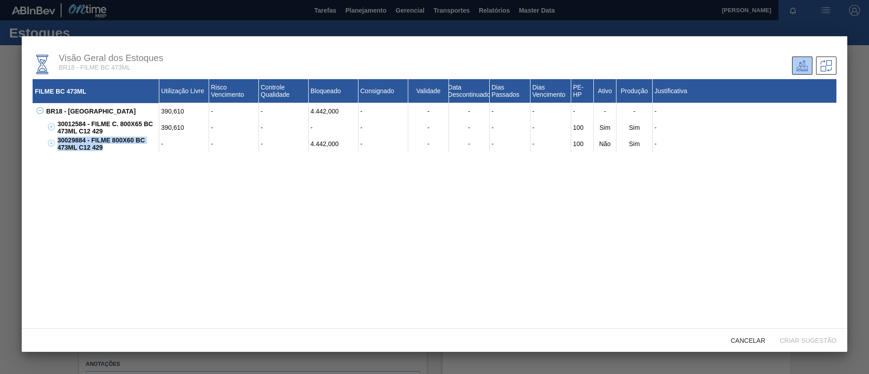
drag, startPoint x: 58, startPoint y: 144, endPoint x: 129, endPoint y: 152, distance: 72.5
click at [129, 152] on div "FILME BC 473ML Utilização Livre Risco Vencimento Controle Qualidade Bloqueado C…" at bounding box center [435, 210] width 804 height 263
copy div "30029884 - FILME 800X60 BC 473ML C12 429"
drag, startPoint x: 309, startPoint y: 148, endPoint x: 326, endPoint y: 141, distance: 18.9
click at [326, 141] on div "4.442,000" at bounding box center [334, 144] width 50 height 16
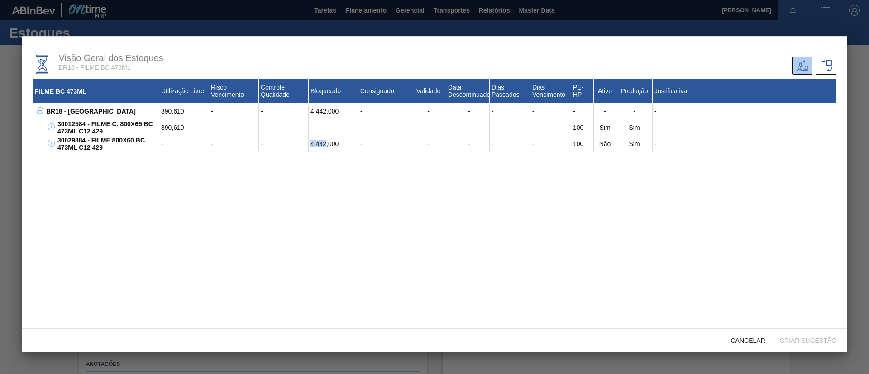
copy div "4.442"
drag, startPoint x: 58, startPoint y: 138, endPoint x: 85, endPoint y: 137, distance: 27.7
click at [85, 137] on div "30029884 - FILME 800X60 BC 473ML C12 429" at bounding box center [107, 144] width 104 height 16
copy div "30029884"
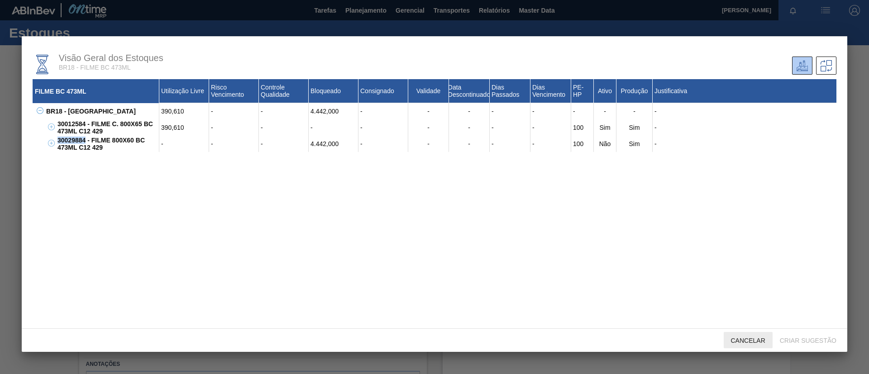
click at [733, 345] on div "Cancelar" at bounding box center [748, 340] width 49 height 17
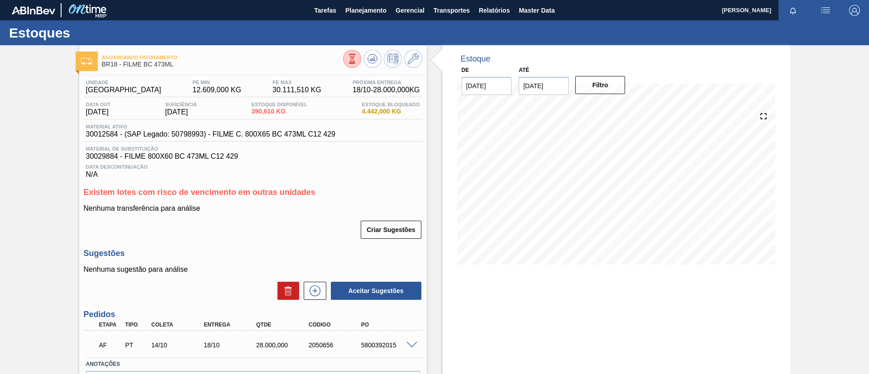
drag, startPoint x: 364, startPoint y: 20, endPoint x: 364, endPoint y: 27, distance: 6.4
click at [365, 20] on div "Estoques" at bounding box center [434, 32] width 869 height 25
click at [358, 19] on button "Planejamento" at bounding box center [366, 10] width 50 height 20
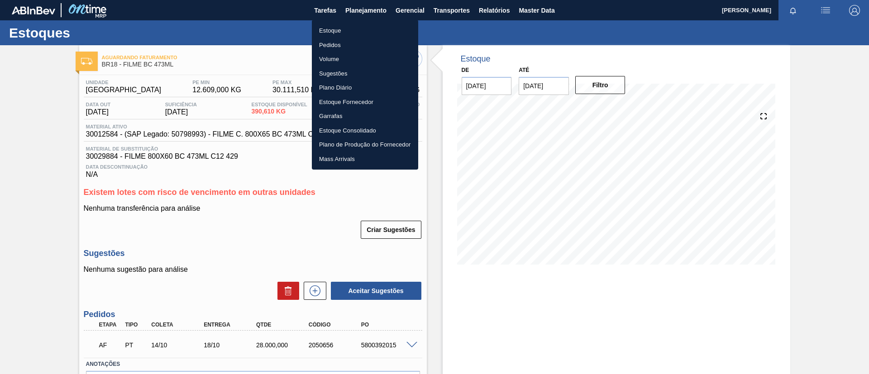
click at [352, 46] on li "Pedidos" at bounding box center [365, 45] width 106 height 14
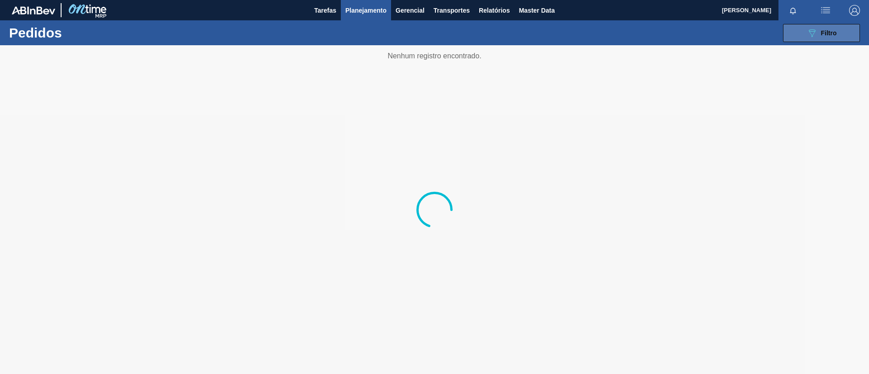
drag, startPoint x: 790, startPoint y: 33, endPoint x: 786, endPoint y: 36, distance: 5.2
click at [790, 33] on button "089F7B8B-B2A5-4AFE-B5C0-19BA573D28AC Filtro" at bounding box center [821, 33] width 77 height 18
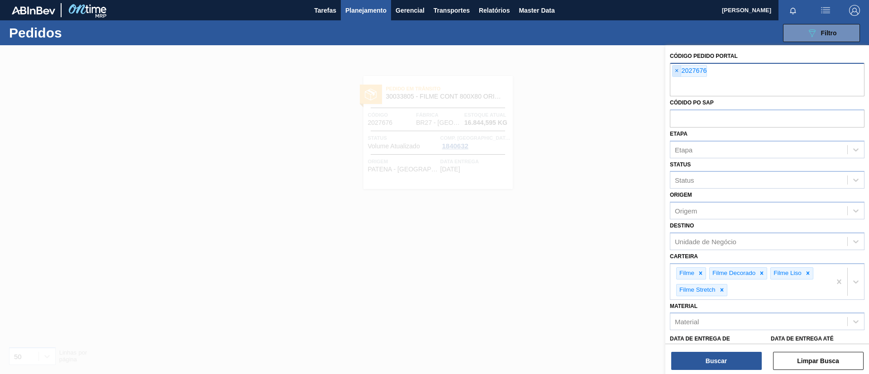
click at [677, 74] on span "×" at bounding box center [677, 71] width 9 height 11
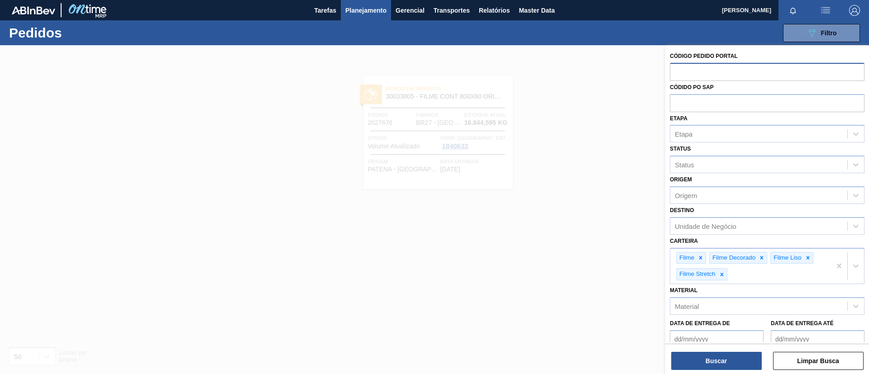
paste input "2007534"
type input "2007534"
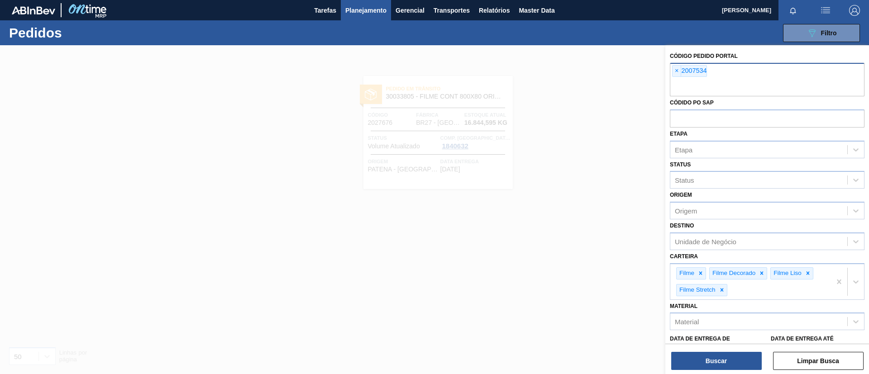
paste input "2007310"
type input "2007310"
paste input "2002381"
type input "2002381"
paste input "2003106"
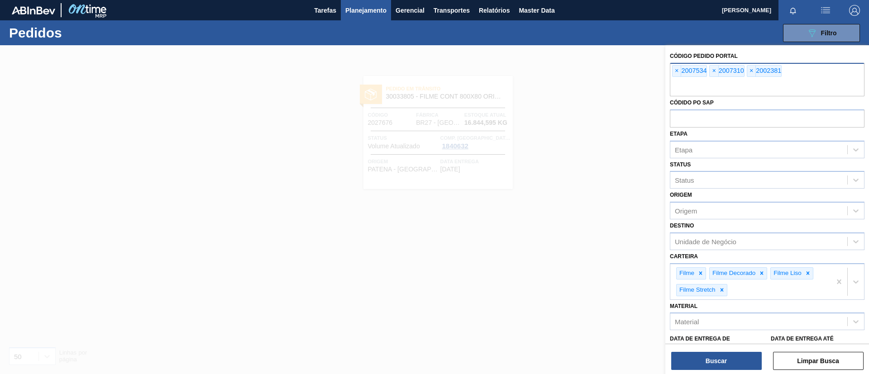
type input "2003106"
paste input "2016170"
type input "2016170"
paste input "2003105"
type input "2003105"
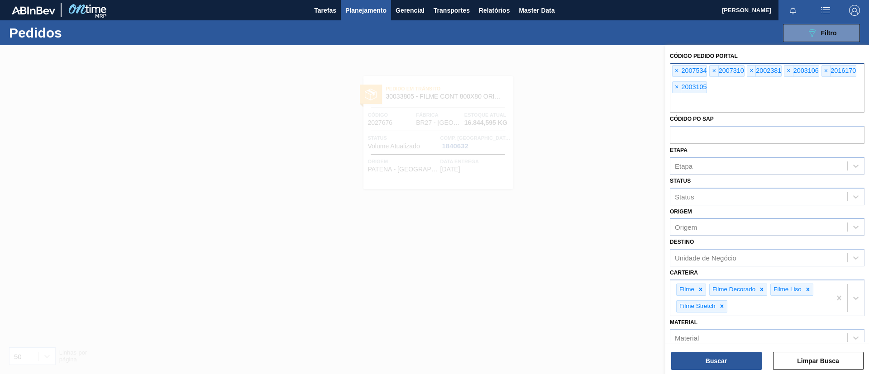
paste input "2001605"
type input "2001605"
paste input "2007576"
type input "2007576"
paste input "2012002"
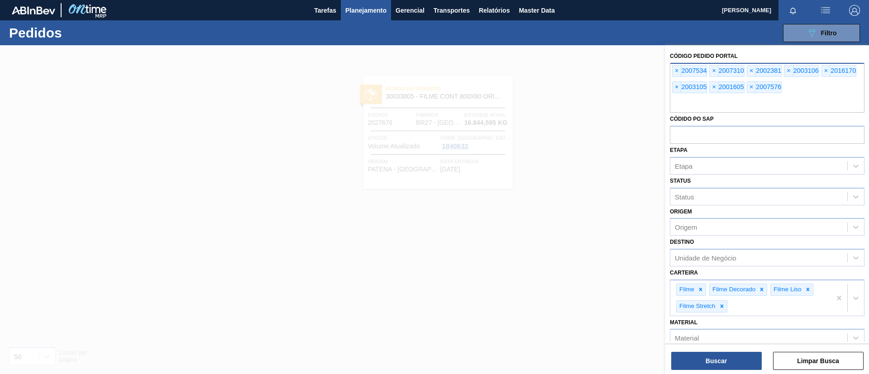
type input "2012002"
paste input "2016816"
type input "2016816"
paste input "2017353"
type input "2017353"
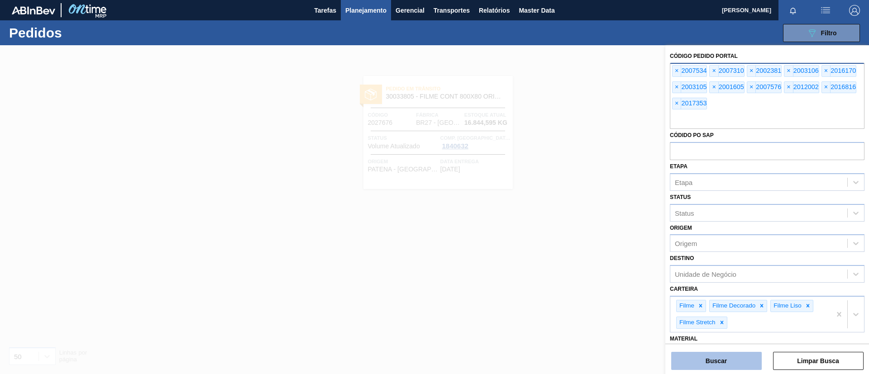
click at [700, 369] on button "Buscar" at bounding box center [716, 361] width 91 height 18
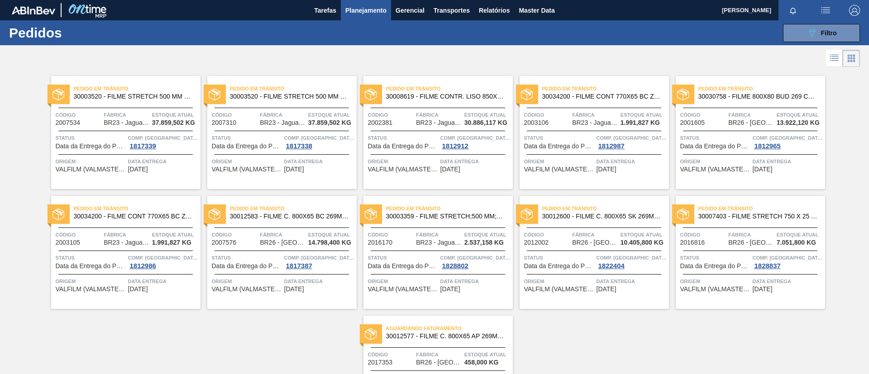
click at [477, 329] on span "Aguardando Faturamento" at bounding box center [449, 328] width 127 height 9
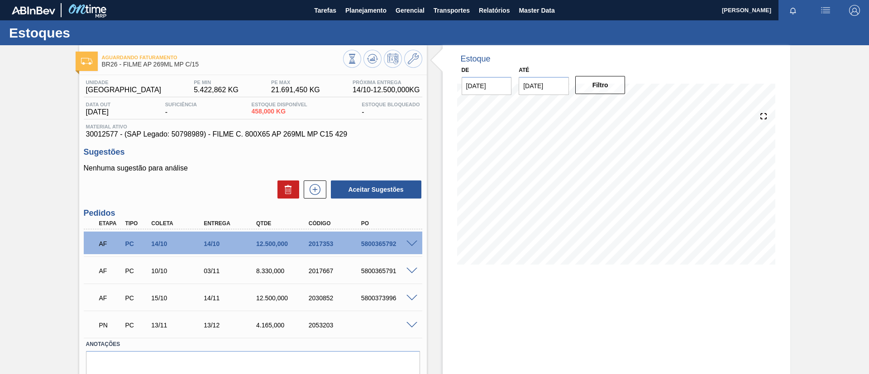
drag, startPoint x: 19, startPoint y: 188, endPoint x: 73, endPoint y: 147, distance: 67.7
click at [19, 188] on div "Aguardando Faturamento BR26 - FILME AP 269ML MP C/15 Unidade Uberlândia PE MIN …" at bounding box center [434, 228] width 869 height 367
drag, startPoint x: 202, startPoint y: 64, endPoint x: 124, endPoint y: 65, distance: 78.3
click at [124, 65] on span "BR26 - FILME AP 269ML MP C/15" at bounding box center [222, 64] width 241 height 7
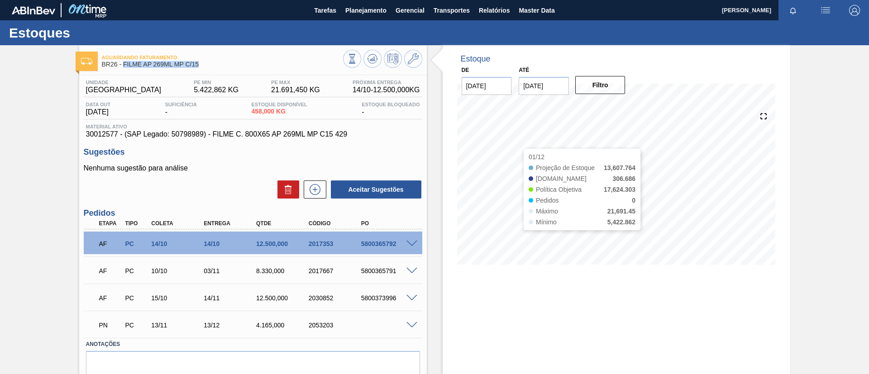
copy span "FILME AP 269ML MP C/15"
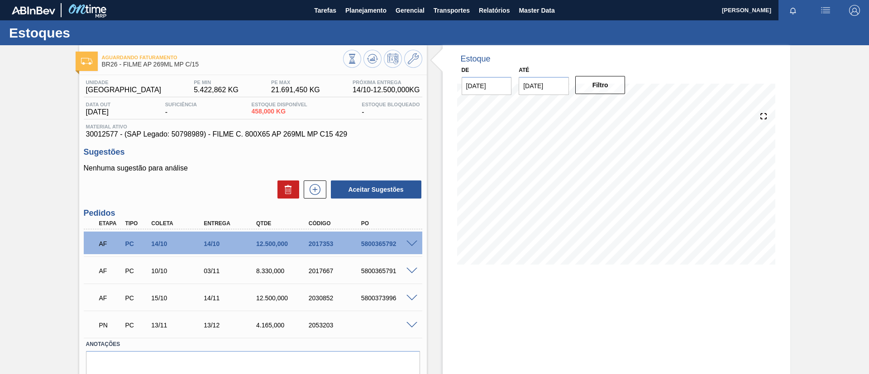
click at [3, 178] on div "Aguardando Faturamento BR26 - FILME AP 269ML MP C/15 Unidade Uberlândia PE MIN …" at bounding box center [434, 228] width 869 height 367
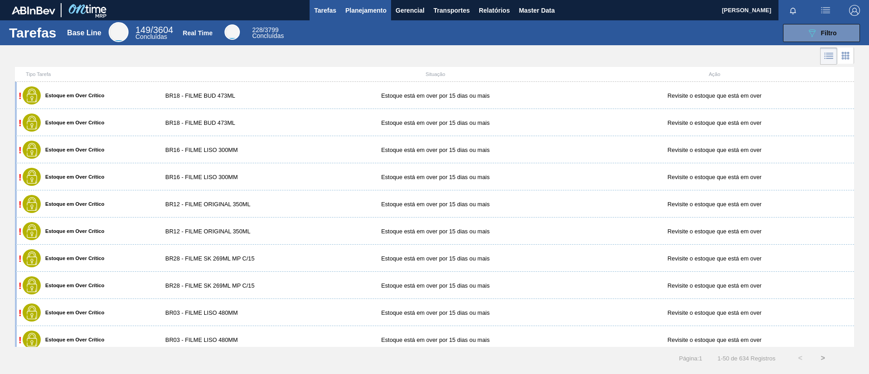
click at [353, 5] on button "Planejamento" at bounding box center [366, 10] width 50 height 20
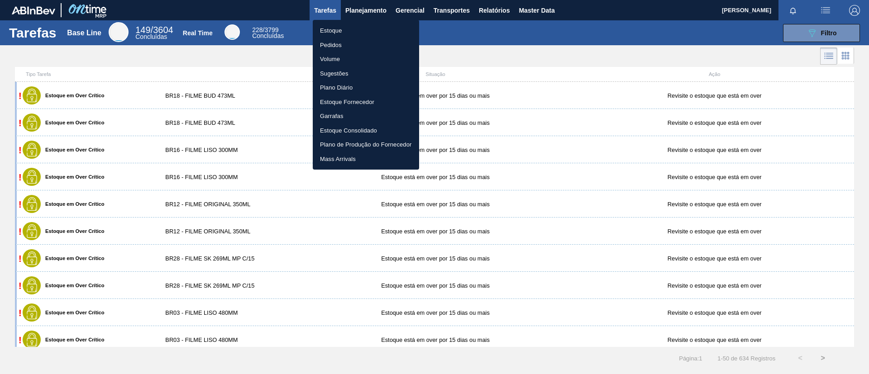
click at [355, 21] on ul "Estoque Pedidos Volume Sugestões Plano Diário Estoque Fornecedor Garrafas Estoq…" at bounding box center [366, 95] width 106 height 150
click at [358, 24] on li "Estoque" at bounding box center [366, 31] width 106 height 14
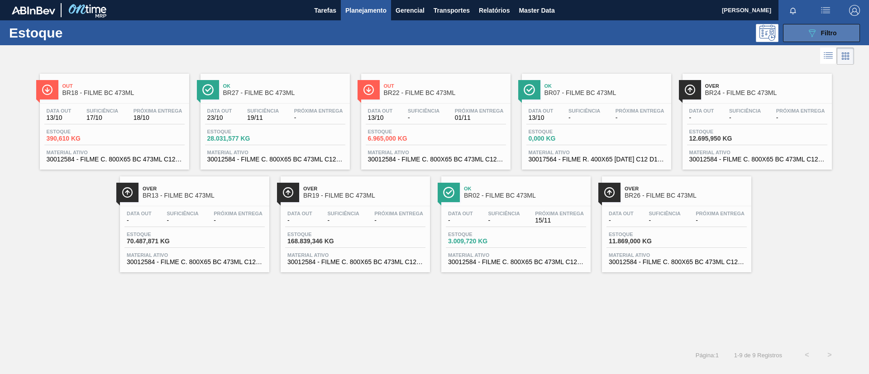
click at [824, 31] on span "Filtro" at bounding box center [829, 32] width 16 height 7
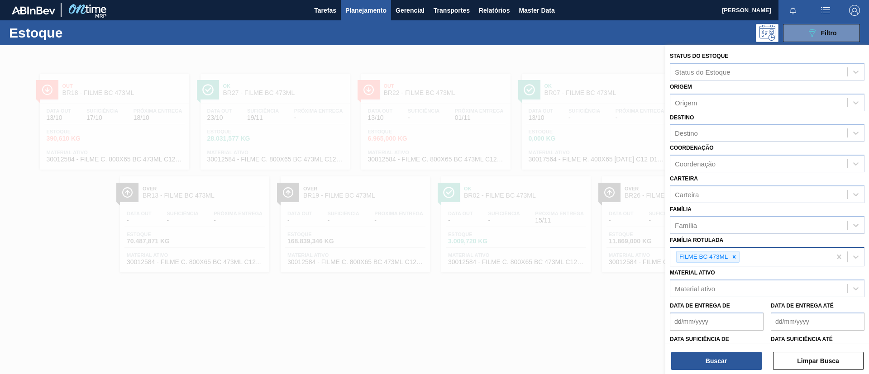
click at [734, 253] on div at bounding box center [734, 257] width 10 height 11
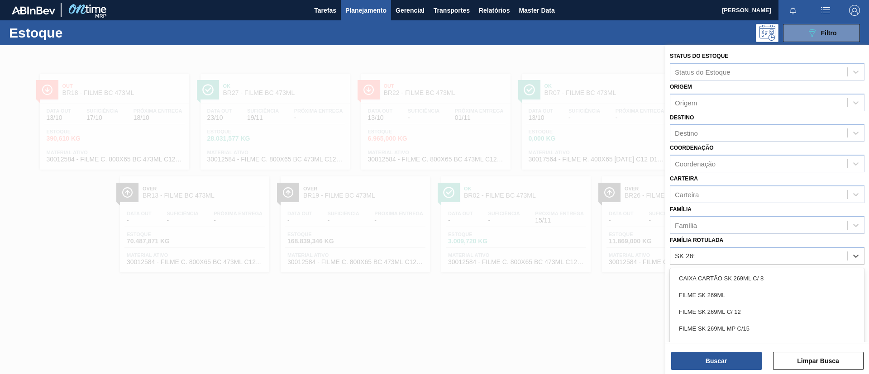
type Rotulada "SK 269ML"
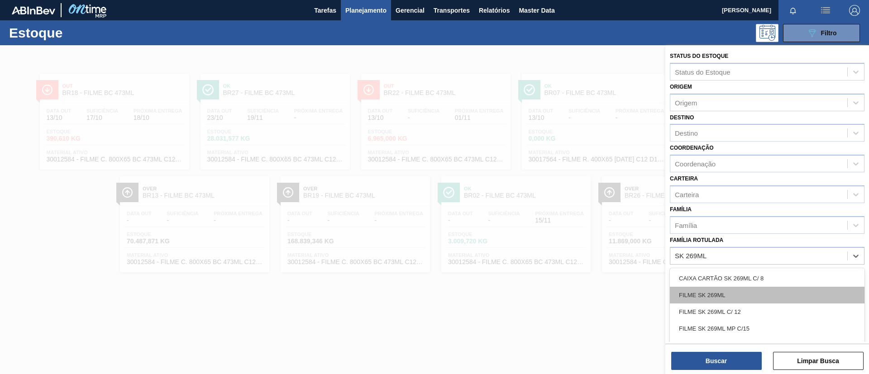
click at [736, 296] on div "FILME SK 269ML" at bounding box center [767, 295] width 195 height 17
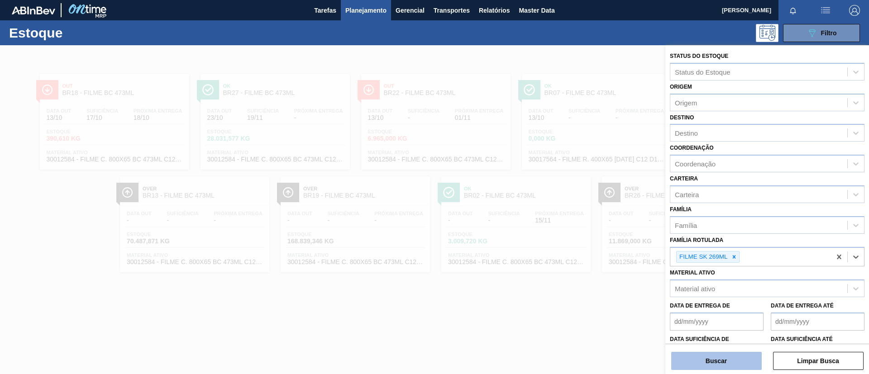
click at [738, 354] on button "Buscar" at bounding box center [716, 361] width 91 height 18
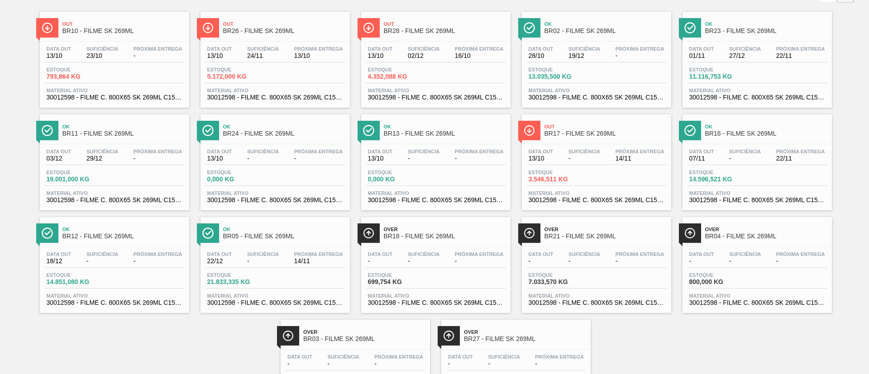
scroll to position [126, 0]
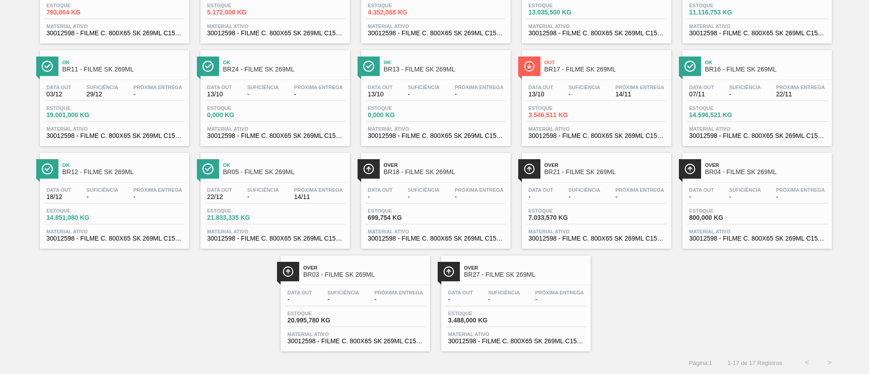
click at [371, 286] on div "Data out - Suficiência - Próxima Entrega - Estoque 20.995,780 KG Material ativo…" at bounding box center [355, 317] width 149 height 62
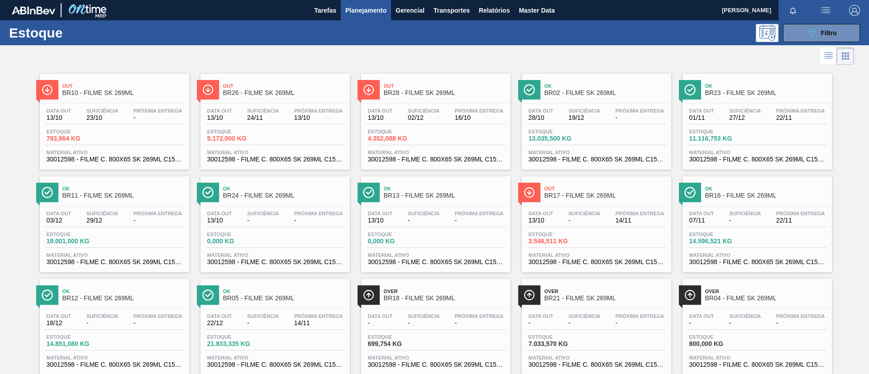
click at [383, 60] on div at bounding box center [427, 56] width 854 height 22
click at [135, 201] on div "Ok BR11 - FILME SK 269ML" at bounding box center [123, 192] width 122 height 20
click at [762, 202] on div "Ok BR16 - FILME SK 269ML" at bounding box center [766, 192] width 122 height 20
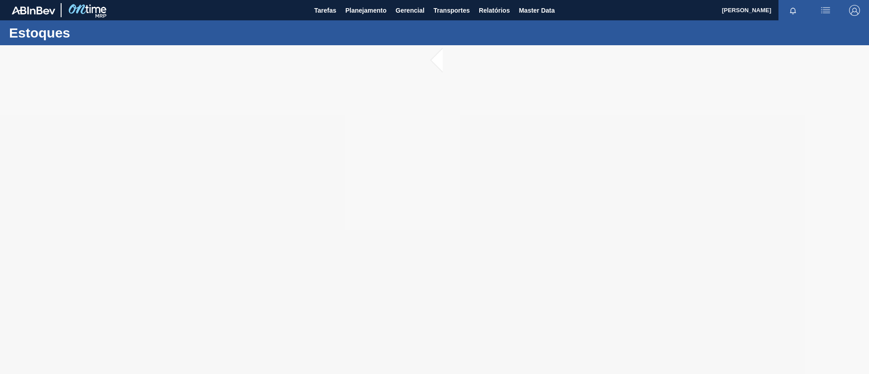
click at [708, 132] on div at bounding box center [434, 209] width 869 height 329
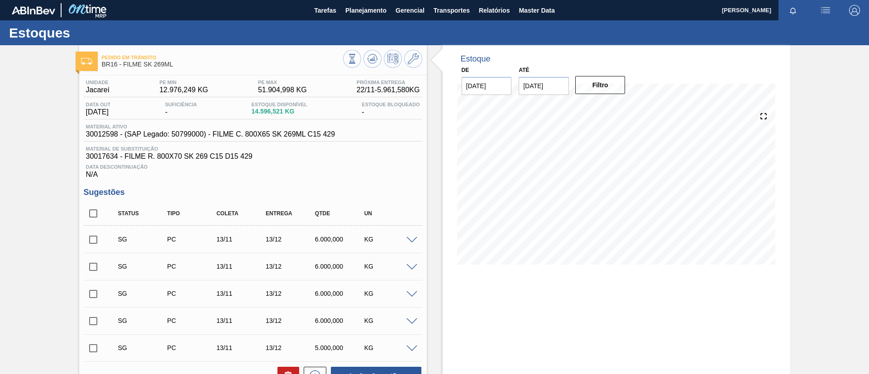
click at [91, 218] on input "checkbox" at bounding box center [93, 213] width 19 height 19
checkbox input "true"
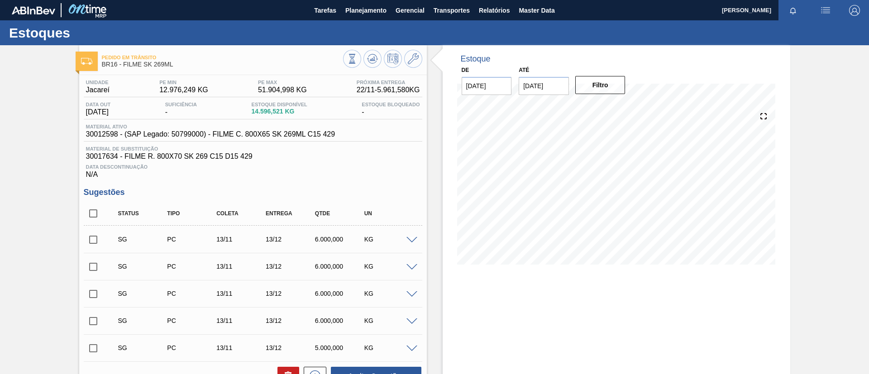
checkbox input "true"
click at [289, 371] on icon at bounding box center [288, 376] width 11 height 11
checkbox input "false"
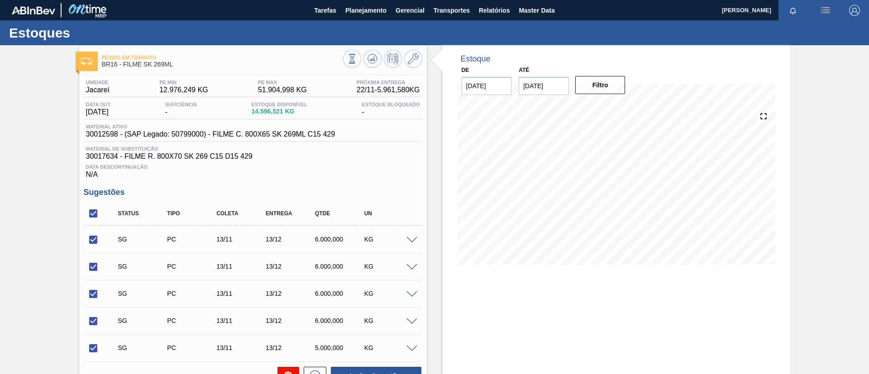
checkbox input "false"
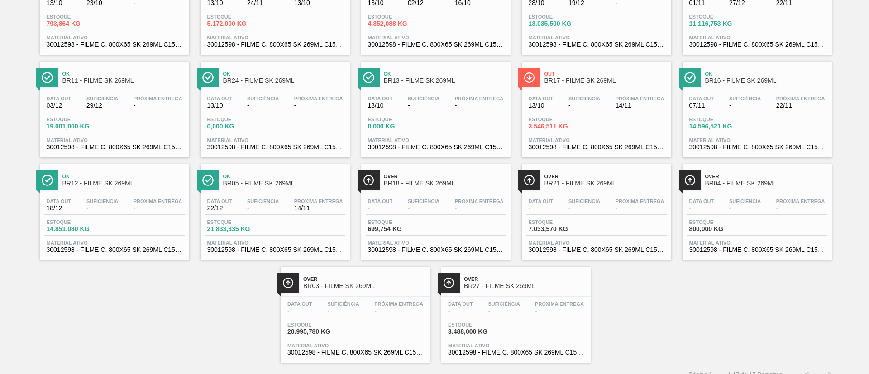
scroll to position [126, 0]
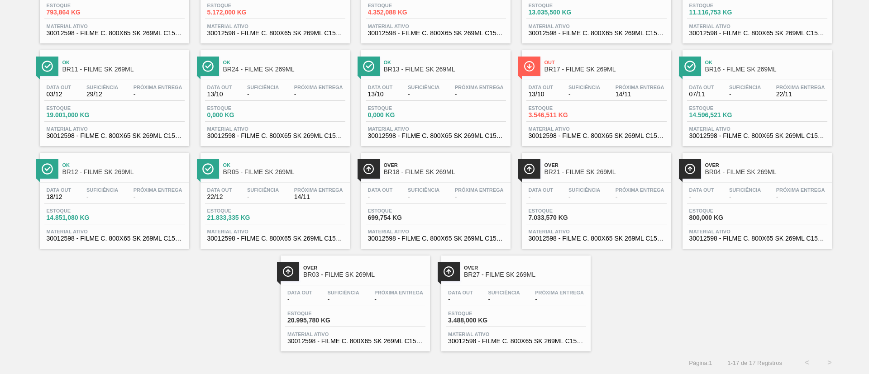
drag, startPoint x: 622, startPoint y: 167, endPoint x: 816, endPoint y: 189, distance: 195.0
click at [622, 168] on span "Over" at bounding box center [606, 165] width 122 height 5
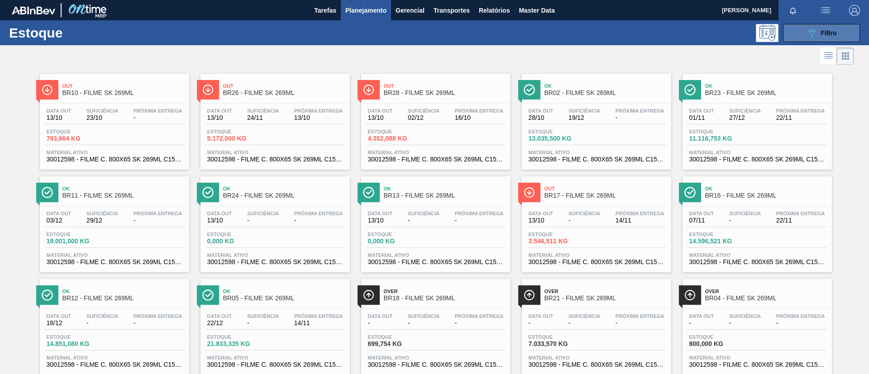
click at [805, 39] on button "089F7B8B-B2A5-4AFE-B5C0-19BA573D28AC Filtro" at bounding box center [821, 33] width 77 height 18
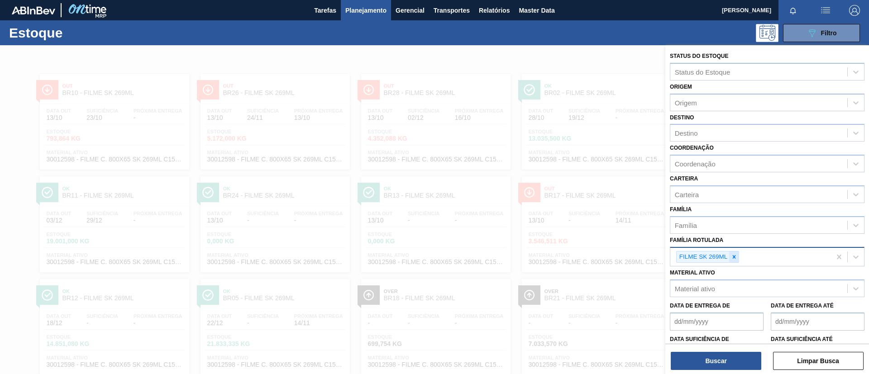
click at [733, 259] on icon at bounding box center [734, 257] width 6 height 6
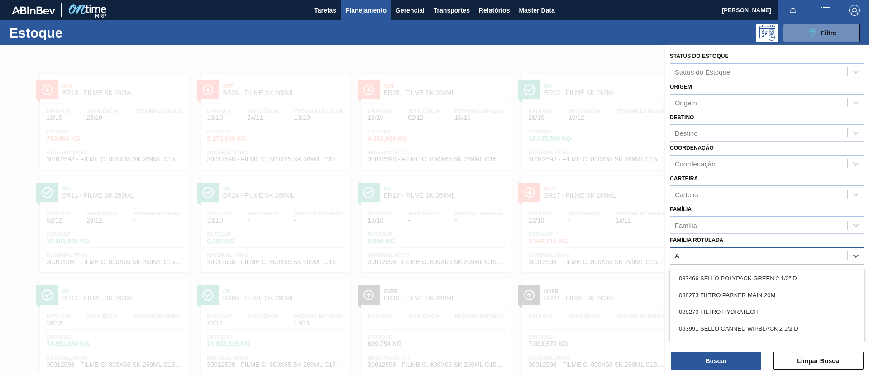
scroll to position [34, 0]
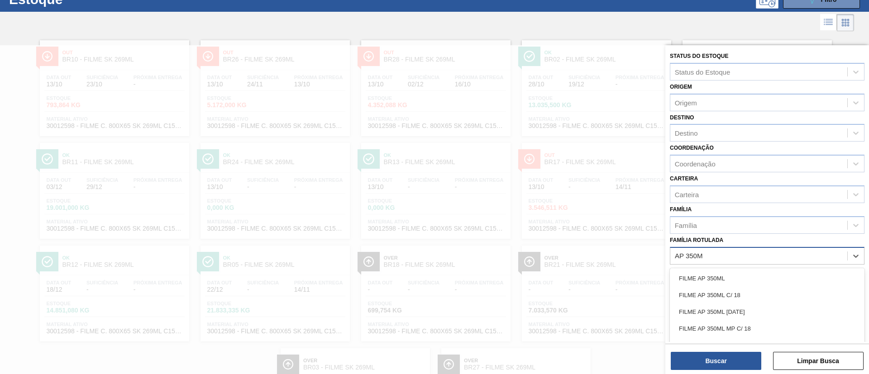
type Rotulada "AP 350ML"
drag, startPoint x: 736, startPoint y: 275, endPoint x: 720, endPoint y: 312, distance: 40.2
click at [734, 276] on div "FILME AP 350ML" at bounding box center [767, 278] width 195 height 17
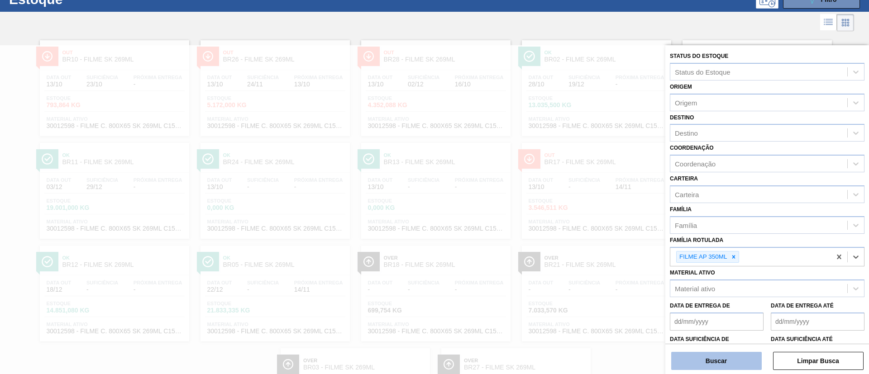
click at [707, 359] on button "Buscar" at bounding box center [716, 361] width 91 height 18
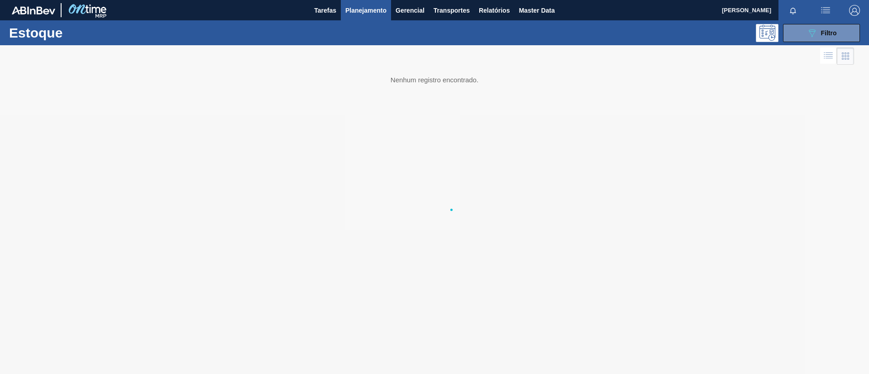
scroll to position [0, 0]
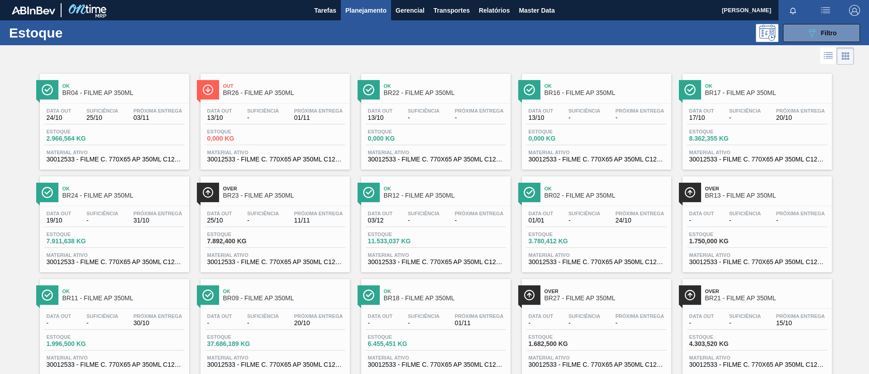
click at [117, 113] on span "Suficiência" at bounding box center [102, 110] width 32 height 5
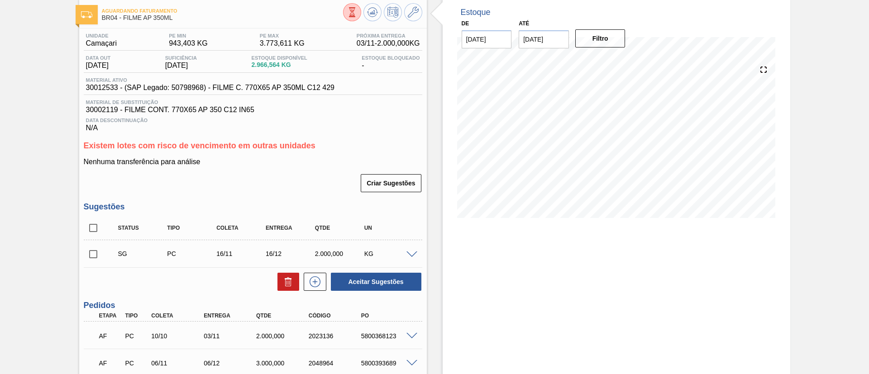
scroll to position [68, 0]
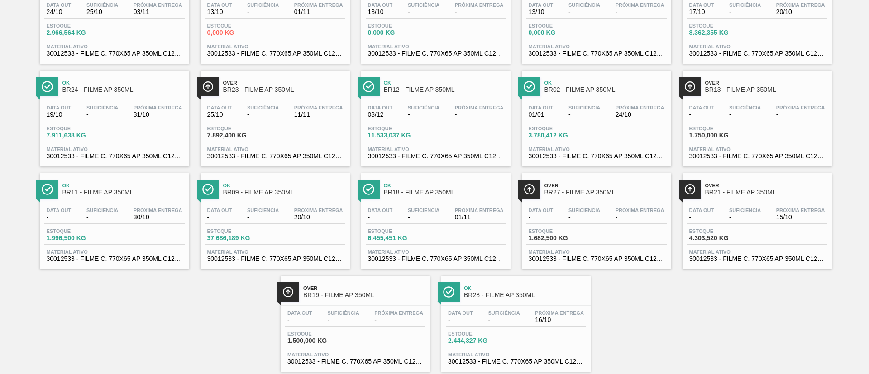
scroll to position [126, 0]
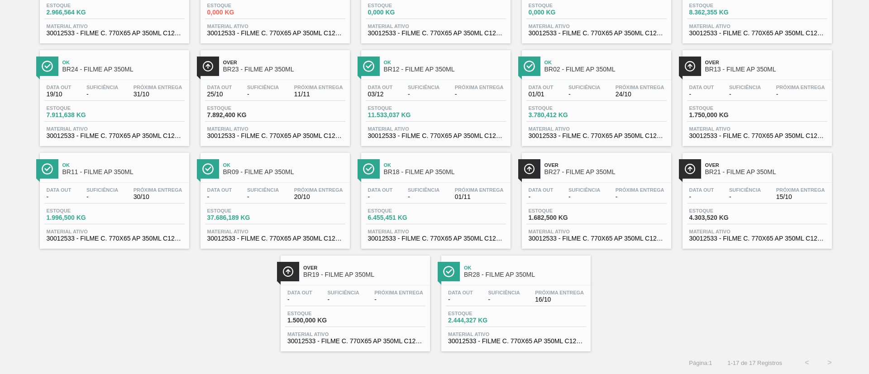
click at [563, 174] on span "BR27 - FILME AP 350ML" at bounding box center [606, 172] width 122 height 7
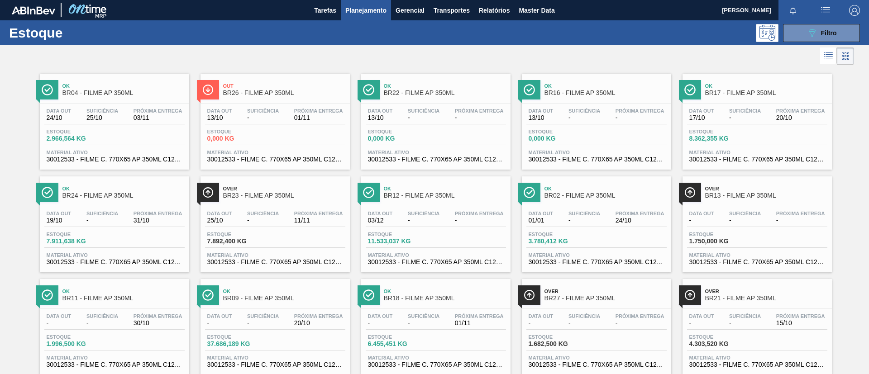
click at [546, 53] on div at bounding box center [427, 56] width 854 height 22
click at [241, 107] on div "Data out 13/10 Suficiência - Próxima Entrega 01/11 Estoque 0,000 KG Material at…" at bounding box center [275, 135] width 149 height 62
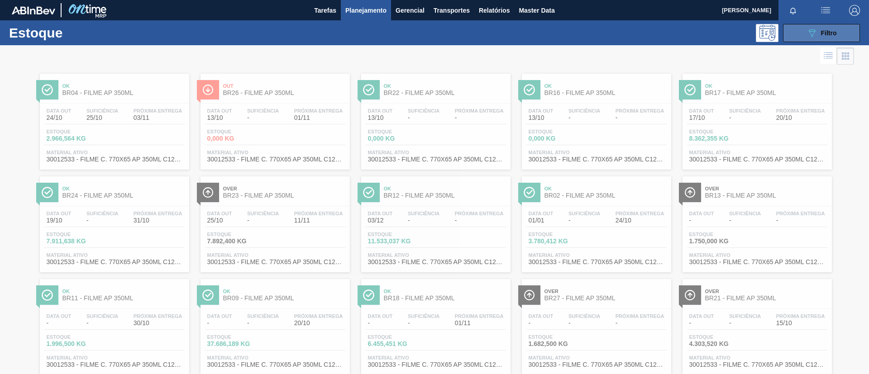
click at [826, 29] on div "089F7B8B-B2A5-4AFE-B5C0-19BA573D28AC Filtro" at bounding box center [822, 33] width 30 height 11
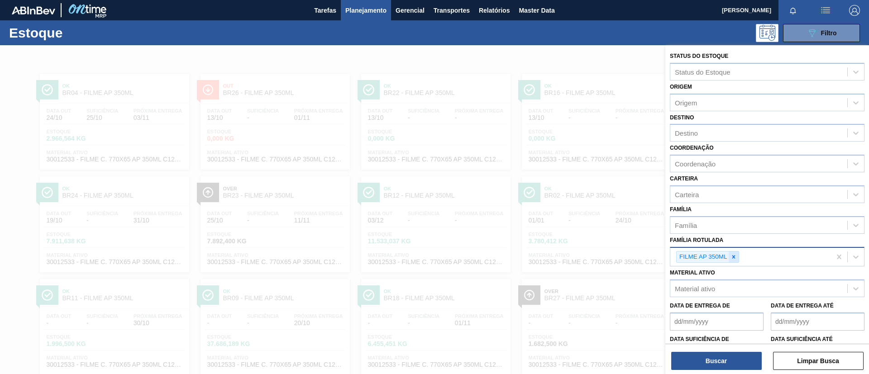
click at [735, 256] on icon at bounding box center [733, 256] width 3 height 3
click at [735, 256] on div "Família Rotulada" at bounding box center [759, 255] width 177 height 13
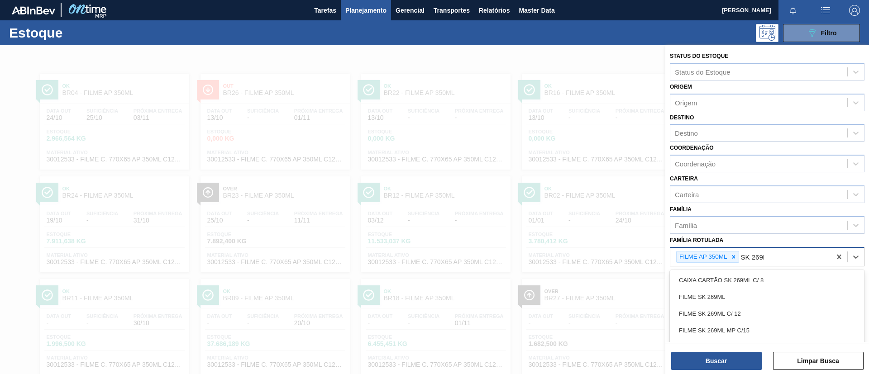
type Rotulada "SK 269ML"
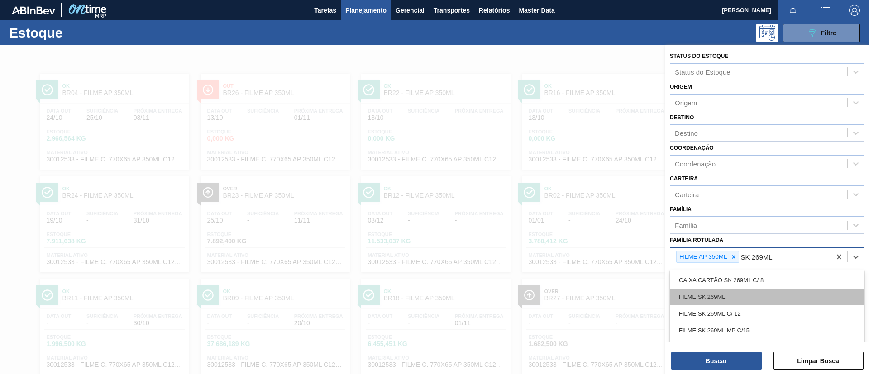
click at [737, 299] on div "FILME SK 269ML" at bounding box center [767, 297] width 195 height 17
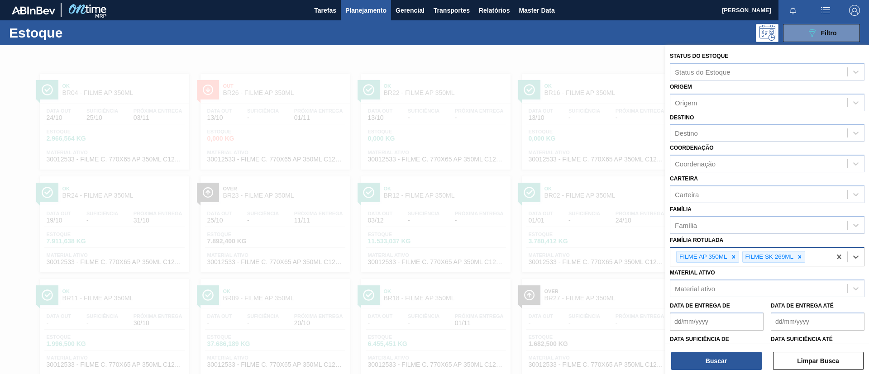
click at [728, 259] on div "FILME AP 350ML" at bounding box center [703, 257] width 52 height 11
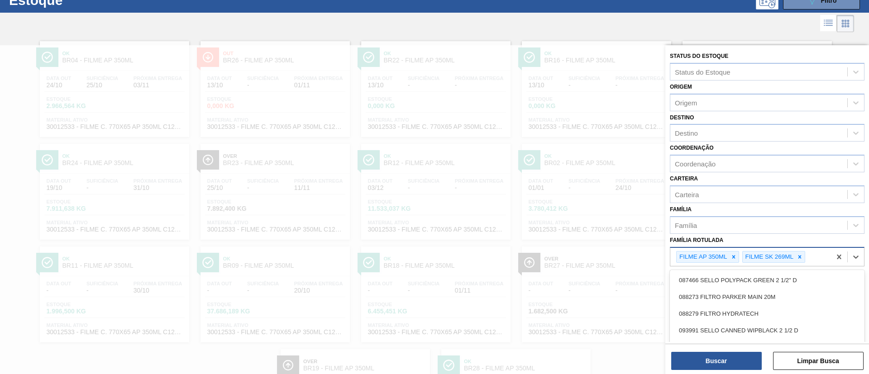
scroll to position [35, 0]
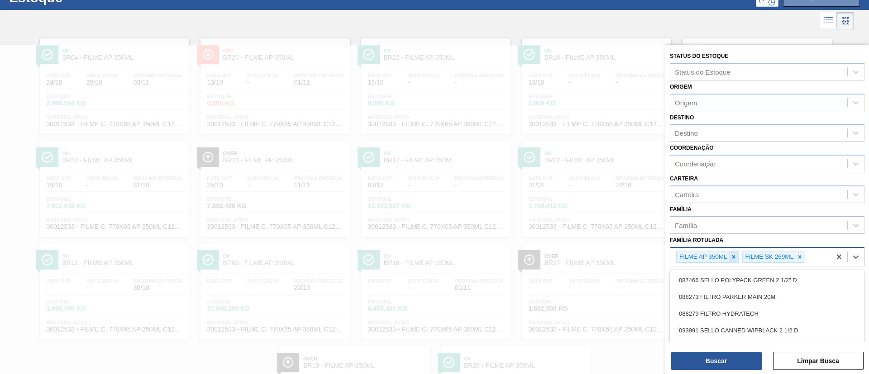
click at [734, 256] on icon at bounding box center [733, 256] width 3 height 3
click at [728, 360] on button "Buscar" at bounding box center [716, 361] width 91 height 18
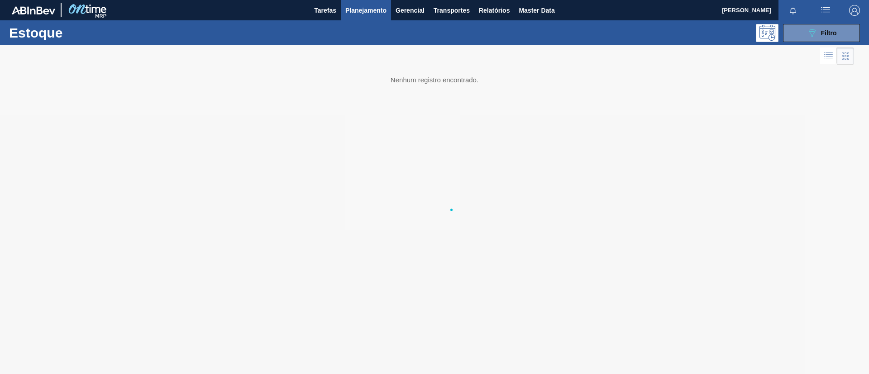
scroll to position [0, 0]
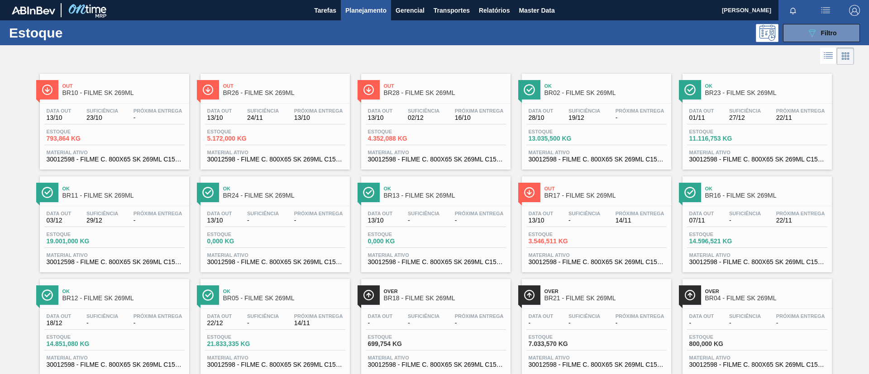
click at [244, 90] on span "BR26 - FILME SK 269ML" at bounding box center [284, 93] width 122 height 7
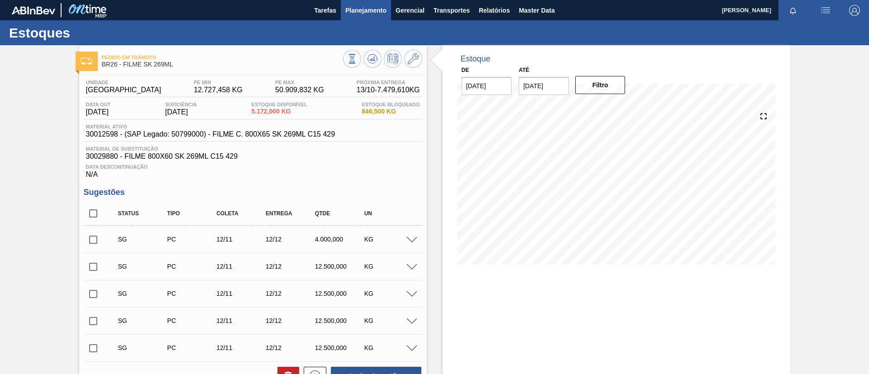
click at [365, 14] on span "Planejamento" at bounding box center [365, 10] width 41 height 11
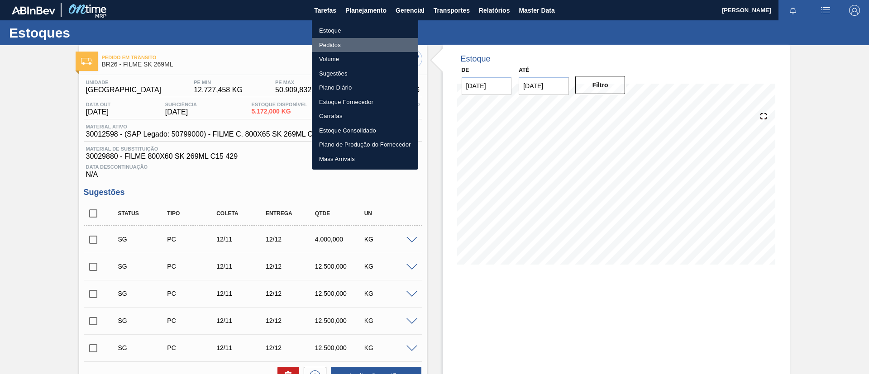
click at [355, 42] on li "Pedidos" at bounding box center [365, 45] width 106 height 14
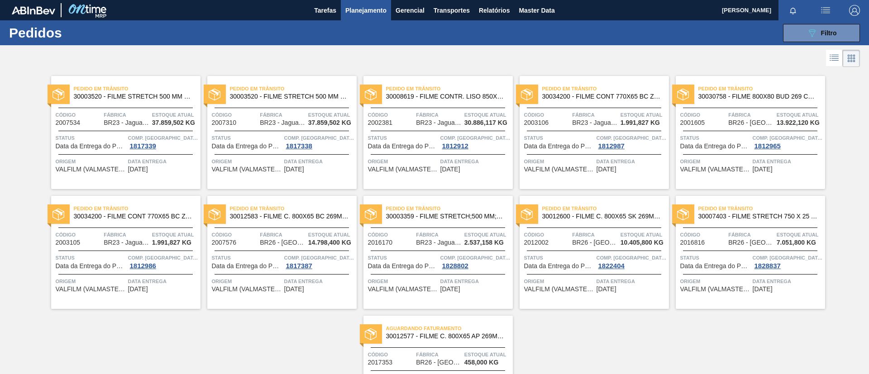
click at [475, 100] on div "Pedido em Trânsito 30008619 - FILME CONTR. LISO 850X45 MICRAS" at bounding box center [438, 93] width 149 height 20
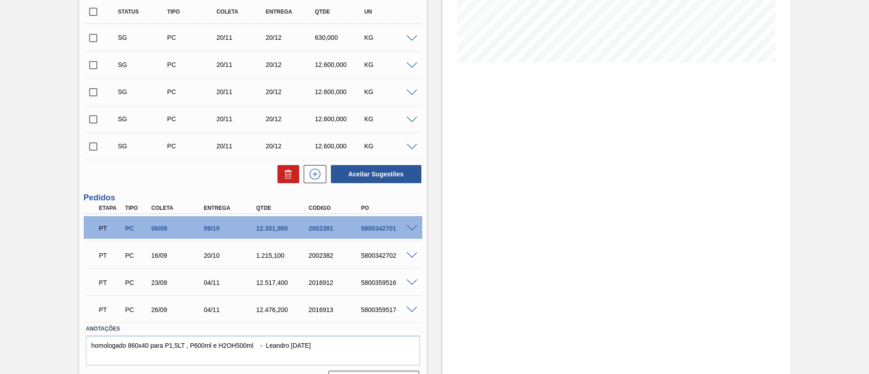
scroll to position [225, 0]
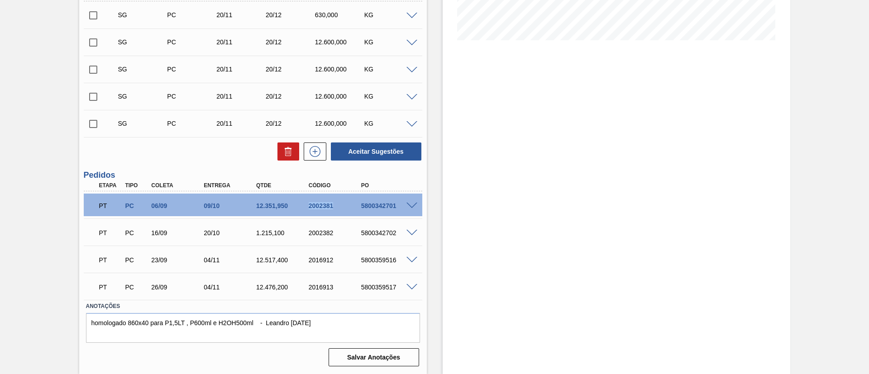
drag, startPoint x: 303, startPoint y: 202, endPoint x: 335, endPoint y: 202, distance: 32.1
click at [335, 202] on div "PT PC 06/09 09/10 12.351,950 2002381 5800342701" at bounding box center [250, 205] width 315 height 18
copy div "2002381"
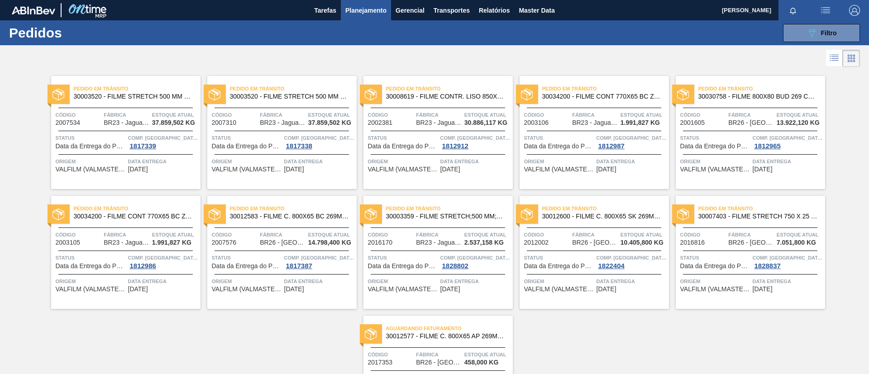
click at [469, 100] on span "30008619 - FILME CONTR. LISO 850X45 MICRAS" at bounding box center [446, 96] width 120 height 7
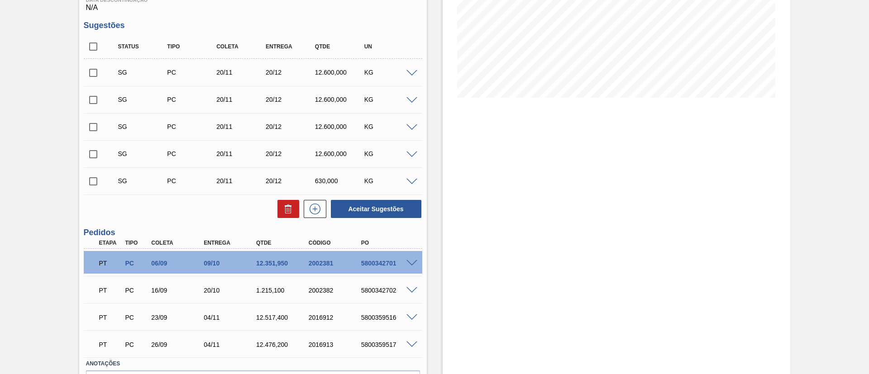
scroll to position [225, 0]
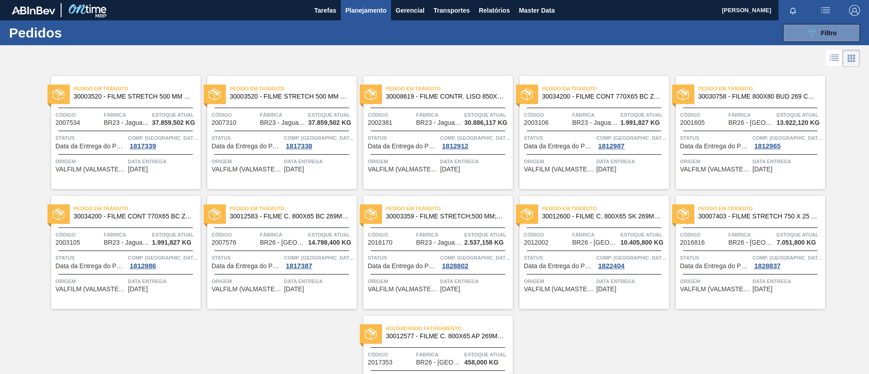
click at [648, 102] on div "Pedido em Trânsito 30034200 - FILME CONT 770X65 BC ZERO 350 C12 NF25" at bounding box center [594, 93] width 149 height 20
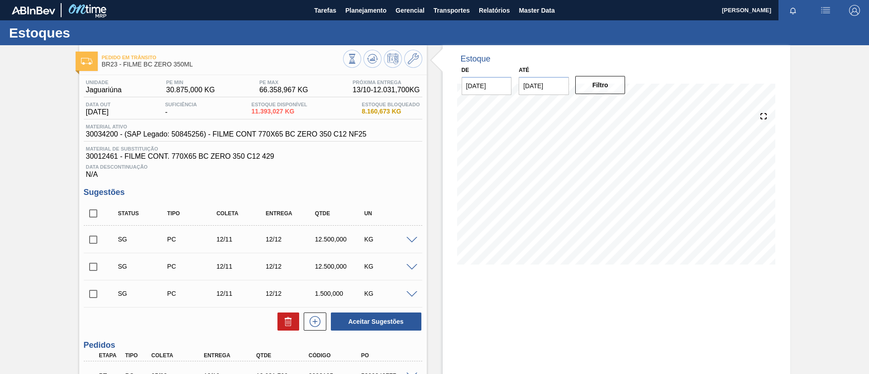
scroll to position [204, 0]
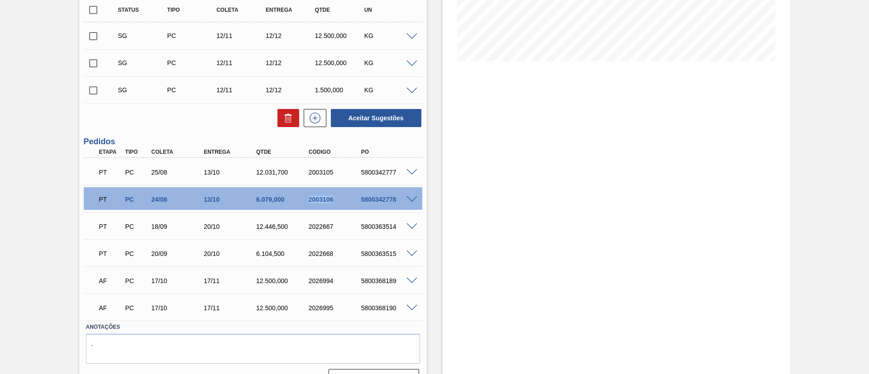
drag, startPoint x: 307, startPoint y: 199, endPoint x: 341, endPoint y: 199, distance: 33.5
click at [341, 199] on div "2003106" at bounding box center [336, 199] width 59 height 7
copy div "2003106"
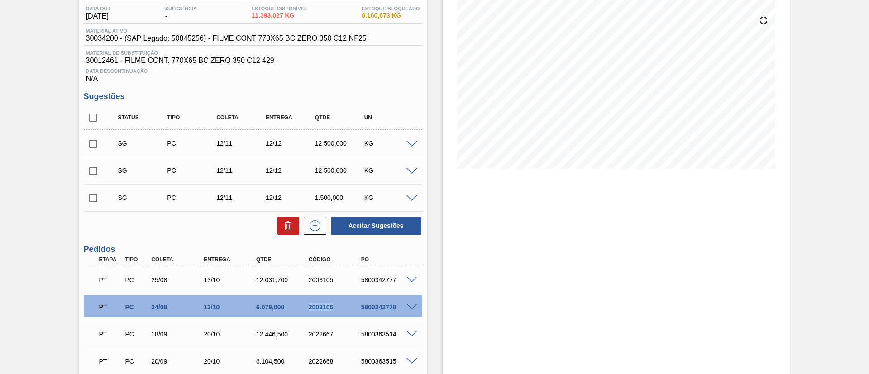
scroll to position [0, 0]
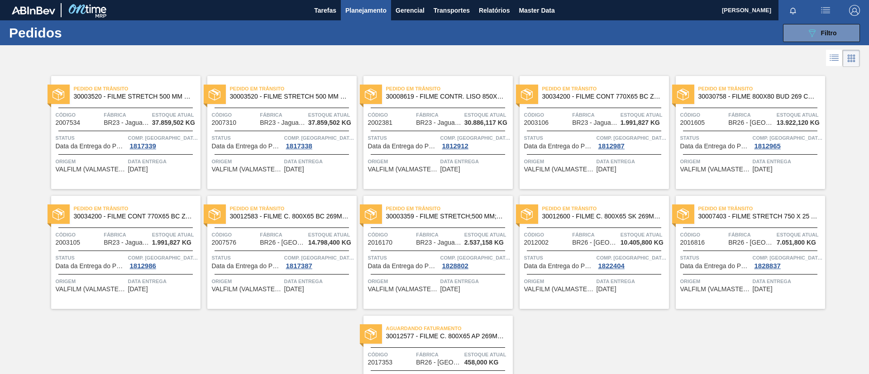
click at [760, 96] on span "30030758 - FILME 800X80 BUD 269 C15 429" at bounding box center [759, 96] width 120 height 7
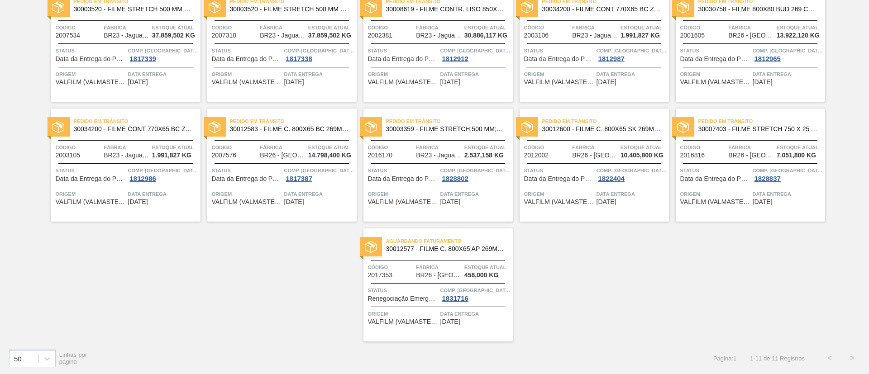
scroll to position [88, 0]
click at [157, 127] on span "30034200 - FILME CONT 770X65 BC ZERO 350 C12 NF25" at bounding box center [134, 128] width 120 height 7
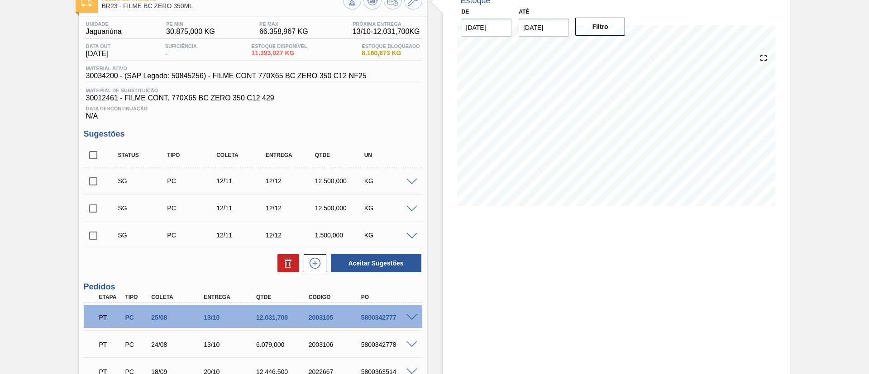
scroll to position [136, 0]
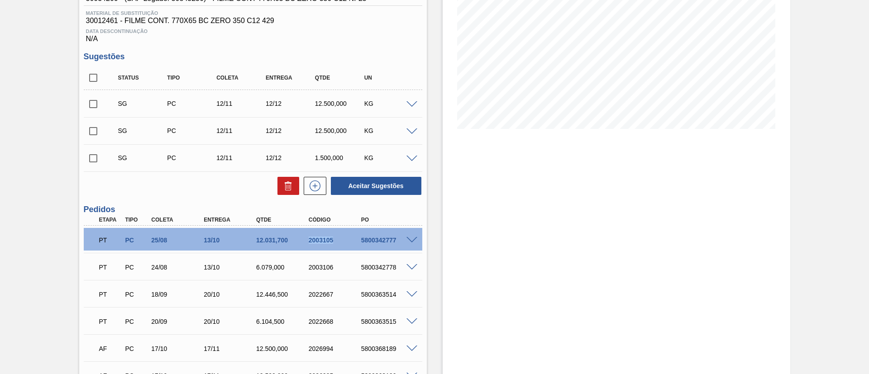
drag, startPoint x: 296, startPoint y: 238, endPoint x: 337, endPoint y: 244, distance: 41.2
click at [337, 244] on div "PT PC 25/08 13/10 12.031,700 2003105 5800342777" at bounding box center [250, 239] width 315 height 18
copy div "2003105"
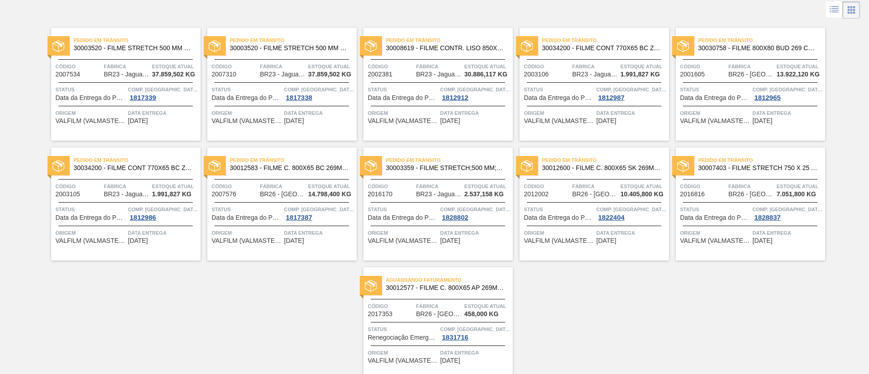
scroll to position [88, 0]
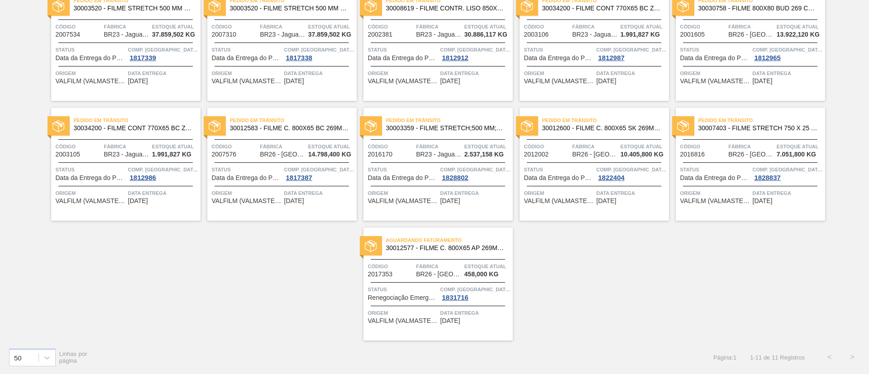
click at [320, 129] on span "30012583 - FILME C. 800X65 BC 269ML MP C15 429" at bounding box center [290, 128] width 120 height 7
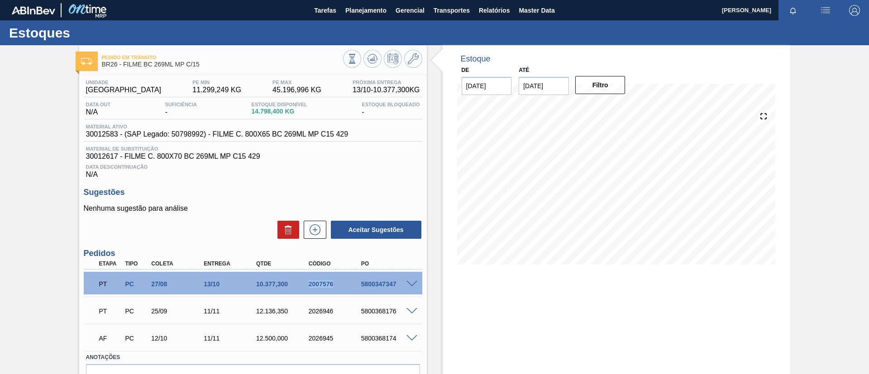
drag, startPoint x: 299, startPoint y: 285, endPoint x: 344, endPoint y: 286, distance: 44.8
click at [344, 286] on div "PT PC 27/08 13/10 10.377,300 2007576 5800347347" at bounding box center [250, 283] width 315 height 18
copy div "2007576"
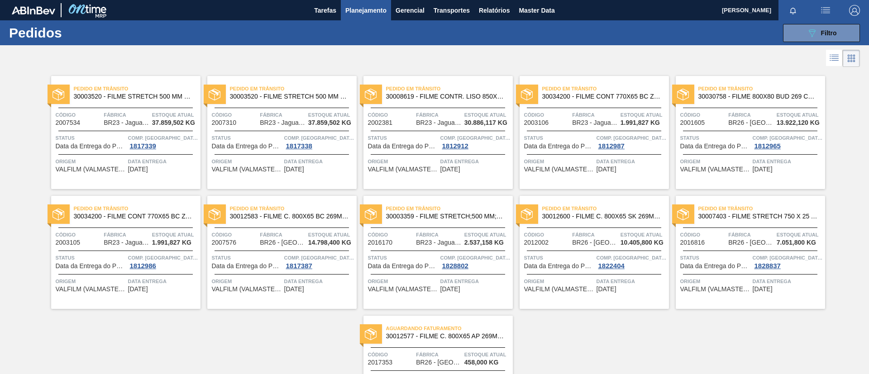
click at [461, 217] on span "30003359 - FILME STRETCH;500 MM;27 MICRA;;" at bounding box center [446, 216] width 120 height 7
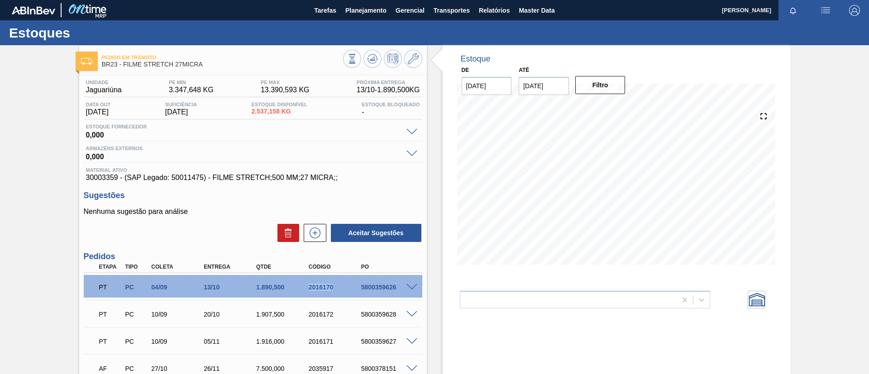
drag, startPoint x: 299, startPoint y: 288, endPoint x: 344, endPoint y: 288, distance: 45.3
click at [344, 288] on div "PT PC 04/09 13/10 1.890,500 2016170 5800359626" at bounding box center [250, 287] width 315 height 18
copy div "2016170"
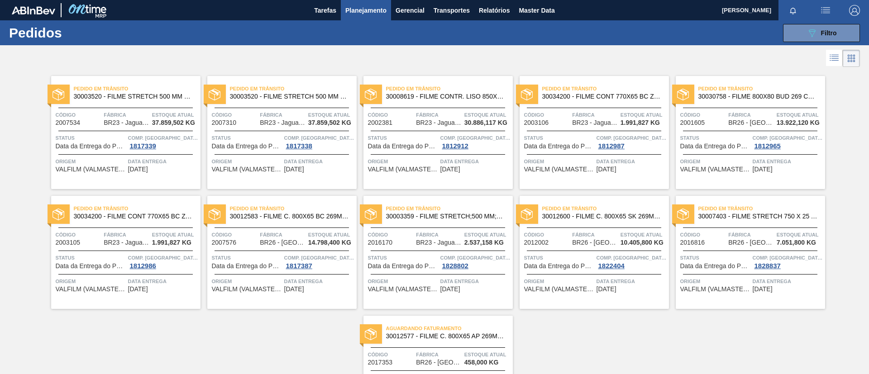
click at [592, 217] on span "30012600 - FILME C. 800X65 SK 269ML MP C15 429" at bounding box center [602, 216] width 120 height 7
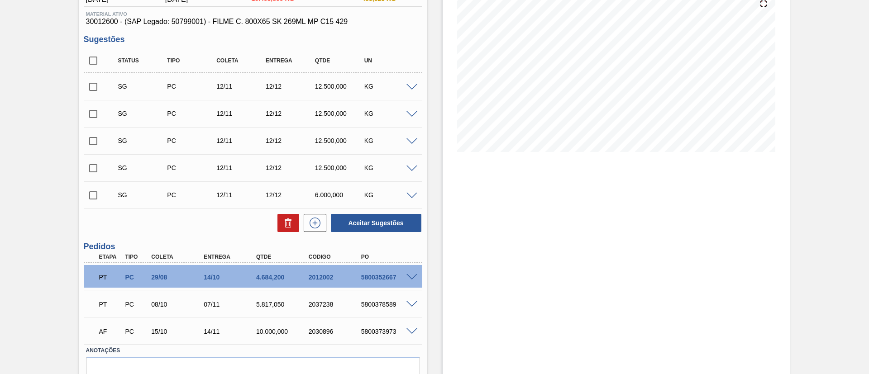
scroll to position [157, 0]
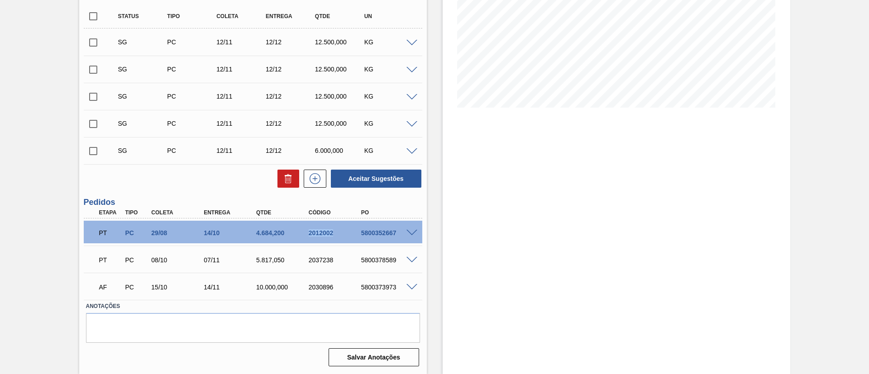
drag, startPoint x: 296, startPoint y: 233, endPoint x: 332, endPoint y: 237, distance: 36.4
click at [335, 236] on div "PT PC 29/08 14/10 4.684,200 2012002 5800352667" at bounding box center [250, 232] width 315 height 18
copy div "2012002"
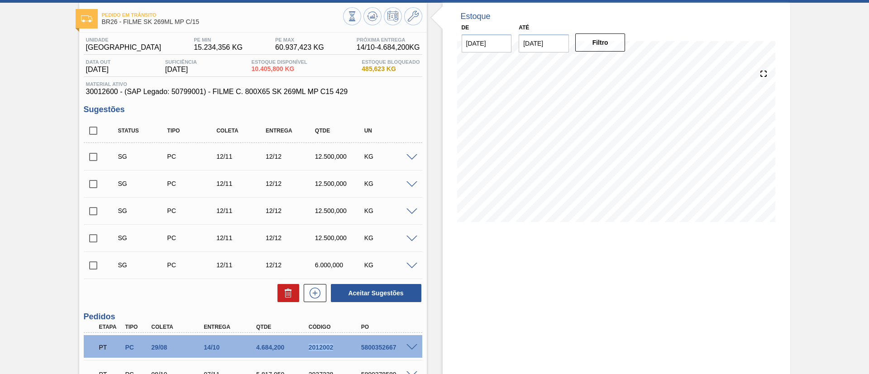
scroll to position [21, 0]
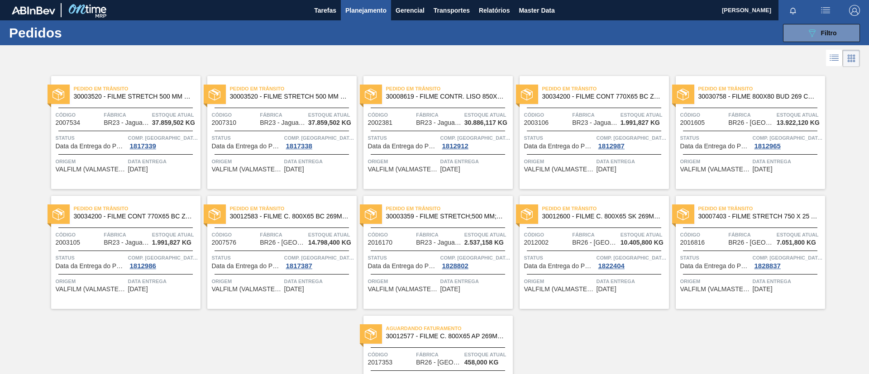
scroll to position [68, 0]
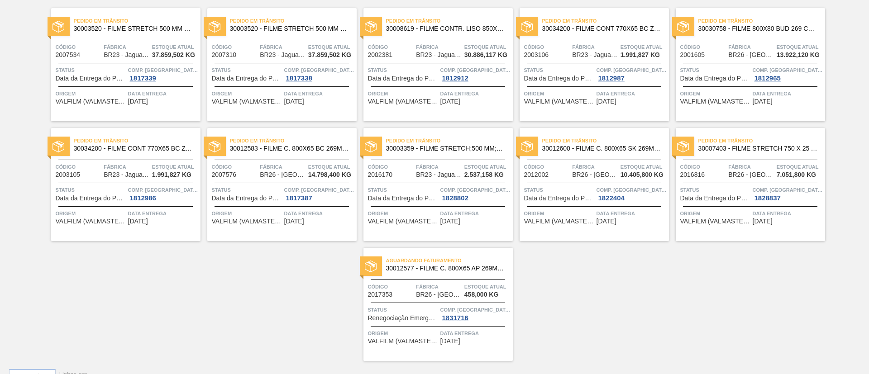
click at [779, 148] on span "30007403 - FILME STRETCH 750 X 25 AUTOMATICO" at bounding box center [759, 148] width 120 height 7
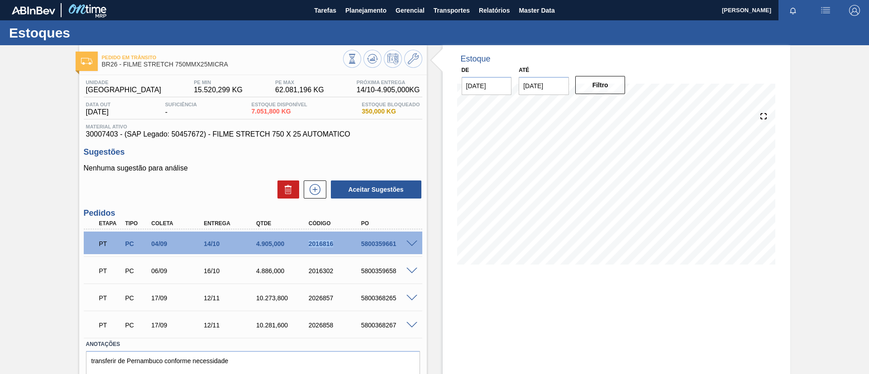
drag, startPoint x: 303, startPoint y: 244, endPoint x: 342, endPoint y: 248, distance: 39.2
click at [342, 248] on div "PT PC 04/09 14/10 4.905,000 2016816 5800359661" at bounding box center [250, 243] width 315 height 18
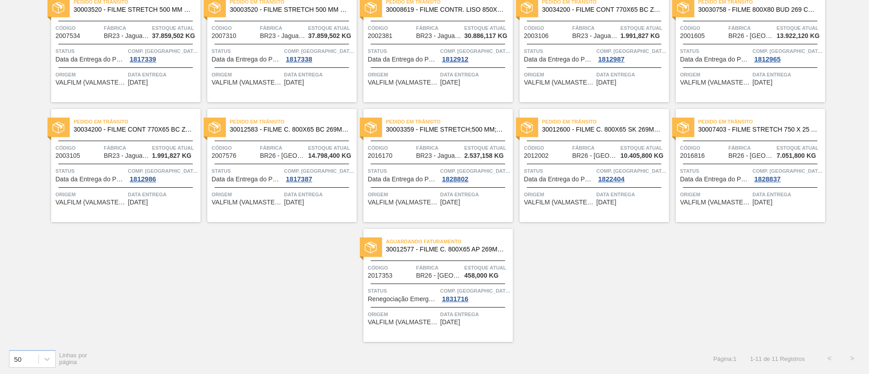
scroll to position [88, 0]
click at [473, 248] on span "30012577 - FILME C. 800X65 AP 269ML MP C15 429" at bounding box center [446, 248] width 120 height 7
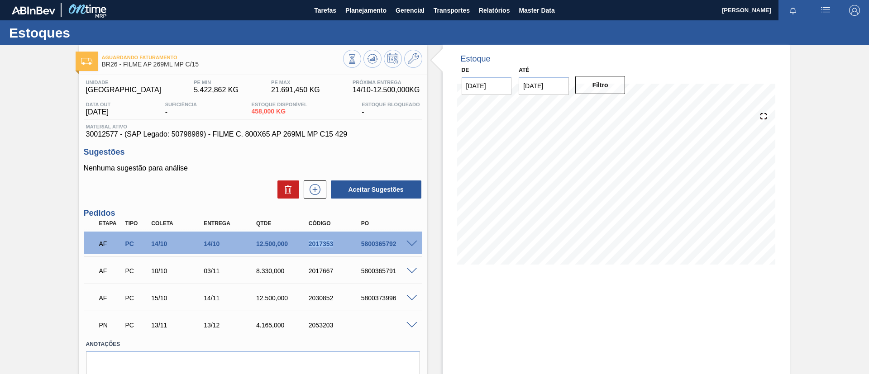
drag, startPoint x: 297, startPoint y: 248, endPoint x: 343, endPoint y: 245, distance: 46.7
click at [343, 245] on div "AF PC 14/10 14/10 12.500,000 2017353 5800365792" at bounding box center [250, 243] width 315 height 18
copy div "2017353"
click at [350, 16] on button "Planejamento" at bounding box center [366, 10] width 50 height 20
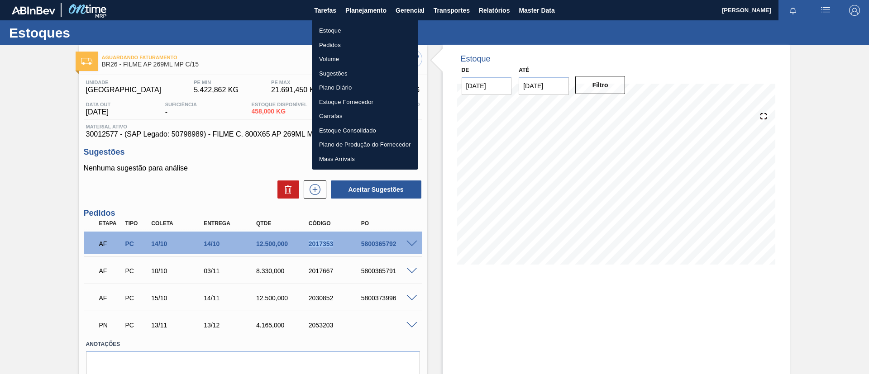
click at [355, 31] on li "Estoque" at bounding box center [365, 31] width 106 height 14
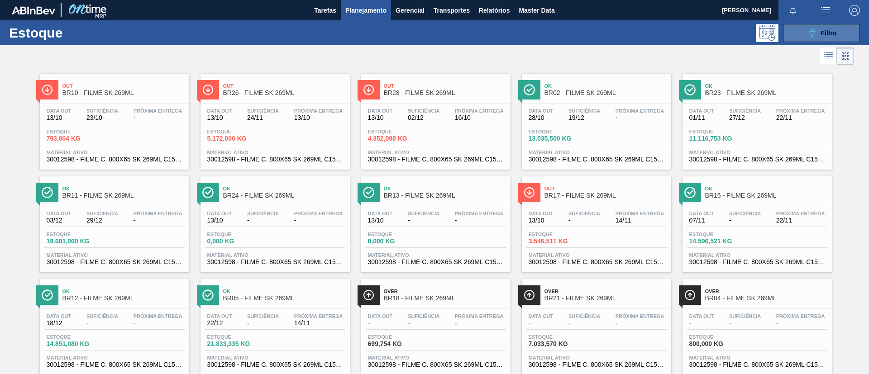
click at [826, 34] on span "Filtro" at bounding box center [829, 32] width 16 height 7
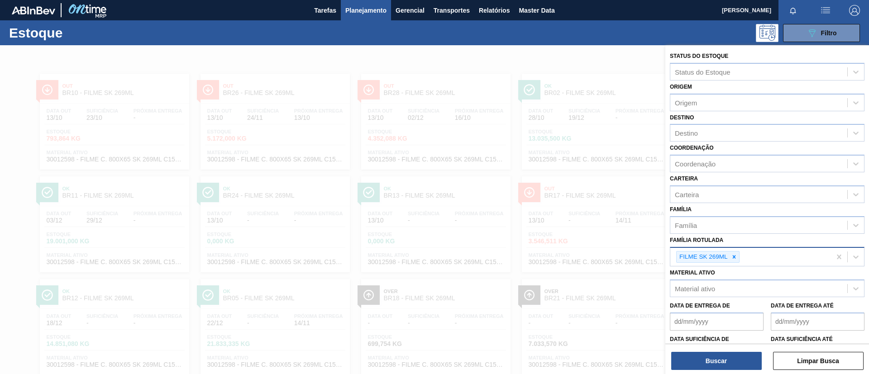
click at [732, 257] on icon at bounding box center [734, 257] width 6 height 6
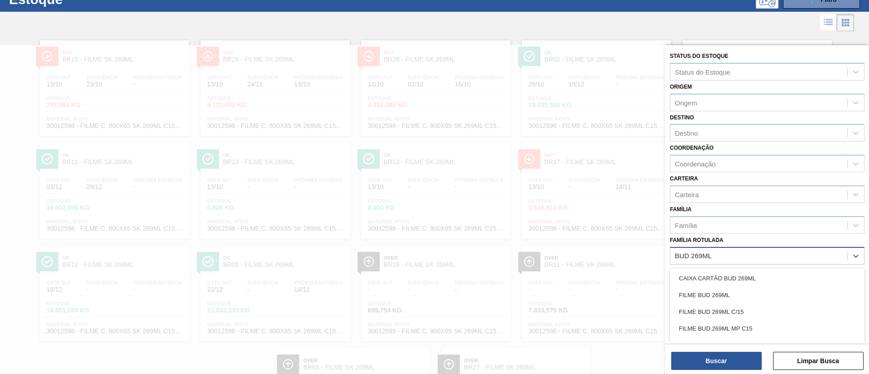
type Rotulada "BUD 269ML C"
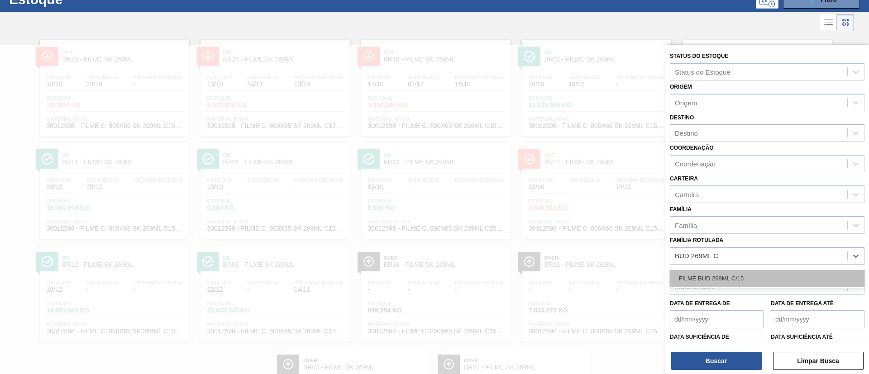
click at [746, 275] on div "FILME BUD 269ML C/15" at bounding box center [767, 278] width 195 height 17
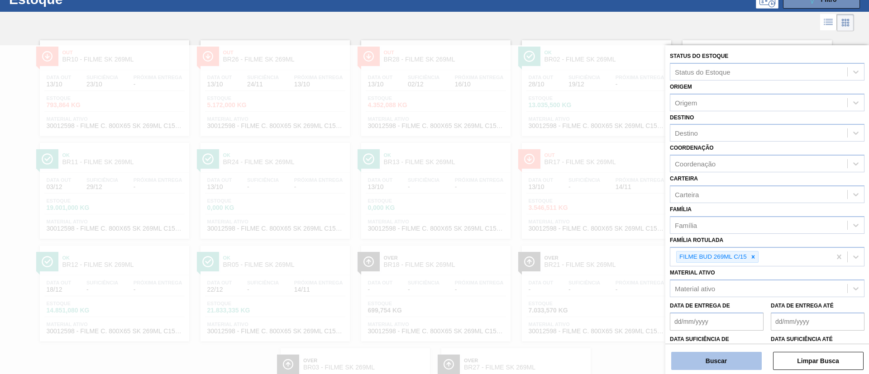
click at [730, 355] on button "Buscar" at bounding box center [716, 361] width 91 height 18
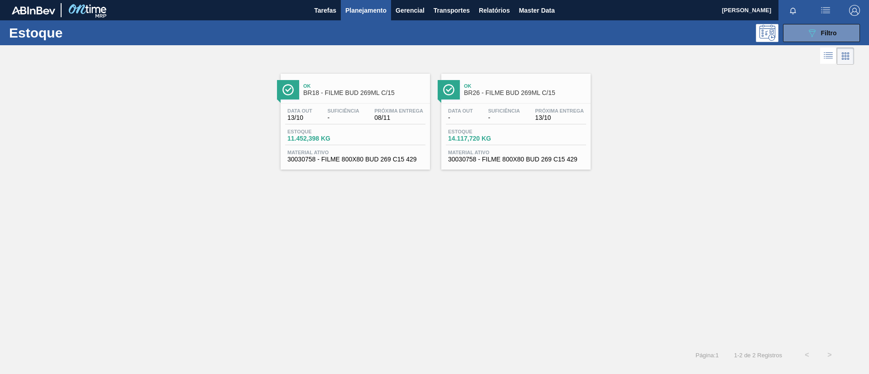
click at [380, 95] on span "BR18 - FILME BUD 269ML C/15" at bounding box center [364, 93] width 122 height 7
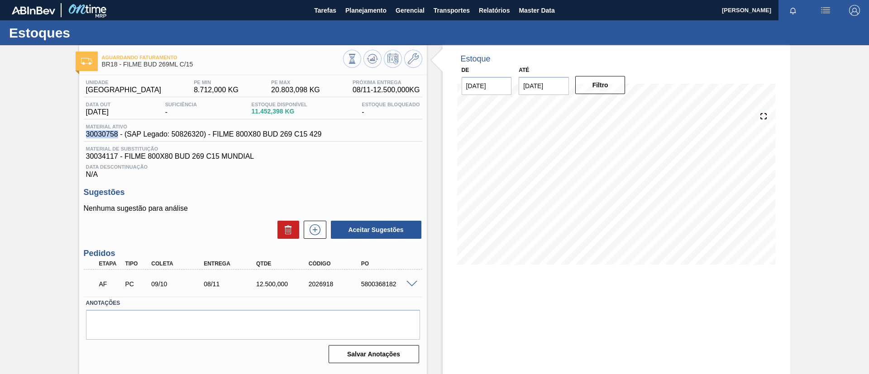
drag, startPoint x: 85, startPoint y: 134, endPoint x: 116, endPoint y: 134, distance: 30.8
click at [116, 134] on div "Material ativo 30030758 - (SAP Legado: 50826320) - FILME 800X80 BUD 269 C15 429" at bounding box center [204, 131] width 240 height 14
copy span "30030758"
click at [0, 153] on div "Aguardando Faturamento BR18 - FILME BUD 269ML C/15 Unidade Pernambuco PE MIN 8.…" at bounding box center [434, 217] width 869 height 344
click at [357, 15] on button "Planejamento" at bounding box center [366, 10] width 50 height 20
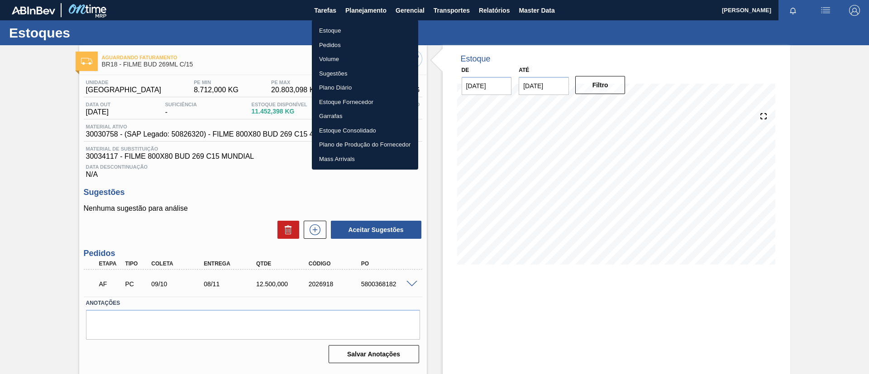
click at [361, 44] on li "Pedidos" at bounding box center [365, 45] width 106 height 14
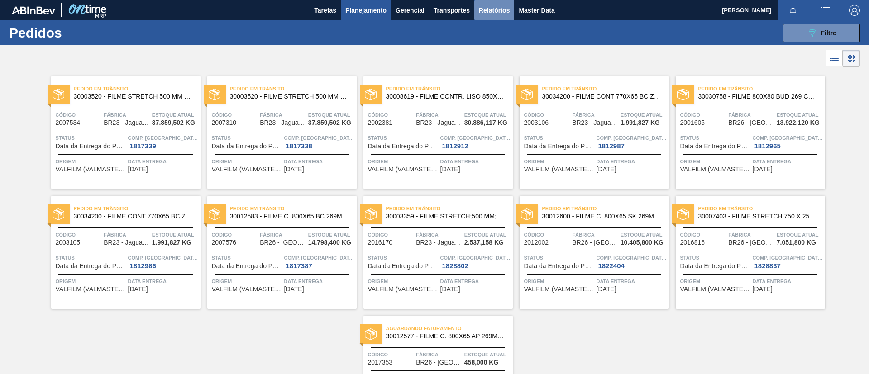
click at [479, 11] on span "Relatórios" at bounding box center [494, 10] width 31 height 11
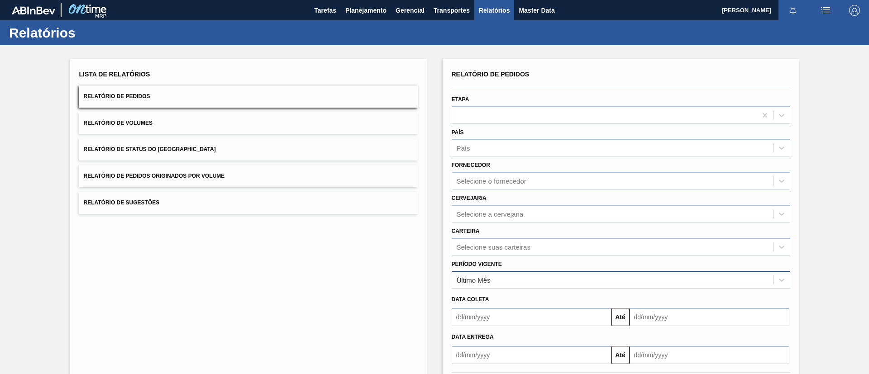
click at [512, 283] on div "Último Mês" at bounding box center [612, 279] width 321 height 13
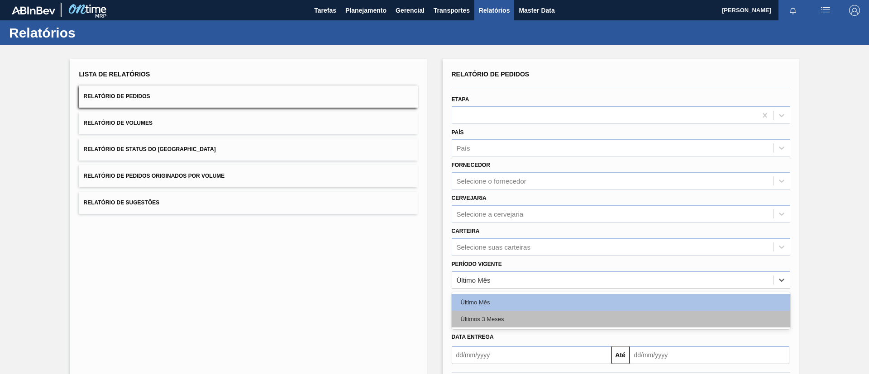
click at [508, 315] on div "Últimos 3 Meses" at bounding box center [621, 319] width 339 height 17
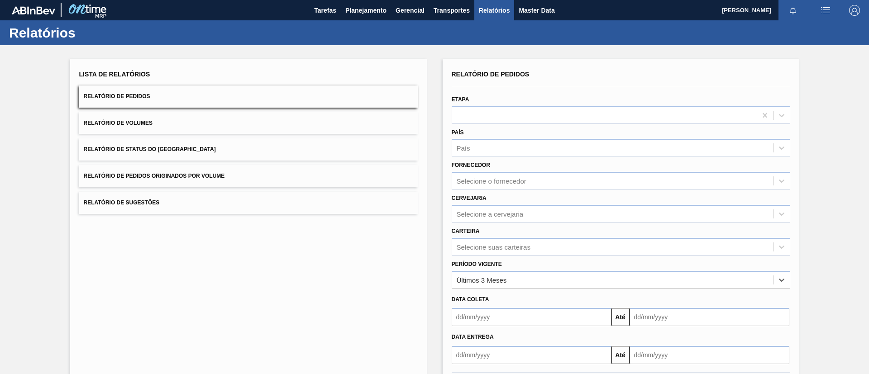
click at [494, 190] on div "Cervejaria Selecione a cervejaria" at bounding box center [621, 206] width 346 height 33
click at [501, 235] on div "Carteira Selecione suas carteiras" at bounding box center [621, 240] width 339 height 31
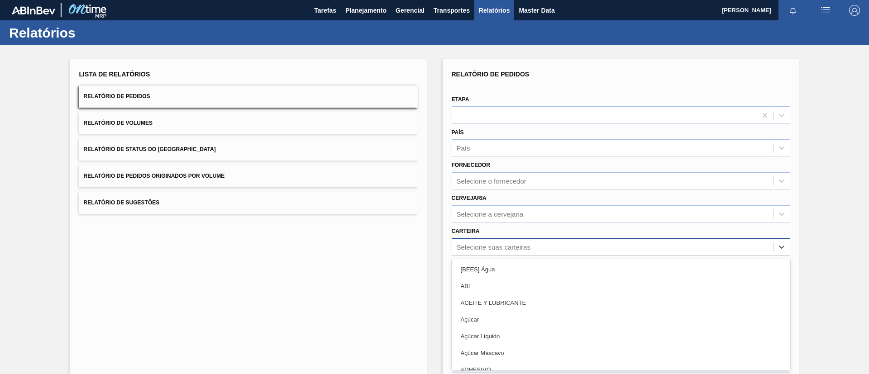
click at [504, 243] on div "option [BEES] Água focused, 1 of 101. 101 results available. Use Up and Down to…" at bounding box center [621, 247] width 339 height 18
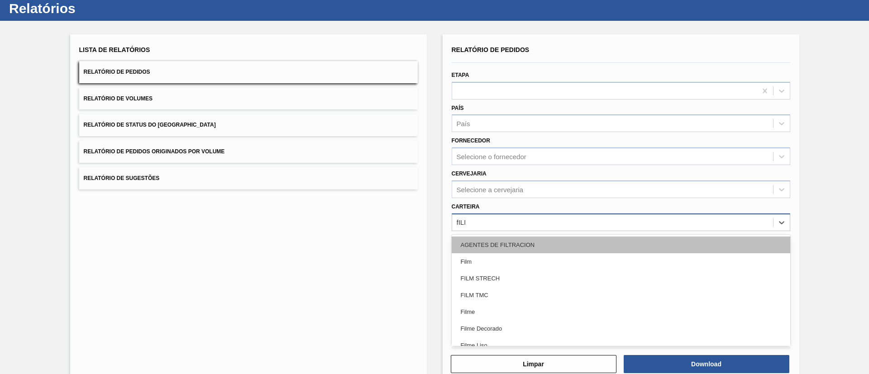
type input "fILME"
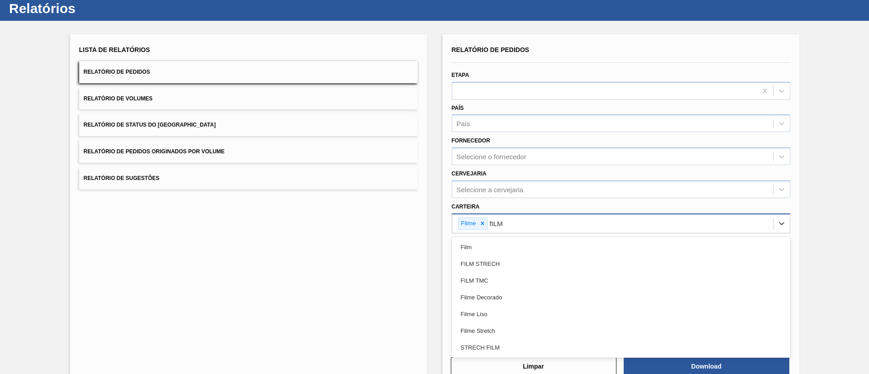
type input "fILME"
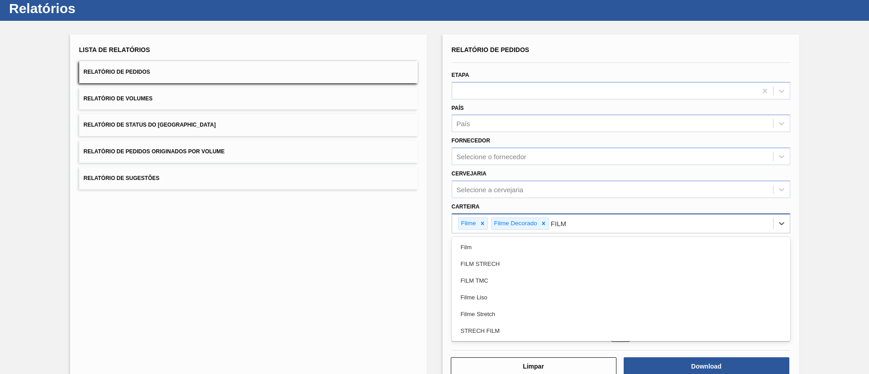
type input "FILME"
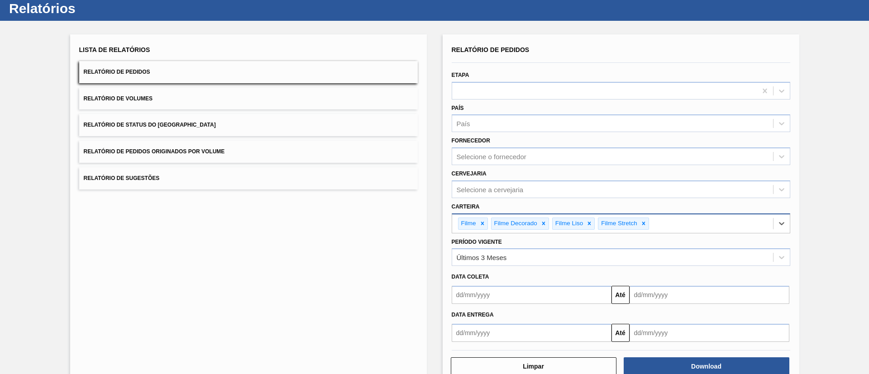
click at [715, 355] on div "Limpar Download" at bounding box center [621, 366] width 346 height 22
click at [720, 359] on button "Download" at bounding box center [707, 367] width 166 height 18
click at [588, 370] on button "Limpar" at bounding box center [534, 367] width 166 height 18
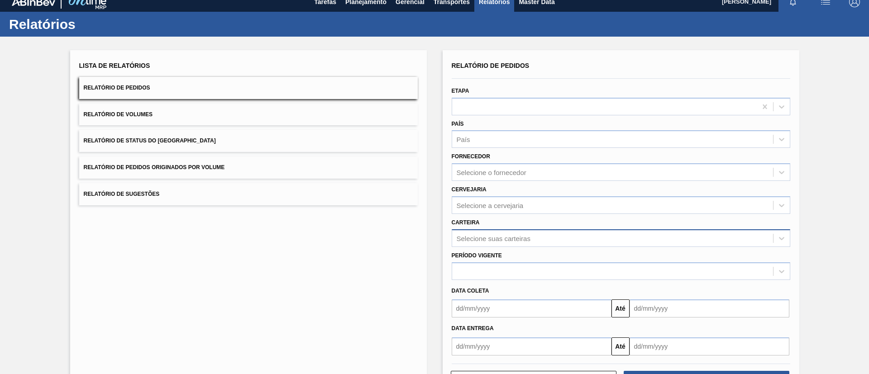
scroll to position [0, 0]
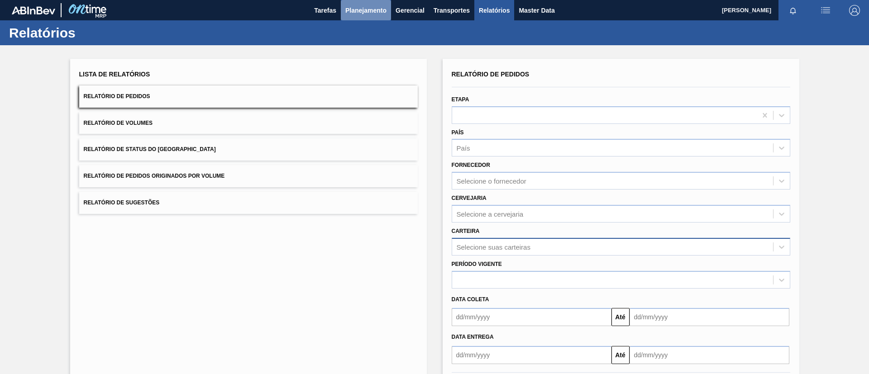
click at [365, 20] on button "Planejamento" at bounding box center [366, 10] width 50 height 20
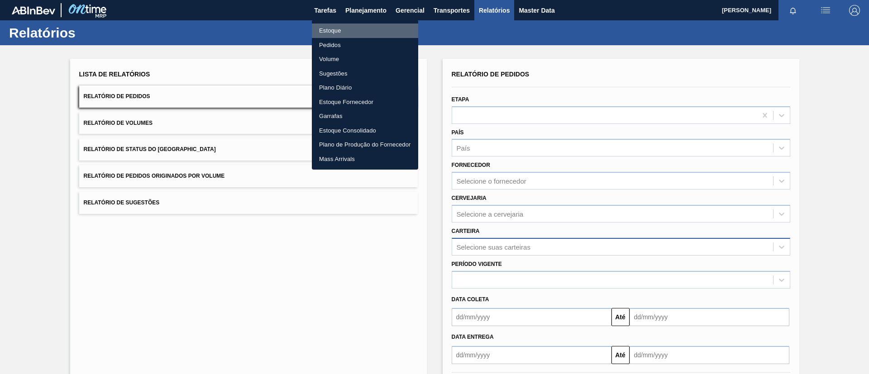
click at [366, 24] on li "Estoque" at bounding box center [365, 31] width 106 height 14
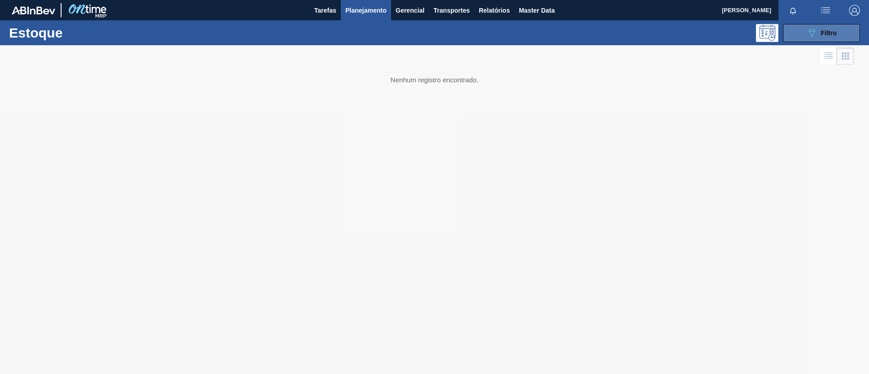
click at [807, 35] on icon "089F7B8B-B2A5-4AFE-B5C0-19BA573D28AC" at bounding box center [812, 33] width 11 height 11
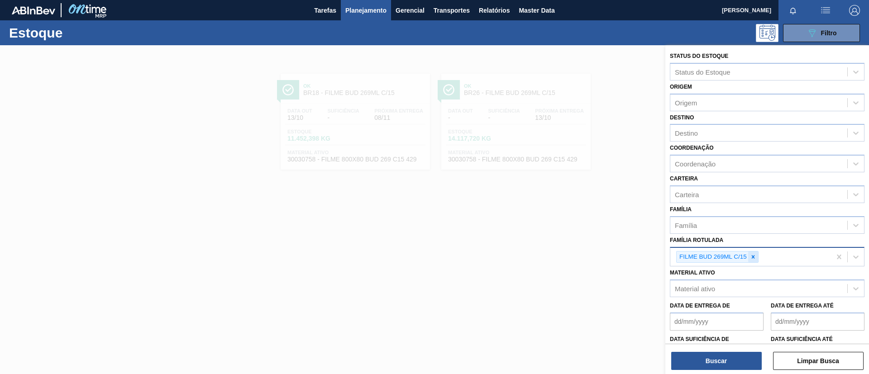
click at [751, 252] on div at bounding box center [753, 257] width 10 height 11
click at [343, 9] on button "Planejamento" at bounding box center [366, 10] width 50 height 20
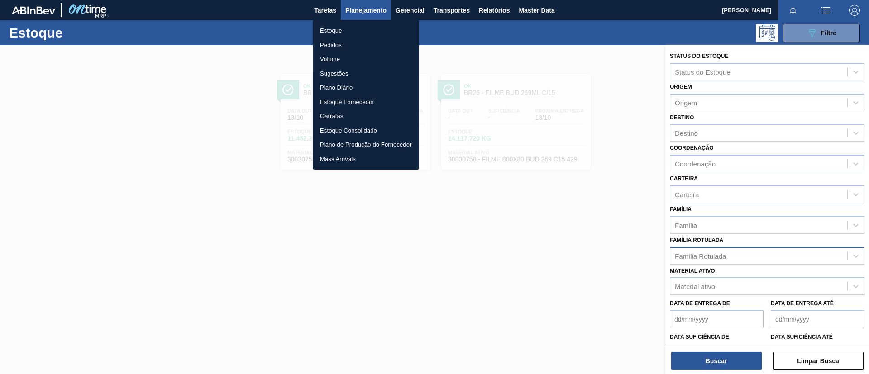
click at [361, 36] on li "Estoque" at bounding box center [366, 31] width 106 height 14
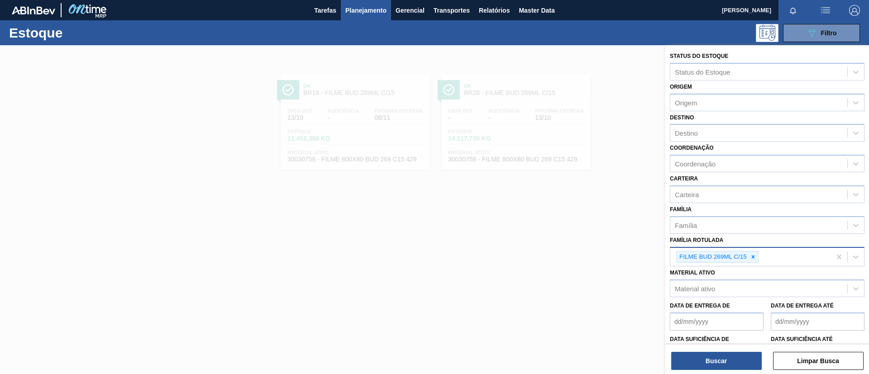
click at [362, 30] on div "089F7B8B-B2A5-4AFE-B5C0-19BA573D28AC Filtro" at bounding box center [504, 33] width 720 height 18
click at [366, 20] on button "Planejamento" at bounding box center [366, 10] width 50 height 20
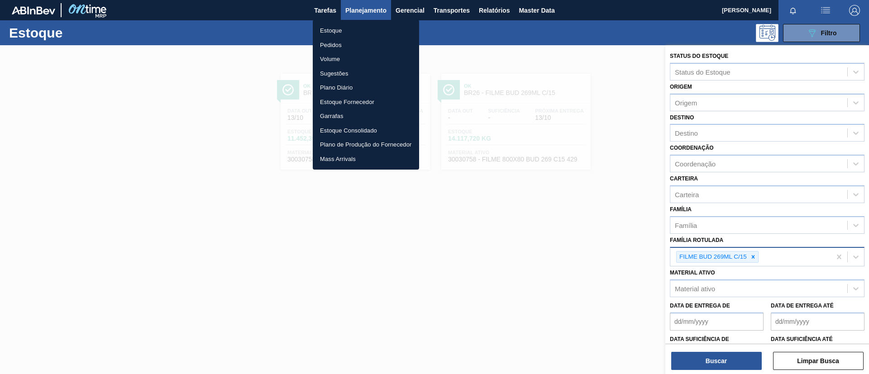
click at [368, 42] on li "Pedidos" at bounding box center [366, 45] width 106 height 14
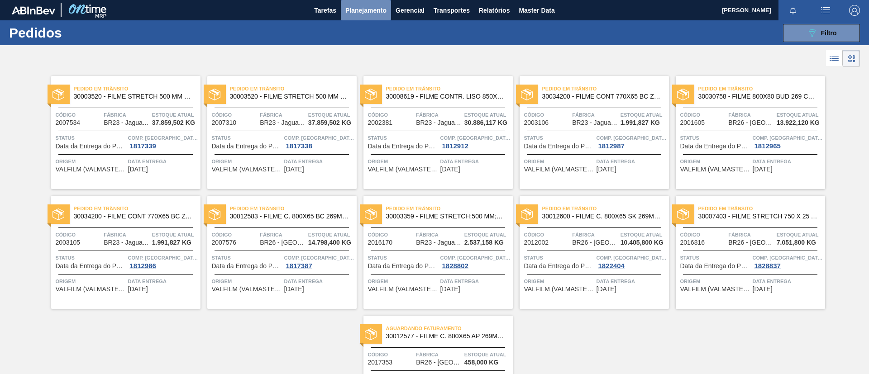
click at [377, 16] on button "Planejamento" at bounding box center [366, 10] width 50 height 20
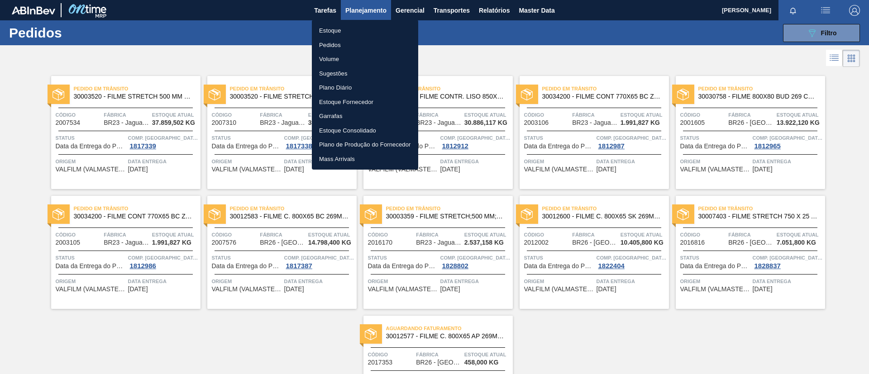
click at [368, 33] on li "Estoque" at bounding box center [365, 31] width 106 height 14
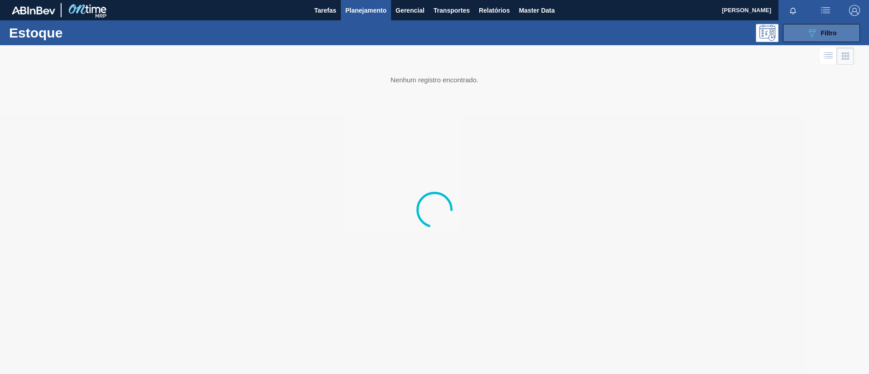
click at [808, 37] on icon "089F7B8B-B2A5-4AFE-B5C0-19BA573D28AC" at bounding box center [812, 33] width 11 height 11
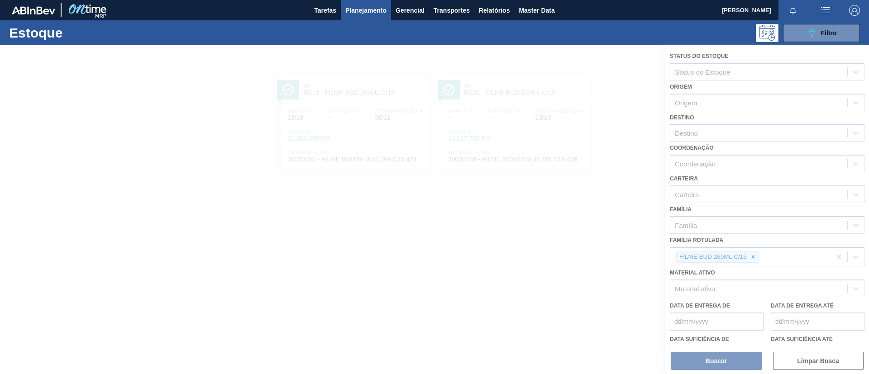
click at [753, 256] on div at bounding box center [434, 209] width 869 height 329
click at [756, 258] on div at bounding box center [434, 209] width 869 height 329
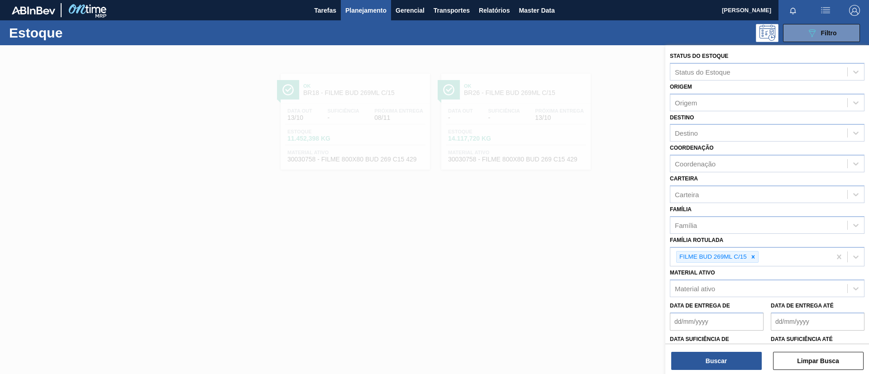
click at [756, 258] on icon at bounding box center [753, 257] width 6 height 6
click at [706, 222] on div "Família" at bounding box center [759, 225] width 177 height 13
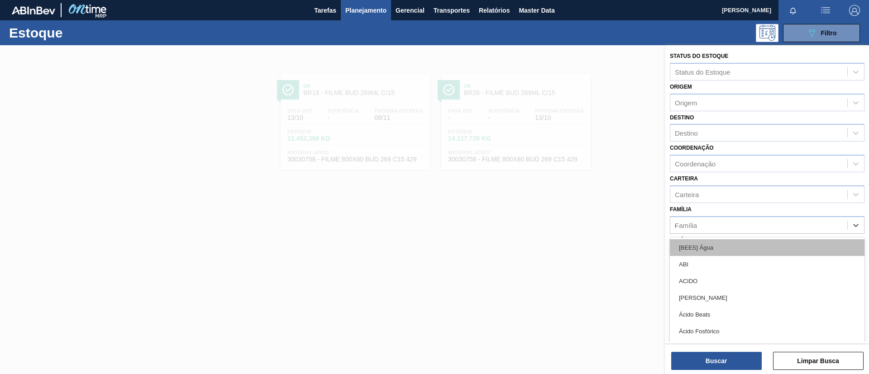
type input "dec"
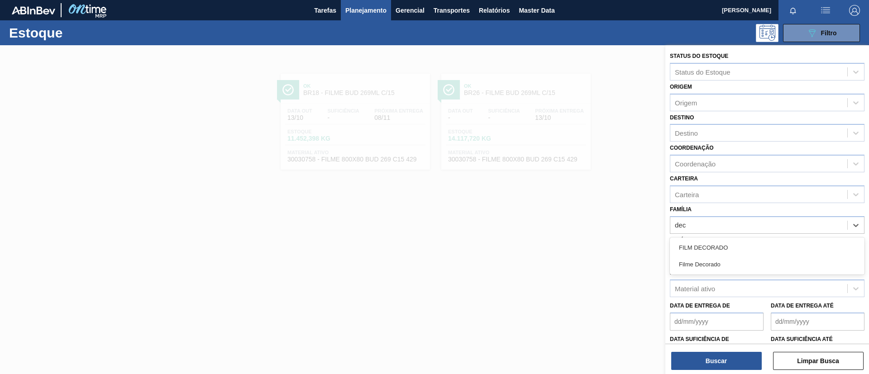
click at [724, 246] on div "FILM DECORADO" at bounding box center [767, 248] width 195 height 17
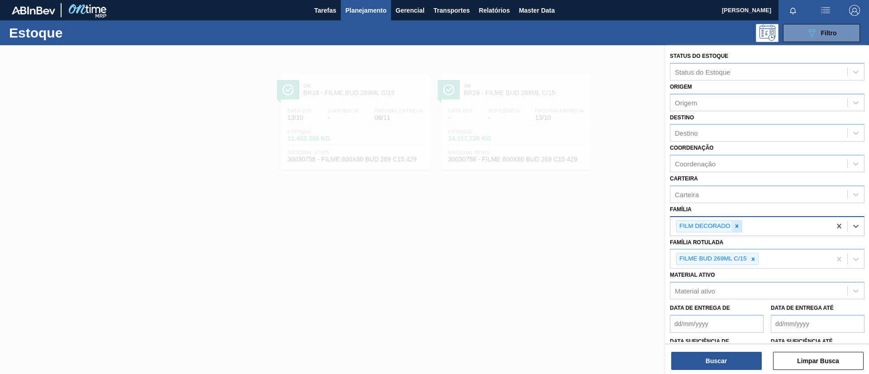
click at [737, 232] on div at bounding box center [737, 226] width 10 height 11
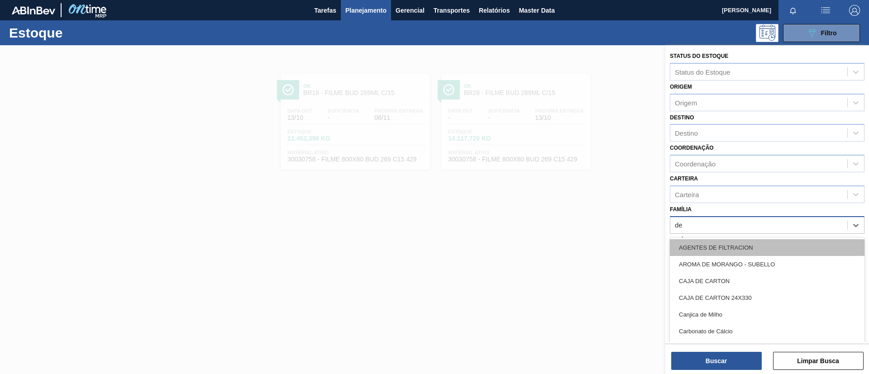
type input "dec"
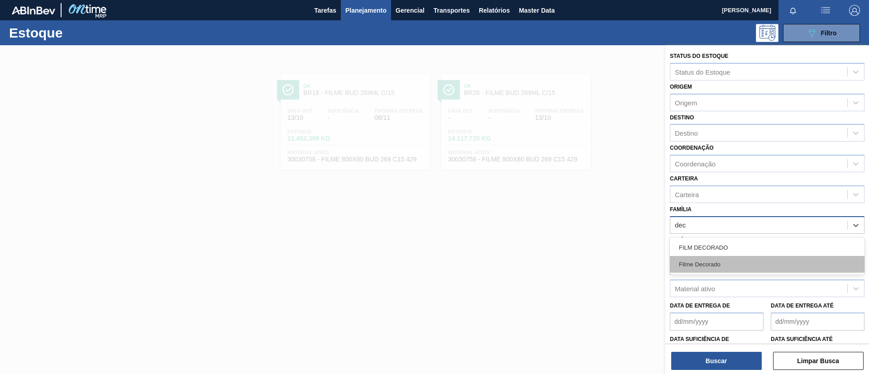
click at [735, 267] on div "Filme Decorado" at bounding box center [767, 264] width 195 height 17
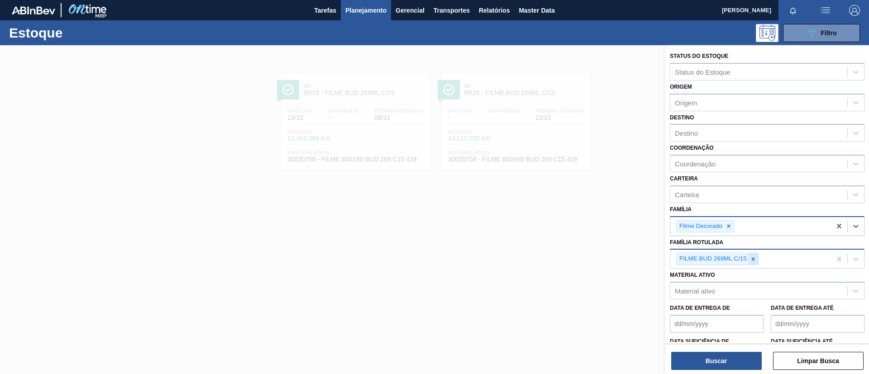
click at [748, 259] on div at bounding box center [753, 259] width 10 height 11
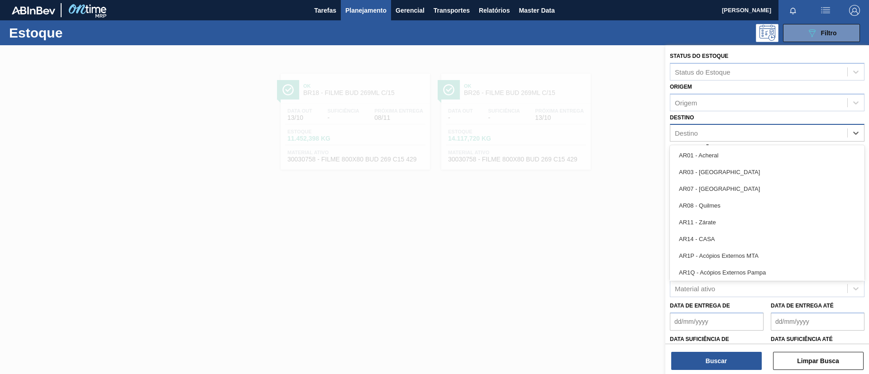
click at [709, 127] on div "Destino" at bounding box center [759, 133] width 177 height 13
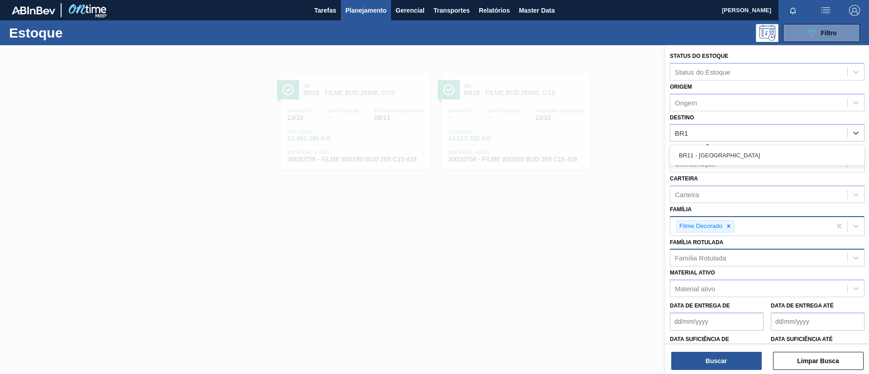
type input "BR15"
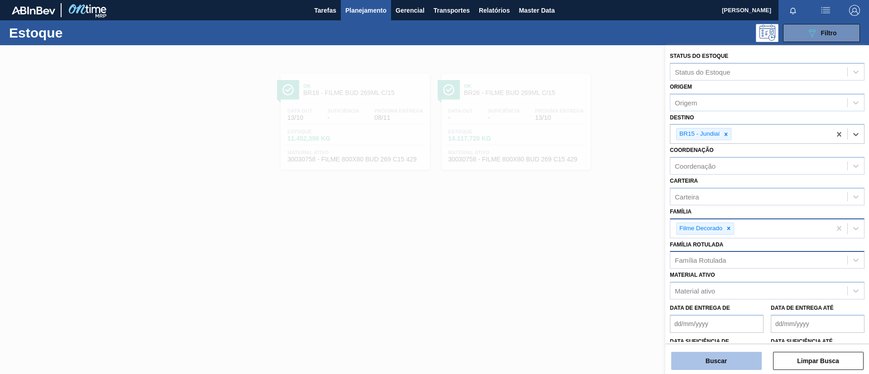
click at [714, 368] on button "Buscar" at bounding box center [716, 361] width 91 height 18
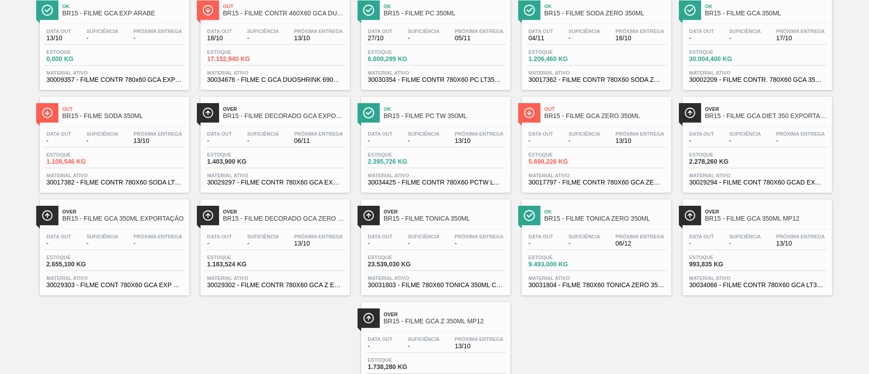
scroll to position [161, 0]
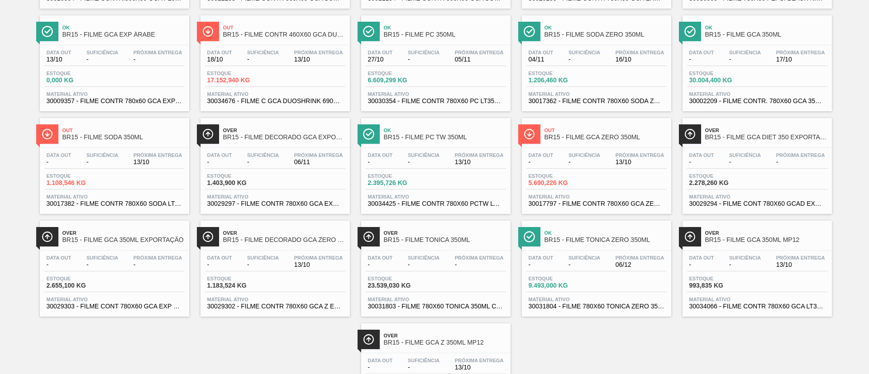
click at [643, 151] on div "Data out - Suficiência - Próxima Entrega 13/10 Estoque 5.690,226 KG Material at…" at bounding box center [596, 179] width 149 height 62
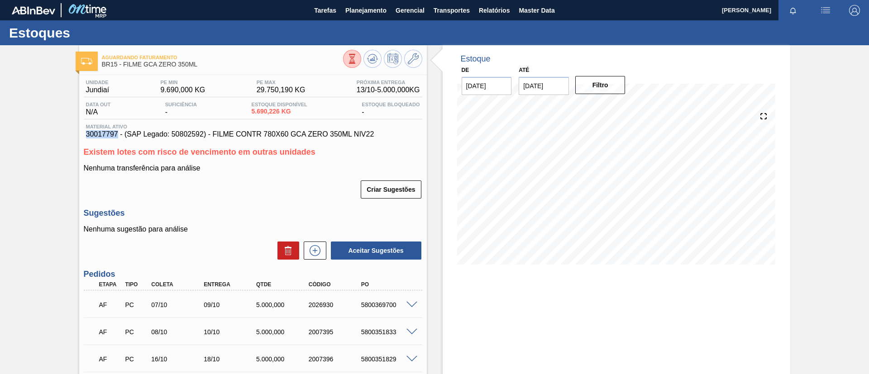
drag, startPoint x: 97, startPoint y: 137, endPoint x: 116, endPoint y: 136, distance: 19.0
click at [116, 136] on div "Unidade Jundiaí PE MIN 9.690,000 KG PE MAX 29.750,190 KG Próxima Entrega 13/10 …" at bounding box center [253, 299] width 348 height 448
copy span "30017797"
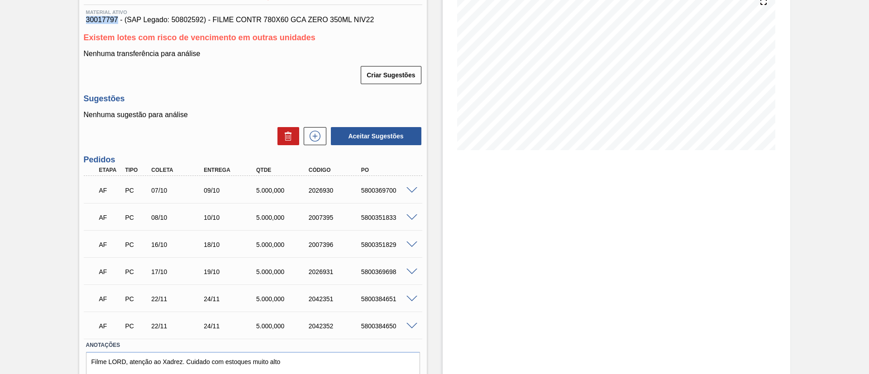
scroll to position [136, 0]
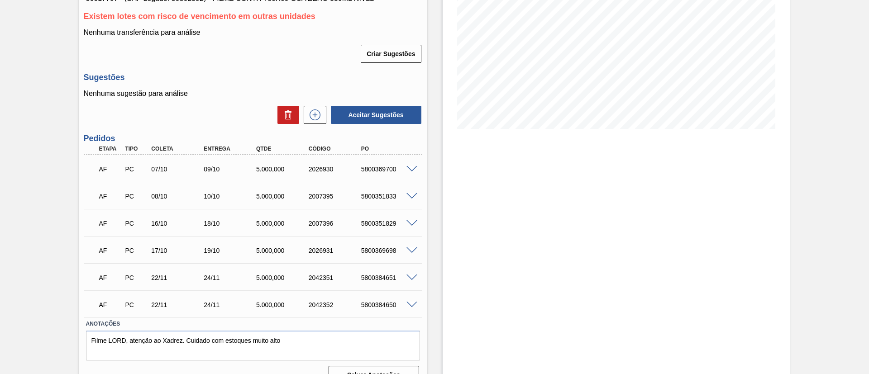
click at [0, 153] on div "Aguardando Faturamento BR15 - FILME GCA ZERO 350ML Unidade Jundiaí PE MIN 9.690…" at bounding box center [434, 150] width 869 height 483
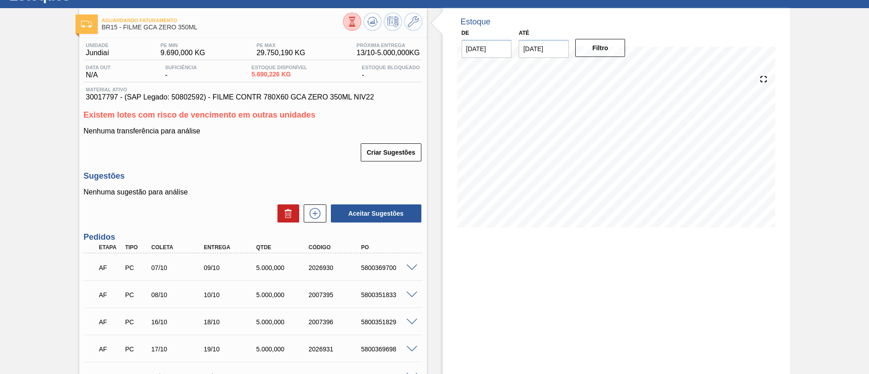
scroll to position [0, 0]
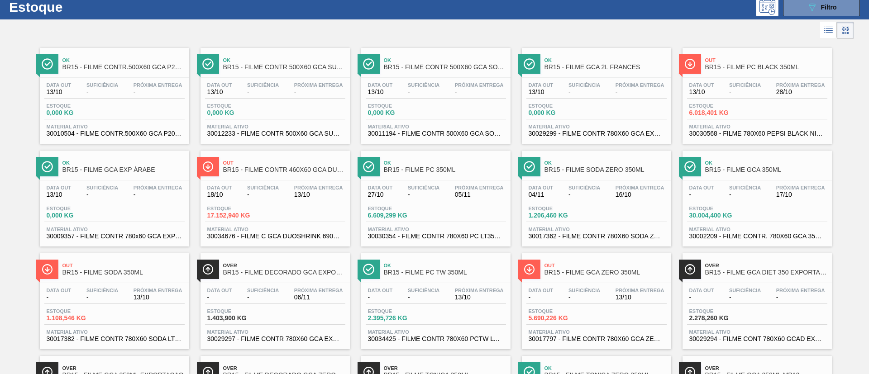
scroll to position [25, 0]
click at [786, 76] on div "Out BR15 - FILME PC BLACK 350ML Data out 13/10 Suficiência - Próxima Entrega 28…" at bounding box center [757, 96] width 149 height 96
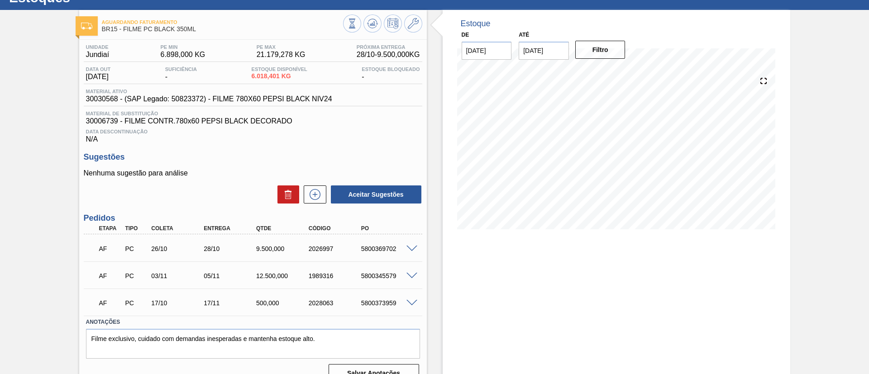
scroll to position [51, 0]
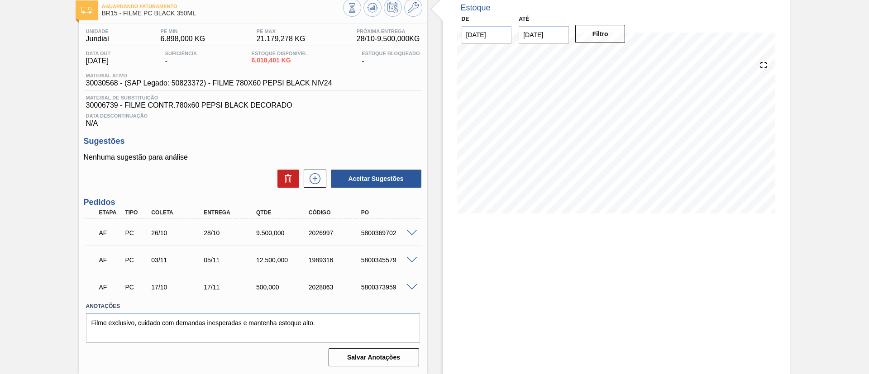
click at [409, 230] on div "AF PC 26/10 28/10 9.500,000 2026997 5800369702" at bounding box center [253, 232] width 339 height 23
click at [410, 231] on span at bounding box center [412, 233] width 11 height 7
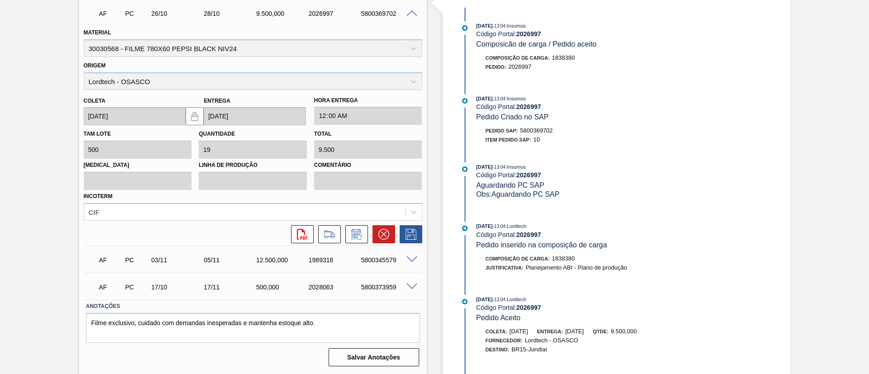
scroll to position [129, 0]
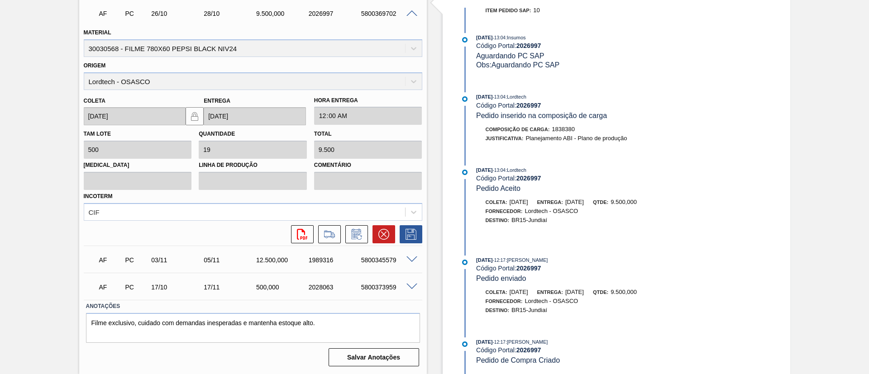
click at [413, 260] on span at bounding box center [412, 260] width 11 height 7
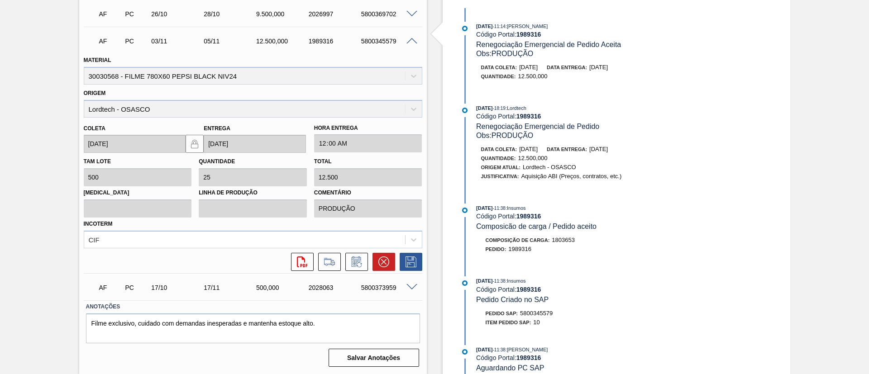
scroll to position [271, 0]
click at [412, 292] on div "AF PC 17/10 17/11 500,000 2028063 5800373959" at bounding box center [253, 286] width 339 height 23
click at [411, 285] on span at bounding box center [412, 287] width 11 height 7
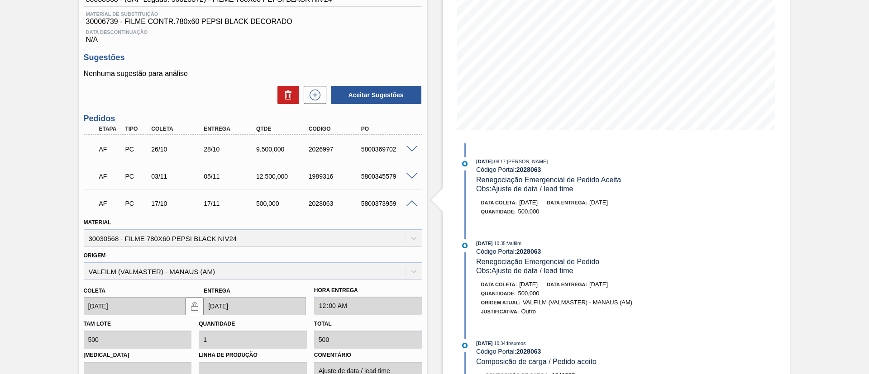
scroll to position [67, 0]
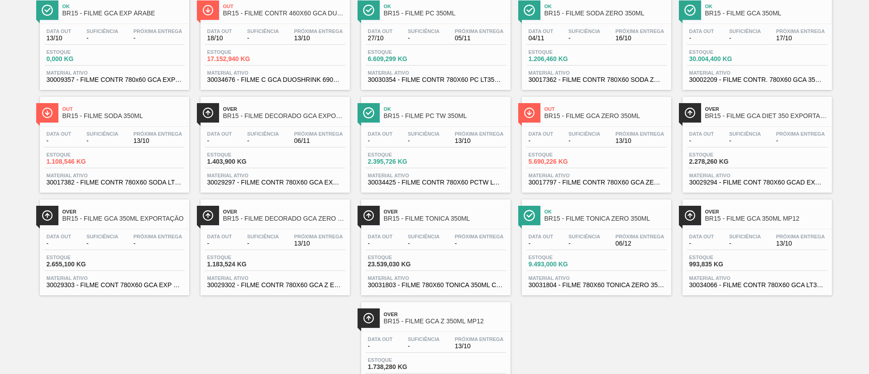
scroll to position [204, 0]
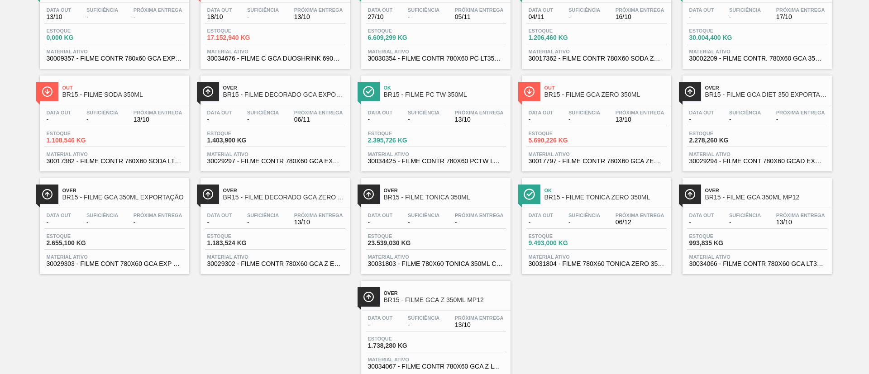
click at [274, 201] on span "BR15 - FILME DECORADO GCA ZERO ESPANHOL EXP" at bounding box center [284, 197] width 122 height 7
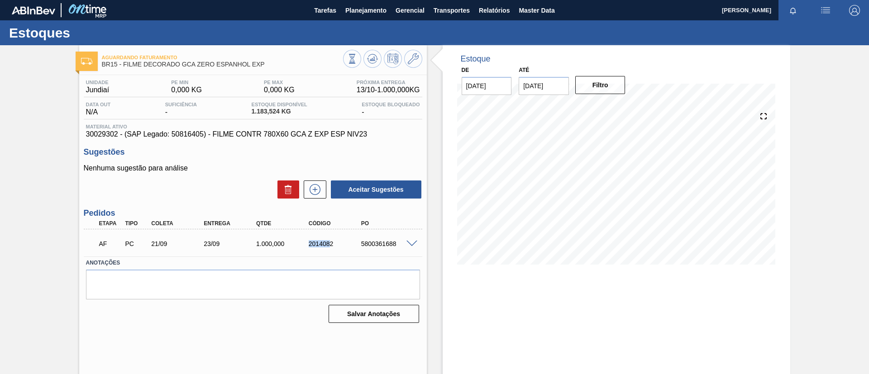
drag, startPoint x: 305, startPoint y: 245, endPoint x: 329, endPoint y: 248, distance: 24.1
click at [329, 248] on div "AF PC 21/09 23/09 1.000,000 2014082 5800361688" at bounding box center [250, 243] width 315 height 18
drag, startPoint x: 269, startPoint y: 67, endPoint x: 129, endPoint y: 28, distance: 145.5
click at [125, 66] on span "BR15 - FILME DECORADO GCA ZERO ESPANHOL EXP" at bounding box center [222, 64] width 241 height 7
copy span "FILME DECORADO GCA ZERO ESPANHOL EXP"
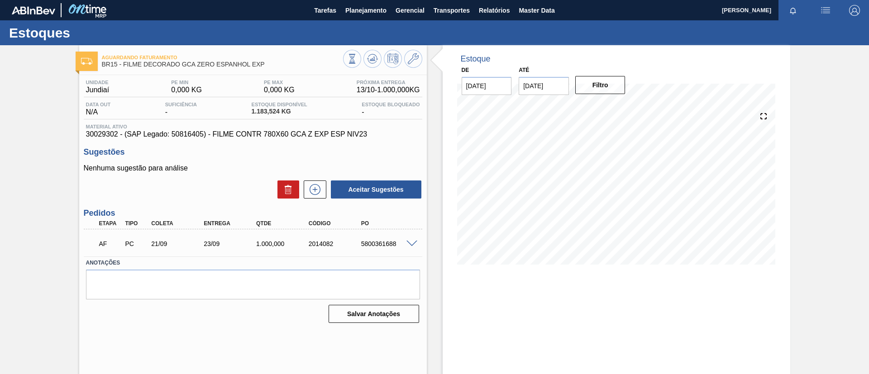
click at [408, 244] on span at bounding box center [412, 244] width 11 height 7
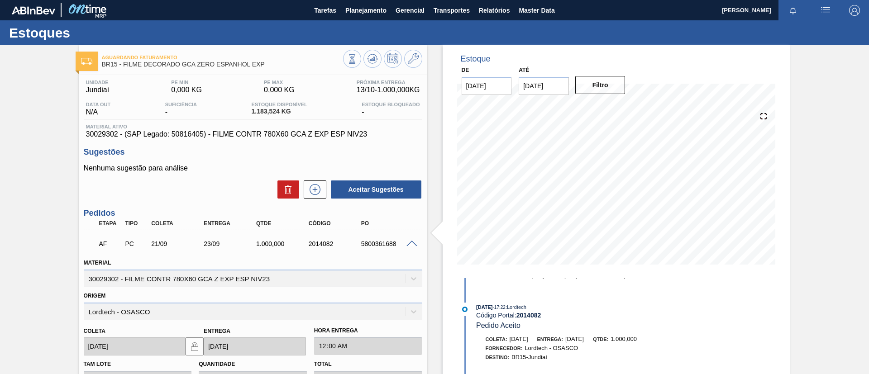
click at [413, 241] on span at bounding box center [412, 244] width 11 height 7
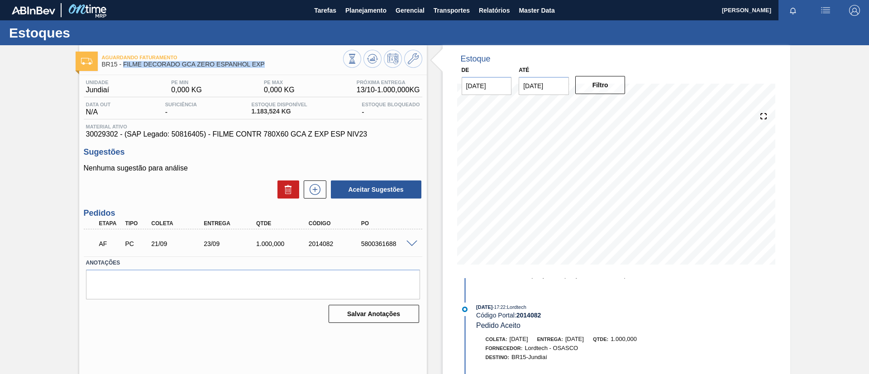
drag, startPoint x: 266, startPoint y: 63, endPoint x: 125, endPoint y: 67, distance: 141.8
click at [125, 67] on span "BR15 - FILME DECORADO GCA ZERO ESPANHOL EXP" at bounding box center [222, 64] width 241 height 7
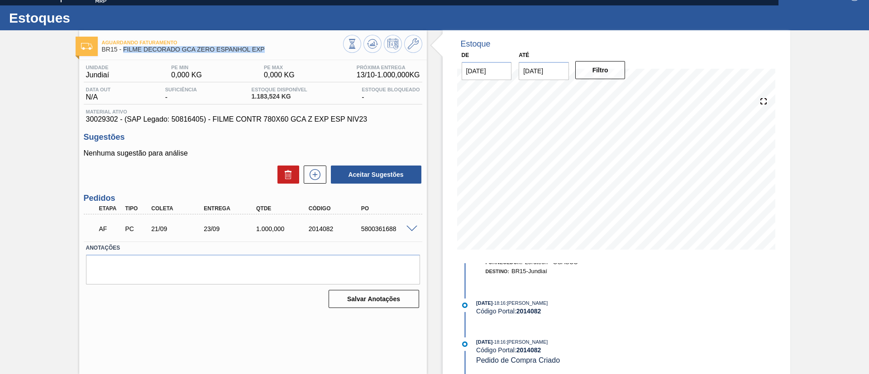
scroll to position [17, 0]
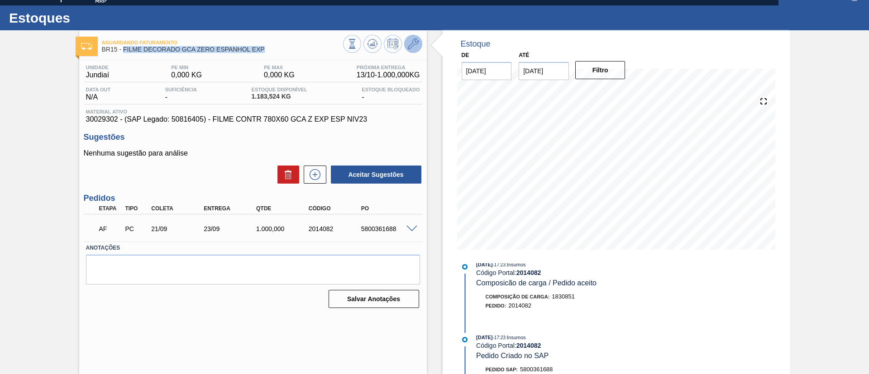
click at [419, 45] on button at bounding box center [413, 44] width 18 height 18
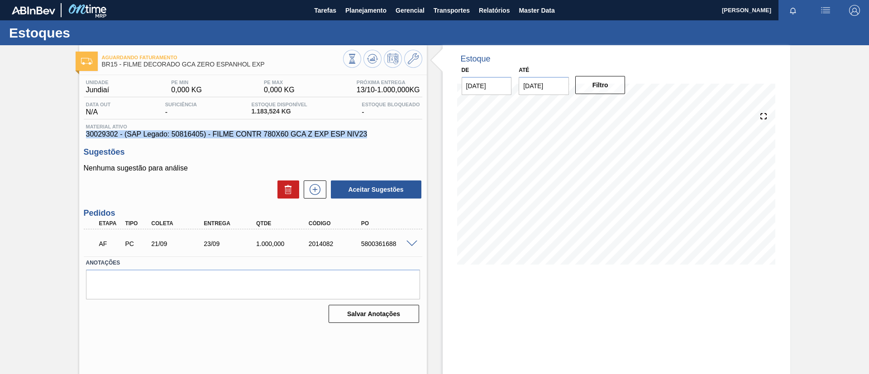
drag, startPoint x: 371, startPoint y: 135, endPoint x: 82, endPoint y: 138, distance: 288.9
click at [82, 138] on div "Unidade Jundiaí PE MIN 0,000 KG PE MAX 0,000 KG Próxima Entrega 13/10 - 1.000,0…" at bounding box center [253, 200] width 348 height 251
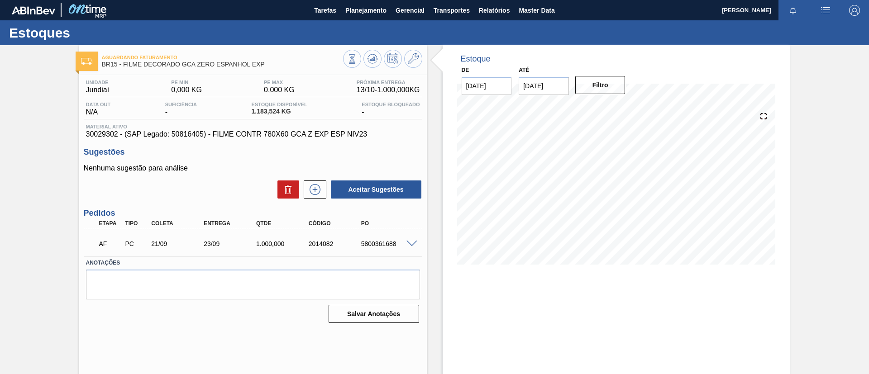
click at [0, 99] on div "Aguardando Faturamento BR15 - FILME DECORADO GCA ZERO ESPANHOL EXP Unidade Jund…" at bounding box center [434, 217] width 869 height 344
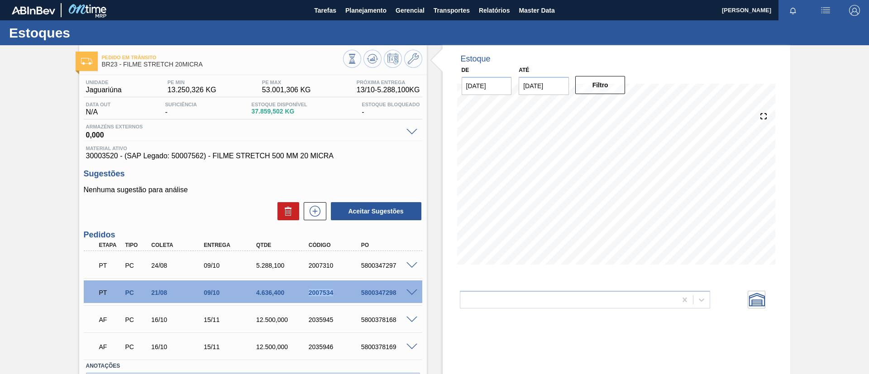
drag, startPoint x: 325, startPoint y: 296, endPoint x: 342, endPoint y: 292, distance: 17.5
click at [342, 292] on div "PT PC 21/08 09/10 4.636,[PHONE_NUMBER] 5800347298" at bounding box center [250, 292] width 315 height 18
copy div "2007534"
click at [332, 291] on div "2007534" at bounding box center [336, 292] width 59 height 7
drag, startPoint x: 299, startPoint y: 292, endPoint x: 345, endPoint y: 297, distance: 47.0
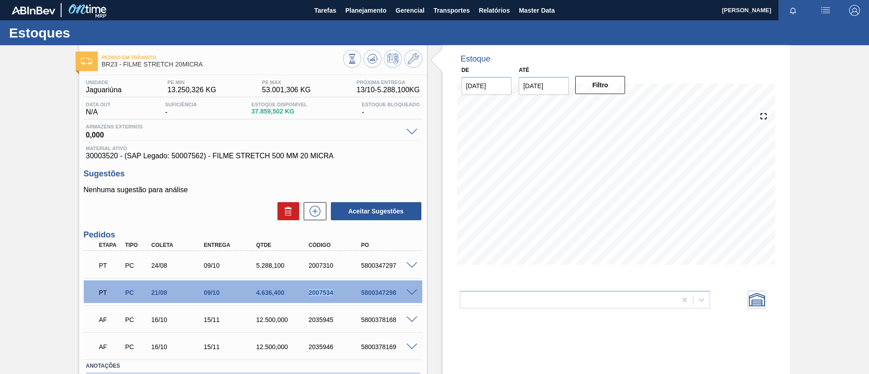
click at [345, 297] on div "PT PC 21/08 09/10 4.636,[PHONE_NUMBER] 5800347298" at bounding box center [250, 292] width 315 height 18
copy div "2007534"
